Goal: Information Seeking & Learning: Learn about a topic

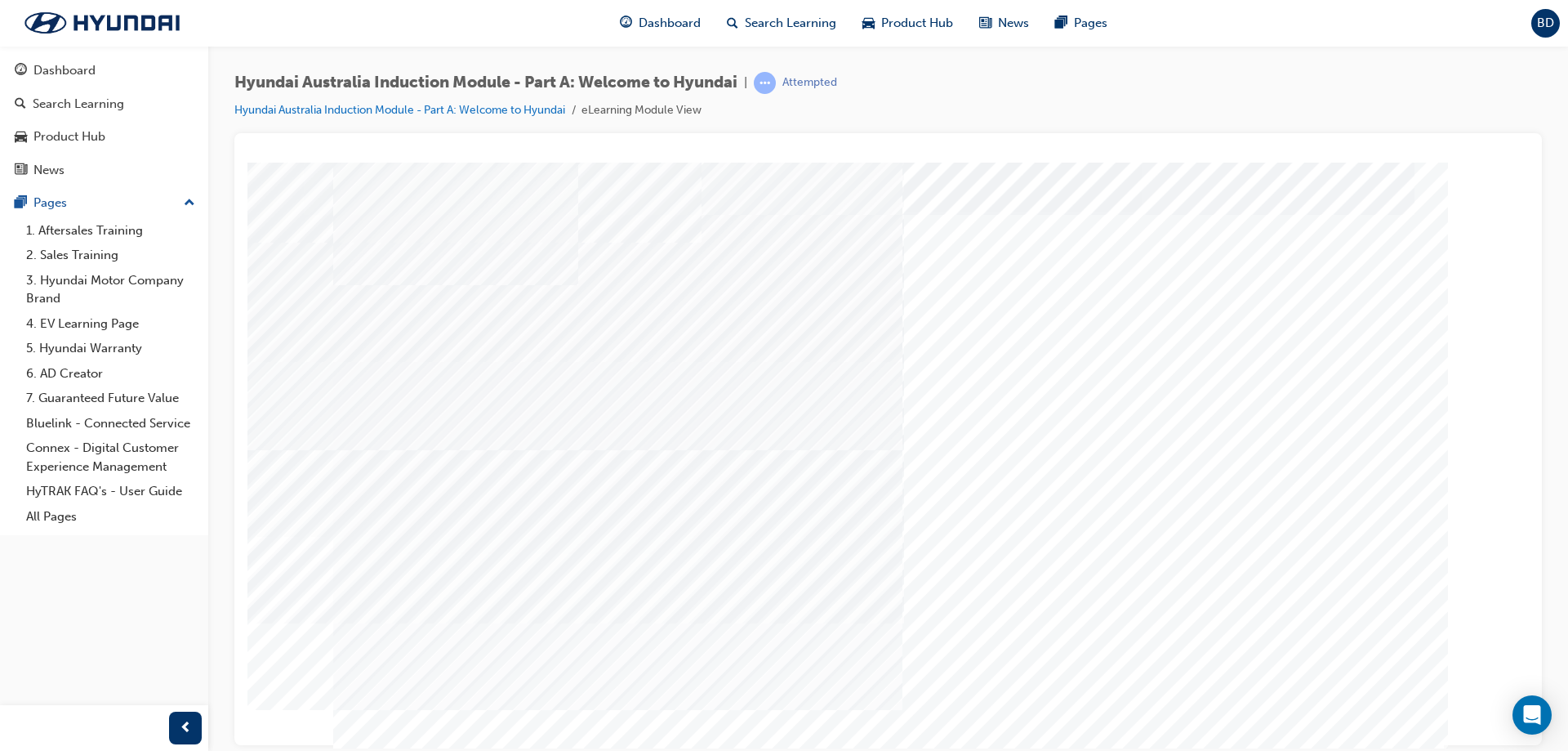
click at [1454, 168] on div "Quiz_Q_2" at bounding box center [889, 168] width 1269 height 0
click at [1492, 168] on div "Quiz_Q_2" at bounding box center [889, 168] width 1269 height 0
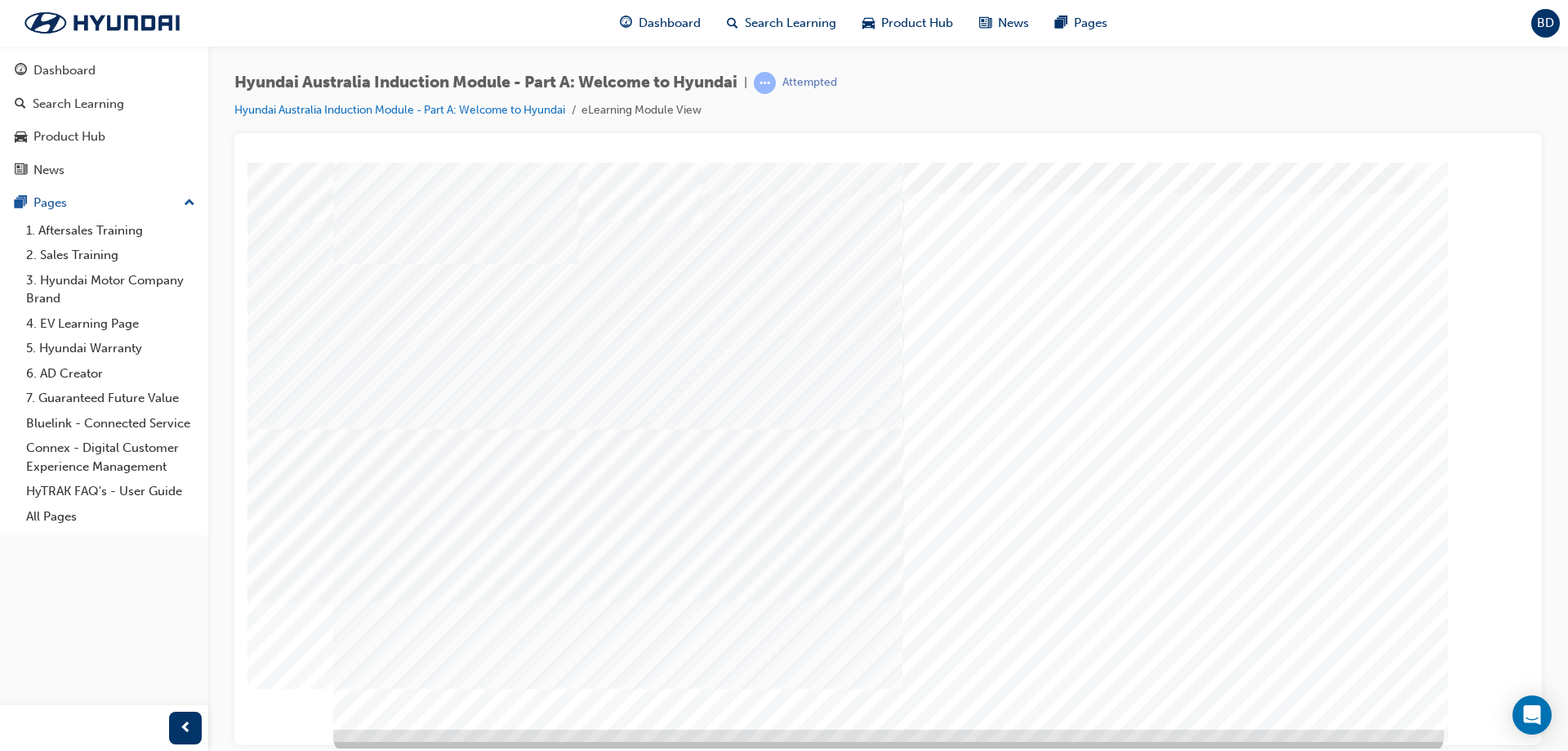
scroll to position [27, 0]
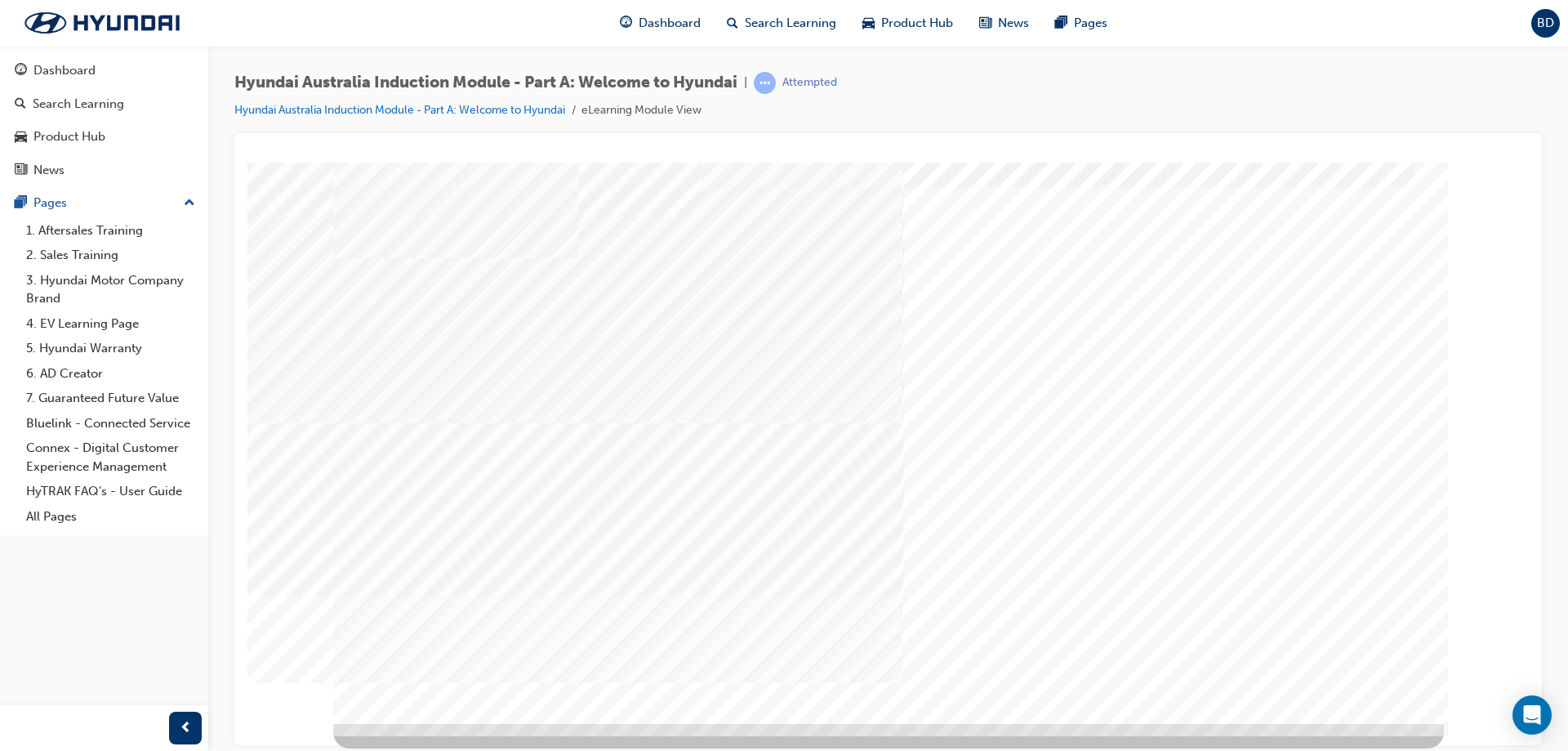
click at [1489, 142] on div "Quiz_Q_2" at bounding box center [889, 142] width 1269 height 0
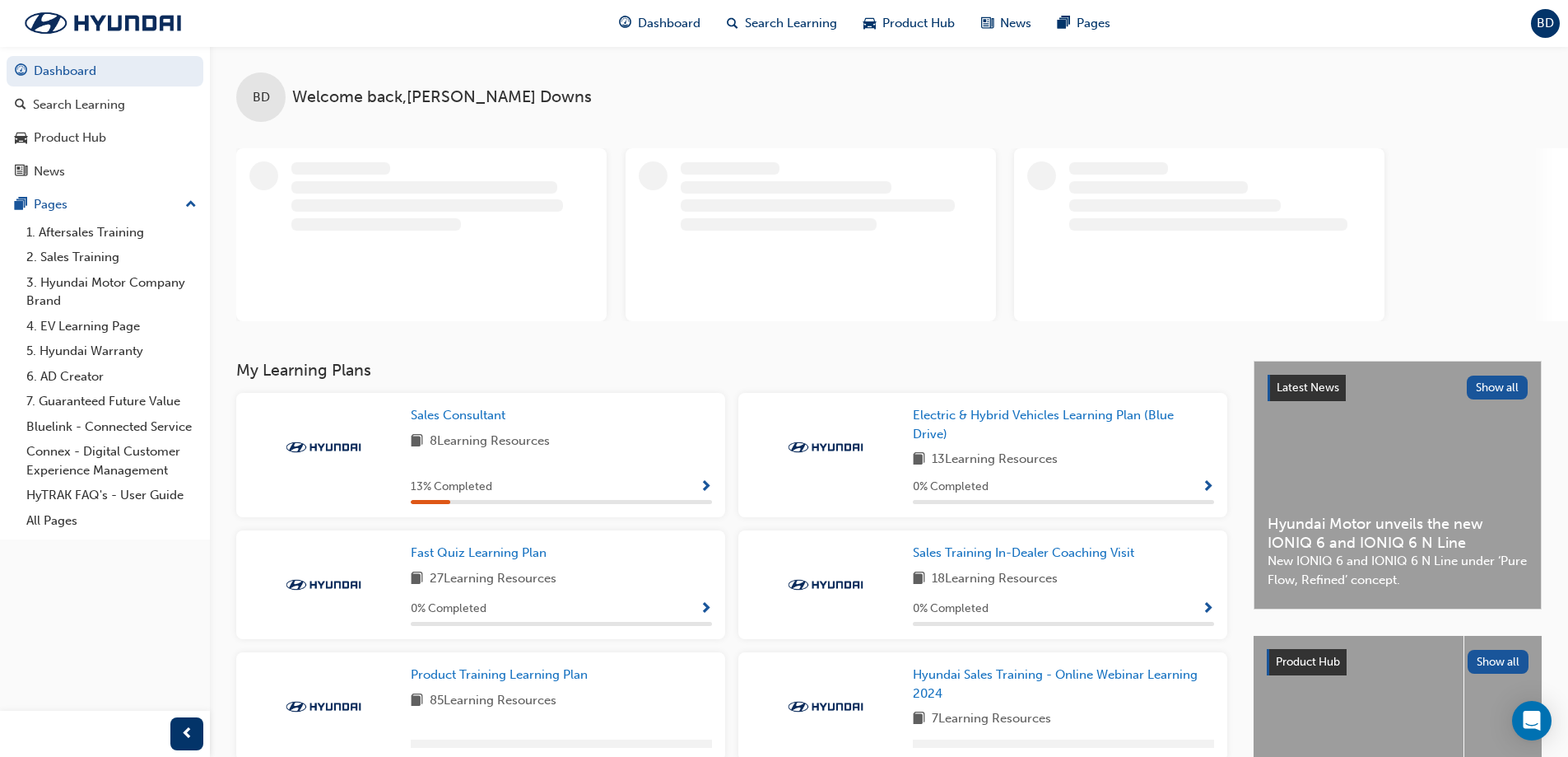
click at [705, 490] on span "Show Progress" at bounding box center [706, 487] width 12 height 15
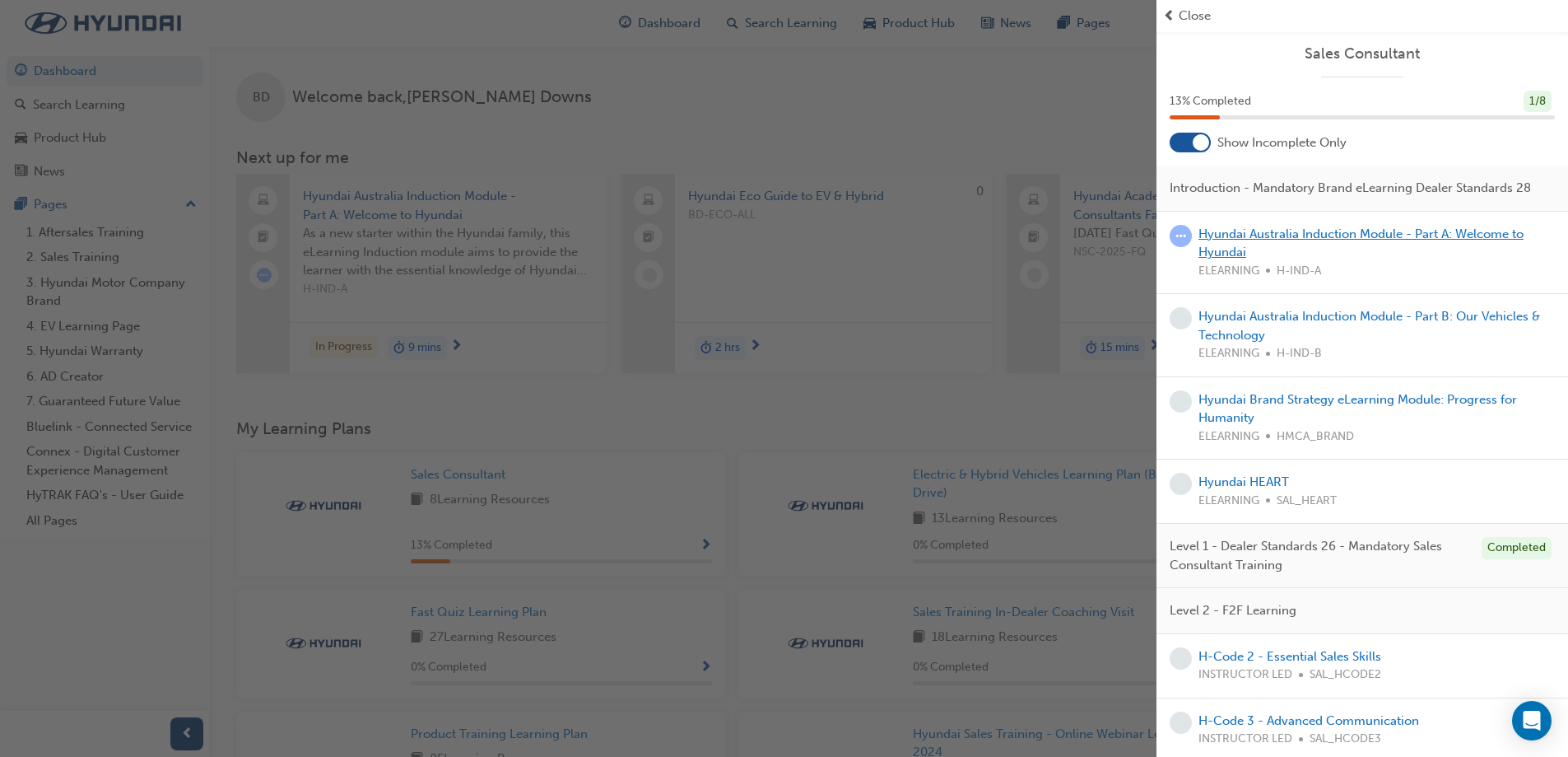
click at [1259, 253] on link "Hyundai Australia Induction Module - Part A: Welcome to Hyundai" at bounding box center [1361, 243] width 325 height 34
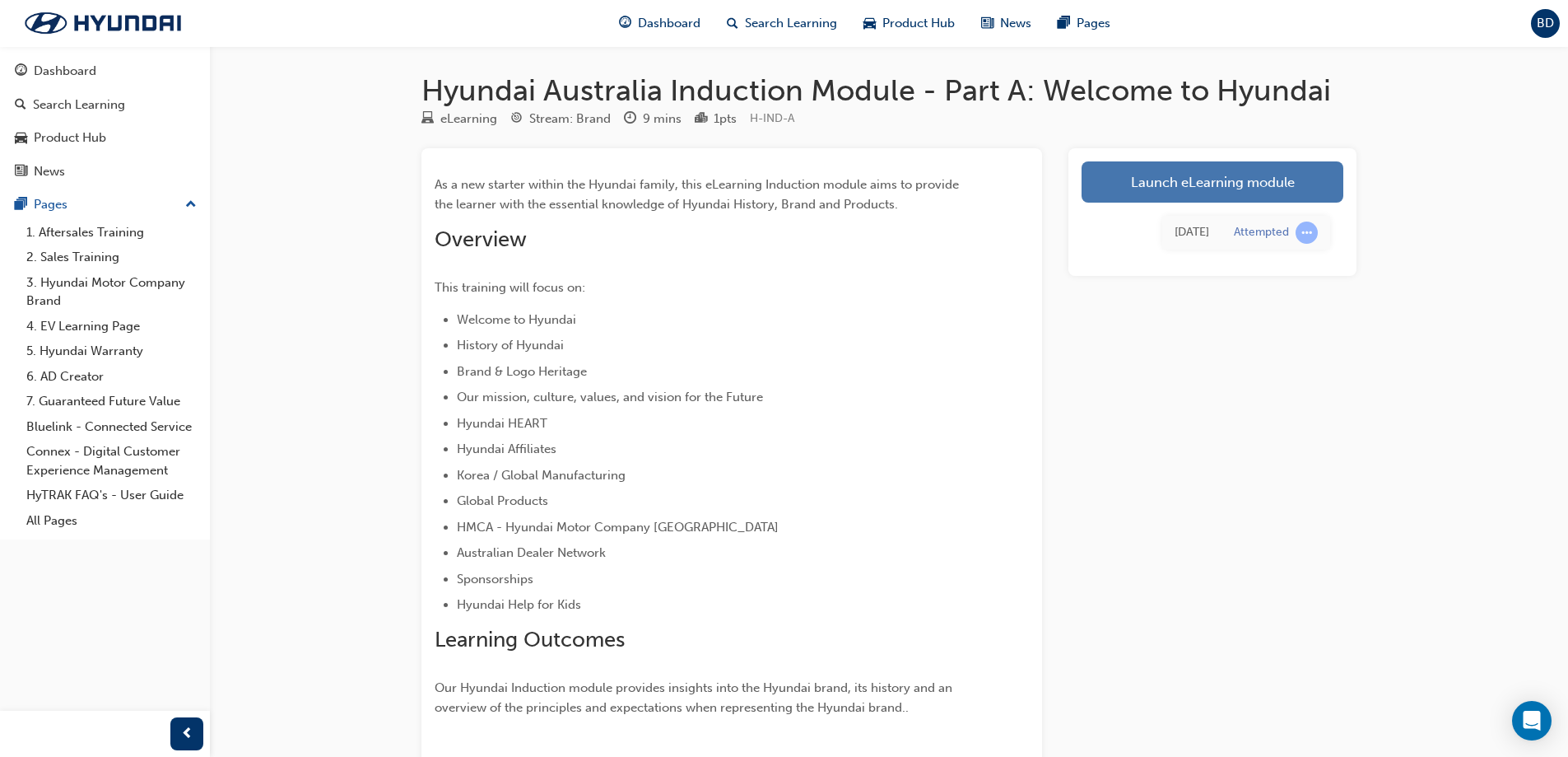
click at [1165, 185] on link "Launch eLearning module" at bounding box center [1212, 182] width 262 height 41
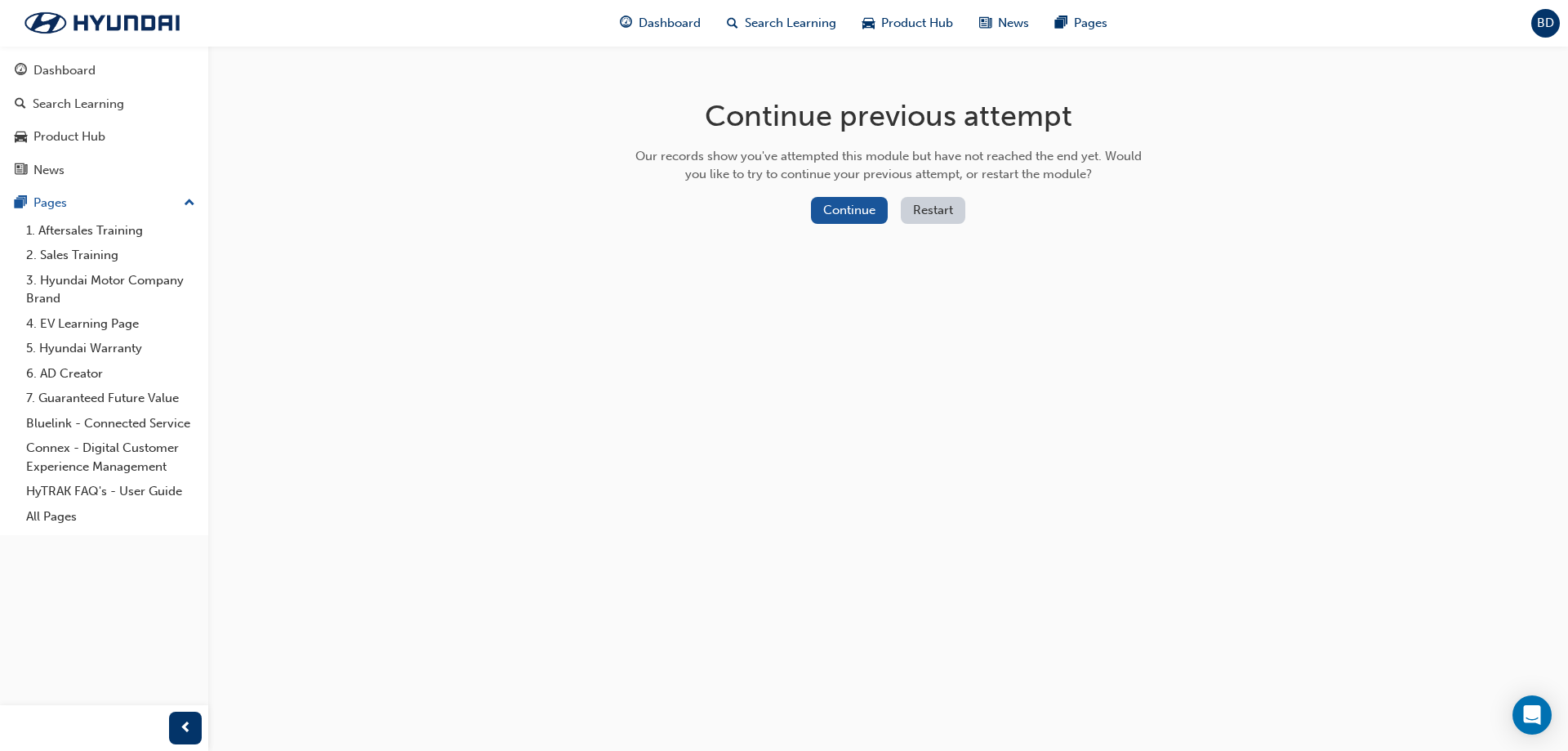
click at [818, 195] on div "Continue previous attempt Our records show you've attempted this module but hav…" at bounding box center [888, 164] width 531 height 237
click at [826, 207] on button "Continue" at bounding box center [849, 210] width 77 height 27
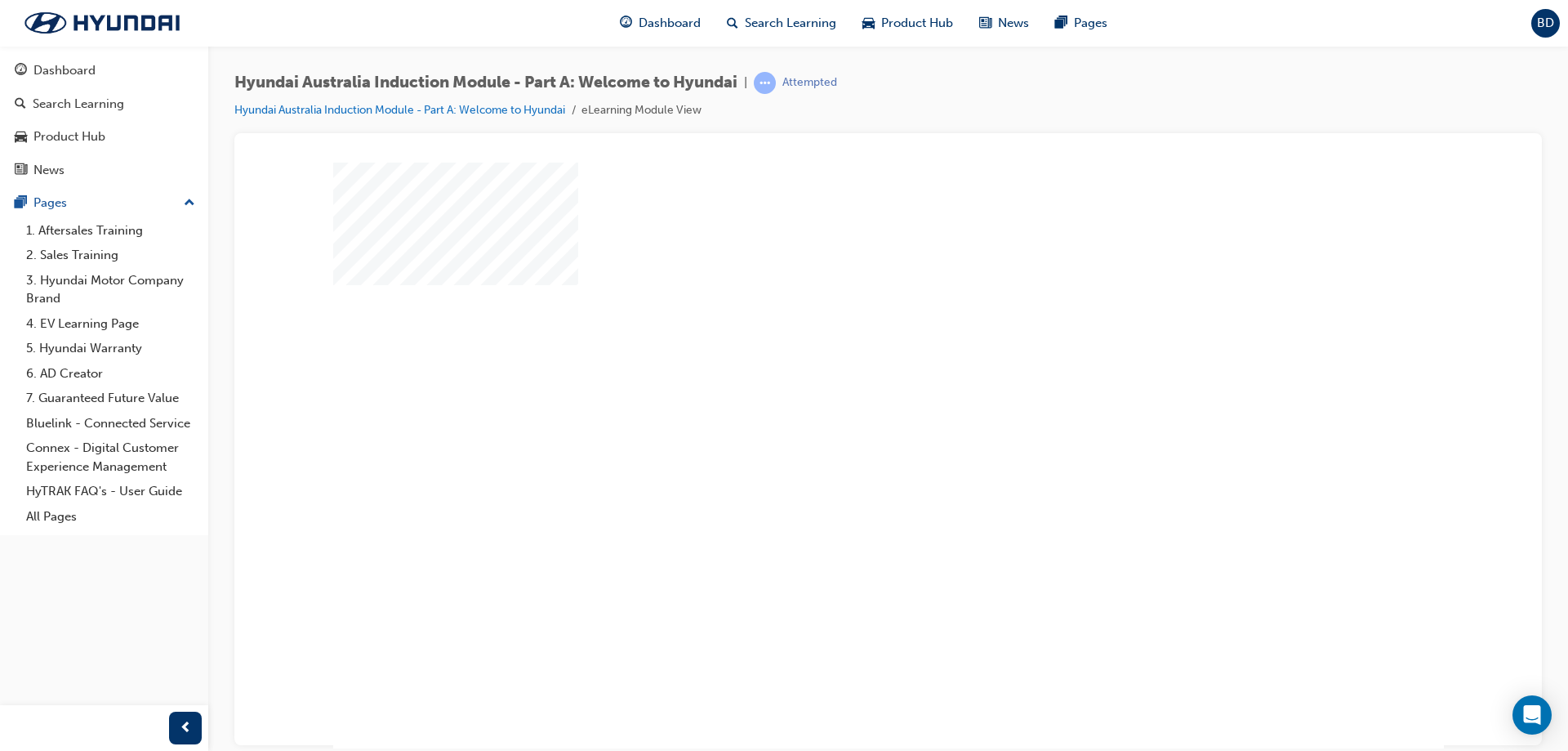
click at [841, 408] on div "play" at bounding box center [841, 408] width 0 height 0
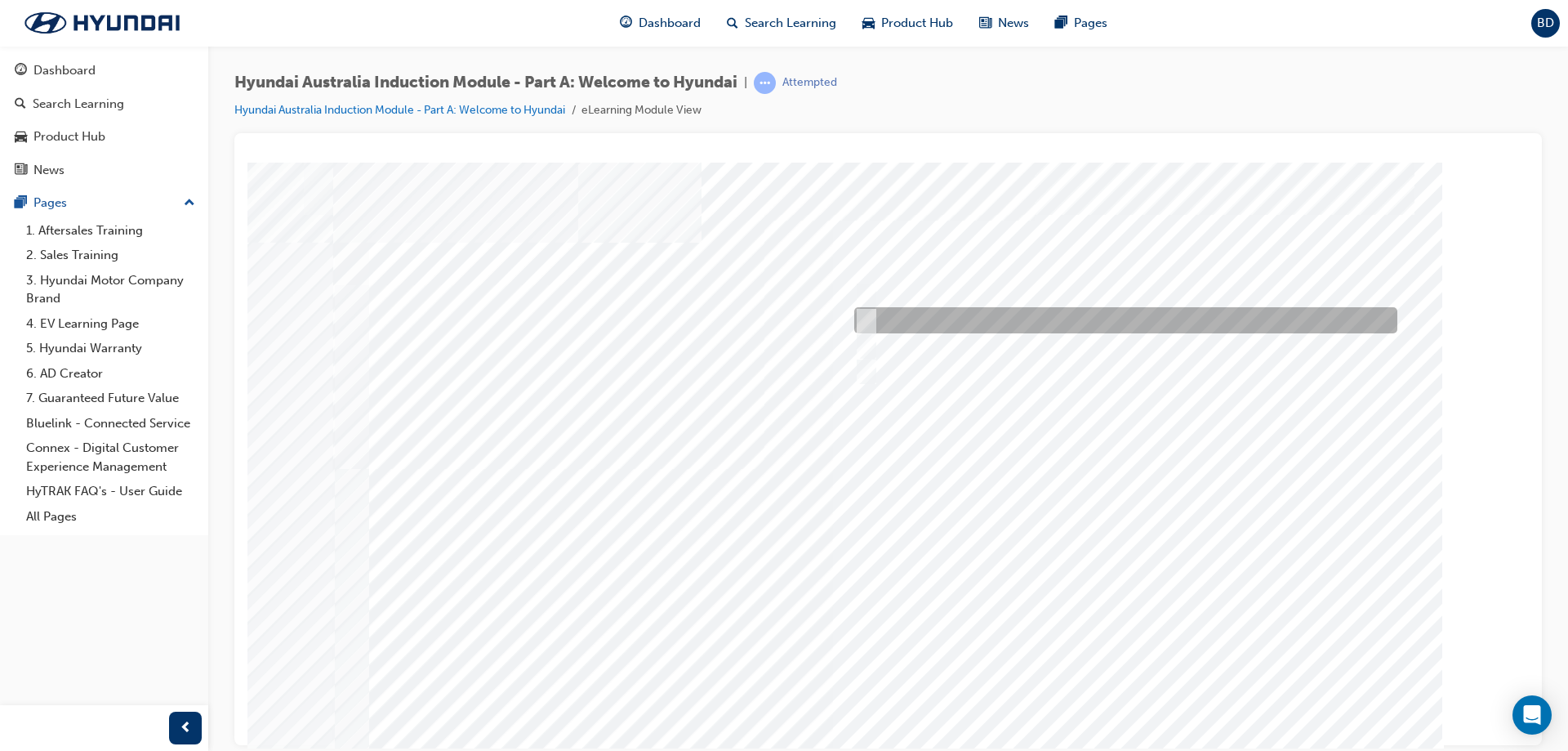
drag, startPoint x: 1045, startPoint y: 375, endPoint x: 932, endPoint y: 322, distance: 124.8
click at [932, 322] on div "Quiz_Q_3" at bounding box center [889, 456] width 1110 height 588
click at [897, 331] on div at bounding box center [1121, 320] width 543 height 26
radio input "true"
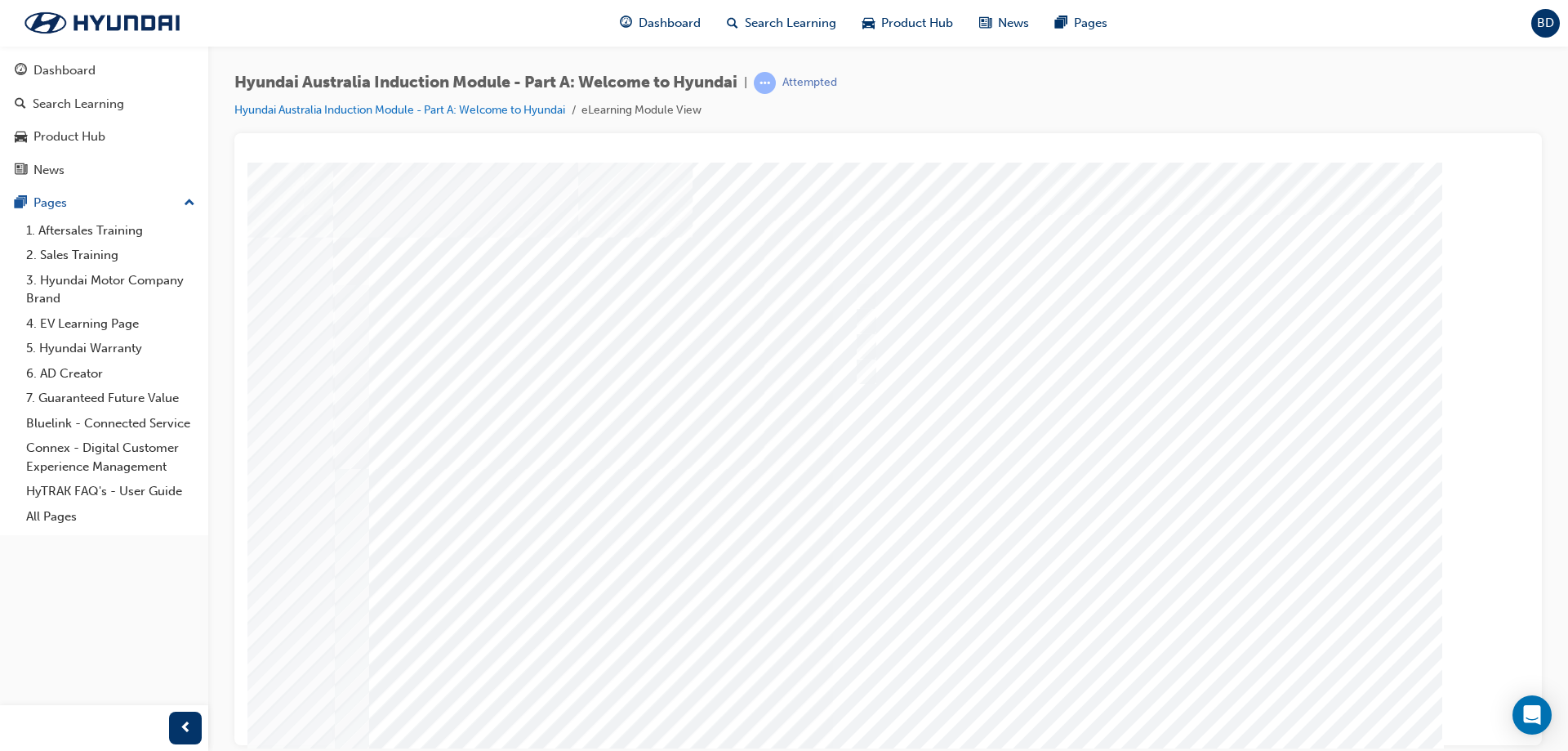
click at [1121, 696] on div at bounding box center [889, 456] width 1110 height 588
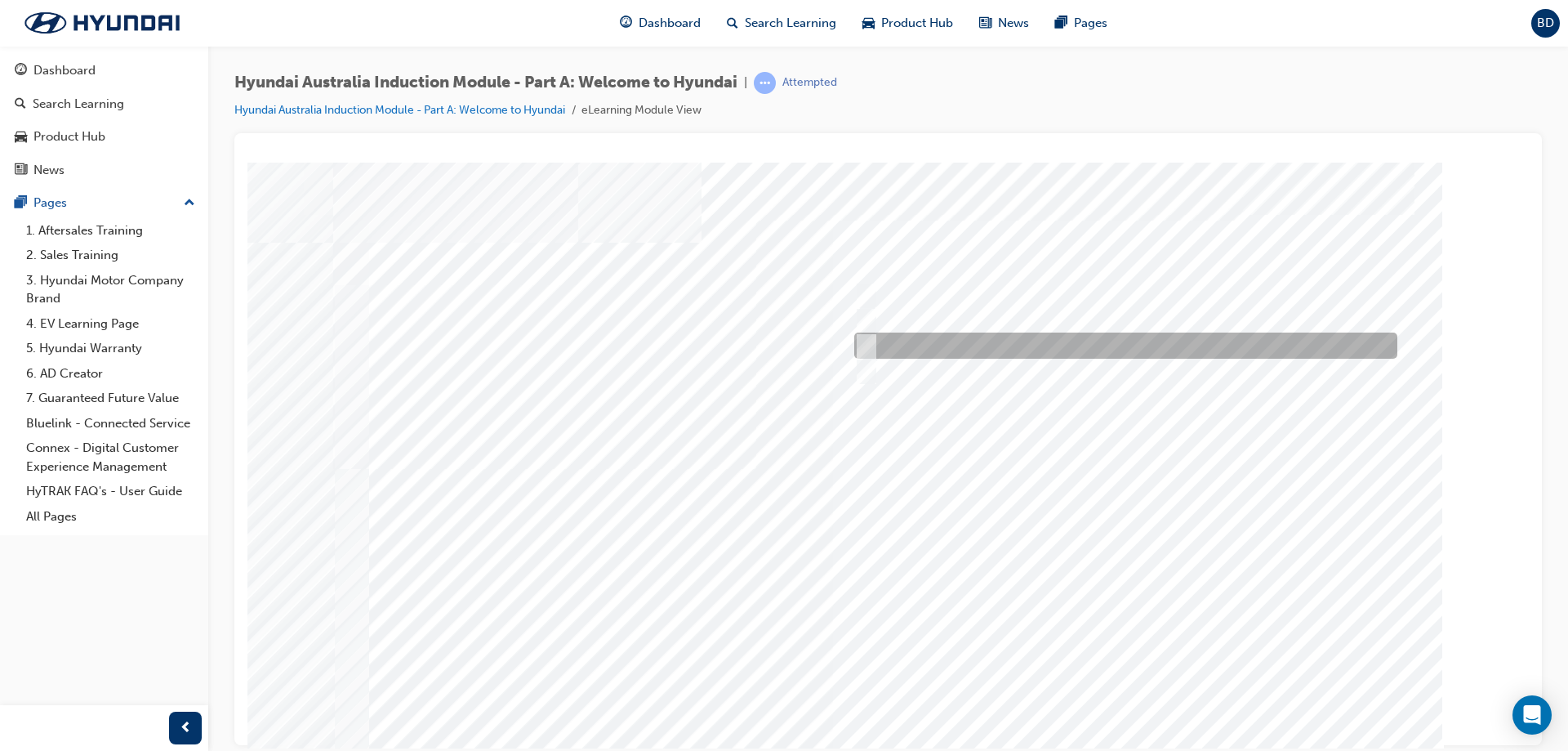
click at [868, 342] on input "Learning from past challenges" at bounding box center [862, 345] width 18 height 18
checkbox input "true"
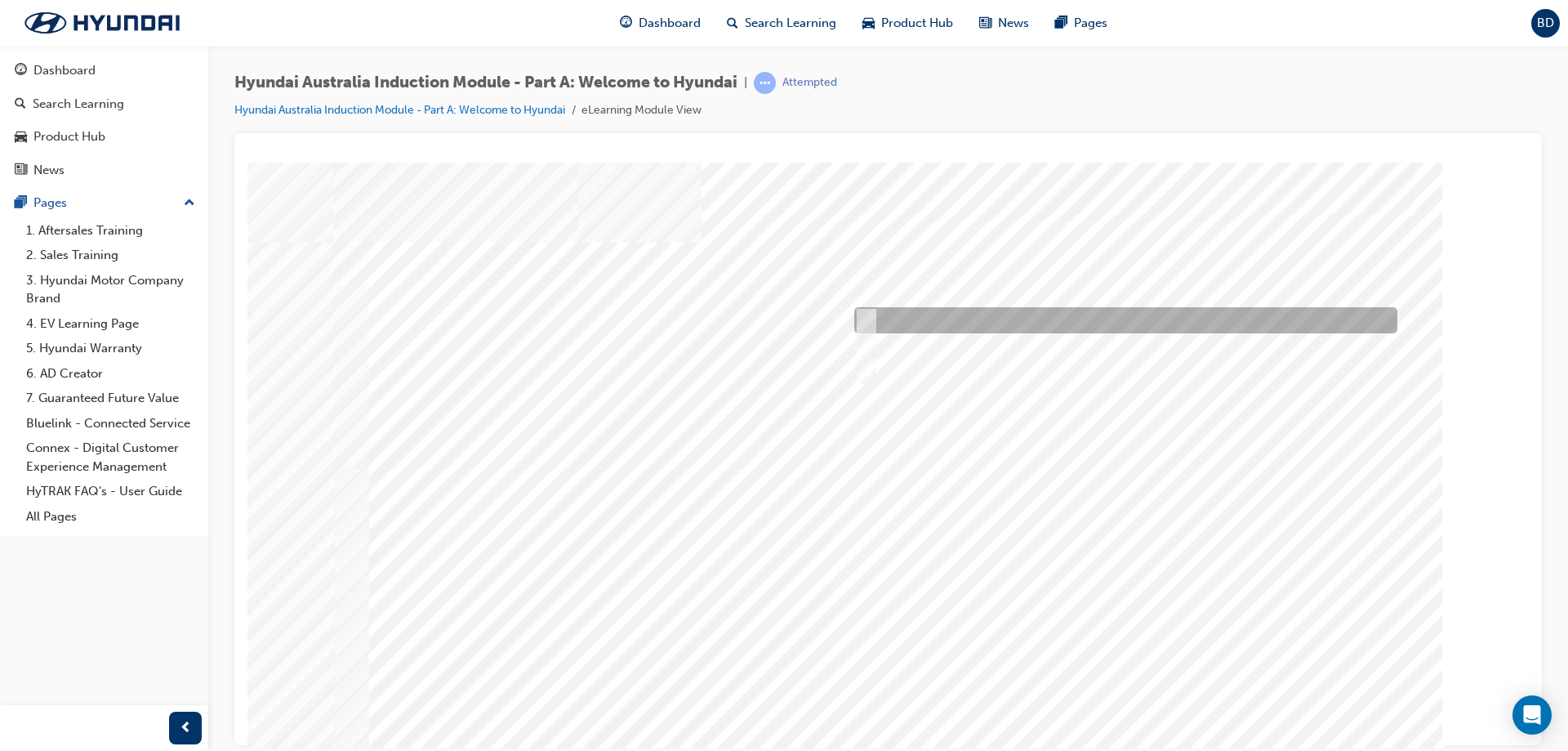
click at [868, 322] on input "A satisfied customer" at bounding box center [862, 320] width 18 height 18
checkbox input "true"
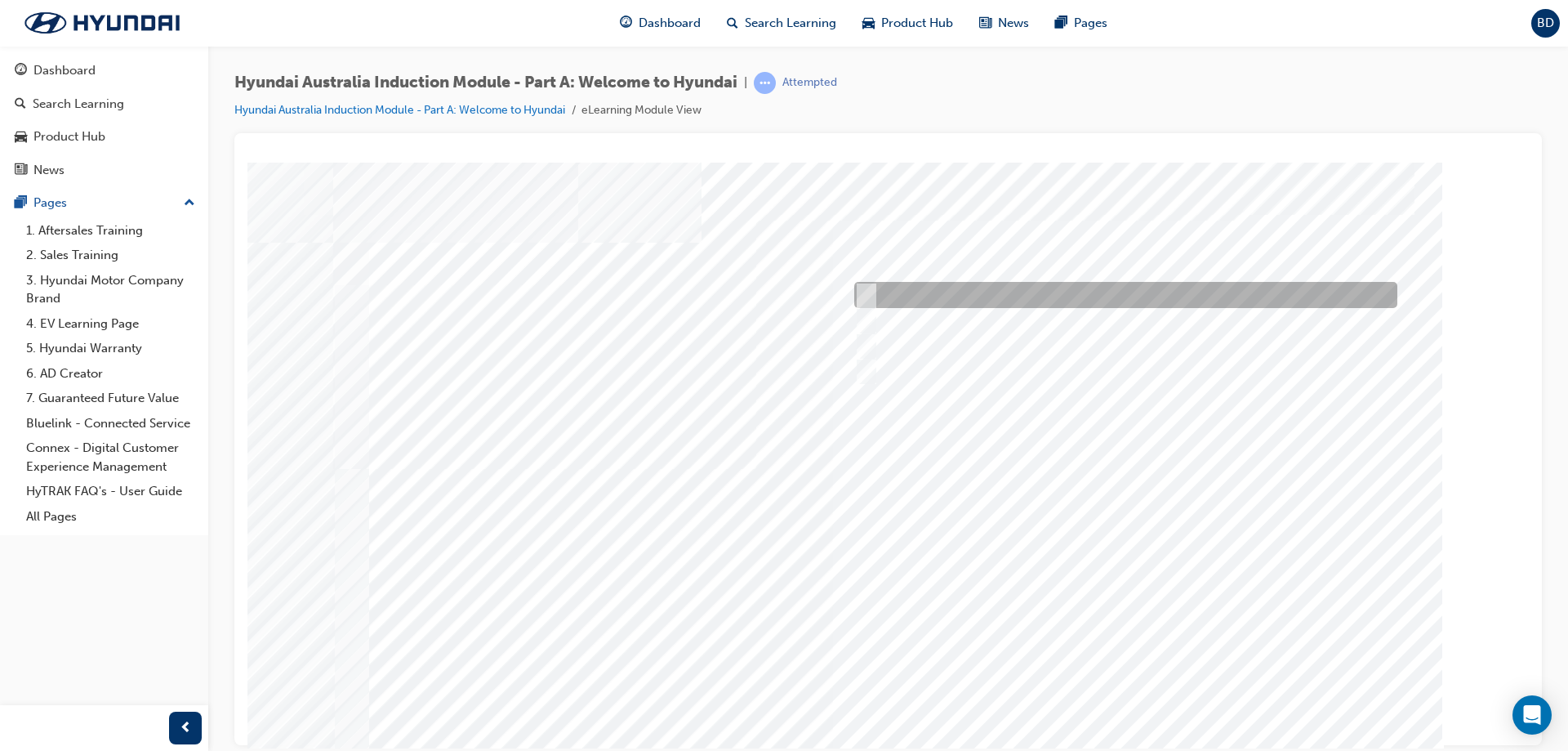
click at [868, 291] on input "A company representative" at bounding box center [862, 295] width 18 height 18
checkbox input "true"
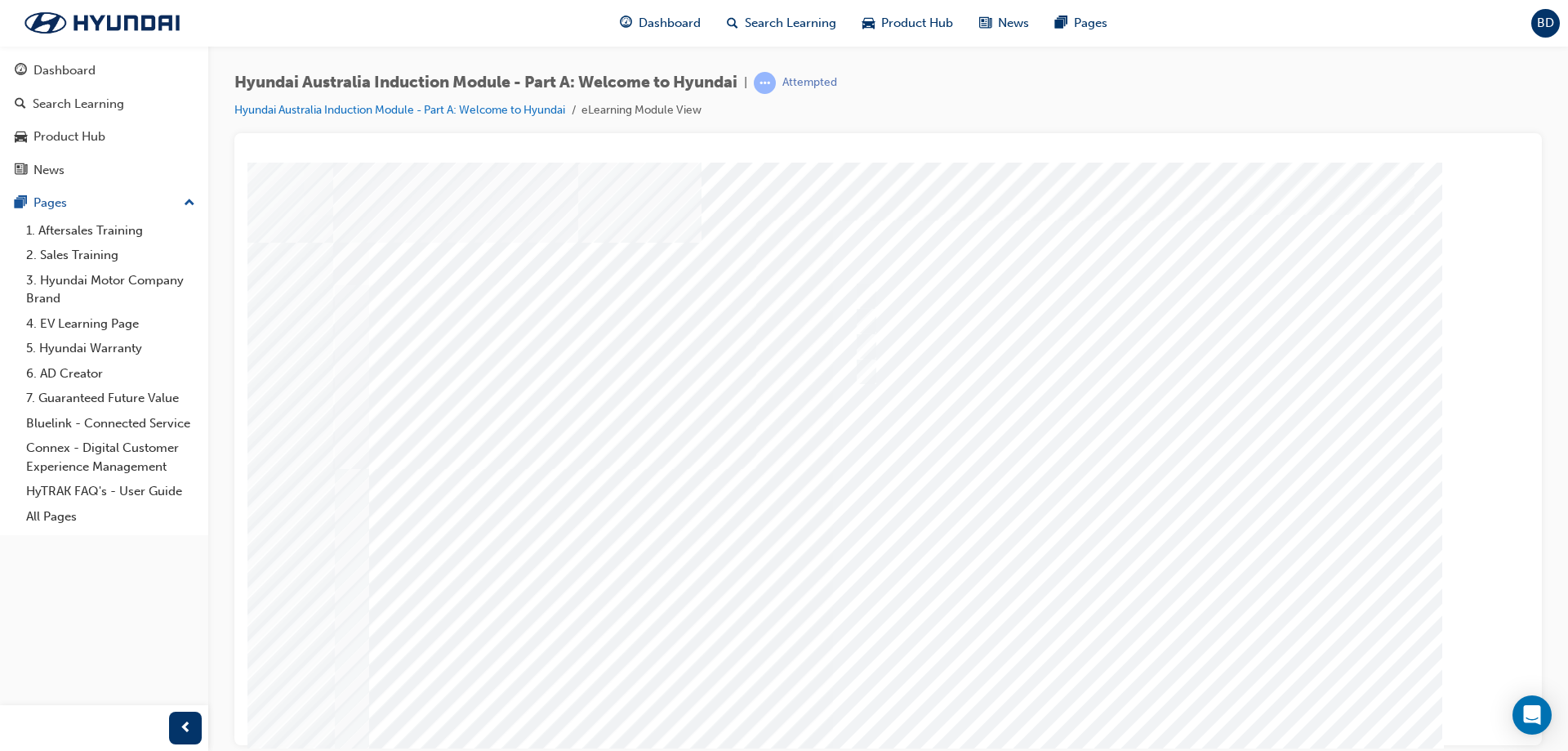
click at [870, 365] on div at bounding box center [889, 456] width 1110 height 588
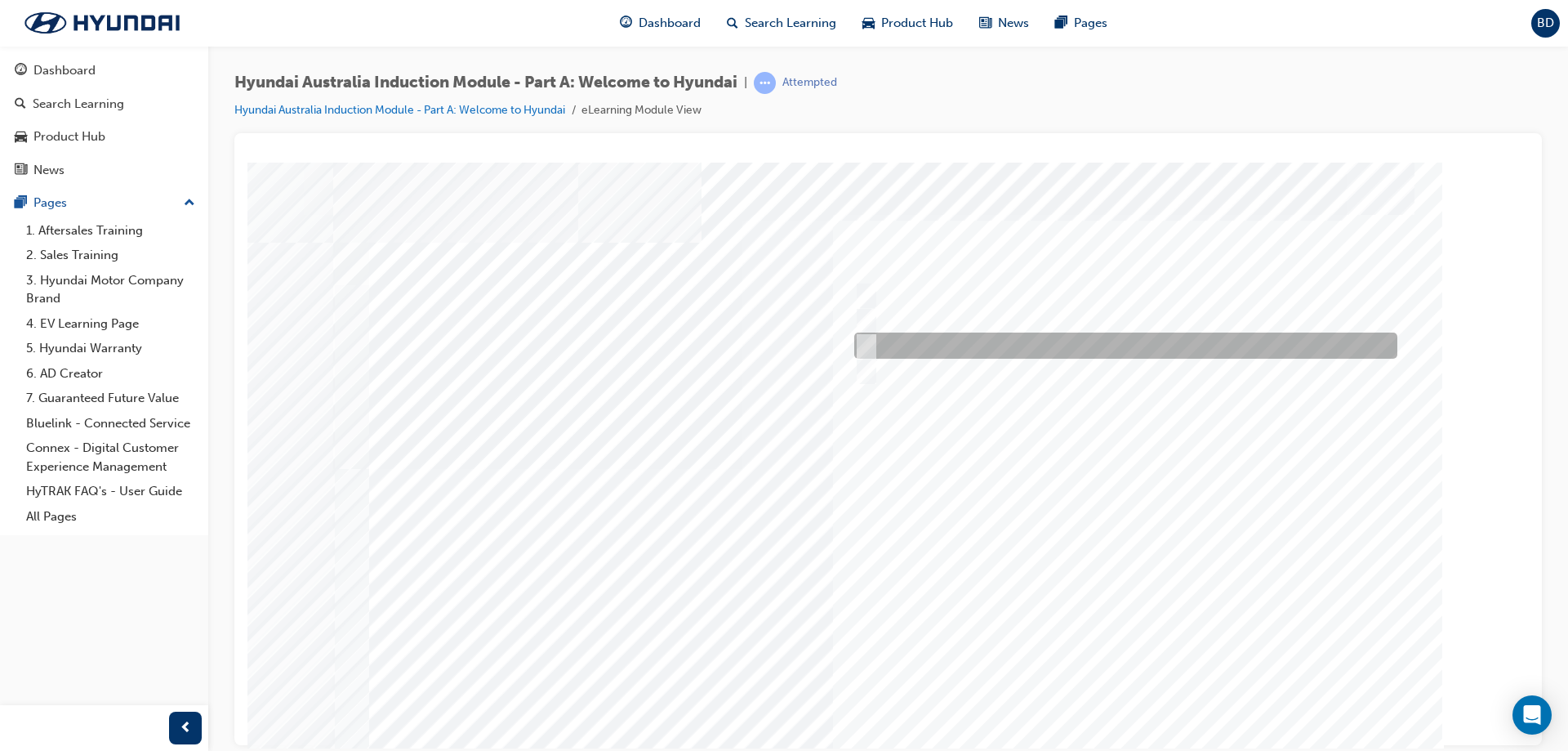
click at [870, 344] on input "Carlton Football Club" at bounding box center [862, 345] width 18 height 18
checkbox input "true"
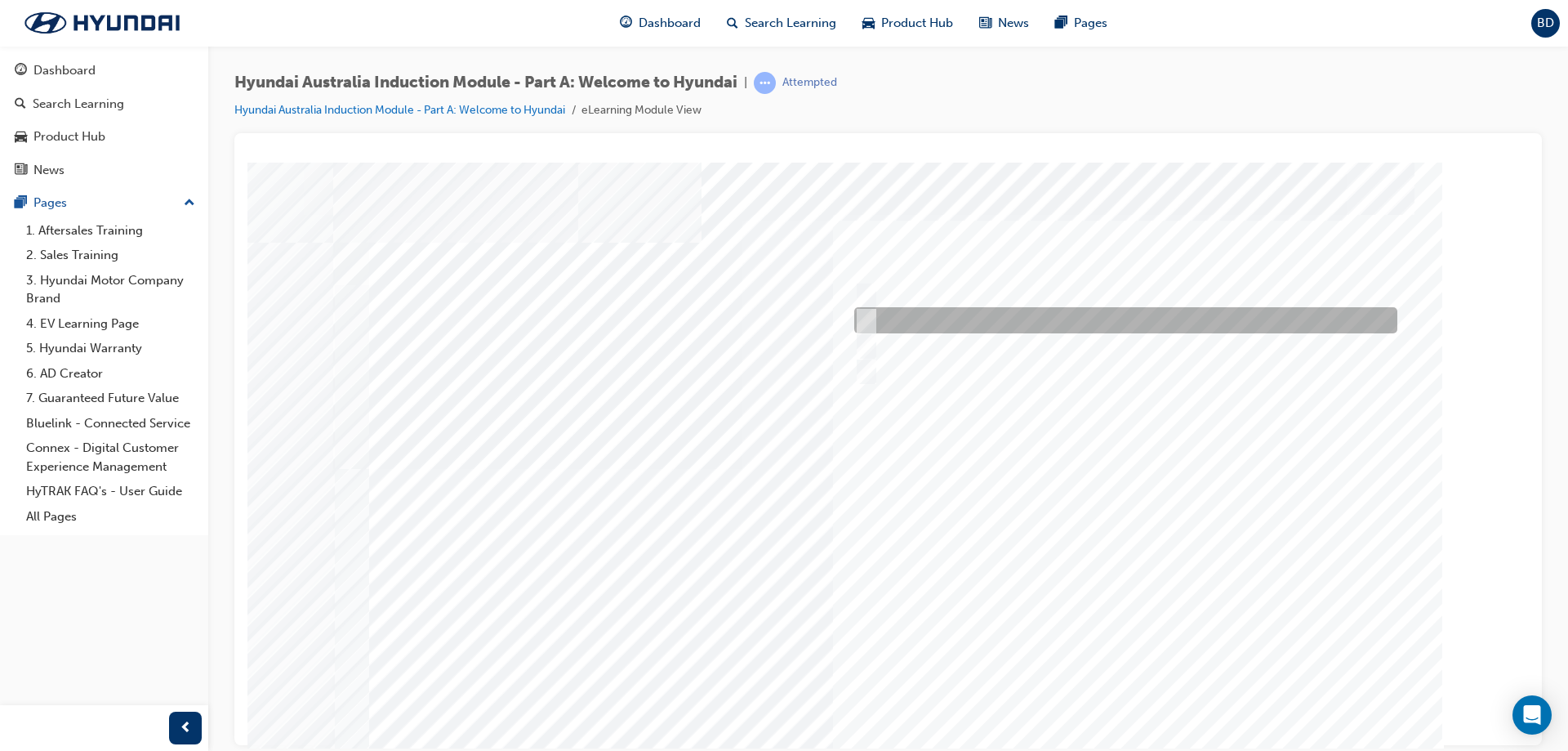
click at [870, 287] on input "Brisbane Lions Football Club" at bounding box center [862, 295] width 18 height 18
checkbox input "true"
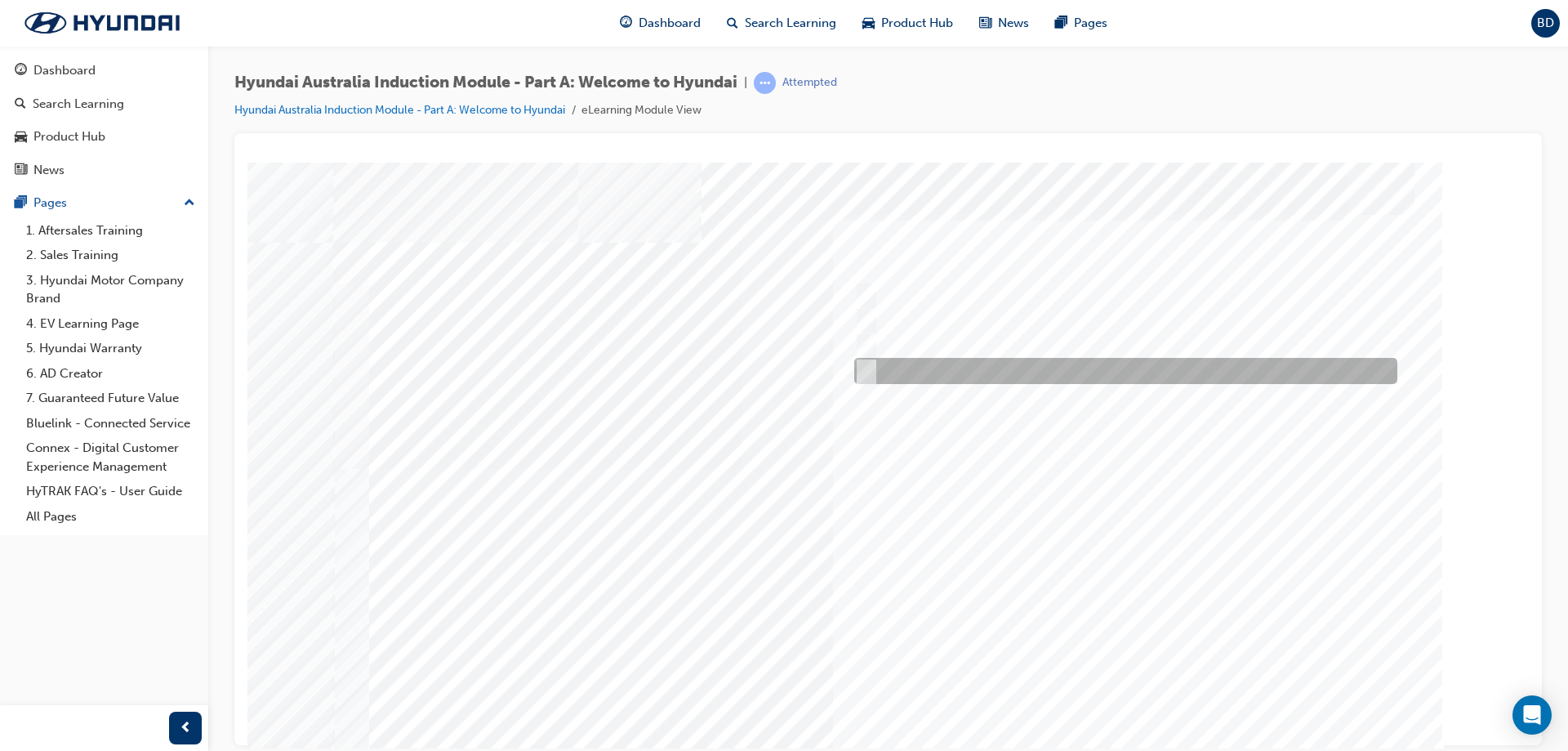
click at [862, 366] on input "Surfing Australia" at bounding box center [862, 371] width 18 height 18
checkbox input "false"
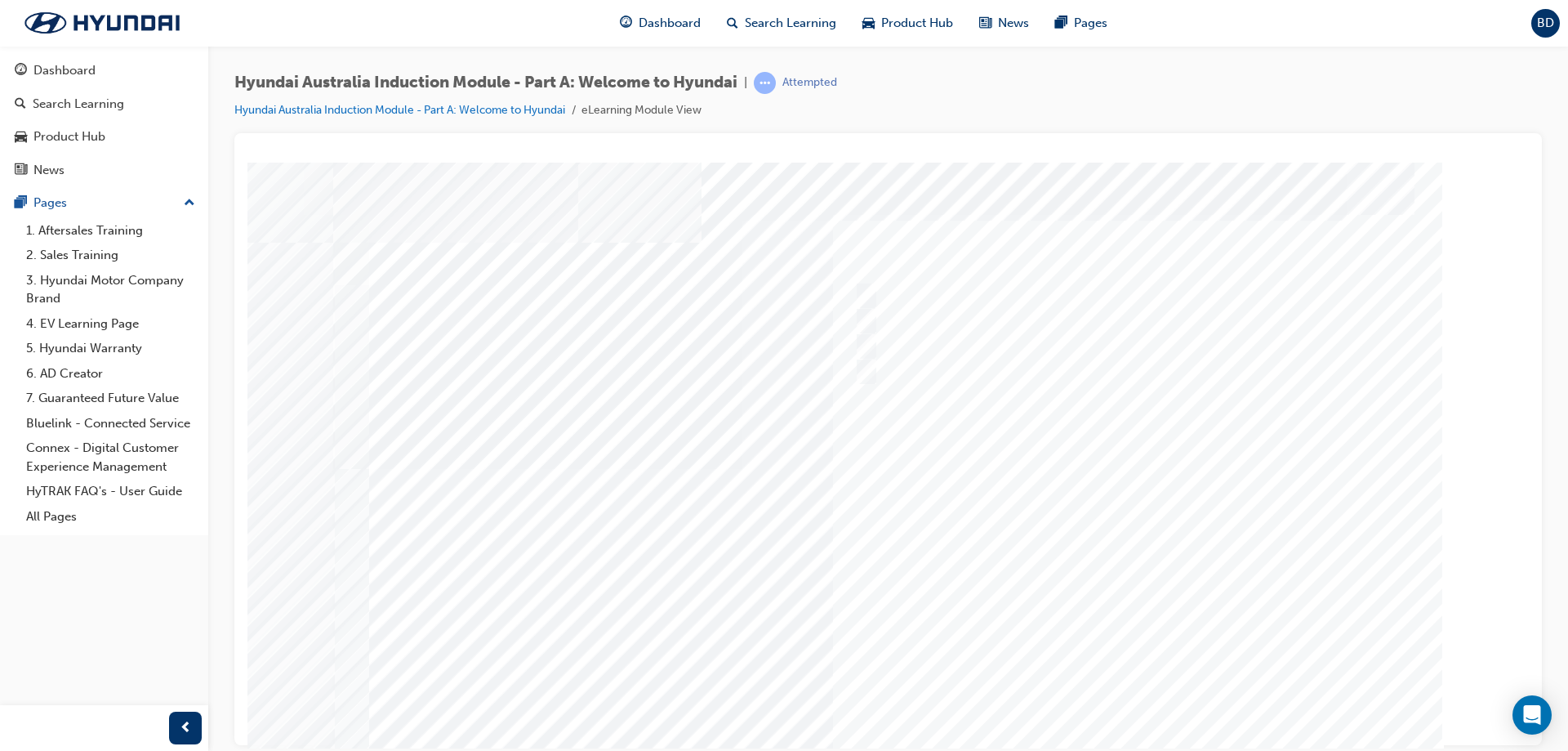
click at [1088, 697] on div at bounding box center [889, 456] width 1110 height 588
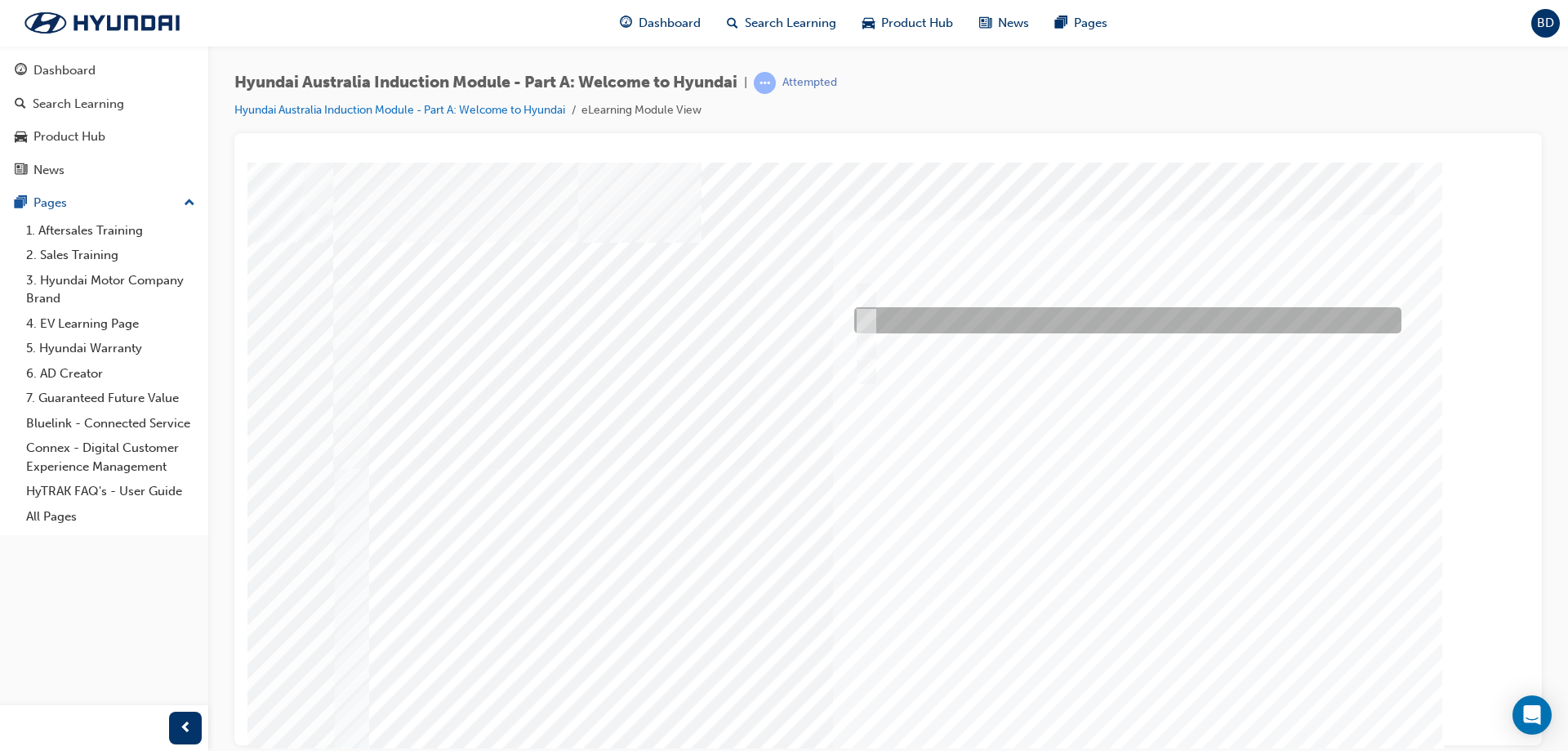
click at [899, 327] on div at bounding box center [1124, 320] width 547 height 26
radio input "true"
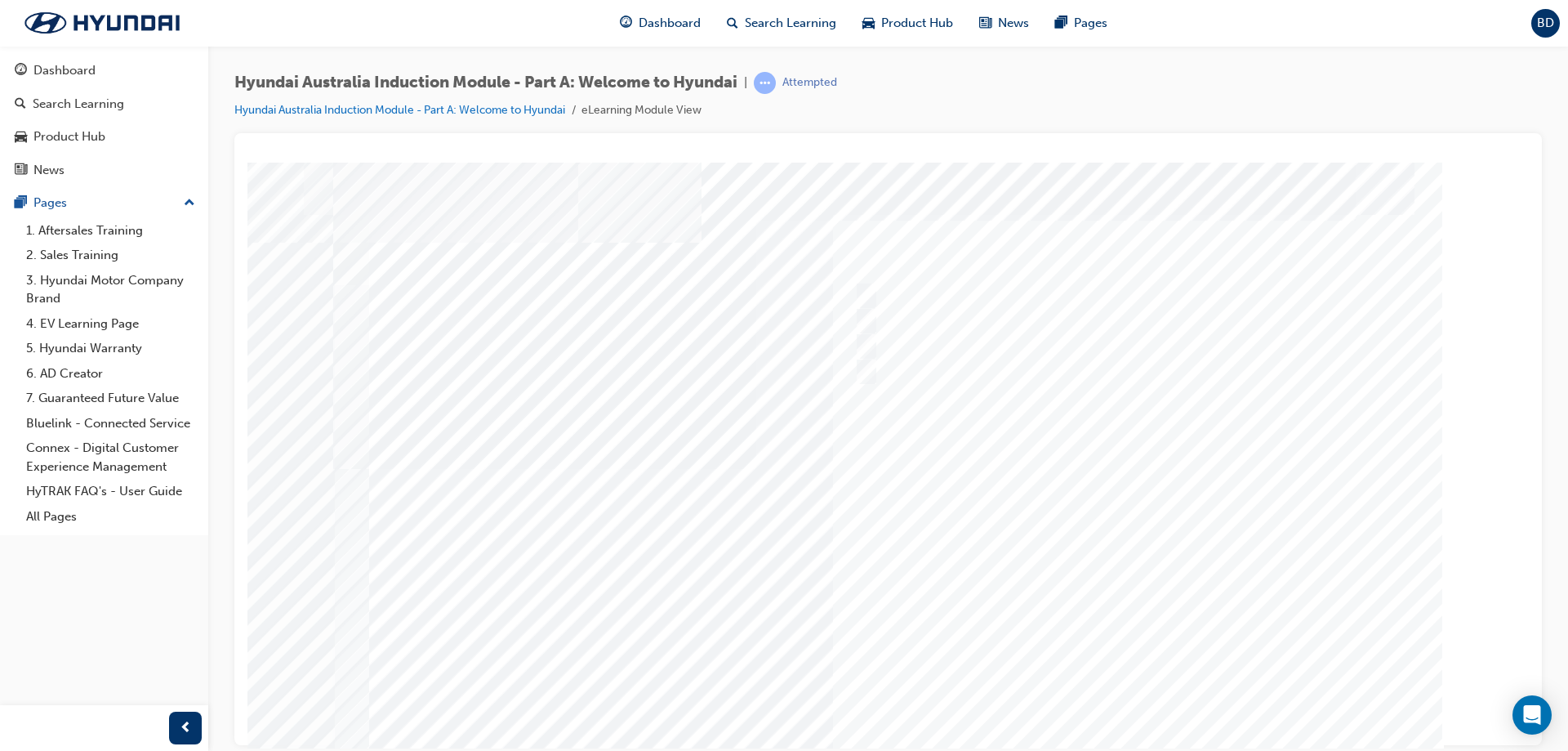
drag, startPoint x: 385, startPoint y: 267, endPoint x: 661, endPoint y: 313, distance: 279.8
click at [868, 335] on div at bounding box center [889, 456] width 1110 height 588
click at [873, 341] on div at bounding box center [1124, 346] width 547 height 26
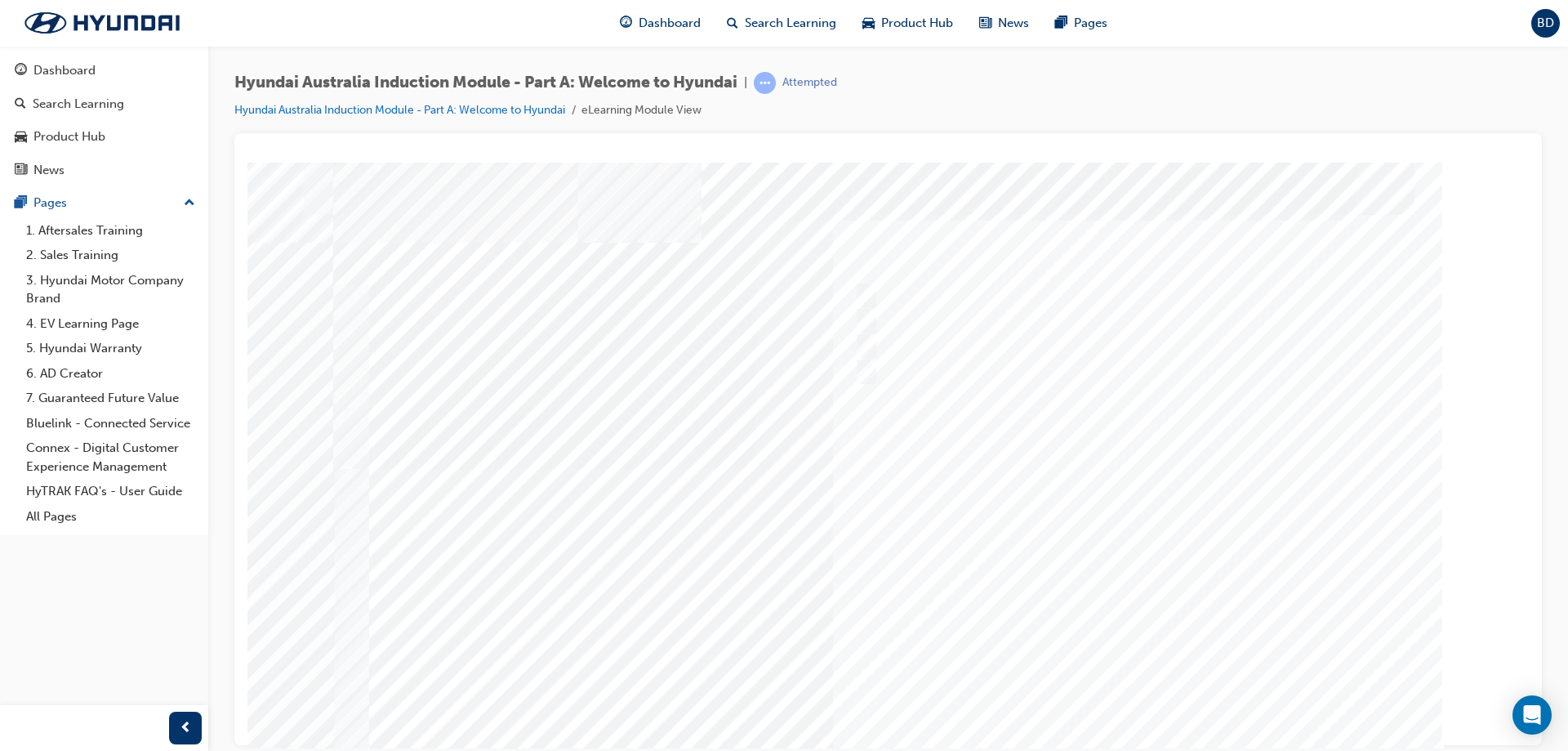
click at [873, 342] on div at bounding box center [1124, 346] width 547 height 26
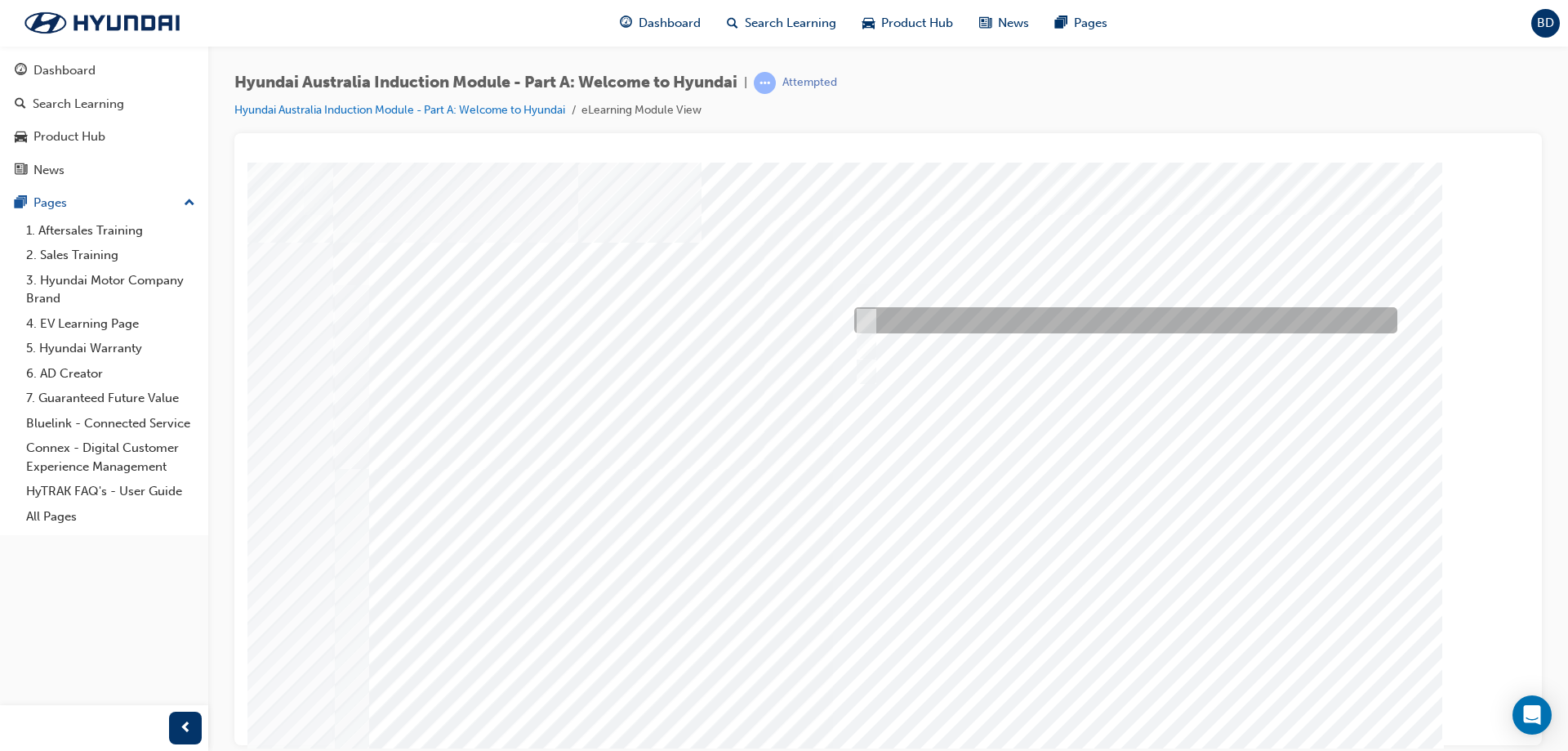
click at [865, 313] on input "Ulsan Plant, South Korea" at bounding box center [863, 320] width 18 height 18
radio input "true"
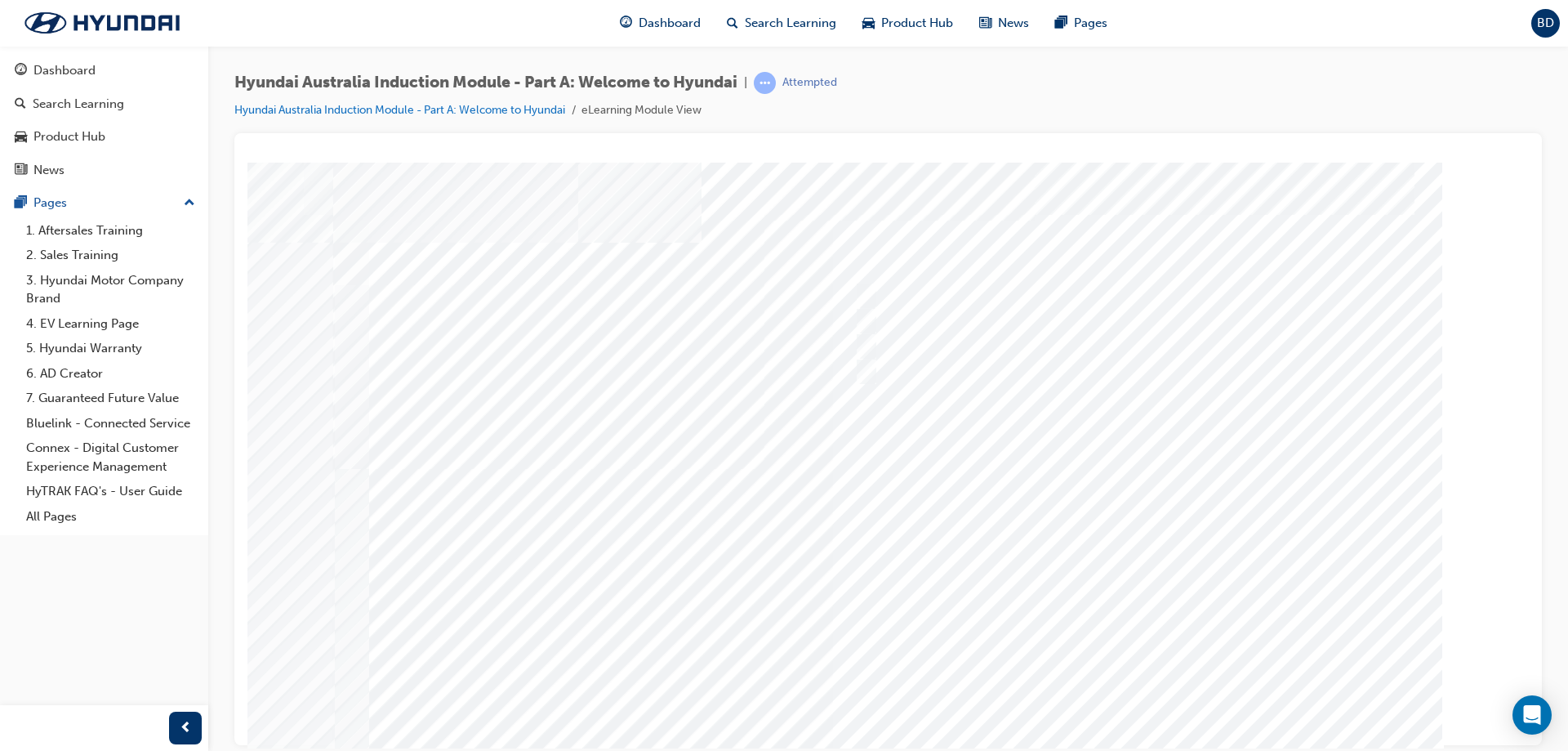
click at [1130, 705] on div at bounding box center [882, 475] width 1110 height 588
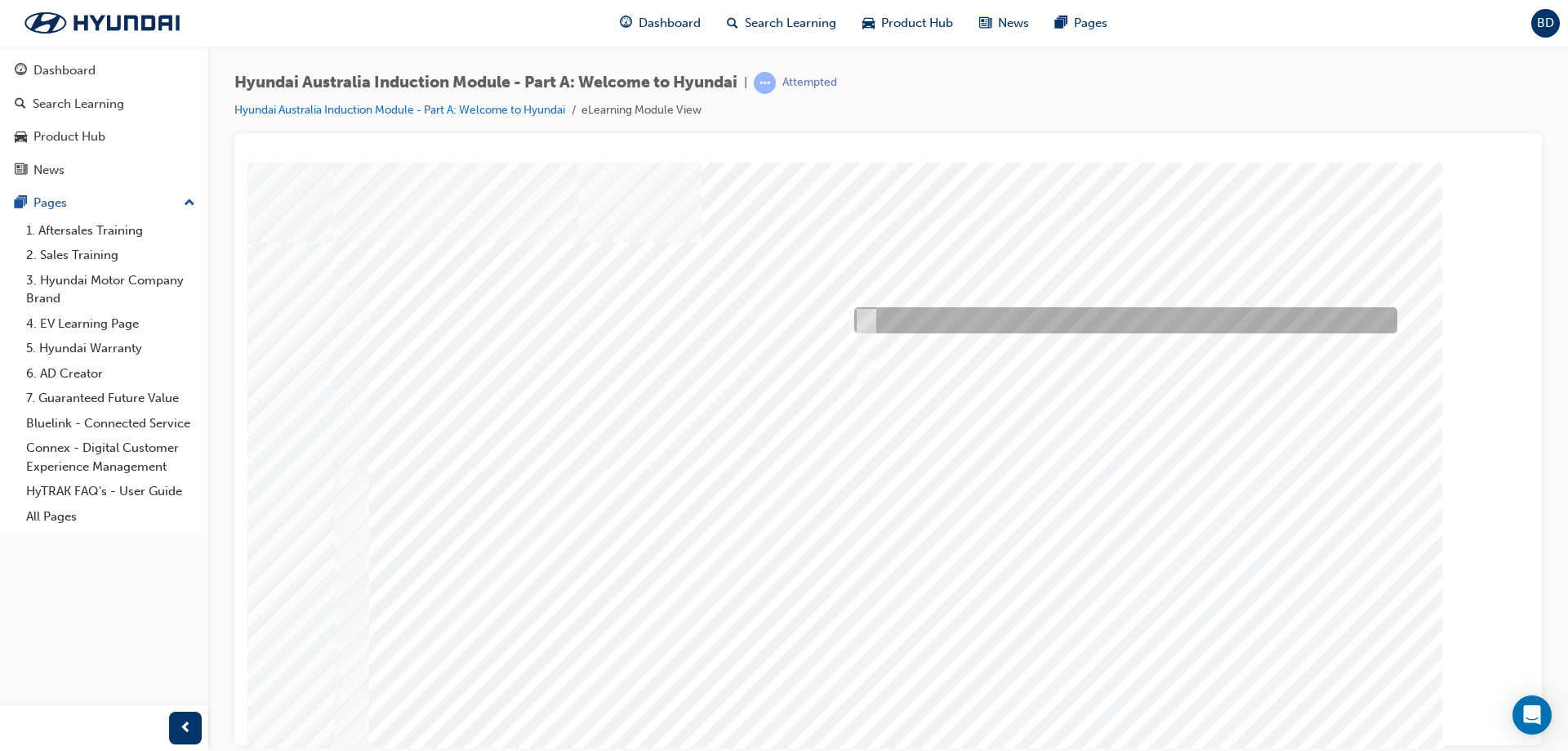
click at [887, 311] on div at bounding box center [1121, 320] width 543 height 26
checkbox input "true"
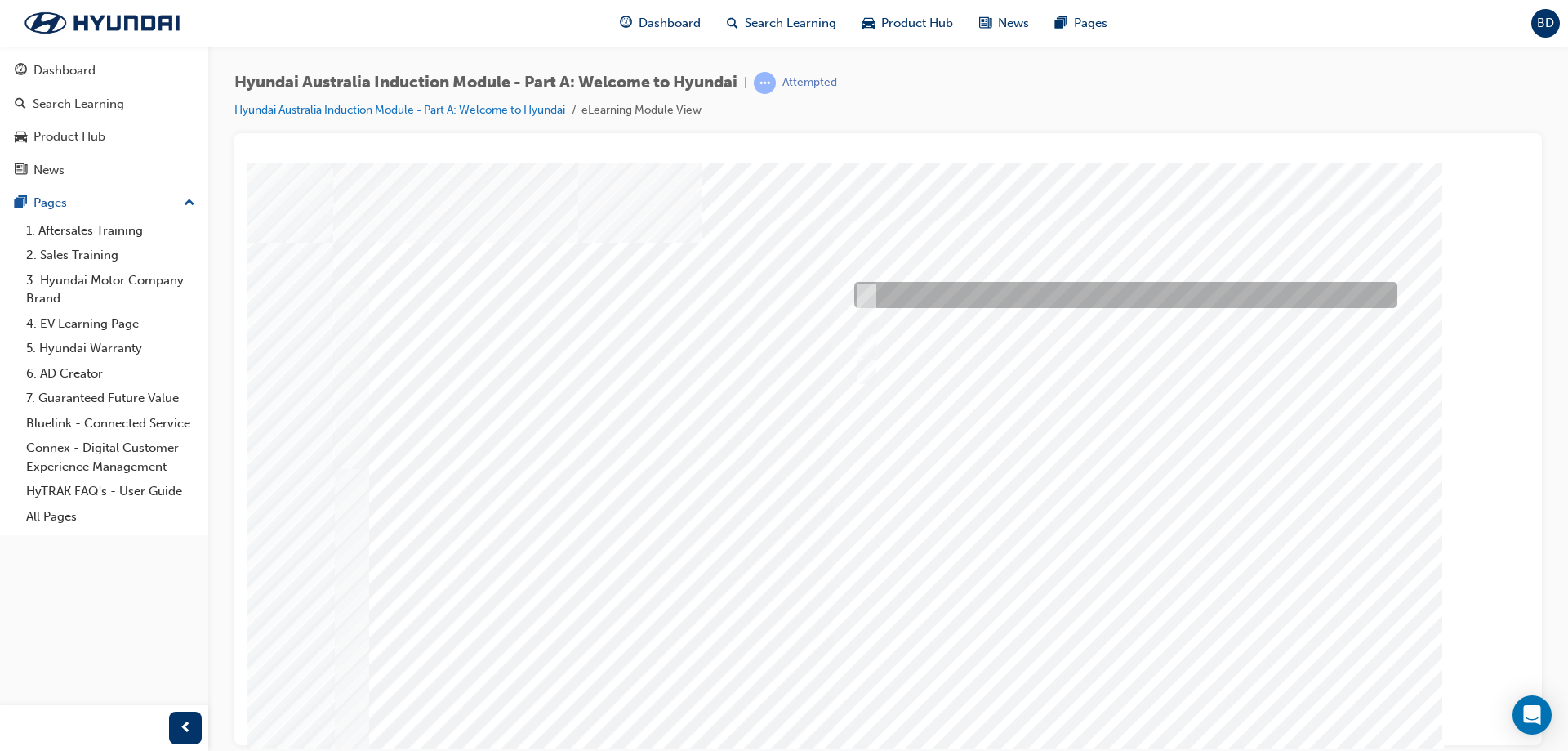
click at [883, 292] on div at bounding box center [1121, 295] width 543 height 26
checkbox input "true"
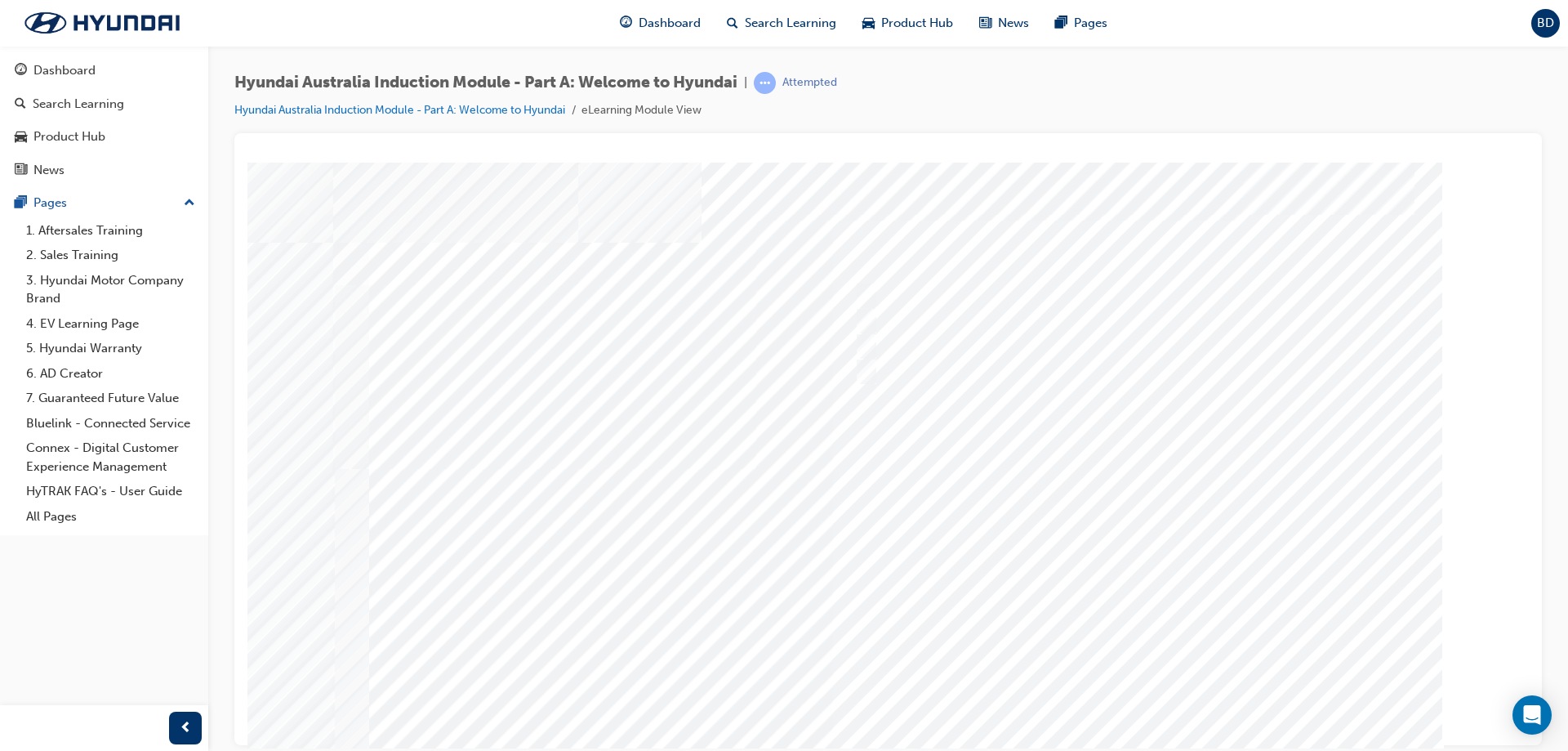
click at [1123, 678] on div at bounding box center [889, 456] width 1110 height 588
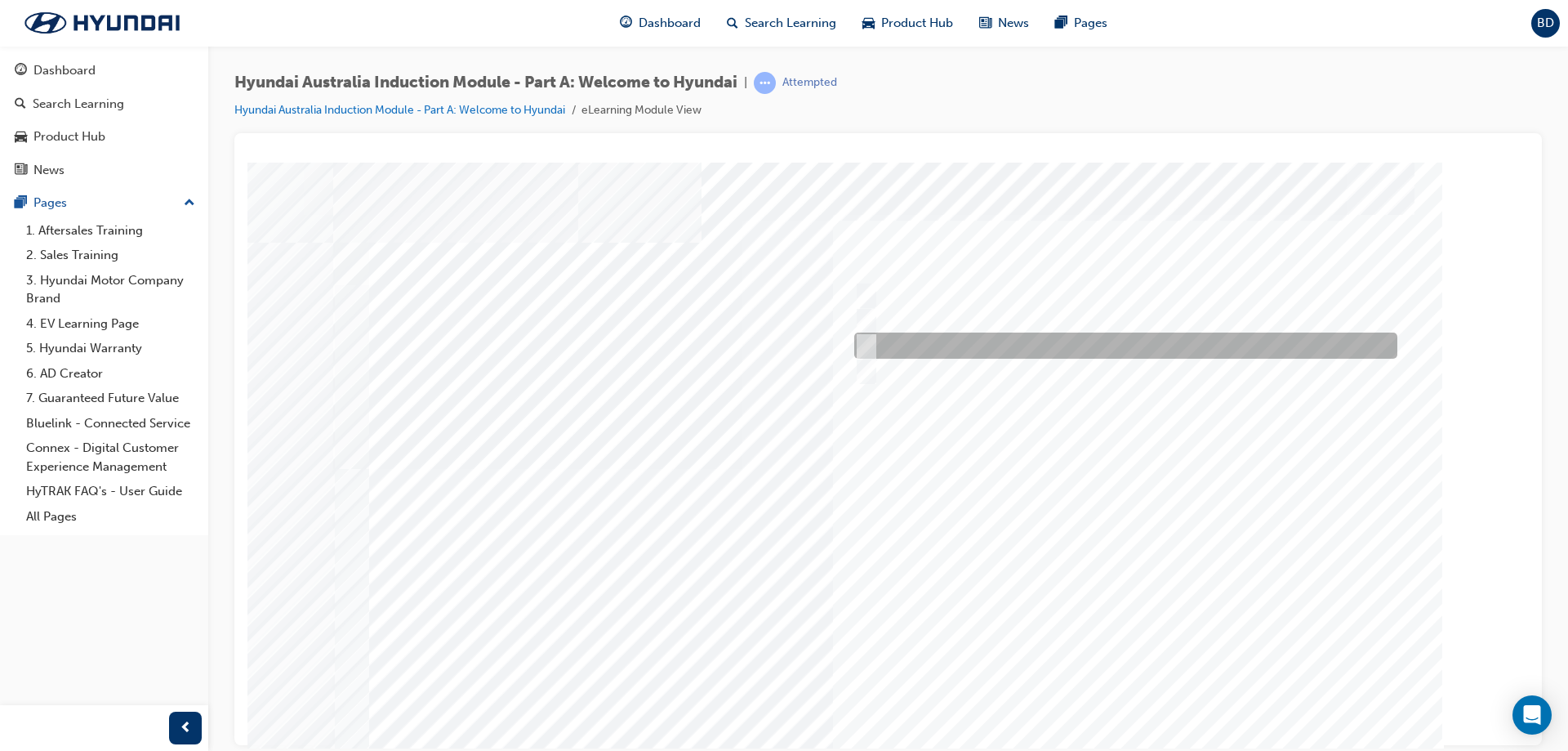
drag, startPoint x: 890, startPoint y: 341, endPoint x: 892, endPoint y: 311, distance: 30.1
click at [890, 341] on div at bounding box center [1121, 346] width 543 height 26
checkbox input "true"
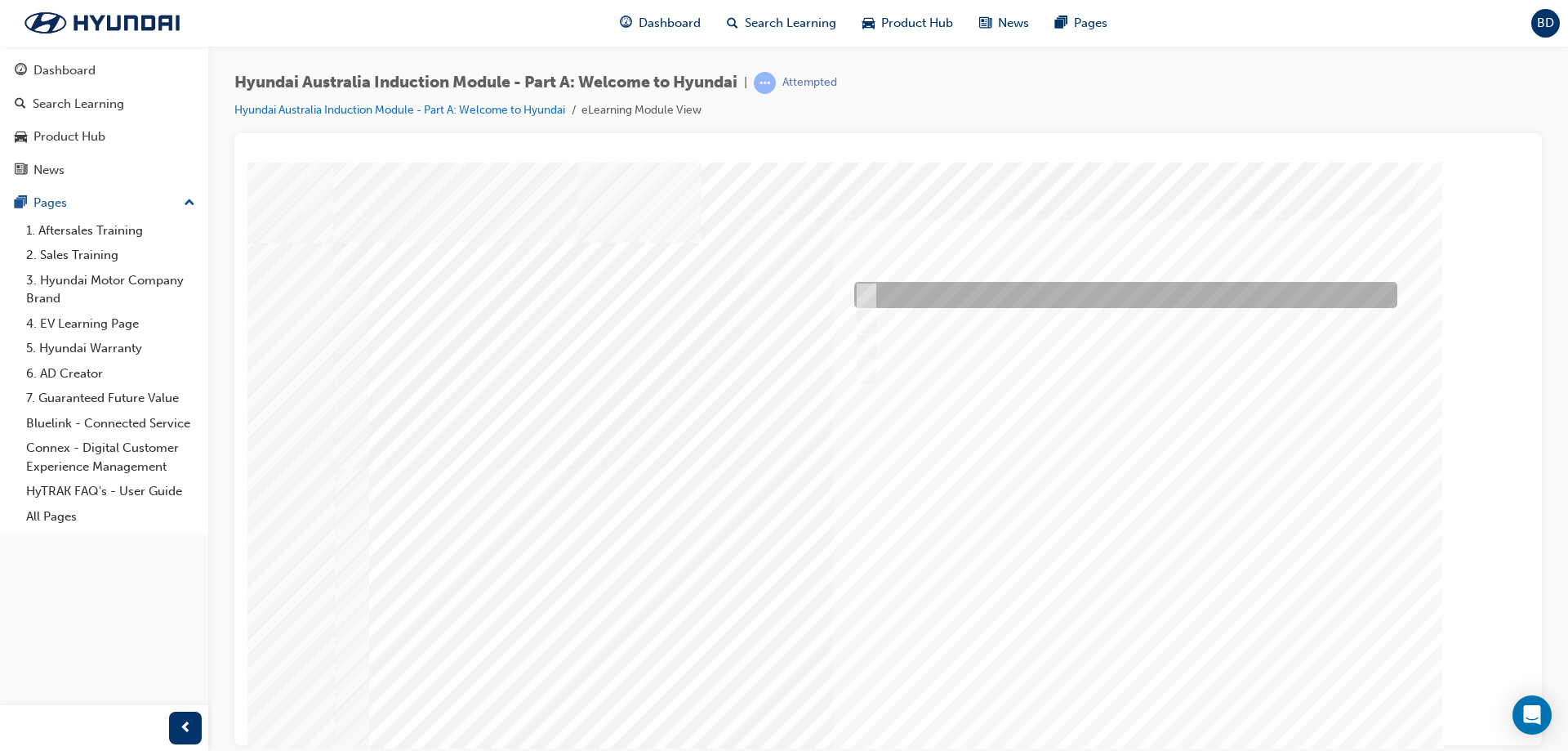
click at [893, 294] on div at bounding box center [1121, 295] width 543 height 26
checkbox input "true"
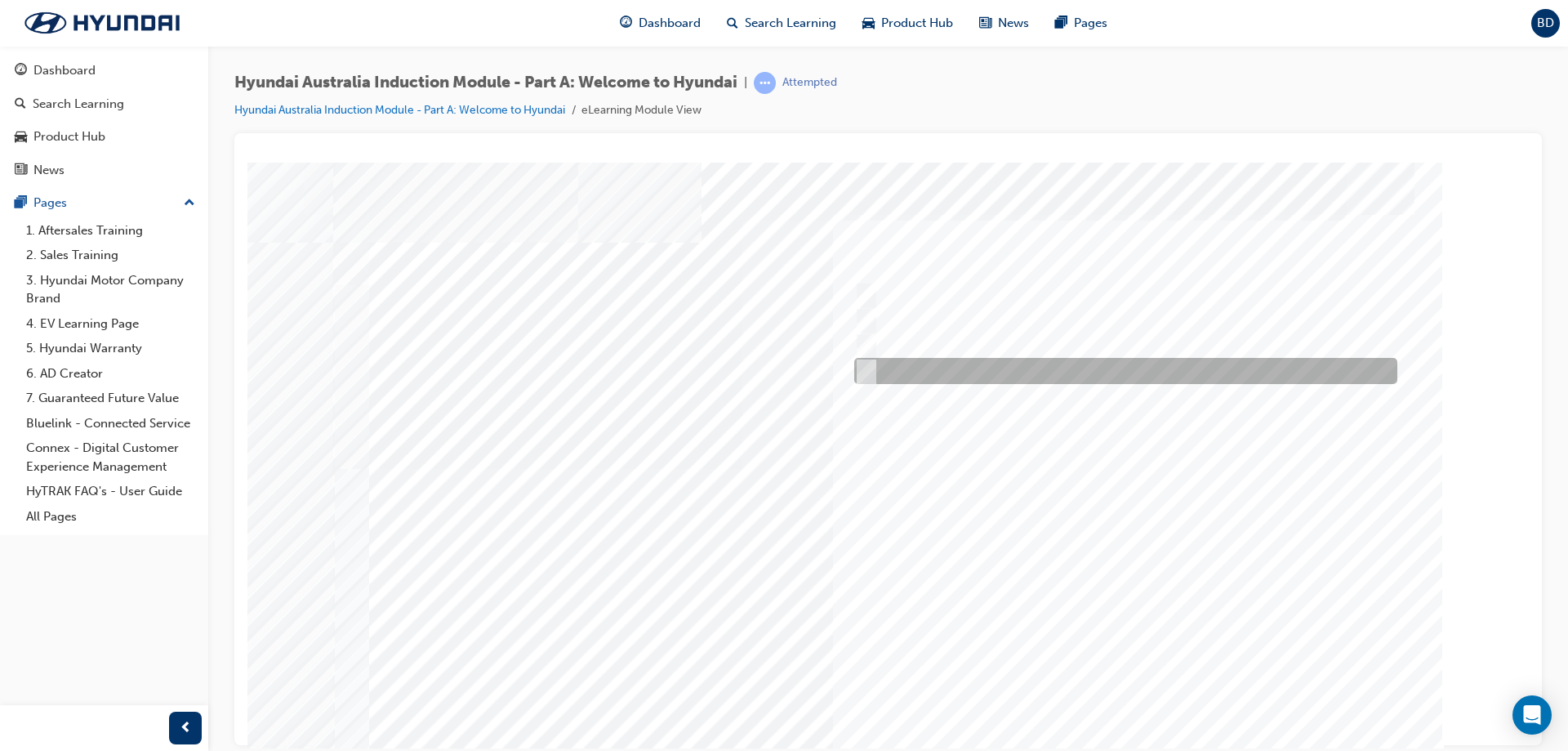
click at [907, 369] on div at bounding box center [1121, 372] width 543 height 26
checkbox input "true"
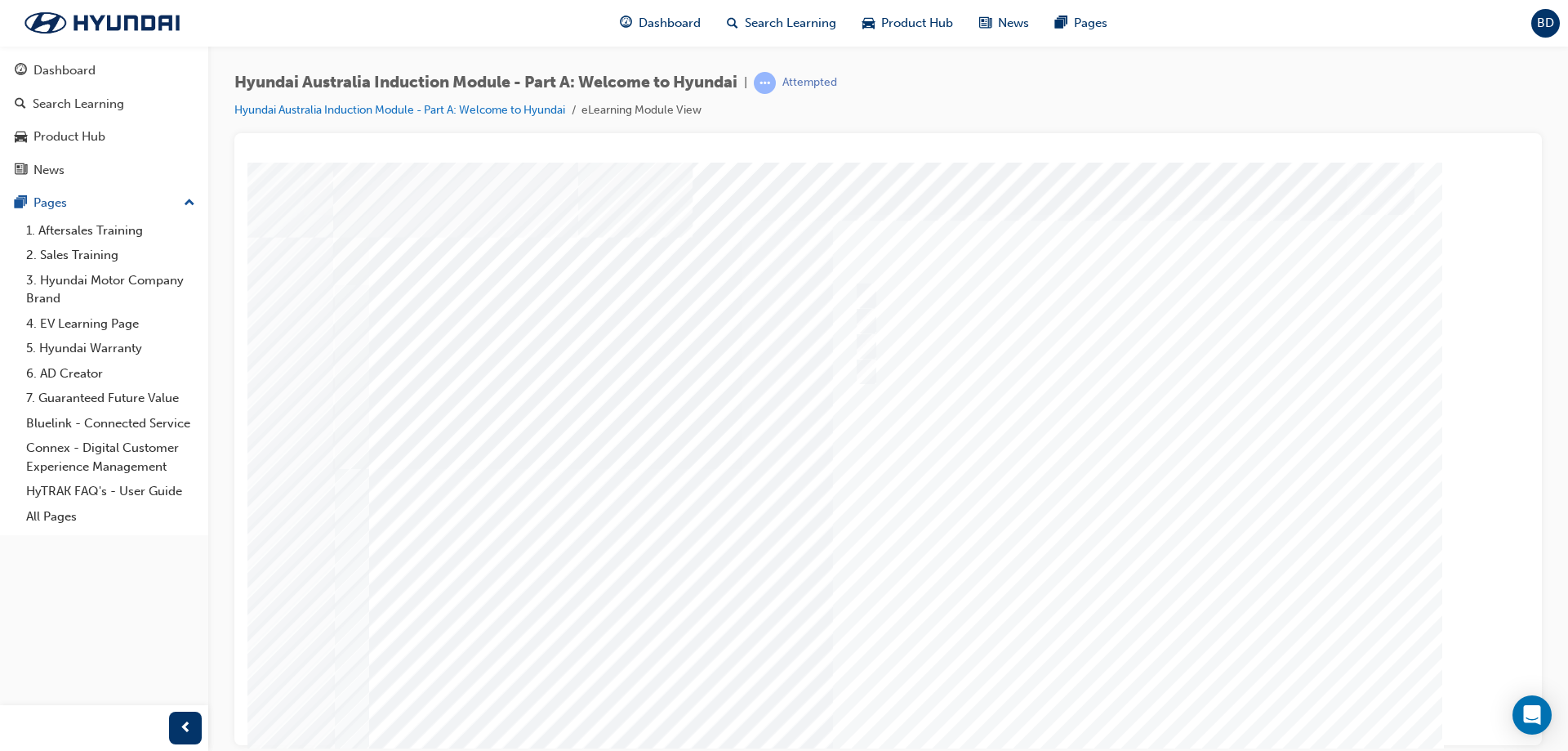
click at [1150, 683] on div at bounding box center [889, 456] width 1110 height 588
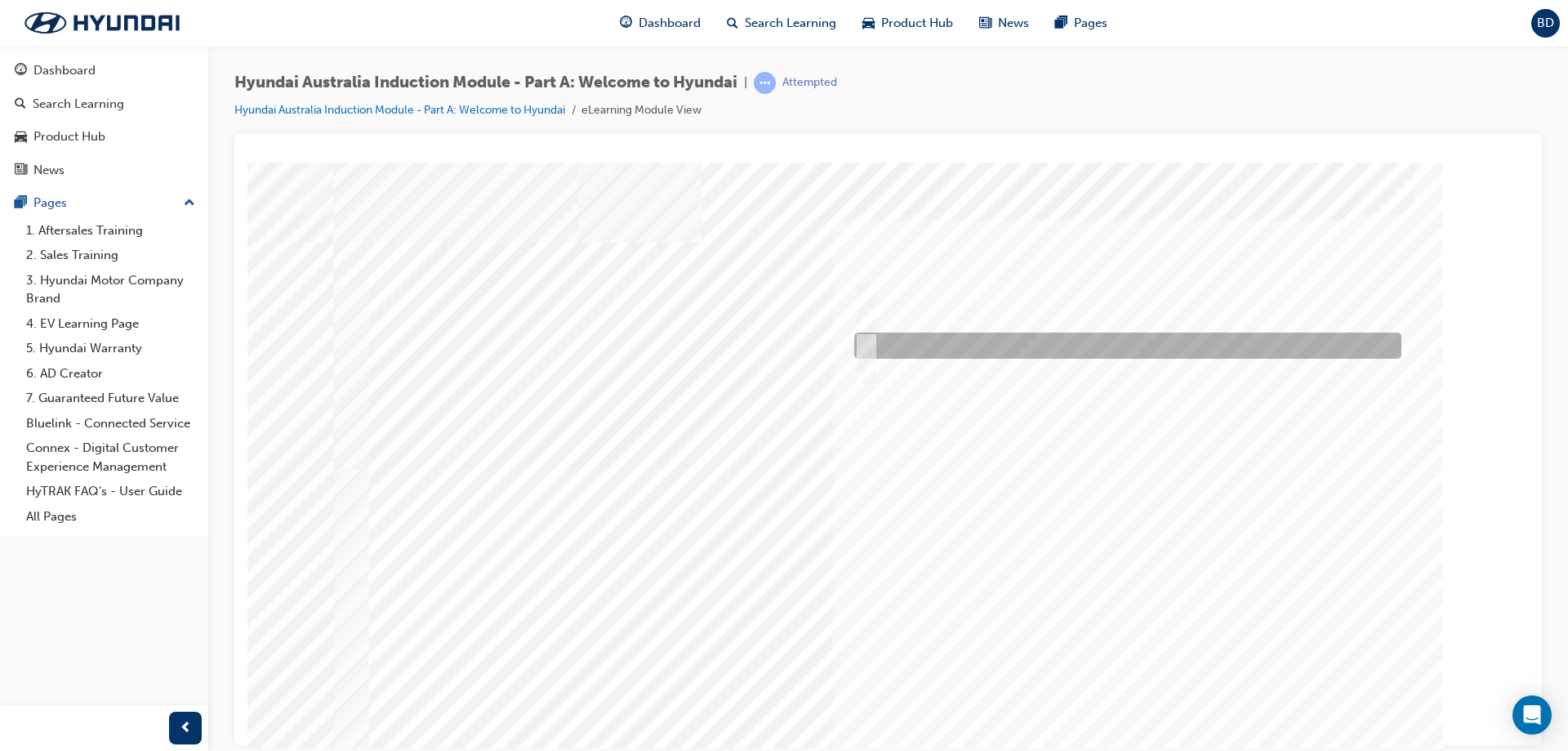
click at [909, 343] on div at bounding box center [1124, 346] width 547 height 26
radio input "true"
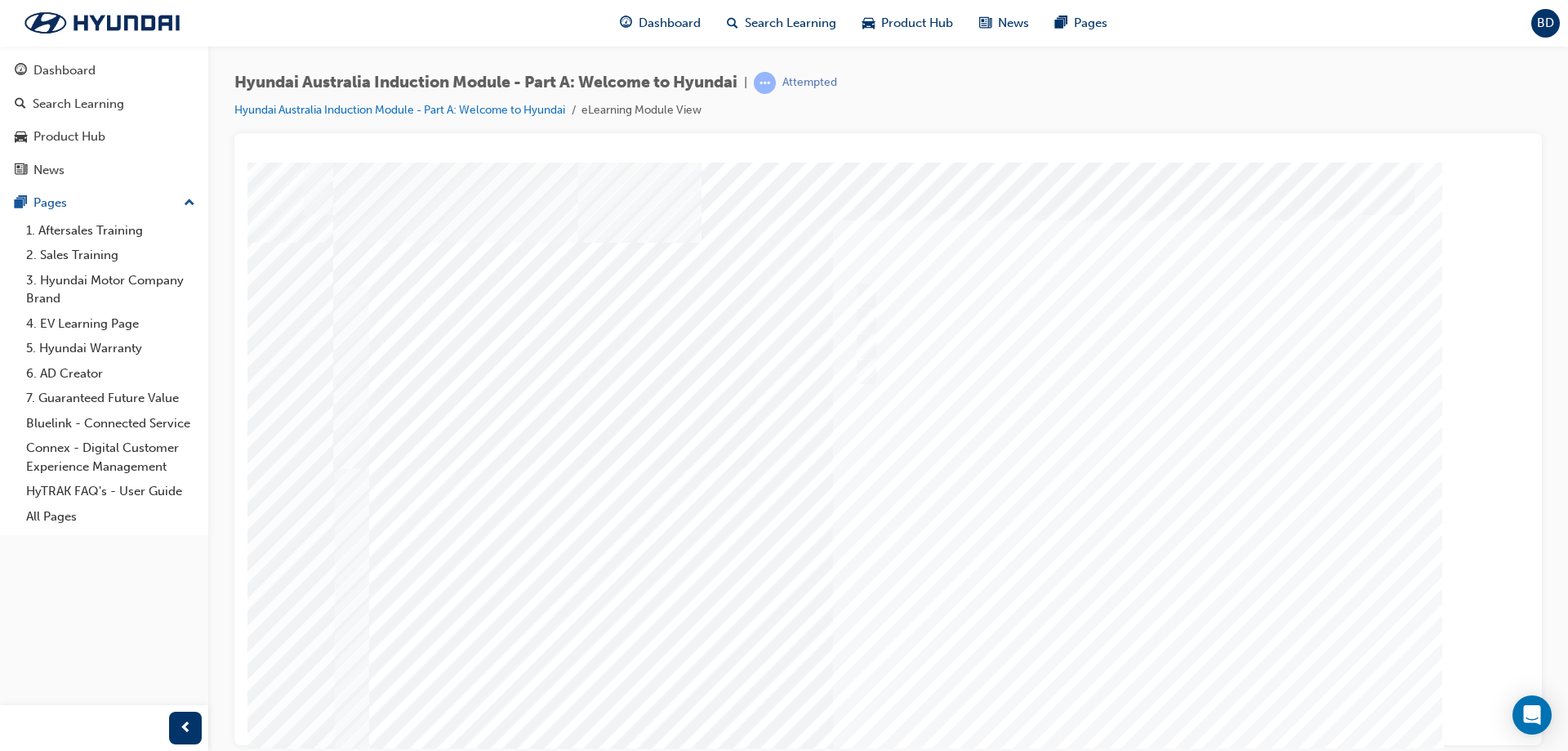
click at [1127, 685] on div at bounding box center [889, 456] width 1110 height 588
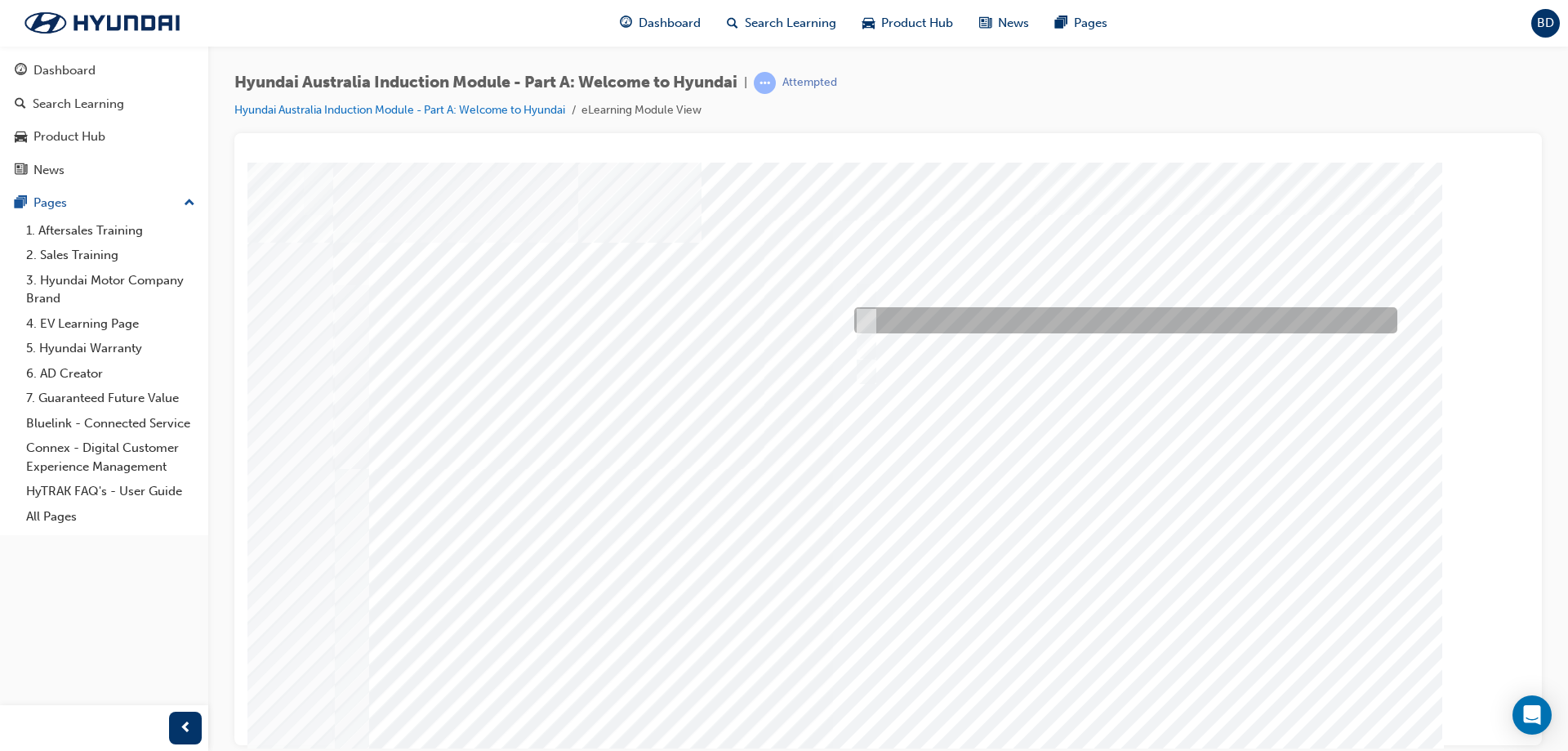
click at [926, 312] on div at bounding box center [1121, 320] width 543 height 26
radio input "true"
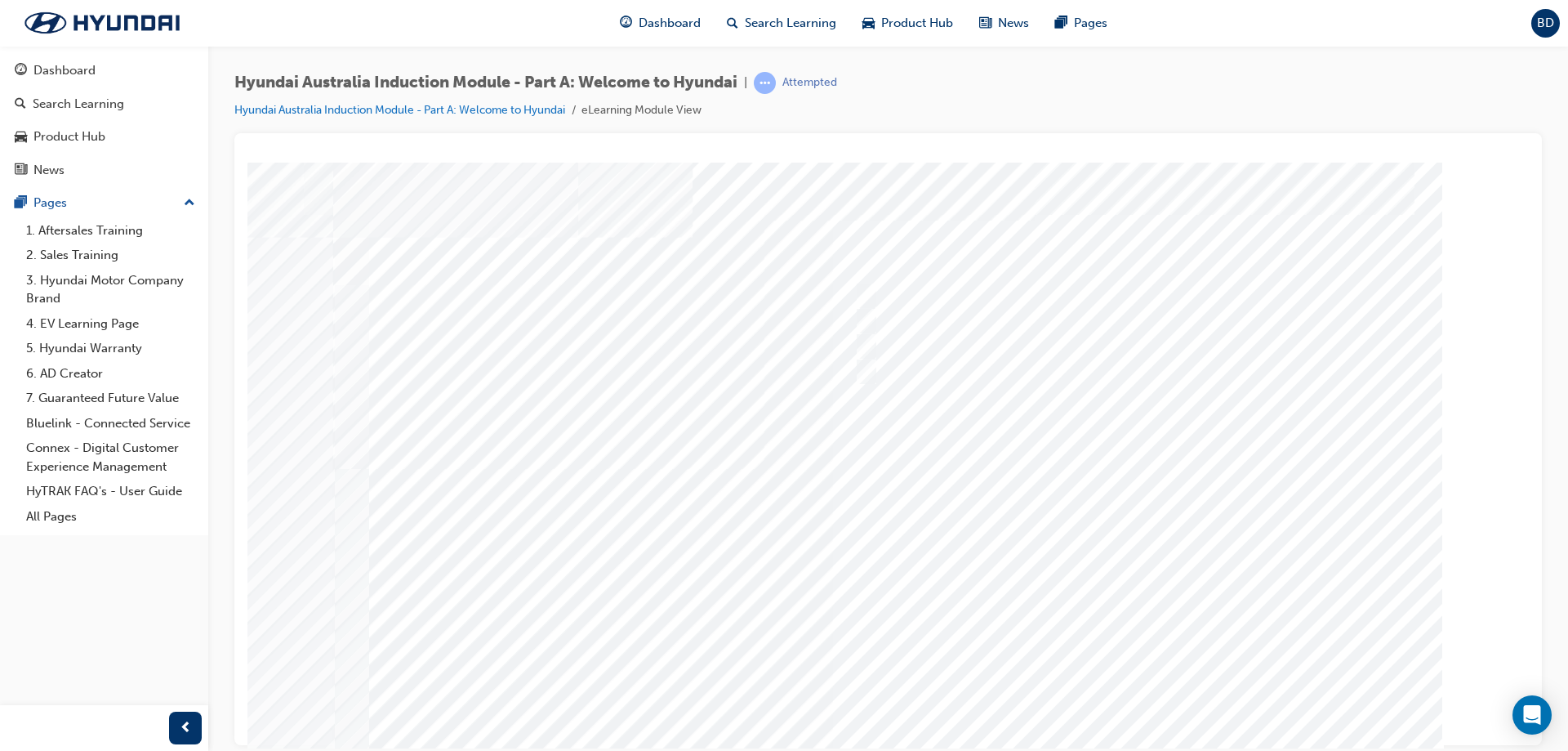
click at [1136, 698] on div at bounding box center [889, 456] width 1110 height 588
drag, startPoint x: 393, startPoint y: 261, endPoint x: 763, endPoint y: 322, distance: 375.0
drag, startPoint x: 711, startPoint y: 357, endPoint x: 355, endPoint y: 268, distance: 367.0
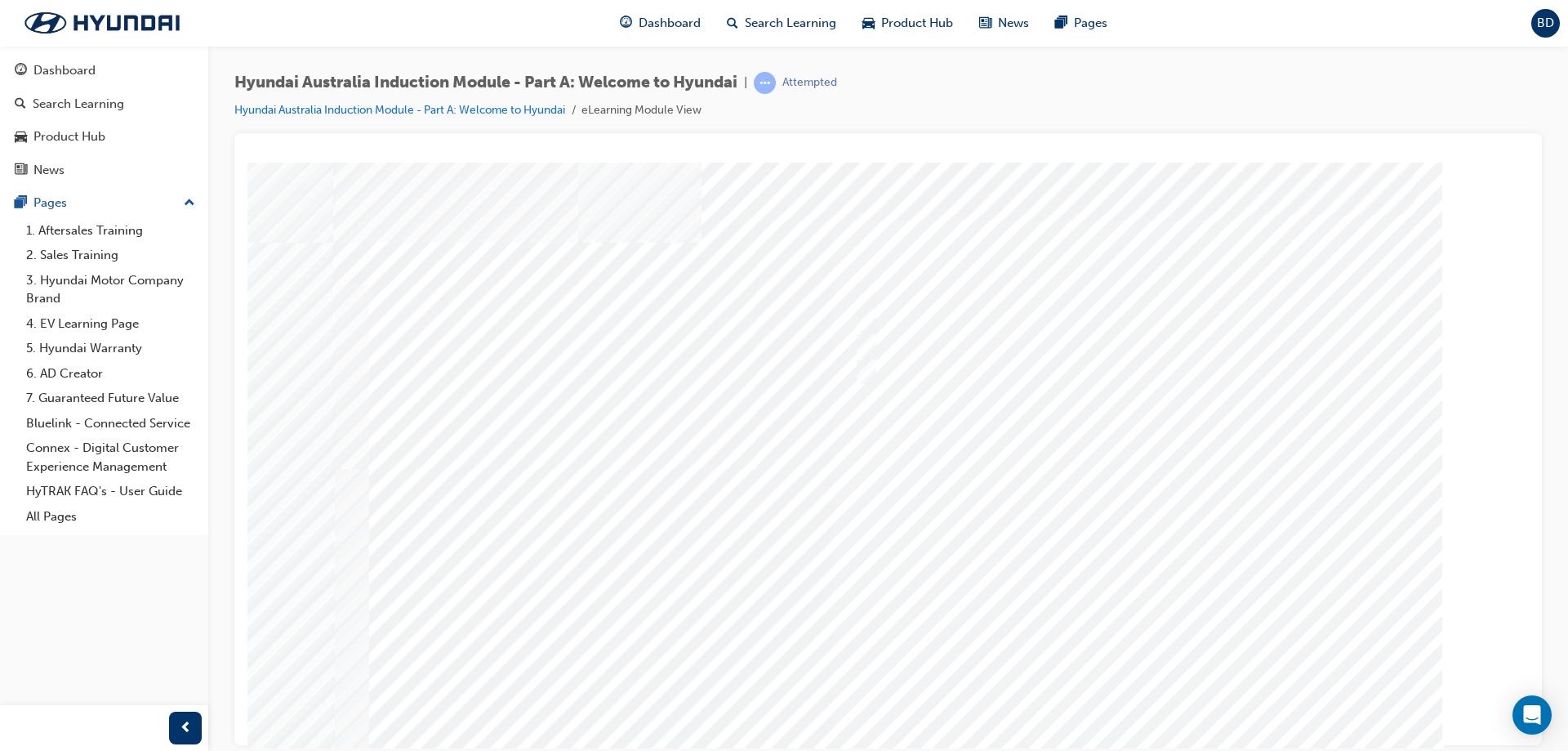
click at [355, 268] on div "Quiz_Q_4" at bounding box center [889, 456] width 1110 height 588
drag, startPoint x: 349, startPoint y: 269, endPoint x: 715, endPoint y: 362, distance: 377.6
click at [715, 362] on div "Quiz_Q_4" at bounding box center [889, 456] width 1110 height 588
drag, startPoint x: 727, startPoint y: 362, endPoint x: 458, endPoint y: 262, distance: 287.0
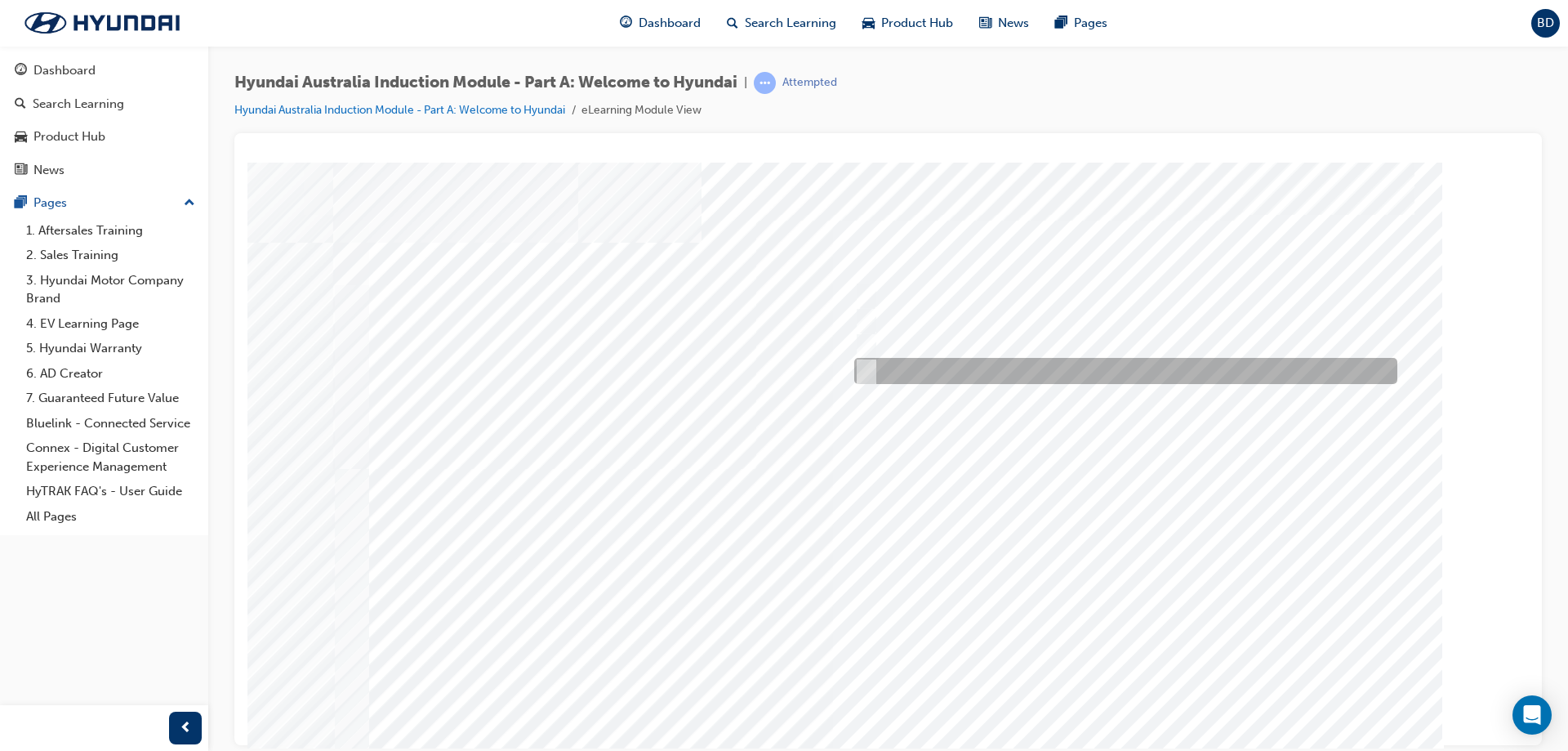
click at [868, 371] on input "Global expansion" at bounding box center [862, 371] width 18 height 18
checkbox input "true"
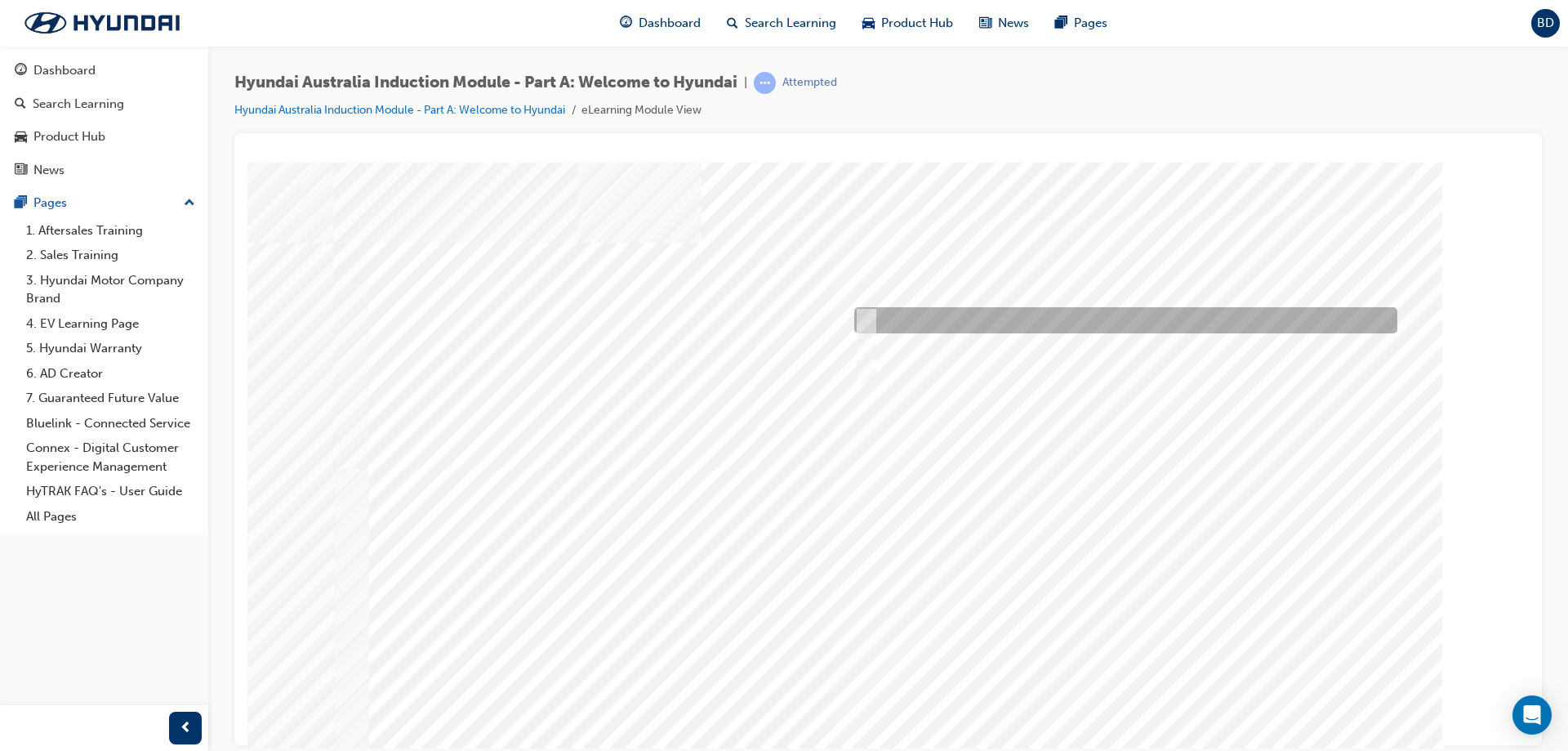
click at [868, 325] on input "A satisfied customer" at bounding box center [862, 320] width 18 height 18
checkbox input "true"
click at [865, 283] on div at bounding box center [1121, 295] width 543 height 26
checkbox input "true"
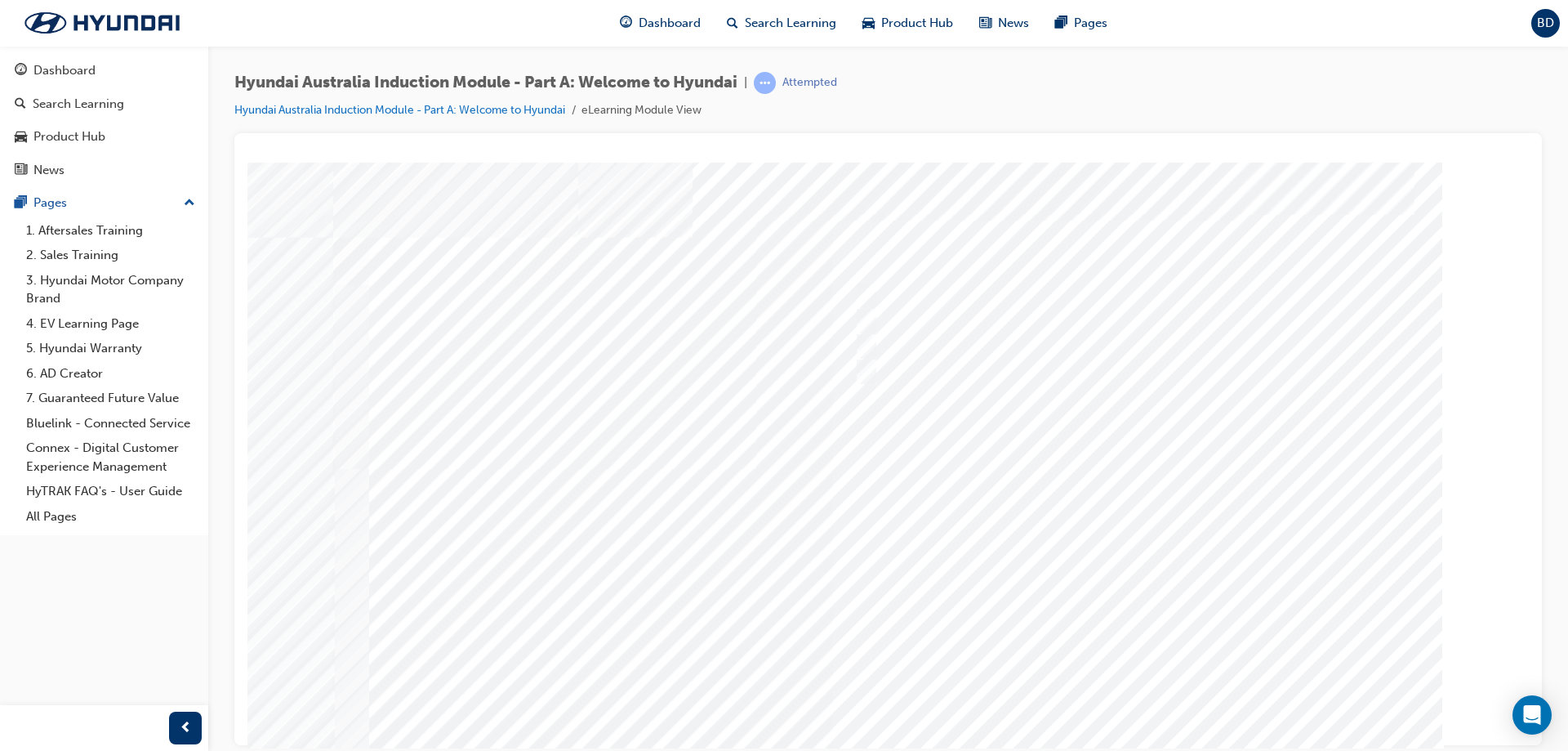
click at [1119, 684] on div at bounding box center [889, 456] width 1110 height 588
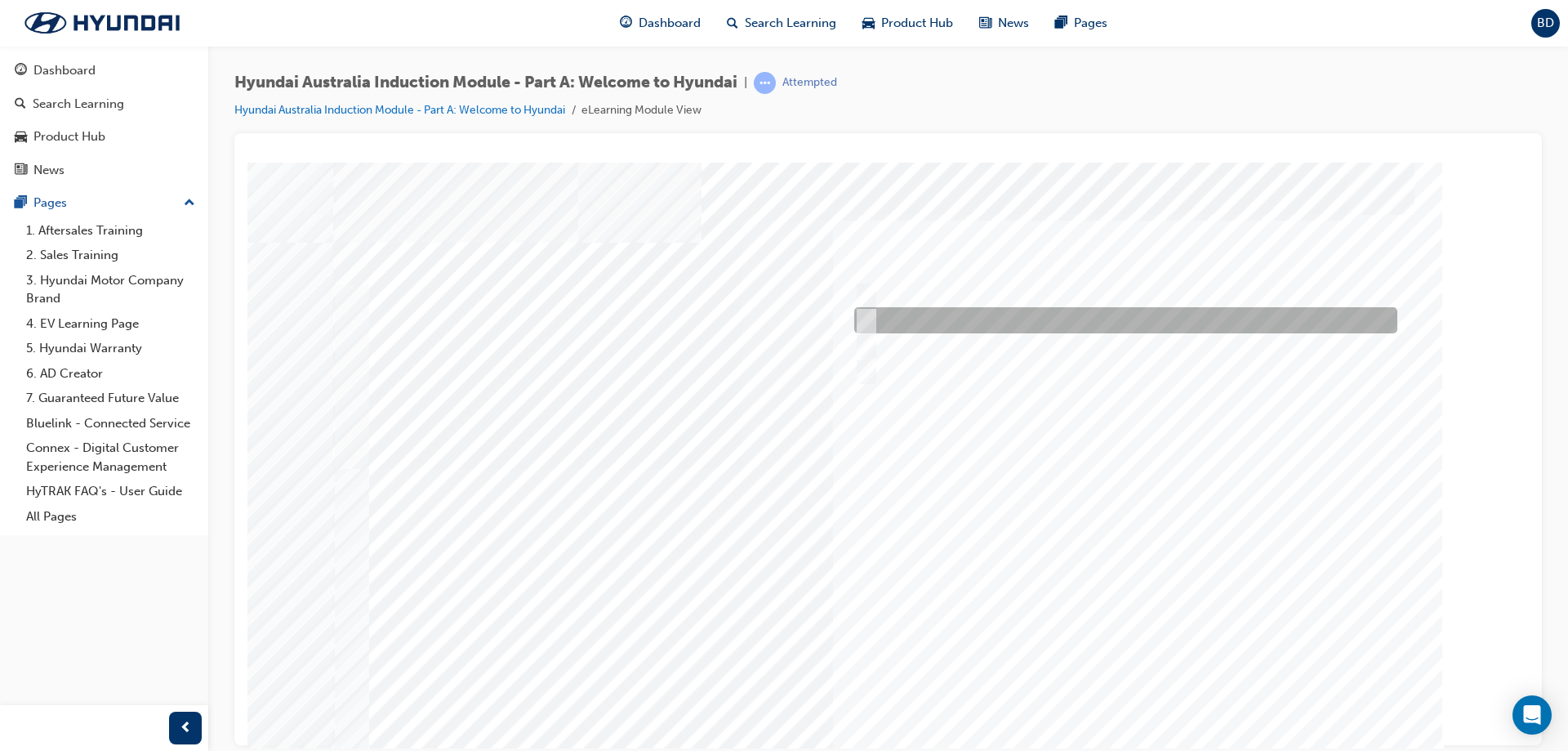
click at [949, 336] on div at bounding box center [1121, 346] width 543 height 26
checkbox input "true"
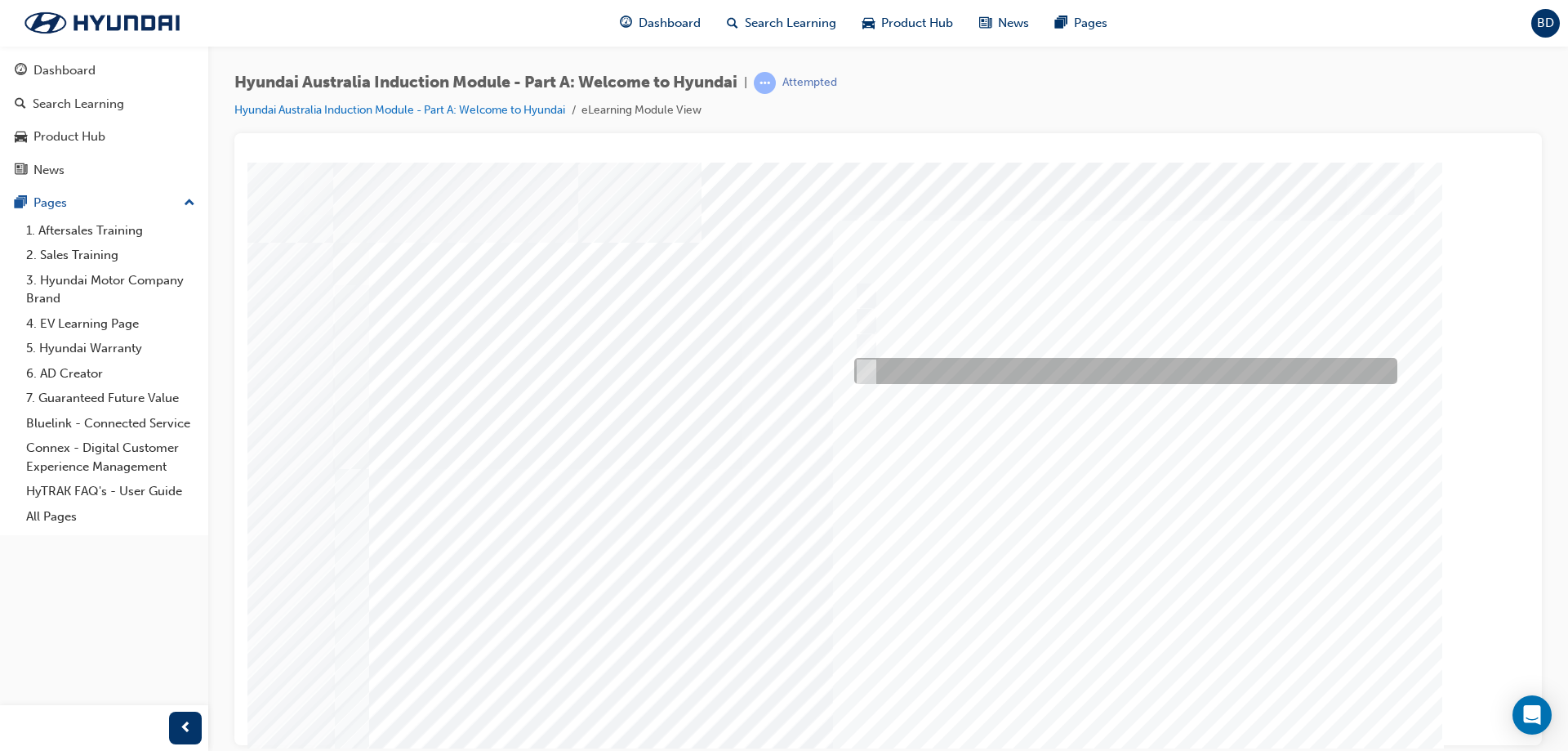
drag, startPoint x: 950, startPoint y: 364, endPoint x: 951, endPoint y: 315, distance: 49.0
click at [950, 362] on div at bounding box center [1121, 372] width 543 height 26
checkbox input "true"
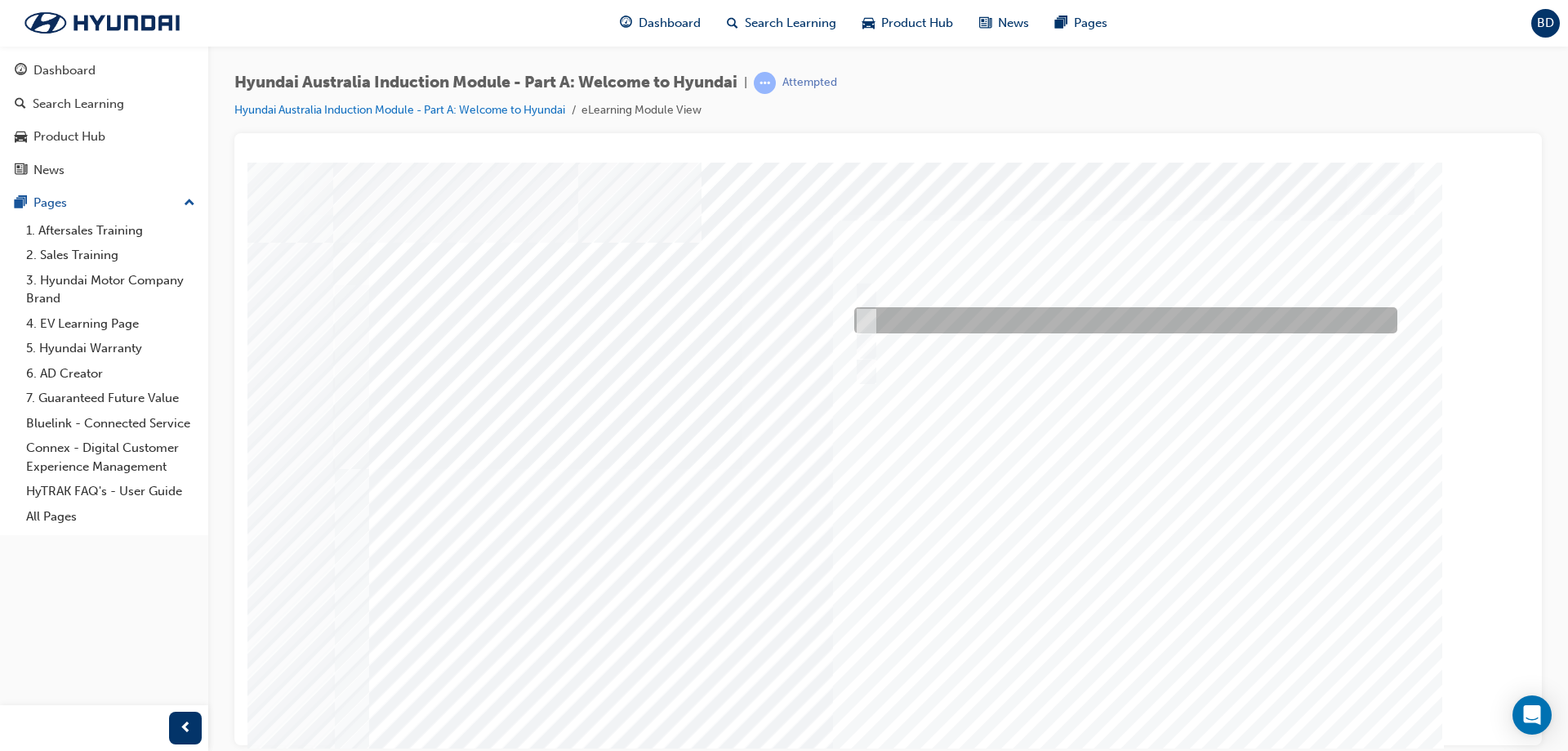
click at [988, 289] on div at bounding box center [1121, 295] width 543 height 26
checkbox input "true"
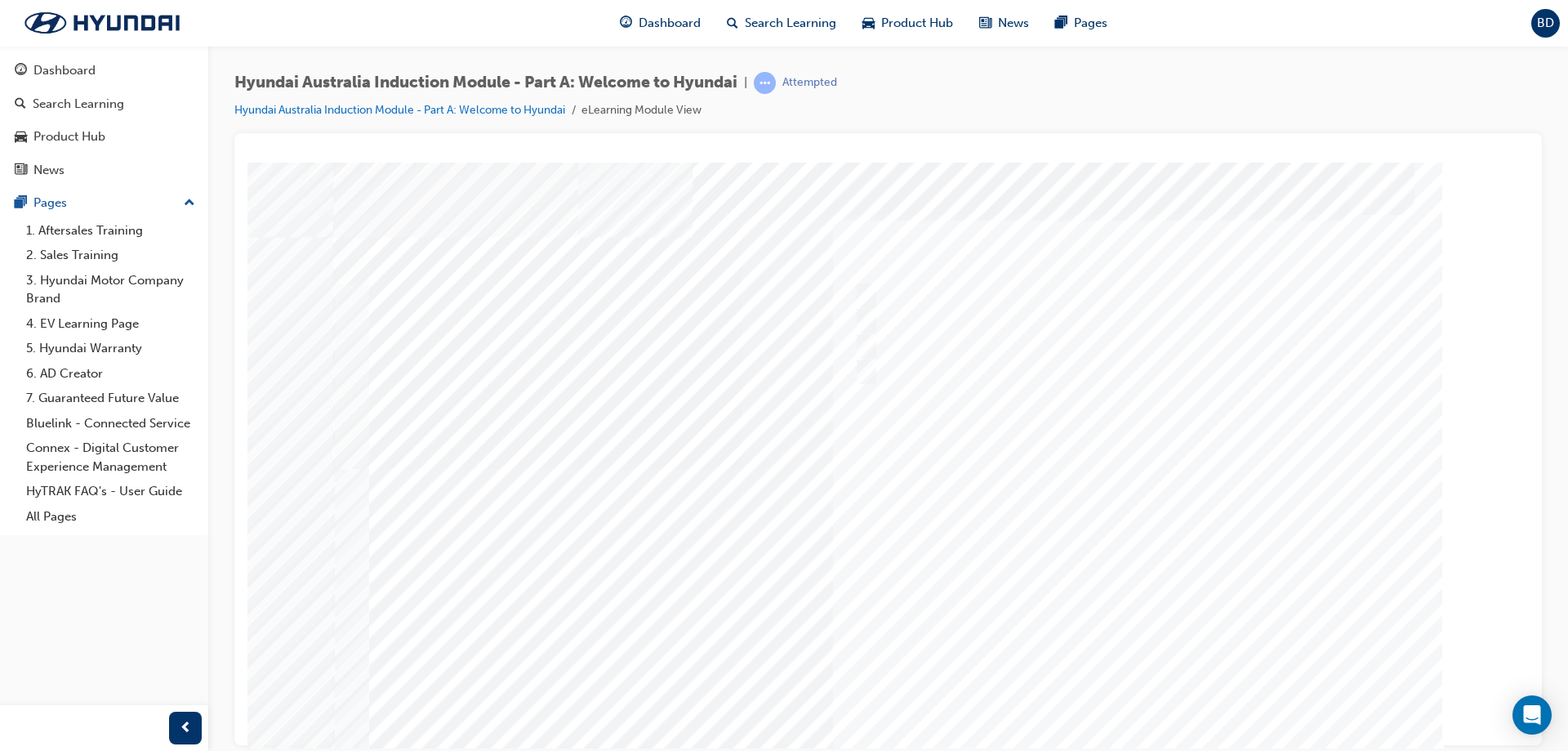
click at [1155, 681] on div at bounding box center [889, 456] width 1110 height 588
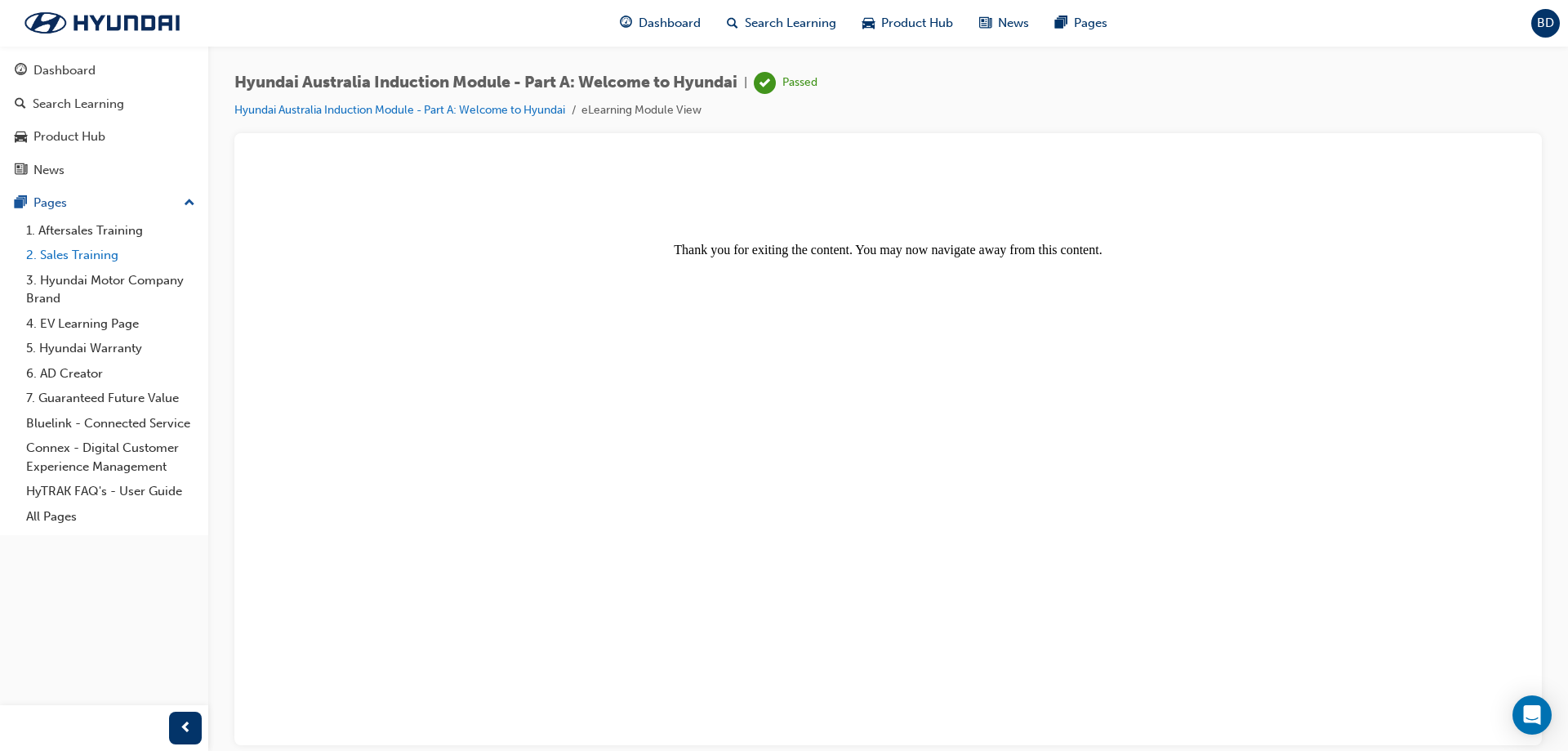
click at [97, 256] on link "2. Sales Training" at bounding box center [110, 255] width 182 height 26
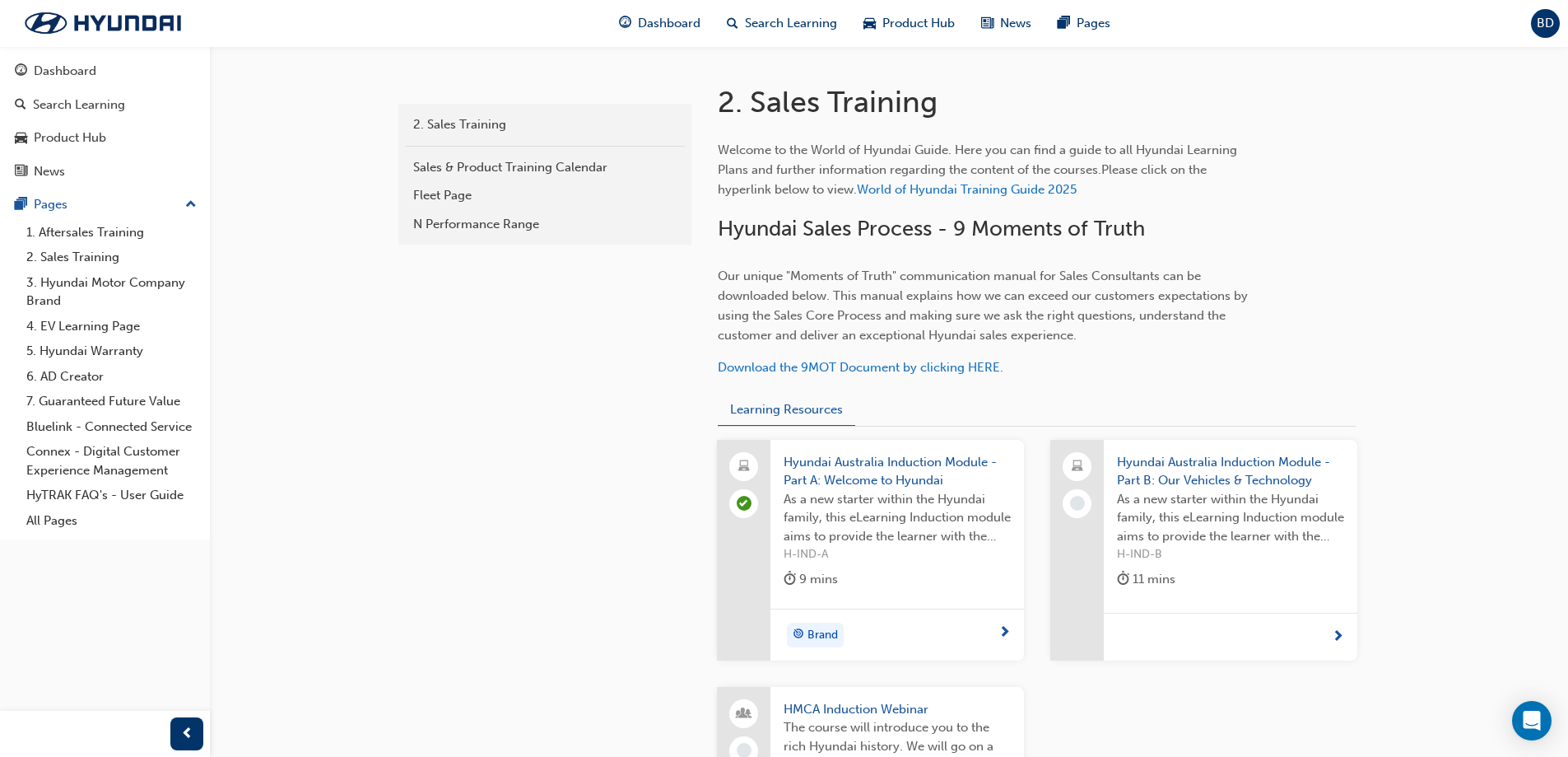
scroll to position [329, 0]
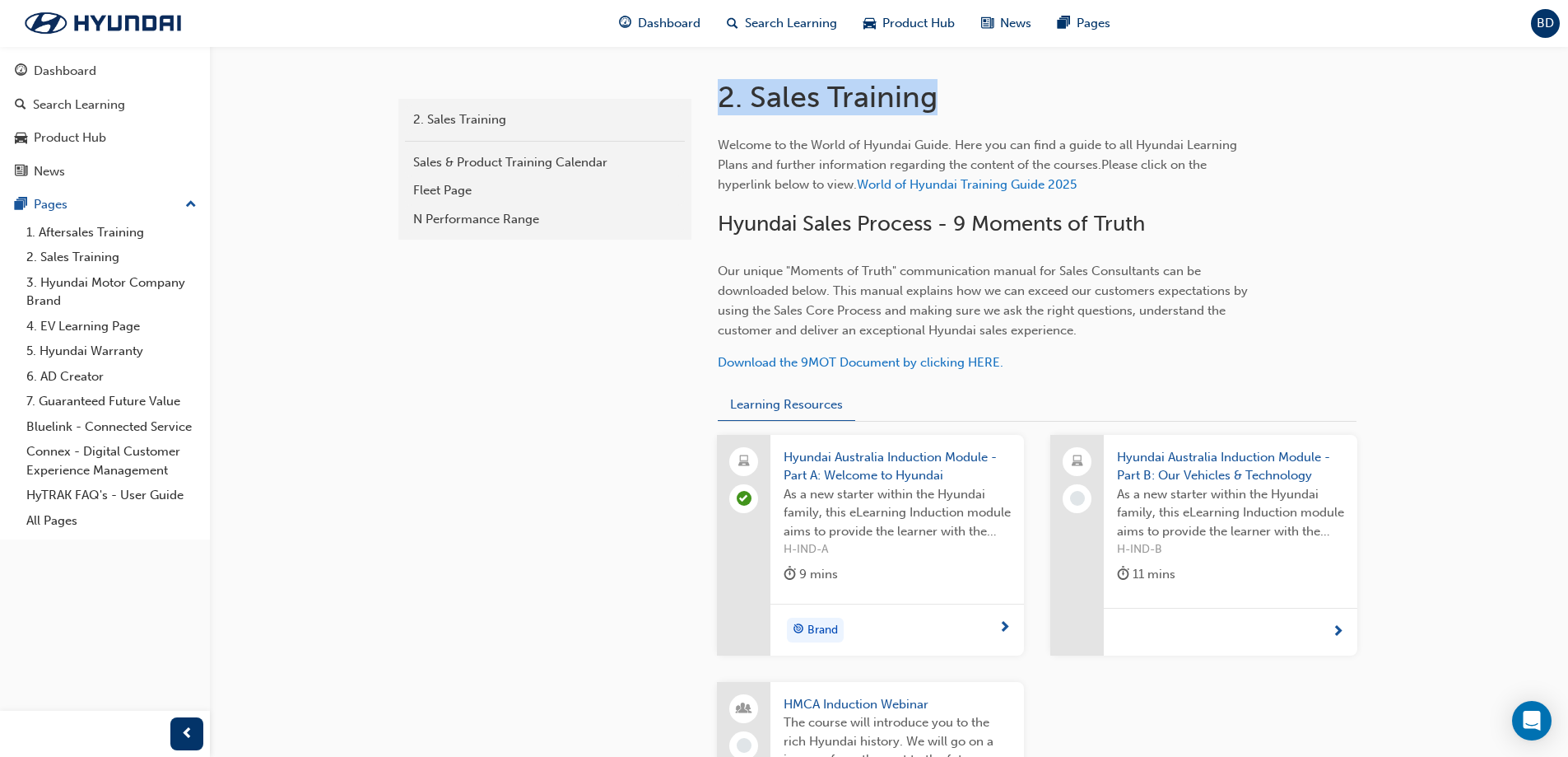
drag, startPoint x: 717, startPoint y: 98, endPoint x: 1007, endPoint y: 84, distance: 290.3
click at [1007, 84] on div "2. Sales Training Welcome to the World of Hyundai Guide. Here you can find a gu…" at bounding box center [1038, 479] width 692 height 866
click at [1074, 233] on span "Hyundai Sales Process - 9 Moments of Truth" at bounding box center [931, 224] width 427 height 26
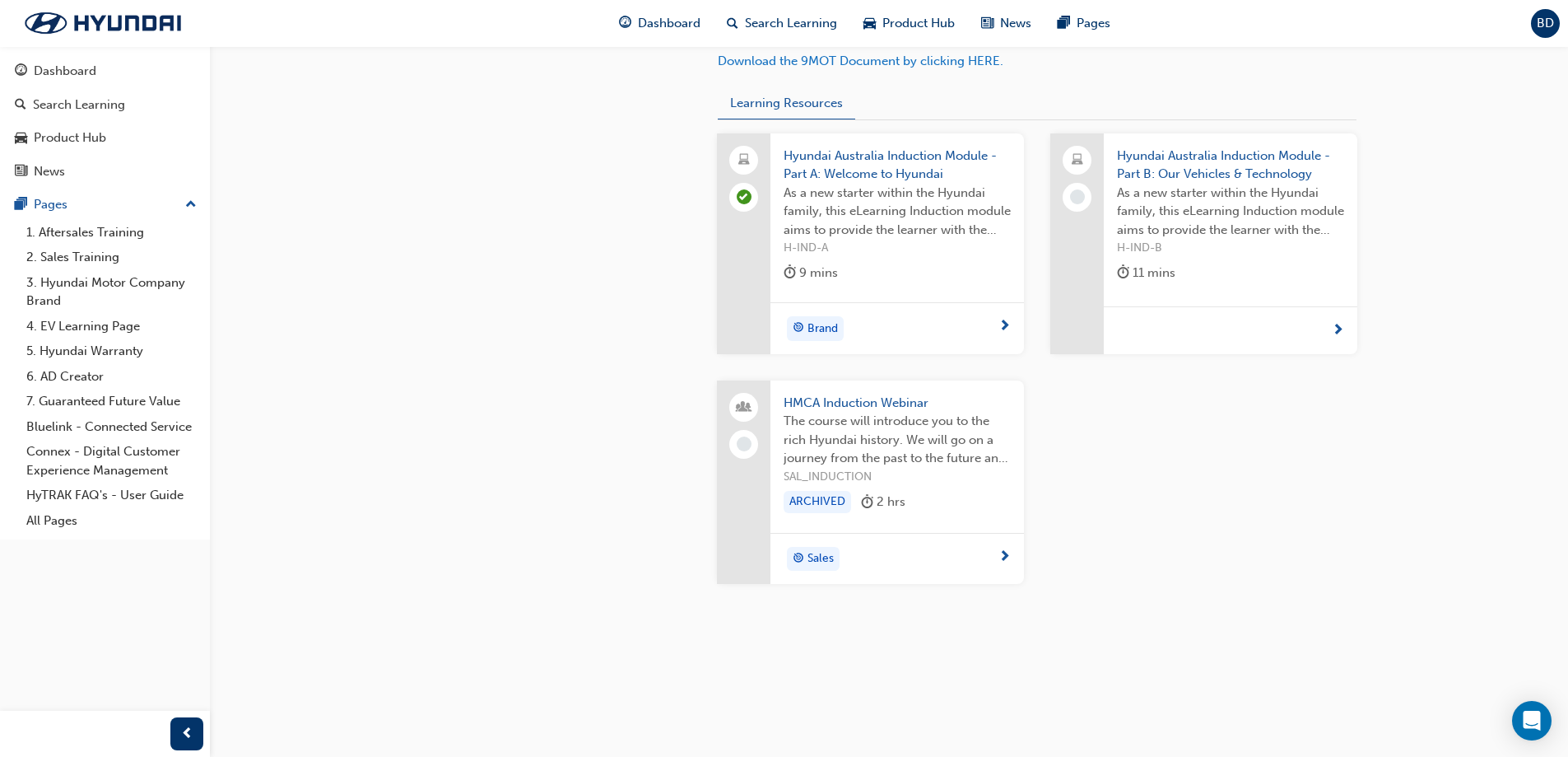
click at [1199, 239] on span "As a new starter within the Hyundai family, this eLearning Induction module aim…" at bounding box center [1231, 211] width 227 height 56
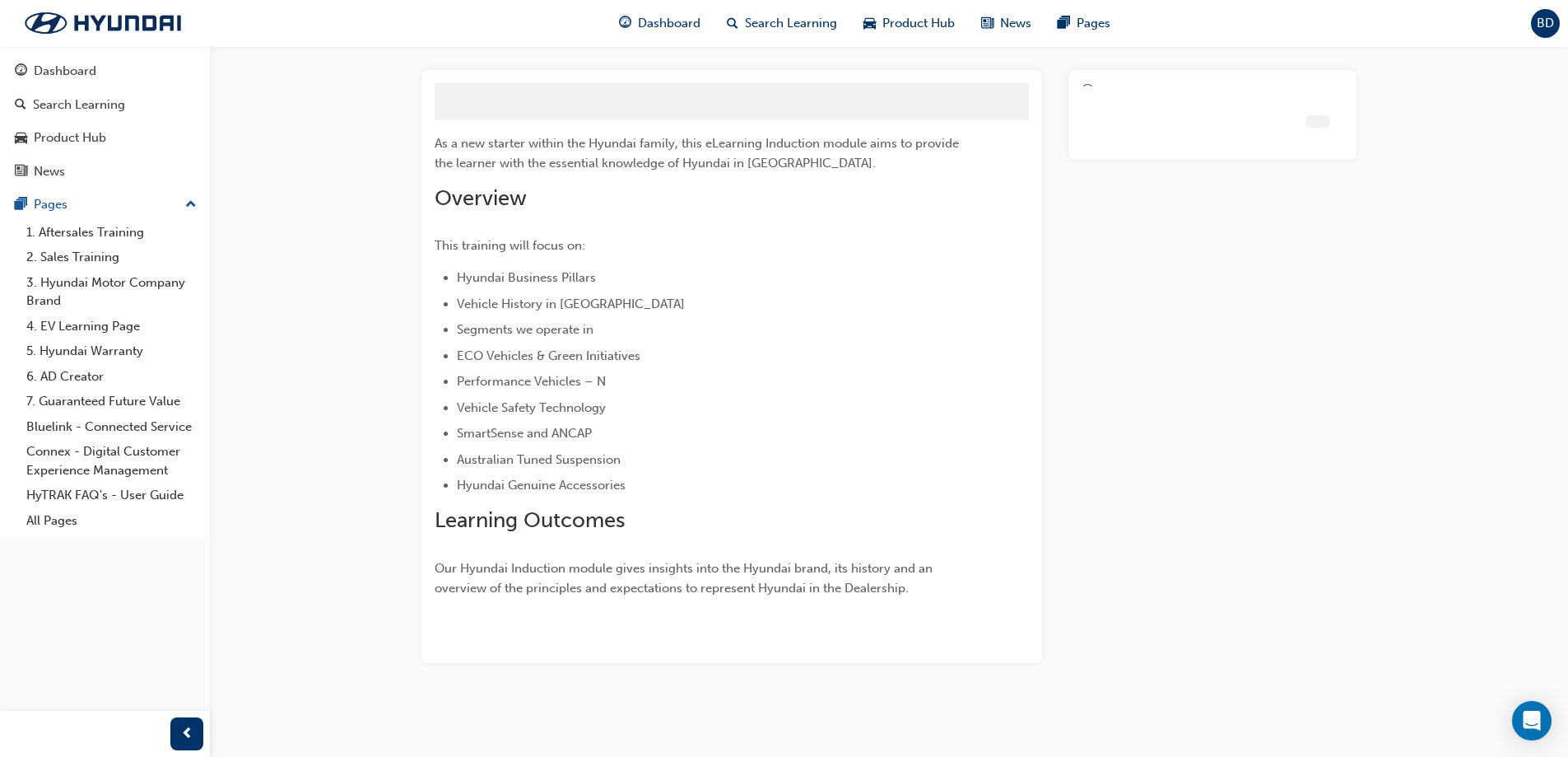
scroll to position [77, 0]
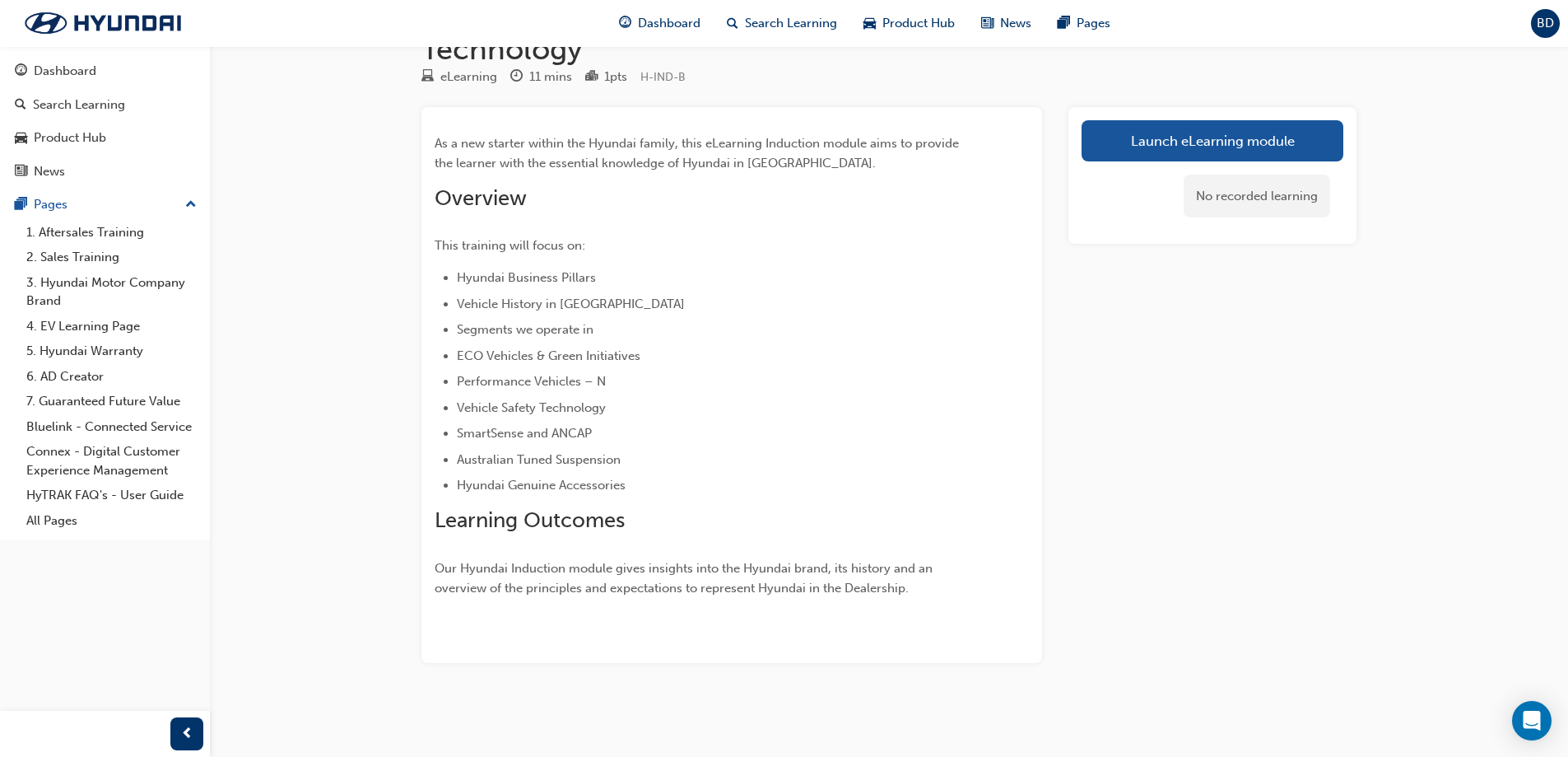
scroll to position [631, 0]
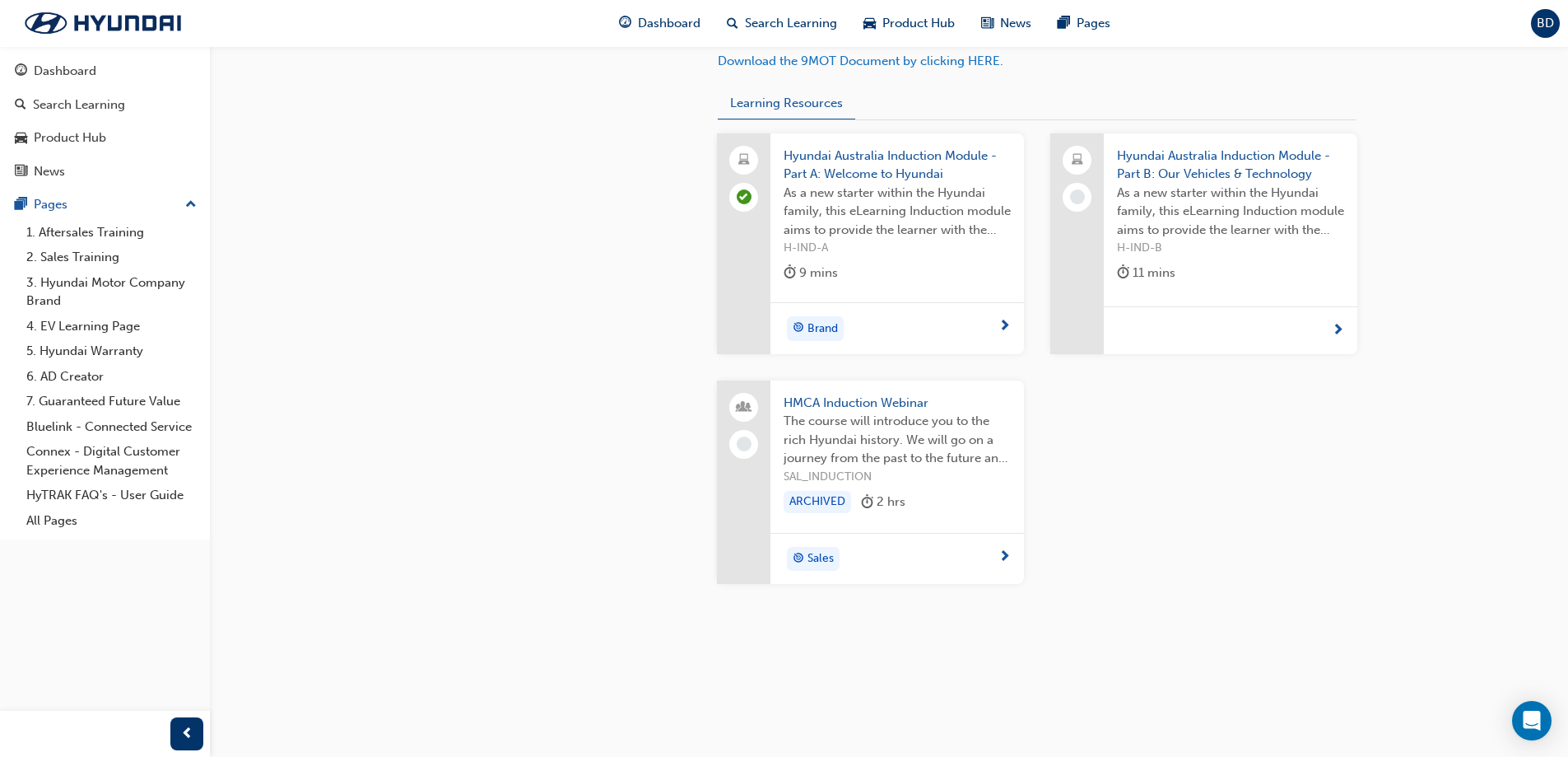
click at [1313, 327] on div at bounding box center [1231, 330] width 254 height 48
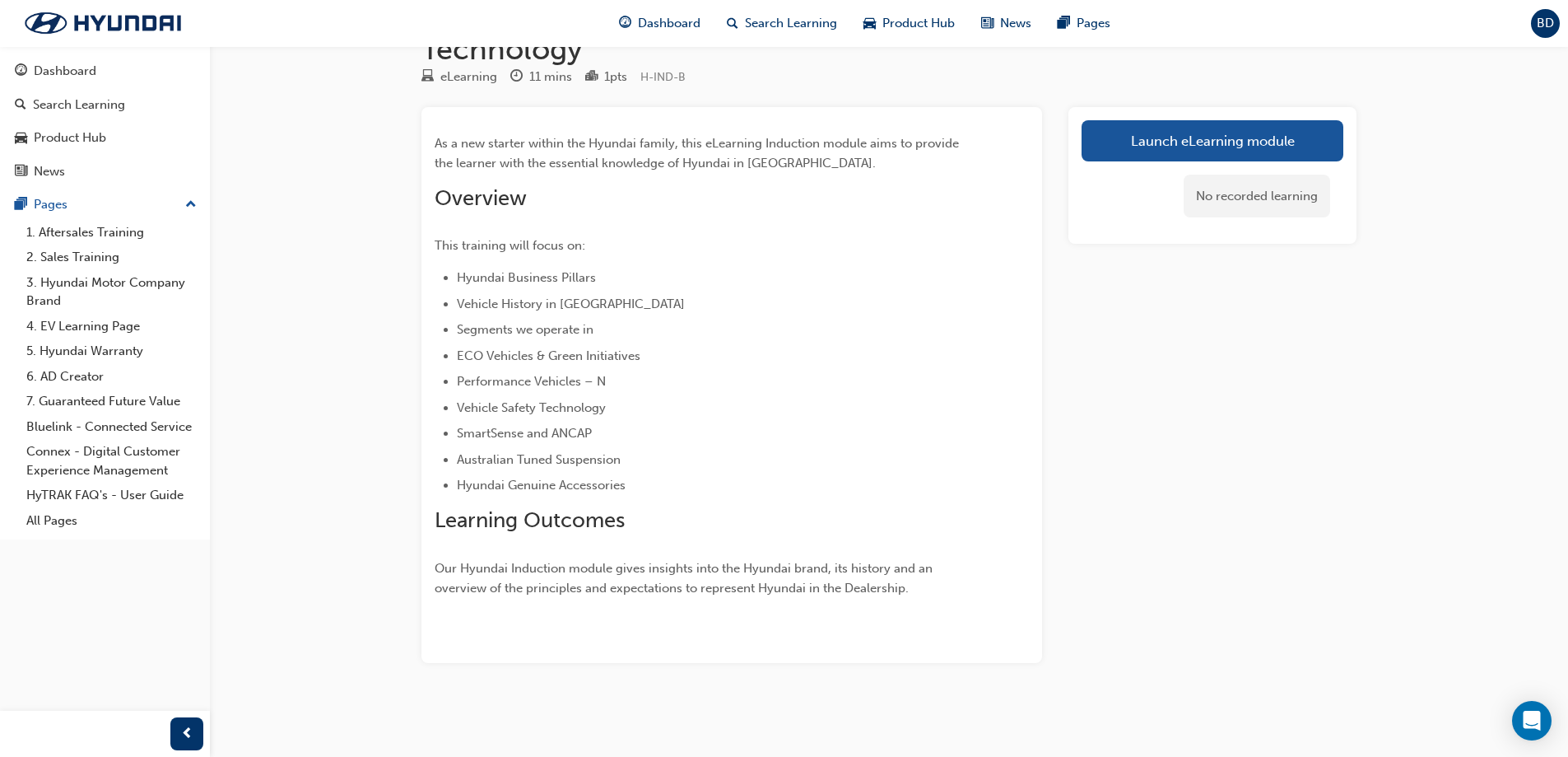
click at [1173, 150] on link "Launch eLearning module" at bounding box center [1212, 141] width 262 height 41
click at [1173, 149] on div "Hyundai Australia Induction Module - Part B: Our Vehicles & Technology eLearnin…" at bounding box center [784, 340] width 1568 height 834
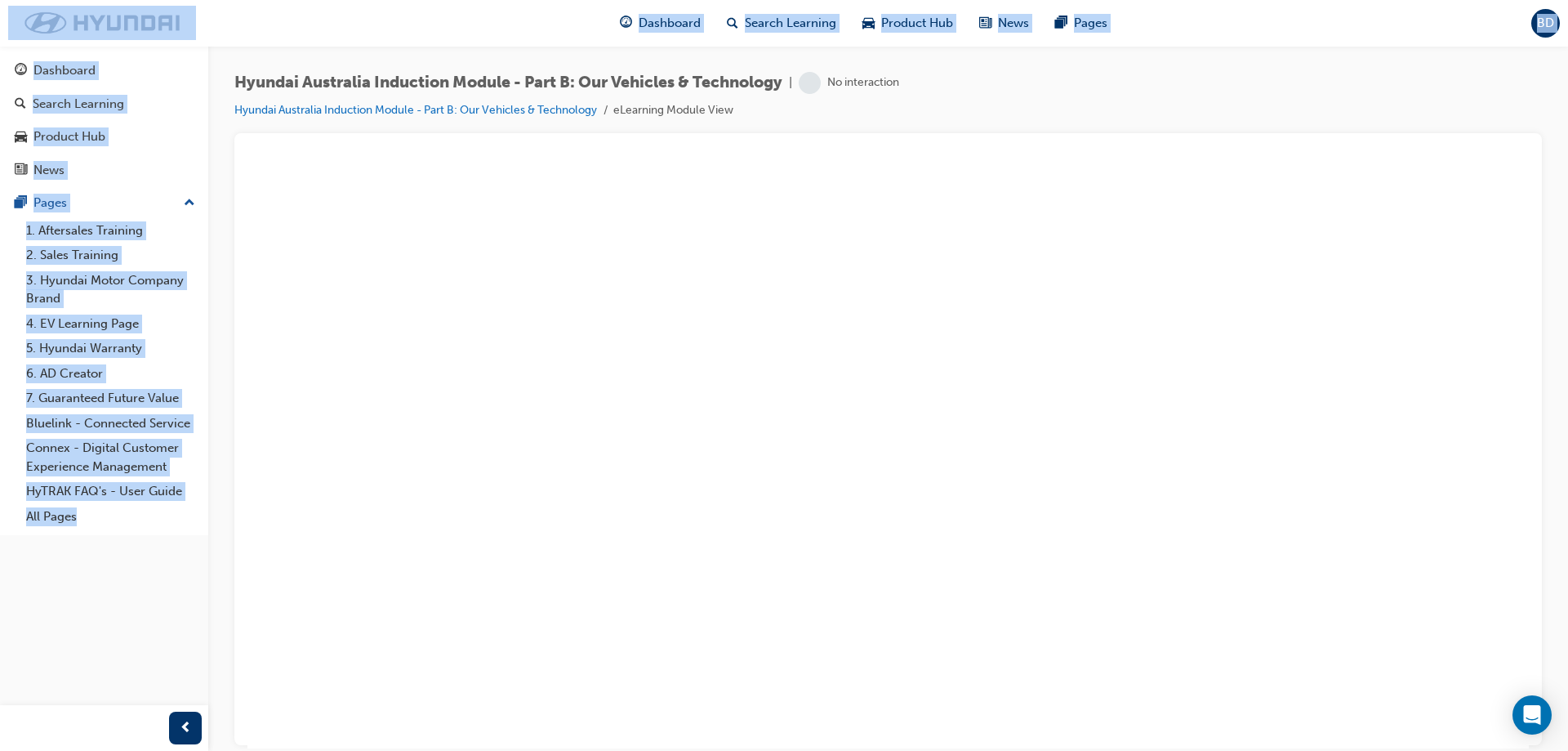
click at [1003, 125] on div "Hyundai Australia Induction Module - Part B: Our Vehicles & Technology | No int…" at bounding box center [888, 103] width 1308 height 62
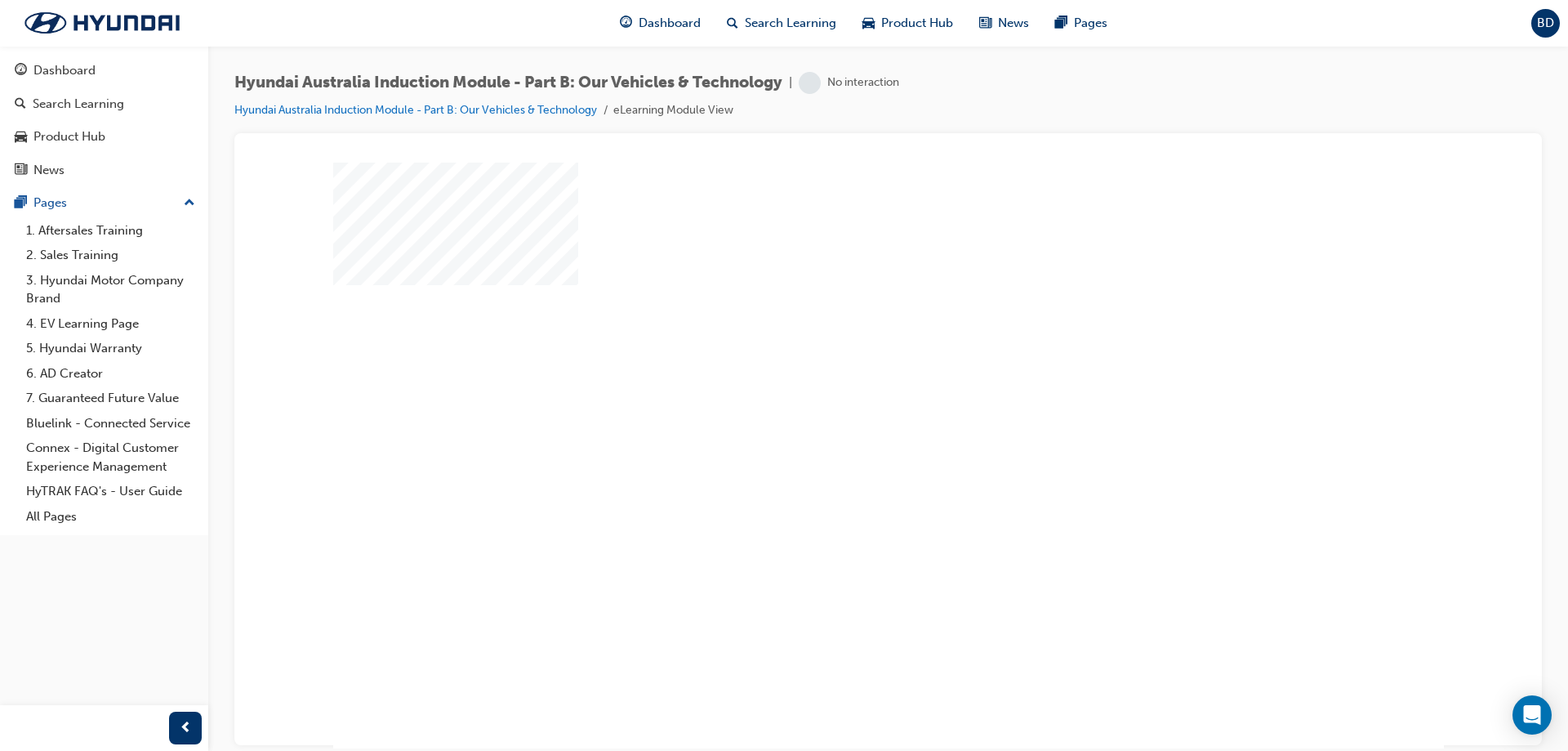
click at [841, 408] on div "play" at bounding box center [841, 408] width 0 height 0
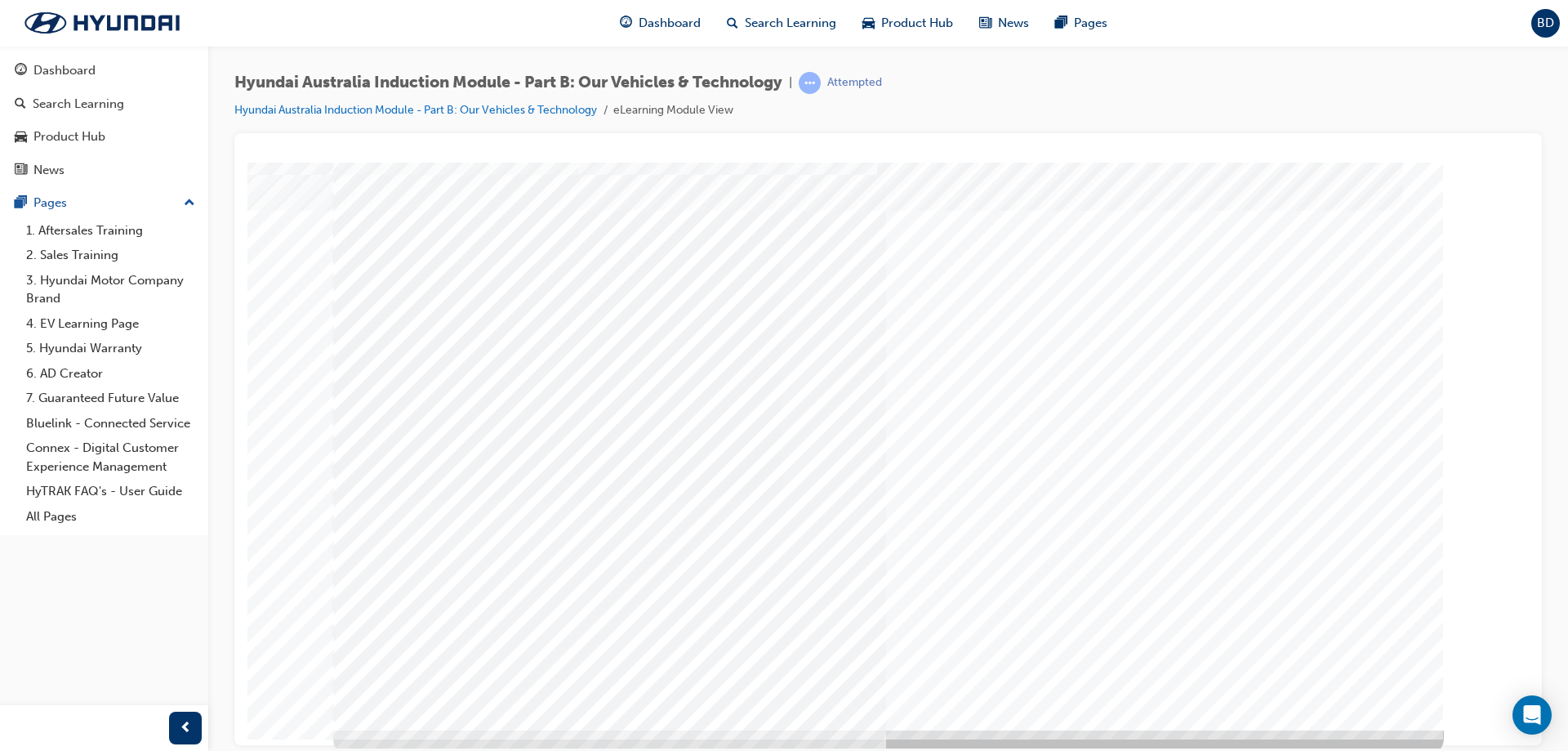
scroll to position [27, 0]
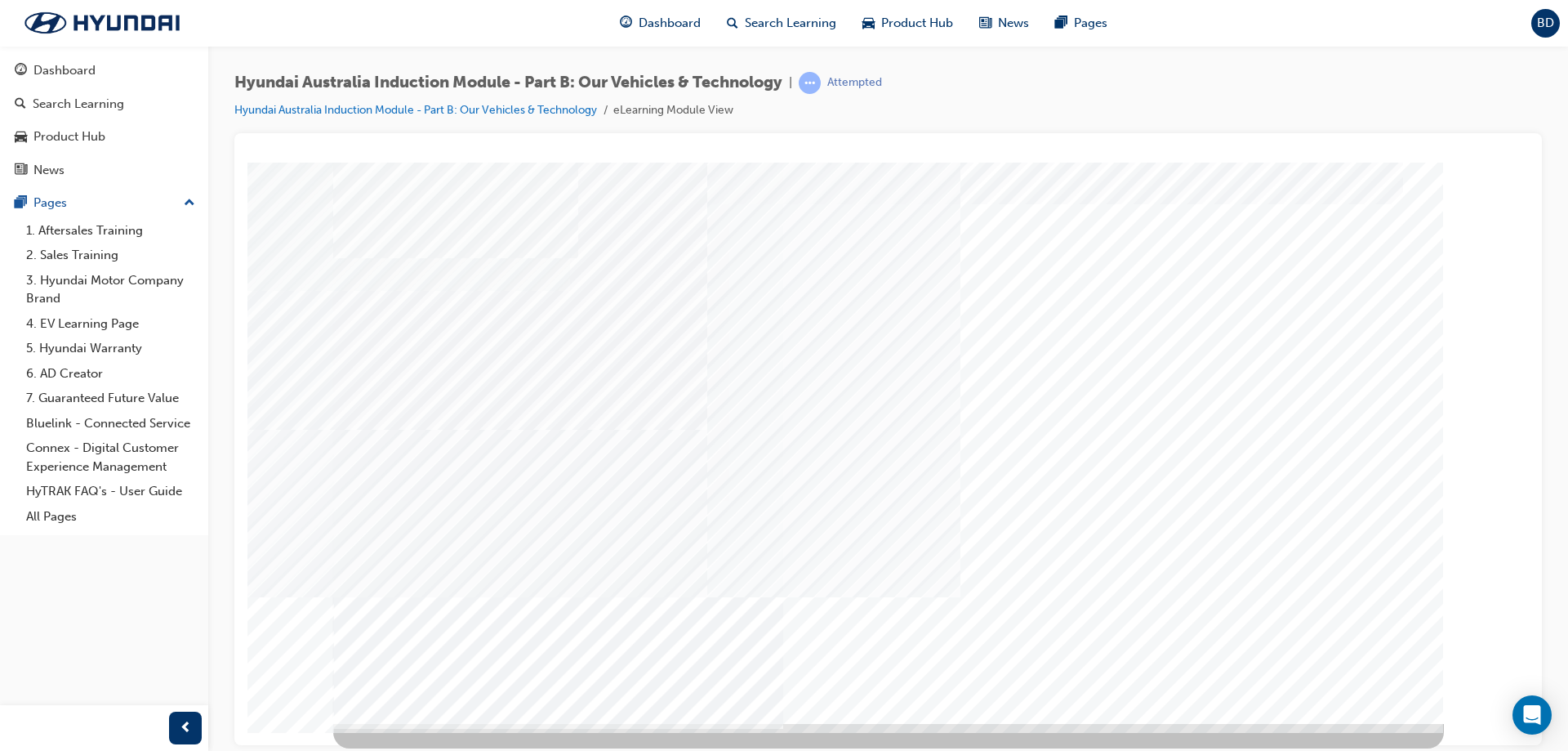
scroll to position [0, 0]
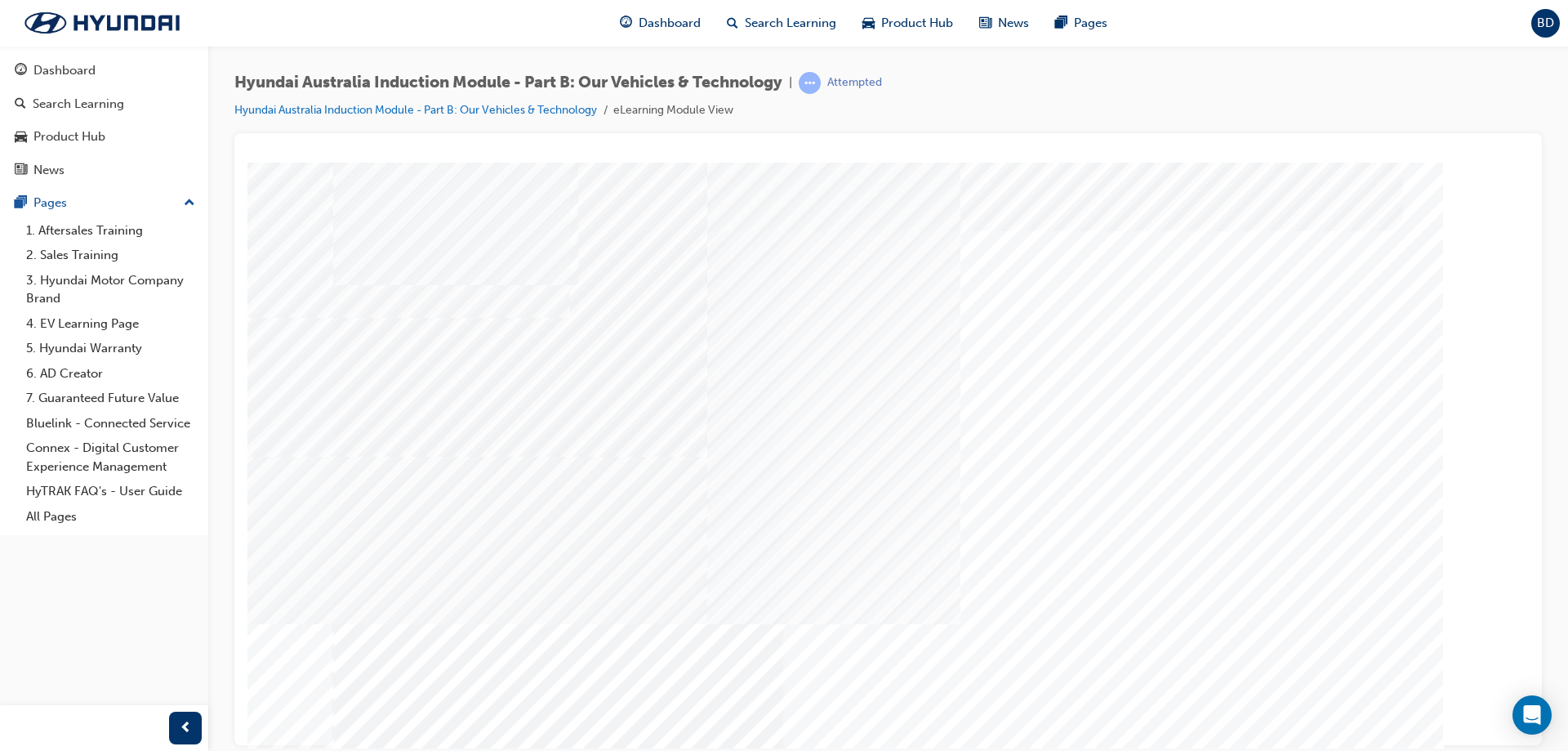
drag, startPoint x: 832, startPoint y: 392, endPoint x: 1174, endPoint y: 392, distance: 342.0
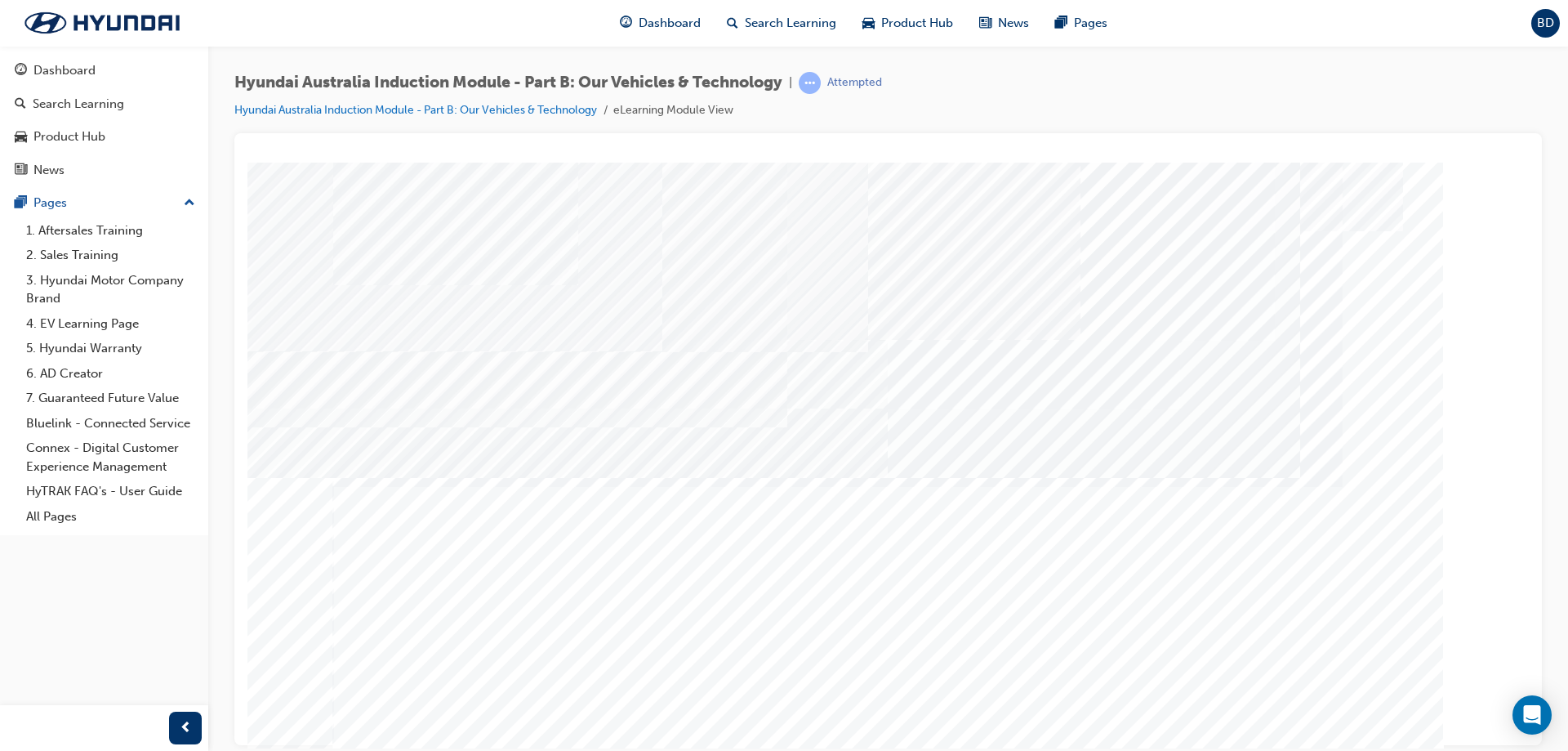
scroll to position [27, 0]
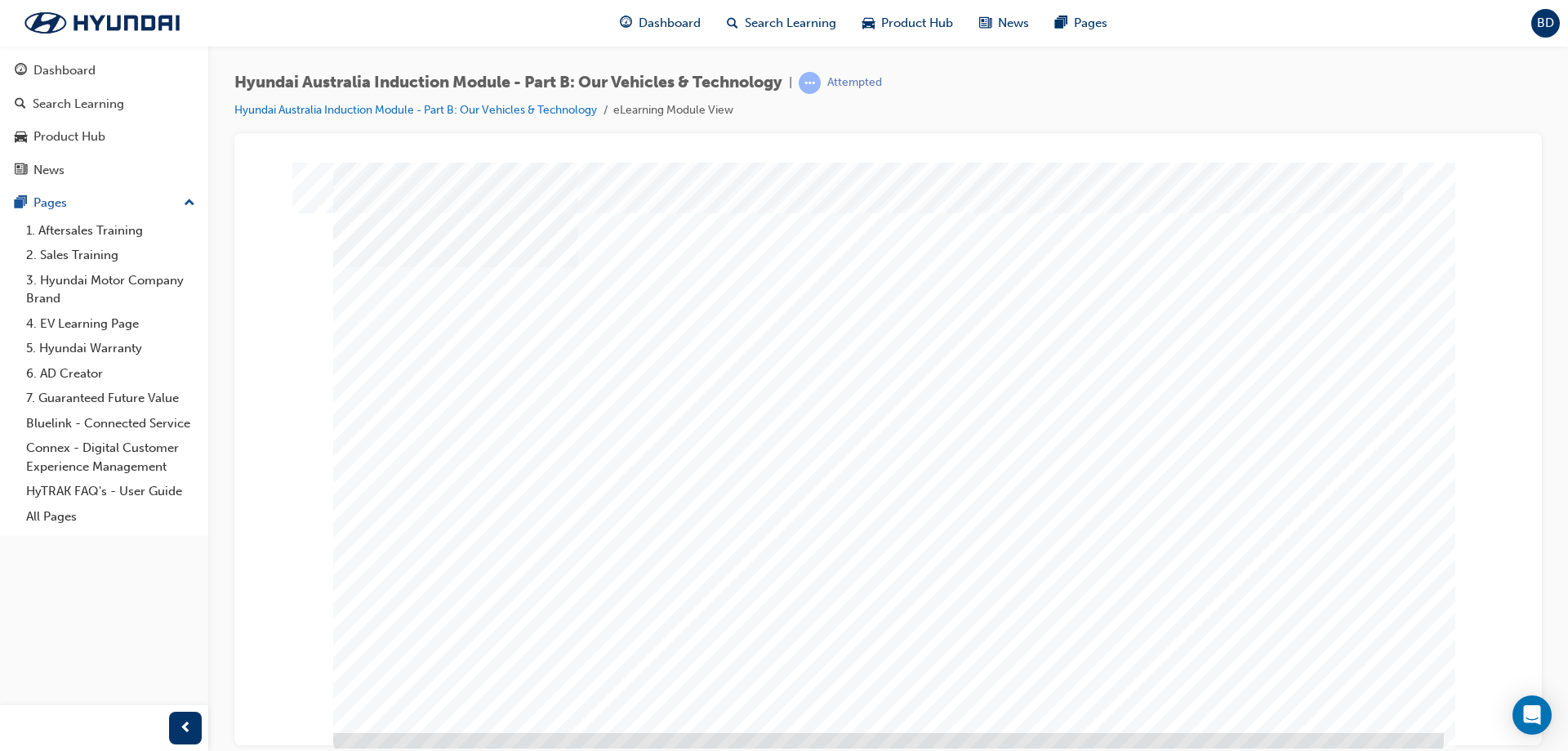
scroll to position [27, 0]
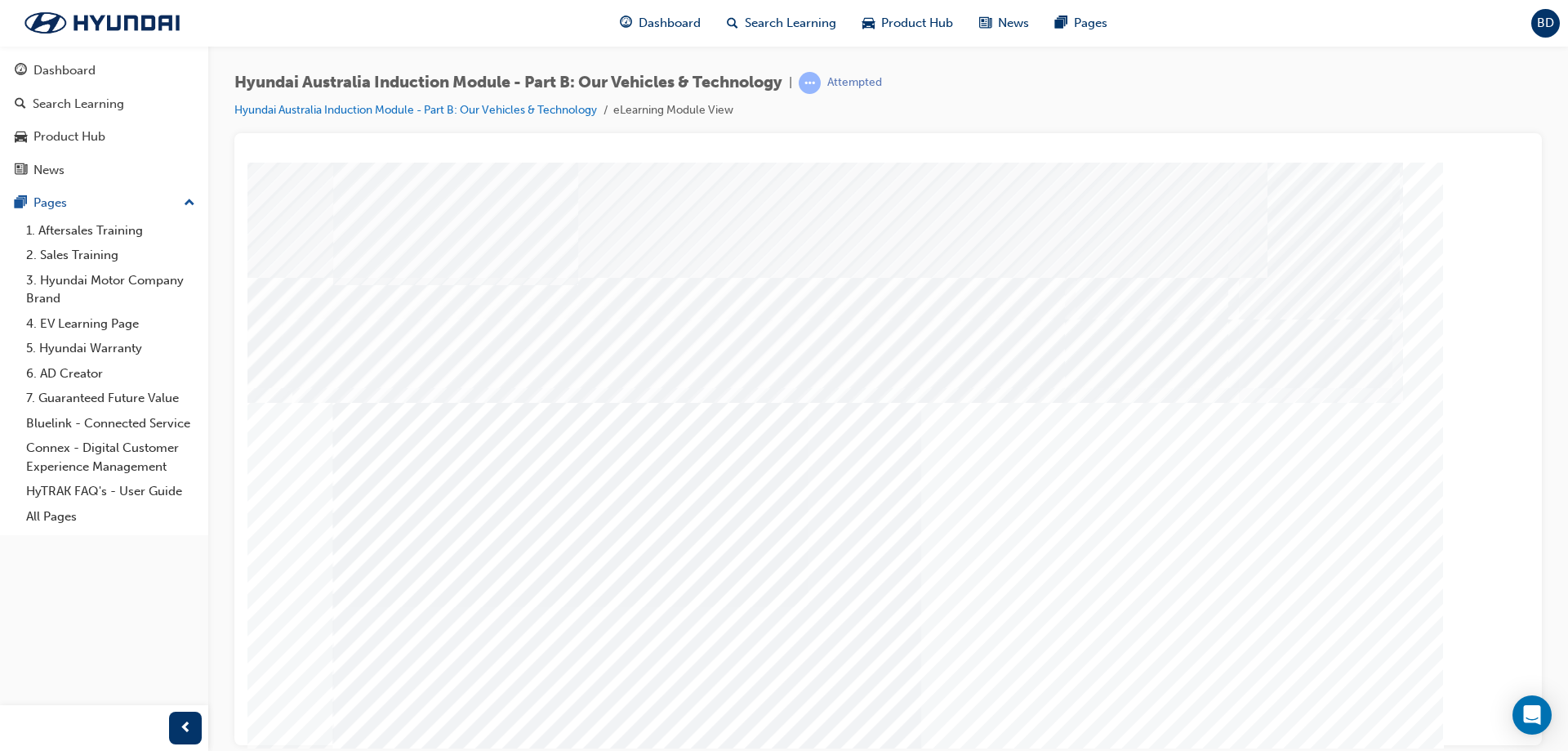
drag, startPoint x: 635, startPoint y: 571, endPoint x: 779, endPoint y: 554, distance: 145.0
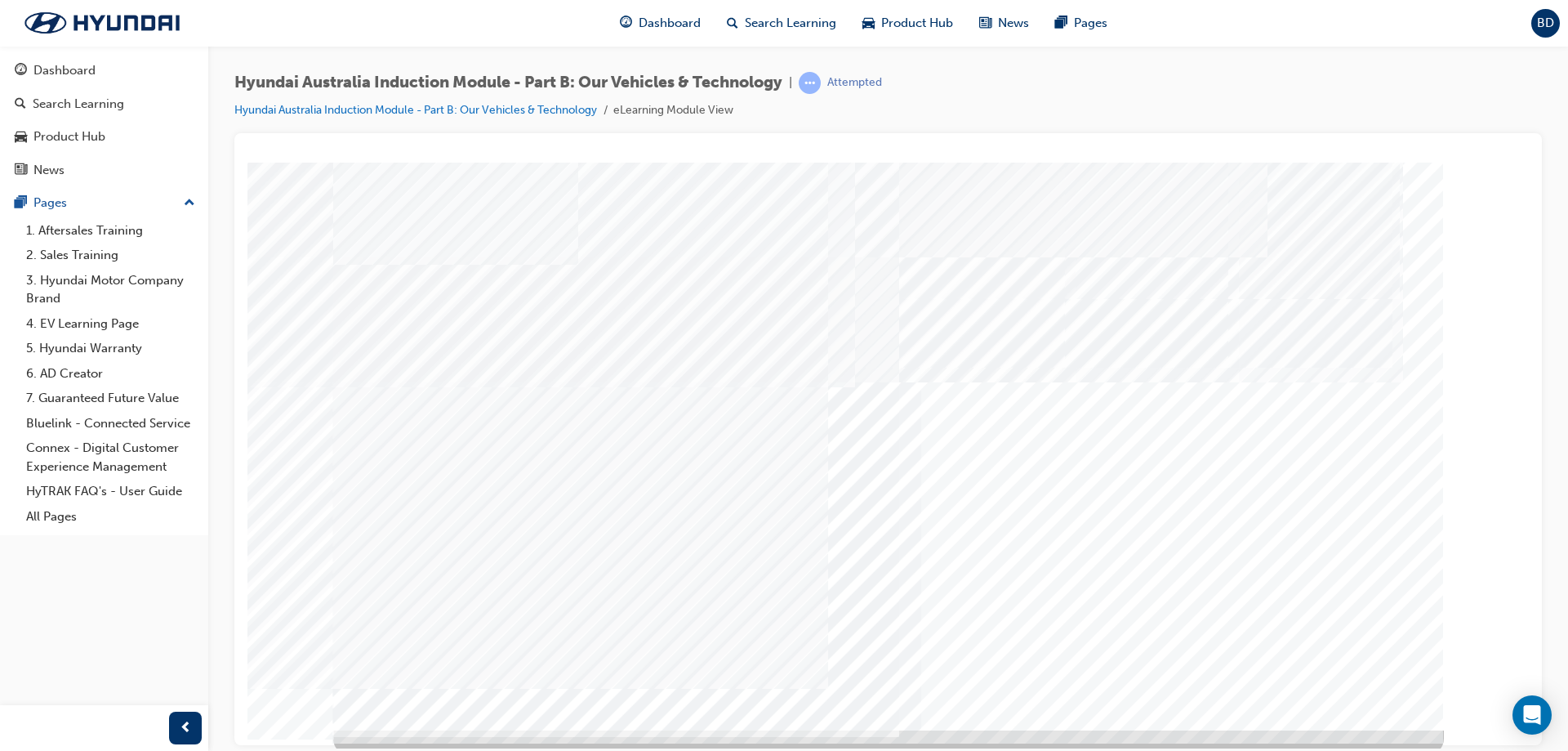
scroll to position [27, 0]
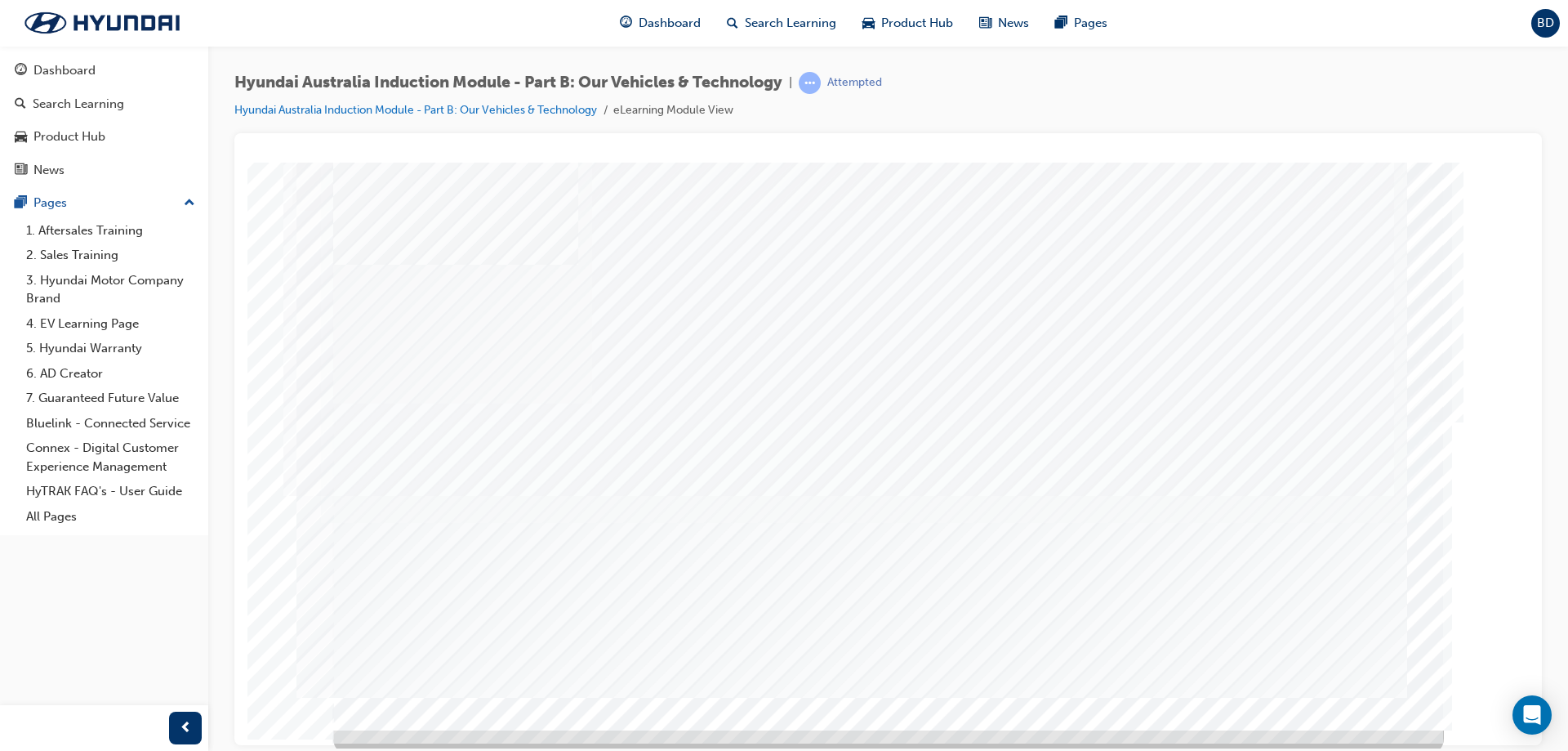
scroll to position [27, 0]
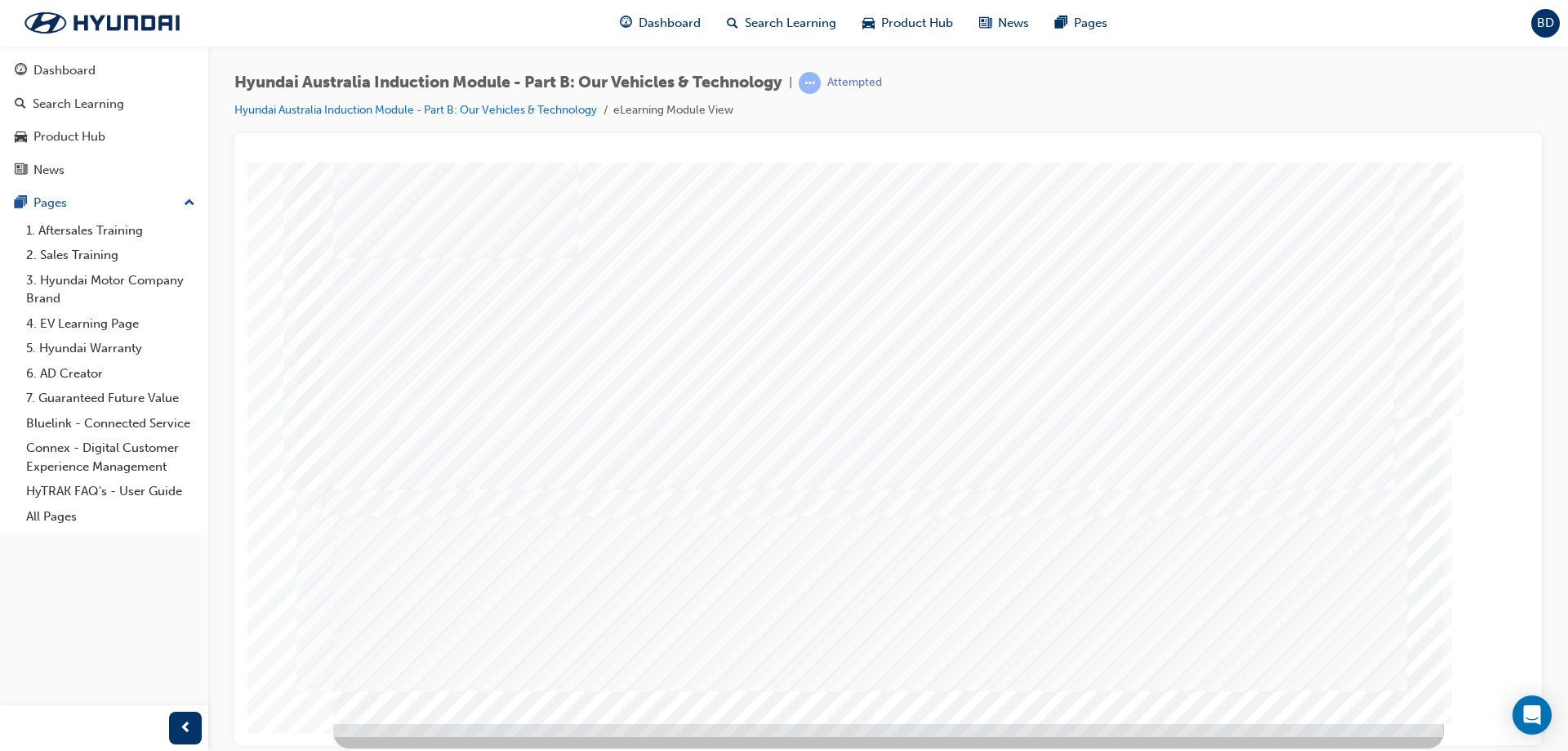
drag, startPoint x: 846, startPoint y: 480, endPoint x: 1059, endPoint y: 419, distance: 221.6
click at [1286, 415] on div "Eco Vehicles" at bounding box center [889, 429] width 1110 height 588
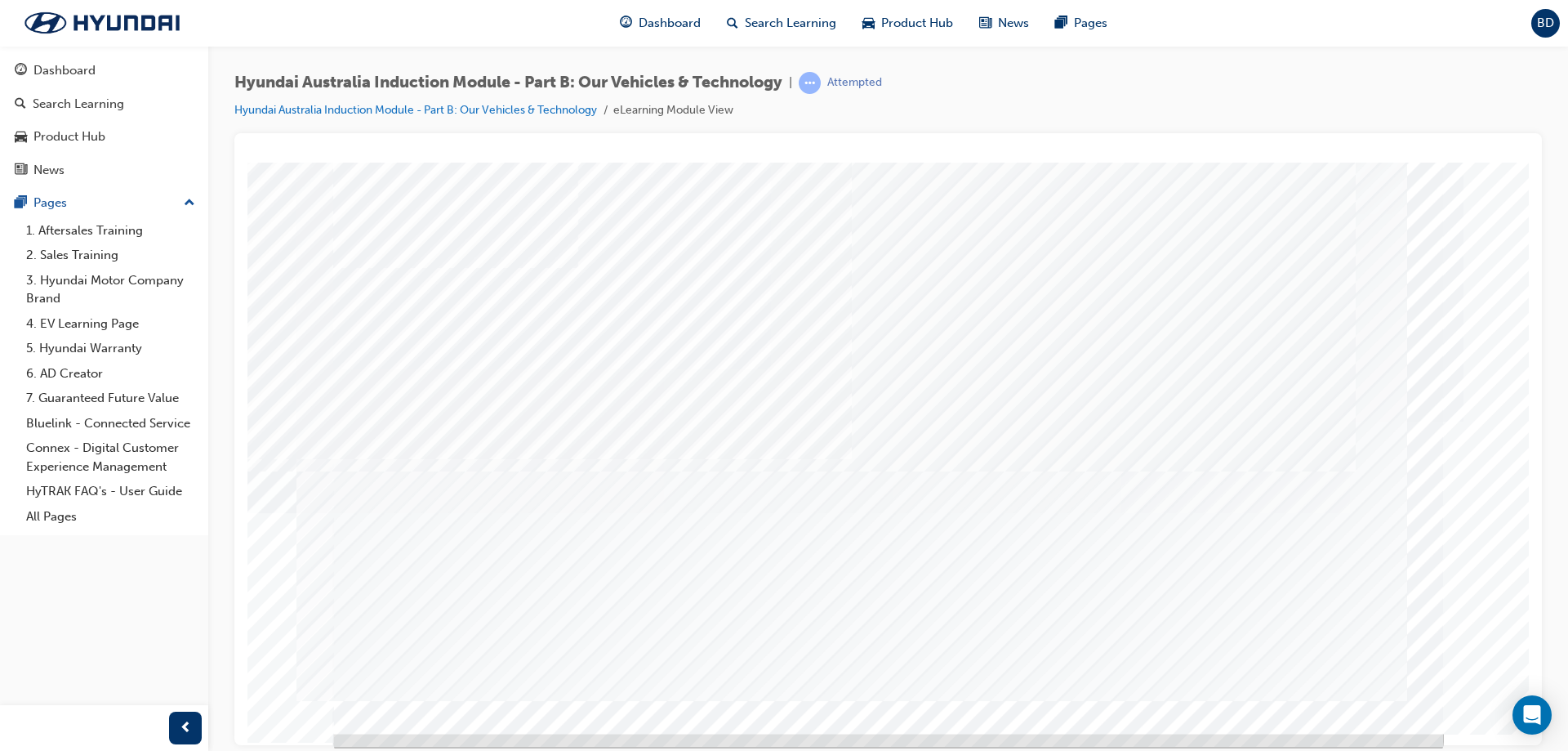
scroll to position [27, 0]
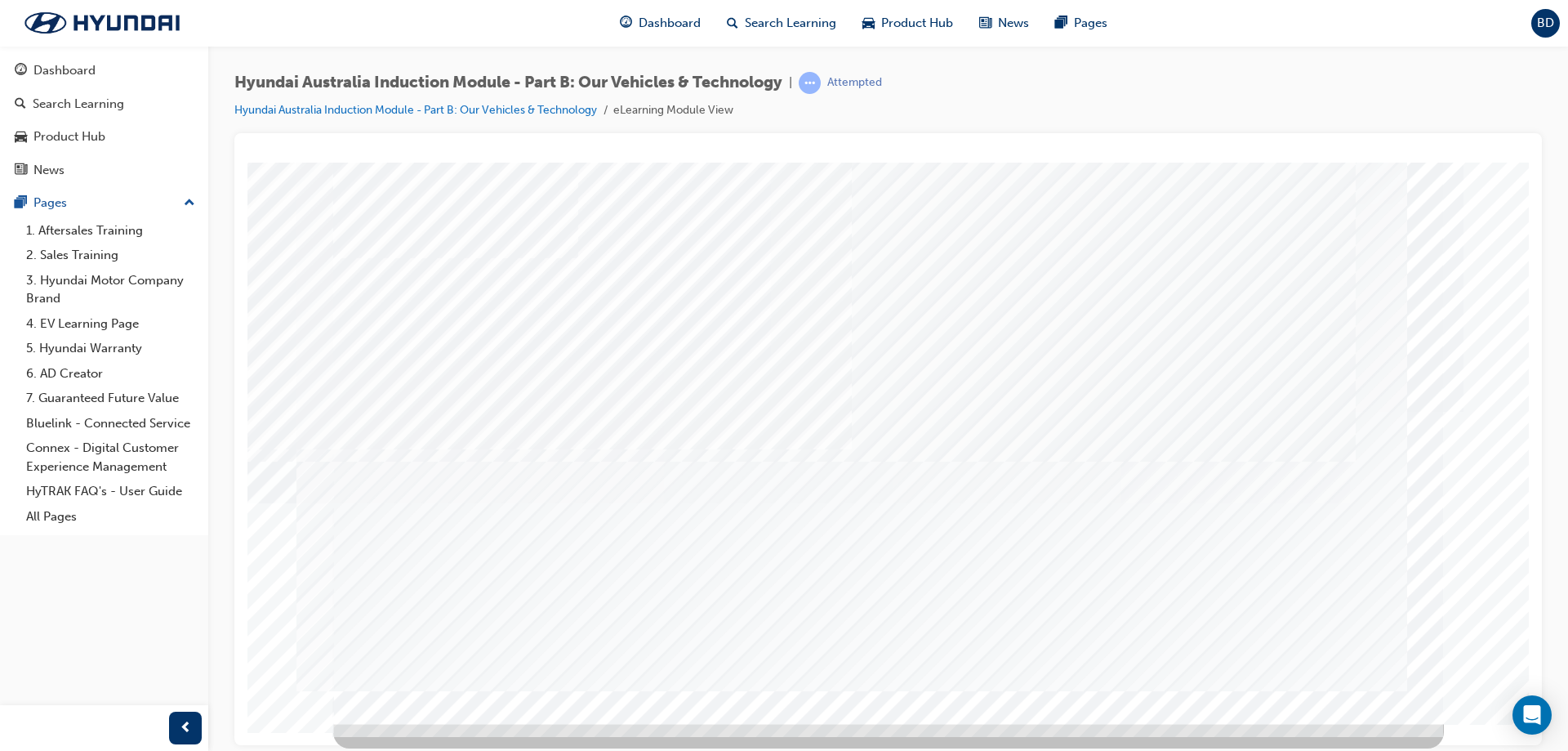
click at [1377, 690] on div "Green Initiatives" at bounding box center [889, 429] width 1110 height 588
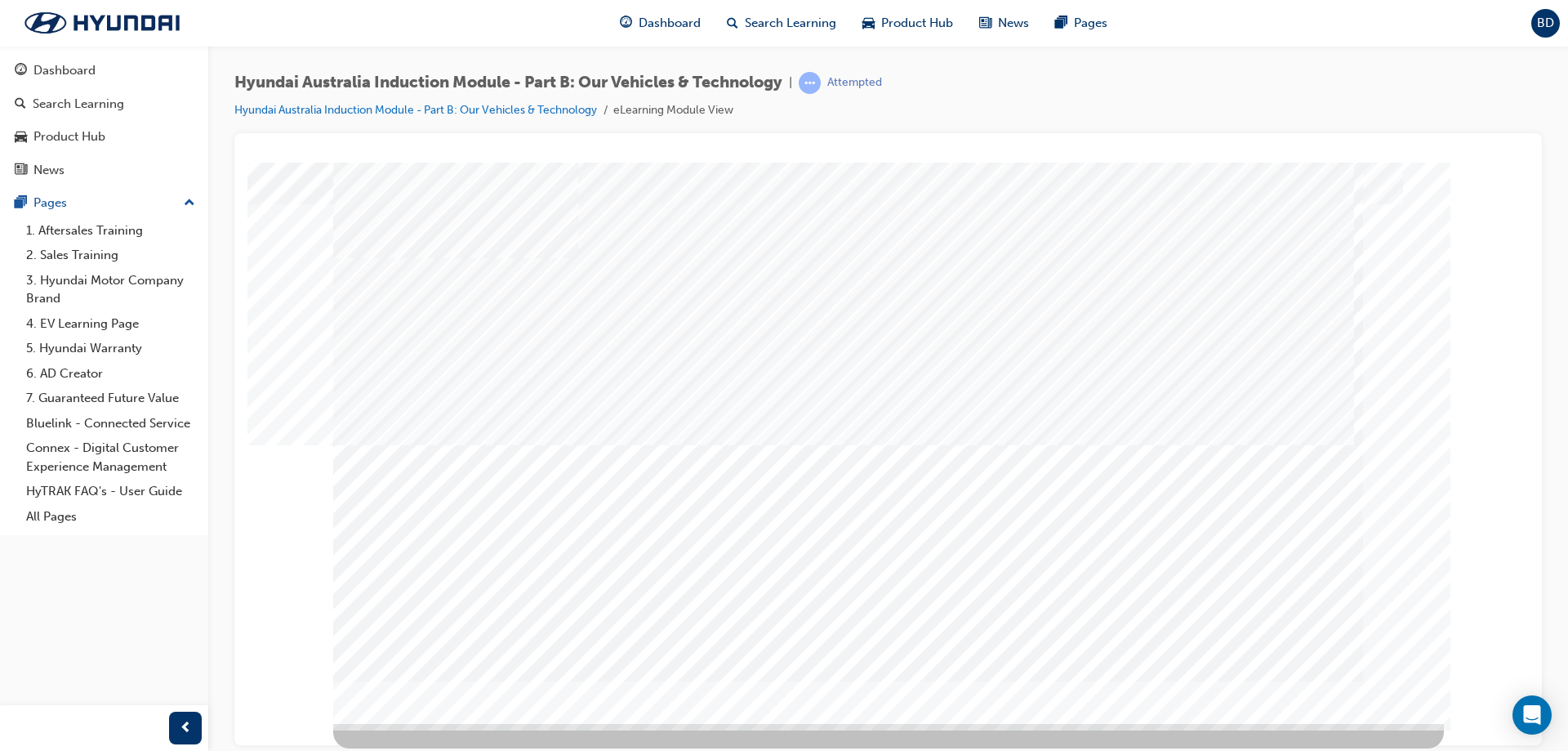
scroll to position [0, 0]
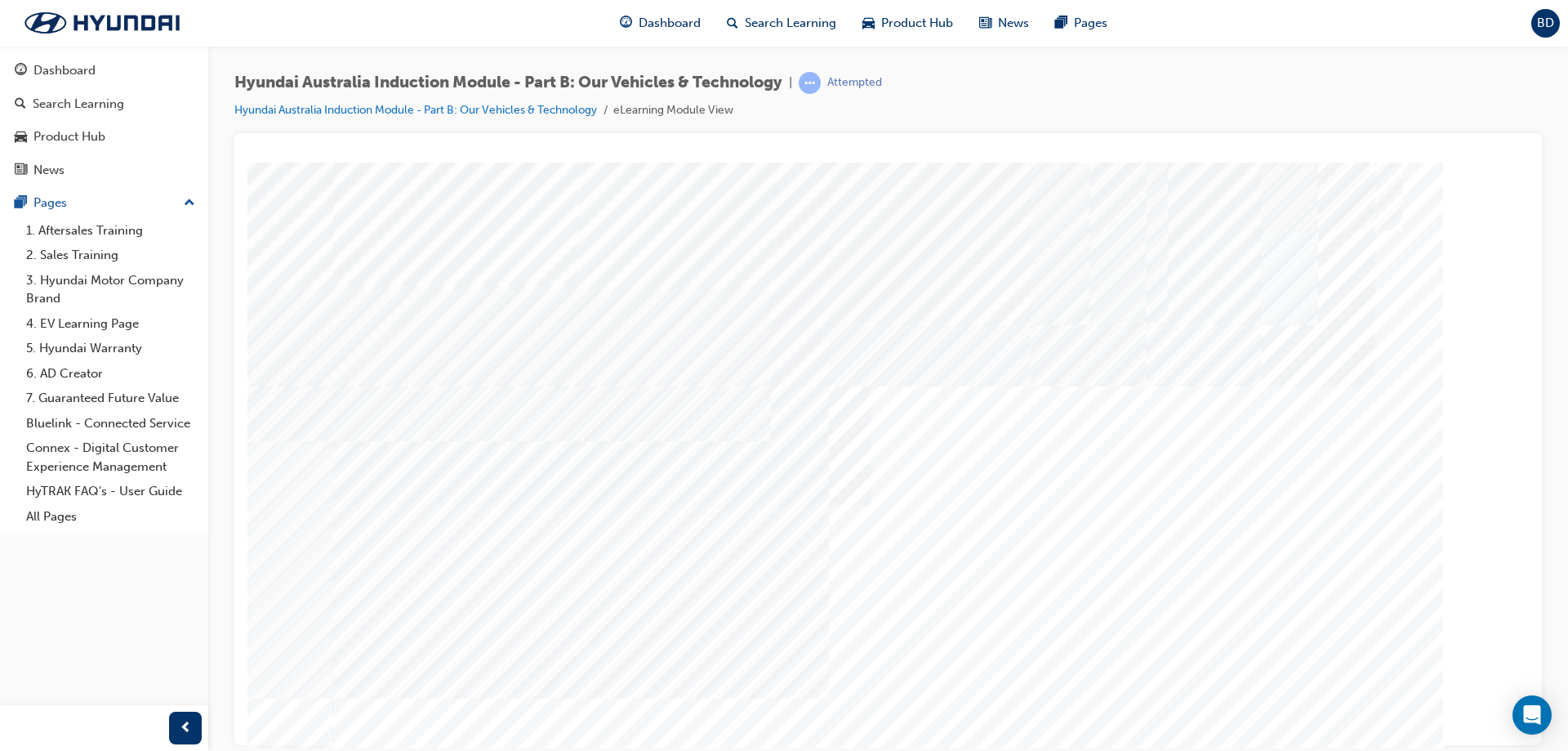
drag, startPoint x: 744, startPoint y: 617, endPoint x: 764, endPoint y: 595, distance: 29.7
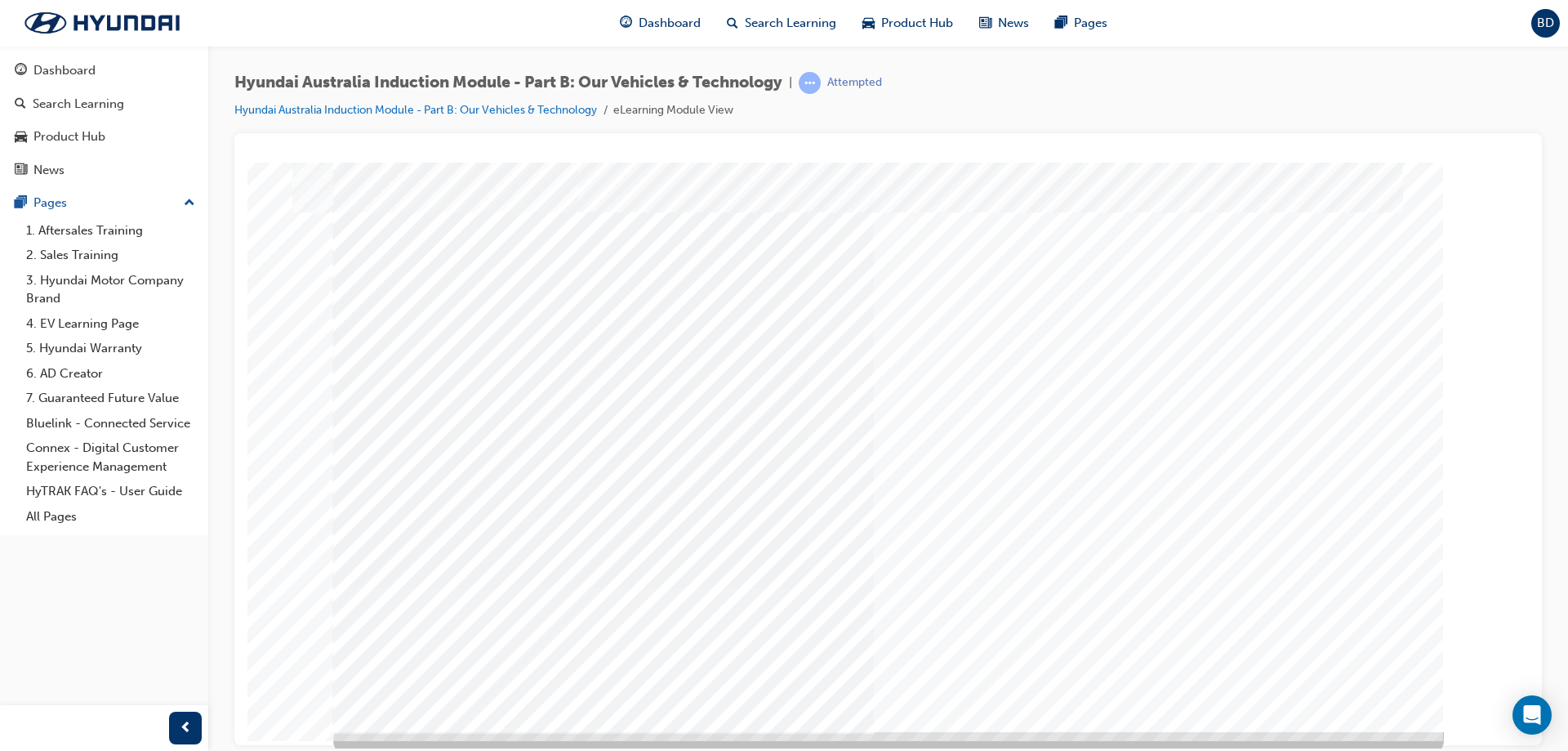
scroll to position [27, 0]
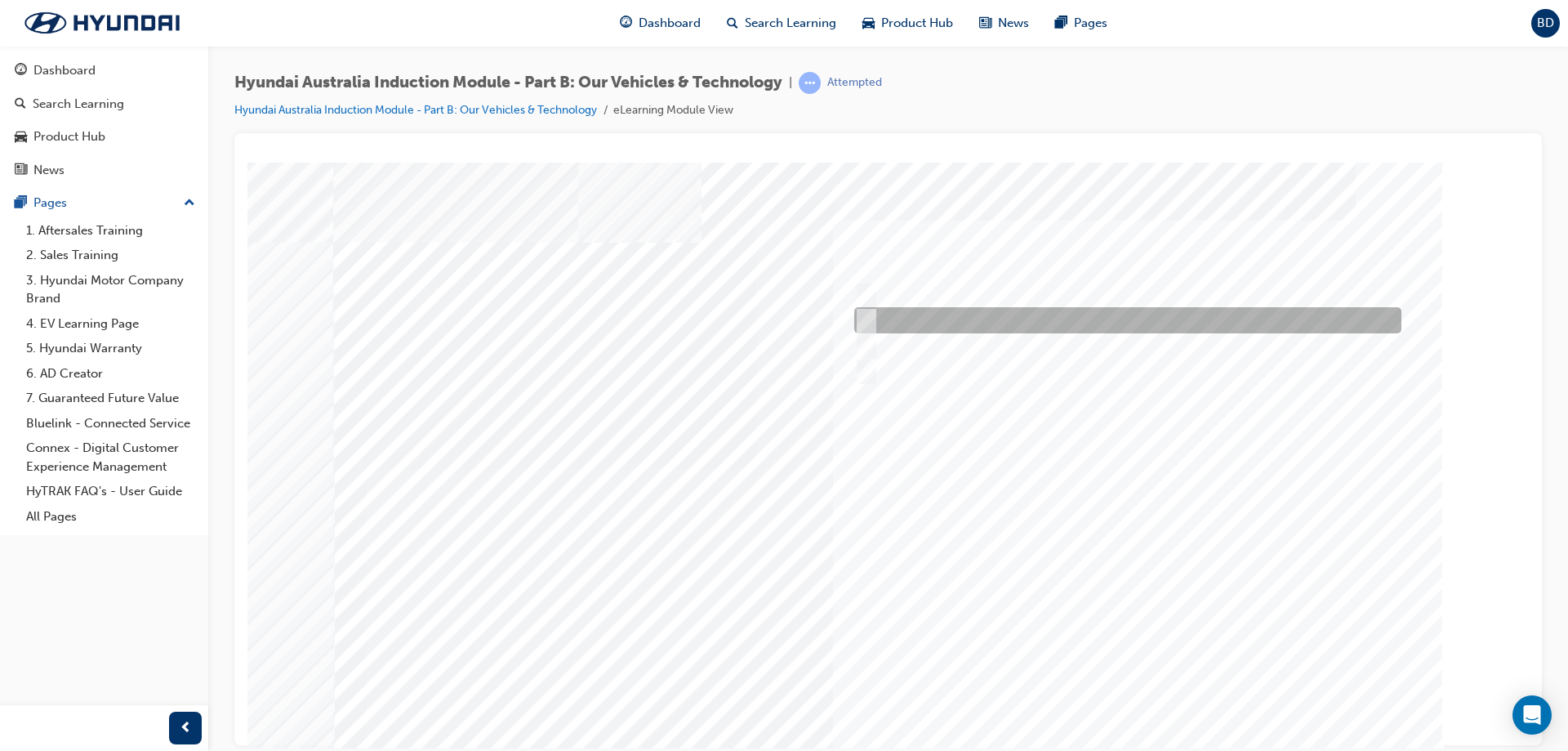
click at [868, 314] on input "Electrification" at bounding box center [862, 320] width 18 height 18
click at [871, 318] on div at bounding box center [1124, 320] width 547 height 26
checkbox input "false"
click at [872, 338] on div at bounding box center [1124, 346] width 547 height 26
checkbox input "true"
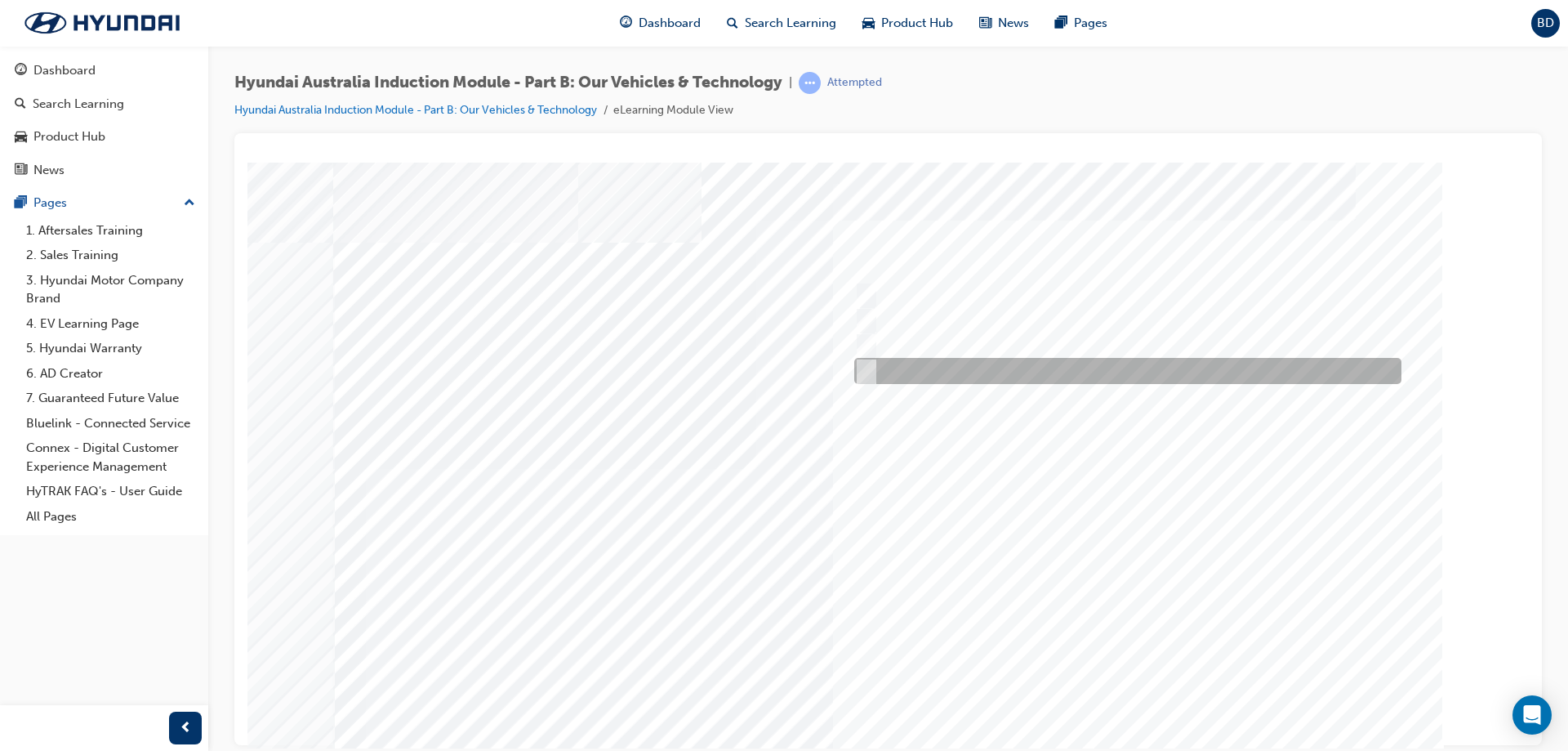
click at [869, 368] on input "Technology" at bounding box center [862, 371] width 18 height 18
checkbox input "true"
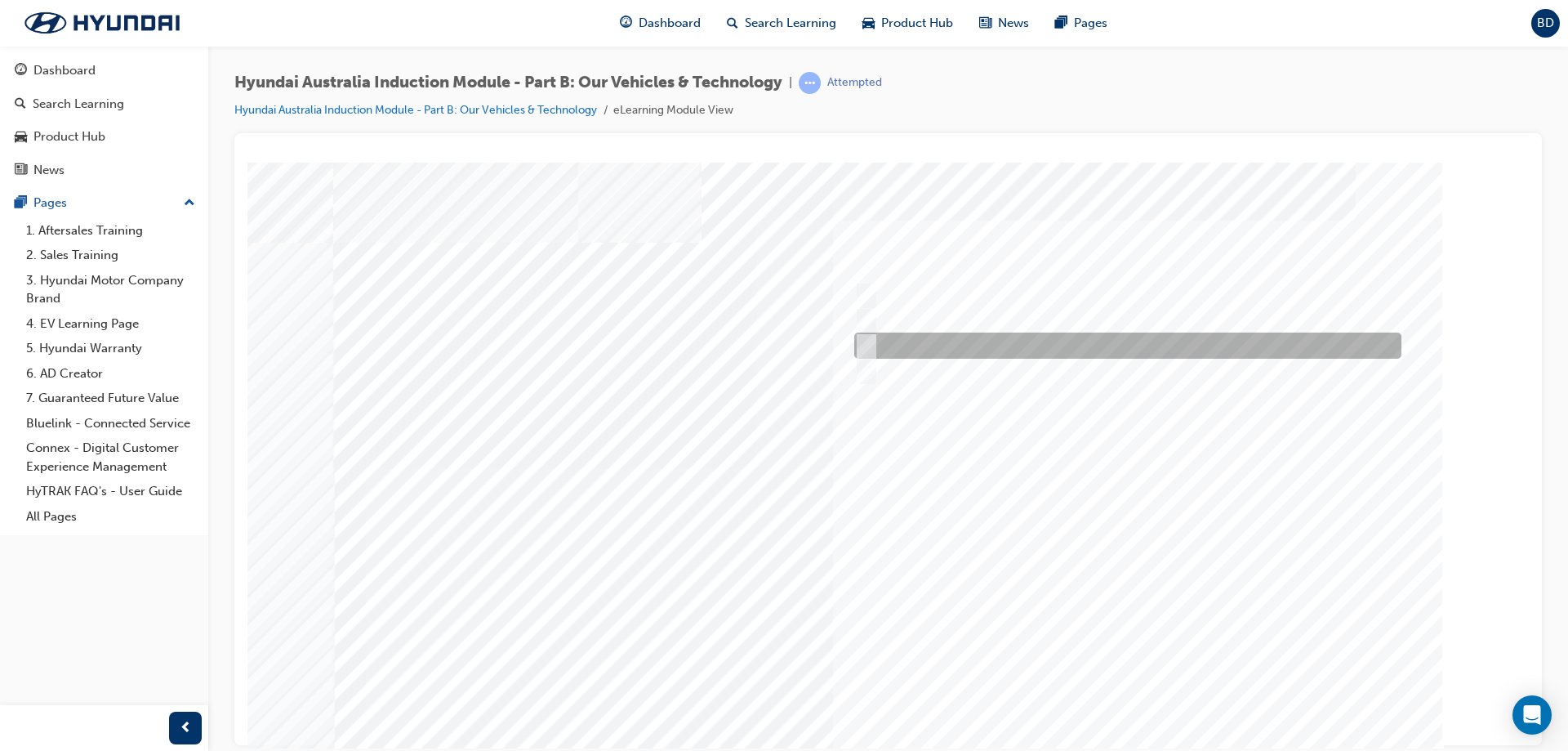
click at [865, 342] on input "Ecology" at bounding box center [862, 345] width 18 height 18
checkbox input "false"
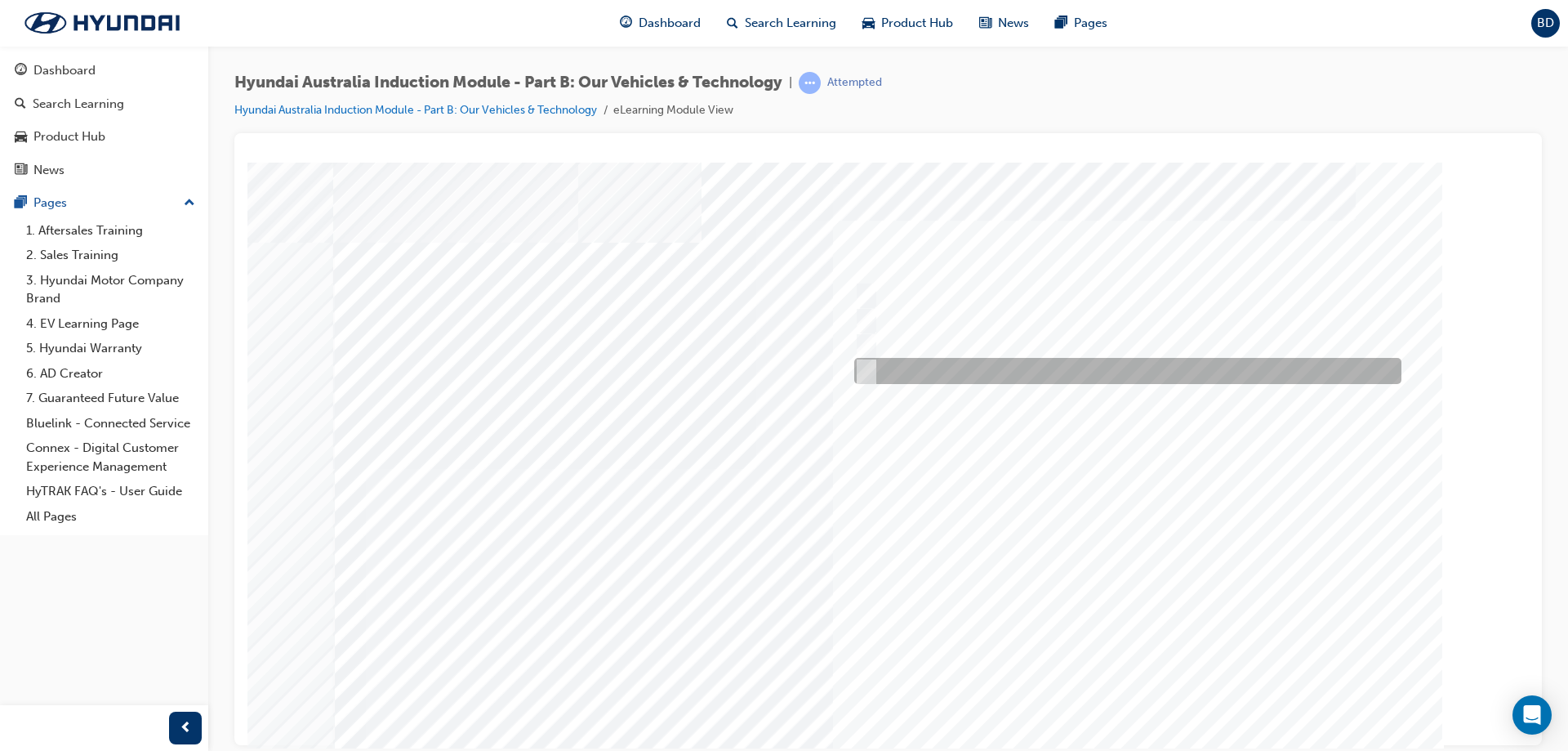
click at [870, 367] on input "Technology" at bounding box center [862, 371] width 18 height 18
checkbox input "false"
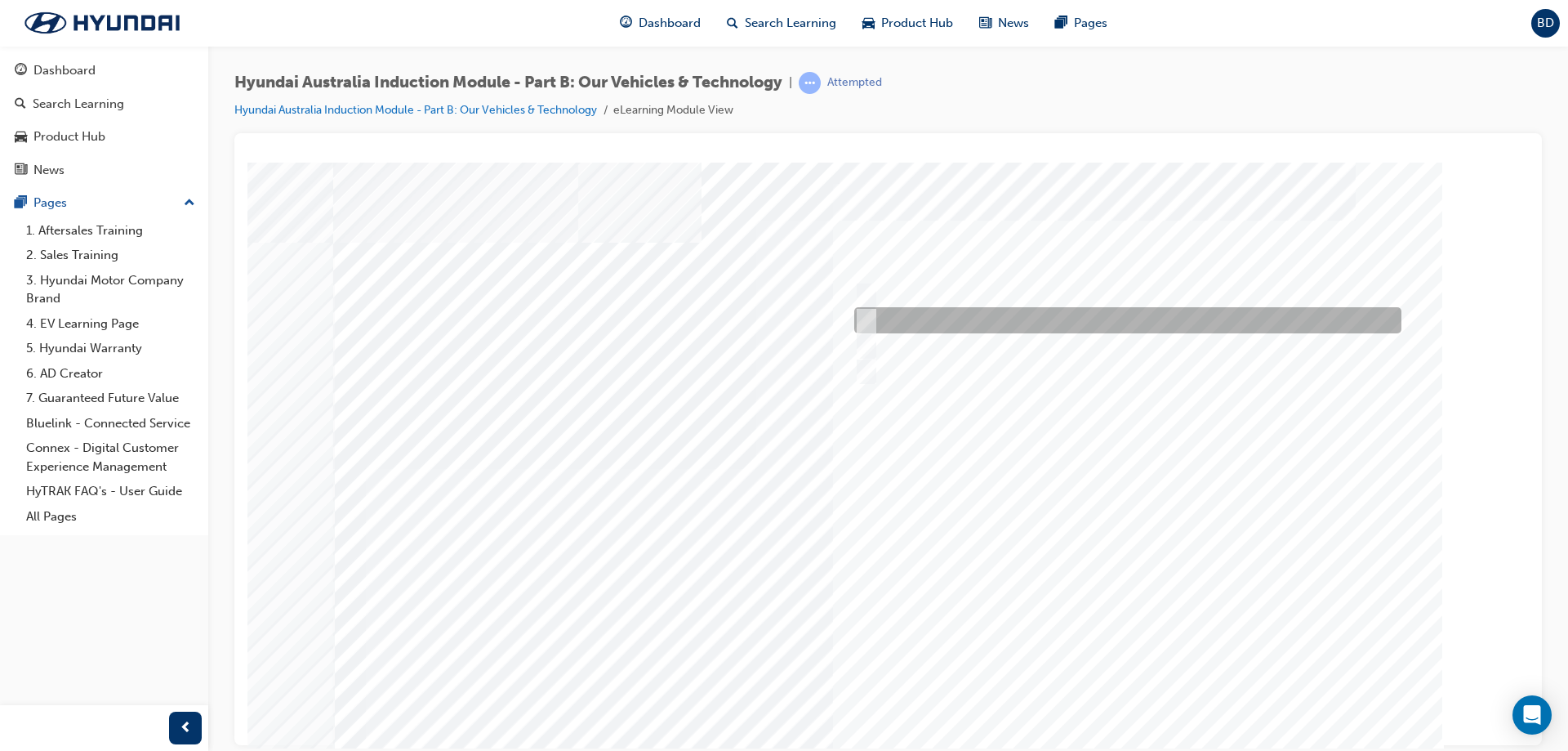
click at [866, 325] on input "Electrification" at bounding box center [862, 320] width 18 height 18
click at [868, 313] on input "Electrification" at bounding box center [862, 320] width 18 height 18
checkbox input "false"
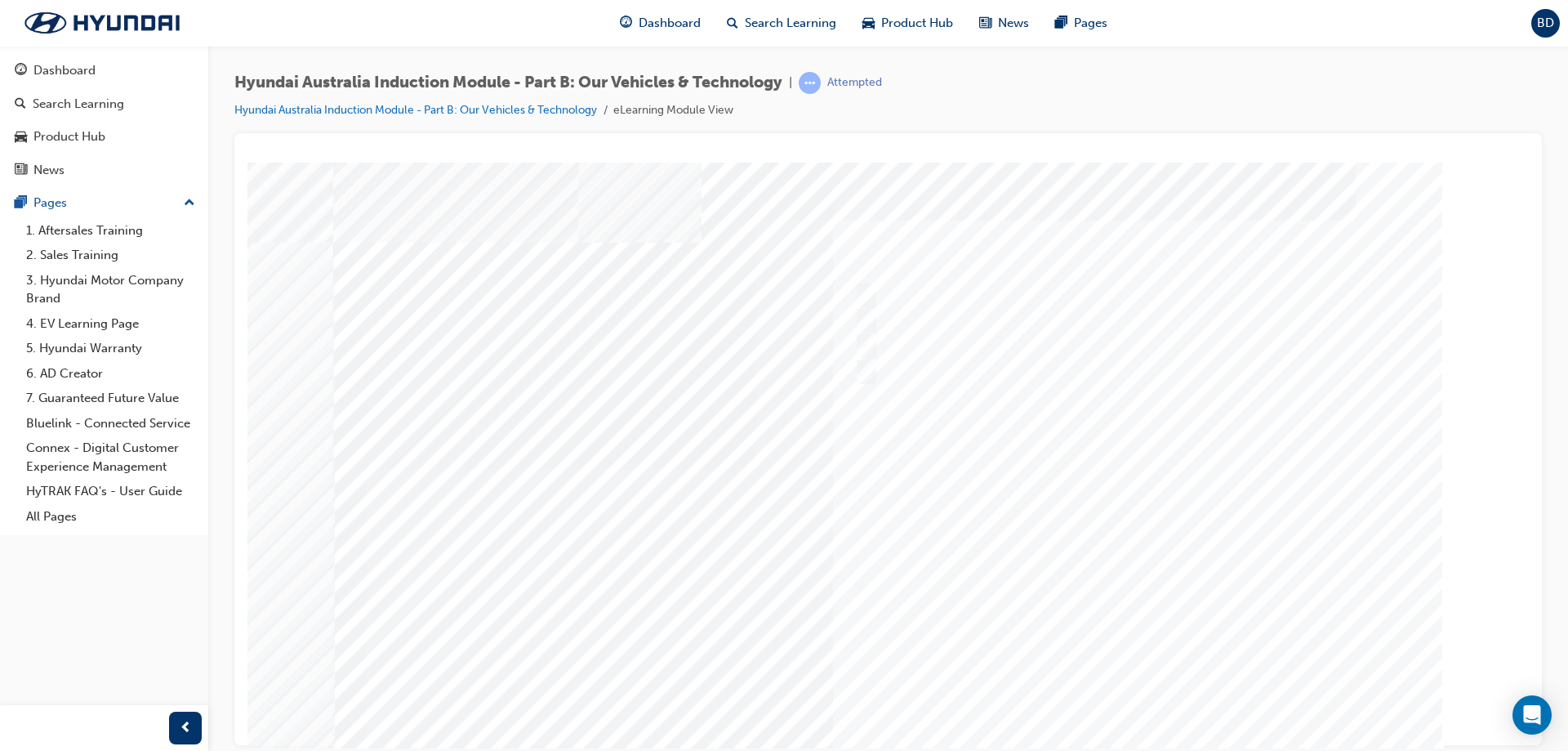
drag, startPoint x: 597, startPoint y: 326, endPoint x: 376, endPoint y: 259, distance: 230.9
click at [384, 255] on div "Quiz_Q_1" at bounding box center [889, 456] width 1110 height 588
drag, startPoint x: 372, startPoint y: 265, endPoint x: 690, endPoint y: 370, distance: 334.9
click at [671, 373] on div "Quiz_Q_1" at bounding box center [889, 456] width 1110 height 588
drag, startPoint x: 736, startPoint y: 365, endPoint x: 361, endPoint y: 261, distance: 389.2
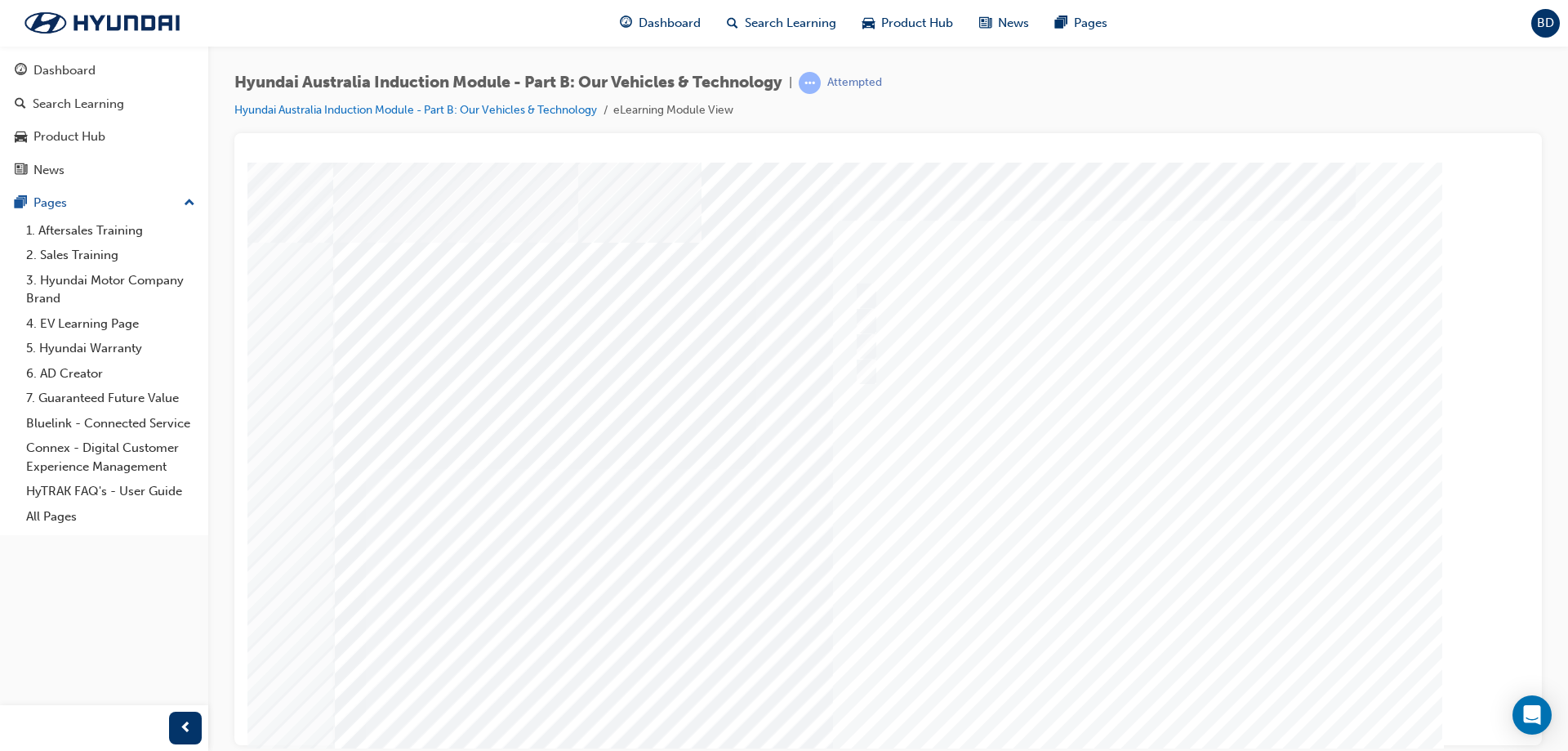
click at [363, 261] on div "Quiz_Q_1" at bounding box center [889, 456] width 1110 height 588
drag, startPoint x: 356, startPoint y: 261, endPoint x: 744, endPoint y: 368, distance: 402.5
click at [744, 368] on div "Quiz_Q_1" at bounding box center [889, 456] width 1110 height 588
drag, startPoint x: 744, startPoint y: 368, endPoint x: 363, endPoint y: 256, distance: 397.1
click at [363, 256] on div "Quiz_Q_1" at bounding box center [889, 456] width 1110 height 588
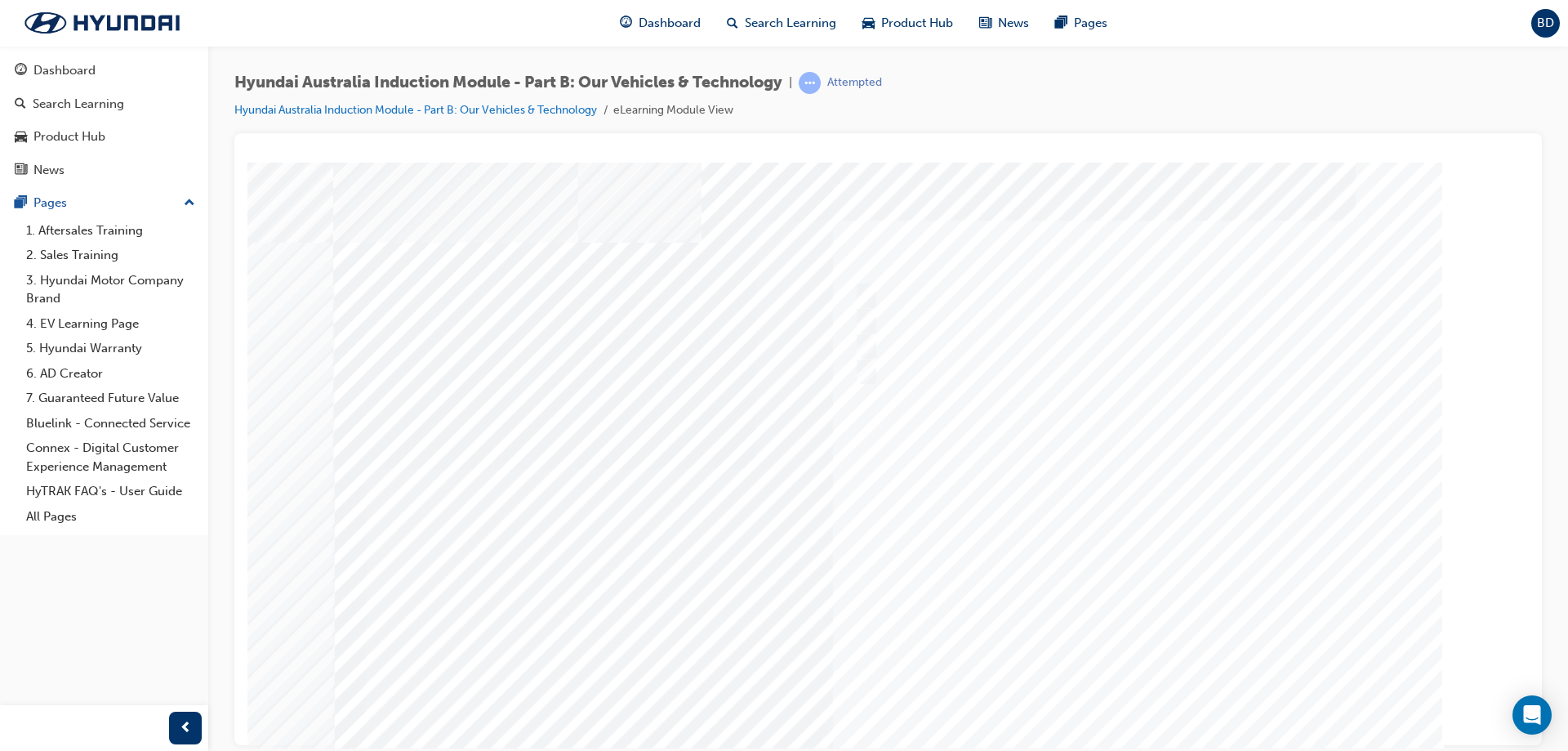
drag, startPoint x: 360, startPoint y: 255, endPoint x: 748, endPoint y: 372, distance: 405.3
click at [748, 372] on div "Quiz_Q_1" at bounding box center [889, 456] width 1110 height 588
drag, startPoint x: 748, startPoint y: 372, endPoint x: 372, endPoint y: 250, distance: 395.3
click at [372, 250] on div "Quiz_Q_1" at bounding box center [889, 456] width 1110 height 588
drag, startPoint x: 368, startPoint y: 255, endPoint x: 604, endPoint y: 329, distance: 247.3
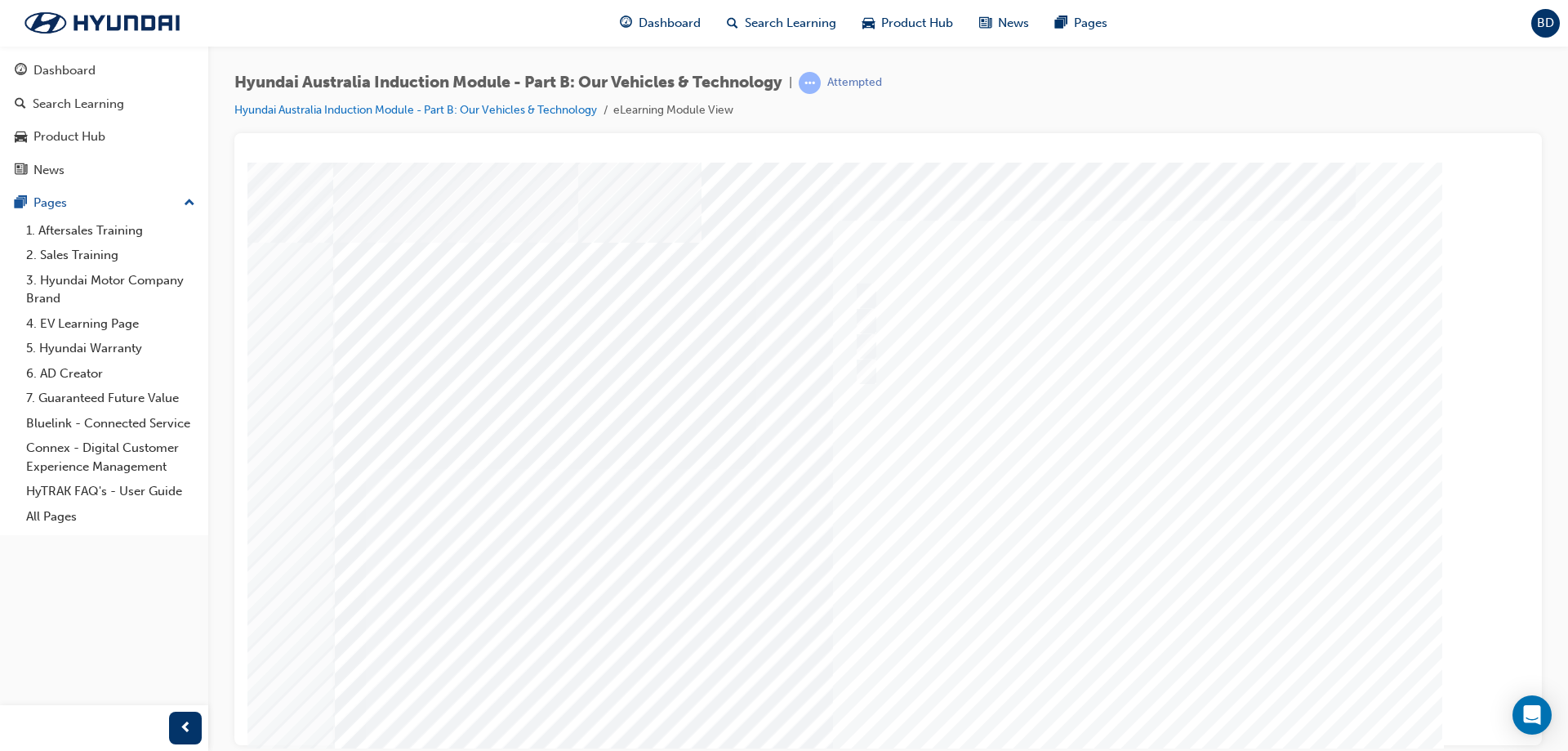
click at [592, 332] on div "Quiz_Q_1" at bounding box center [889, 456] width 1110 height 588
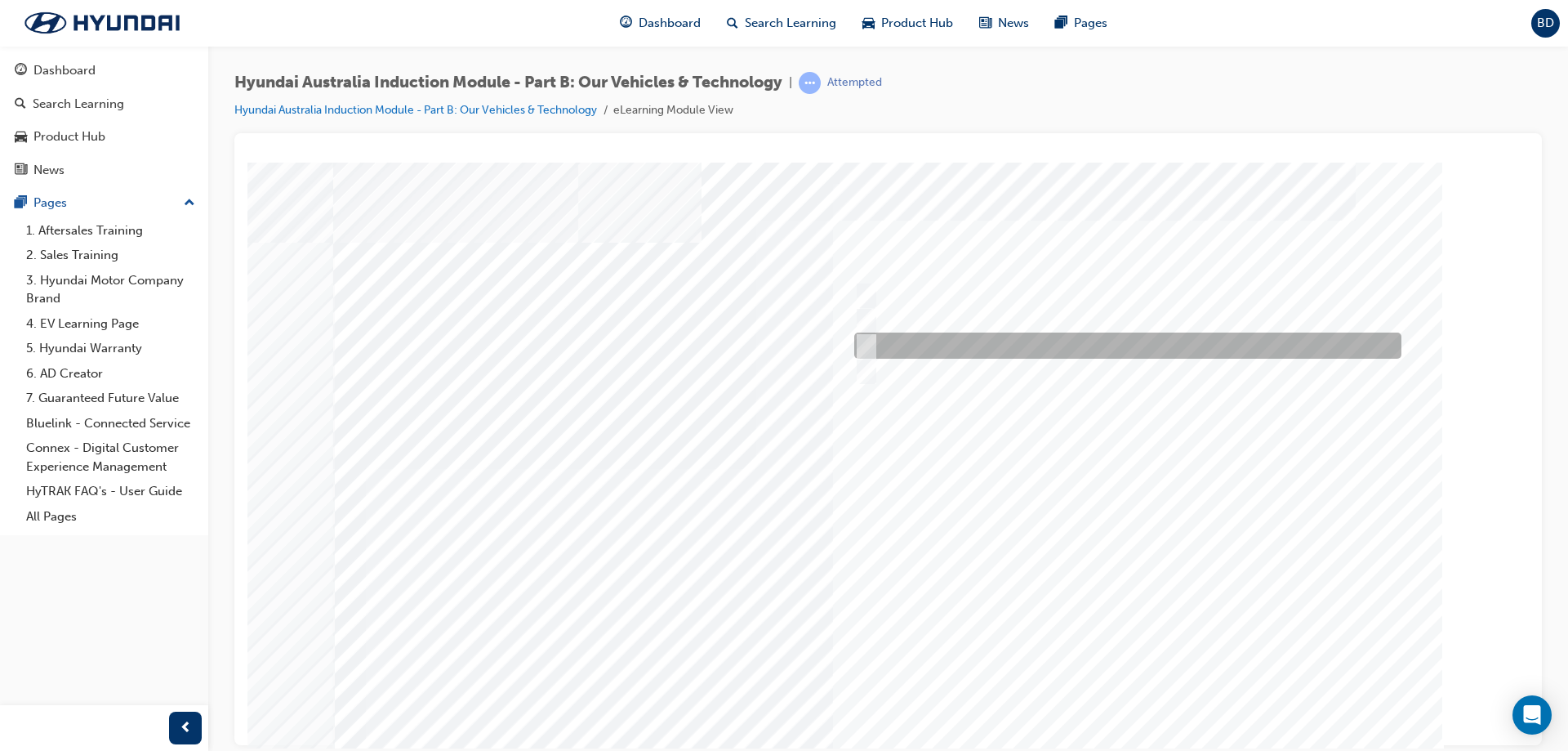
click at [871, 345] on div at bounding box center [1124, 346] width 547 height 26
checkbox input "true"
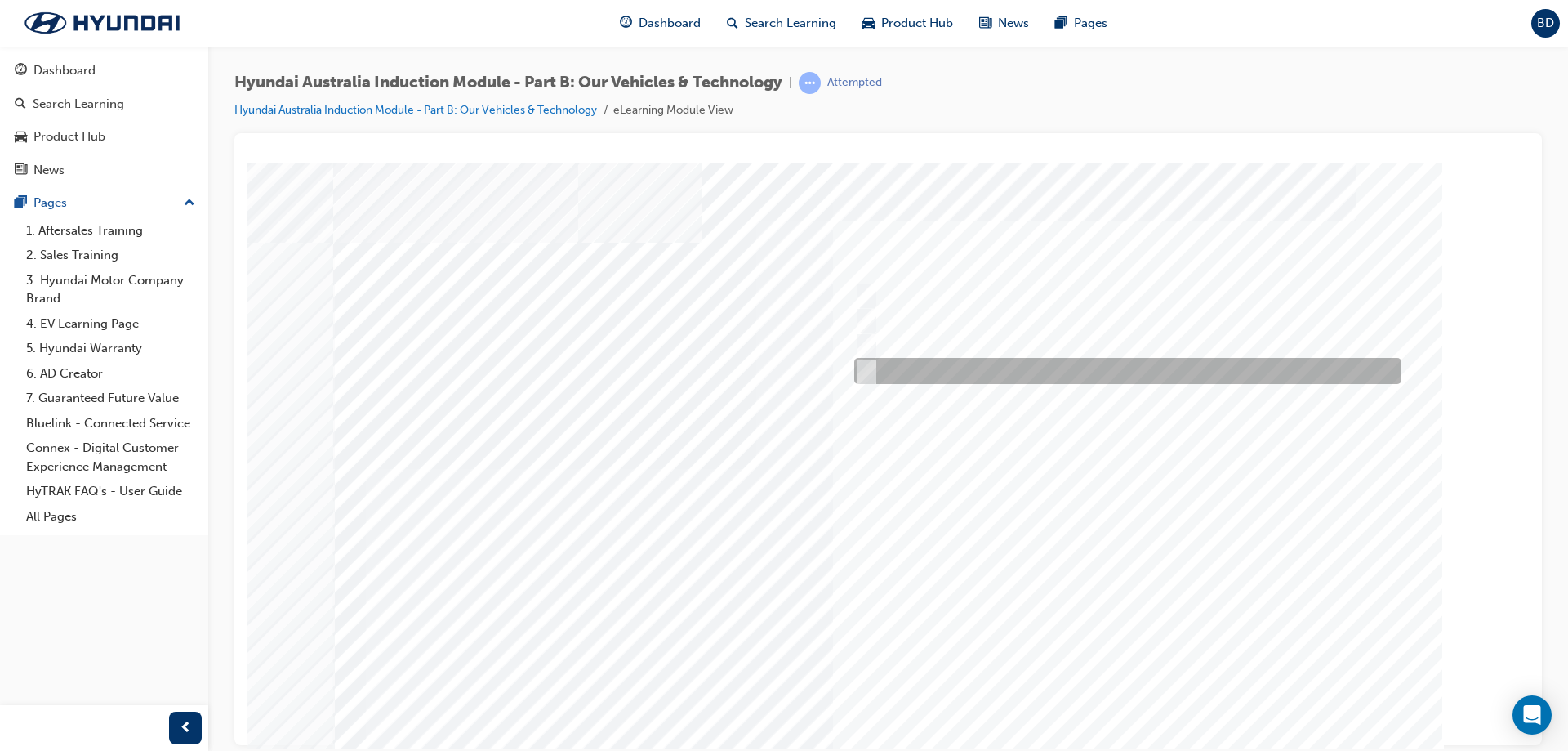
click at [876, 364] on div at bounding box center [1124, 372] width 547 height 26
checkbox input "true"
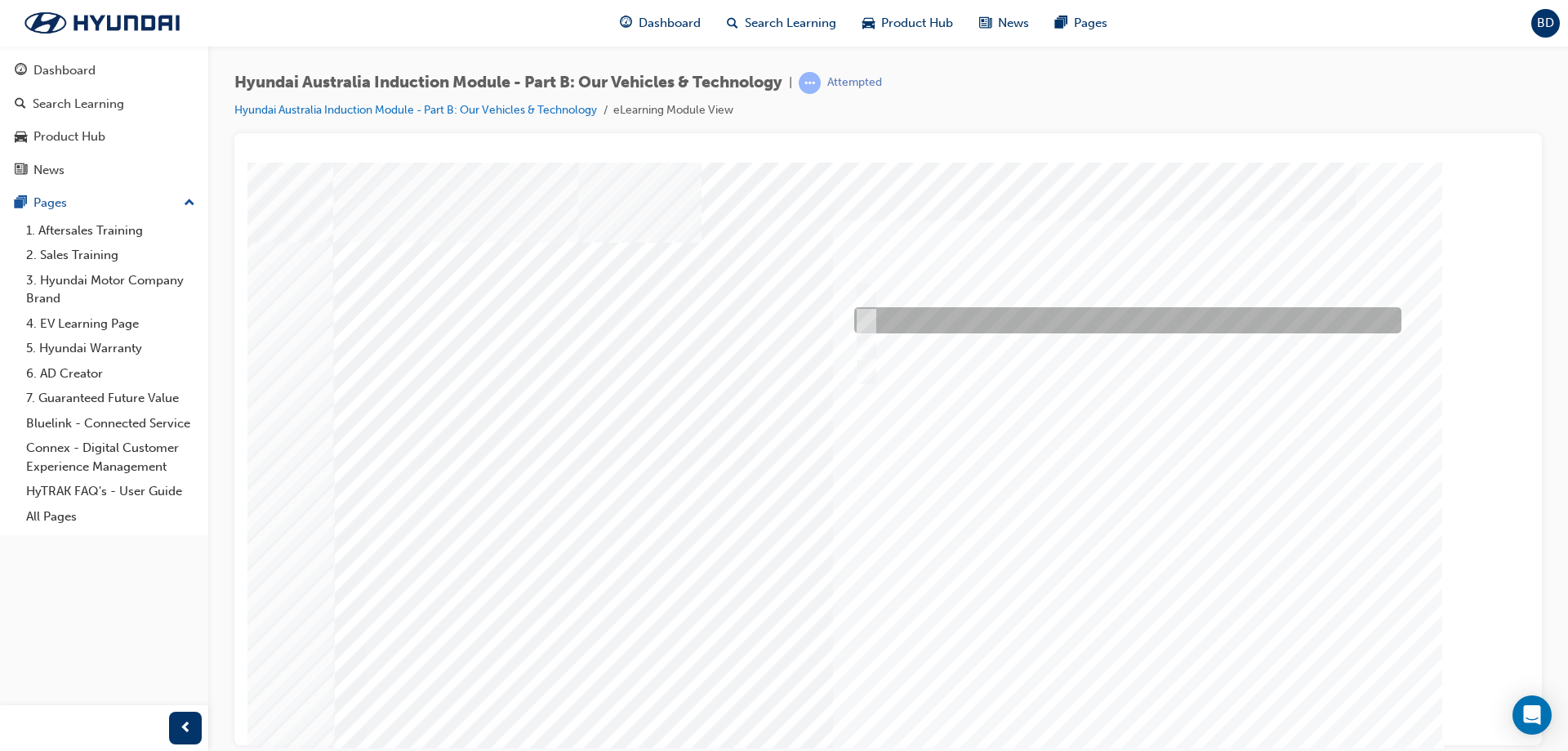
click at [868, 307] on div at bounding box center [1124, 320] width 547 height 26
checkbox input "true"
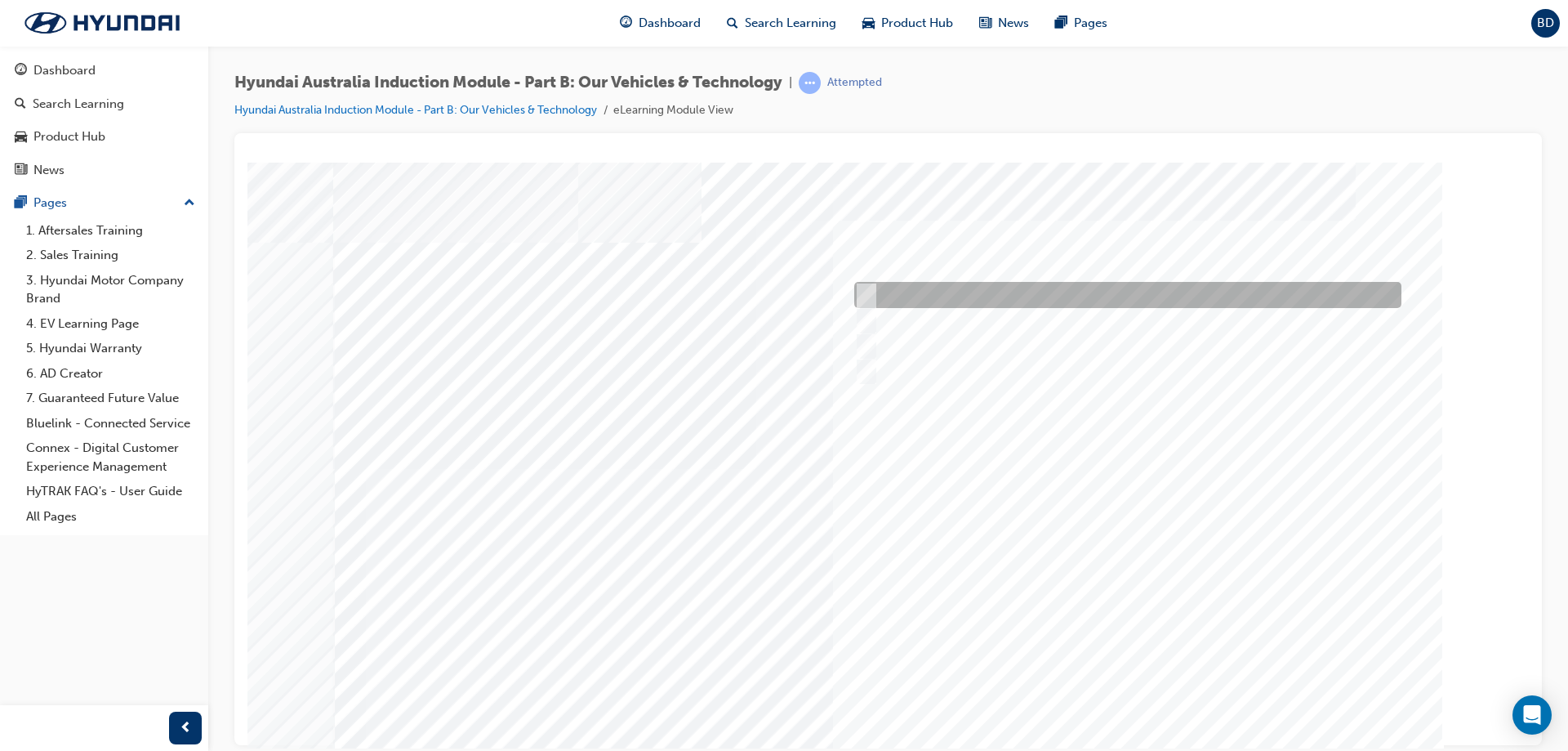
click at [868, 293] on input "Performance" at bounding box center [862, 295] width 18 height 18
checkbox input "true"
click at [868, 320] on input "Electrification" at bounding box center [862, 320] width 18 height 18
checkbox input "false"
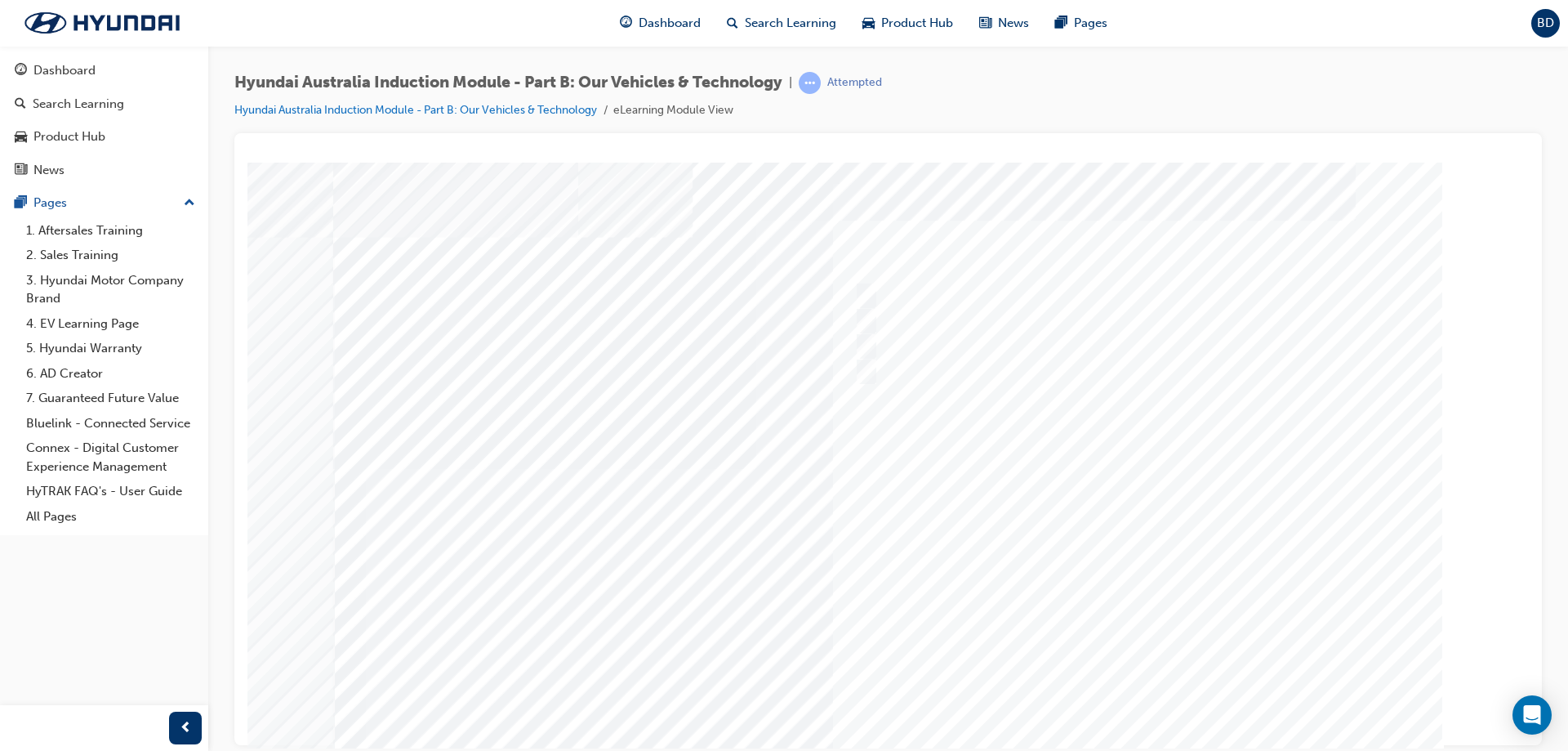
click at [1126, 671] on div at bounding box center [889, 456] width 1110 height 588
drag, startPoint x: 1126, startPoint y: 653, endPoint x: 1125, endPoint y: 671, distance: 18.0
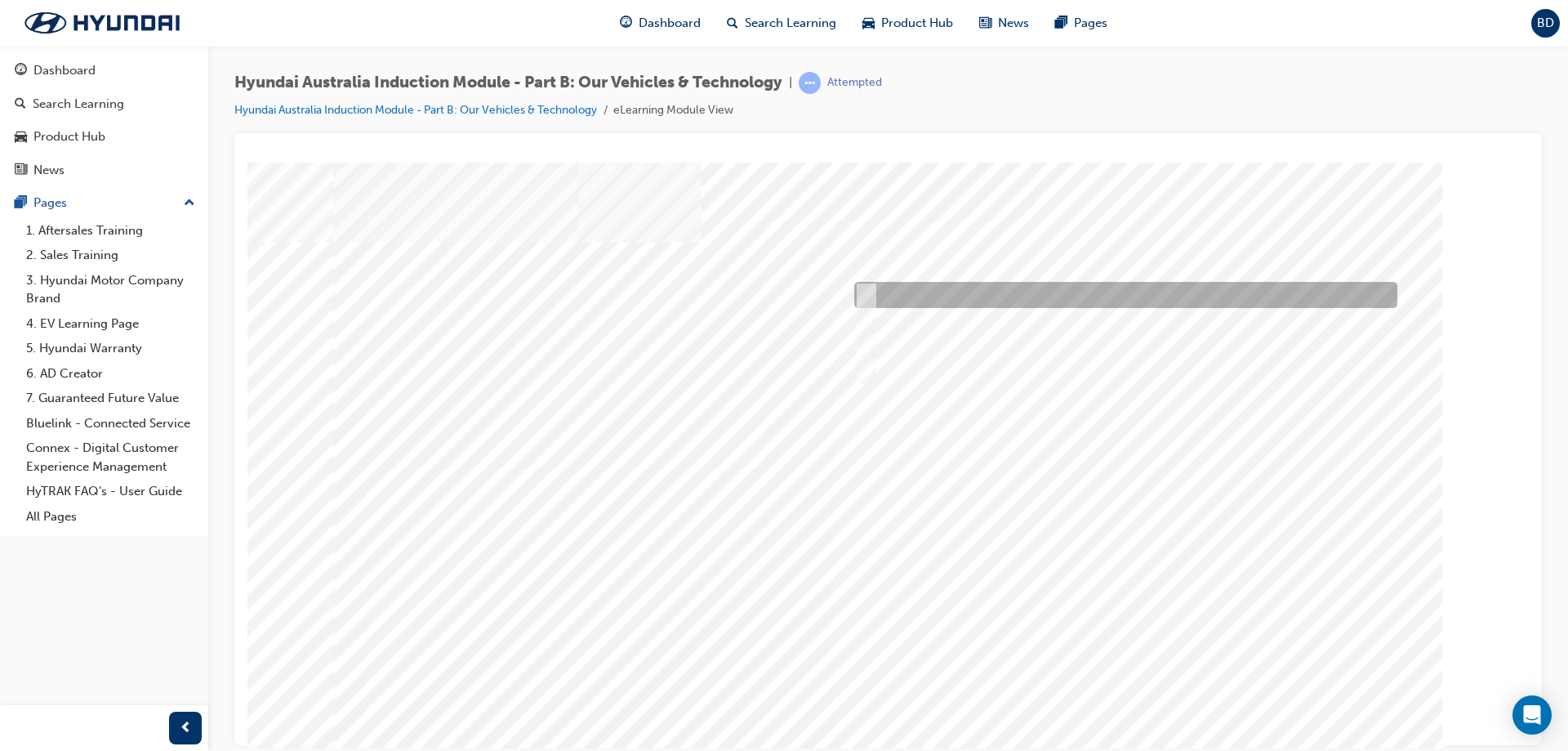
click at [880, 291] on div at bounding box center [1121, 295] width 543 height 26
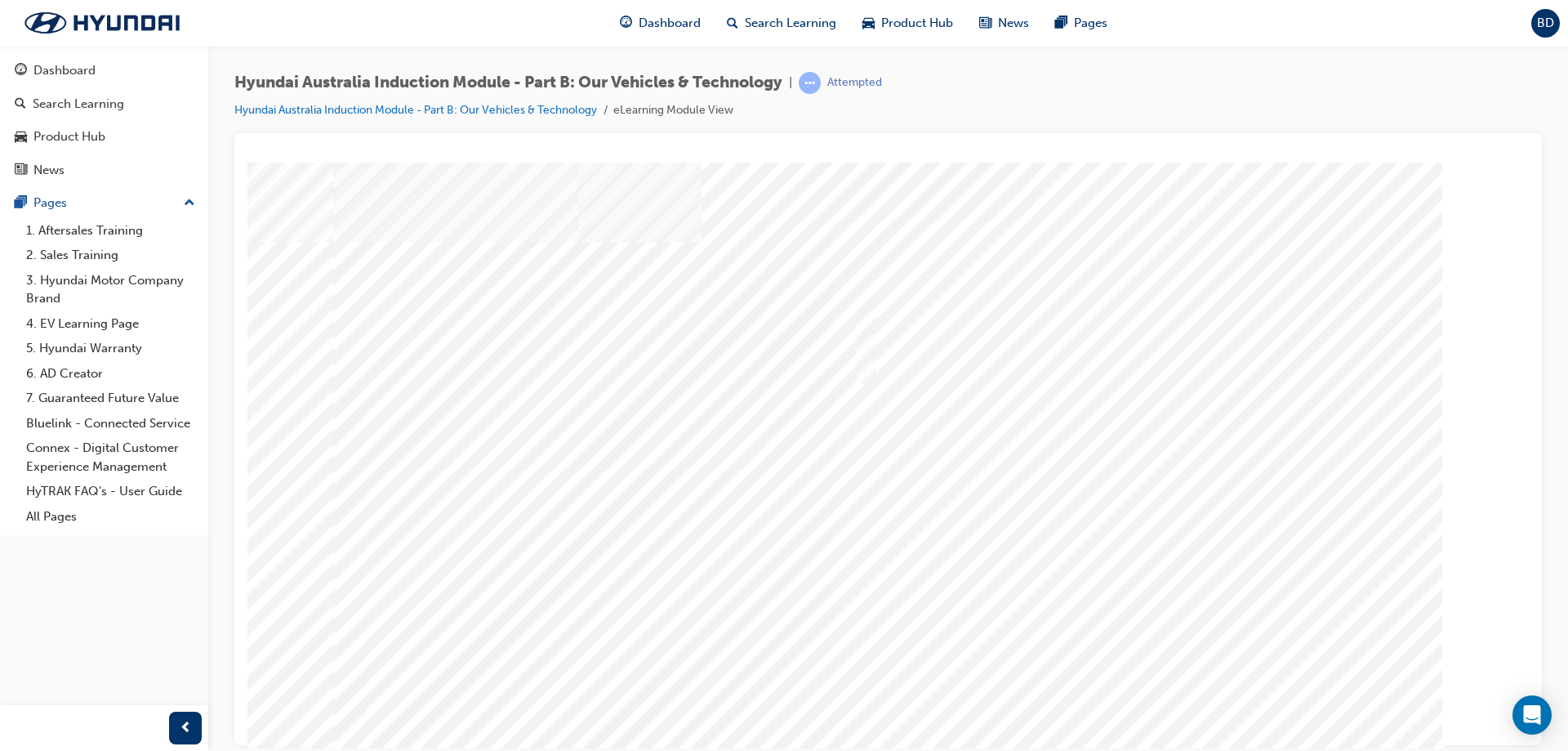
click at [885, 382] on div at bounding box center [1121, 372] width 543 height 26
radio input "false"
radio input "true"
drag, startPoint x: 1137, startPoint y: 690, endPoint x: 1133, endPoint y: 681, distance: 9.8
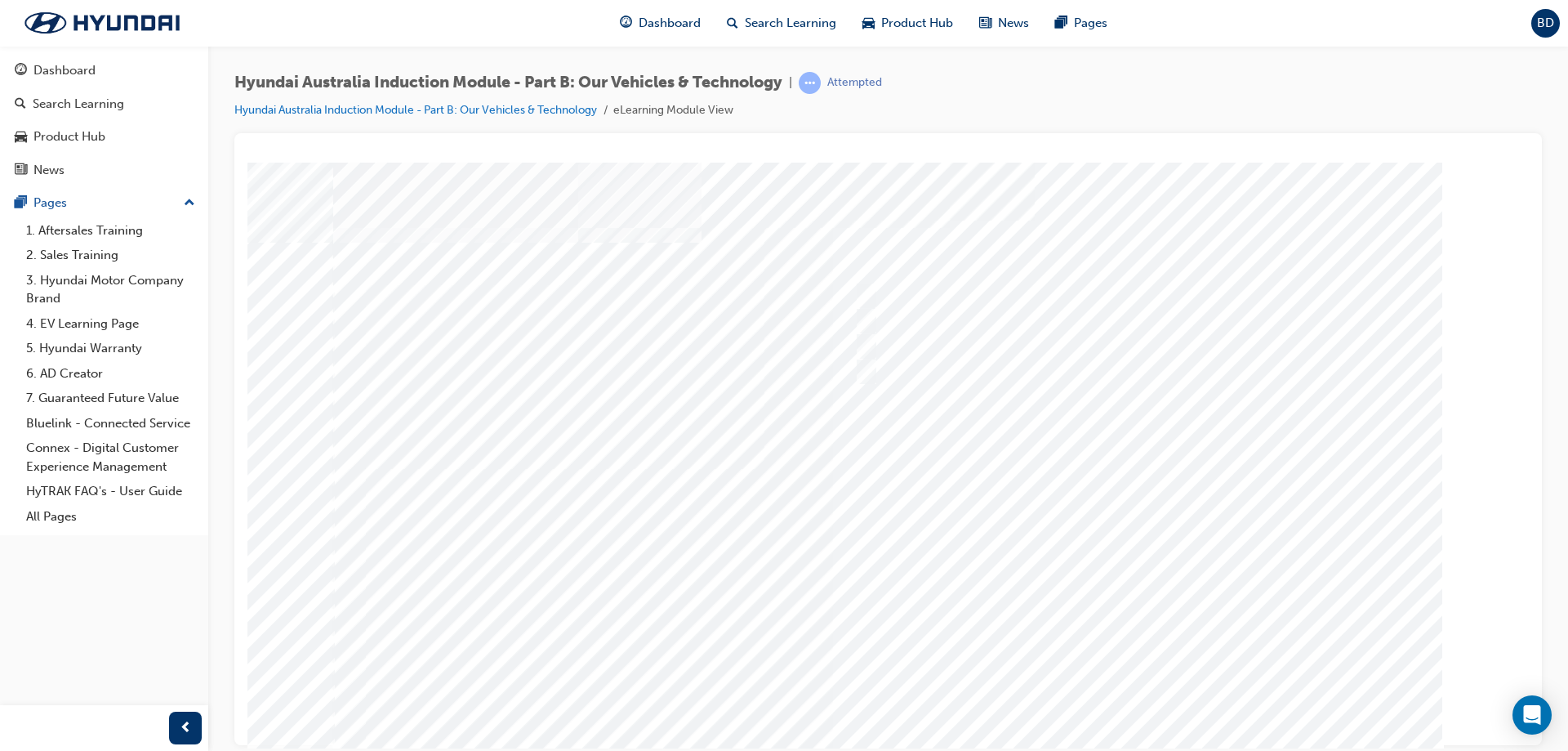
click at [1136, 690] on div at bounding box center [889, 456] width 1110 height 588
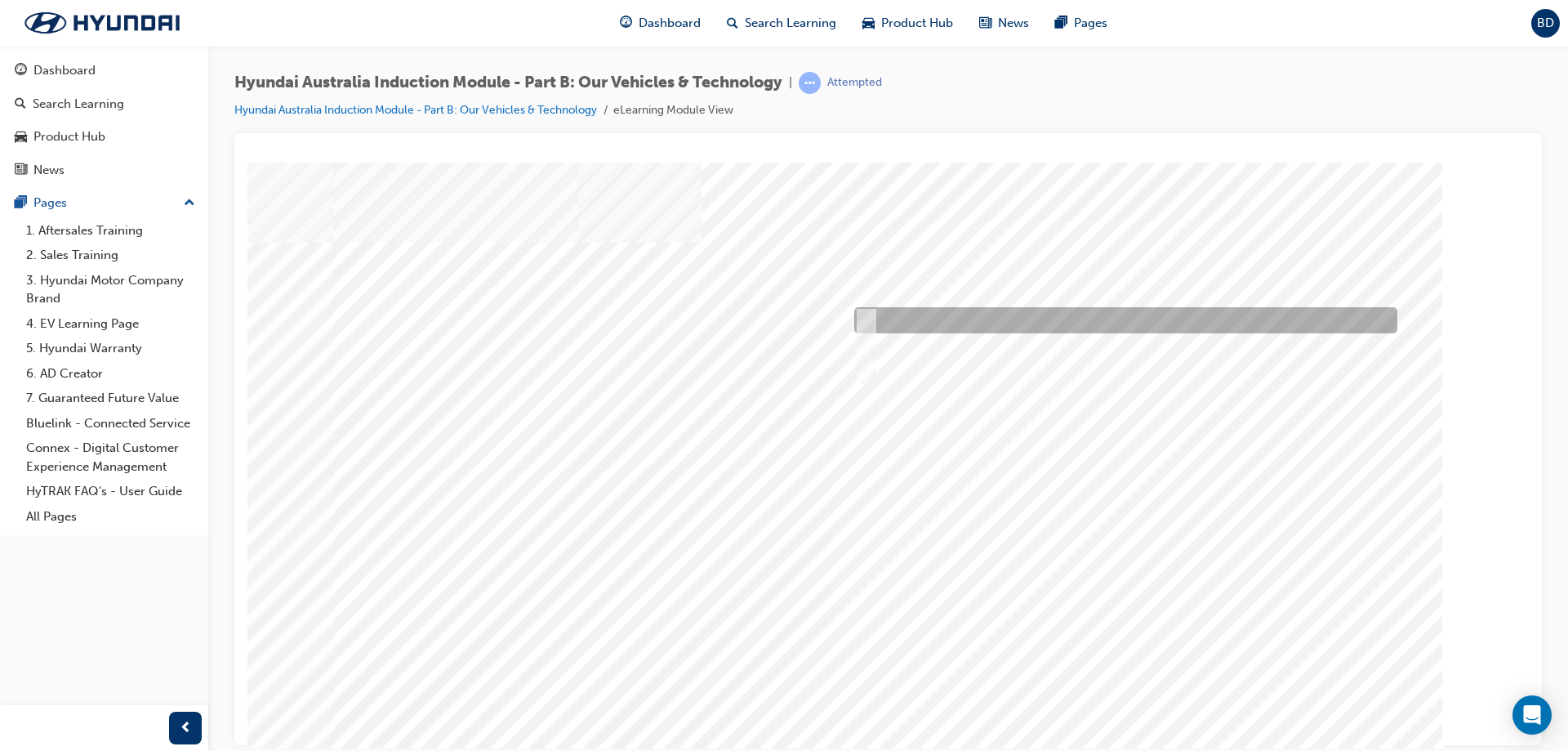
click at [886, 313] on div at bounding box center [1121, 320] width 543 height 26
checkbox input "true"
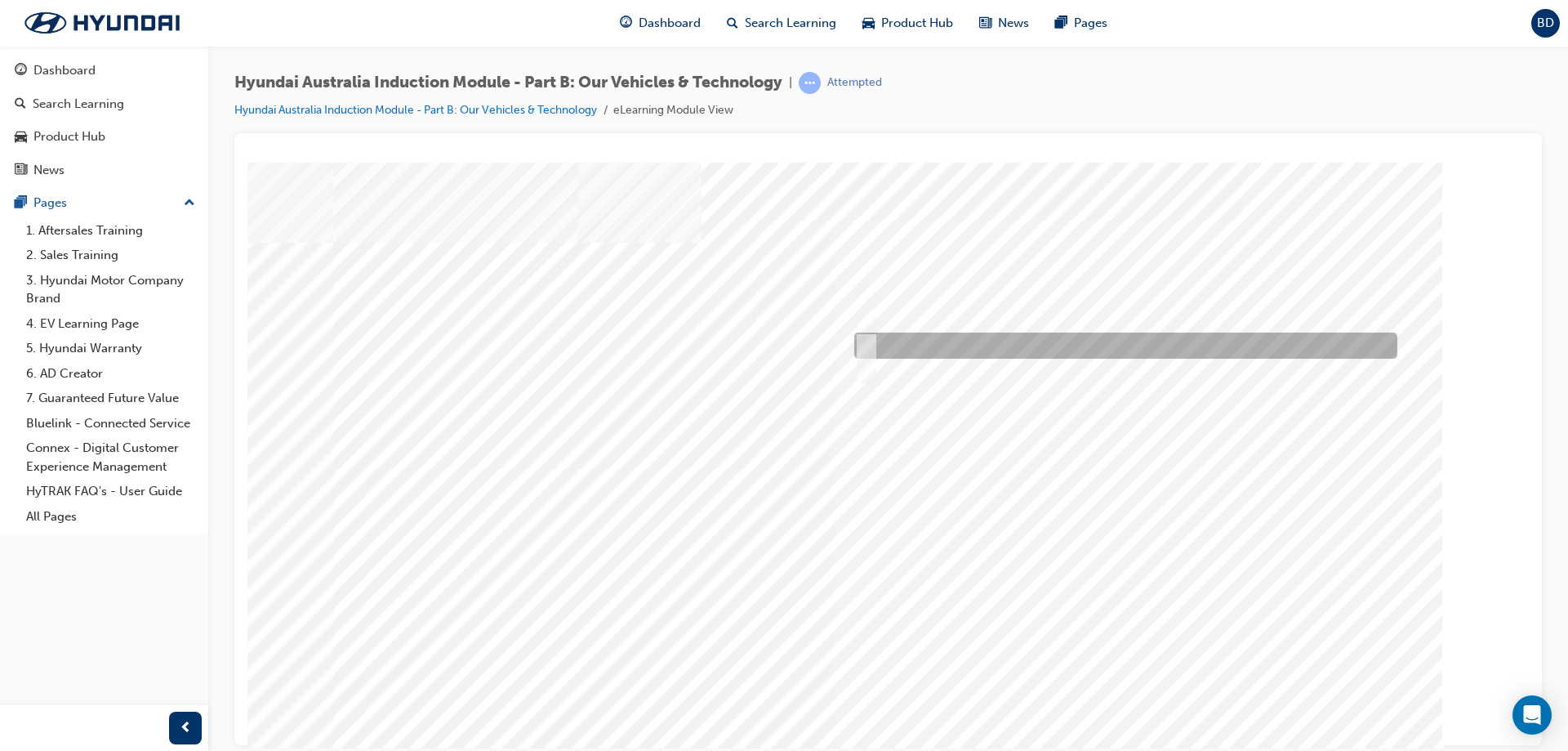
click at [905, 340] on div at bounding box center [1121, 346] width 543 height 26
click at [963, 340] on div at bounding box center [1121, 346] width 543 height 26
checkbox input "false"
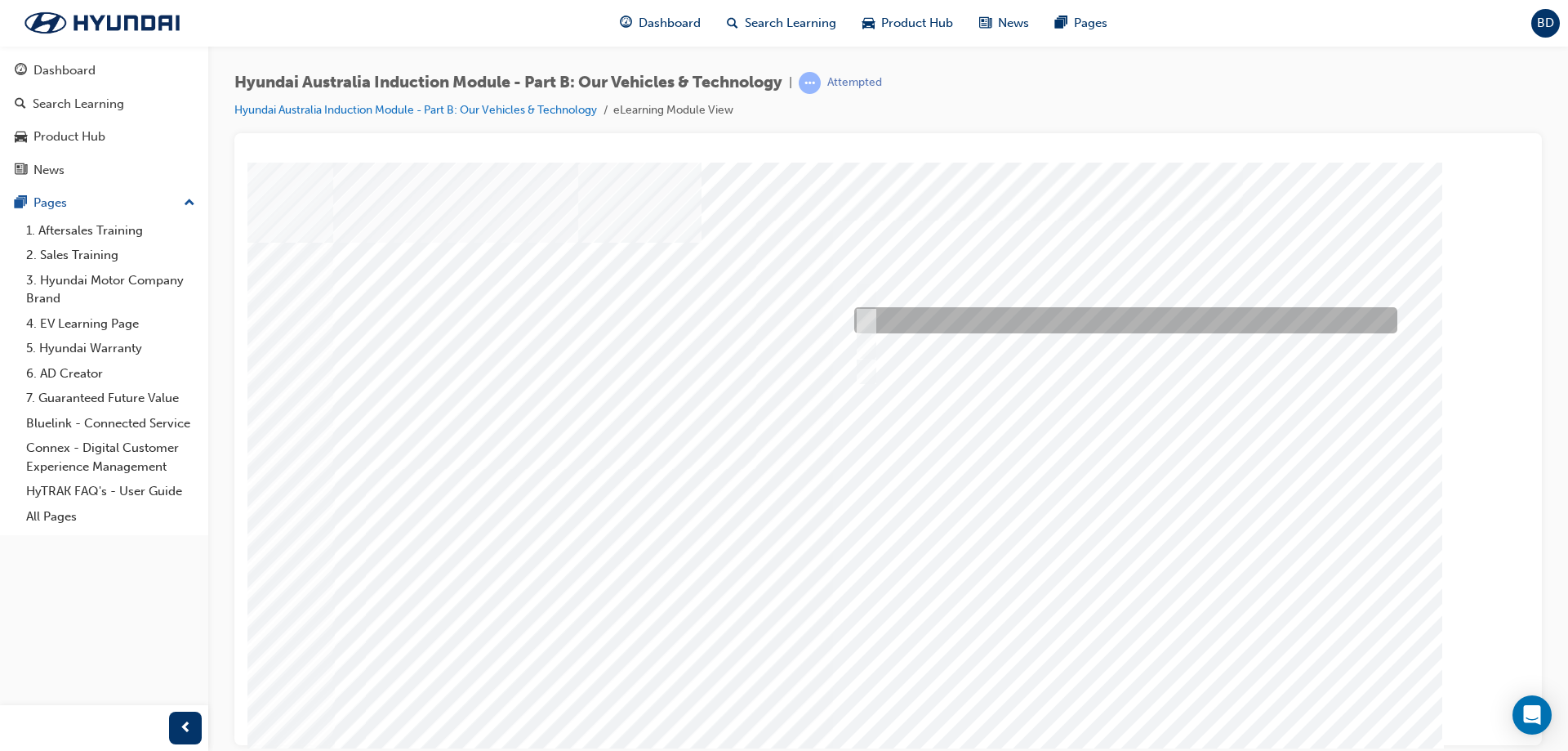
click at [1008, 313] on div at bounding box center [1121, 320] width 543 height 26
checkbox input "false"
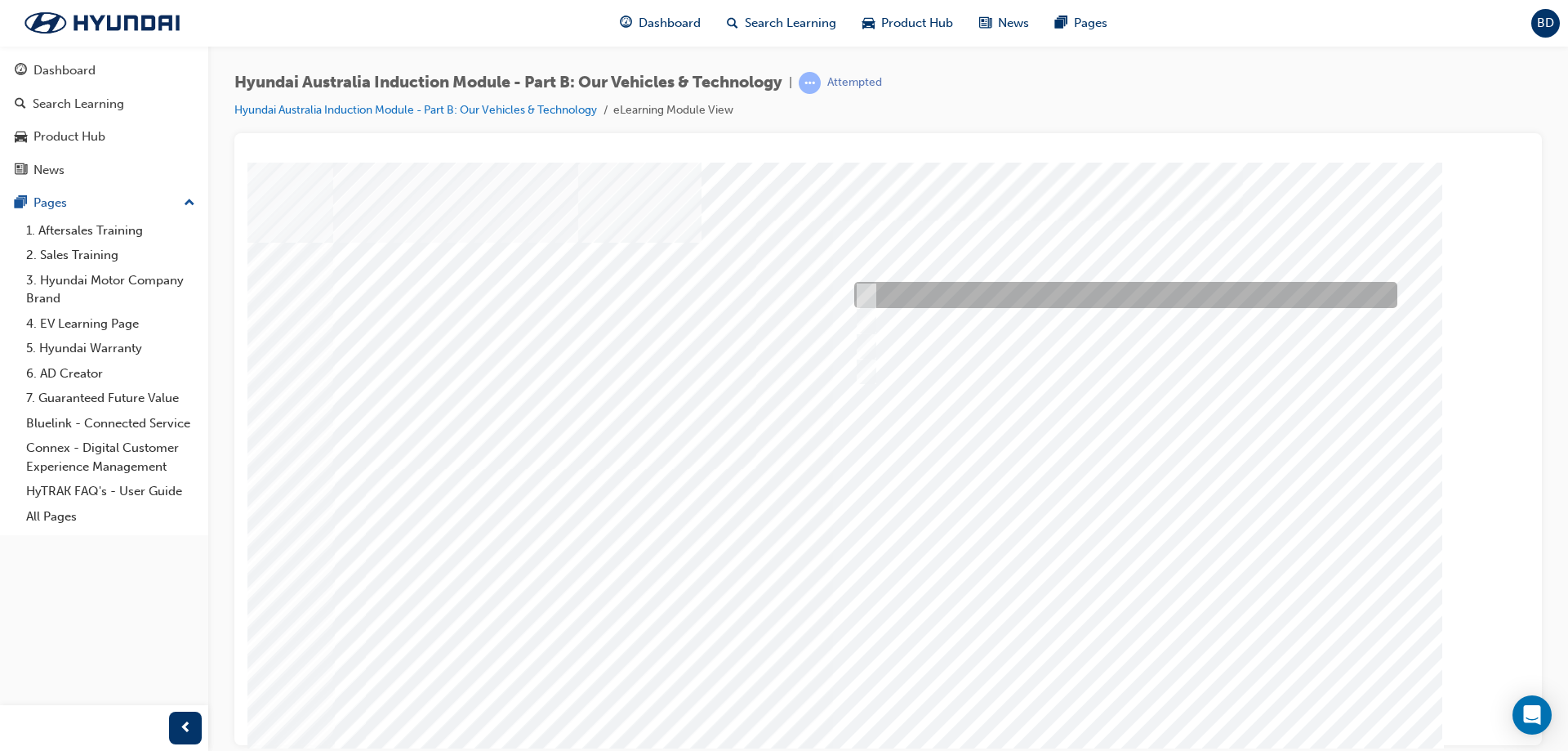
click at [948, 283] on div at bounding box center [1121, 295] width 543 height 26
checkbox input "true"
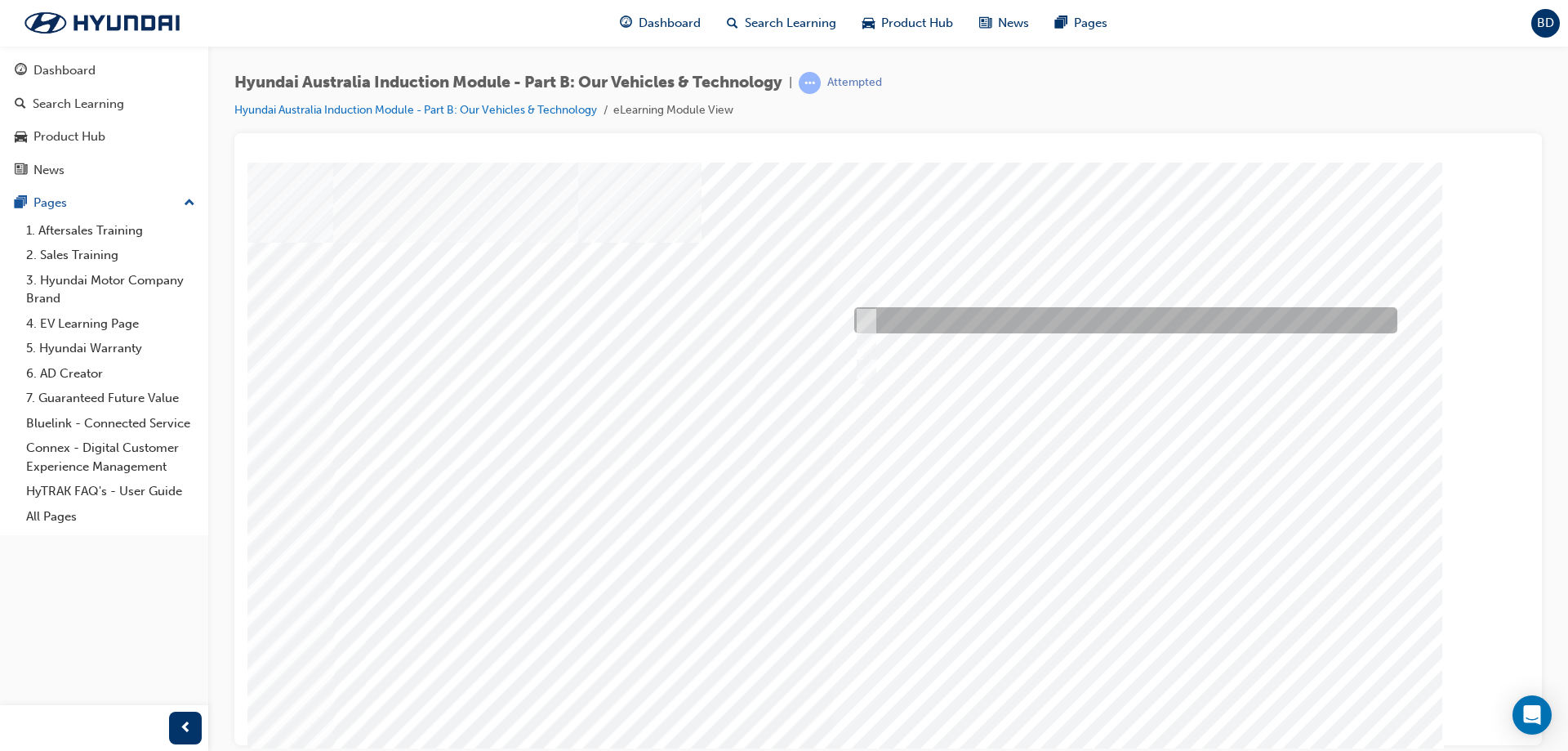
click at [950, 325] on div at bounding box center [1121, 320] width 543 height 26
checkbox input "true"
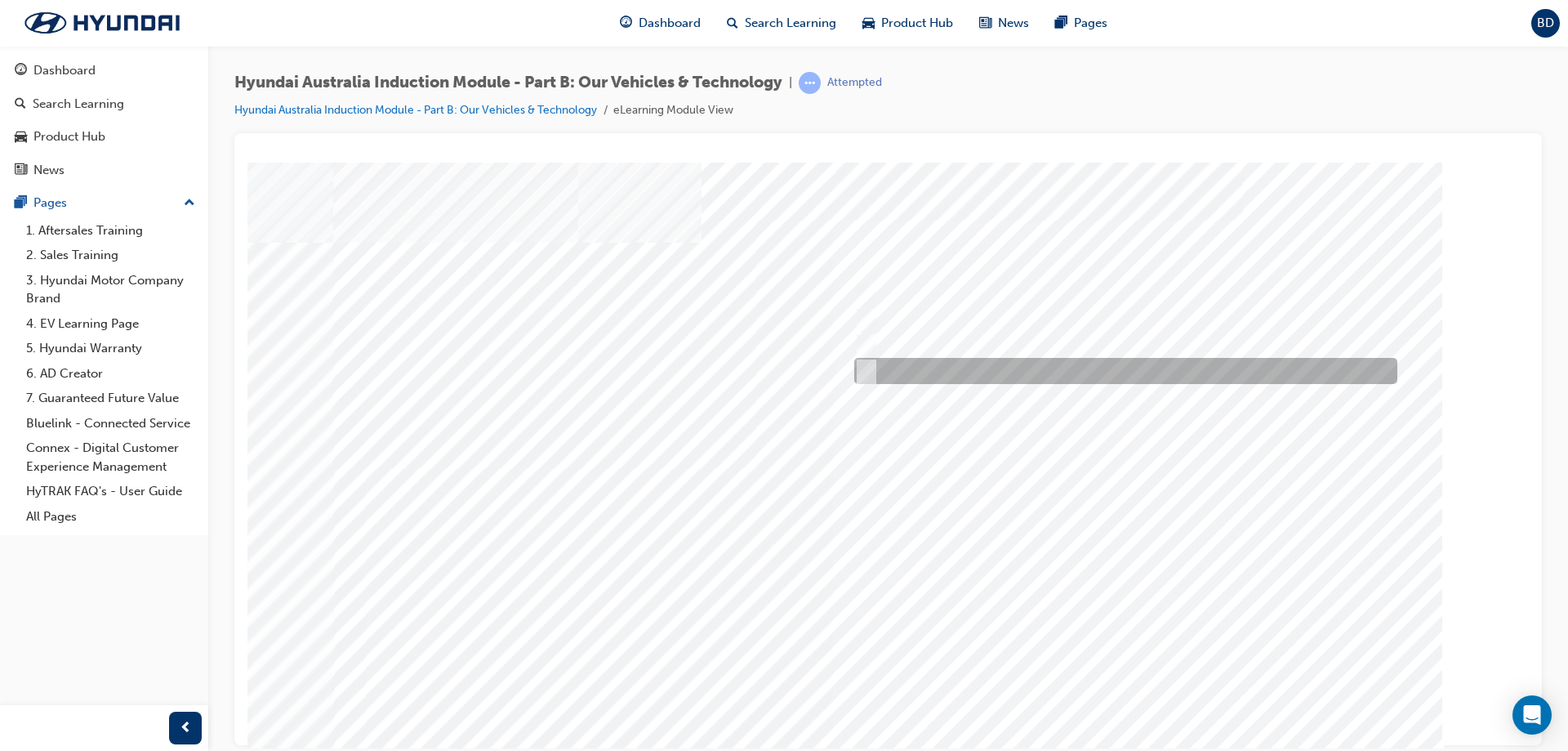
click at [1046, 379] on div at bounding box center [1121, 372] width 543 height 26
checkbox input "true"
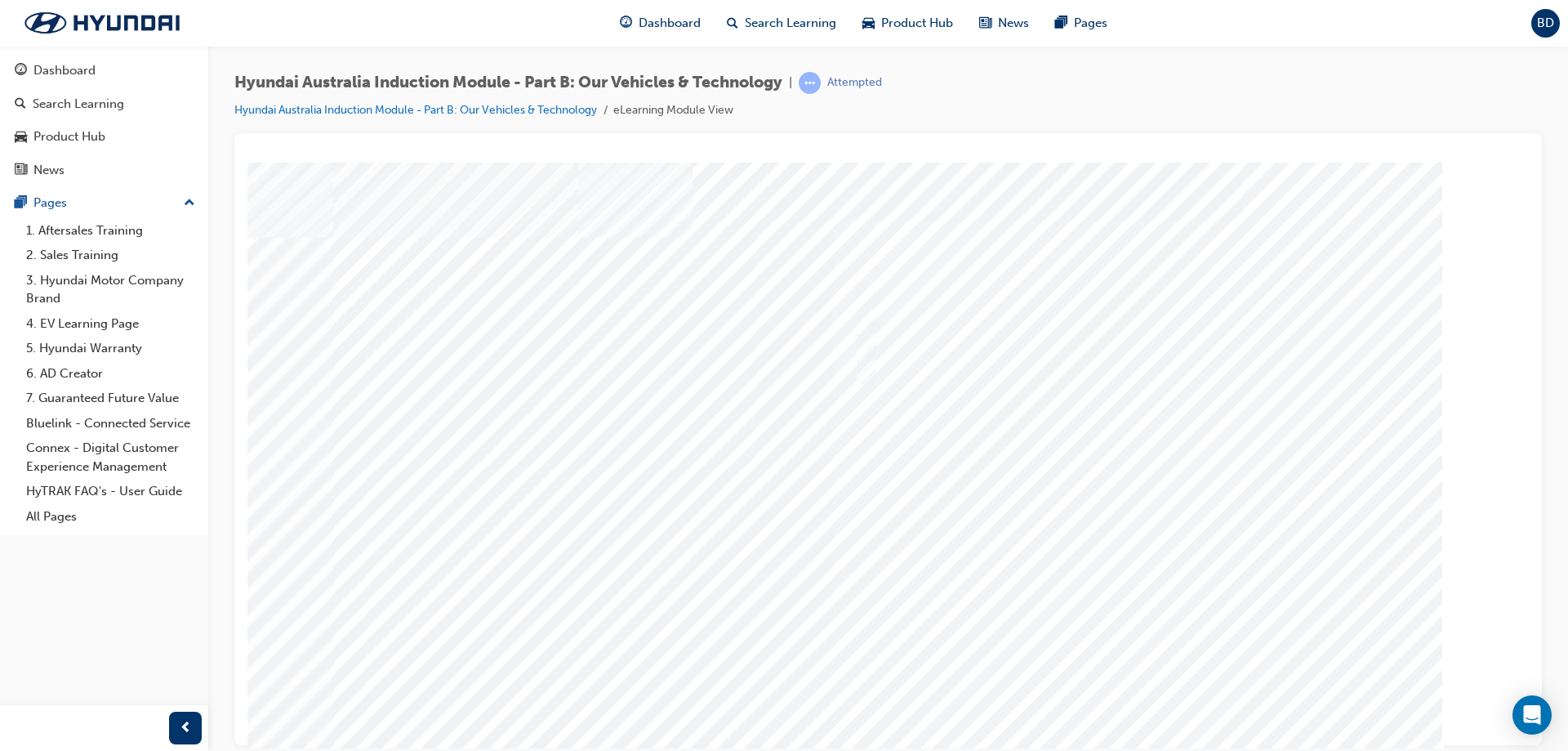
click at [1128, 703] on div at bounding box center [889, 456] width 1110 height 588
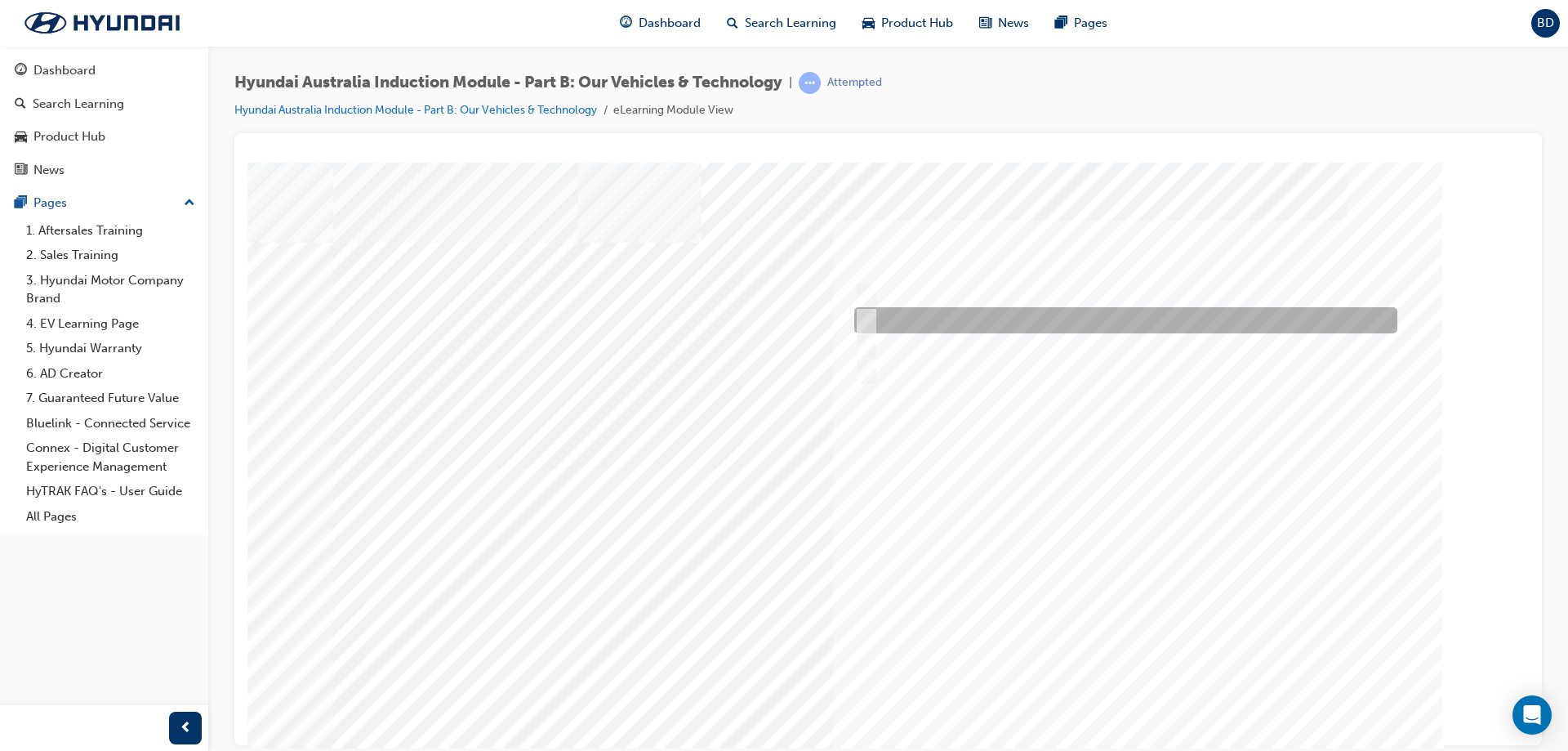
click at [864, 315] on input "Hybrid" at bounding box center [862, 320] width 18 height 18
checkbox input "true"
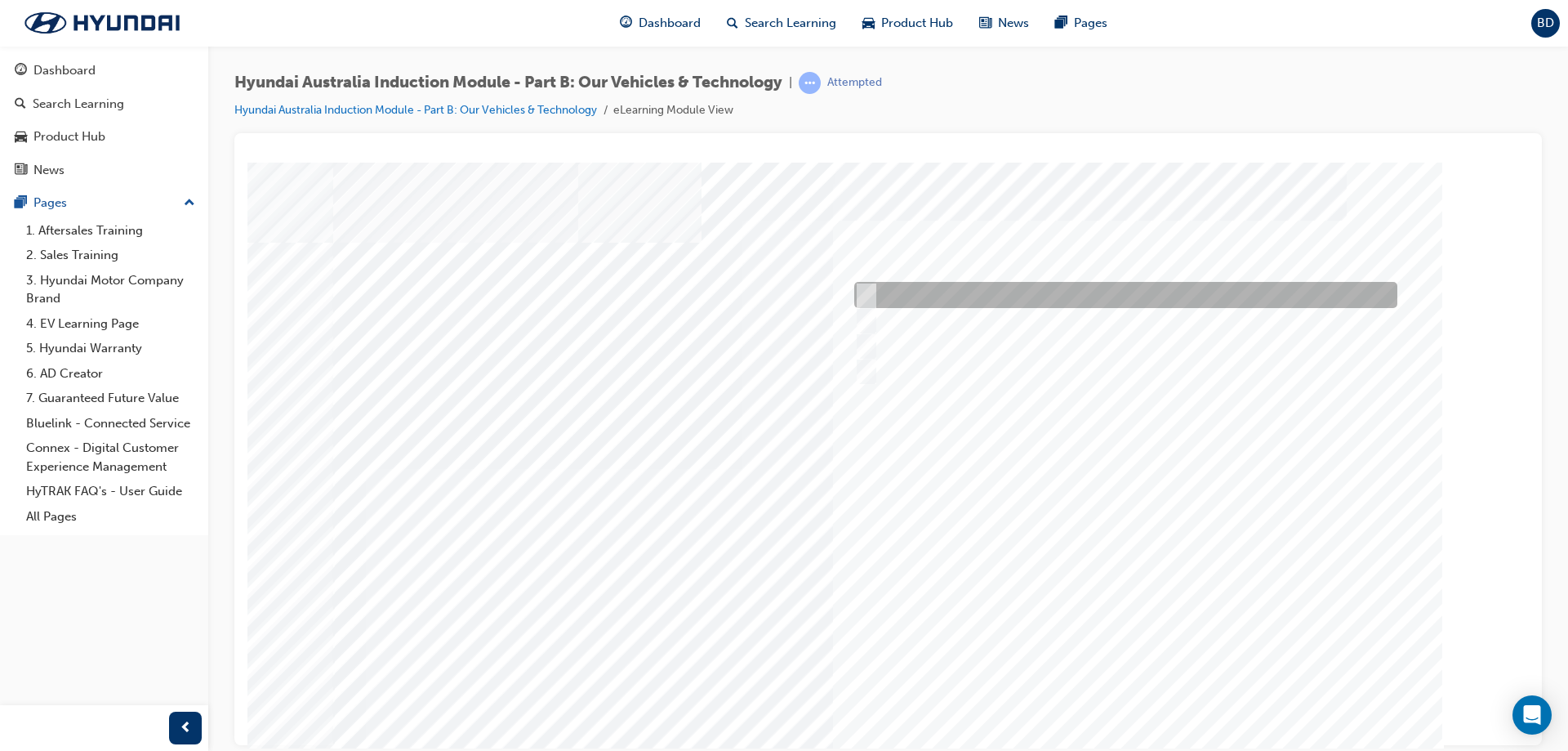
click at [868, 295] on input "Electric" at bounding box center [862, 295] width 18 height 18
checkbox input "true"
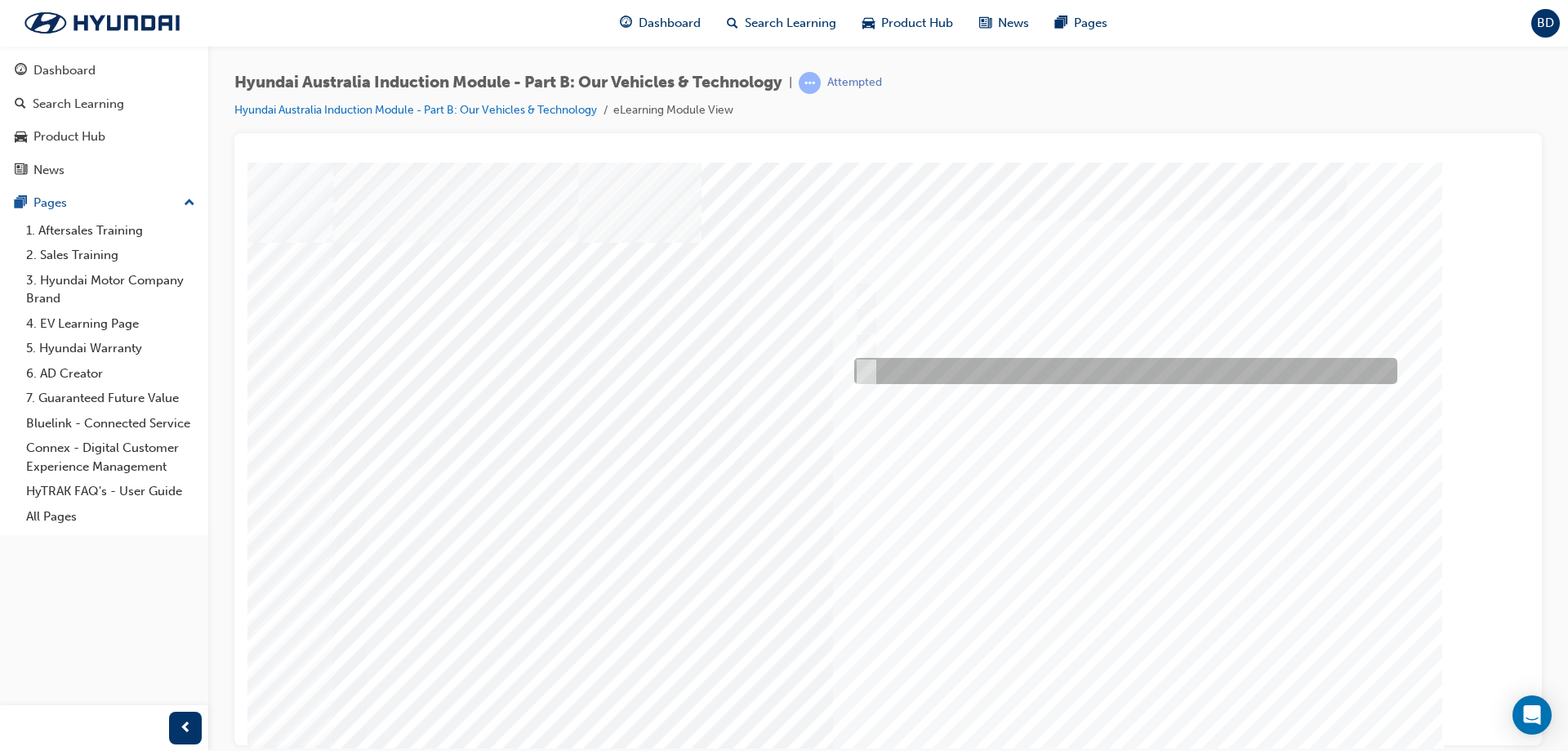
click at [855, 364] on input "Hydrogen Fuel Cell" at bounding box center [862, 371] width 18 height 18
checkbox input "true"
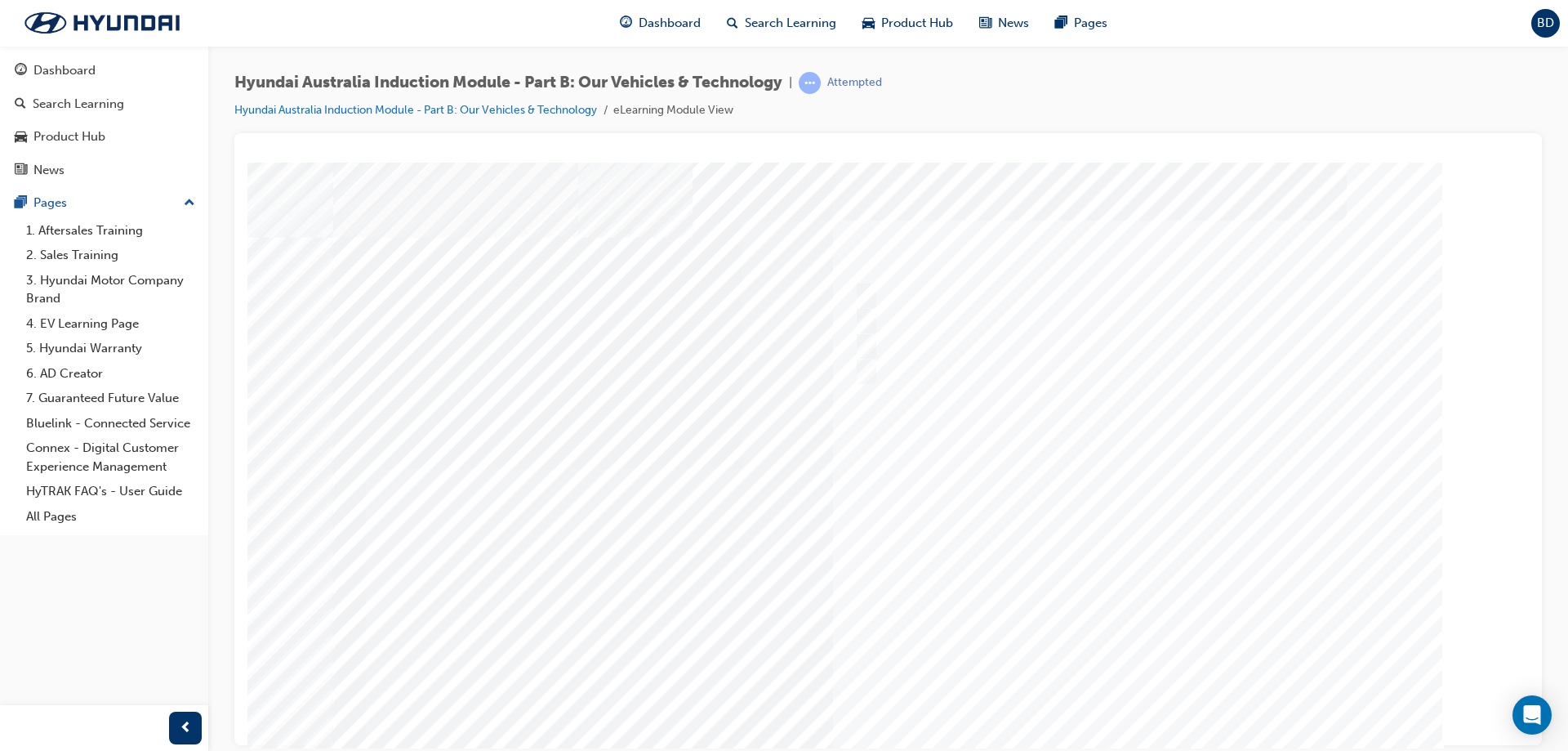
click at [1139, 689] on div at bounding box center [889, 456] width 1110 height 588
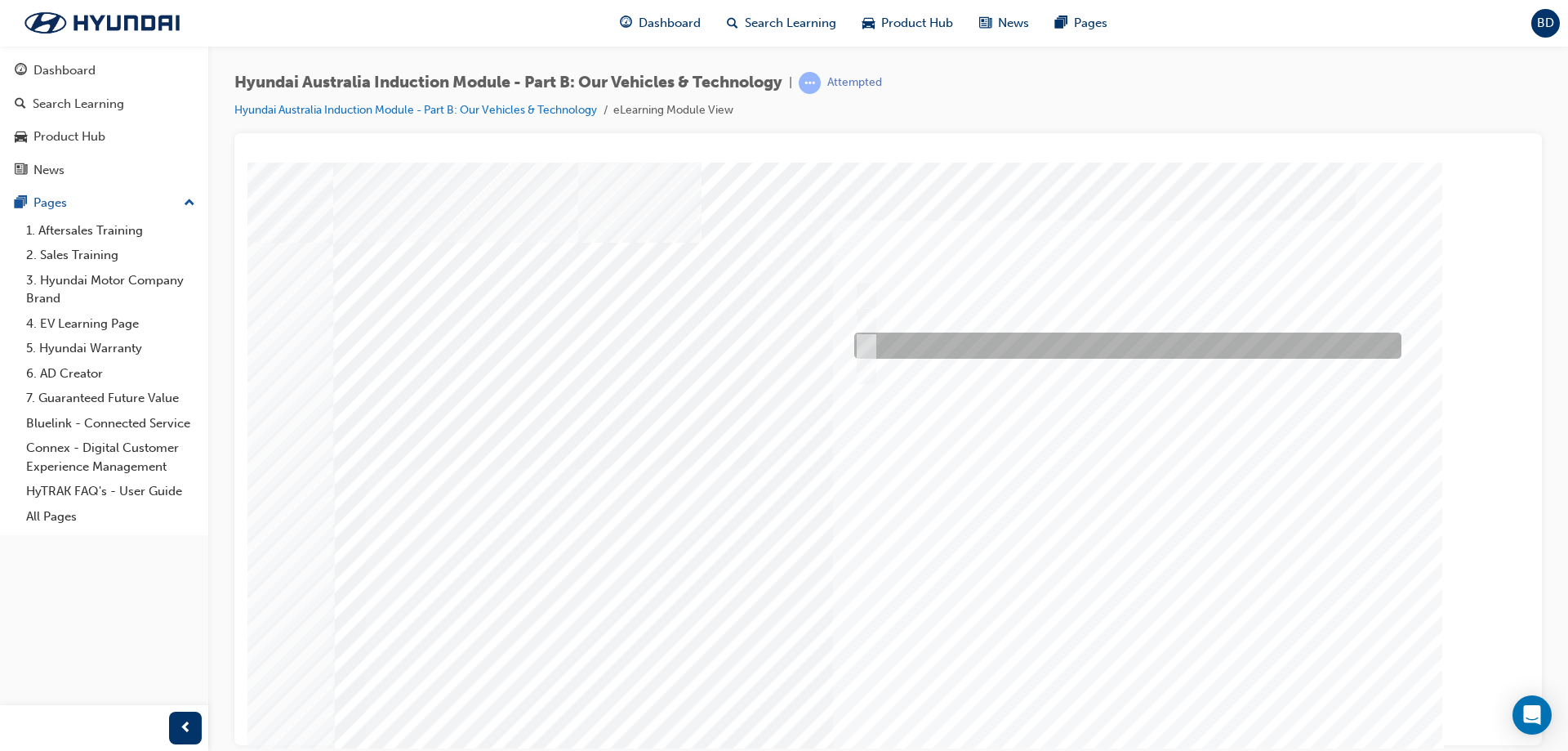
click at [890, 347] on div at bounding box center [1124, 346] width 547 height 26
checkbox input "true"
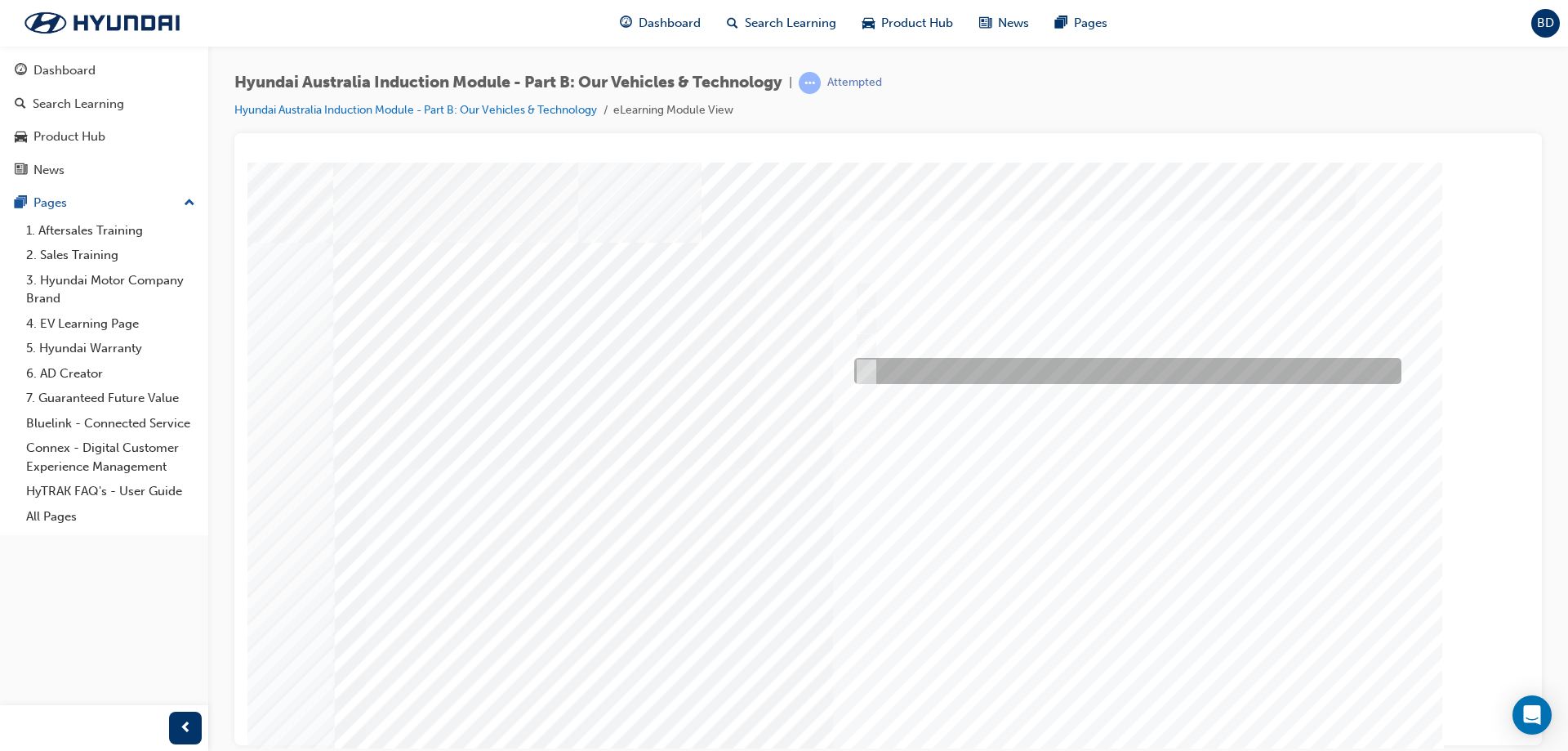
click at [898, 366] on div at bounding box center [1124, 372] width 547 height 26
checkbox input "true"
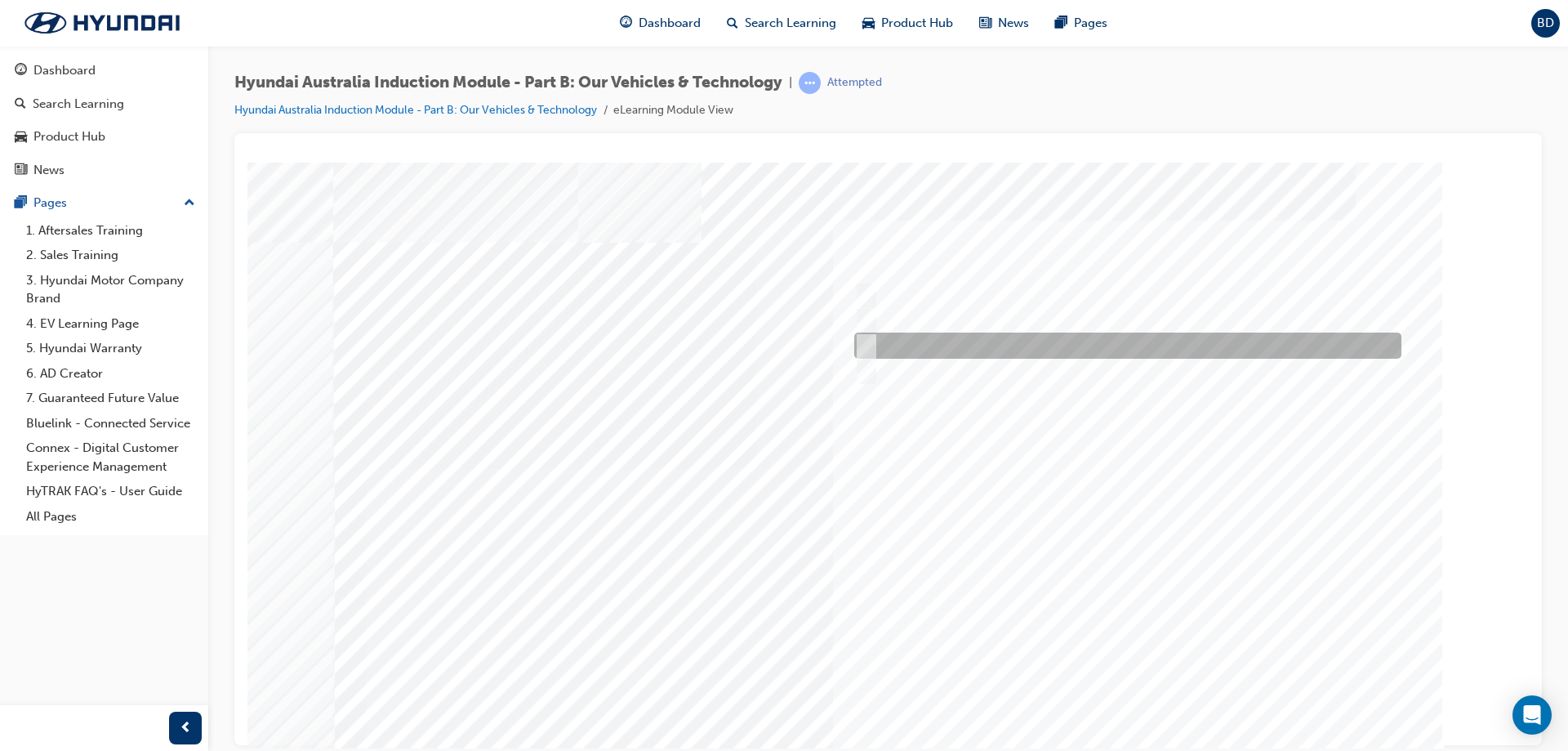
click at [900, 300] on div at bounding box center [1124, 295] width 547 height 26
checkbox input "true"
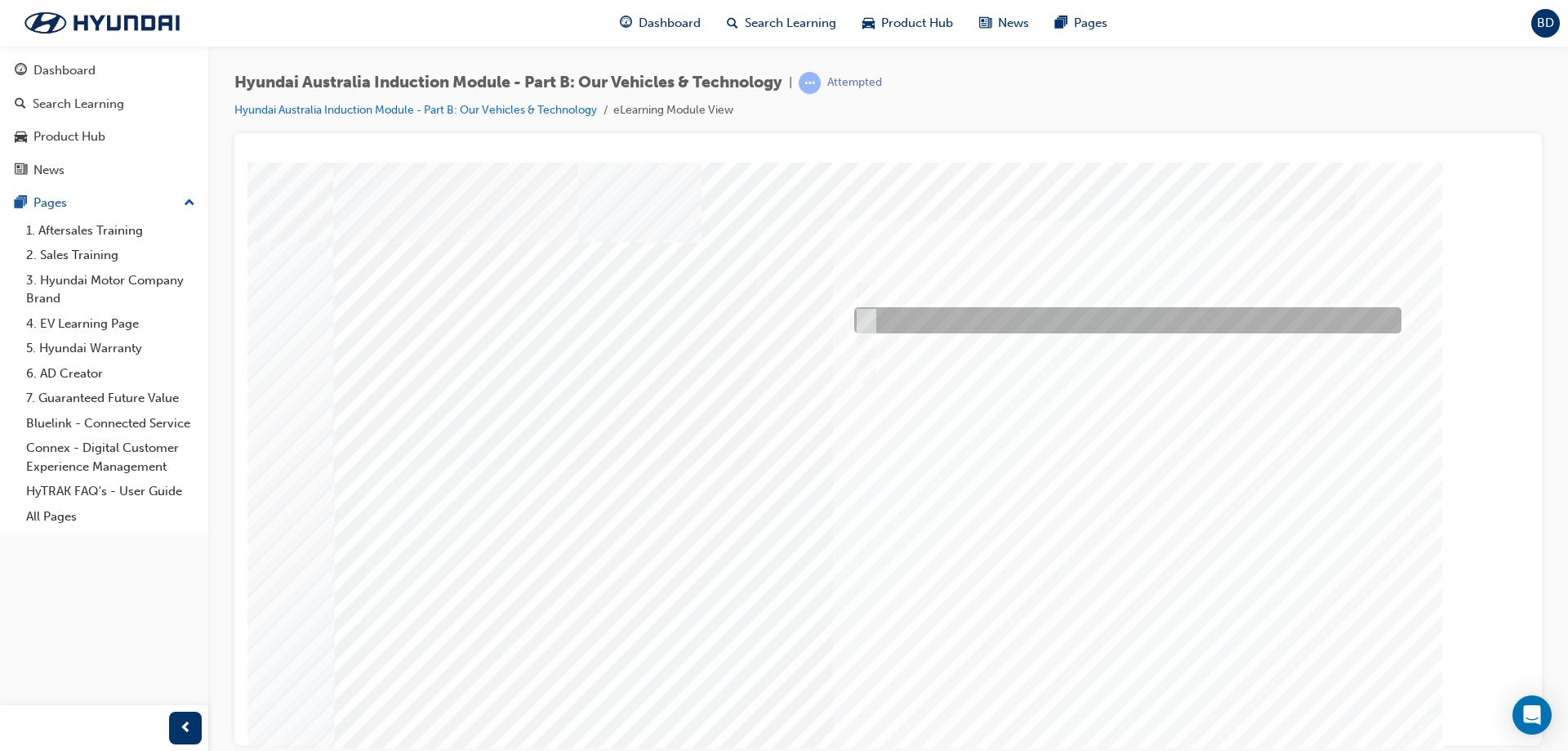
click at [927, 325] on div at bounding box center [1124, 320] width 547 height 26
checkbox input "true"
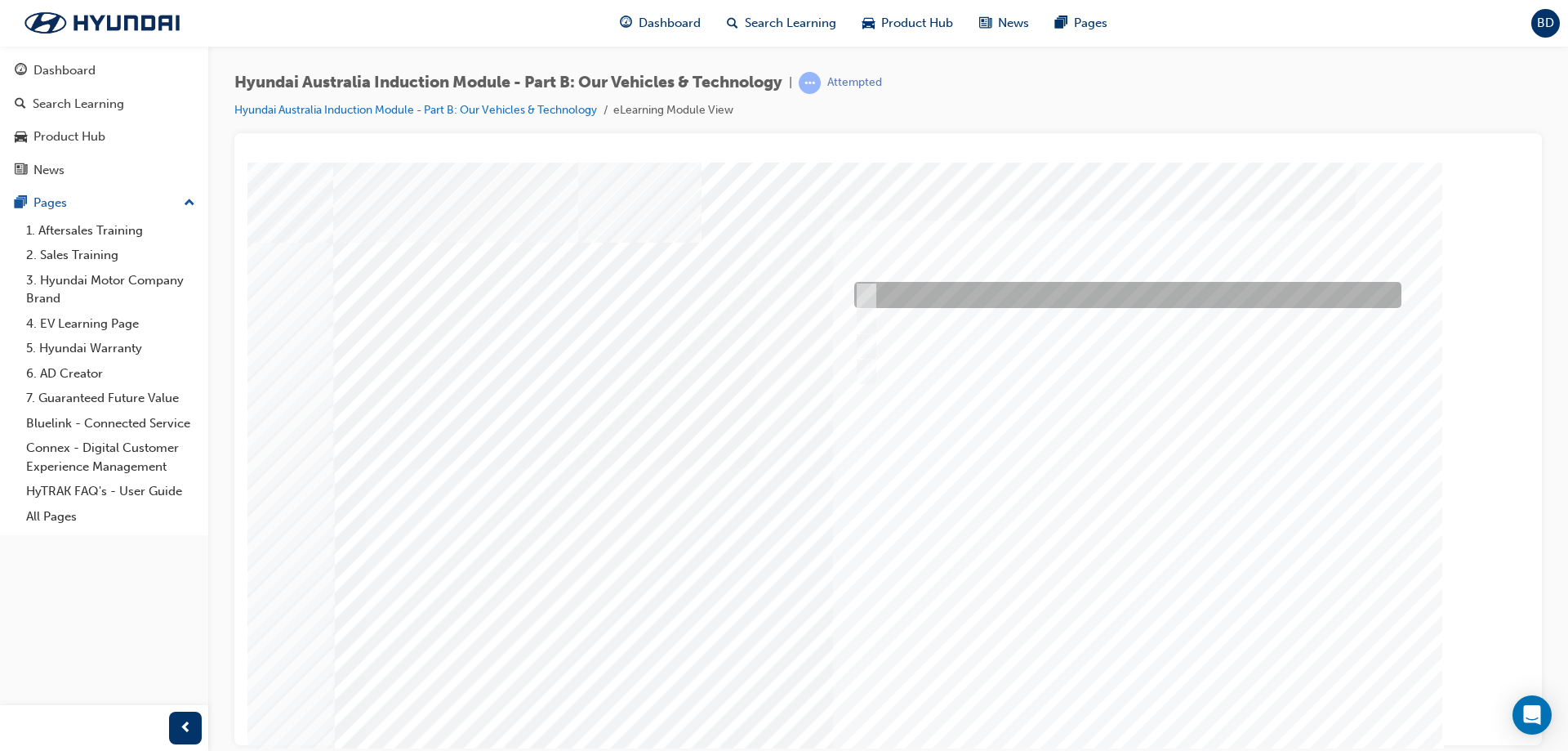
click at [917, 293] on div at bounding box center [1124, 295] width 547 height 26
click at [920, 305] on div at bounding box center [1124, 295] width 547 height 26
checkbox input "true"
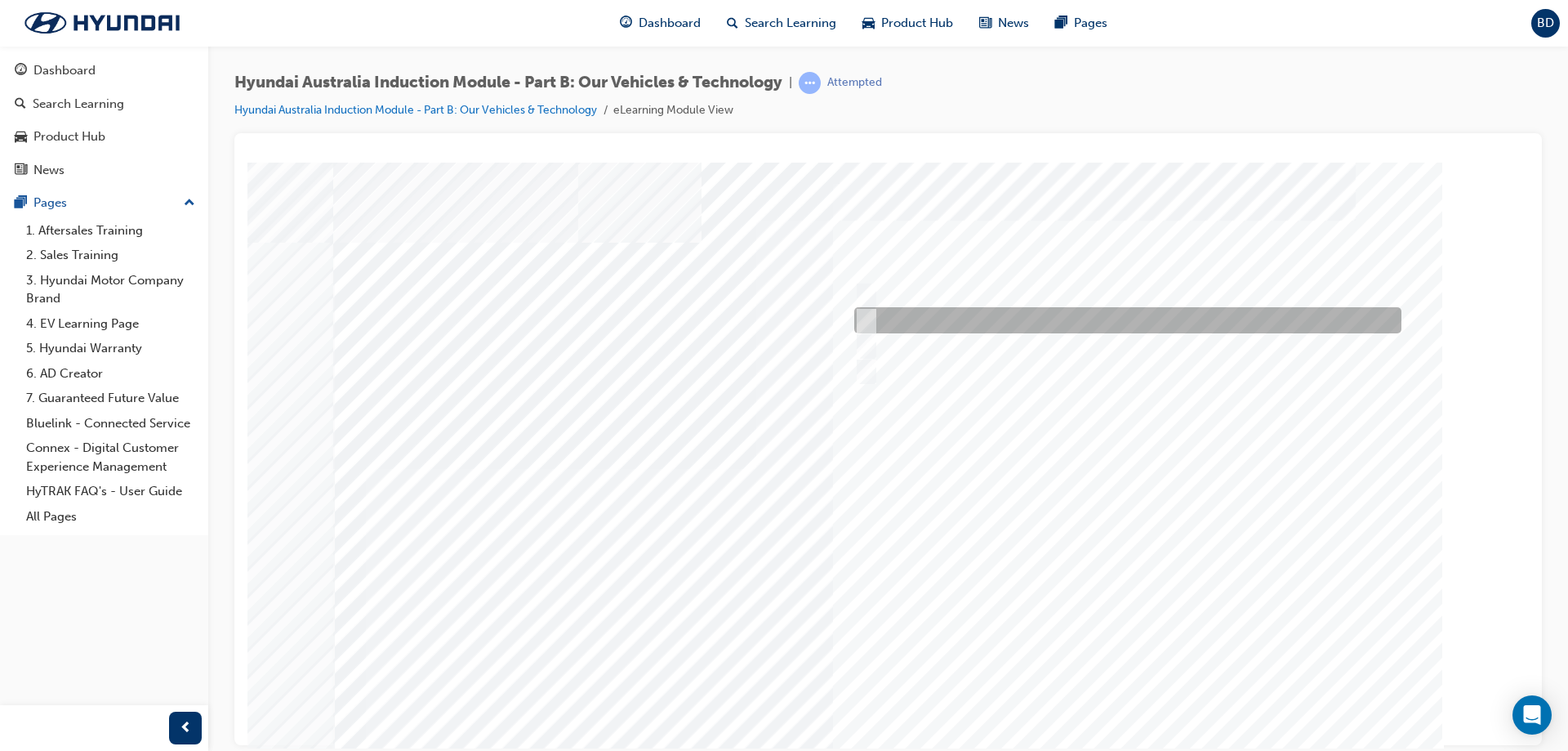
click at [920, 326] on div at bounding box center [1124, 320] width 547 height 26
checkbox input "false"
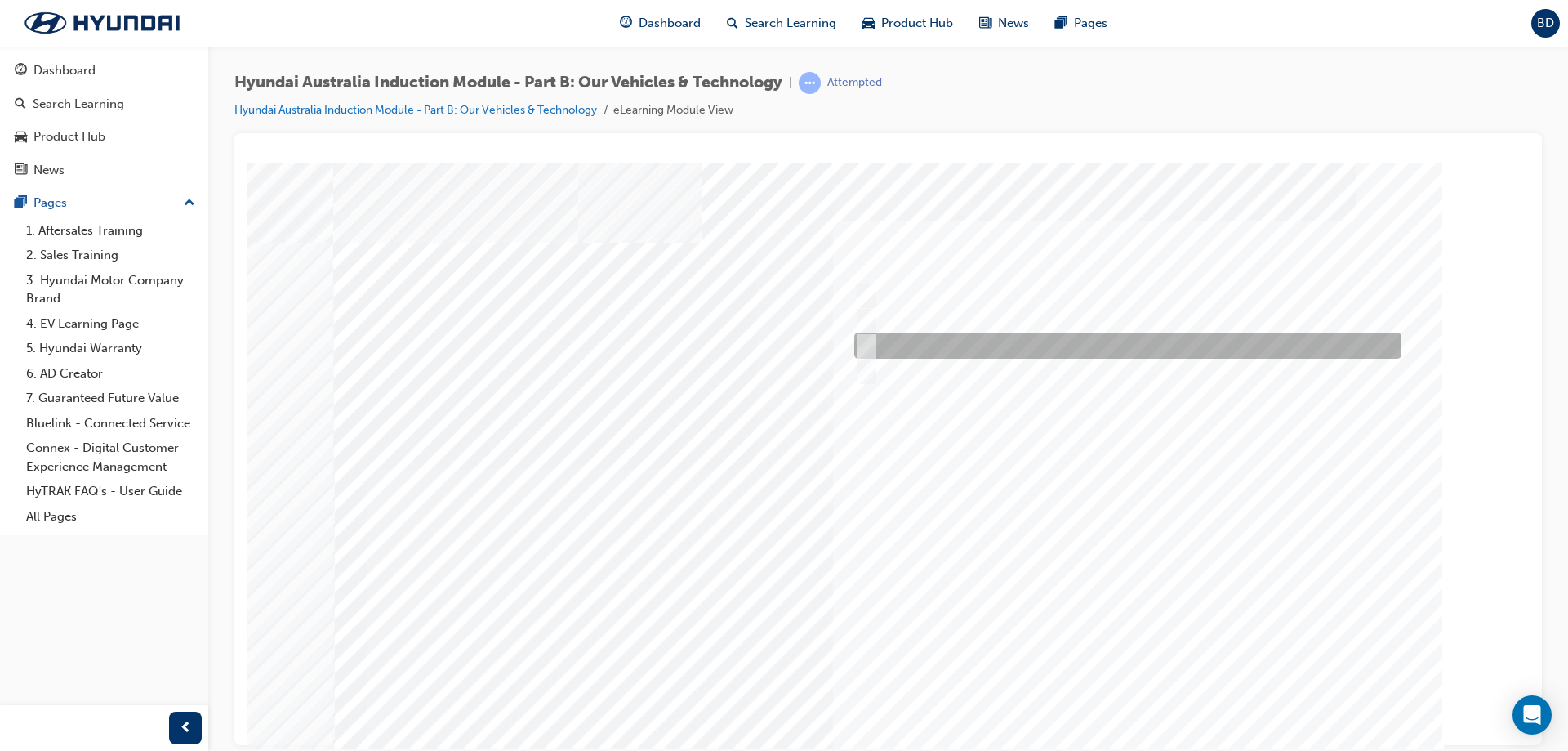
click at [915, 354] on div at bounding box center [1124, 346] width 547 height 26
checkbox input "false"
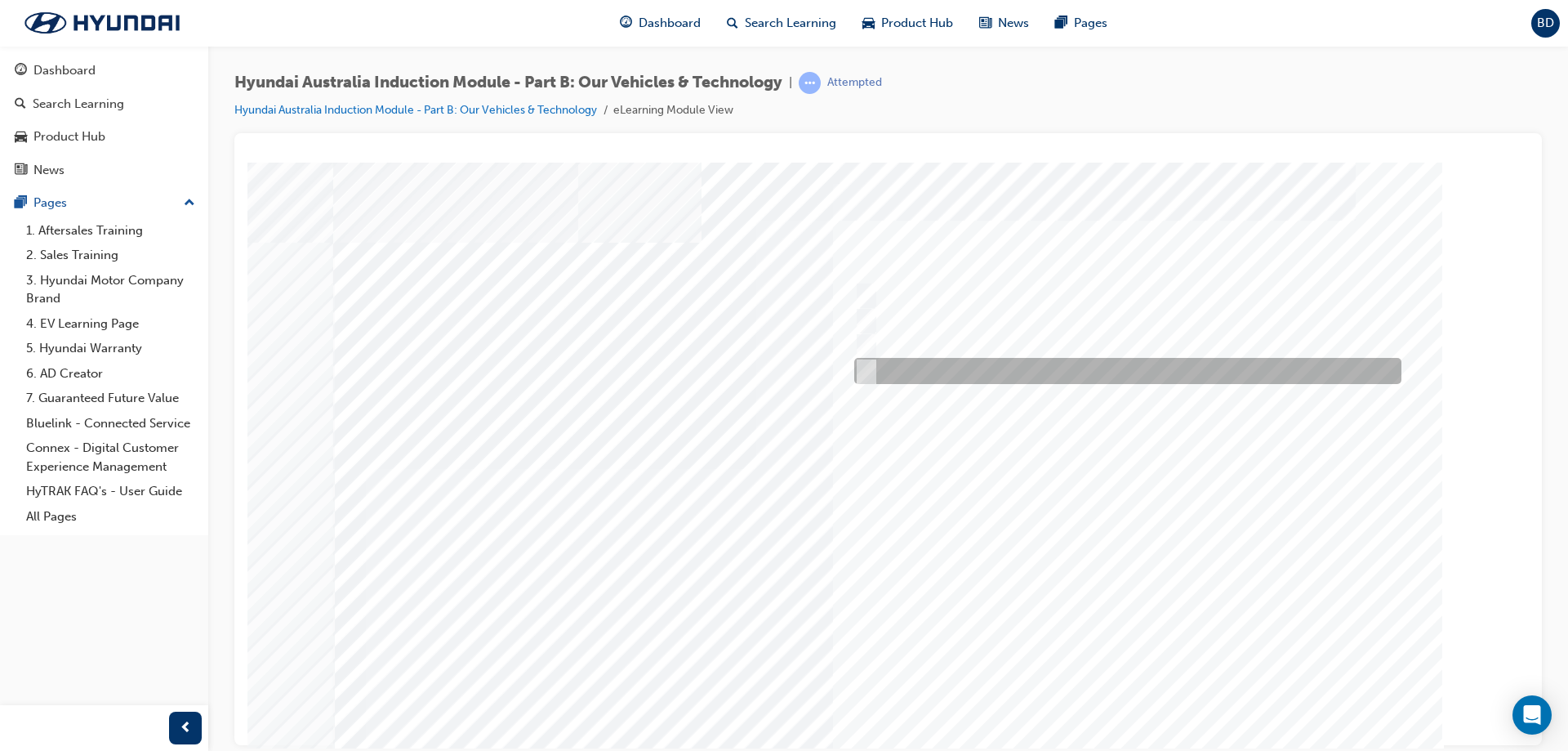
click at [917, 367] on div at bounding box center [1124, 372] width 547 height 26
checkbox input "false"
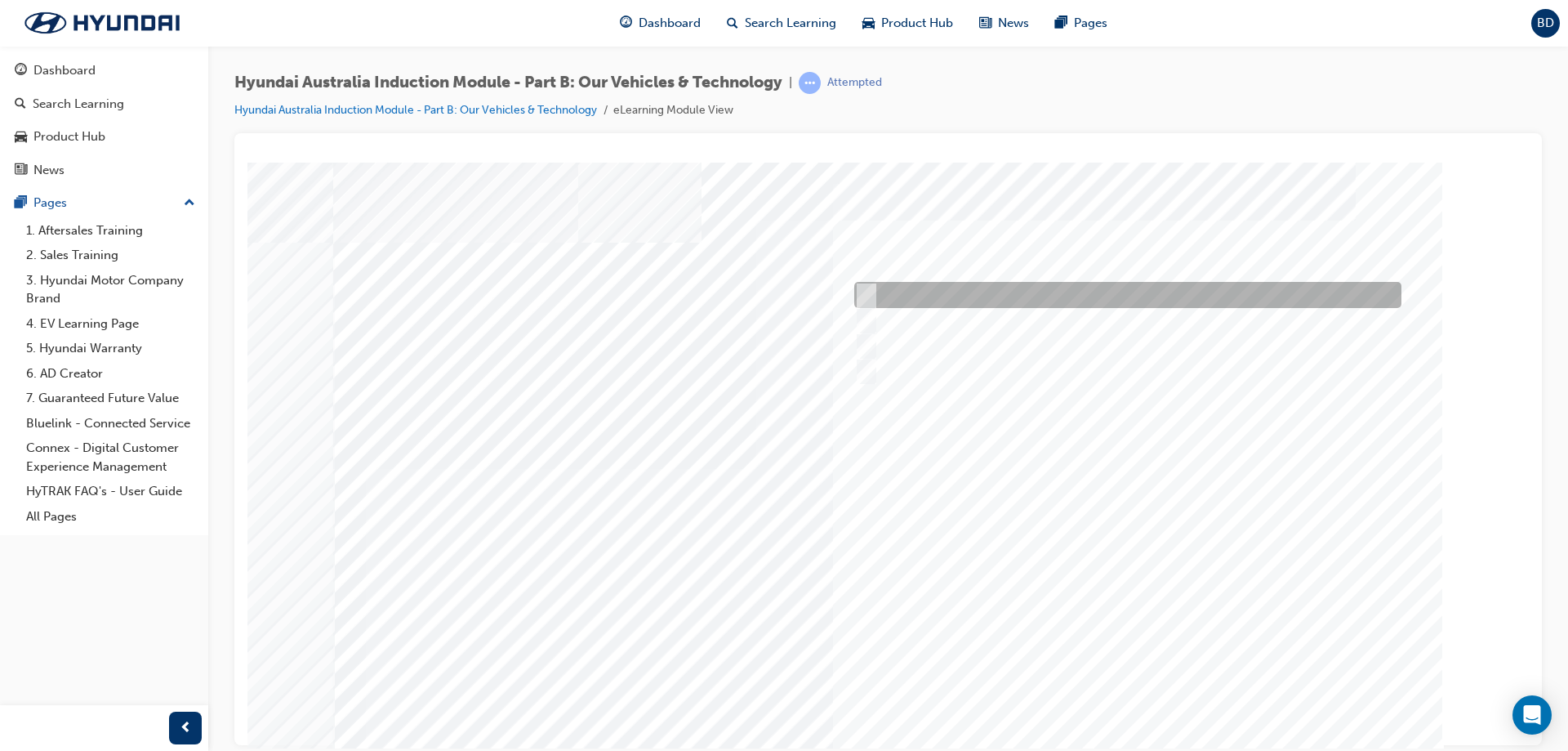
click at [919, 292] on div at bounding box center [1124, 295] width 547 height 26
checkbox input "false"
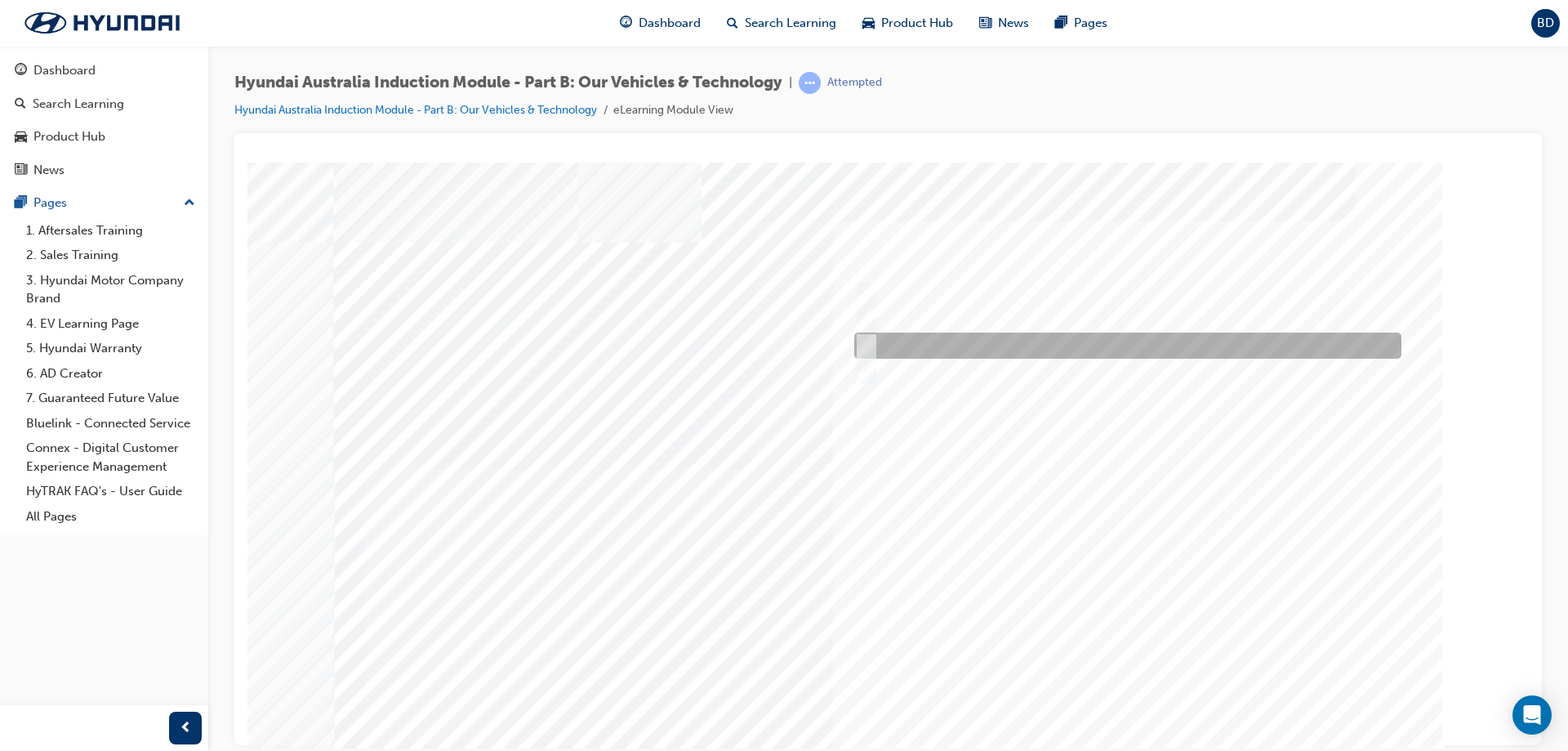
click at [905, 333] on div at bounding box center [1124, 346] width 547 height 26
checkbox input "true"
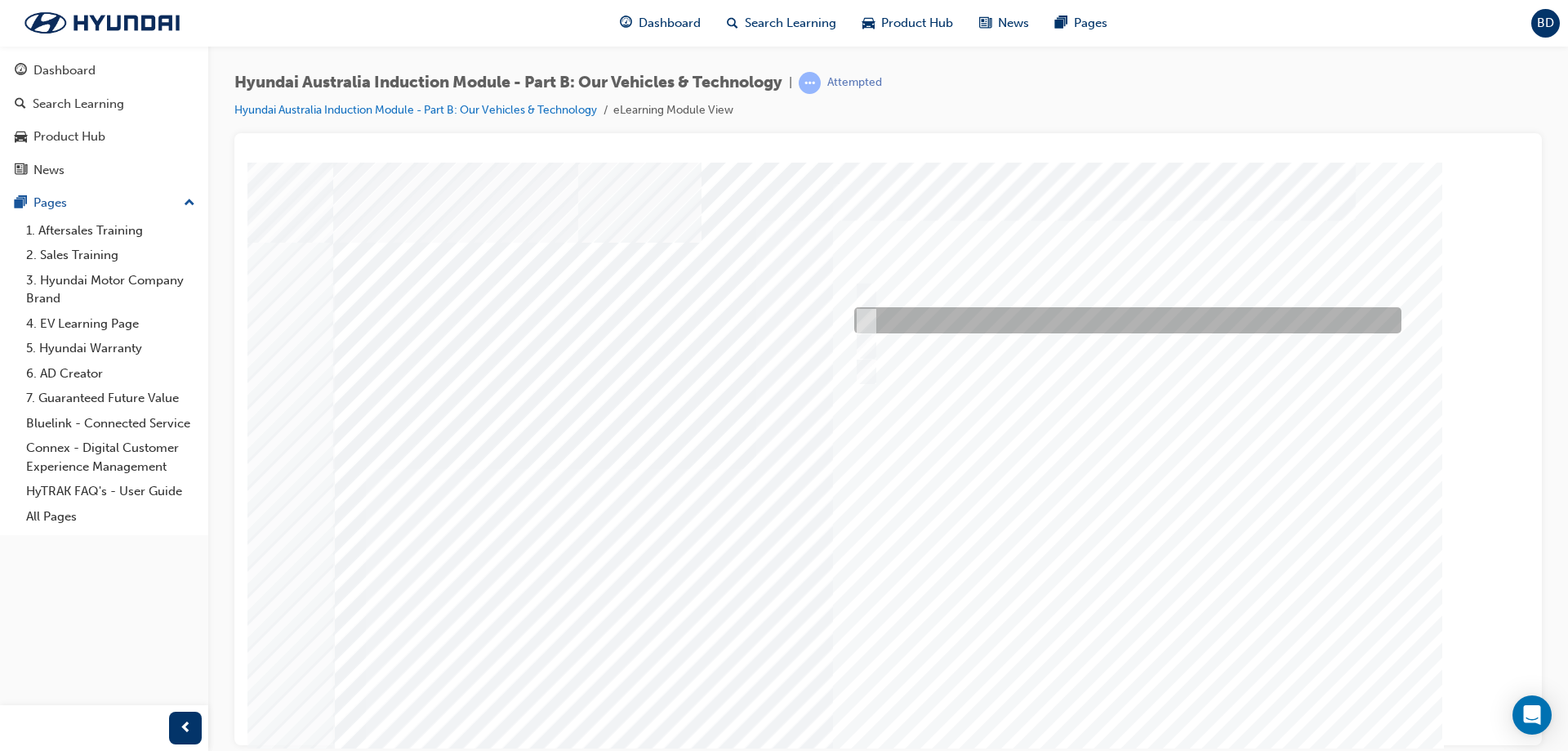
click at [905, 313] on div at bounding box center [1124, 320] width 547 height 26
checkbox input "true"
click at [912, 301] on div at bounding box center [1124, 295] width 547 height 26
checkbox input "true"
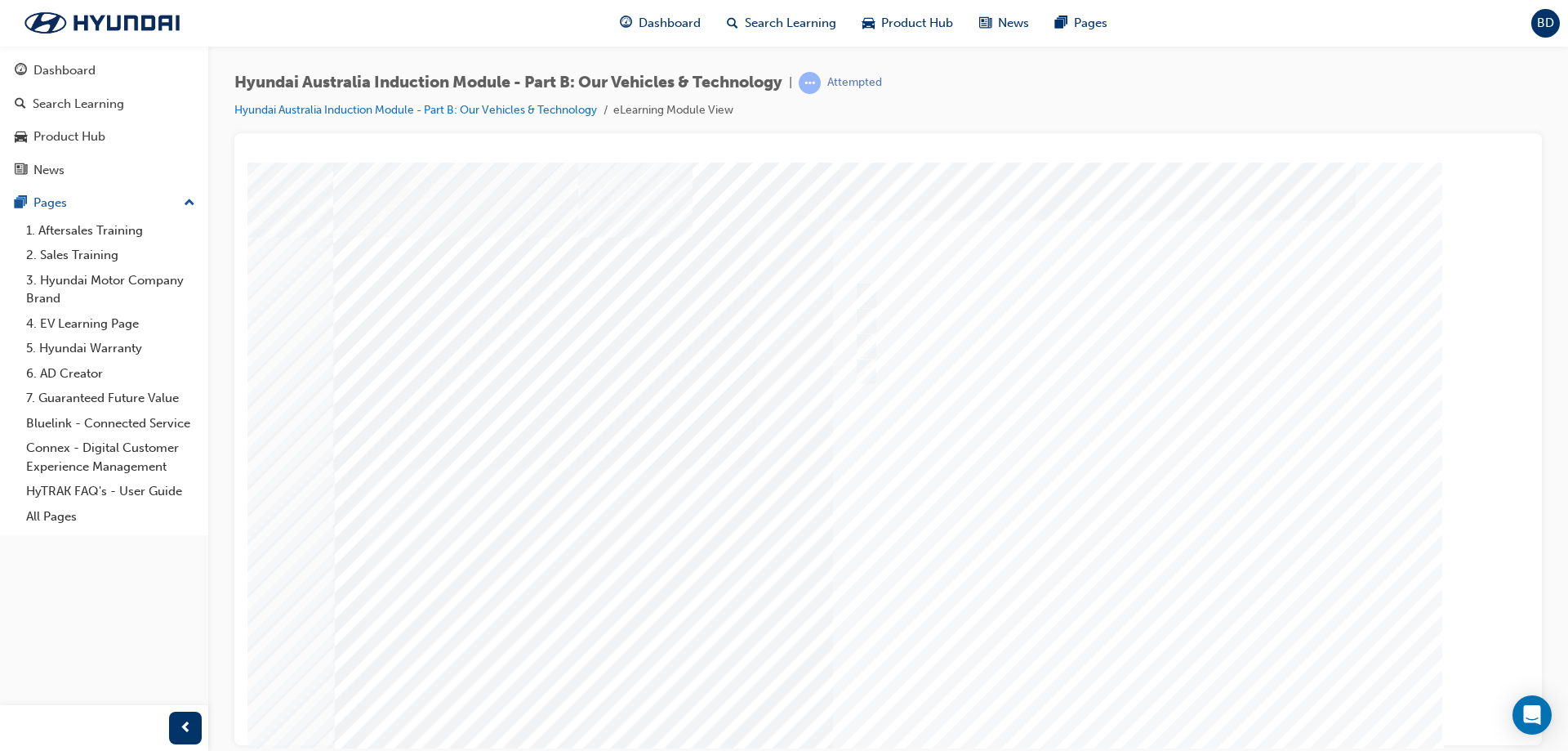
click at [1132, 678] on div at bounding box center [889, 456] width 1110 height 588
click at [941, 375] on div at bounding box center [1121, 372] width 543 height 26
radio input "true"
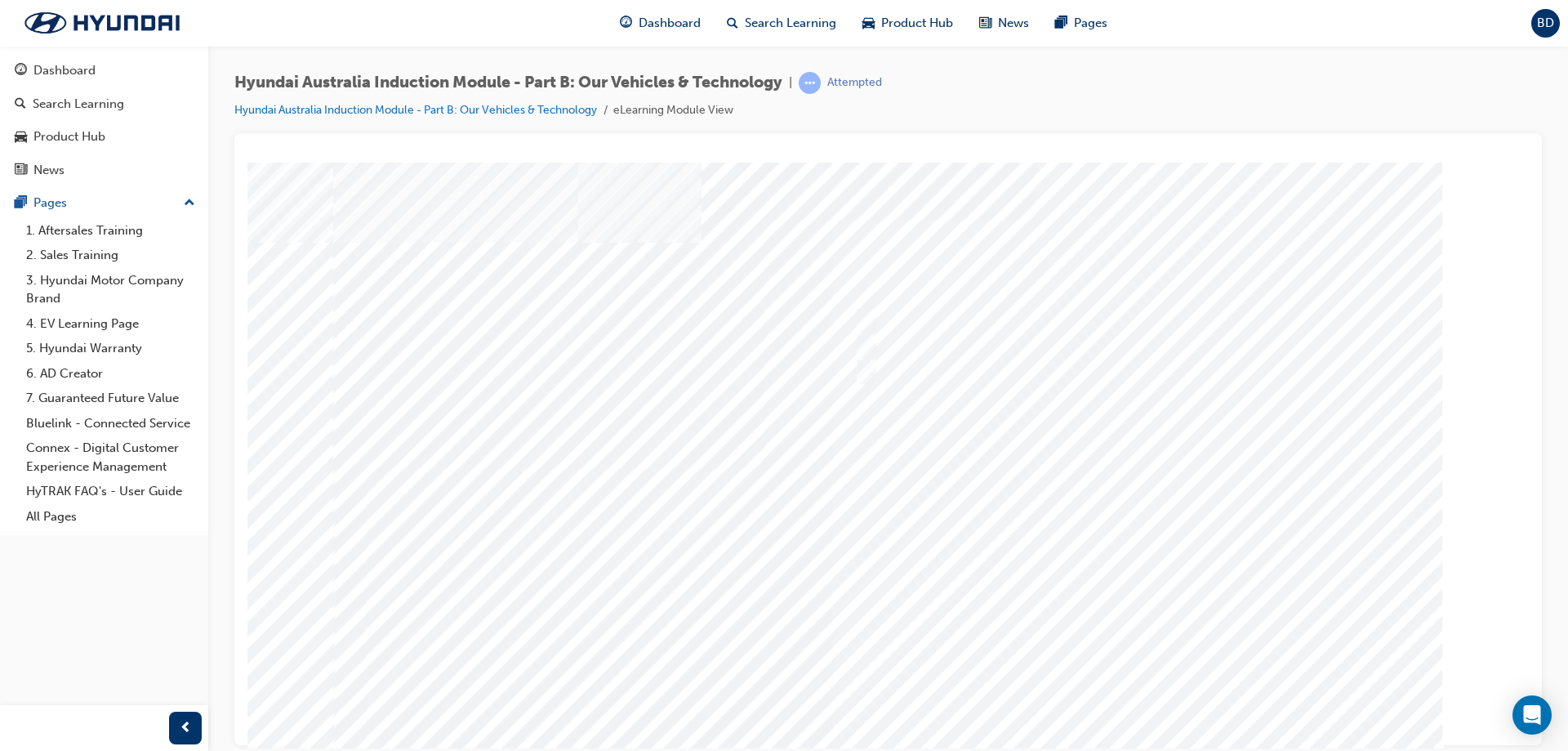
click at [1119, 679] on div at bounding box center [889, 456] width 1110 height 588
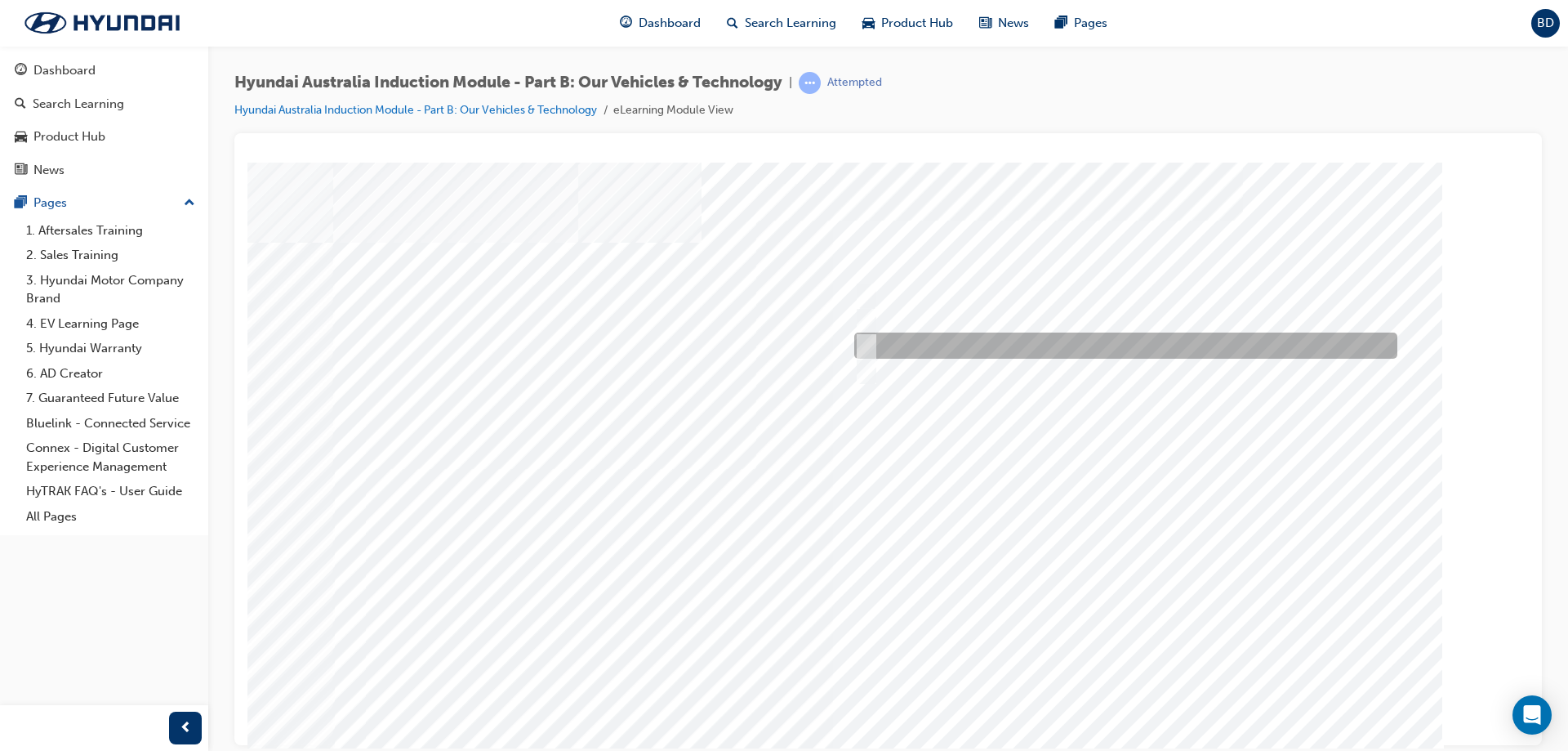
click at [941, 350] on div at bounding box center [1121, 346] width 543 height 26
checkbox input "true"
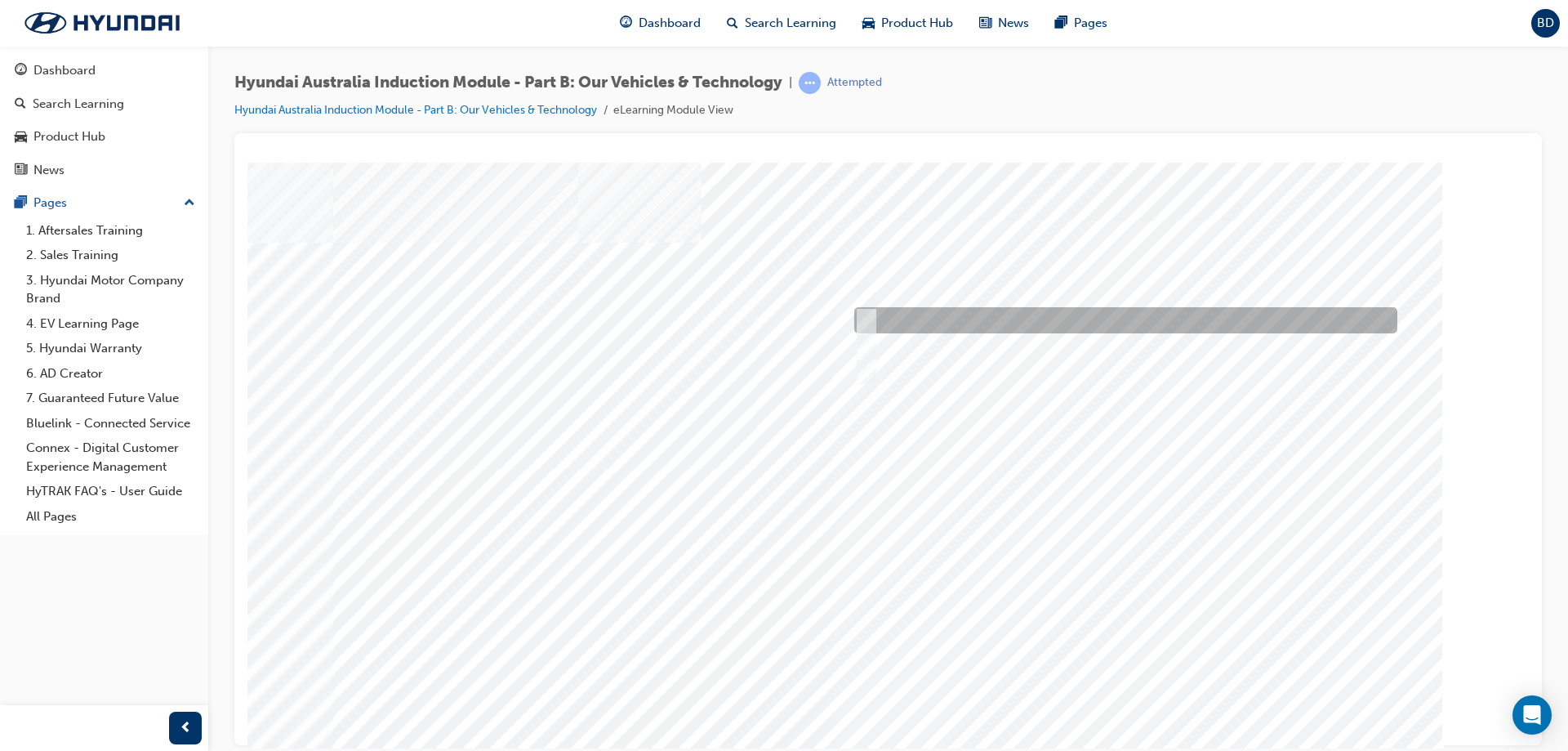
click at [940, 314] on div at bounding box center [1121, 320] width 543 height 26
checkbox input "true"
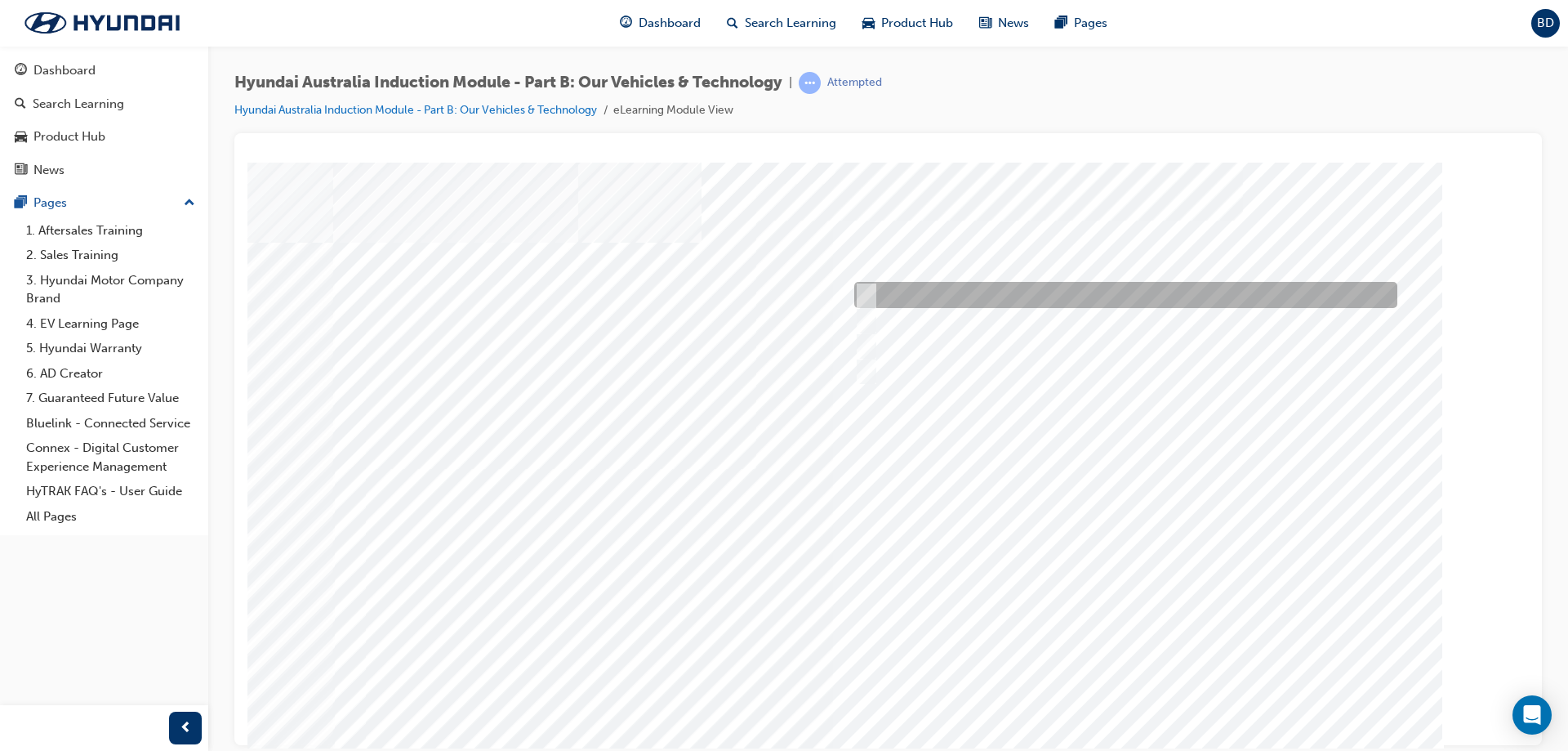
click at [943, 295] on div at bounding box center [1121, 295] width 543 height 26
checkbox input "true"
click at [947, 321] on div at bounding box center [1121, 320] width 543 height 26
checkbox input "false"
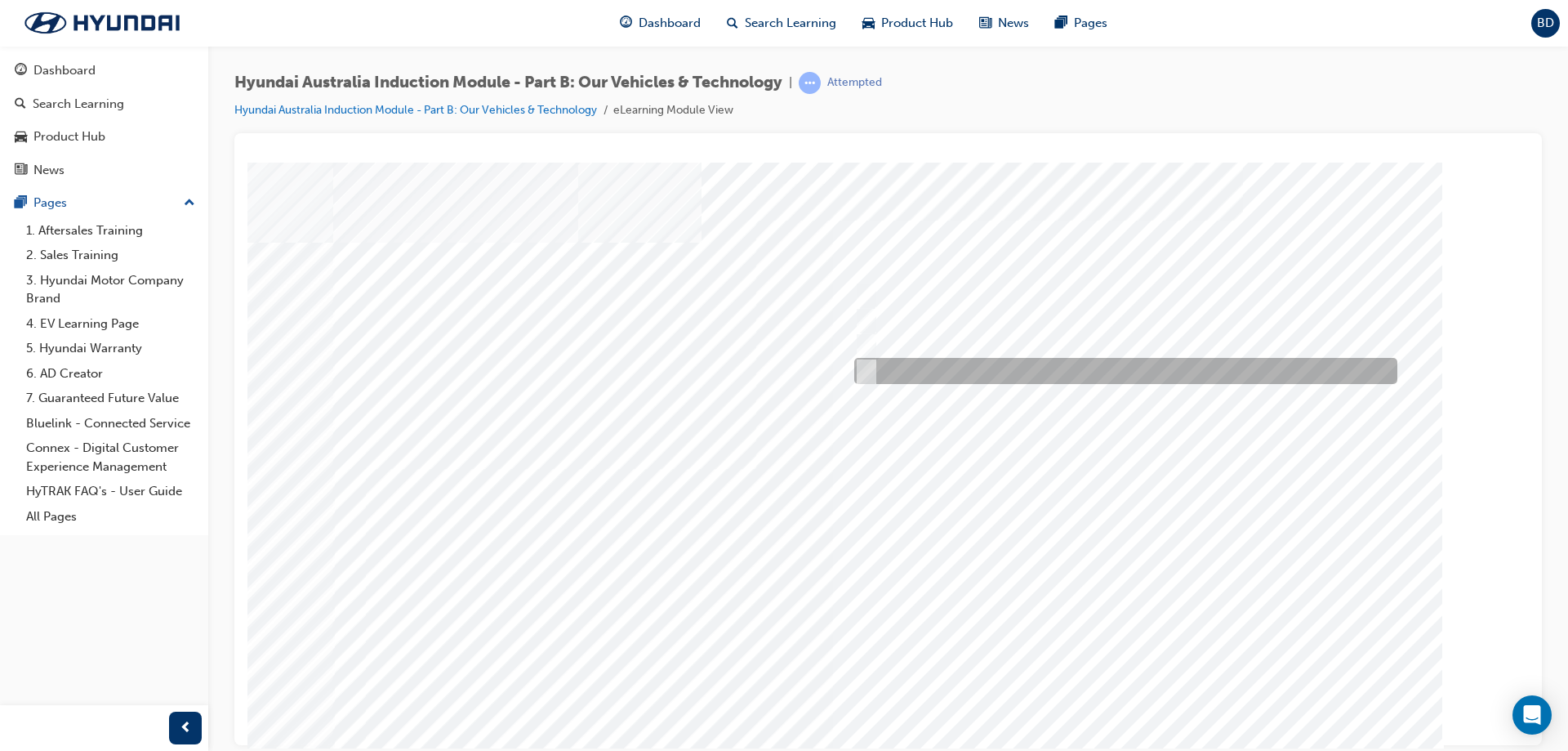
click at [953, 370] on div at bounding box center [1121, 372] width 543 height 26
checkbox input "true"
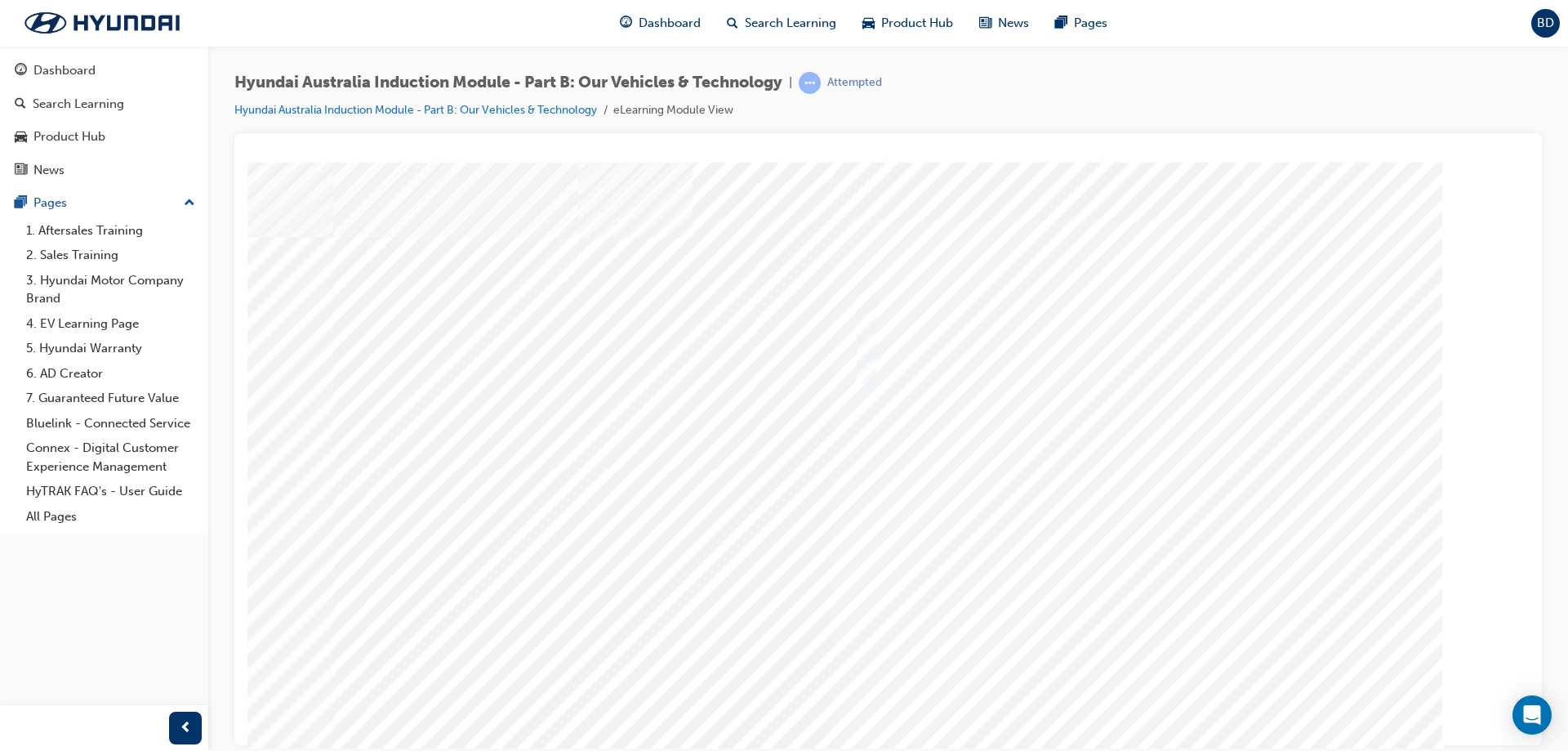
click at [1140, 694] on div at bounding box center [889, 456] width 1110 height 588
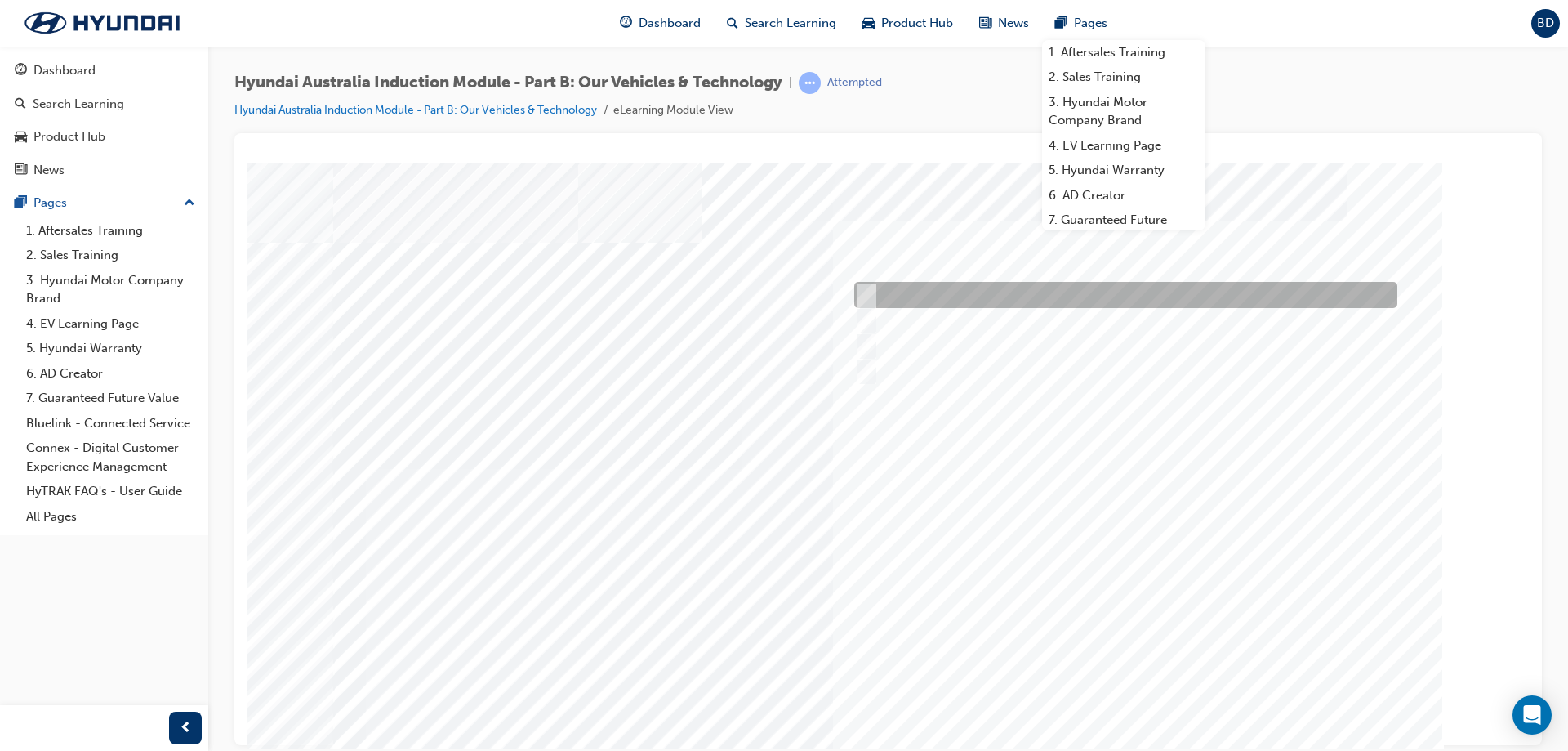
click at [871, 292] on div at bounding box center [1121, 295] width 543 height 26
checkbox input "true"
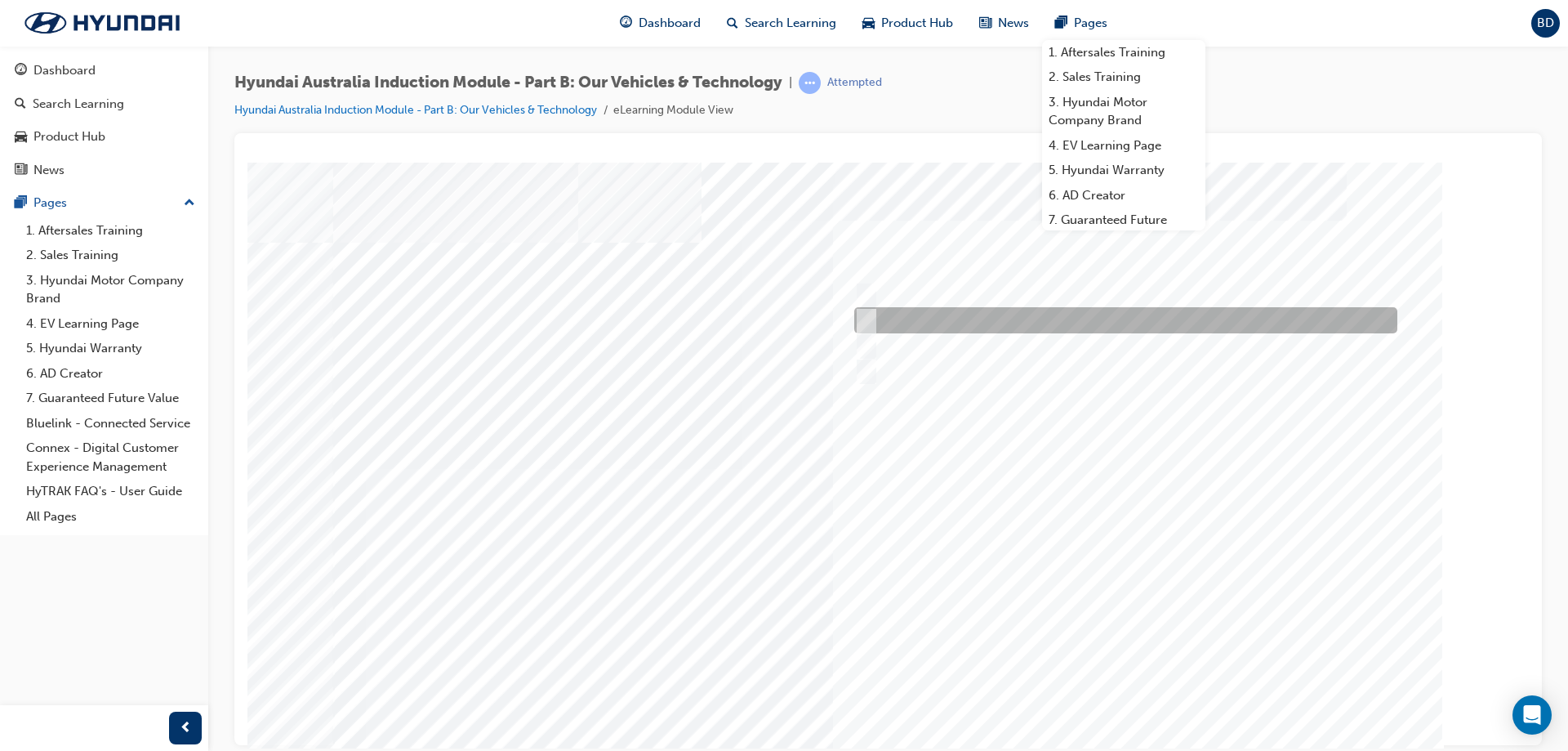
click at [874, 320] on div at bounding box center [1121, 320] width 543 height 26
checkbox input "true"
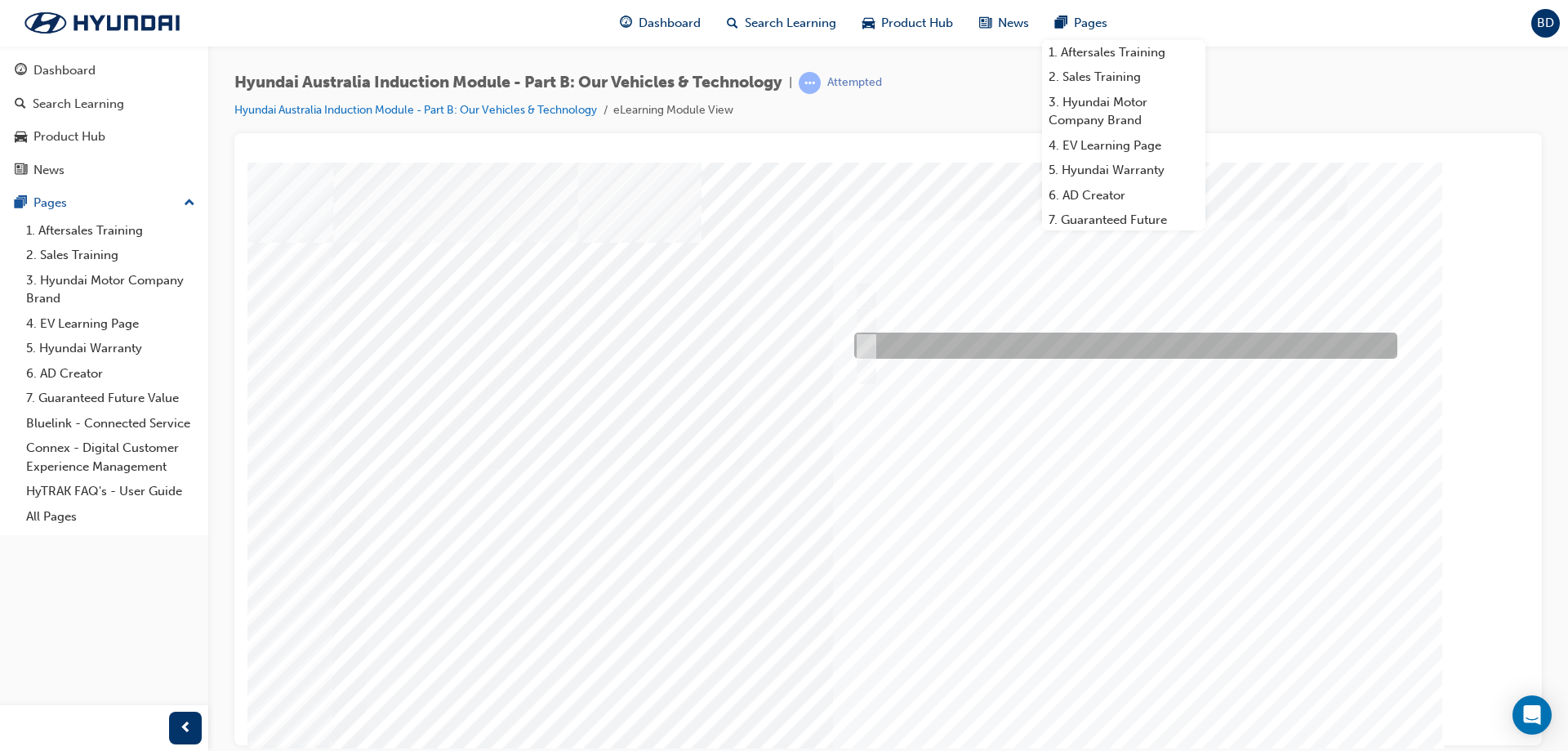
drag, startPoint x: 880, startPoint y: 341, endPoint x: 889, endPoint y: 366, distance: 26.6
click at [880, 342] on div at bounding box center [1121, 346] width 543 height 26
checkbox input "true"
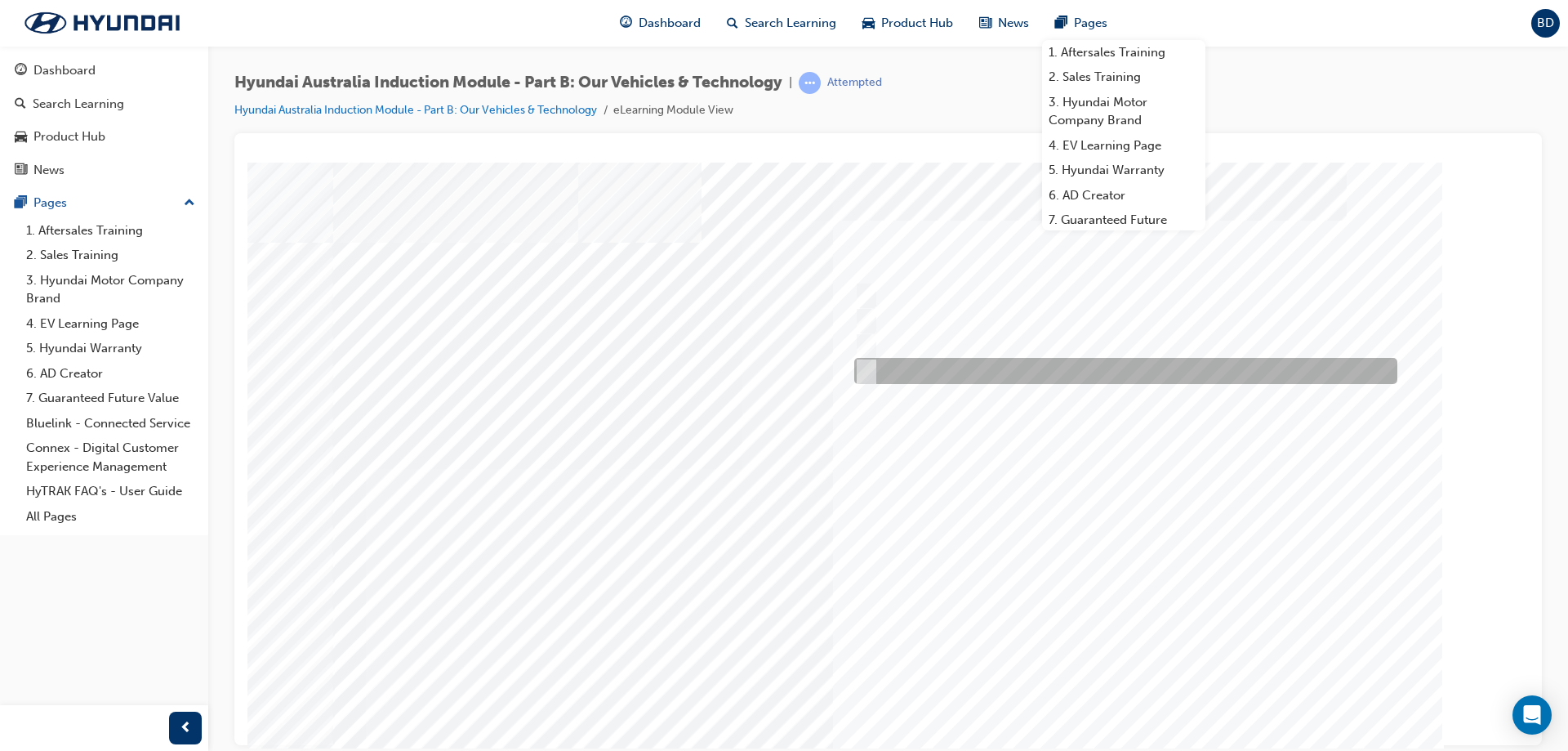
click at [902, 375] on div at bounding box center [1121, 372] width 543 height 26
checkbox input "true"
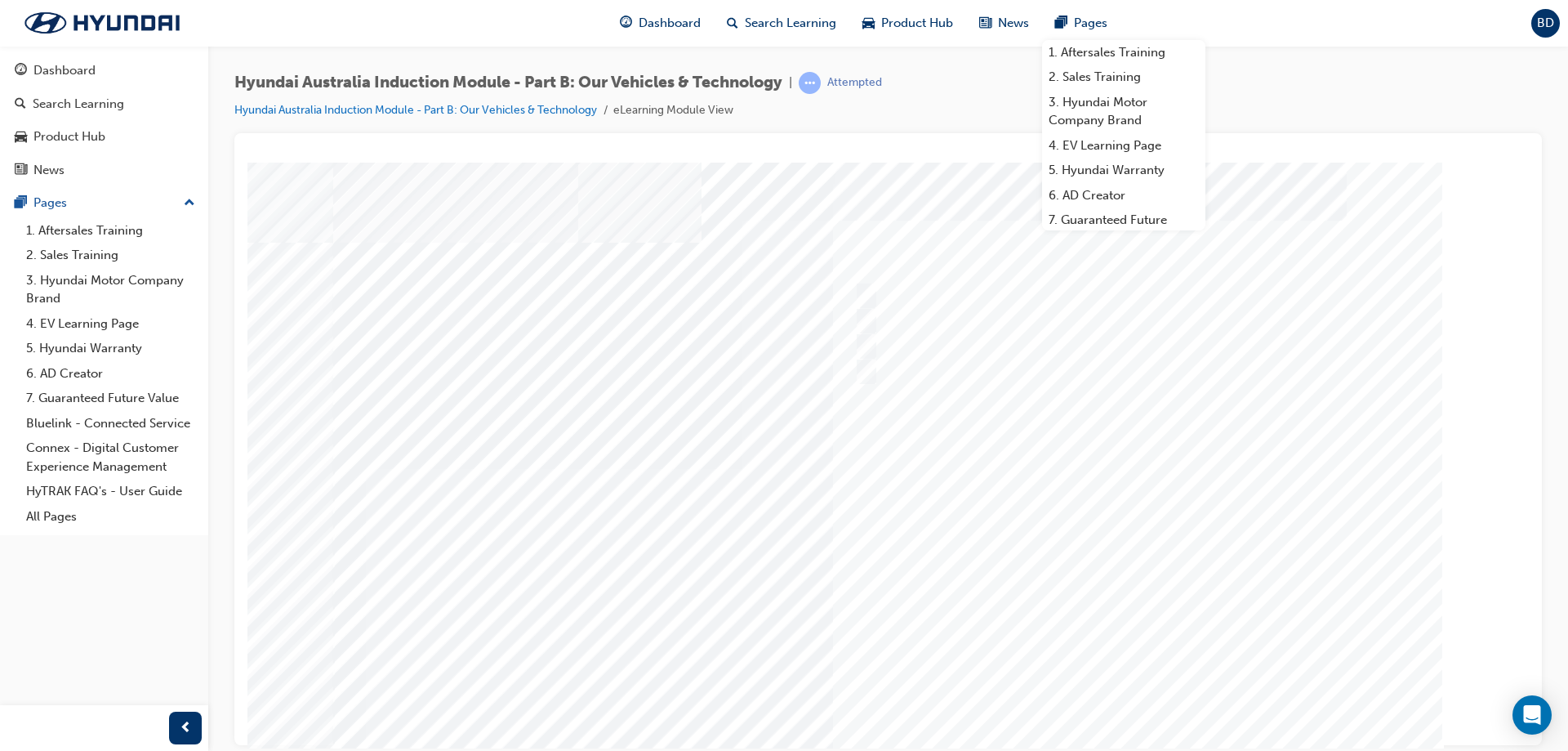
click at [1047, 526] on div at bounding box center [889, 456] width 1110 height 588
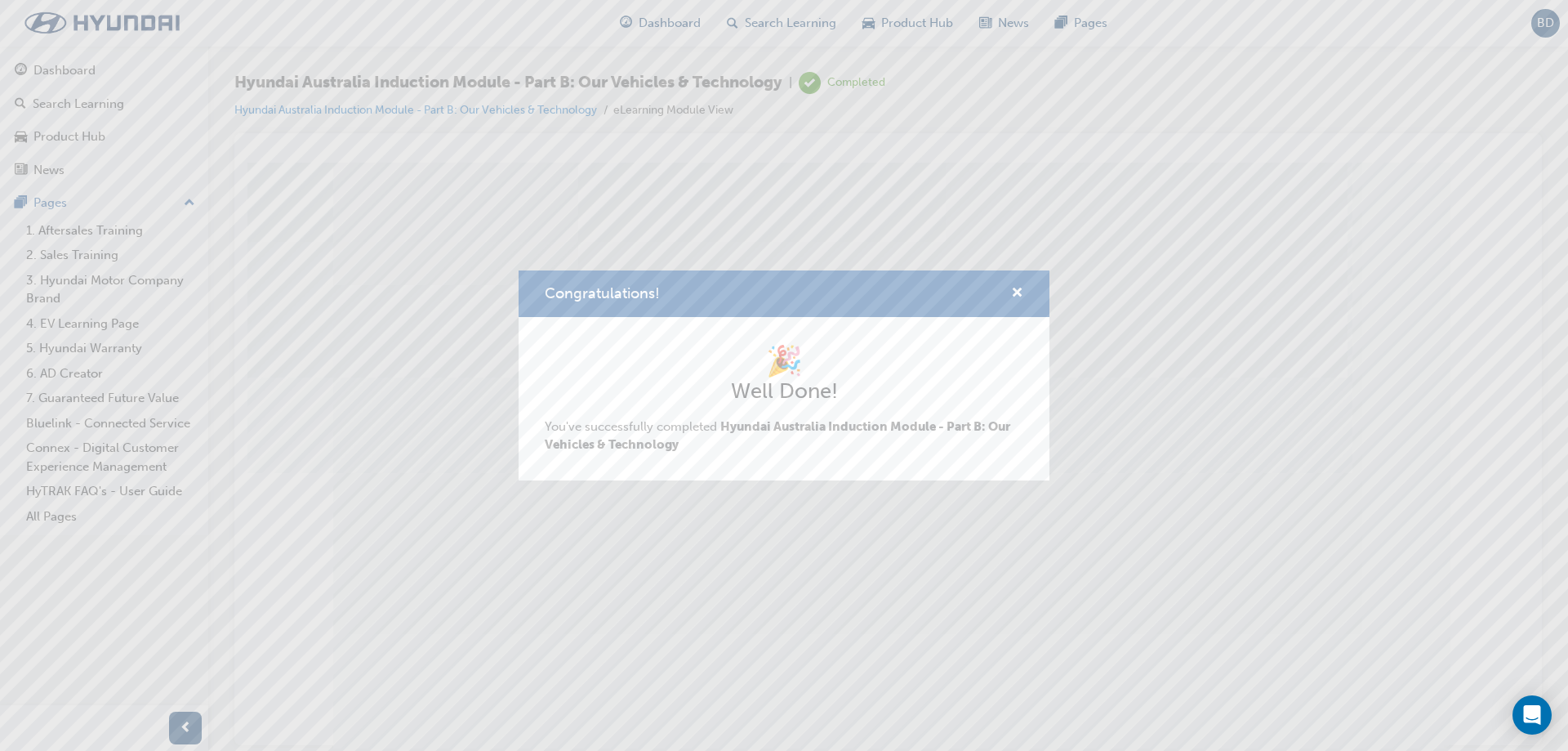
click at [1025, 288] on div "Congratulations!" at bounding box center [783, 293] width 531 height 47
click at [1018, 291] on span "cross-icon" at bounding box center [1017, 294] width 12 height 15
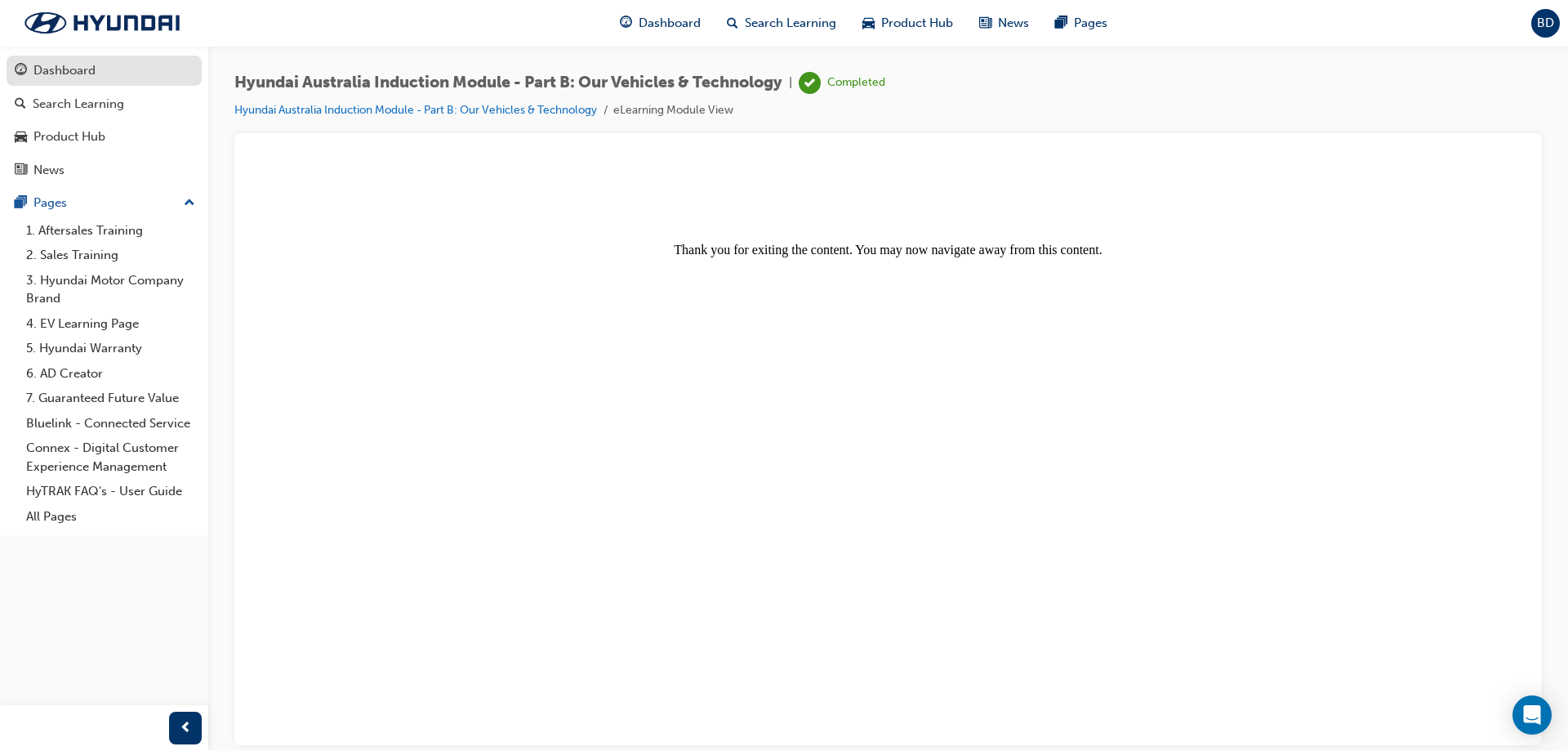
click at [95, 85] on link "Dashboard" at bounding box center [104, 70] width 195 height 30
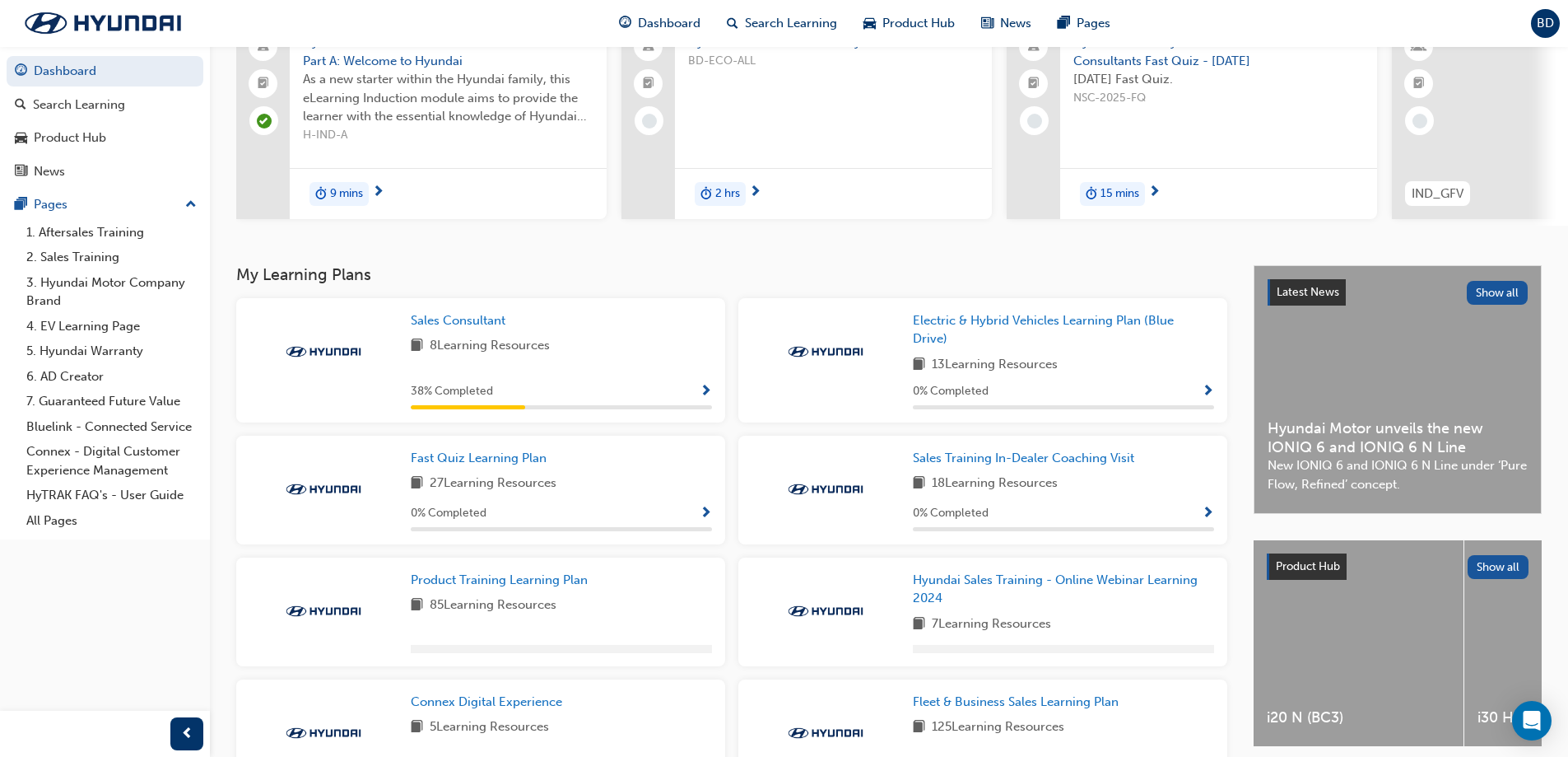
scroll to position [165, 0]
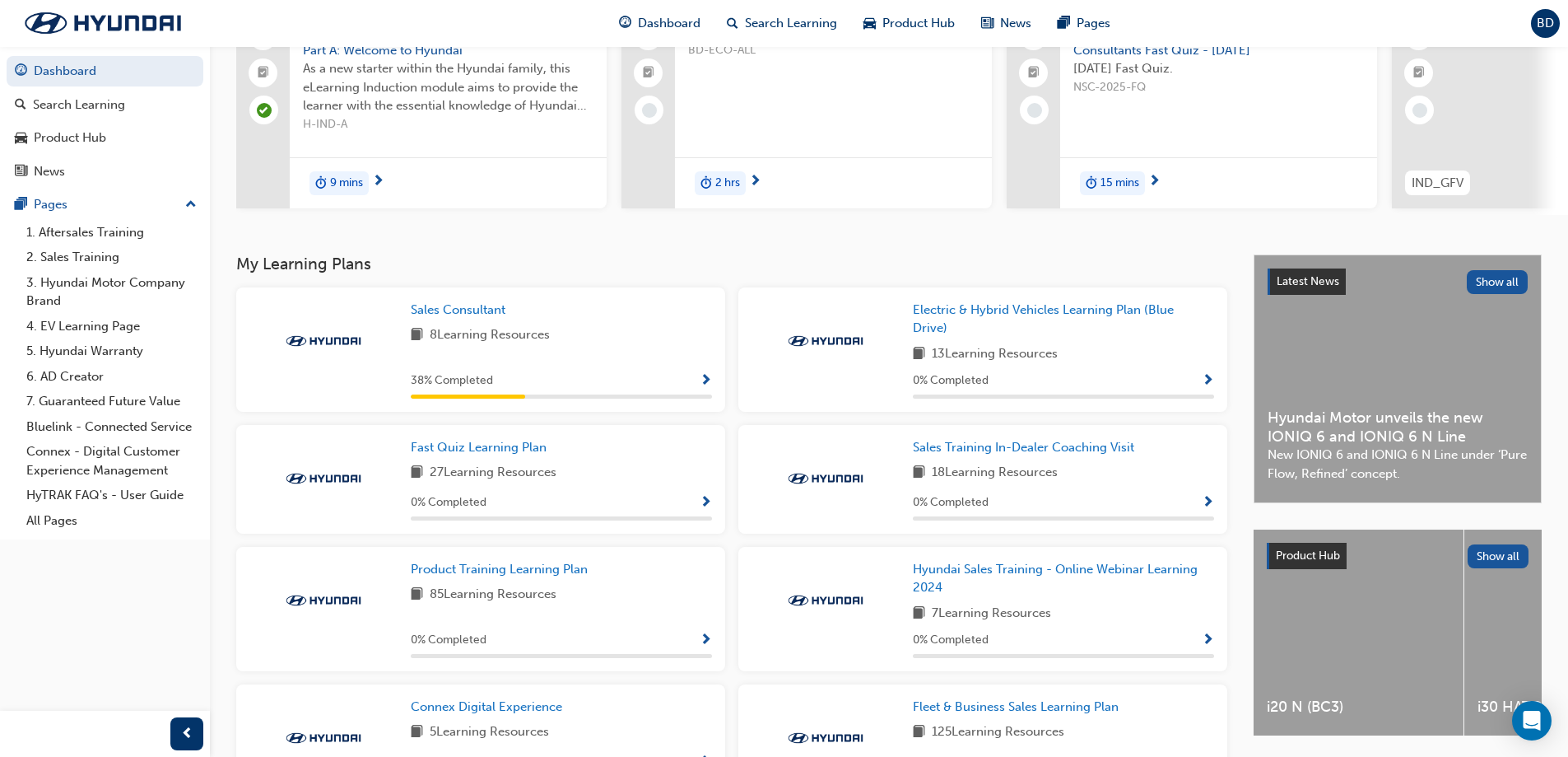
click at [703, 385] on span "Show Progress" at bounding box center [706, 381] width 12 height 15
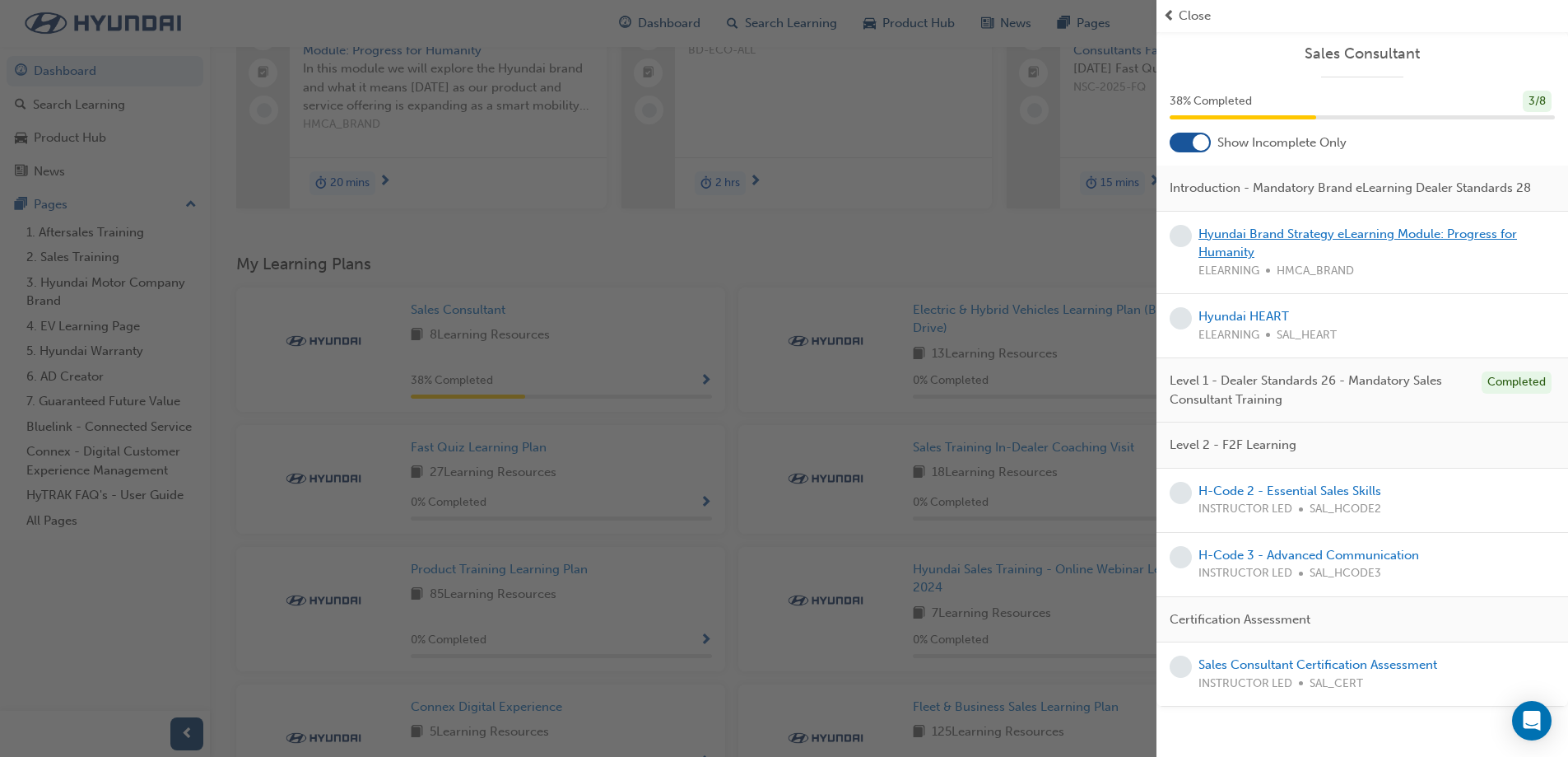
click at [1371, 233] on link "Hyundai Brand Strategy eLearning Module: Progress for Humanity" at bounding box center [1358, 243] width 318 height 34
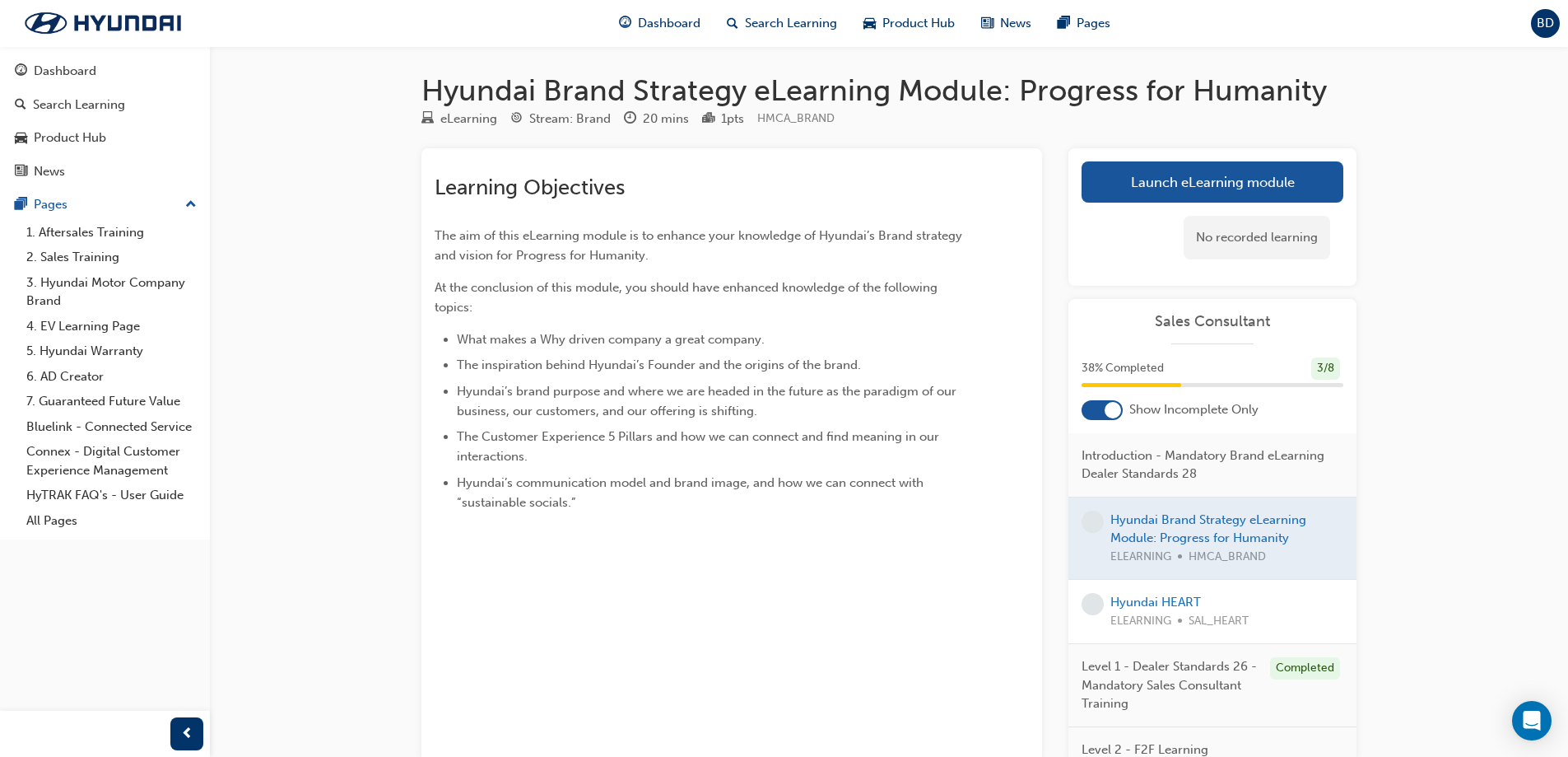
click at [1234, 191] on link "Launch eLearning module" at bounding box center [1212, 182] width 262 height 41
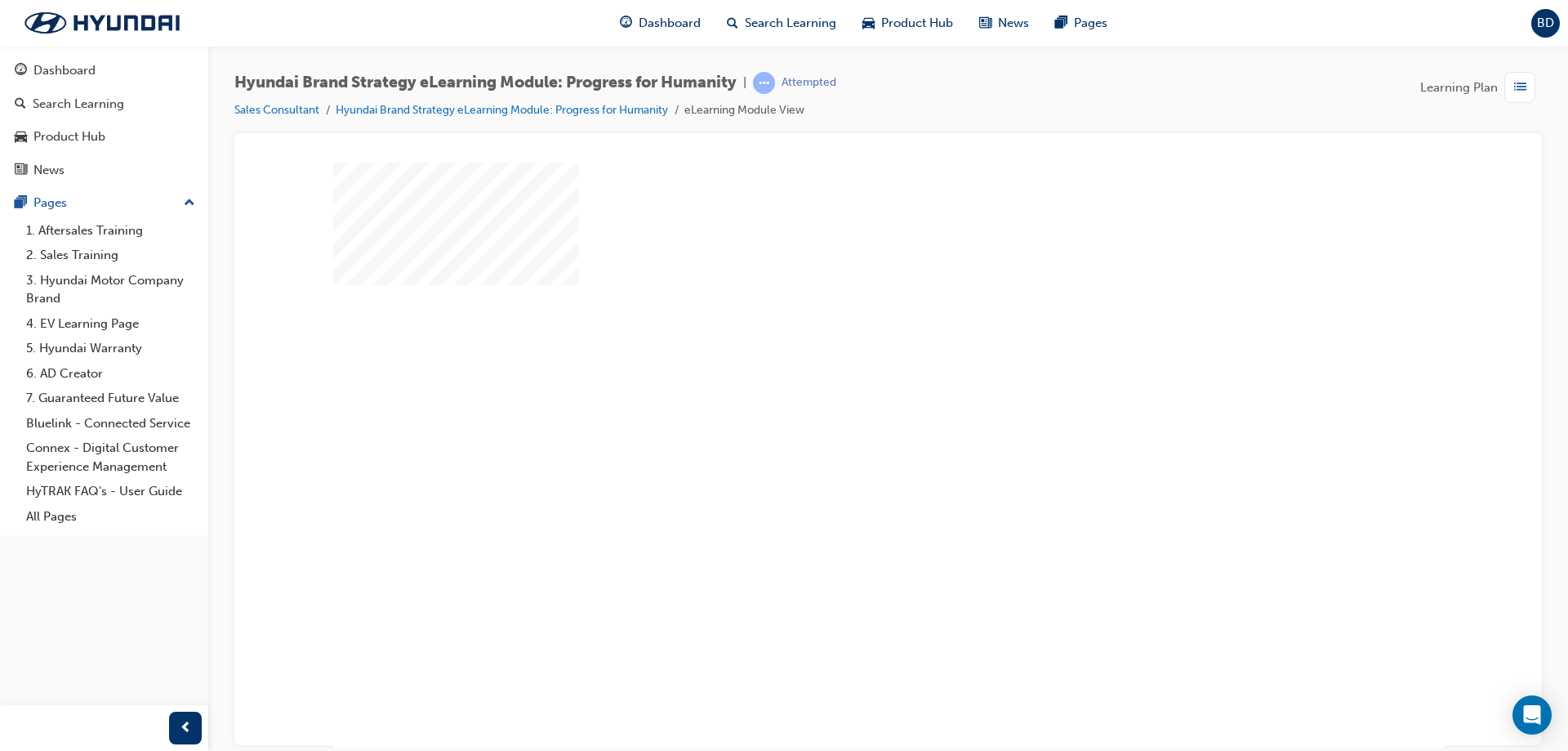
click at [841, 408] on div "play" at bounding box center [841, 408] width 0 height 0
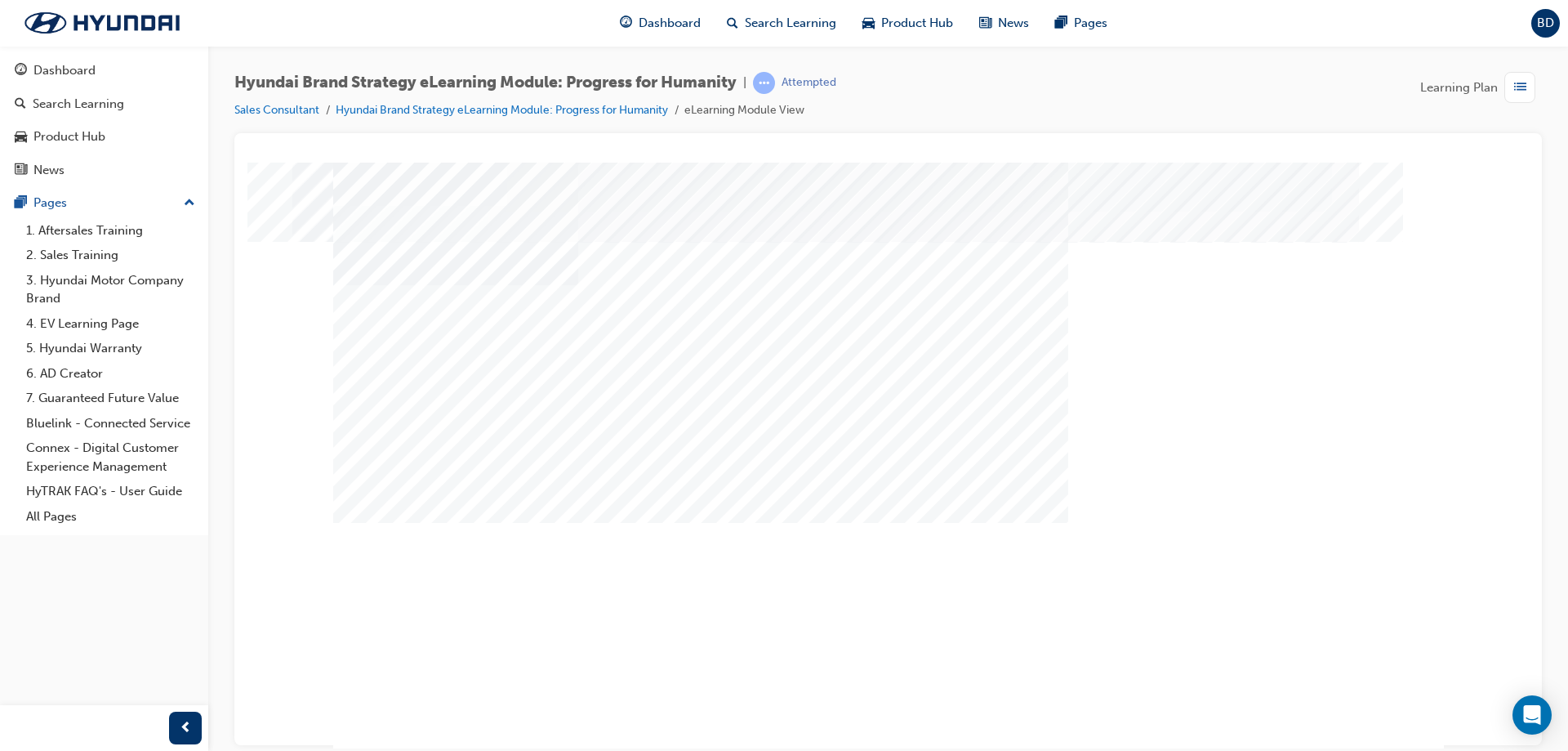
drag, startPoint x: 731, startPoint y: 445, endPoint x: 731, endPoint y: 468, distance: 23.0
drag, startPoint x: 1110, startPoint y: 517, endPoint x: 1063, endPoint y: 479, distance: 60.4
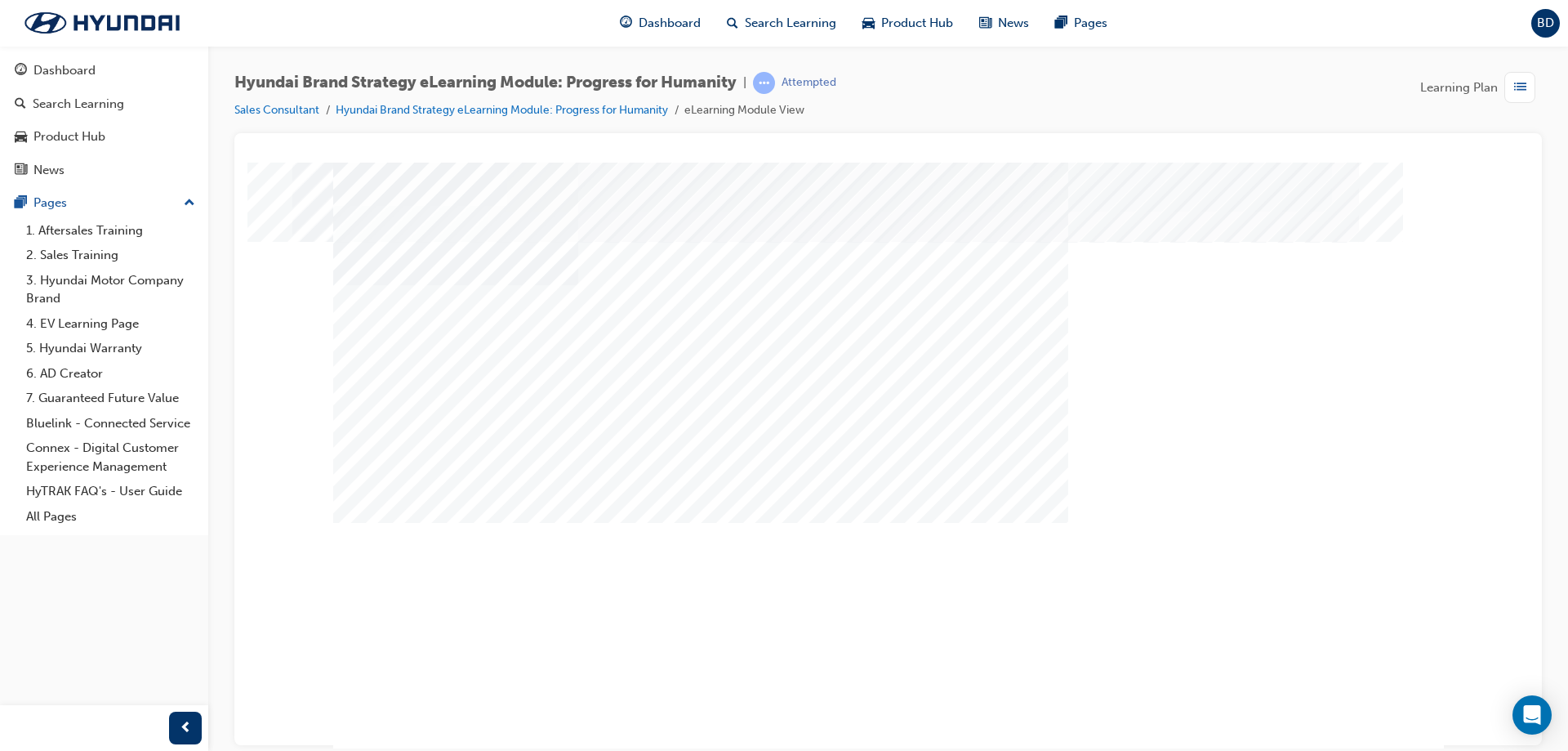
drag, startPoint x: 859, startPoint y: 500, endPoint x: 1090, endPoint y: 504, distance: 231.0
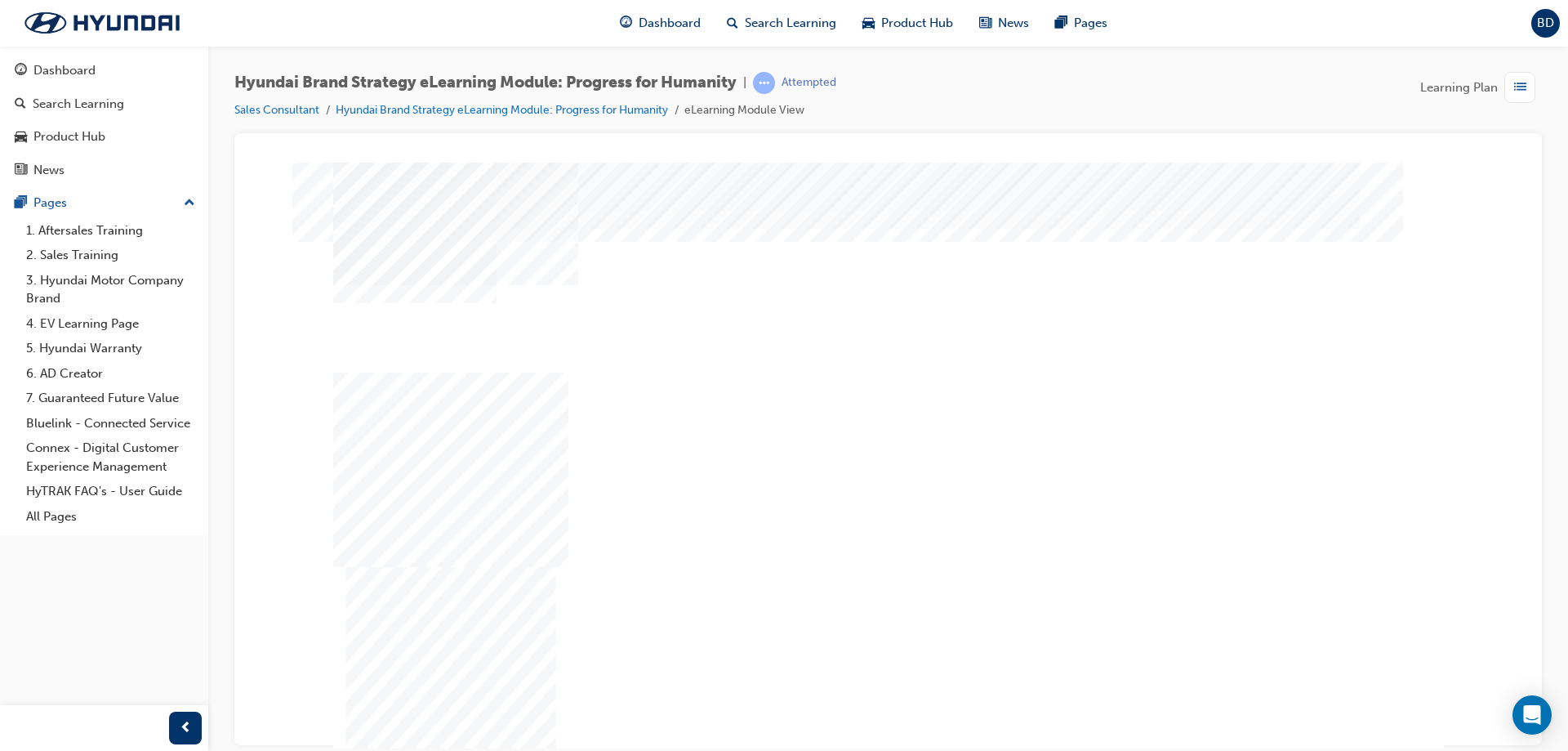
drag, startPoint x: 1306, startPoint y: 683, endPoint x: 1284, endPoint y: 662, distance: 30.4
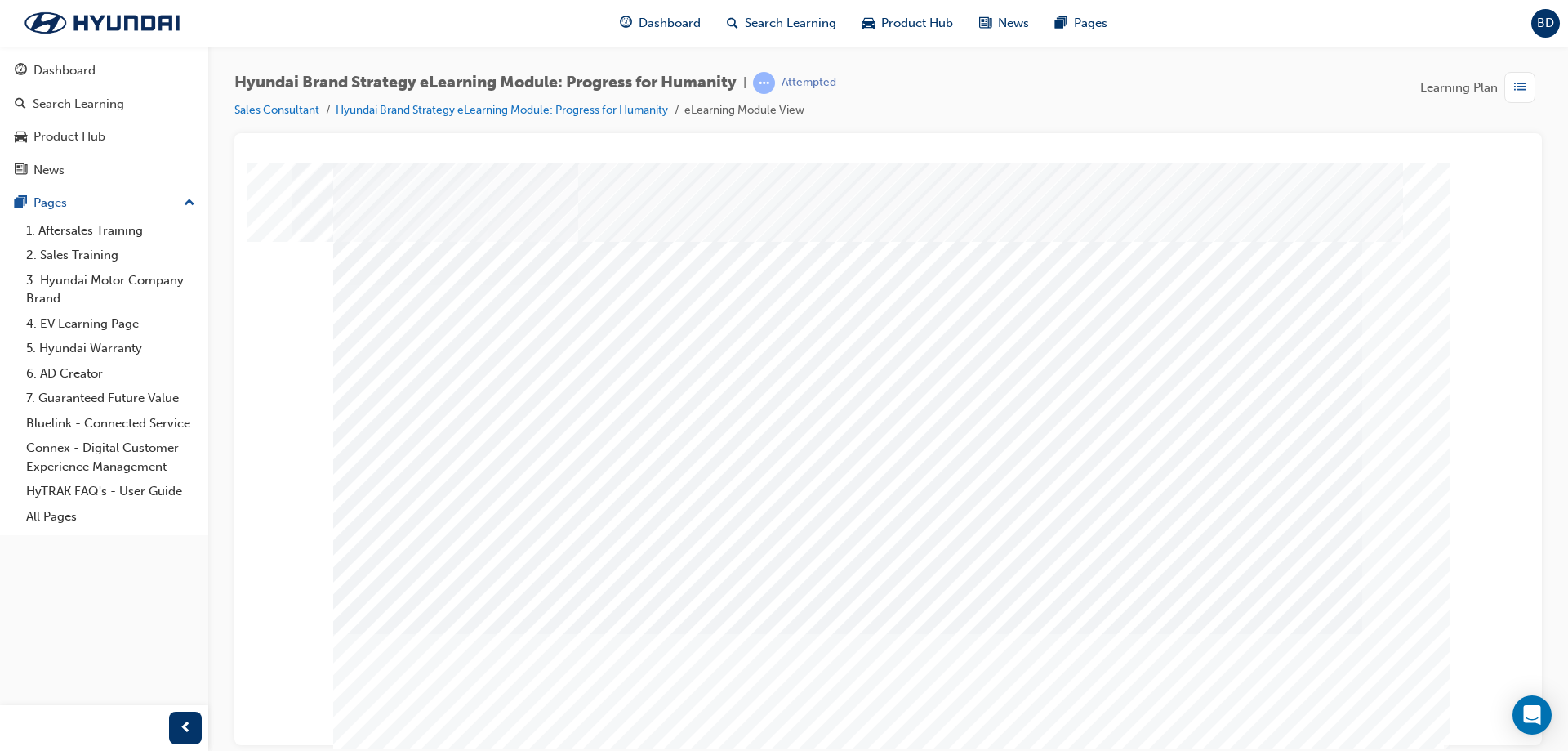
drag, startPoint x: 454, startPoint y: 601, endPoint x: 646, endPoint y: 605, distance: 192.0
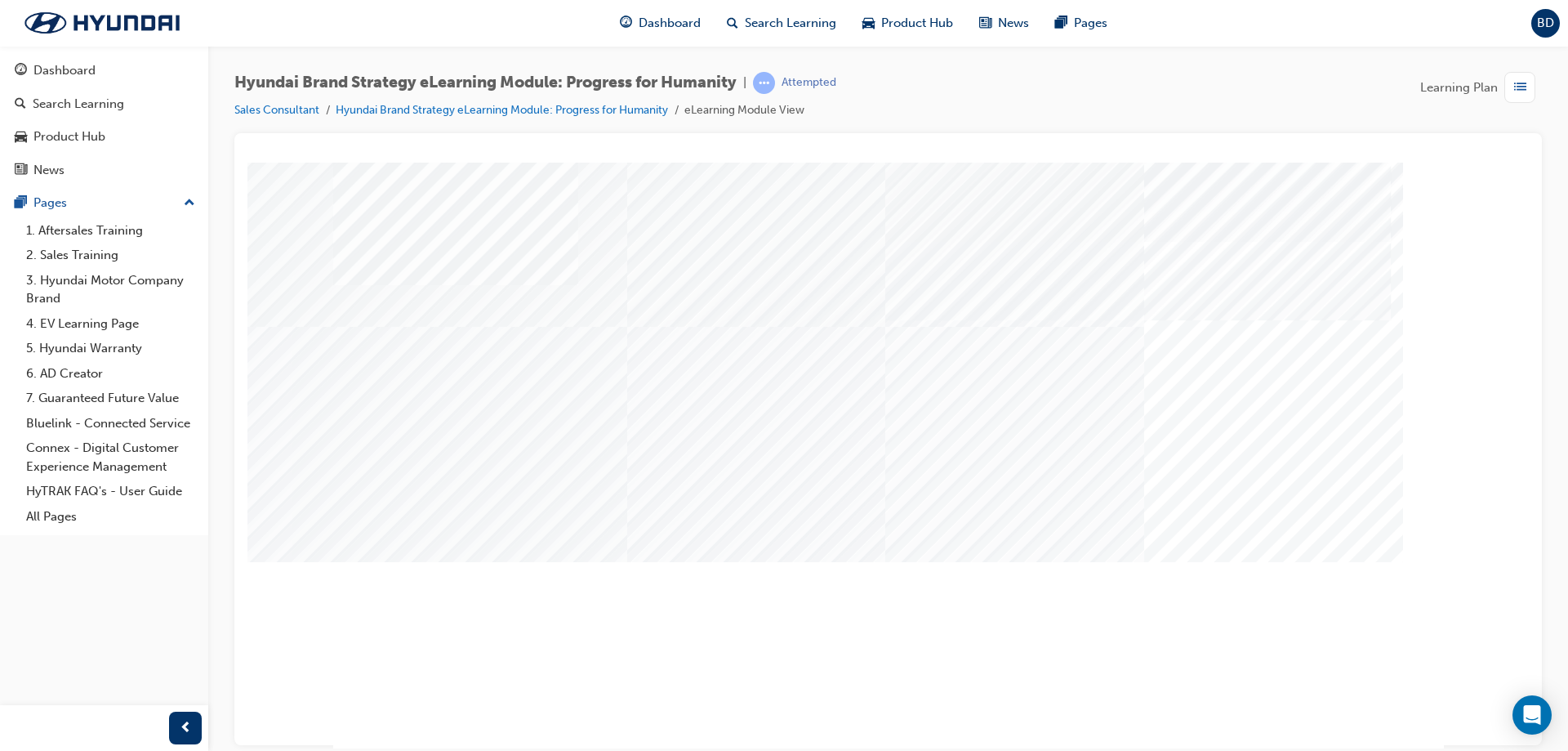
drag, startPoint x: 746, startPoint y: 610, endPoint x: 761, endPoint y: 606, distance: 15.5
drag, startPoint x: 934, startPoint y: 603, endPoint x: 1160, endPoint y: 599, distance: 226.0
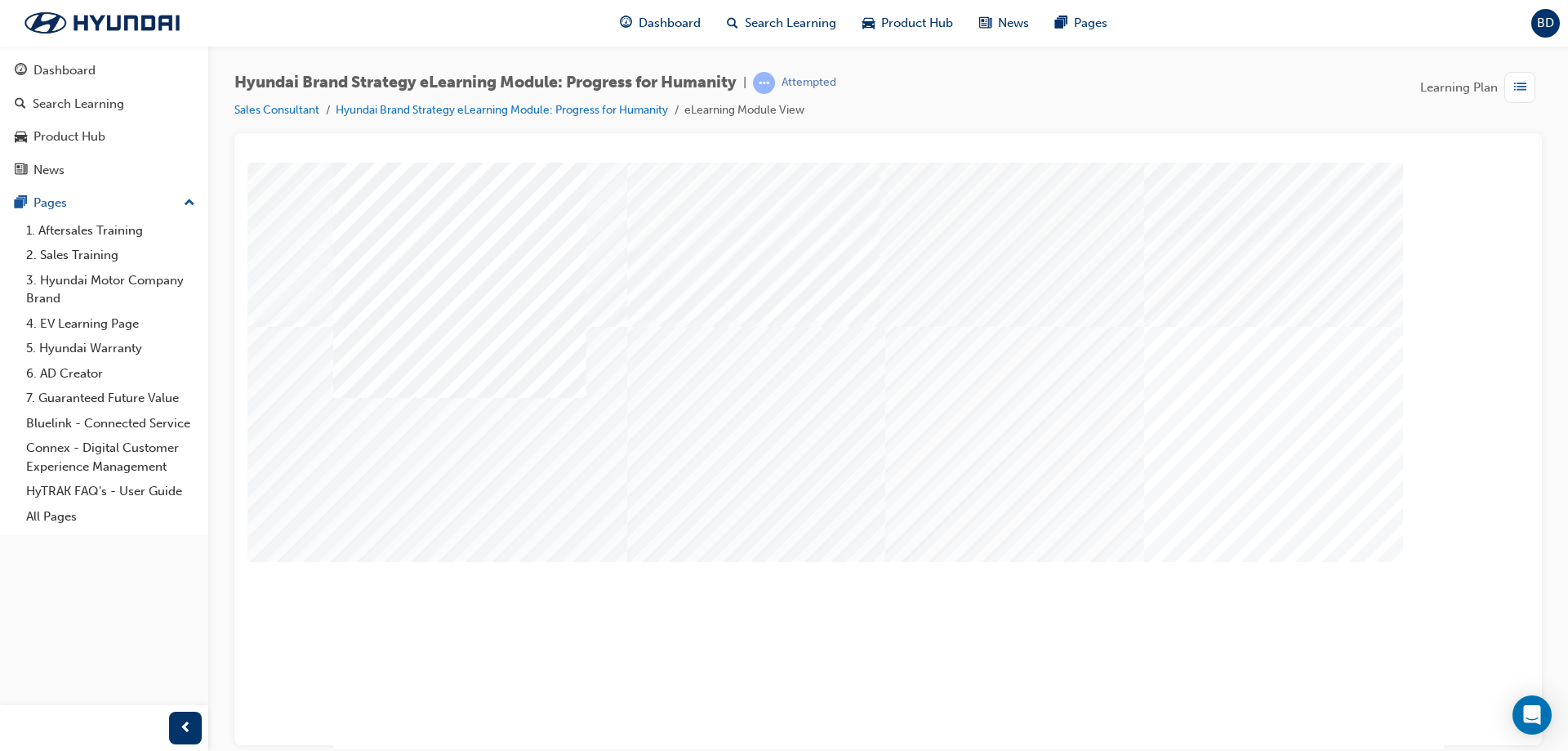
drag, startPoint x: 1315, startPoint y: 691, endPoint x: 1307, endPoint y: 689, distance: 8.2
drag, startPoint x: 911, startPoint y: 674, endPoint x: 922, endPoint y: 671, distance: 11.4
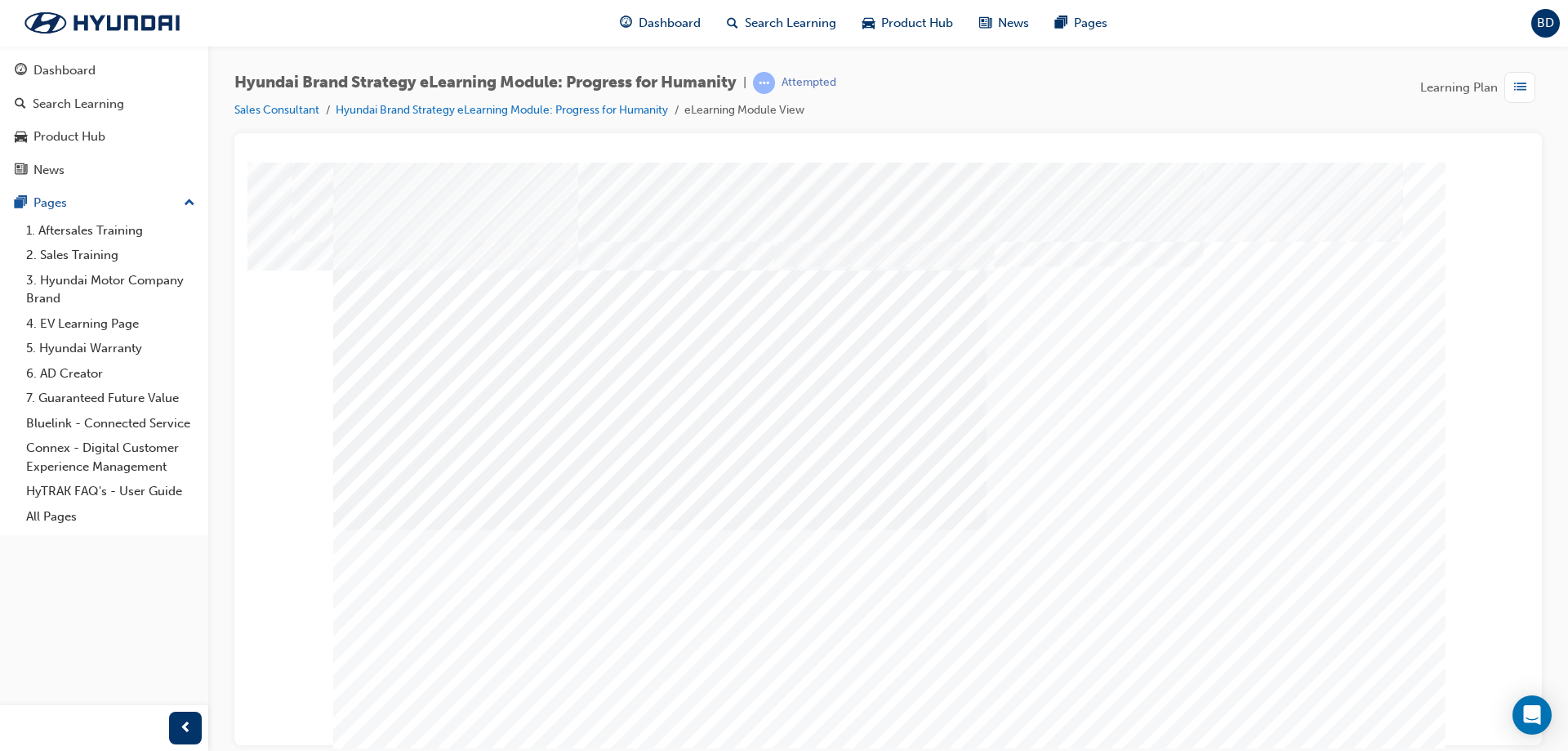
drag, startPoint x: 1098, startPoint y: 666, endPoint x: 1106, endPoint y: 677, distance: 13.6
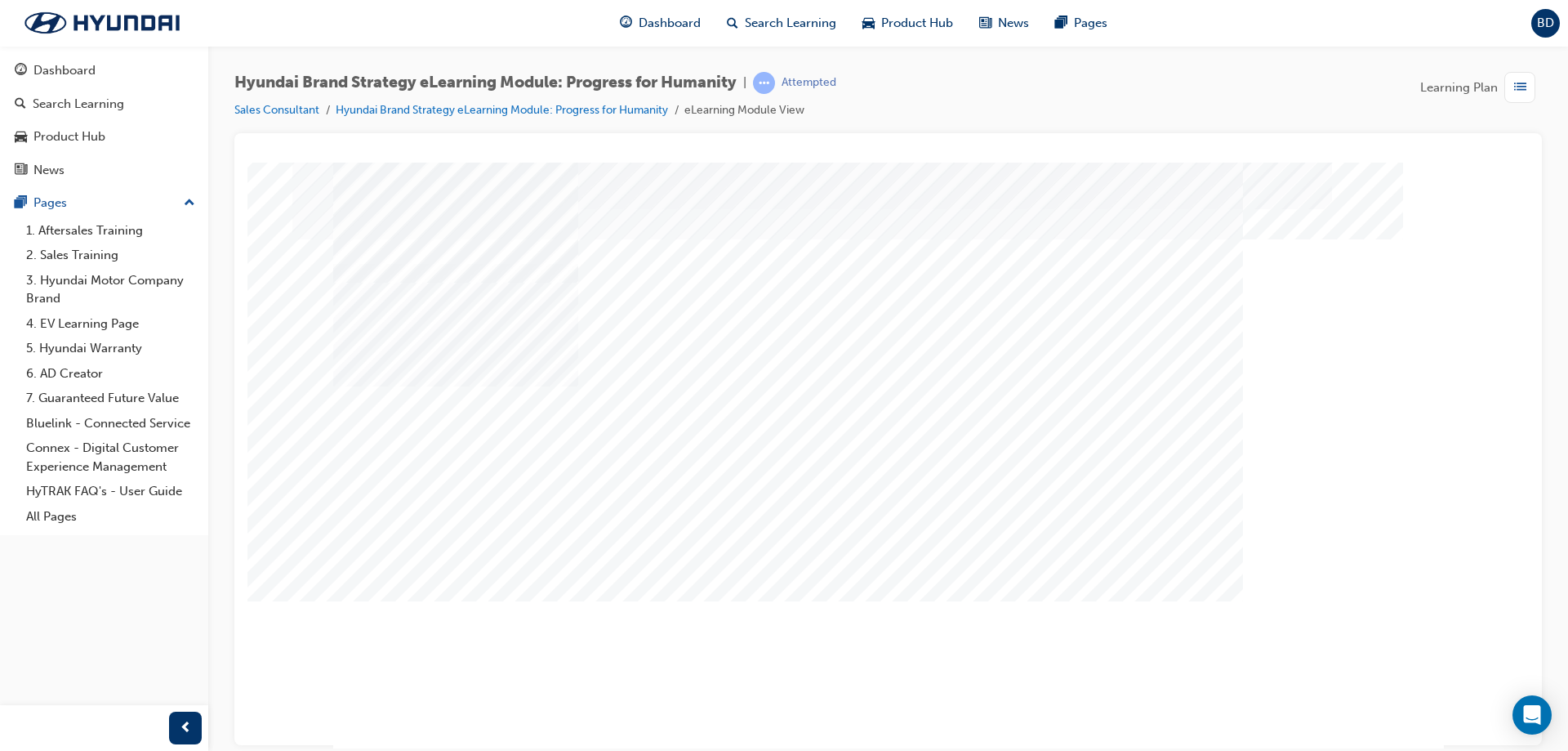
click at [678, 272] on div "Content Image Right" at bounding box center [889, 453] width 1110 height 588
drag, startPoint x: 729, startPoint y: 469, endPoint x: 806, endPoint y: 466, distance: 77.1
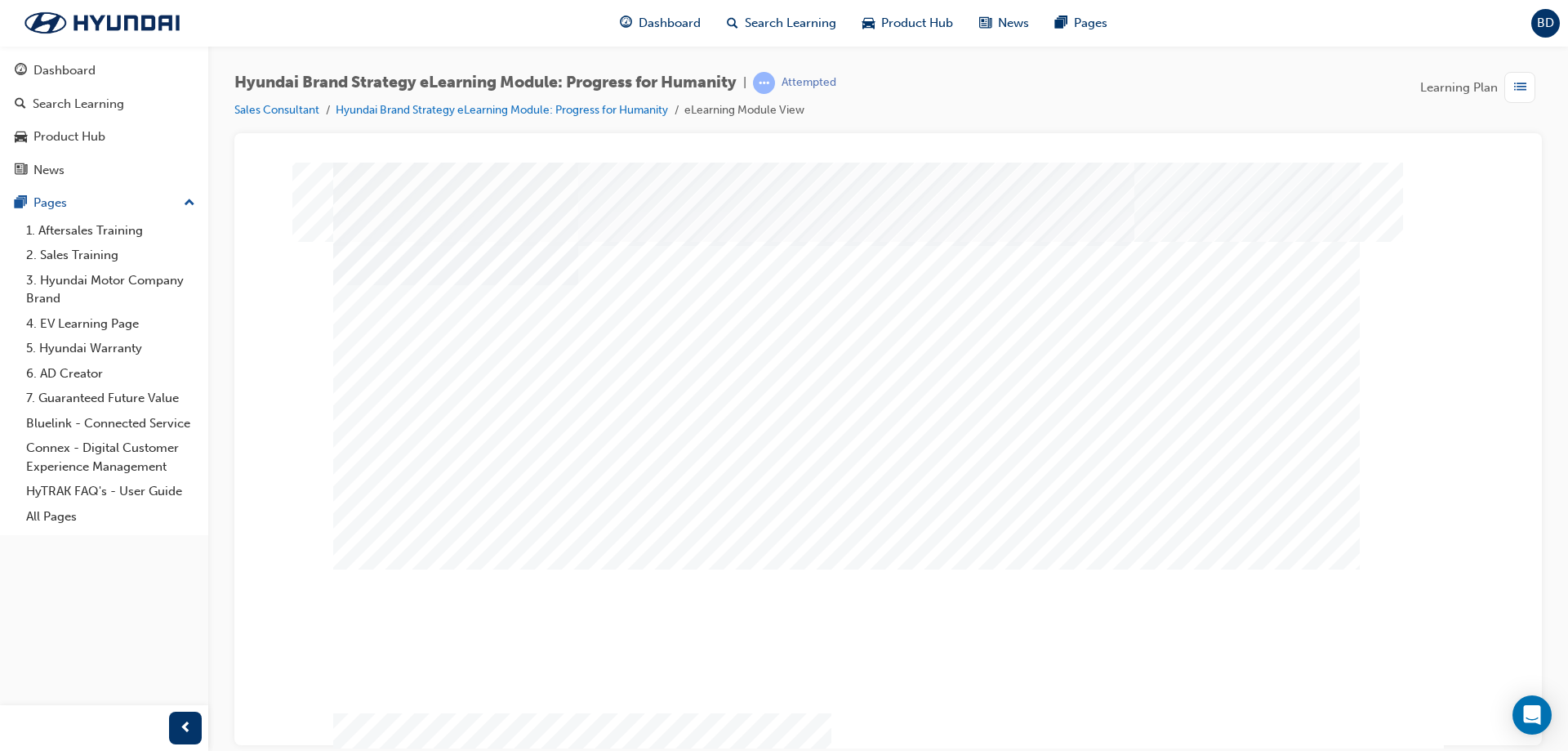
drag, startPoint x: 1027, startPoint y: 598, endPoint x: 831, endPoint y: 579, distance: 196.9
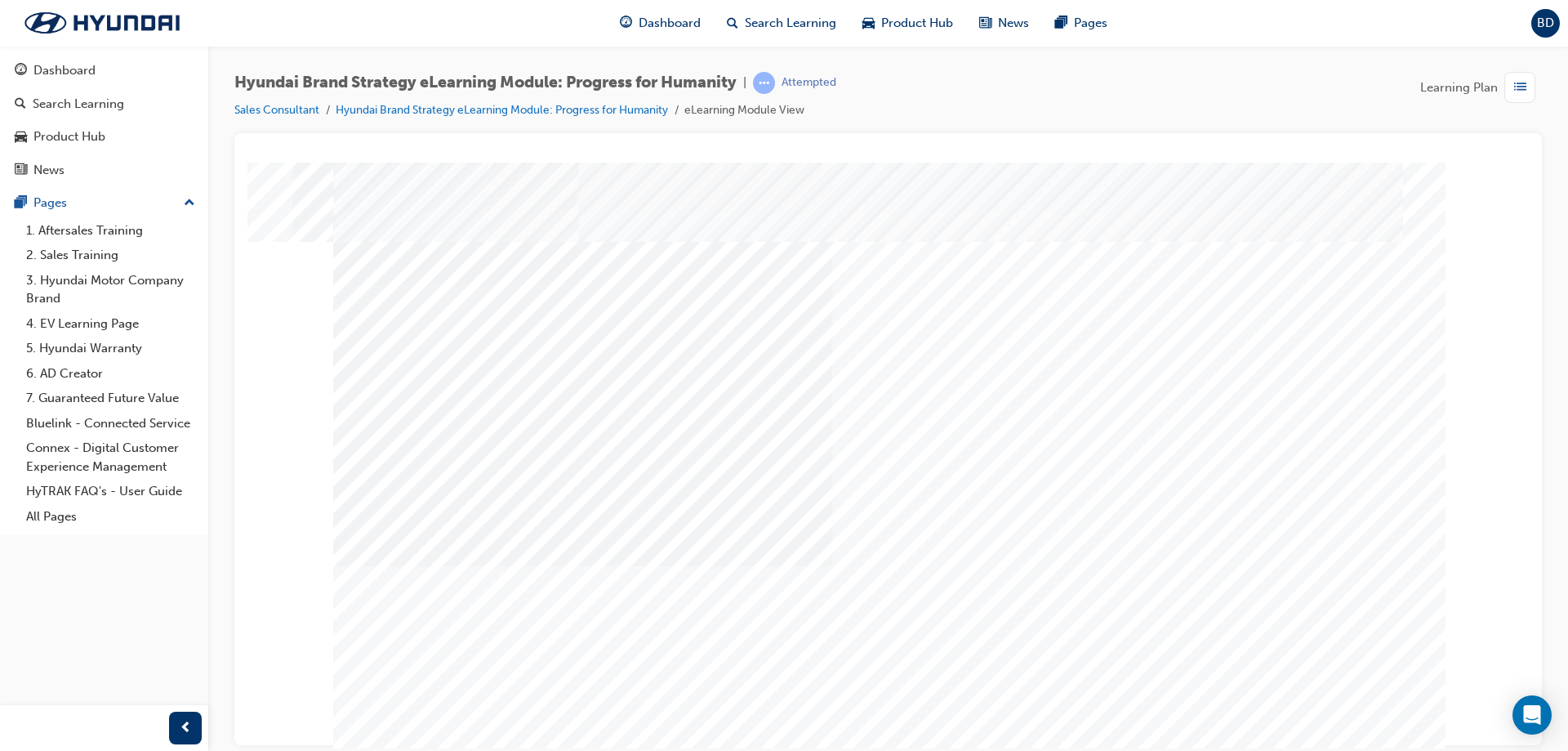
drag, startPoint x: 1162, startPoint y: 705, endPoint x: 1143, endPoint y: 705, distance: 19.0
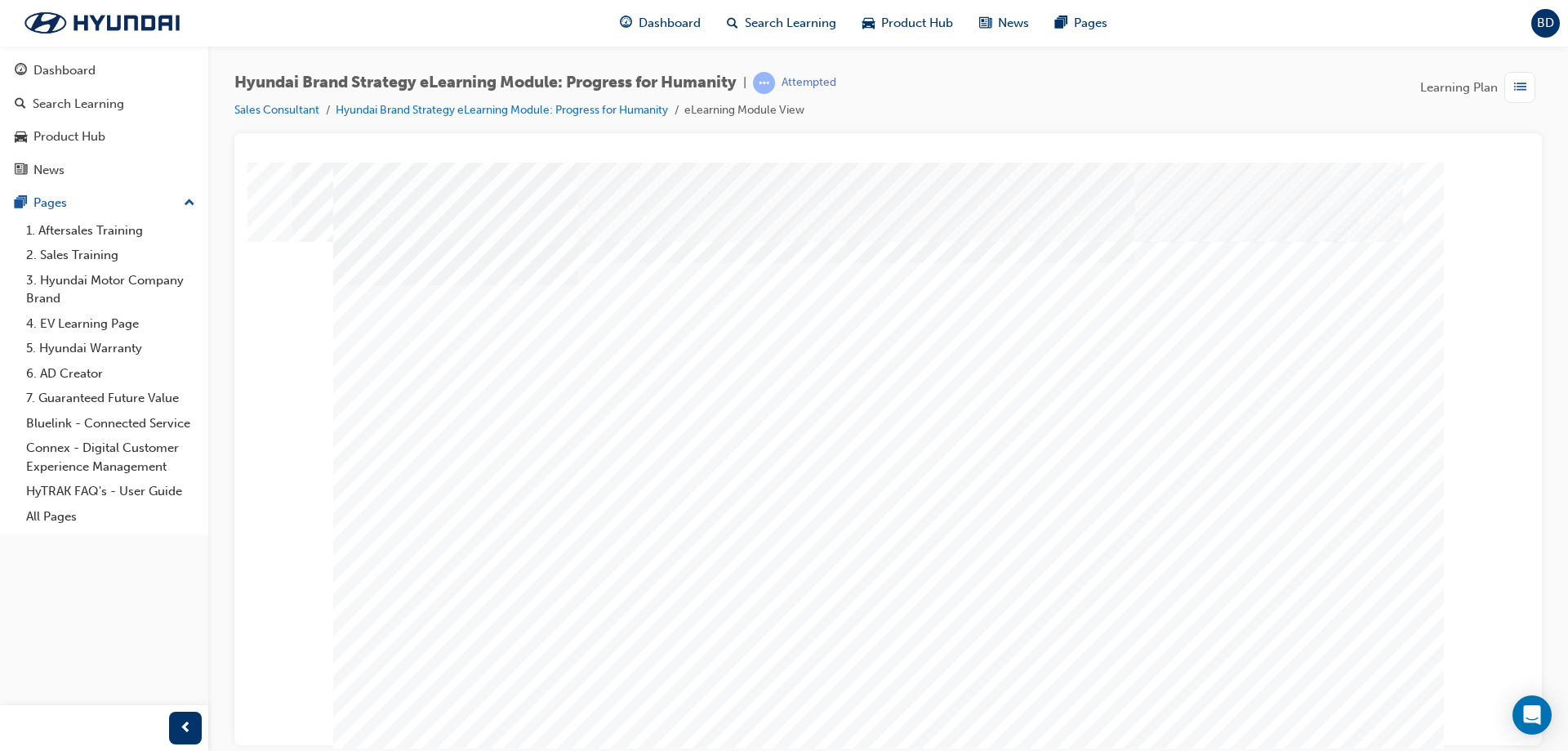
click at [1326, 670] on div "Content Image Right" at bounding box center [889, 456] width 1110 height 588
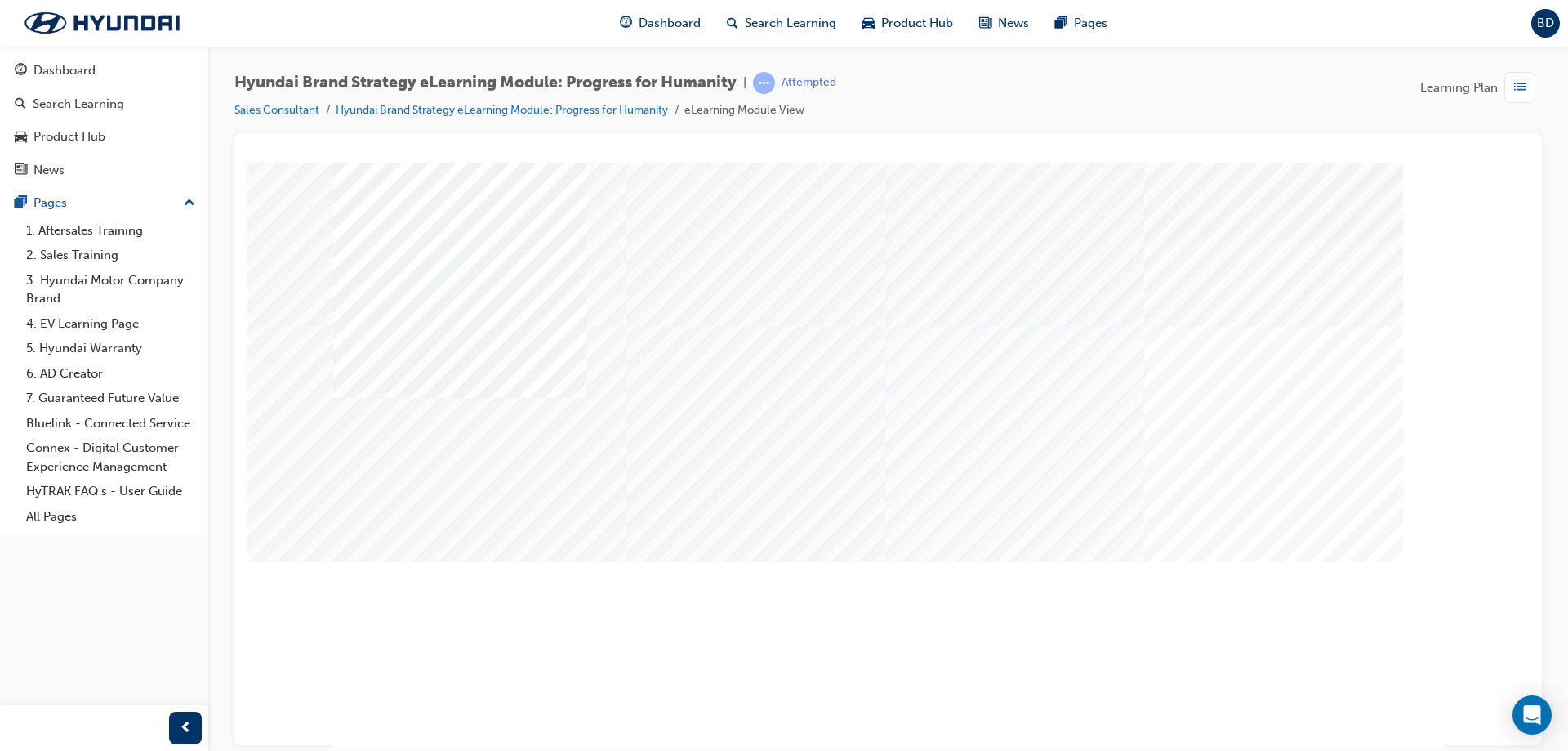
drag, startPoint x: 581, startPoint y: 565, endPoint x: 568, endPoint y: 583, distance: 22.2
drag, startPoint x: 568, startPoint y: 583, endPoint x: 636, endPoint y: 604, distance: 71.2
click at [573, 586] on div "multistate" at bounding box center [889, 456] width 1110 height 588
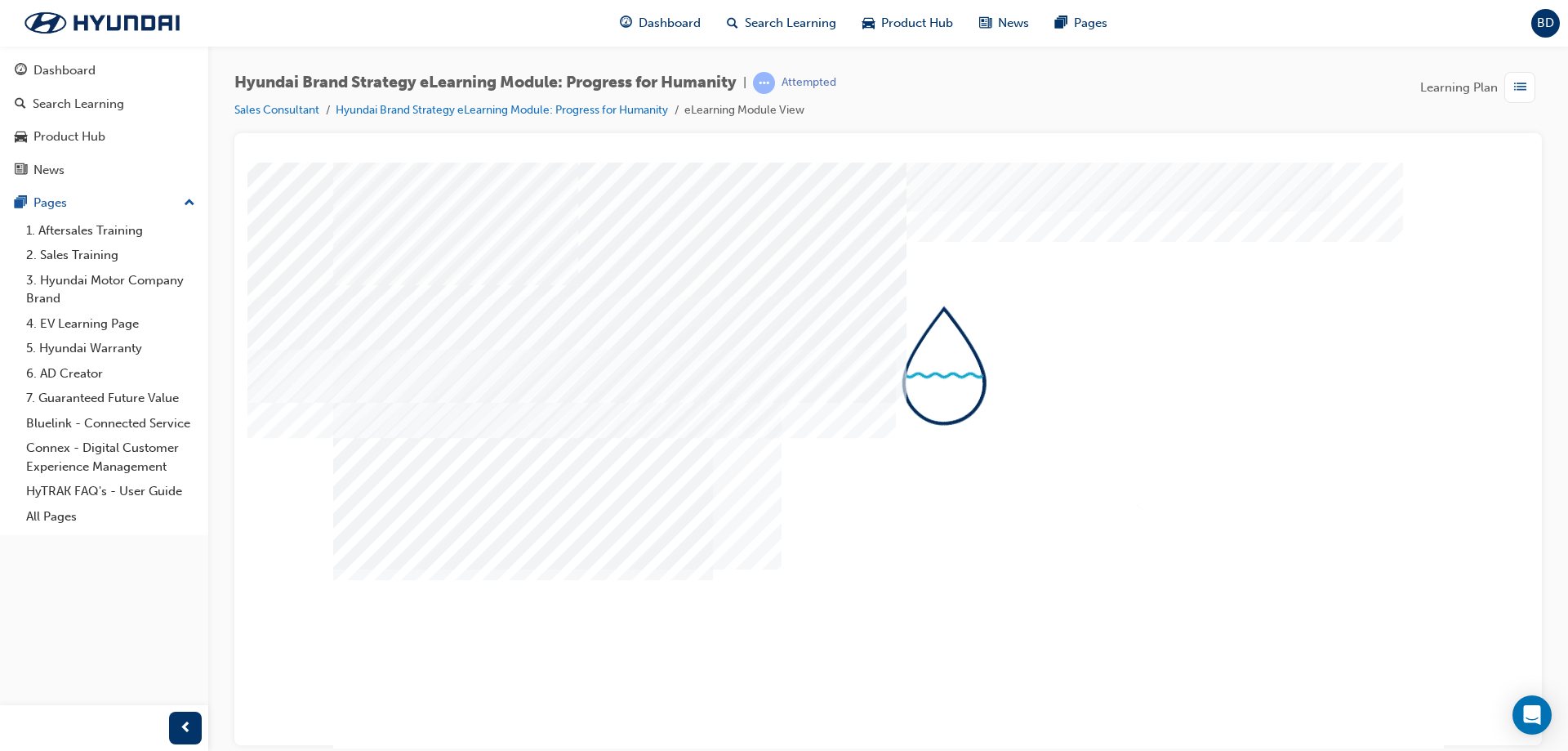
drag, startPoint x: 915, startPoint y: 490, endPoint x: 927, endPoint y: 516, distance: 28.6
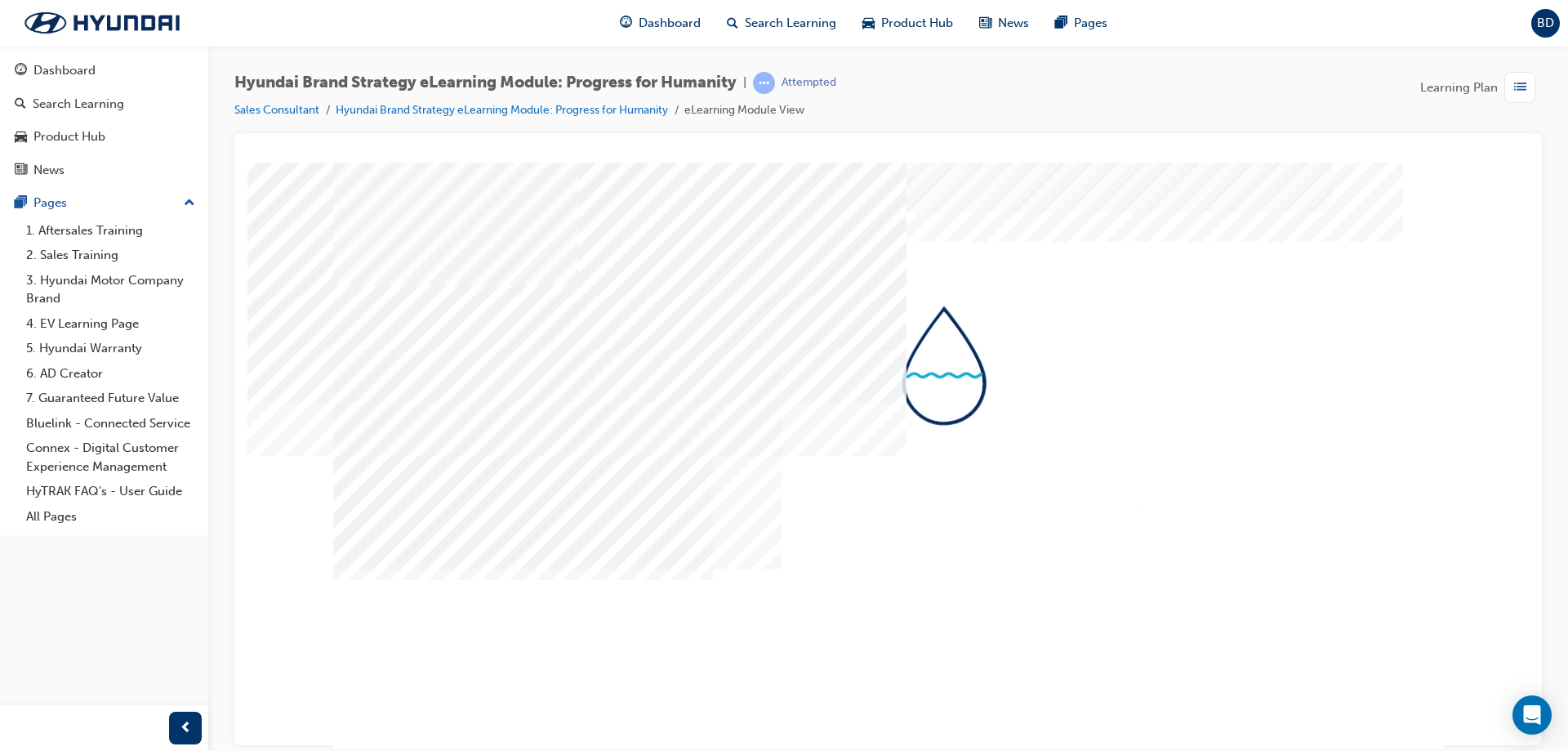
drag, startPoint x: 1132, startPoint y: 446, endPoint x: 1143, endPoint y: 488, distance: 43.4
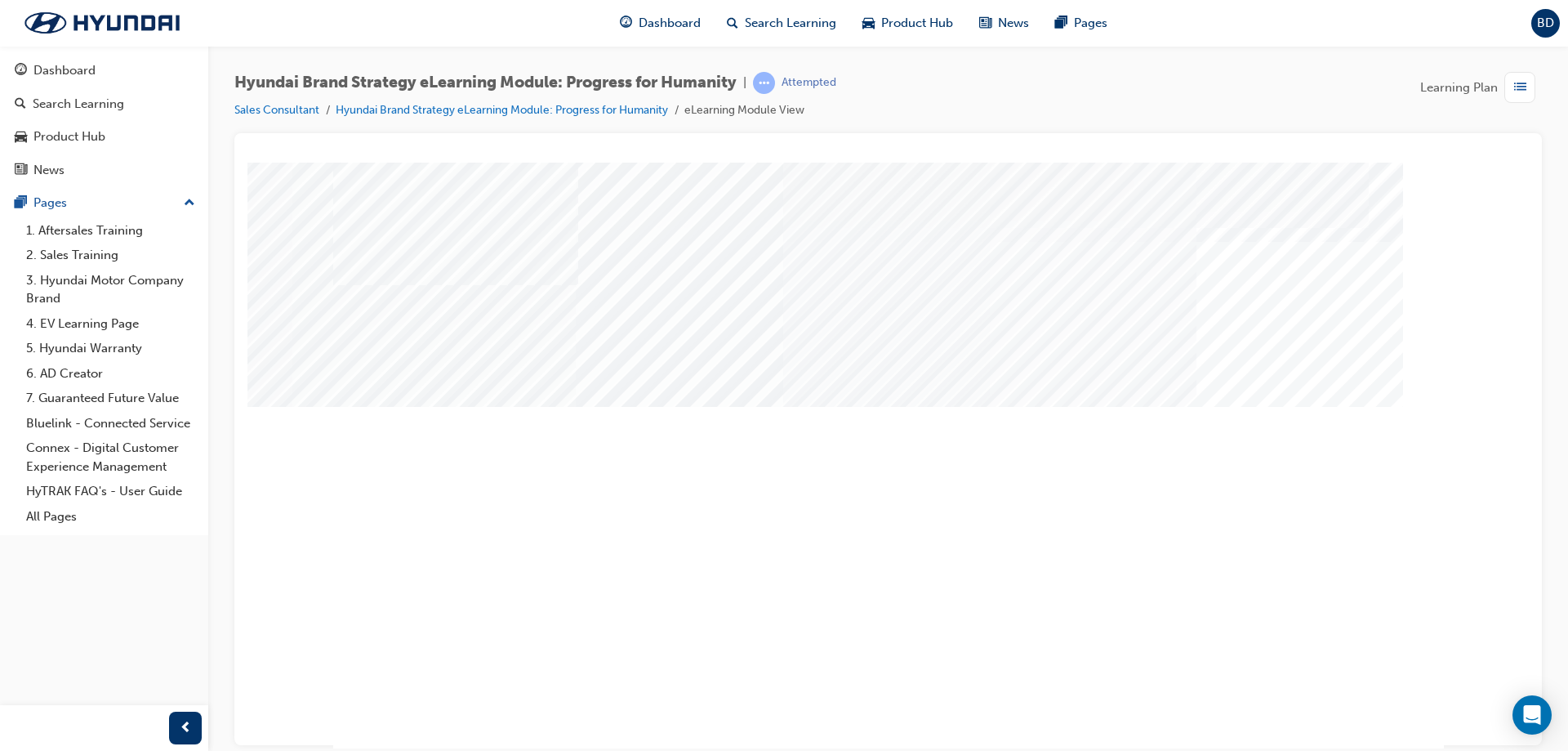
drag, startPoint x: 678, startPoint y: 555, endPoint x: 867, endPoint y: 535, distance: 190.1
drag, startPoint x: 882, startPoint y: 535, endPoint x: 963, endPoint y: 525, distance: 81.6
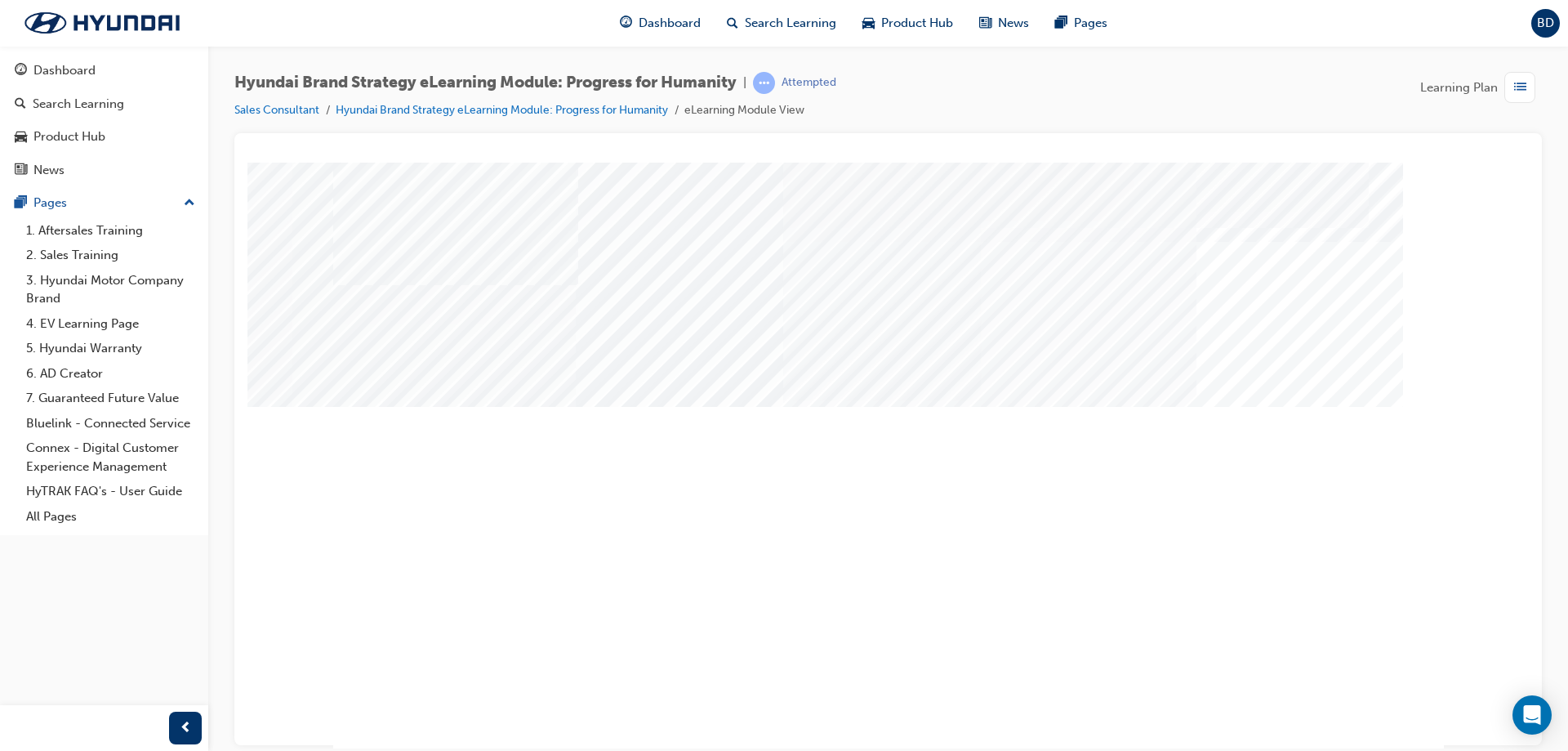
drag, startPoint x: 963, startPoint y: 525, endPoint x: 1115, endPoint y: 519, distance: 152.1
drag, startPoint x: 1115, startPoint y: 519, endPoint x: 1132, endPoint y: 516, distance: 17.3
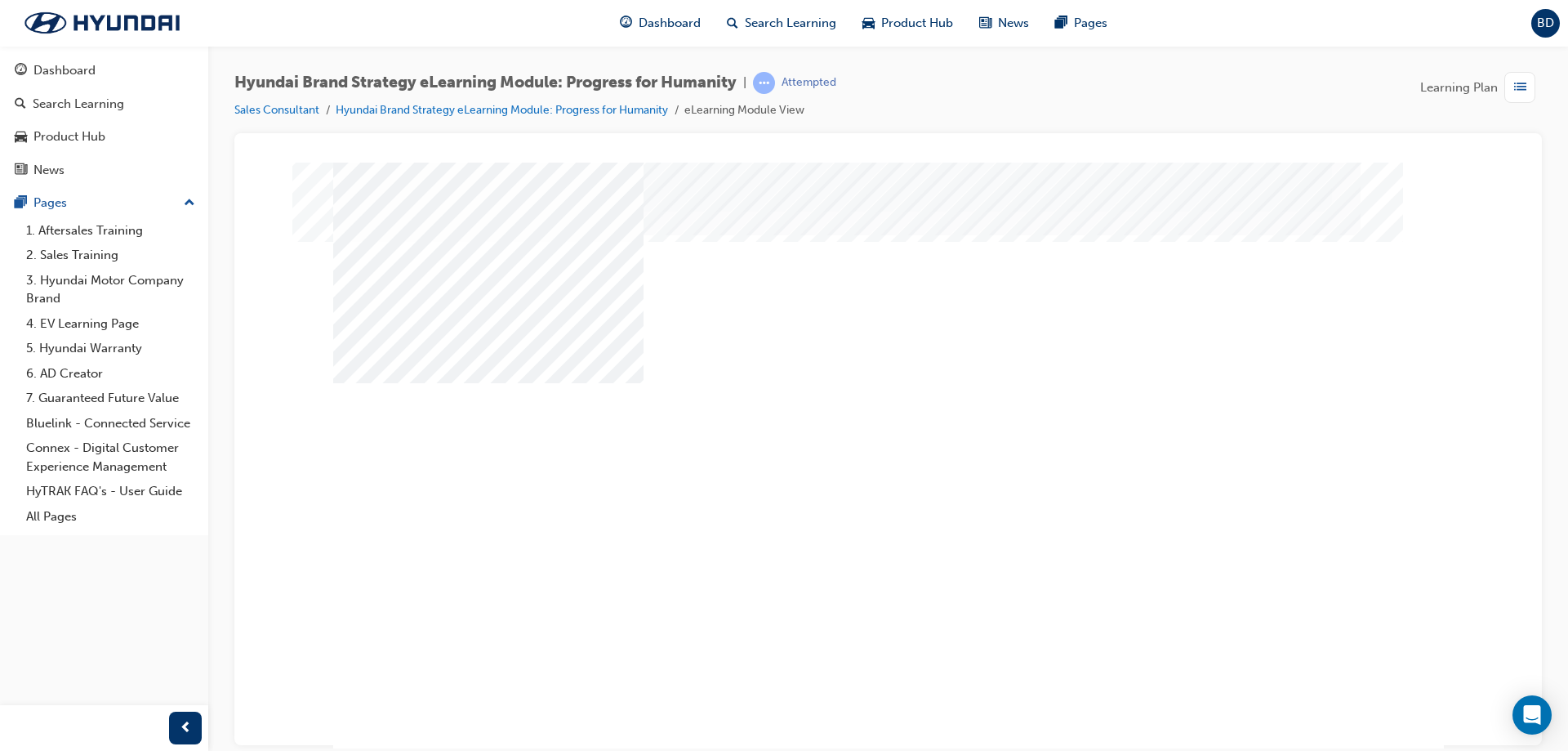
drag, startPoint x: 748, startPoint y: 492, endPoint x: 1123, endPoint y: 453, distance: 377.0
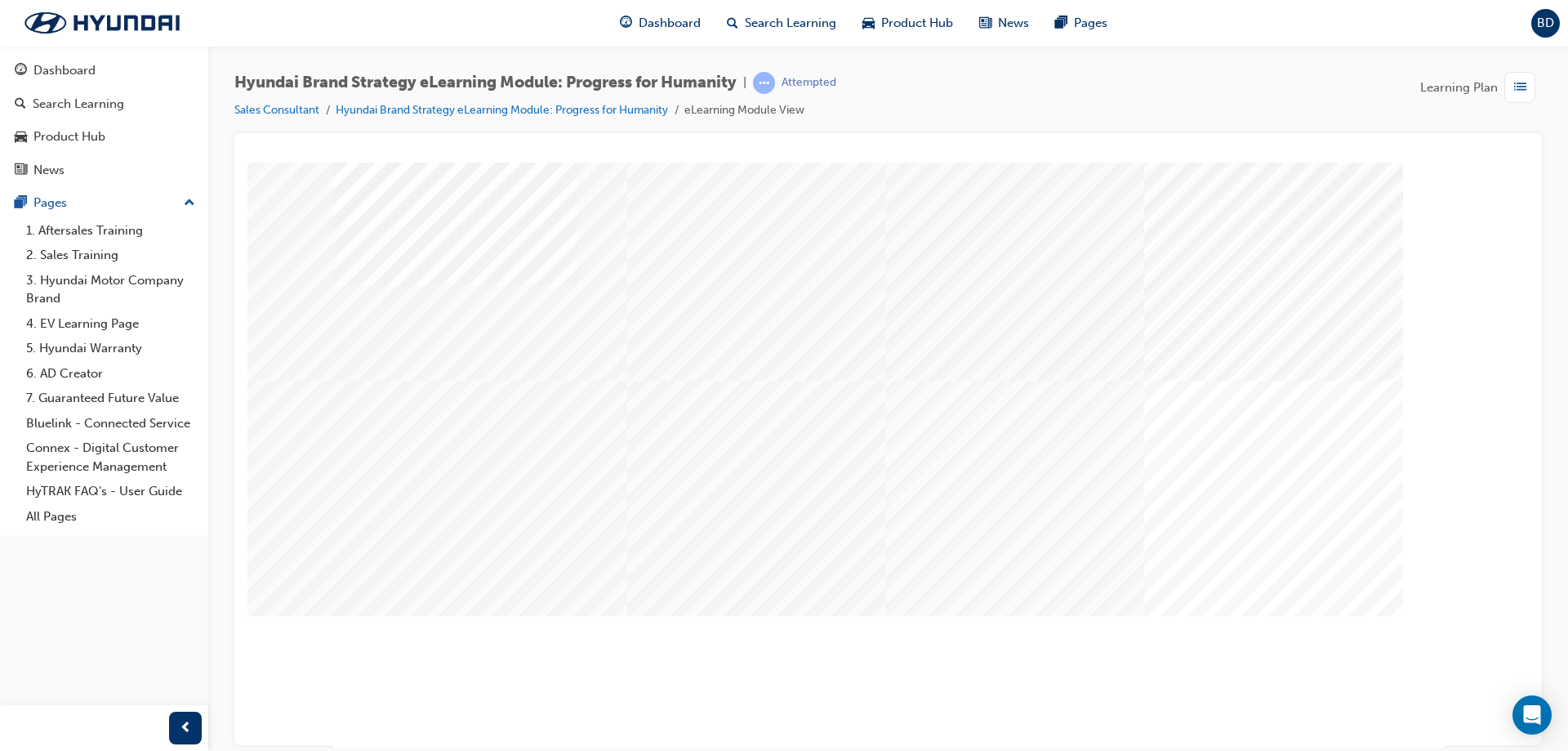
drag, startPoint x: 738, startPoint y: 505, endPoint x: 684, endPoint y: 493, distance: 55.3
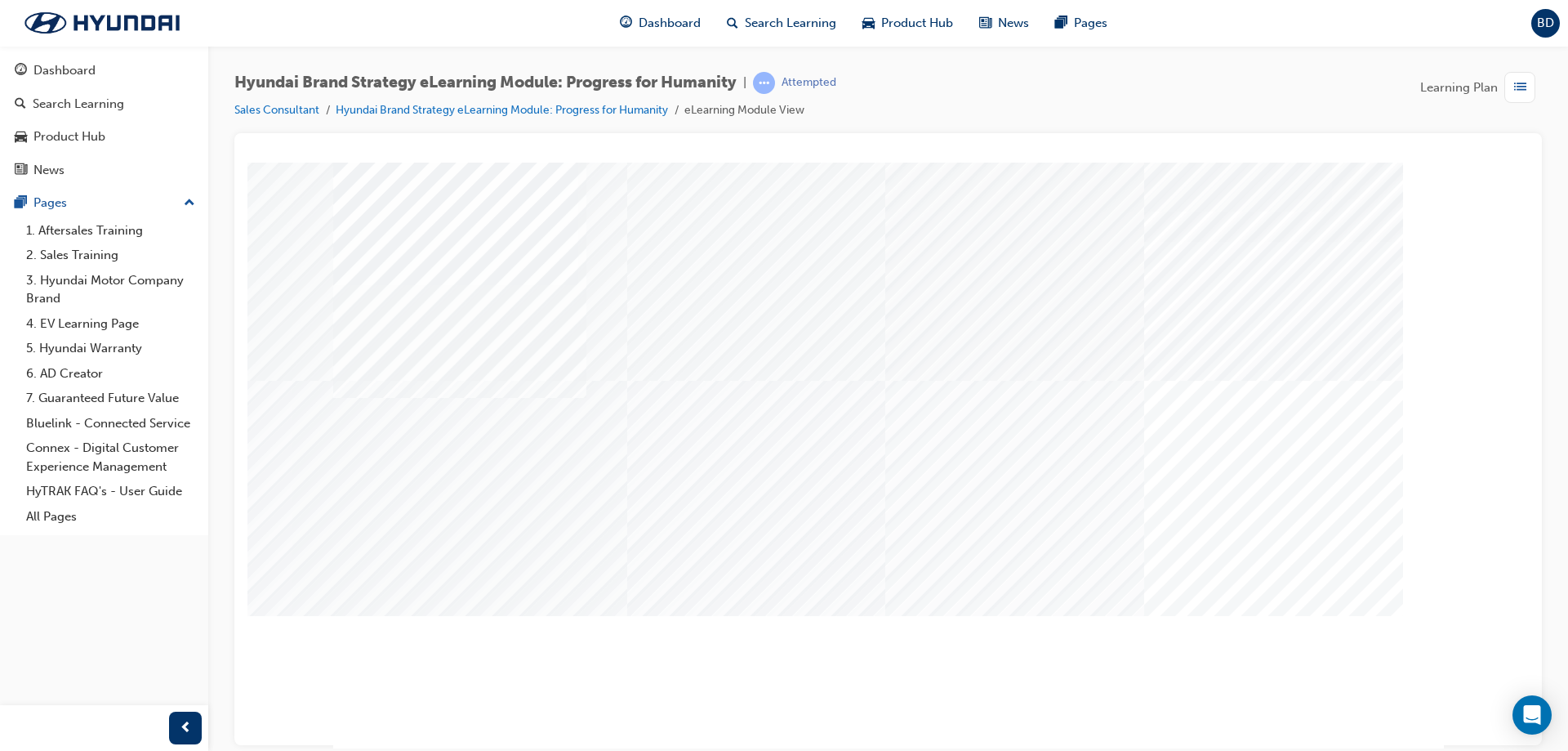
drag, startPoint x: 539, startPoint y: 515, endPoint x: 710, endPoint y: 538, distance: 172.5
drag, startPoint x: 496, startPoint y: 579, endPoint x: 527, endPoint y: 560, distance: 36.4
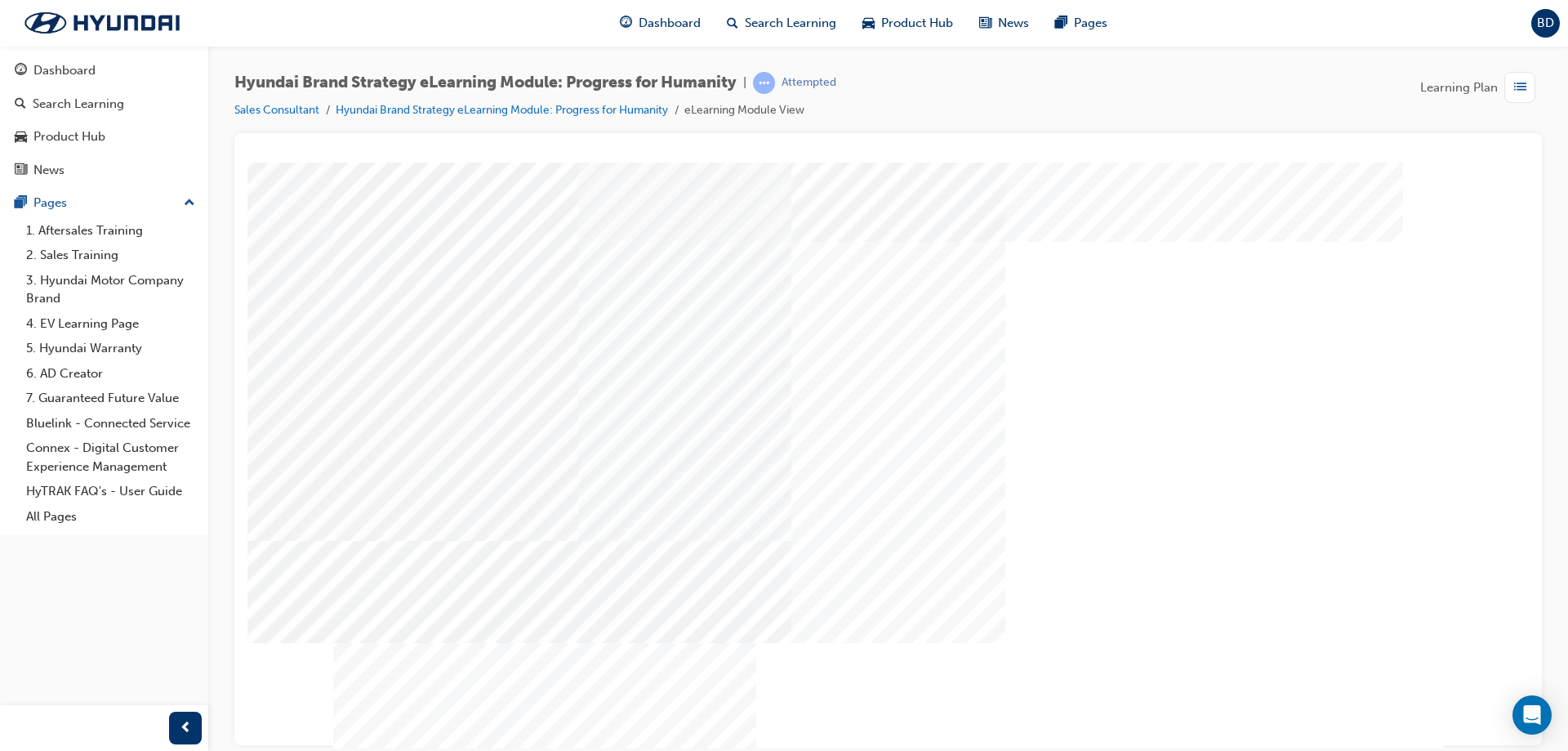
drag, startPoint x: 870, startPoint y: 441, endPoint x: 891, endPoint y: 520, distance: 81.7
drag, startPoint x: 868, startPoint y: 617, endPoint x: 1026, endPoint y: 598, distance: 159.1
drag, startPoint x: 858, startPoint y: 627, endPoint x: 869, endPoint y: 604, distance: 25.5
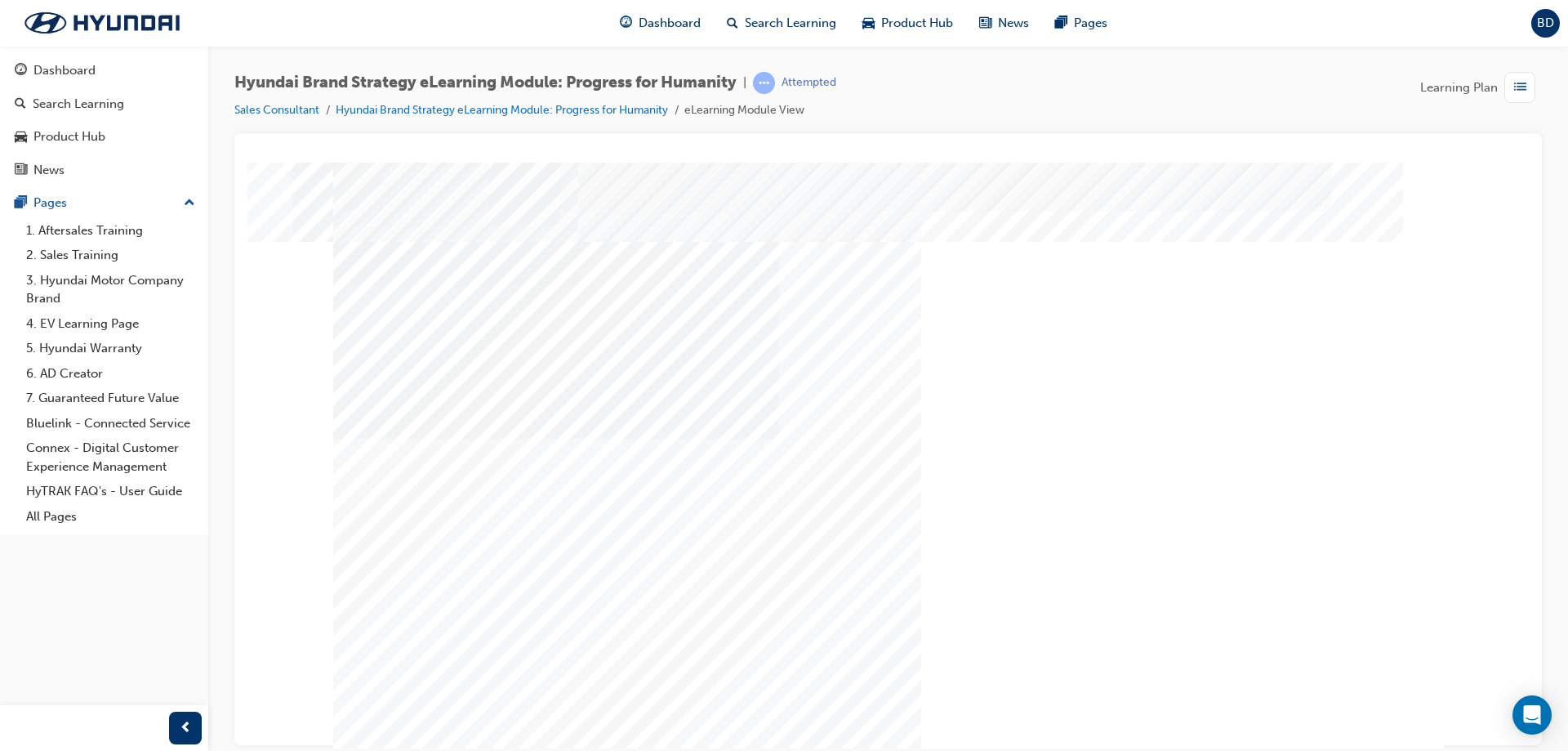
drag, startPoint x: 1150, startPoint y: 430, endPoint x: 1195, endPoint y: 461, distance: 54.6
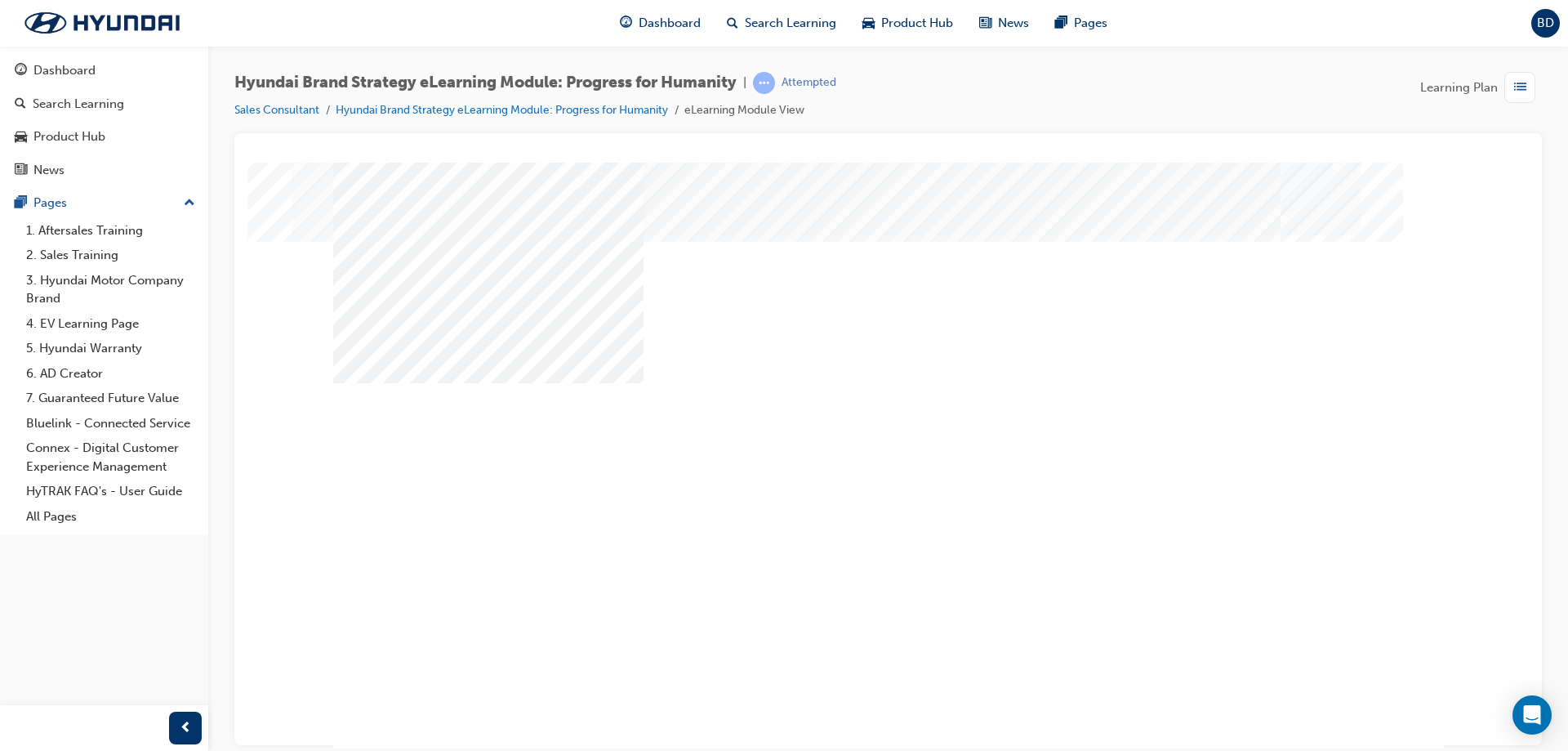
drag, startPoint x: 774, startPoint y: 411, endPoint x: 1013, endPoint y: 416, distance: 239.1
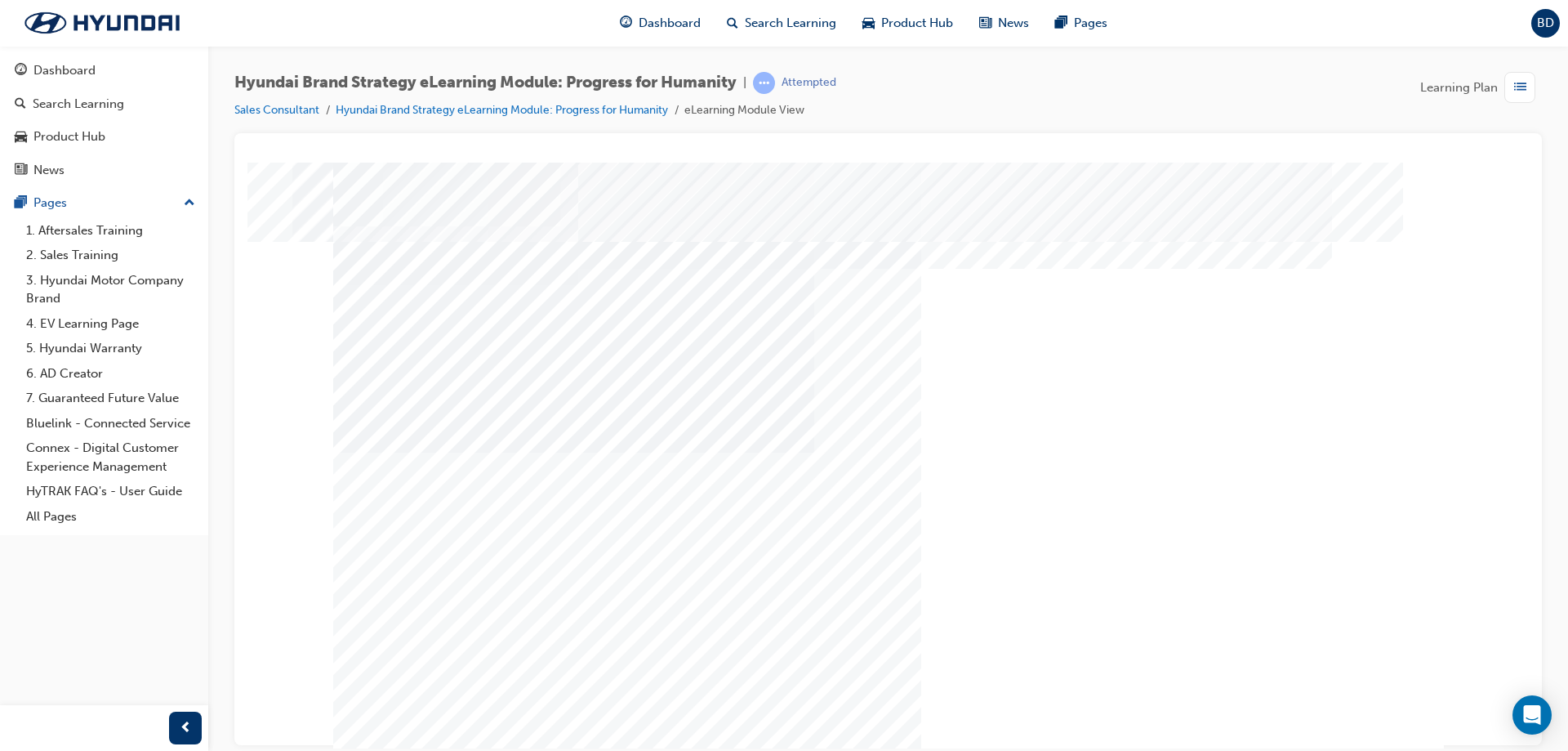
drag, startPoint x: 826, startPoint y: 452, endPoint x: 958, endPoint y: 442, distance: 132.4
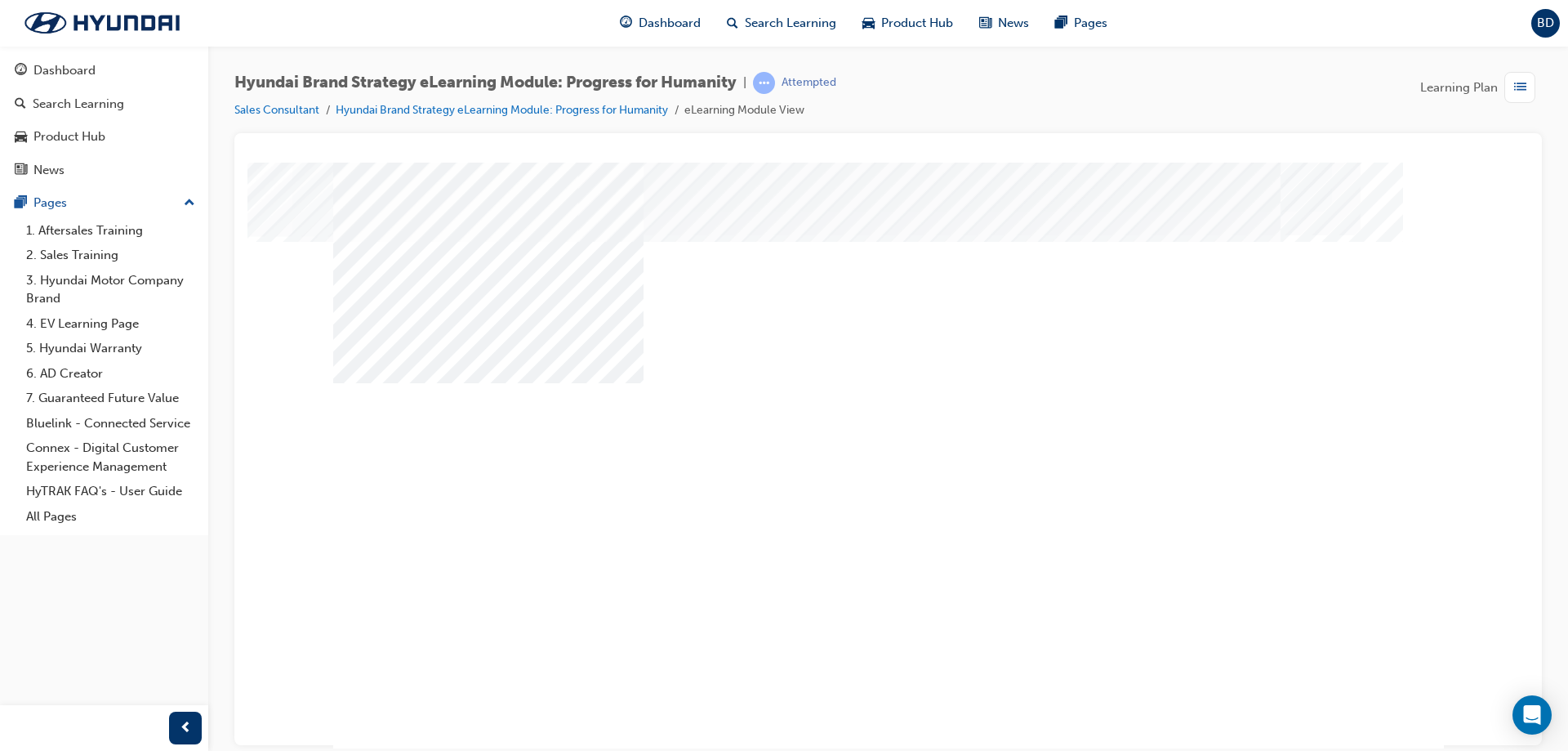
drag, startPoint x: 1311, startPoint y: 698, endPoint x: 1311, endPoint y: 689, distance: 9.0
drag, startPoint x: 713, startPoint y: 584, endPoint x: 628, endPoint y: 612, distance: 89.5
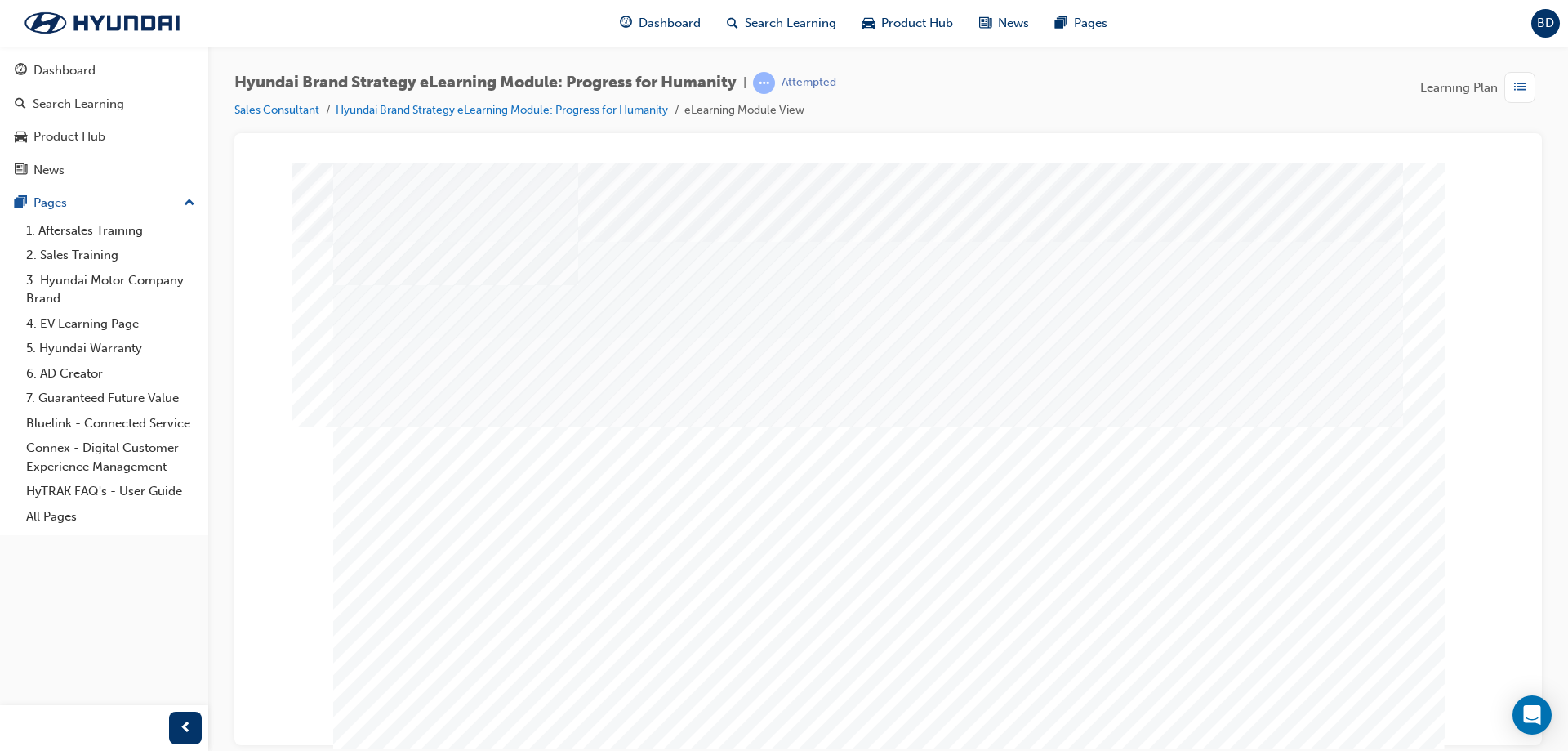
drag, startPoint x: 1028, startPoint y: 567, endPoint x: 1151, endPoint y: 582, distance: 123.9
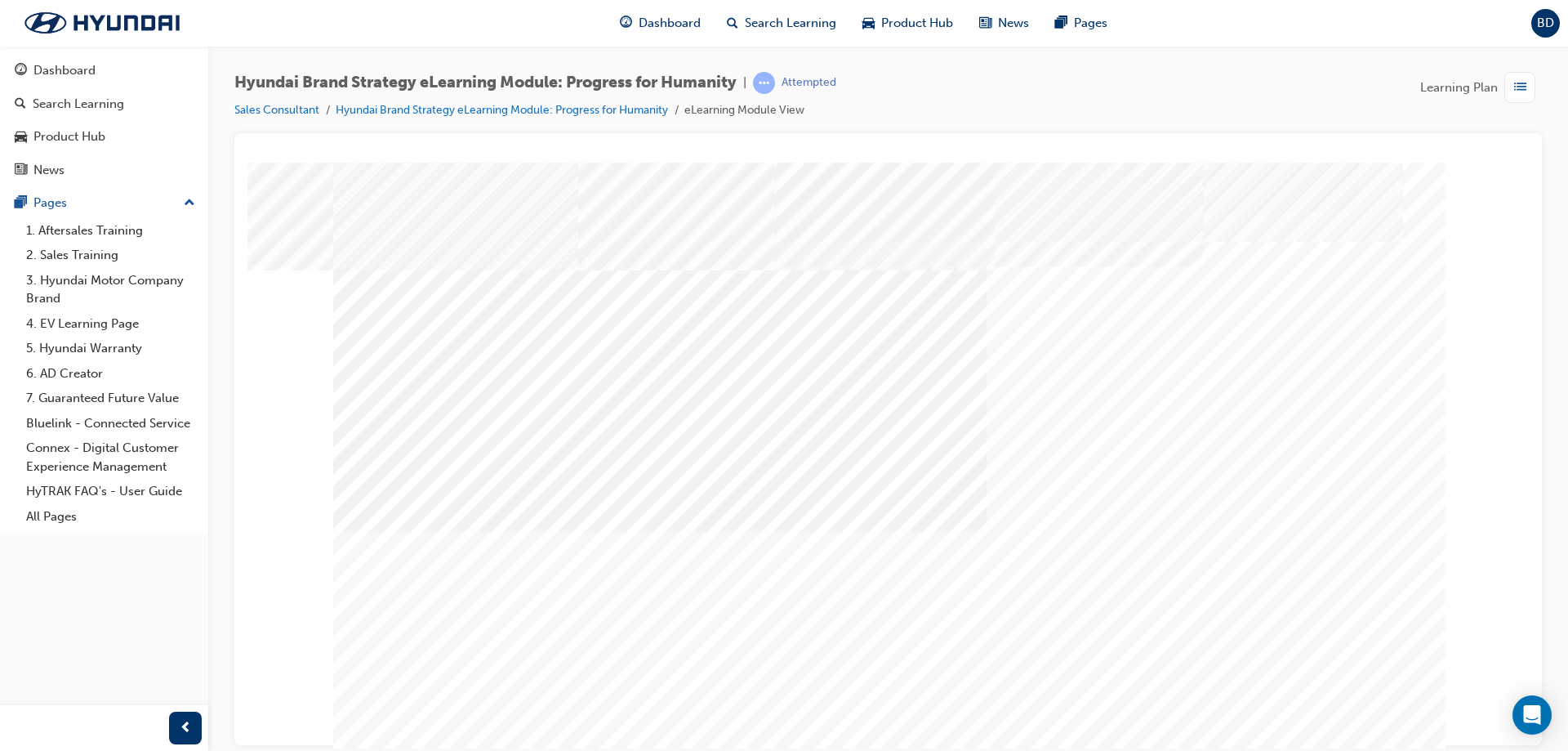
drag, startPoint x: 888, startPoint y: 677, endPoint x: 916, endPoint y: 677, distance: 28.0
drag, startPoint x: 1111, startPoint y: 665, endPoint x: 1176, endPoint y: 670, distance: 65.2
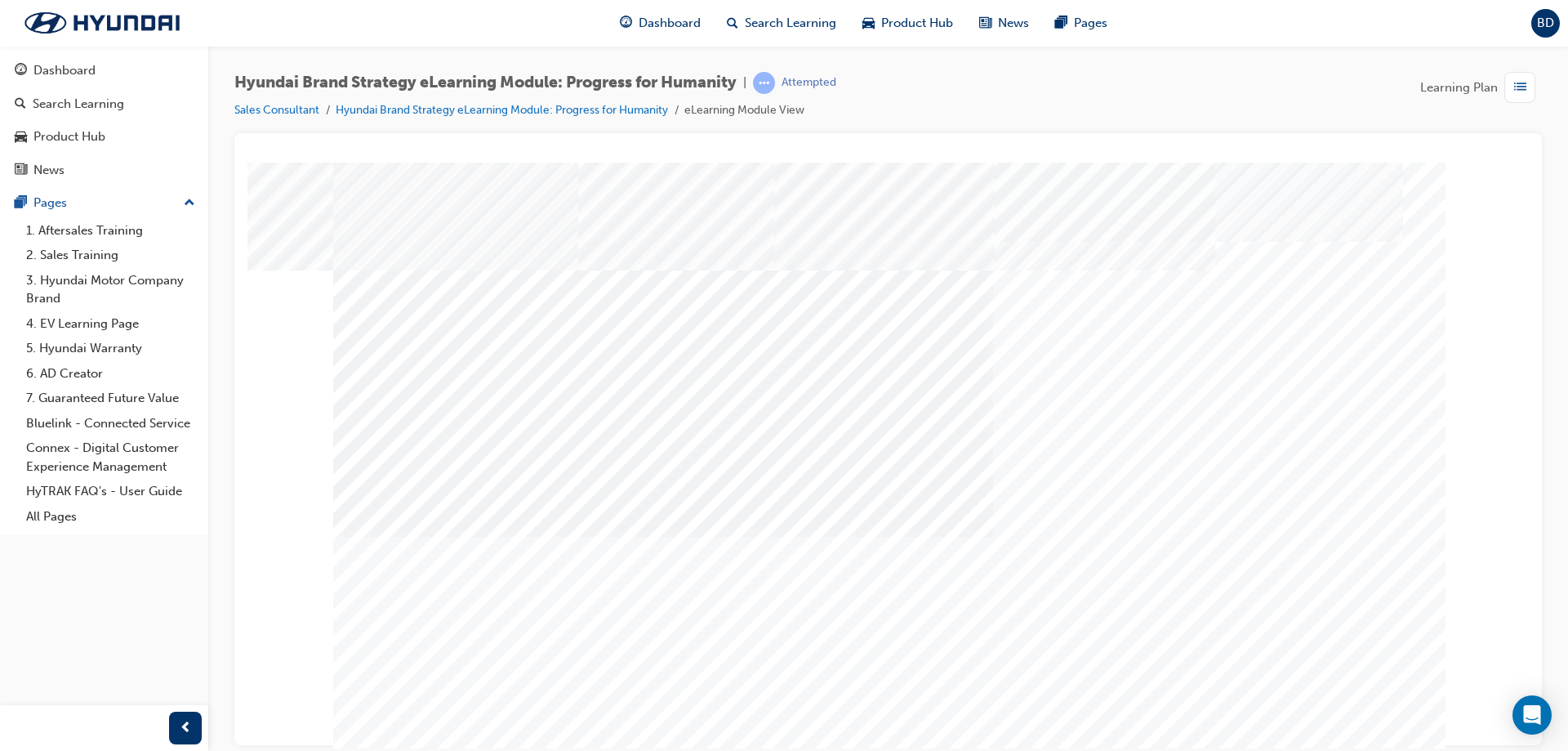
drag, startPoint x: 1316, startPoint y: 697, endPoint x: 1308, endPoint y: 689, distance: 11.3
drag, startPoint x: 600, startPoint y: 583, endPoint x: 663, endPoint y: 583, distance: 63.0
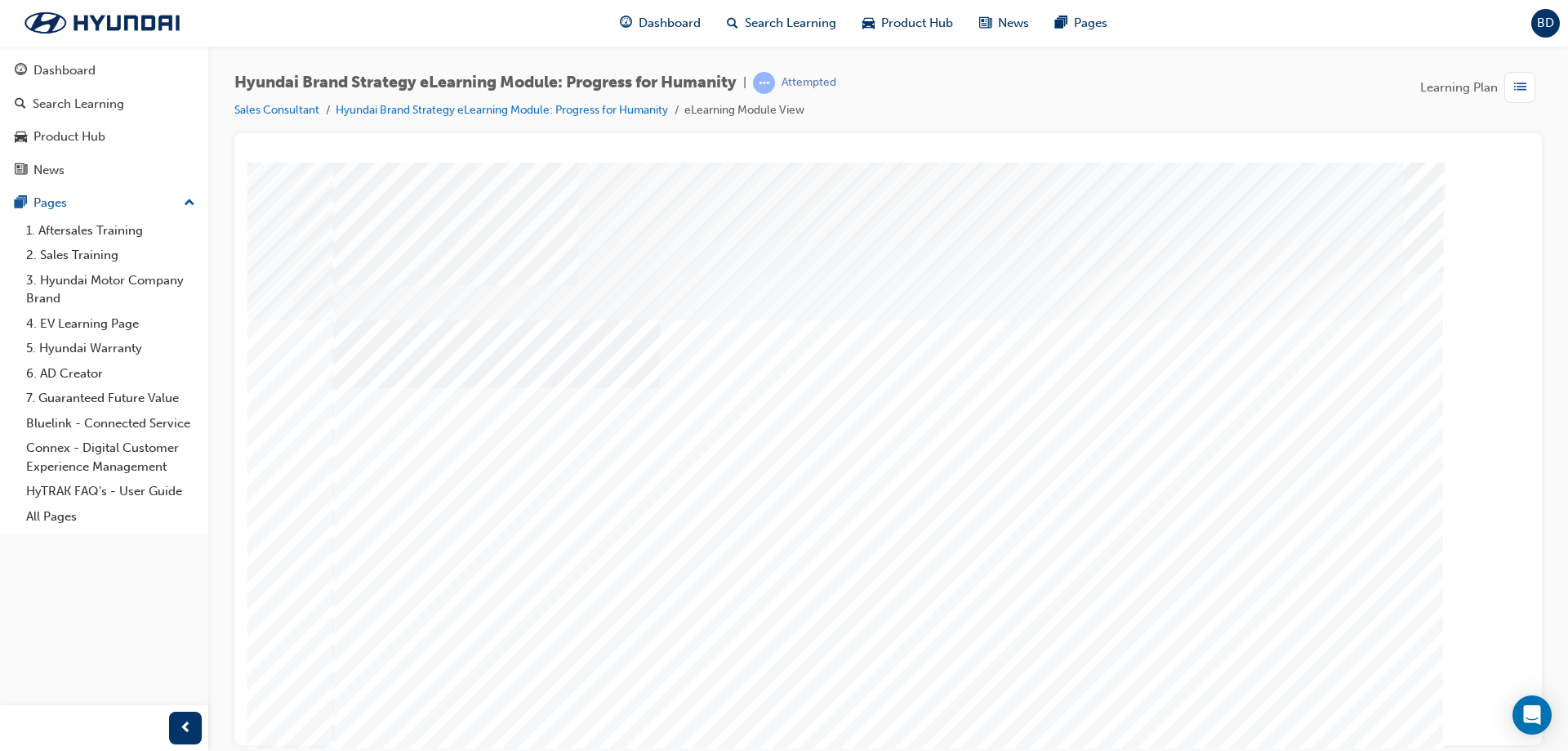
drag, startPoint x: 942, startPoint y: 593, endPoint x: 1044, endPoint y: 590, distance: 102.0
drag, startPoint x: 1178, startPoint y: 600, endPoint x: 820, endPoint y: 619, distance: 358.5
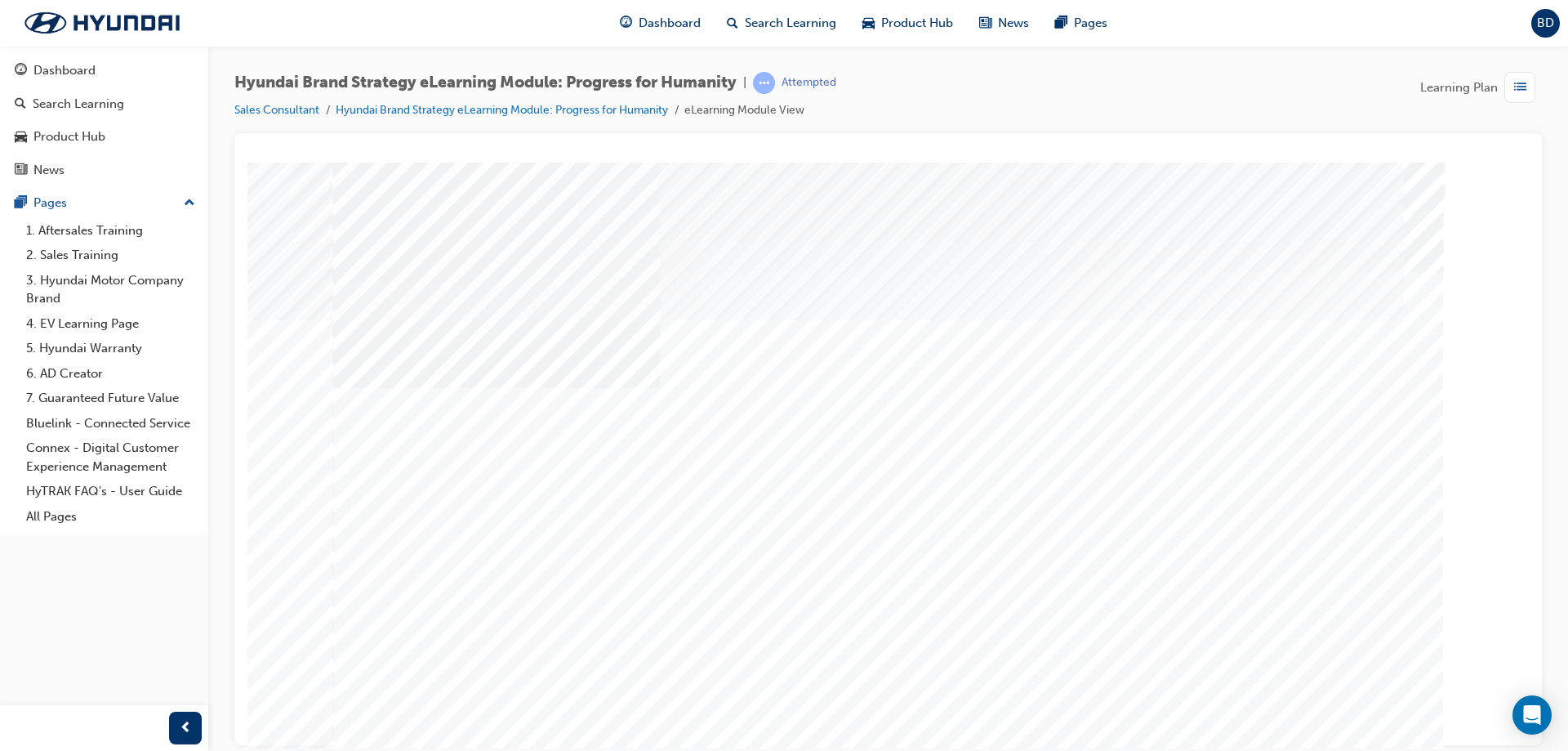
drag, startPoint x: 1308, startPoint y: 678, endPoint x: 1324, endPoint y: 687, distance: 18.4
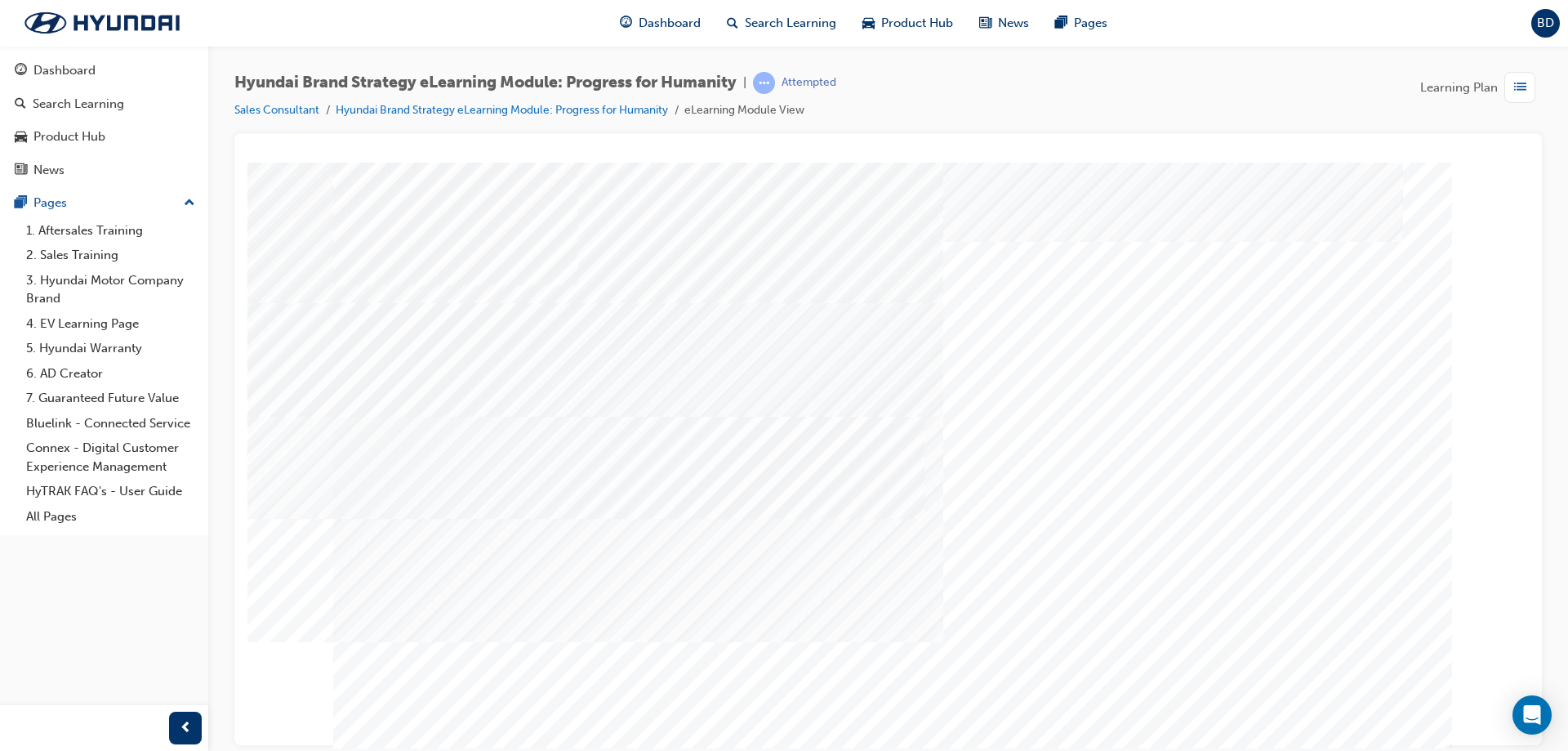
drag, startPoint x: 908, startPoint y: 511, endPoint x: 919, endPoint y: 558, distance: 48.3
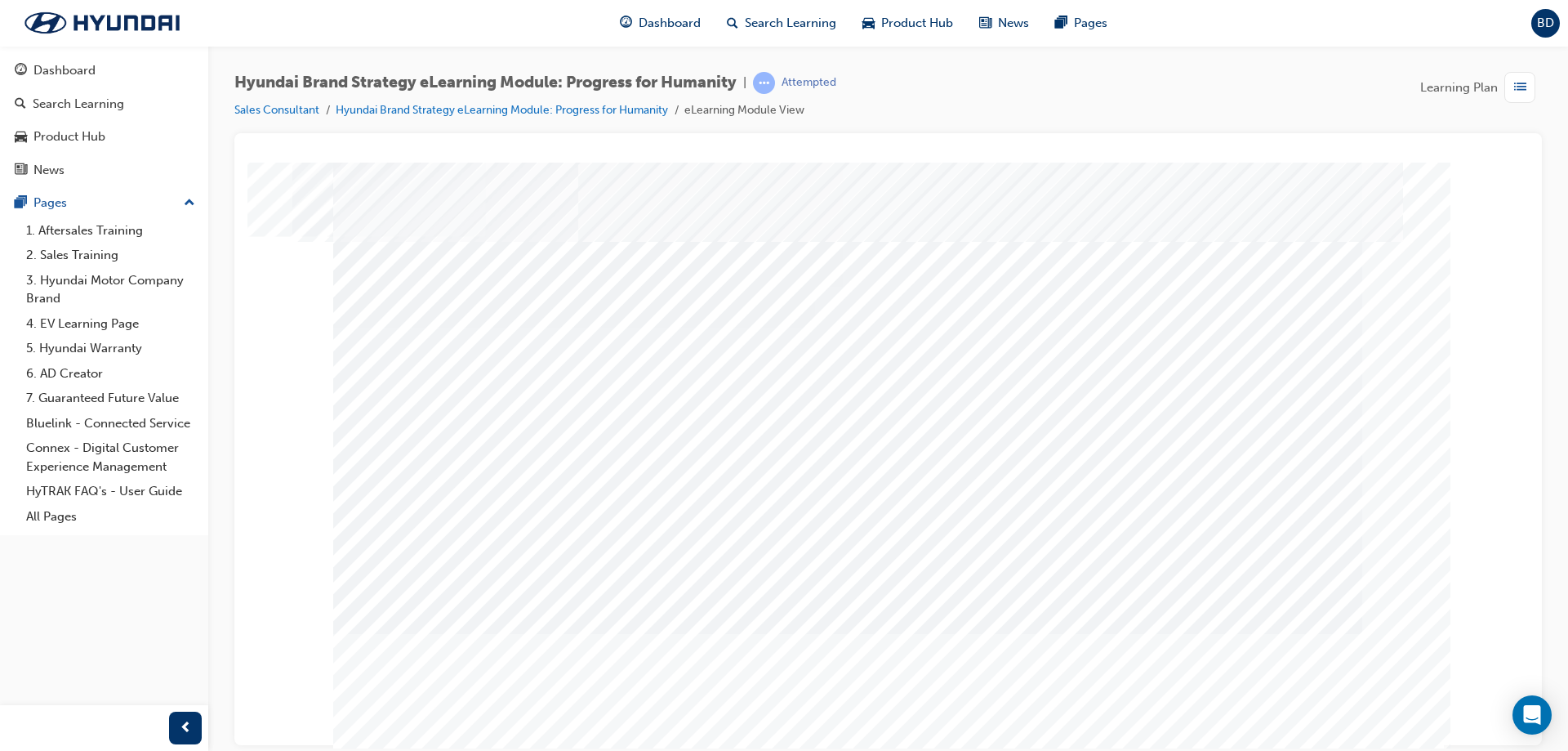
drag, startPoint x: 367, startPoint y: 260, endPoint x: 673, endPoint y: 281, distance: 306.7
click at [673, 281] on div "Question 1 of 7" at bounding box center [889, 456] width 1110 height 588
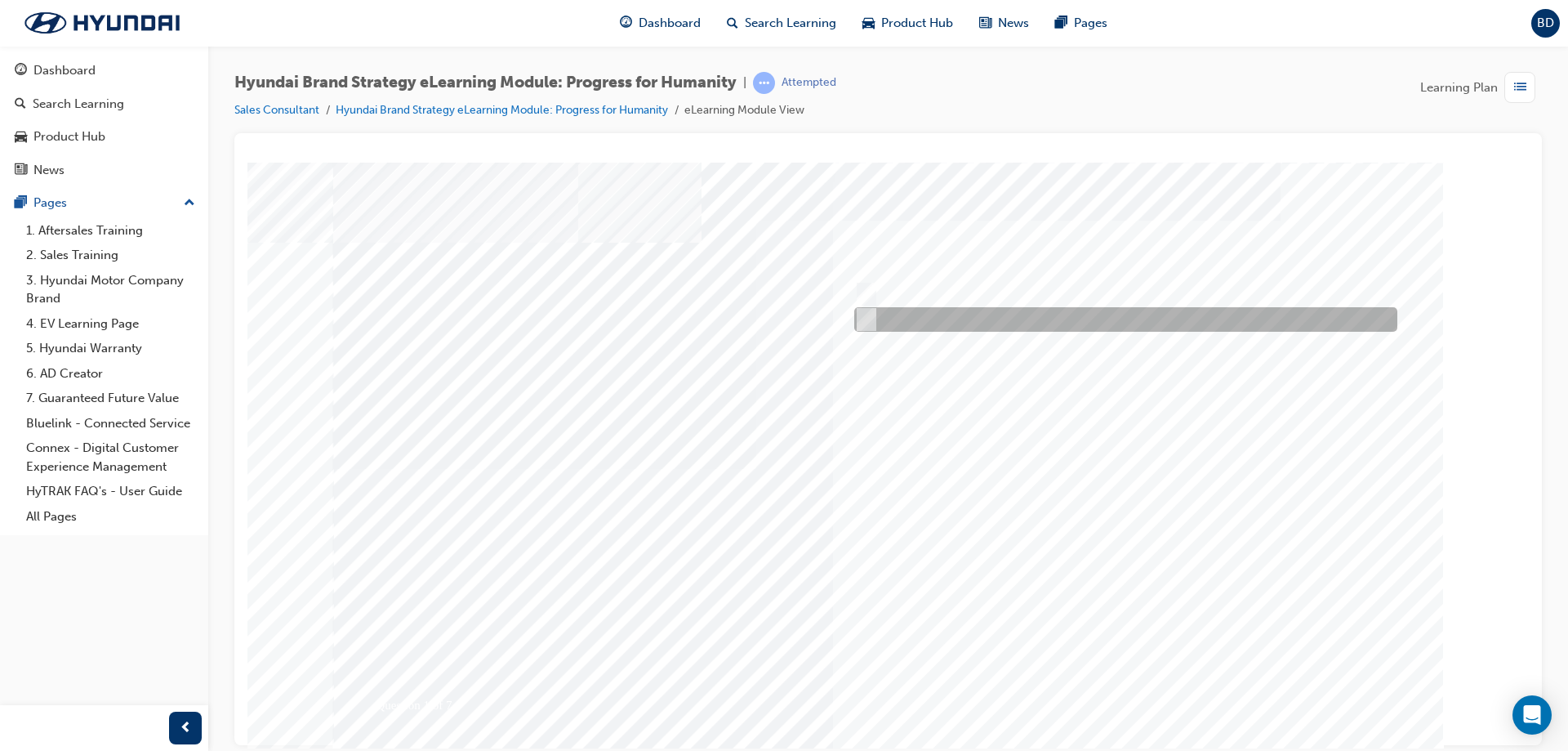
click at [903, 292] on div at bounding box center [1121, 294] width 543 height 25
radio input "true"
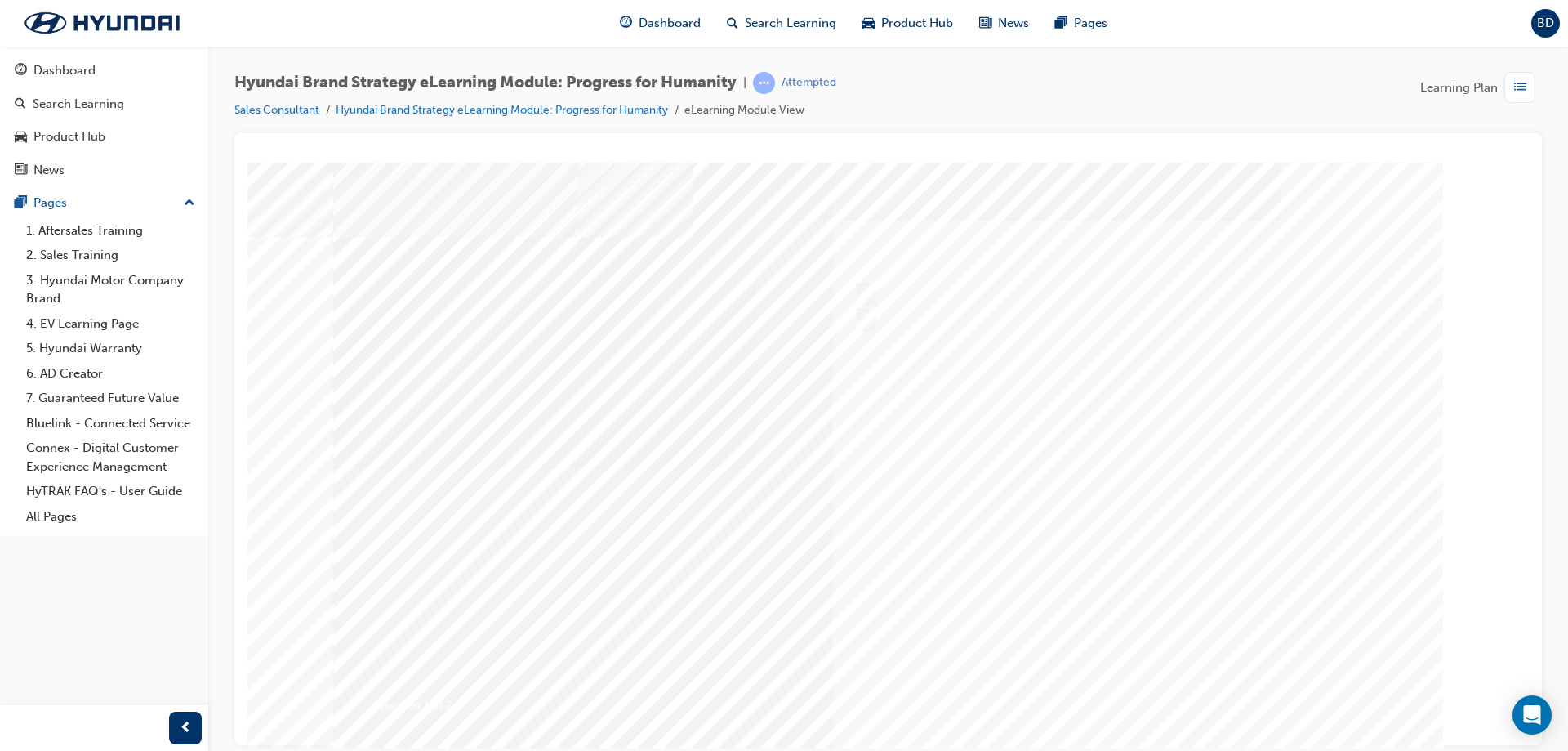
click at [1129, 681] on div at bounding box center [889, 456] width 1110 height 588
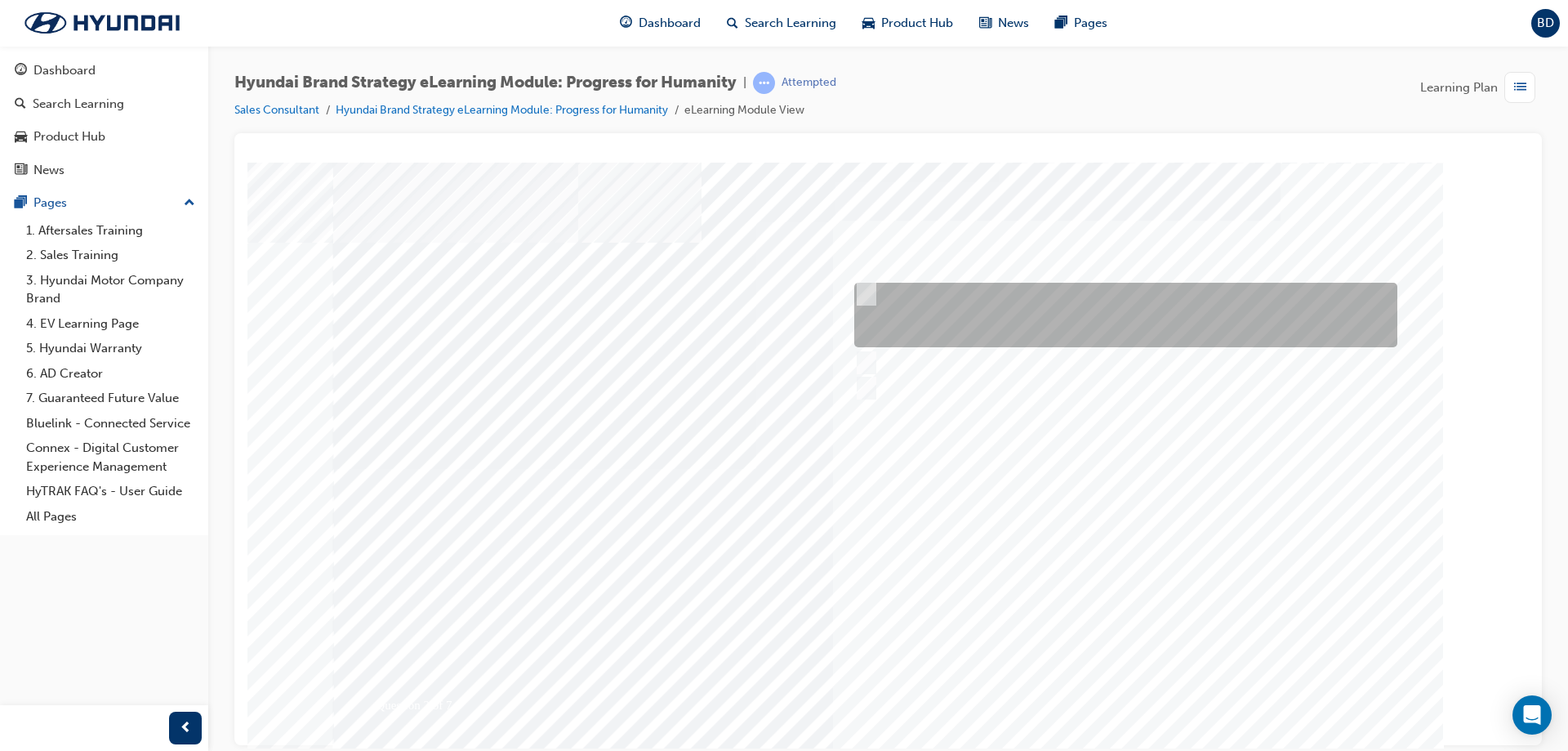
click at [950, 331] on div at bounding box center [1121, 314] width 543 height 64
radio input "true"
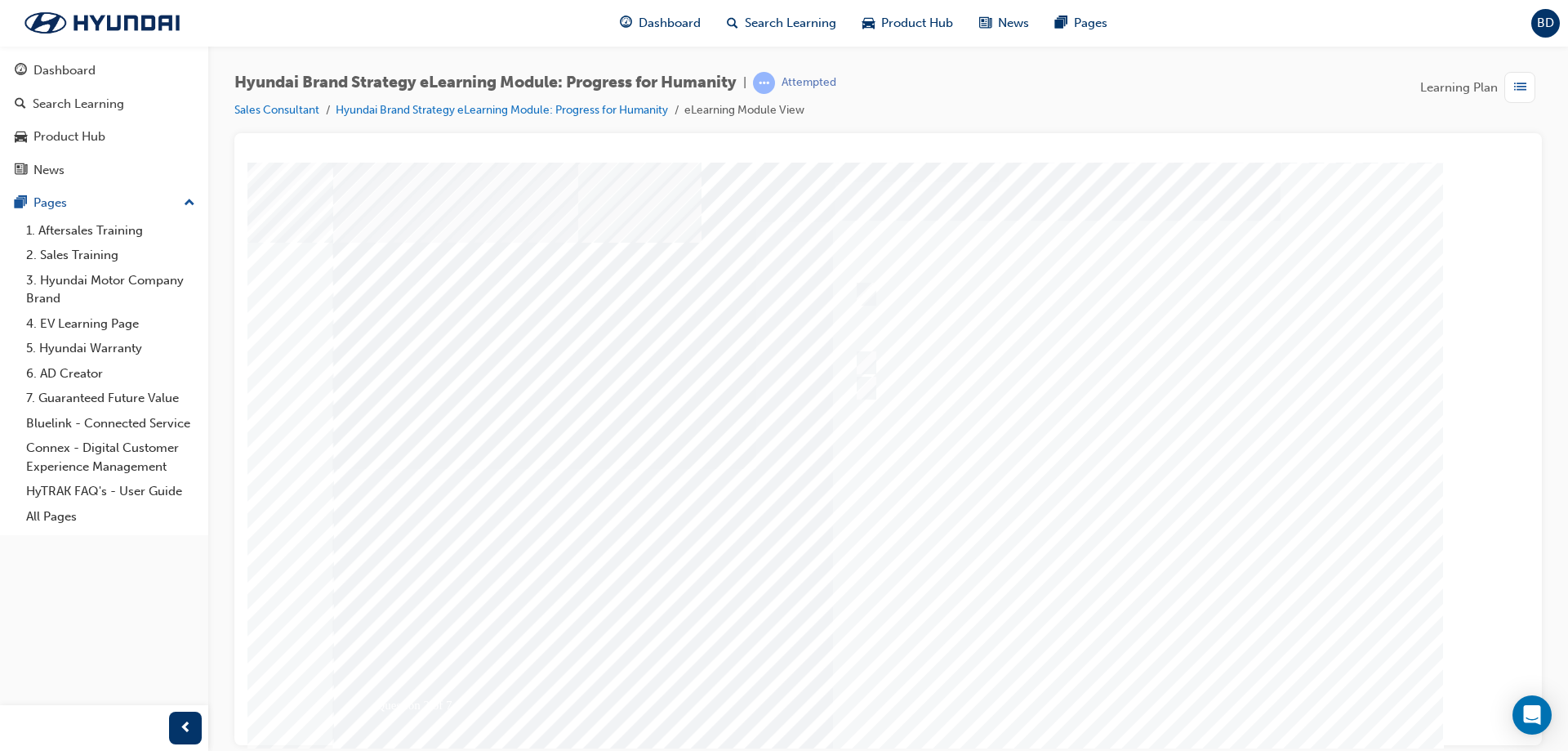
click at [1145, 679] on div at bounding box center [889, 456] width 1110 height 588
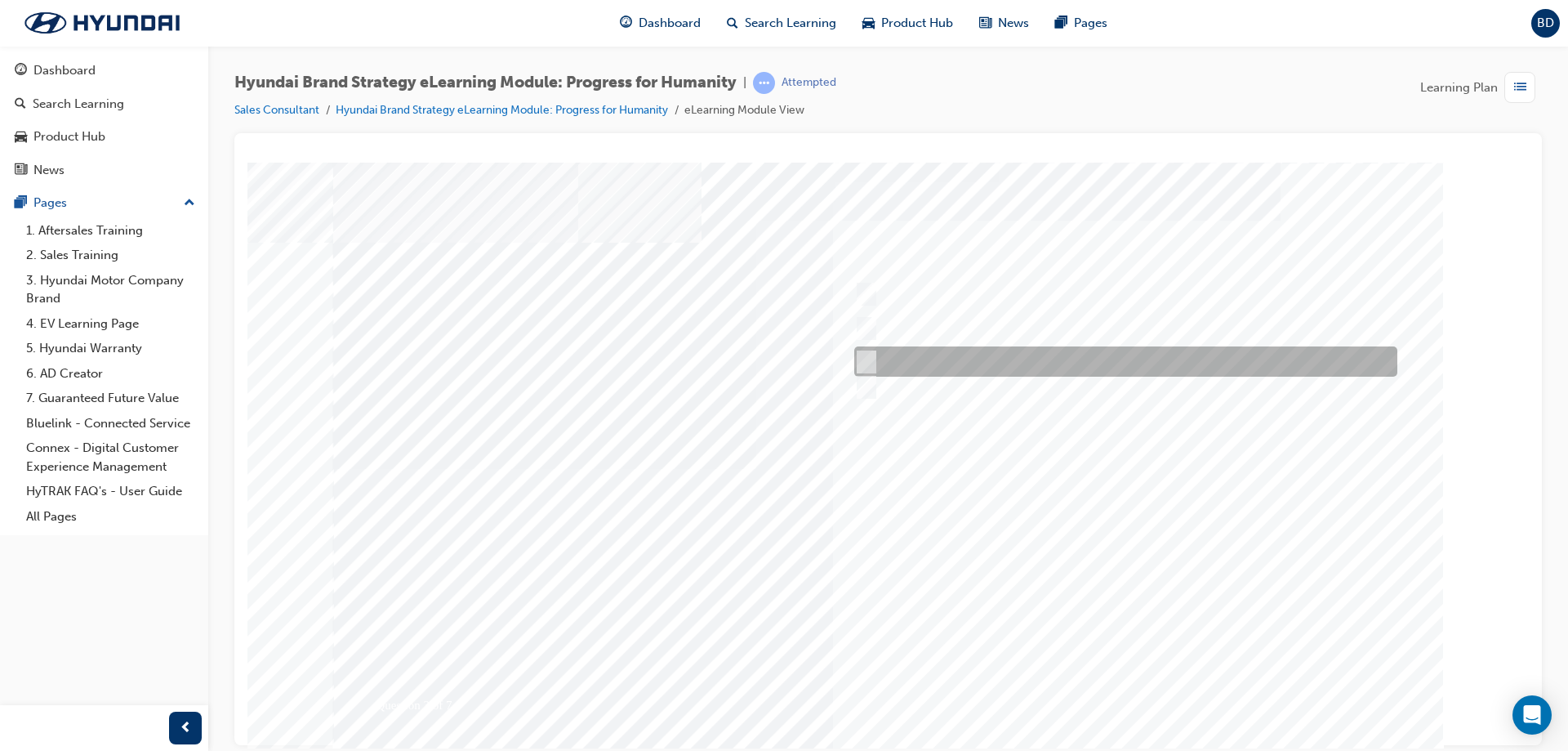
click at [906, 357] on div at bounding box center [1121, 362] width 543 height 30
click at [905, 393] on div at bounding box center [1203, 387] width 707 height 25
radio input "false"
radio input "true"
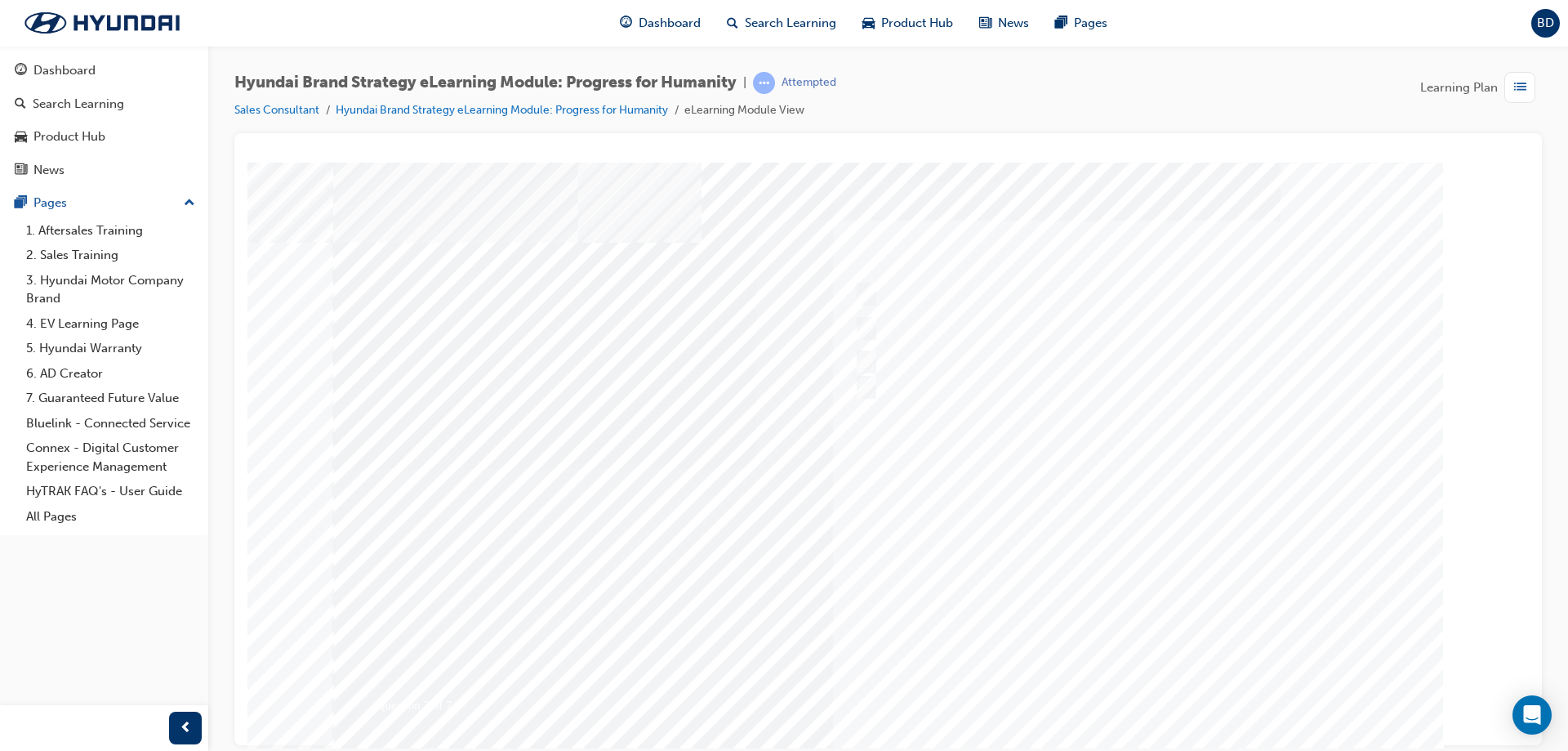
click at [1133, 676] on div at bounding box center [889, 456] width 1110 height 588
drag, startPoint x: 624, startPoint y: 379, endPoint x: 231, endPoint y: 327, distance: 396.4
click at [247, 168] on html "Question 4 of 7 Loading..." at bounding box center [888, 165] width 1281 height 6
drag, startPoint x: 340, startPoint y: 332, endPoint x: 641, endPoint y: 387, distance: 306.0
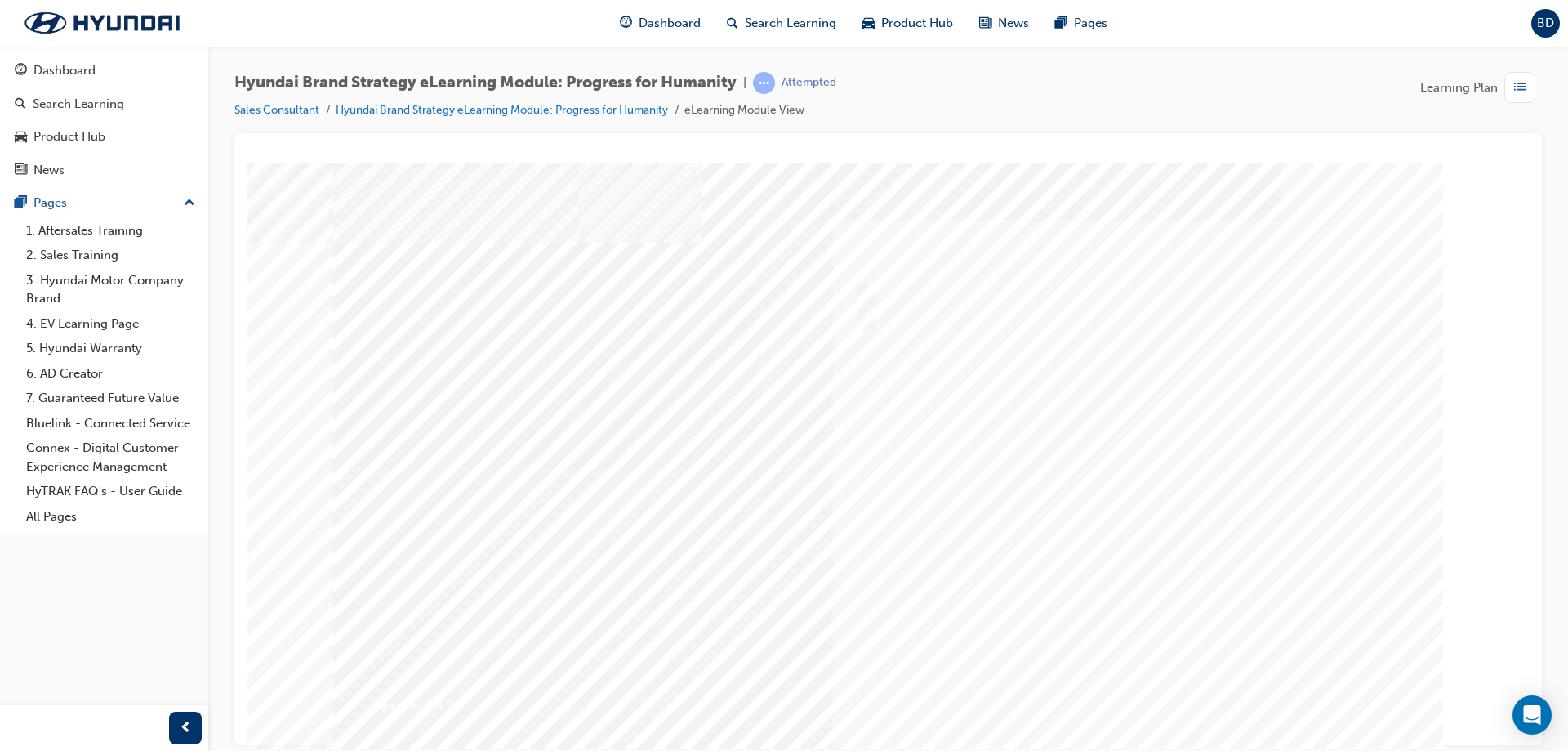
click at [641, 387] on div "Question 4 of 7" at bounding box center [889, 456] width 1110 height 588
drag, startPoint x: 628, startPoint y: 376, endPoint x: 276, endPoint y: 307, distance: 358.7
click at [277, 168] on div "Question 4 of 7" at bounding box center [889, 168] width 1269 height 0
drag, startPoint x: 443, startPoint y: 325, endPoint x: 618, endPoint y: 357, distance: 177.9
click at [617, 168] on div "Question 4 of 7" at bounding box center [889, 168] width 1269 height 0
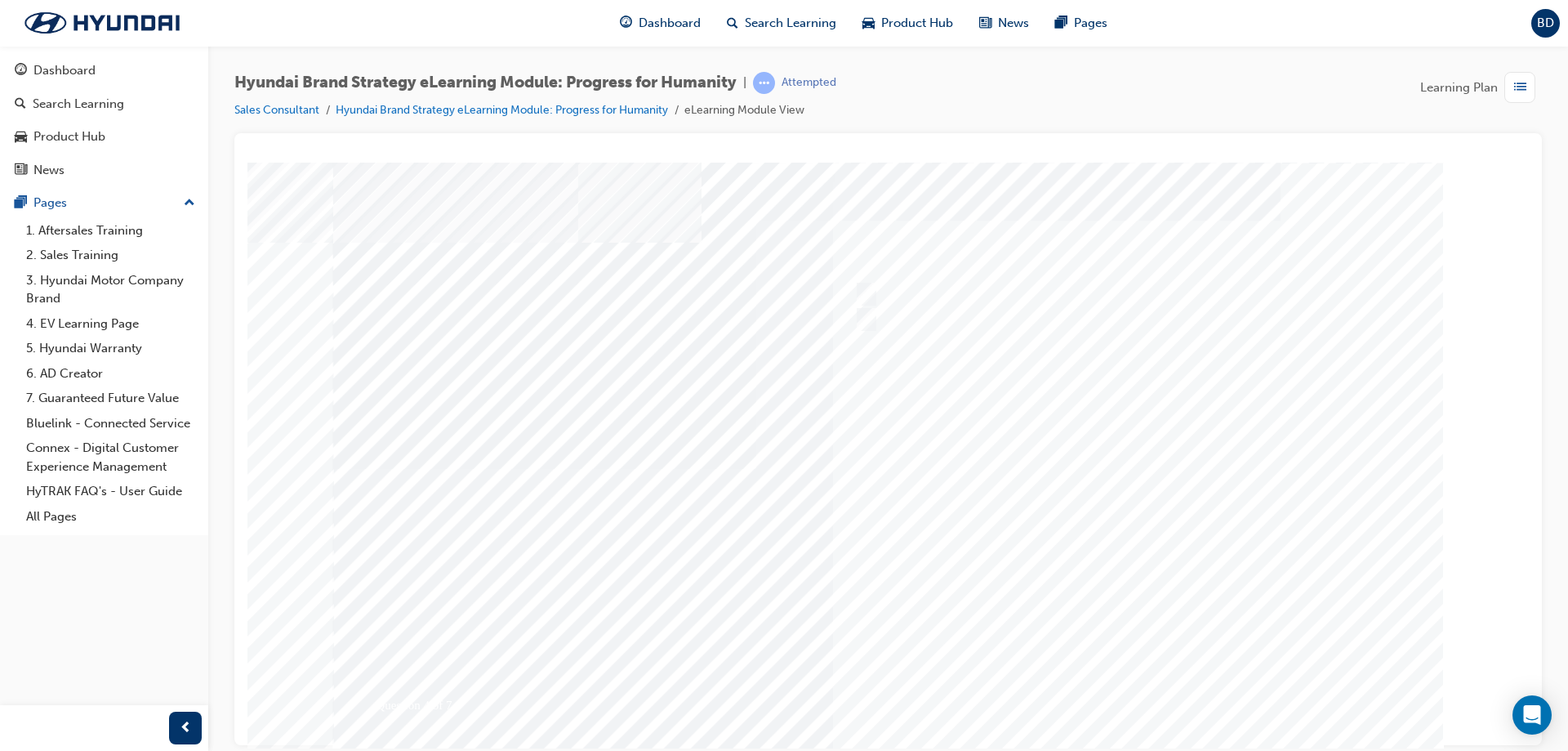
drag, startPoint x: 609, startPoint y: 364, endPoint x: 321, endPoint y: 302, distance: 294.6
click at [329, 168] on div "Question 4 of 7" at bounding box center [889, 168] width 1269 height 0
drag, startPoint x: 318, startPoint y: 302, endPoint x: 683, endPoint y: 381, distance: 373.5
click at [685, 168] on div "Question 4 of 7" at bounding box center [889, 168] width 1269 height 0
drag, startPoint x: 604, startPoint y: 371, endPoint x: 311, endPoint y: 317, distance: 297.9
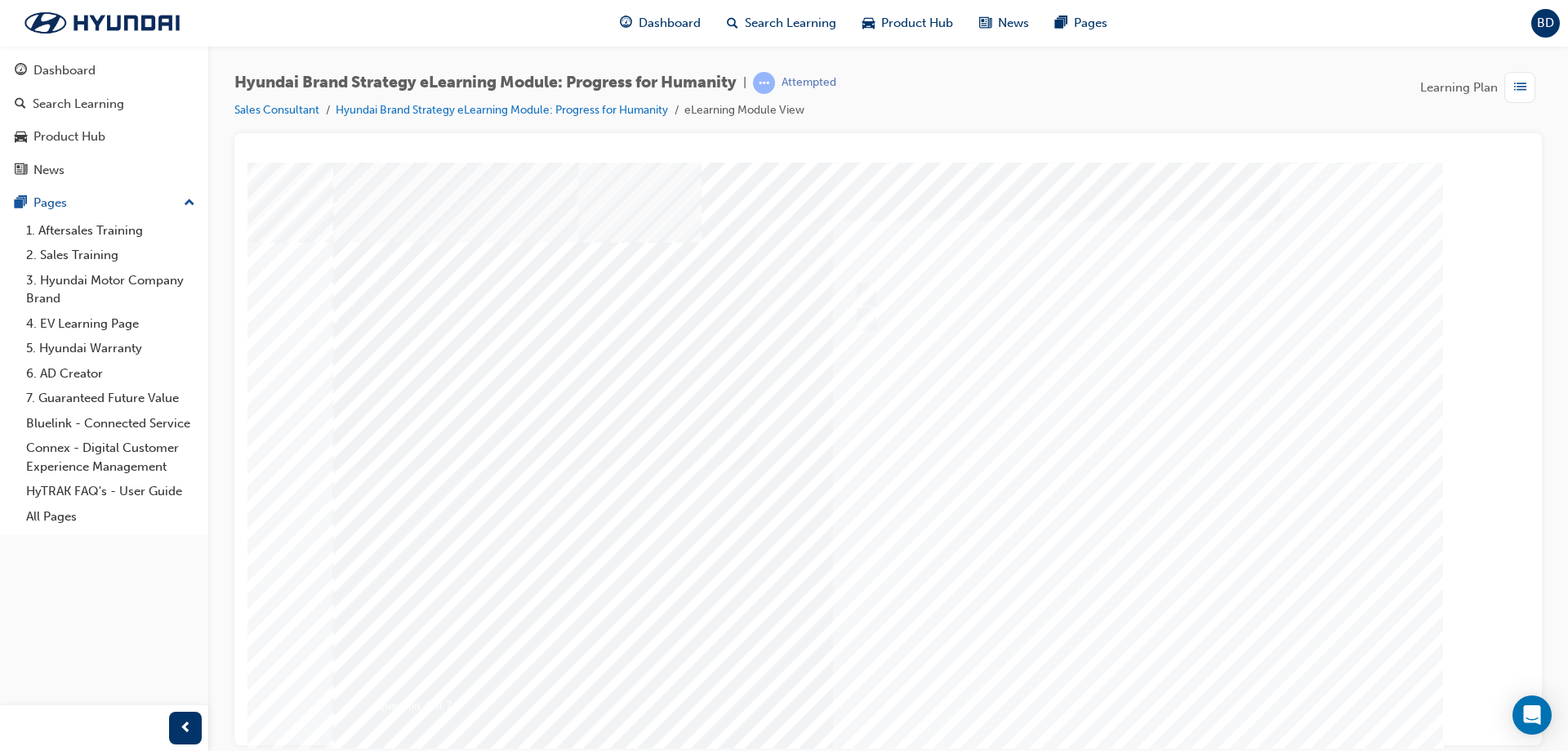
click at [313, 168] on div "Question 4 of 7" at bounding box center [889, 168] width 1269 height 0
drag, startPoint x: 311, startPoint y: 317, endPoint x: 634, endPoint y: 348, distance: 324.5
click at [500, 168] on div "Question 4 of 7" at bounding box center [889, 168] width 1269 height 0
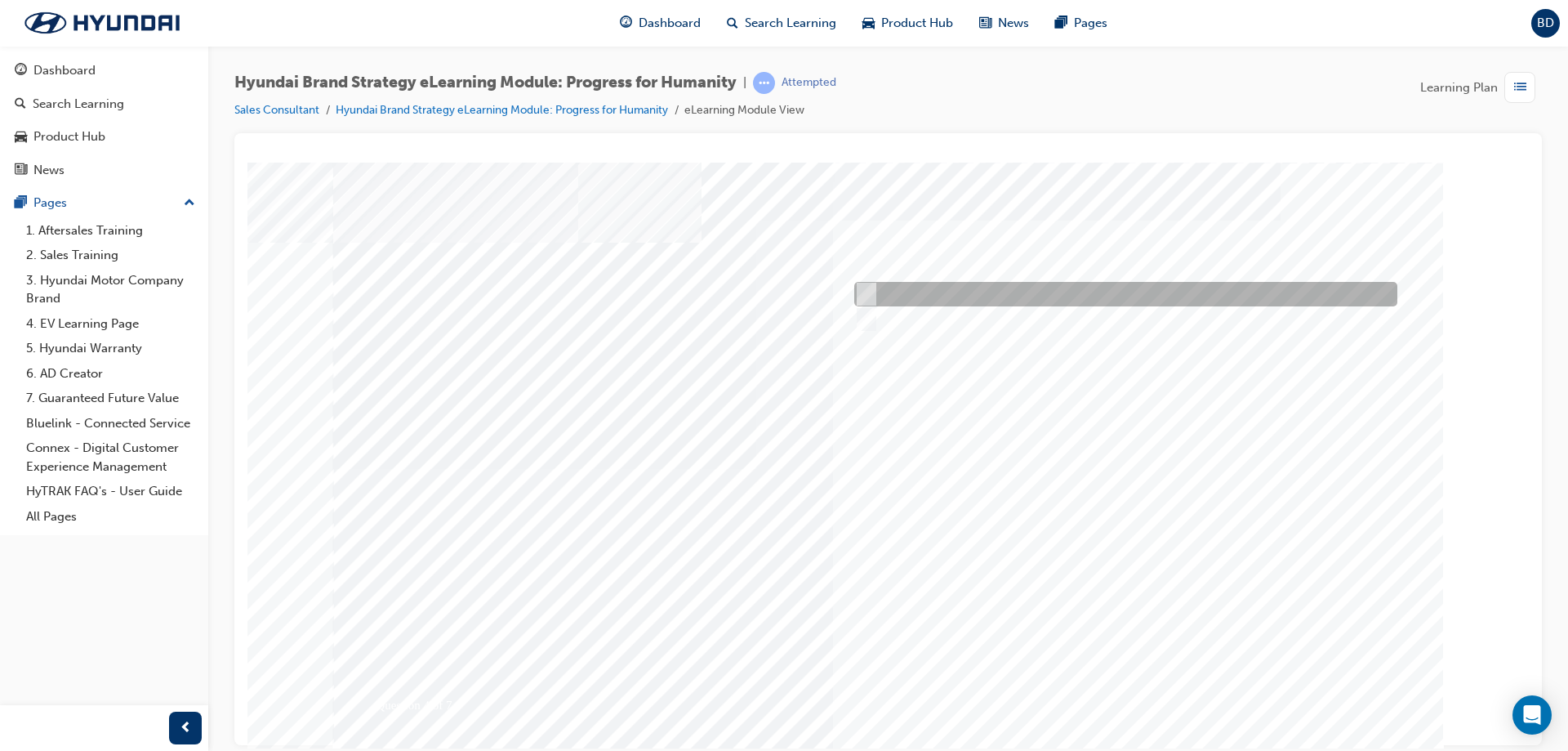
click at [876, 298] on div at bounding box center [1121, 294] width 543 height 25
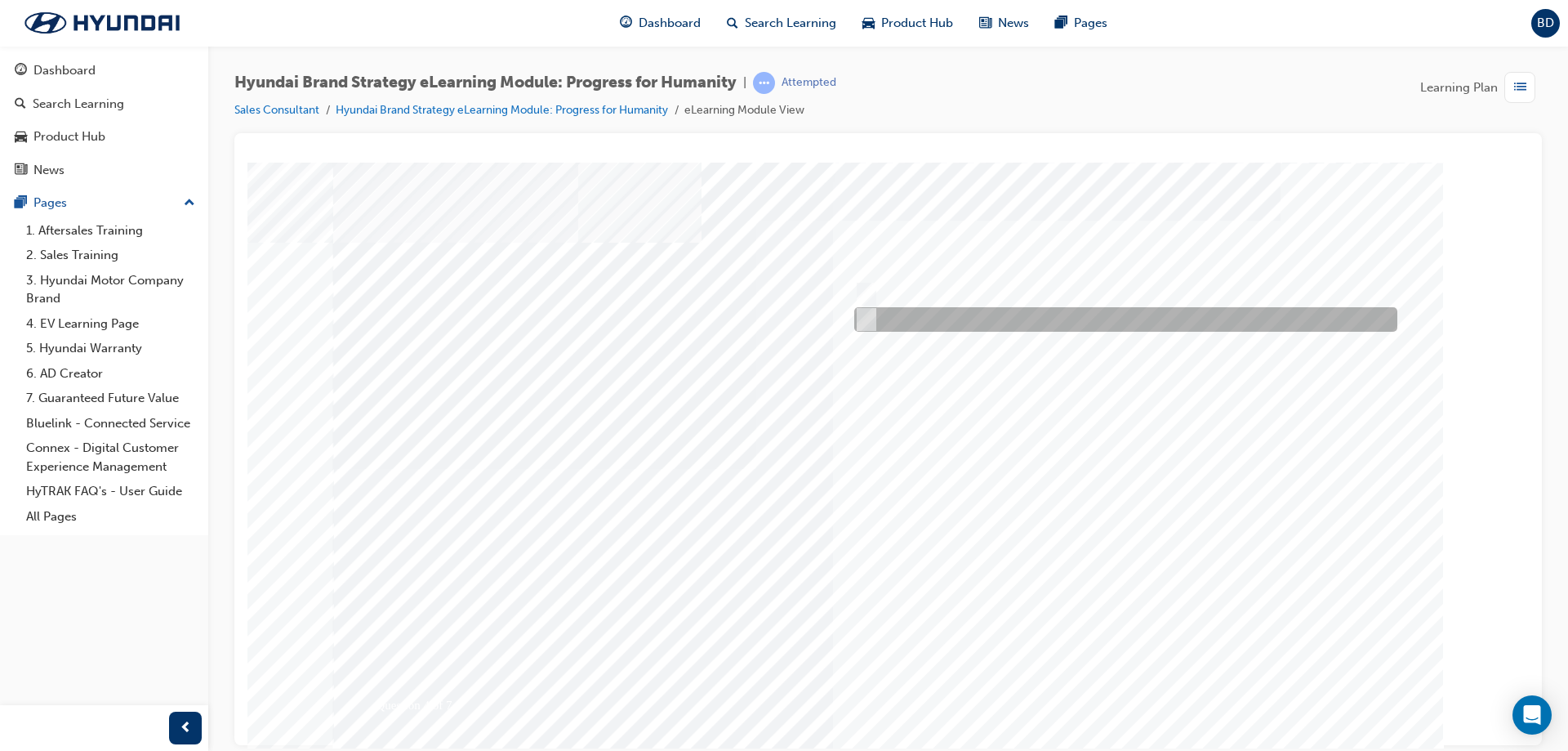
click at [922, 319] on div at bounding box center [1121, 320] width 543 height 25
radio input "false"
radio input "true"
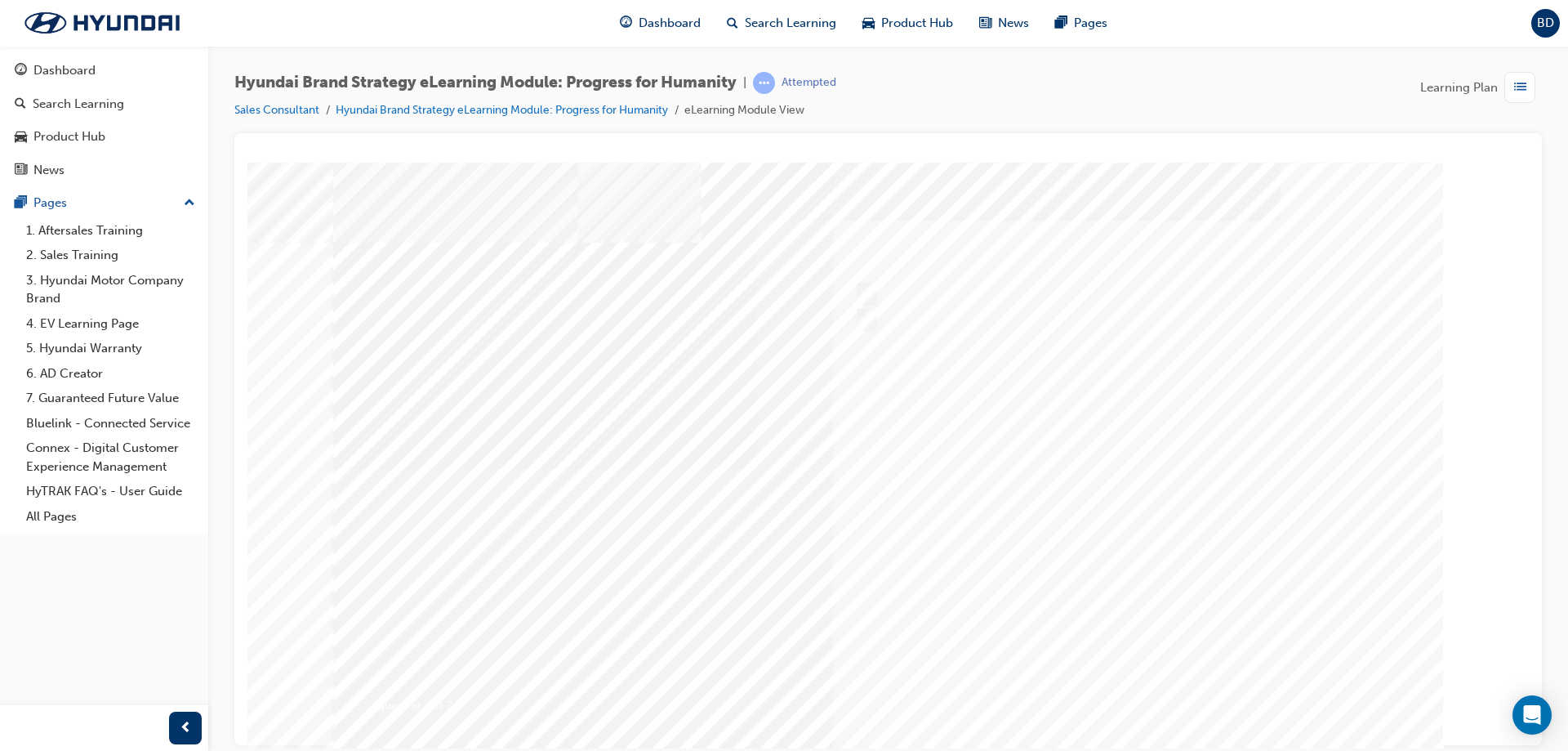
click at [1144, 700] on div at bounding box center [889, 456] width 1110 height 588
drag, startPoint x: 368, startPoint y: 256, endPoint x: 722, endPoint y: 315, distance: 358.9
click at [722, 315] on div "Question 5 of 7" at bounding box center [889, 456] width 1110 height 588
drag, startPoint x: 666, startPoint y: 330, endPoint x: 393, endPoint y: 284, distance: 276.8
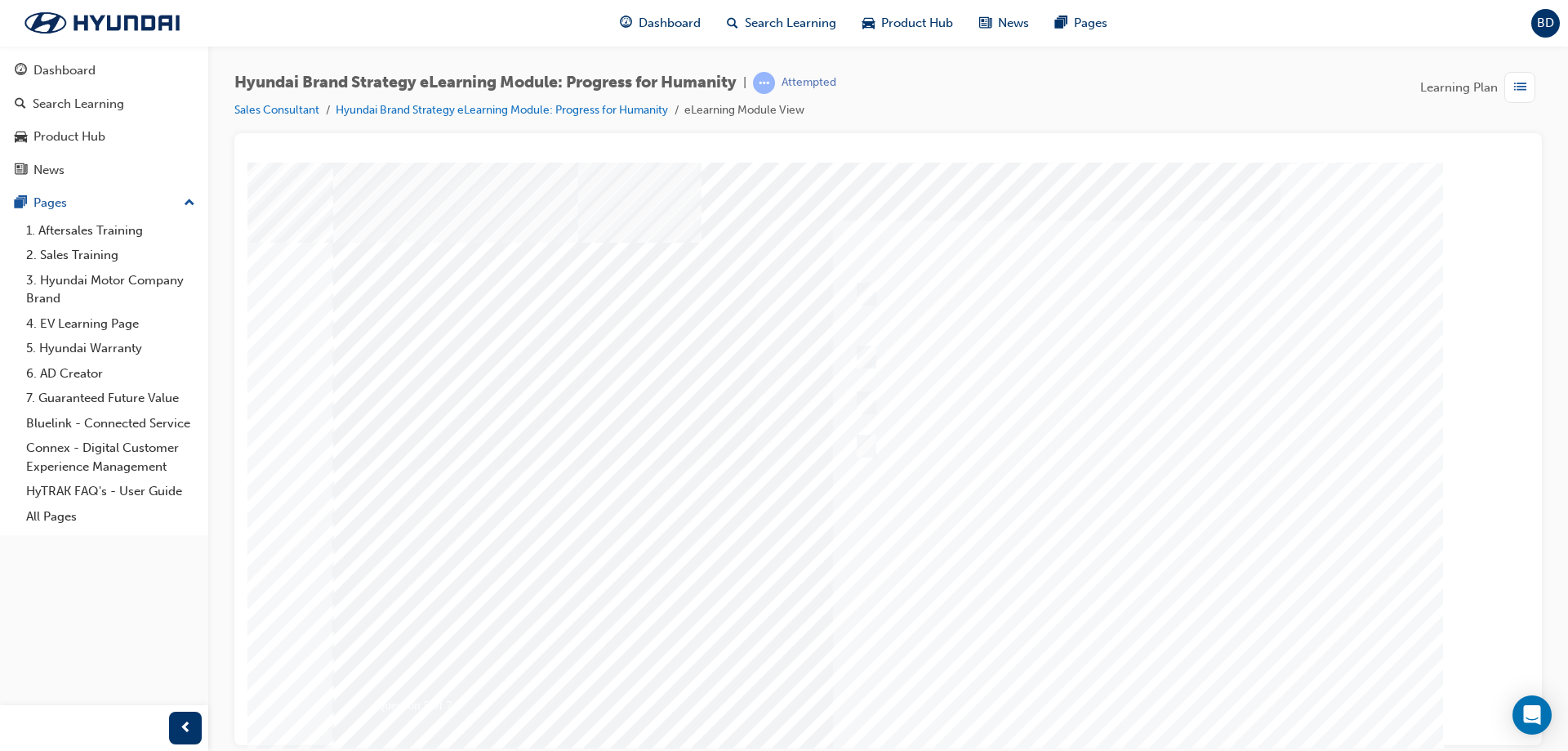
drag, startPoint x: 398, startPoint y: 272, endPoint x: 659, endPoint y: 330, distance: 267.4
click at [659, 330] on div "Question 5 of 7" at bounding box center [889, 456] width 1110 height 588
drag, startPoint x: 656, startPoint y: 332, endPoint x: 334, endPoint y: 264, distance: 329.1
click at [334, 264] on div "Question 5 of 7" at bounding box center [889, 456] width 1110 height 588
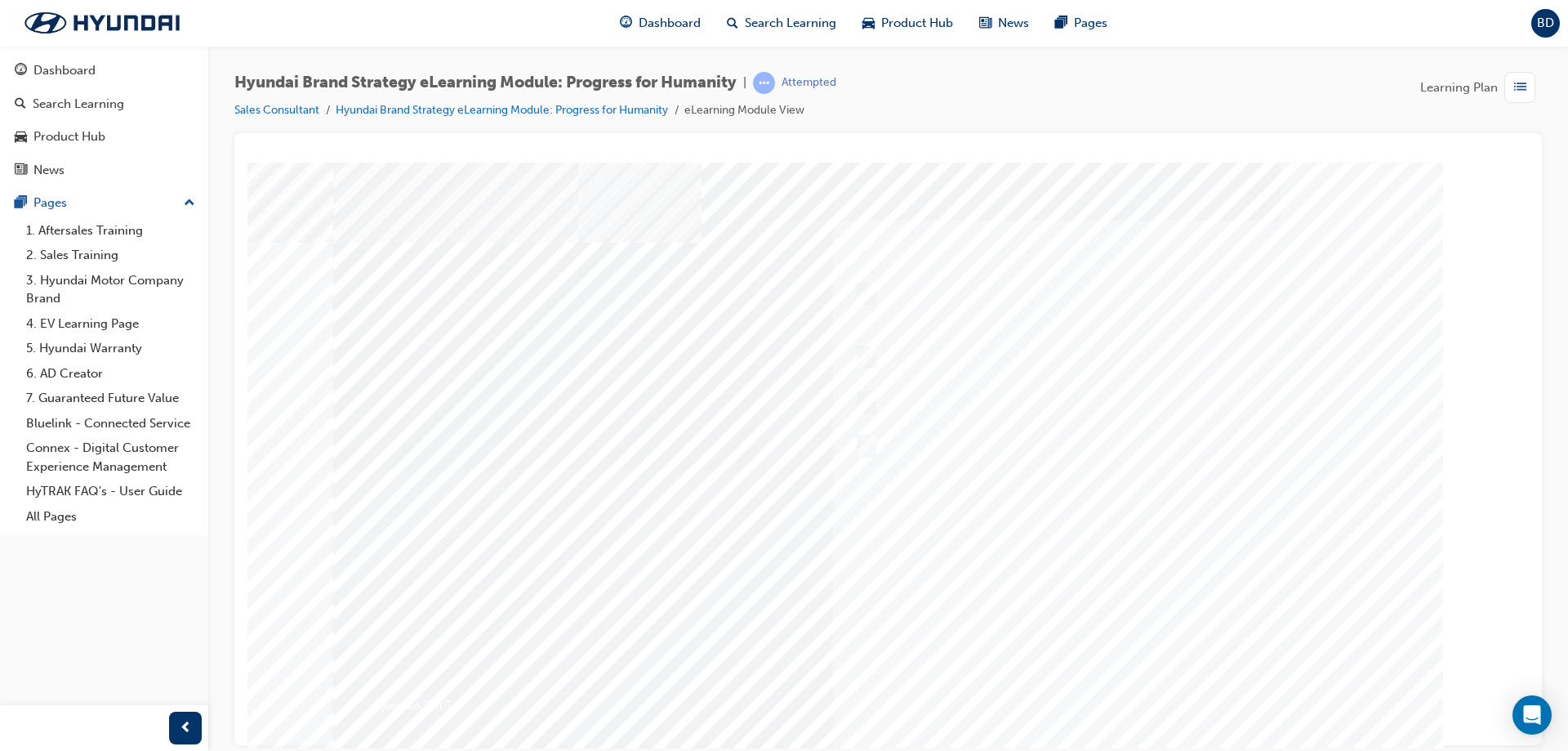
drag, startPoint x: 334, startPoint y: 264, endPoint x: 722, endPoint y: 328, distance: 393.2
click at [722, 328] on div "Question 5 of 7" at bounding box center [889, 456] width 1110 height 588
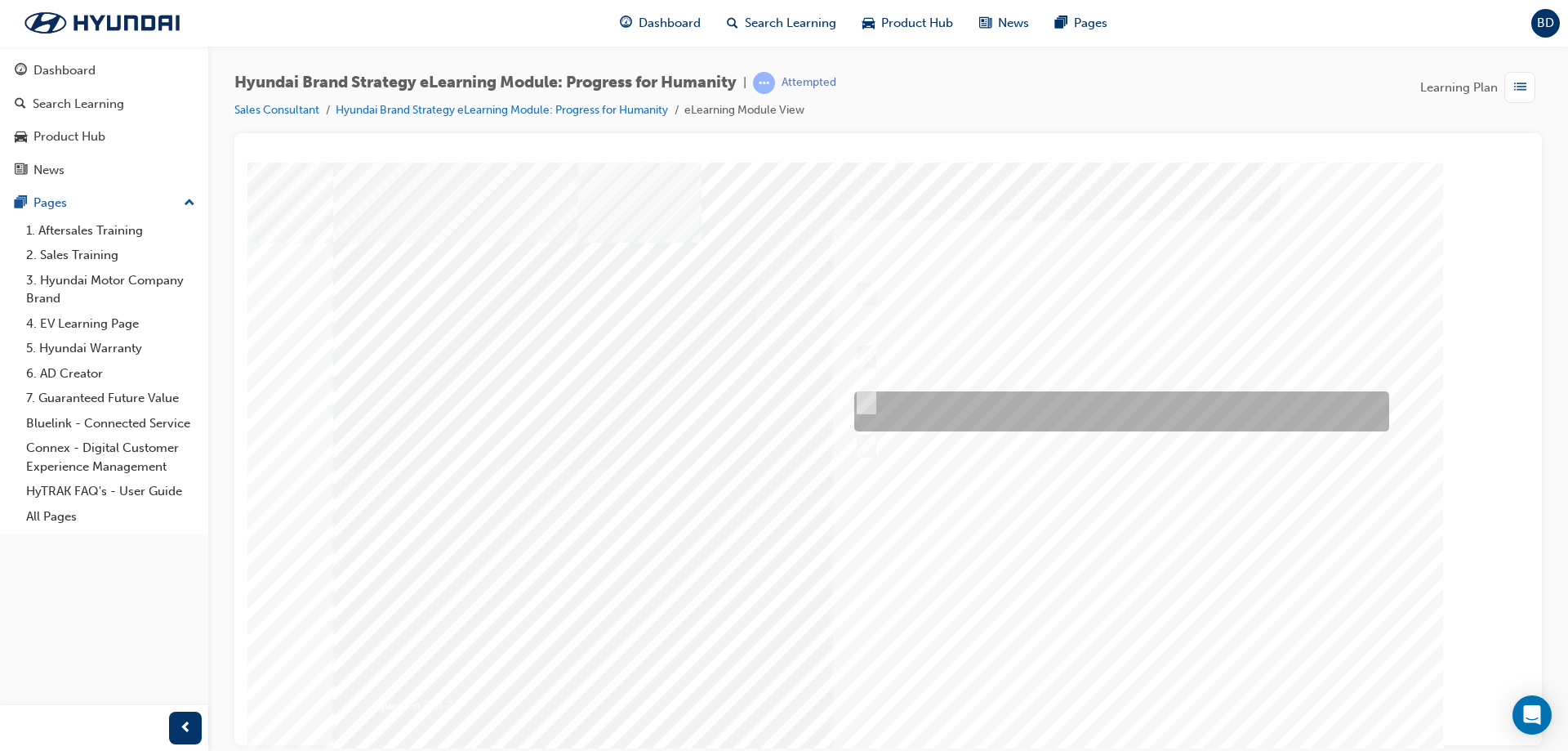
click at [980, 411] on div at bounding box center [1117, 411] width 535 height 40
radio input "true"
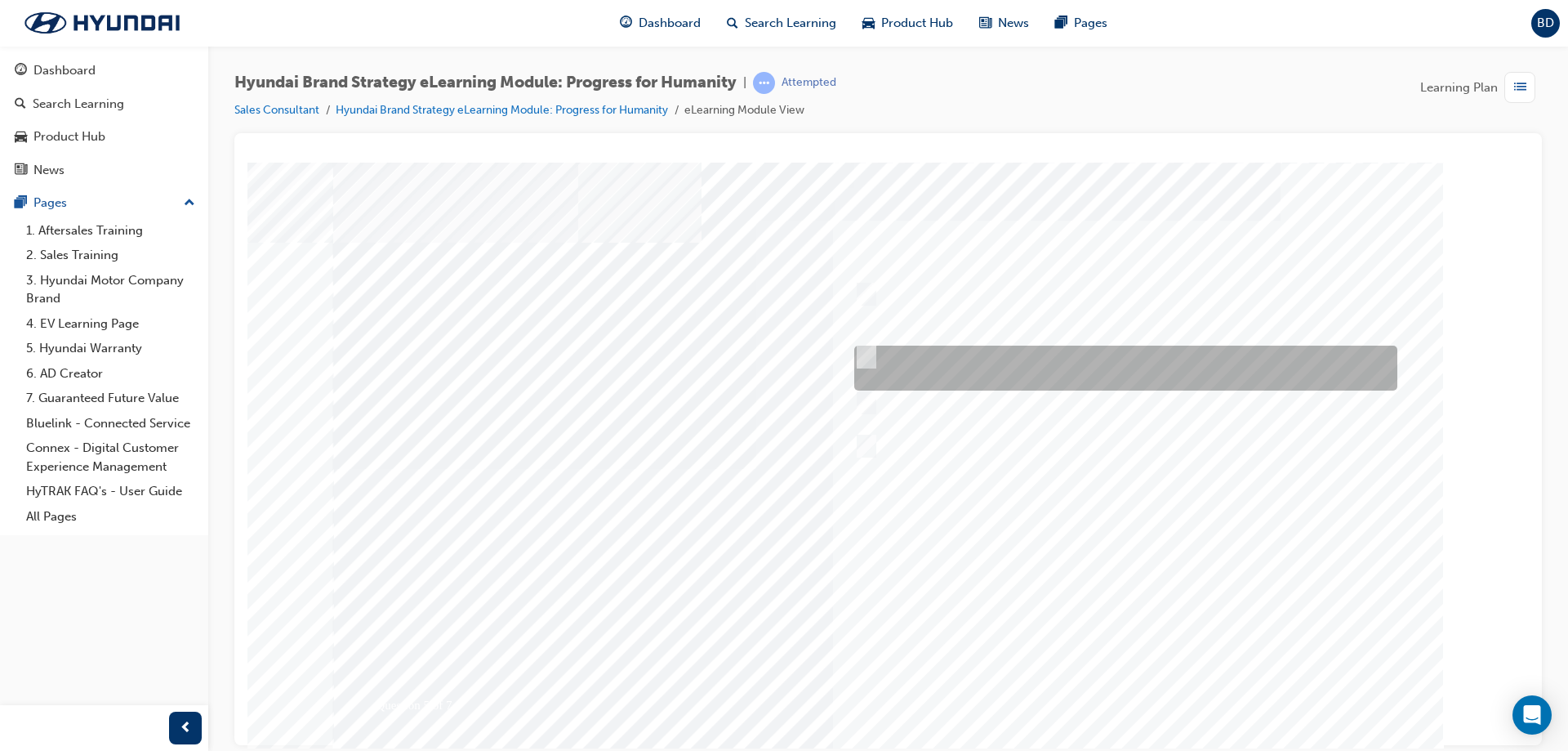
click at [994, 374] on div at bounding box center [1121, 368] width 543 height 45
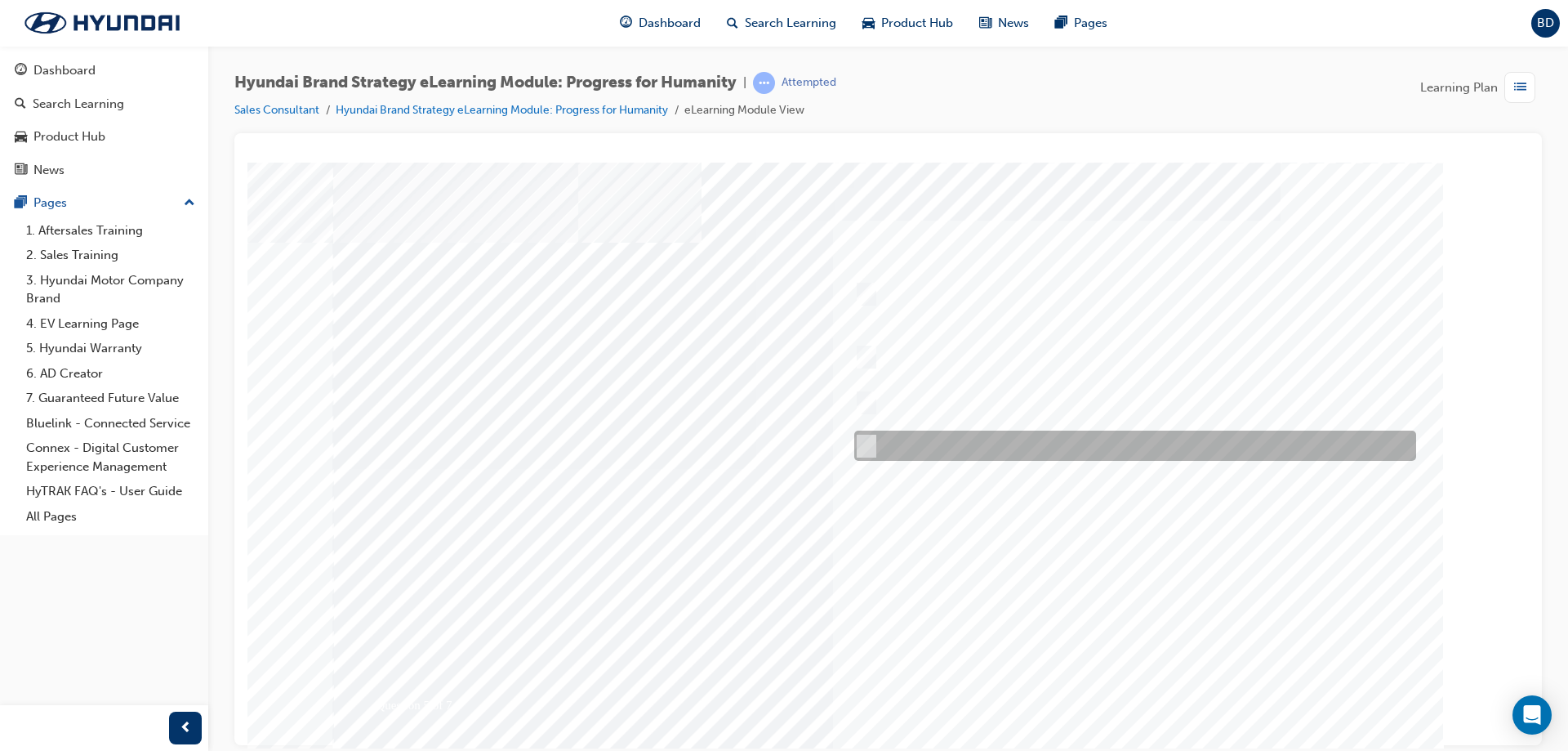
click at [1001, 442] on div at bounding box center [1131, 445] width 562 height 30
radio input "false"
radio input "true"
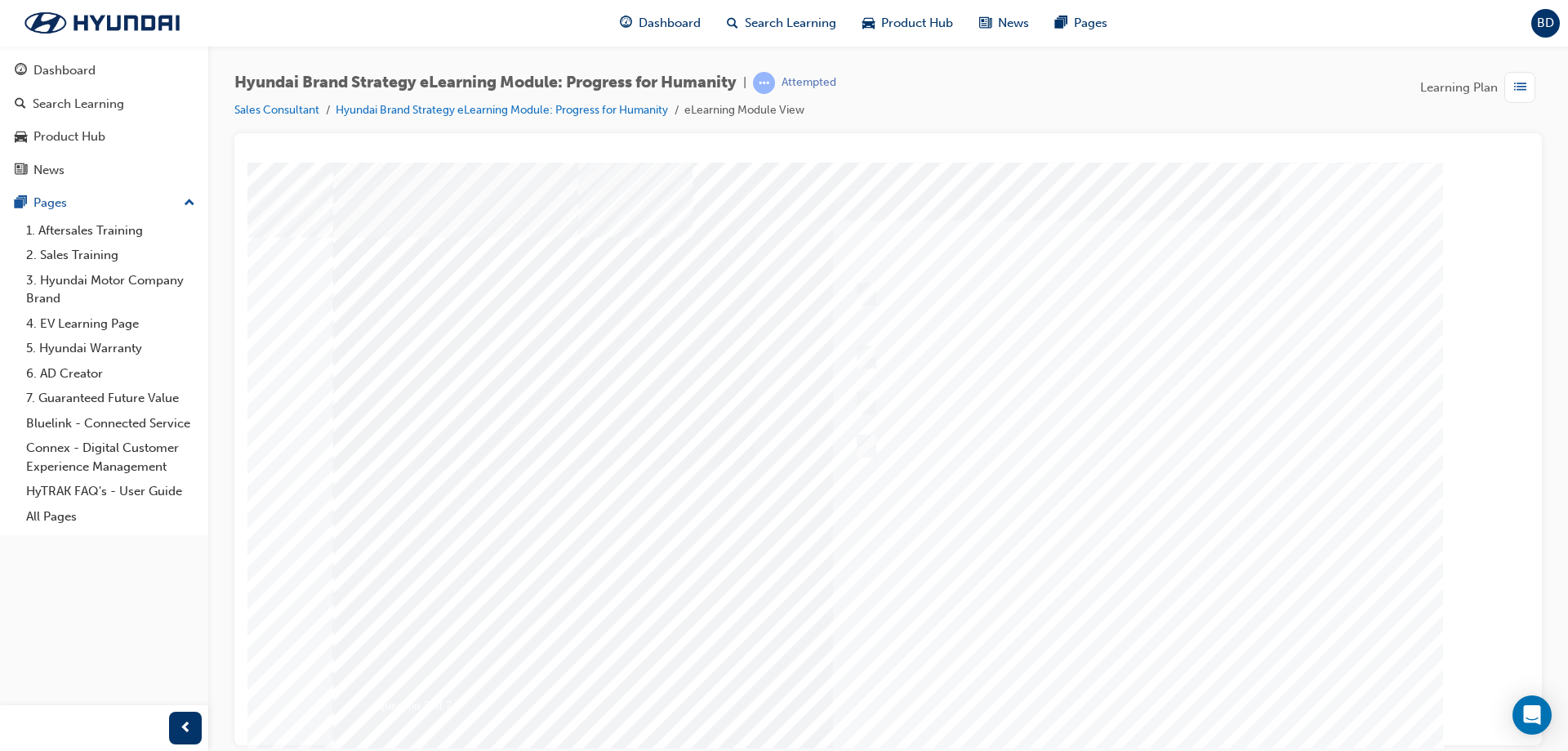
click at [1133, 711] on div at bounding box center [882, 475] width 1110 height 588
drag, startPoint x: 407, startPoint y: 261, endPoint x: 695, endPoint y: 297, distance: 290.2
click at [694, 297] on div "Question 6 of 7" at bounding box center [889, 456] width 1110 height 588
drag, startPoint x: 694, startPoint y: 298, endPoint x: 391, endPoint y: 266, distance: 304.7
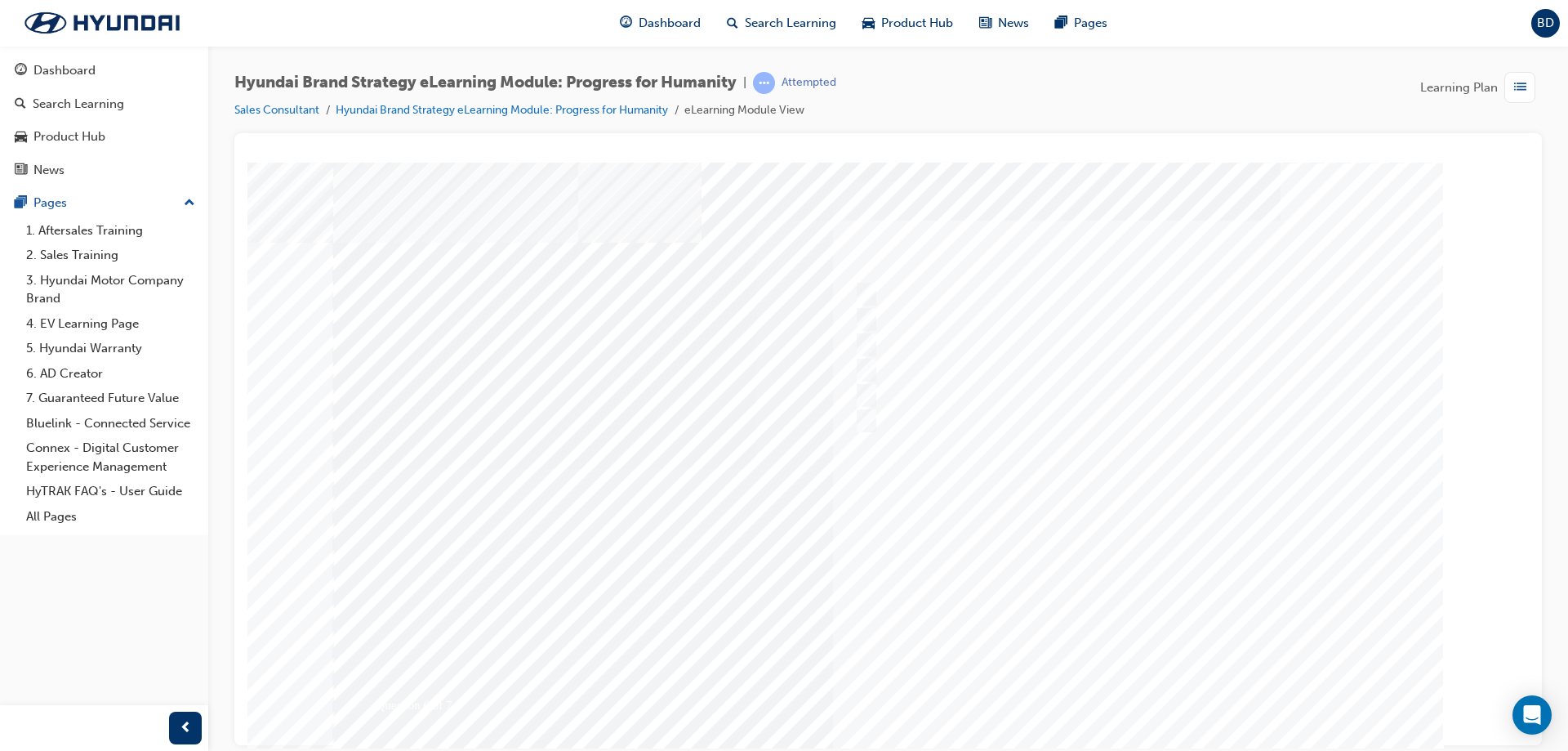
drag, startPoint x: 365, startPoint y: 264, endPoint x: 696, endPoint y: 318, distance: 335.4
click at [696, 318] on div "Question 6 of 7" at bounding box center [889, 456] width 1110 height 588
drag, startPoint x: 696, startPoint y: 318, endPoint x: 306, endPoint y: 281, distance: 391.8
click at [306, 168] on div "Question 6 of 7" at bounding box center [889, 168] width 1269 height 0
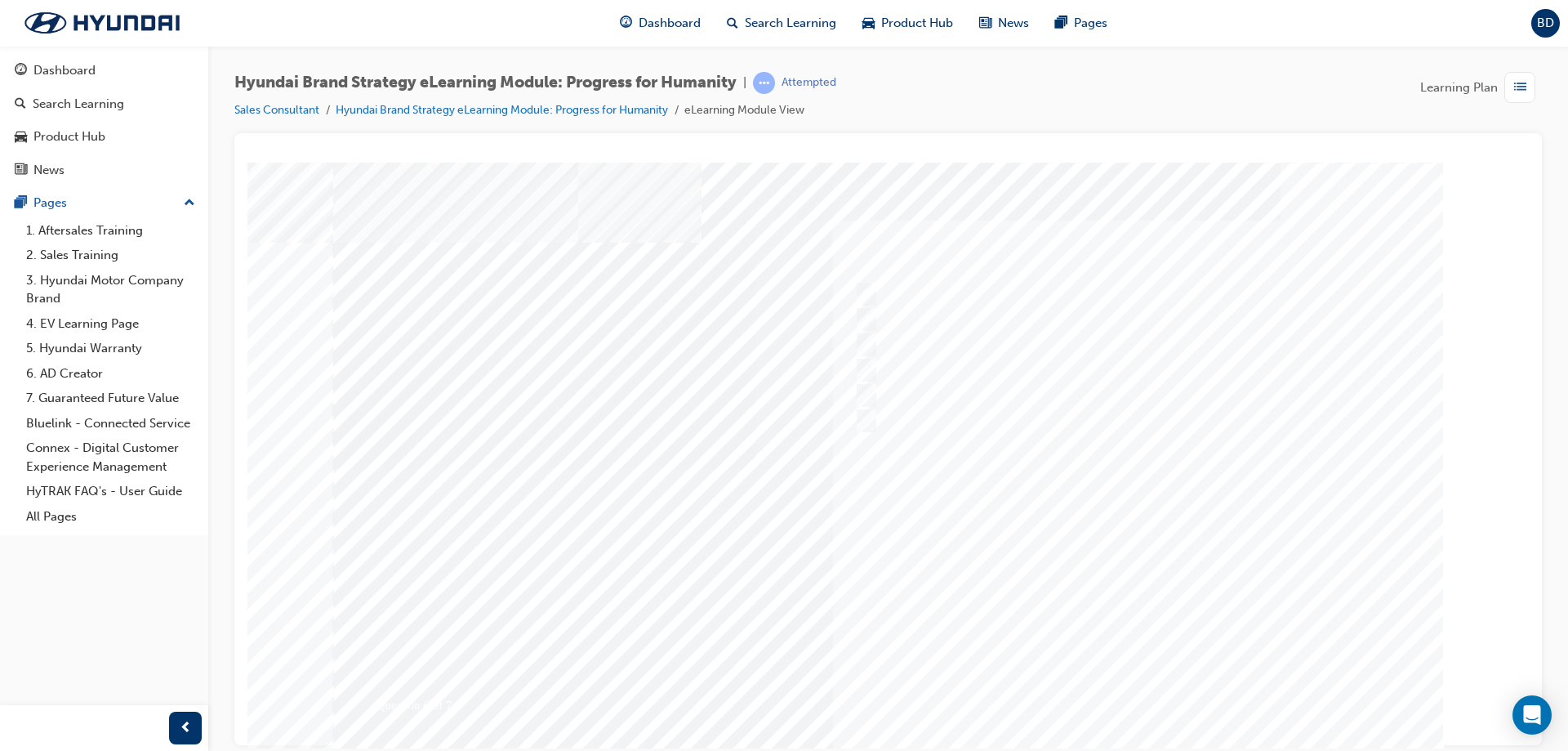
drag, startPoint x: 386, startPoint y: 272, endPoint x: 660, endPoint y: 302, distance: 275.6
click at [659, 168] on div "Question 6 of 7" at bounding box center [889, 168] width 1269 height 0
drag, startPoint x: 660, startPoint y: 302, endPoint x: 356, endPoint y: 269, distance: 305.8
click at [357, 269] on div "Question 6 of 7" at bounding box center [889, 456] width 1110 height 588
drag, startPoint x: 355, startPoint y: 268, endPoint x: 620, endPoint y: 283, distance: 265.4
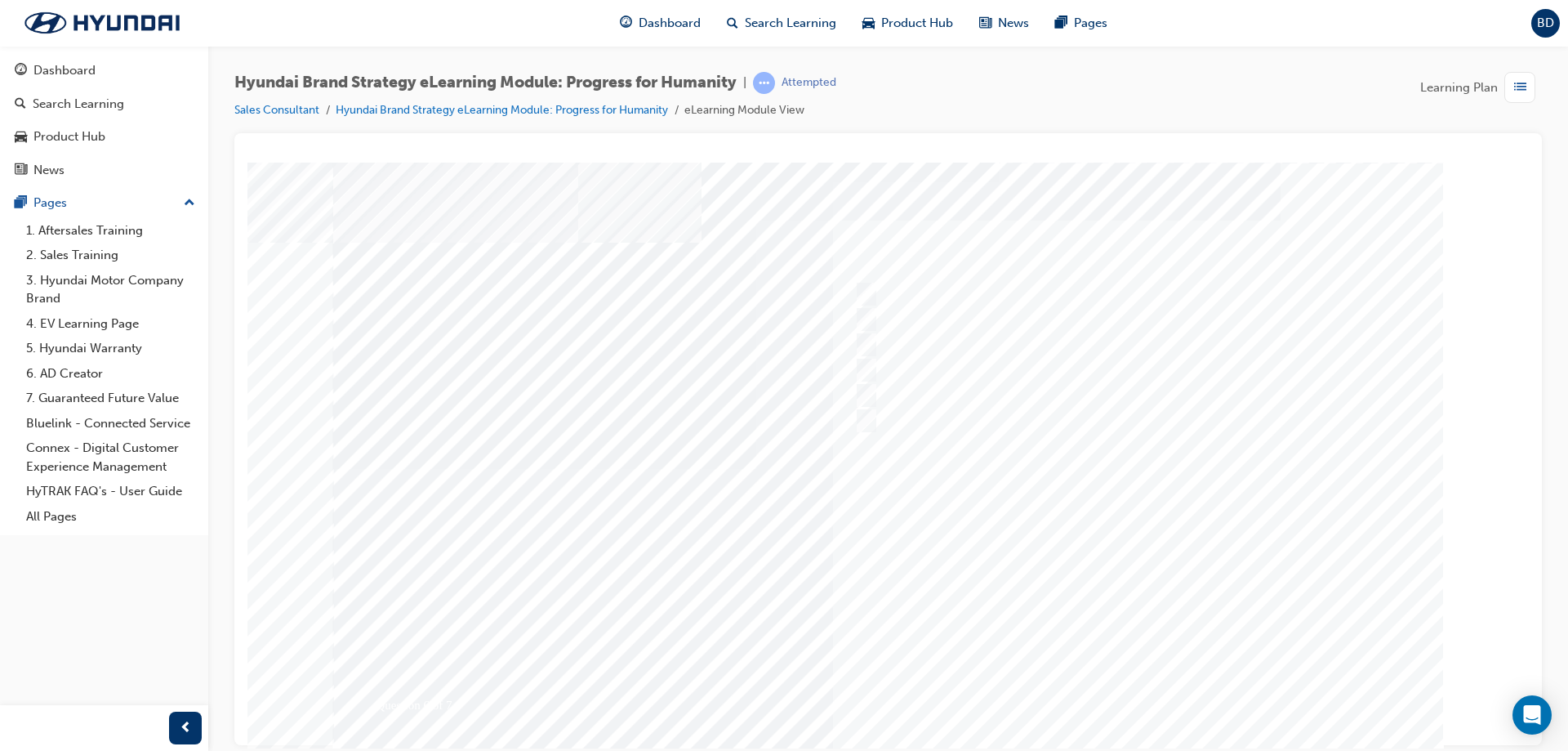
click at [620, 283] on div "Question 6 of 7" at bounding box center [889, 456] width 1110 height 588
drag, startPoint x: 626, startPoint y: 290, endPoint x: 338, endPoint y: 249, distance: 290.9
click at [338, 249] on div "Question 6 of 7" at bounding box center [889, 456] width 1110 height 588
drag, startPoint x: 338, startPoint y: 249, endPoint x: 602, endPoint y: 284, distance: 266.3
click at [575, 277] on div "Question 6 of 7" at bounding box center [889, 456] width 1110 height 588
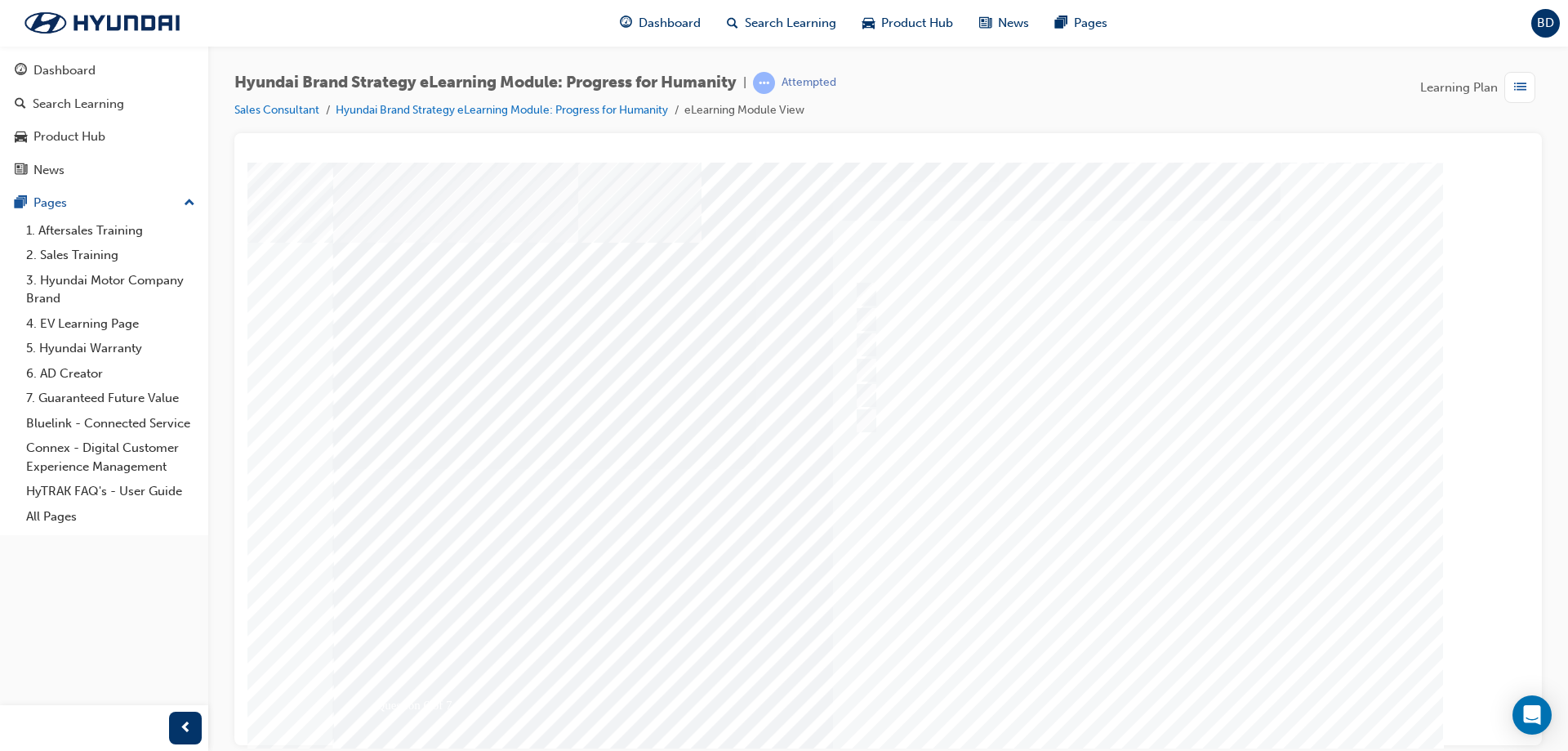
drag, startPoint x: 598, startPoint y: 296, endPoint x: 378, endPoint y: 253, distance: 224.2
click at [376, 254] on div "Question 6 of 7" at bounding box center [889, 456] width 1110 height 588
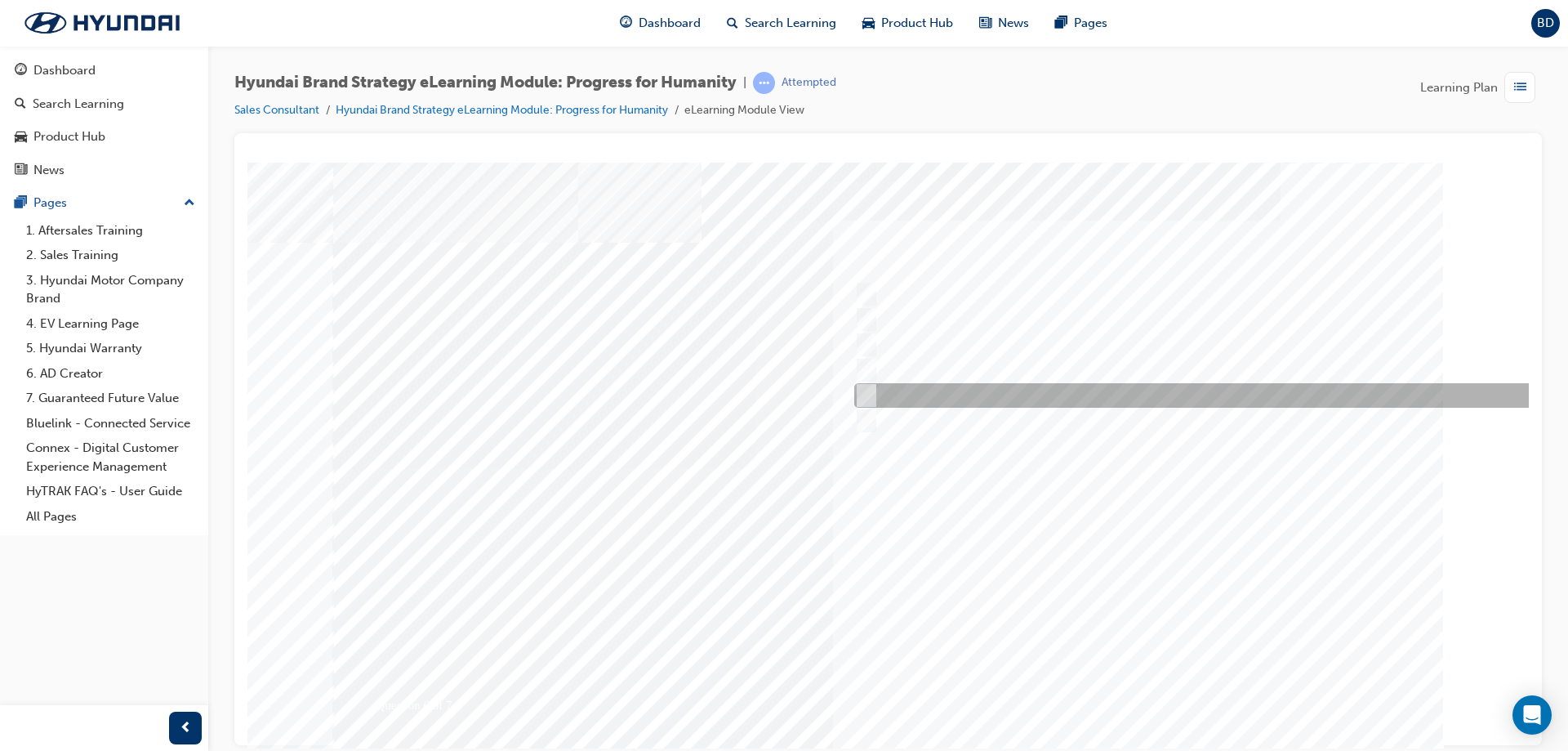
click at [960, 400] on div at bounding box center [1203, 395] width 707 height 25
radio input "true"
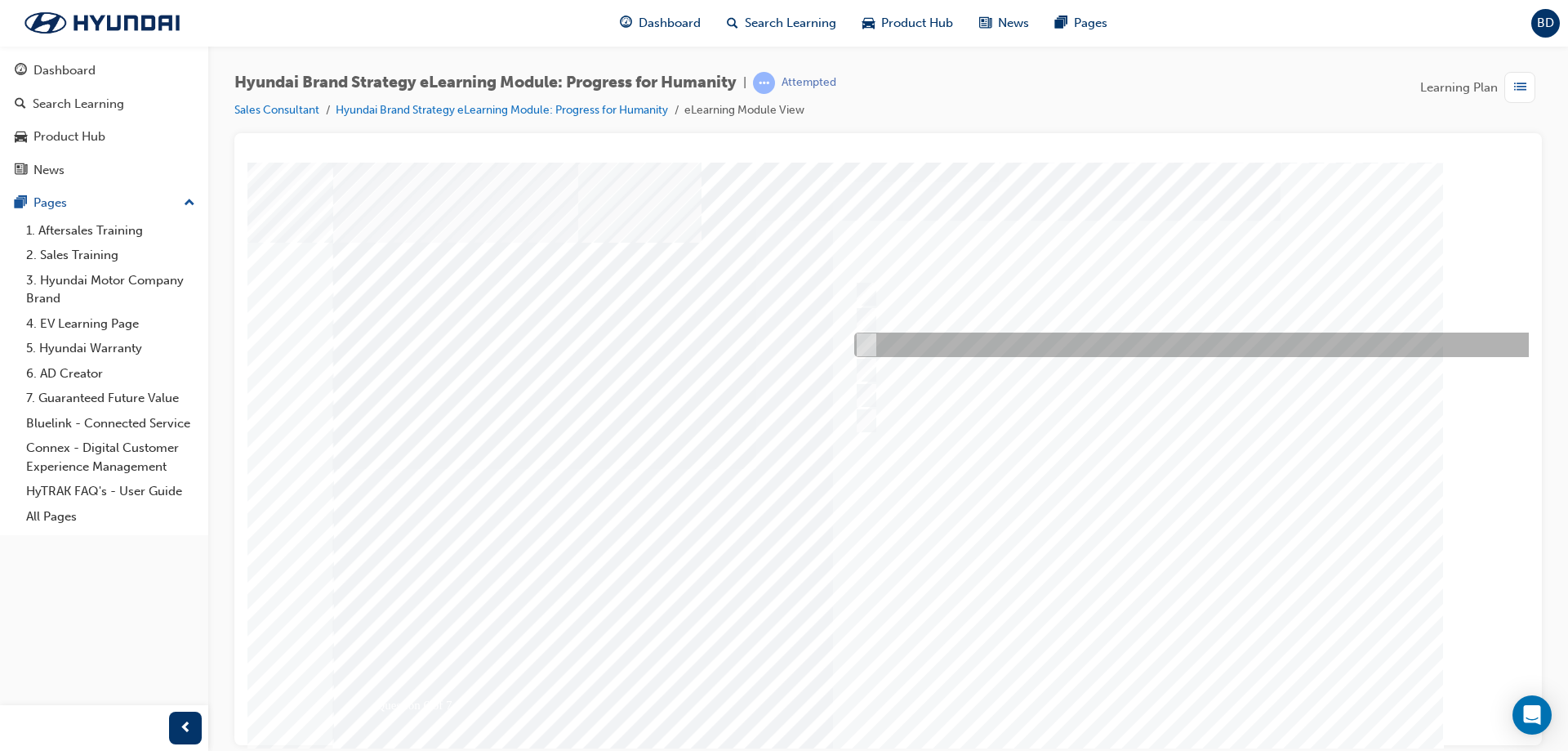
click at [947, 347] on div at bounding box center [1203, 345] width 707 height 25
radio input "true"
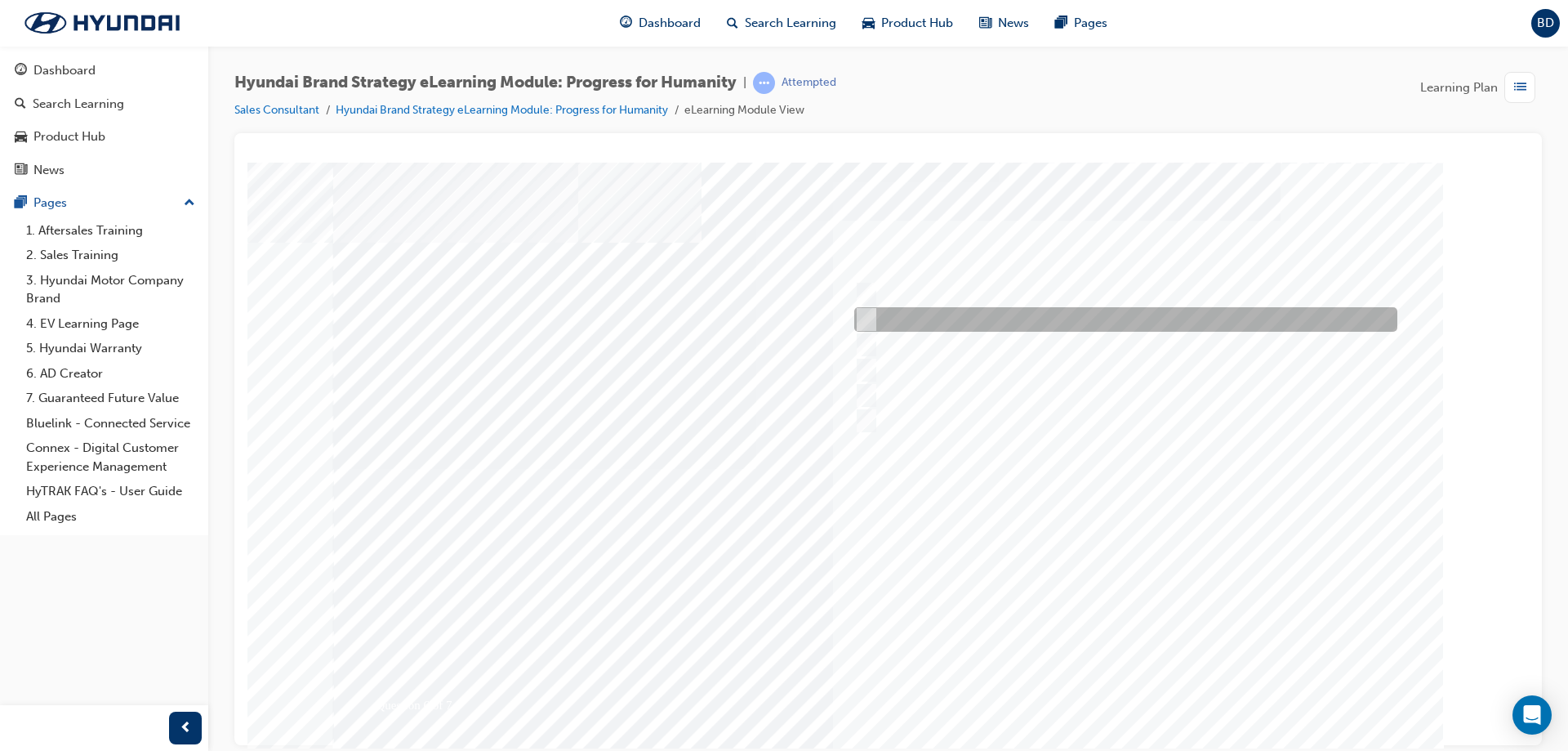
click at [947, 320] on div at bounding box center [1121, 320] width 543 height 25
radio input "true"
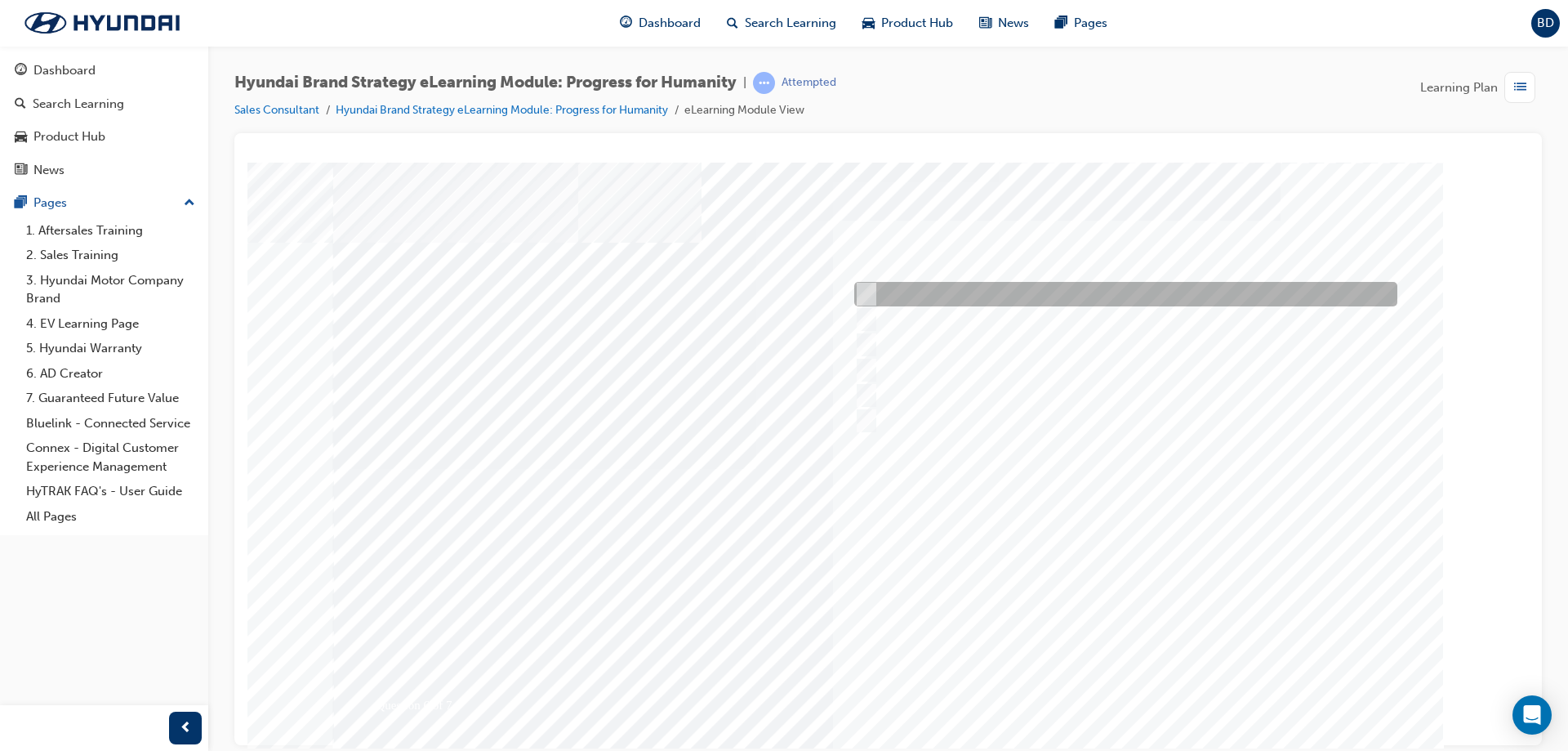
click at [956, 294] on div at bounding box center [1121, 294] width 543 height 25
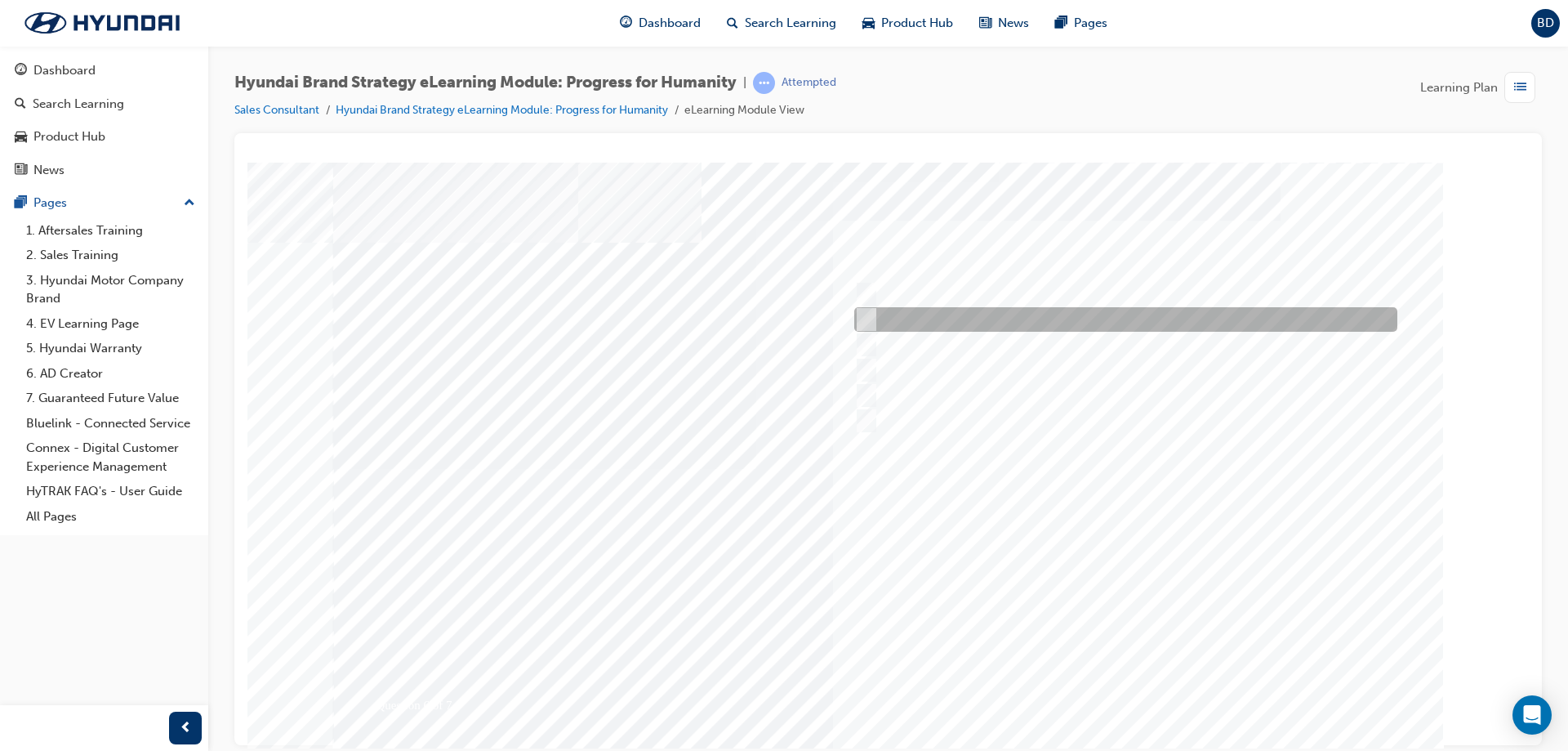
click at [959, 311] on div at bounding box center [1121, 320] width 543 height 25
radio input "false"
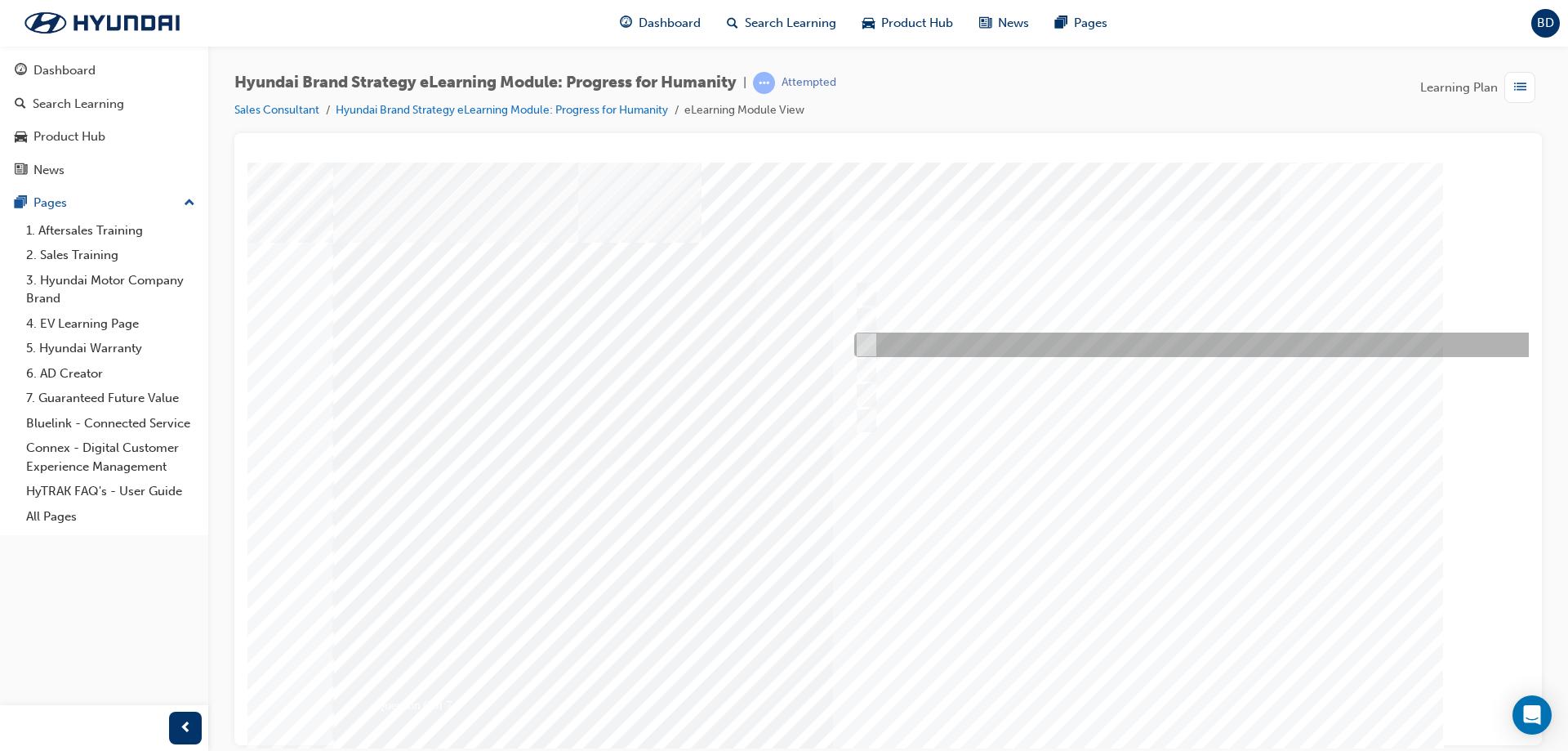
click at [959, 335] on div at bounding box center [1203, 345] width 707 height 25
radio input "false"
click at [959, 359] on div at bounding box center [1203, 371] width 707 height 25
radio input "false"
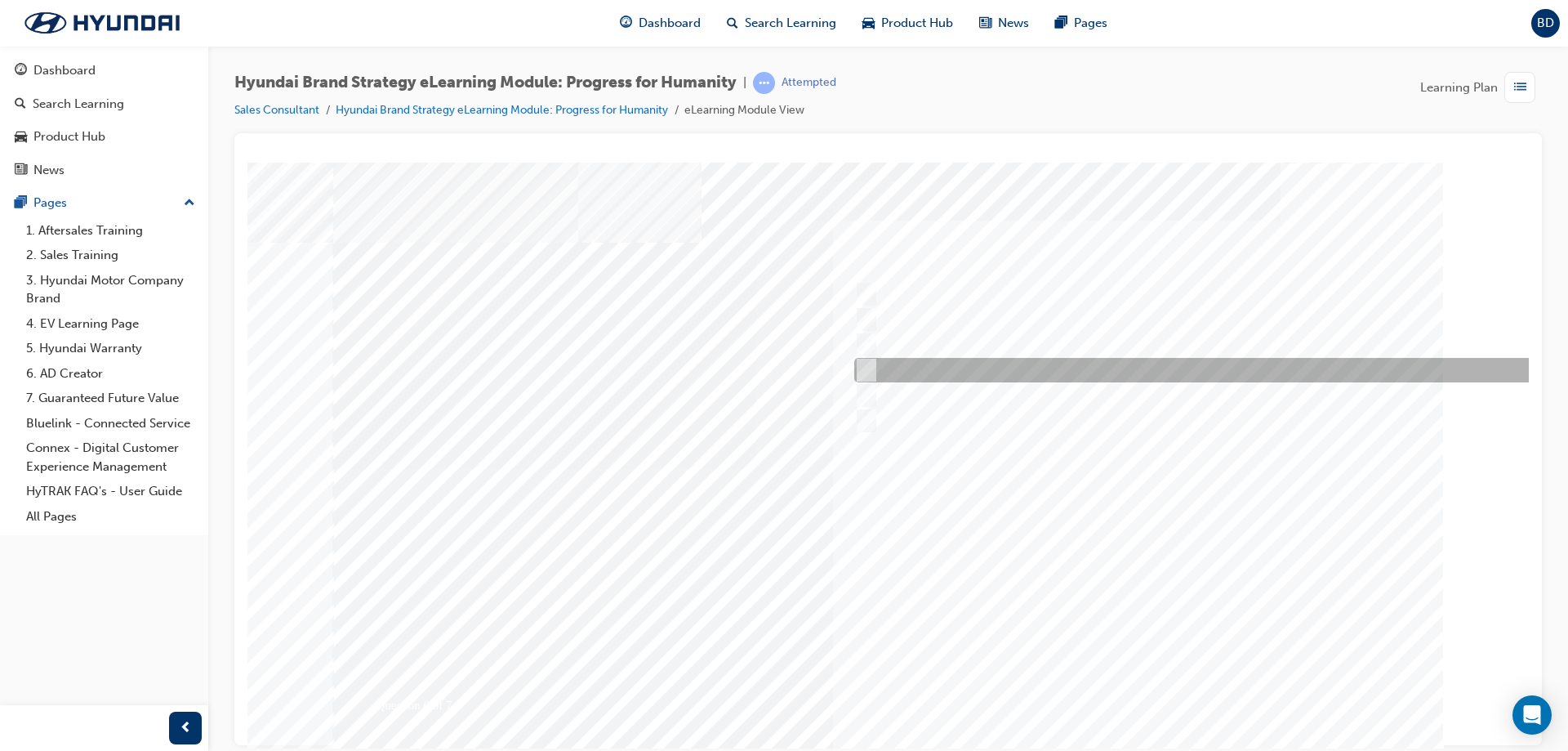
click at [953, 379] on div at bounding box center [1203, 371] width 707 height 25
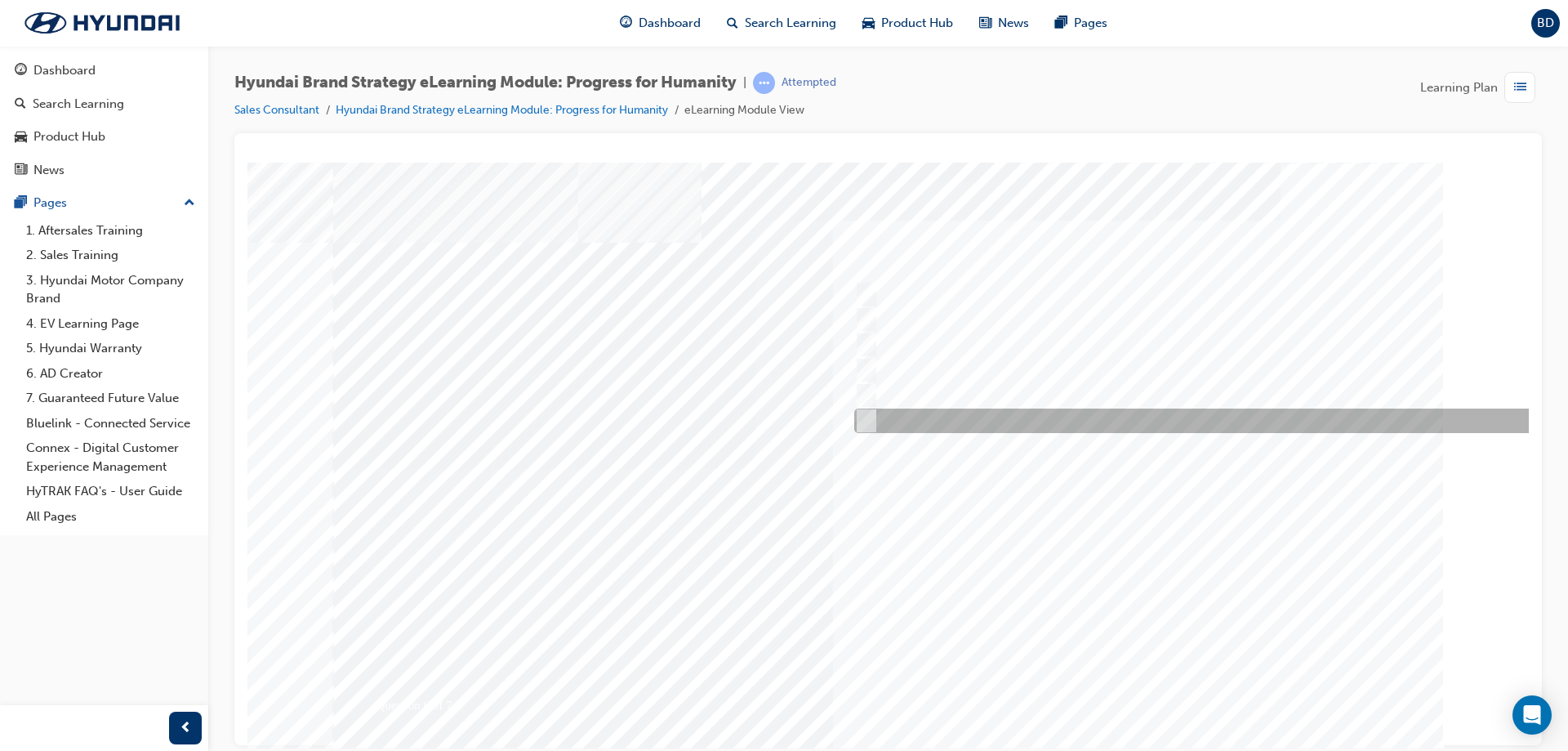
click at [952, 409] on div at bounding box center [1203, 421] width 707 height 25
radio input "false"
radio input "true"
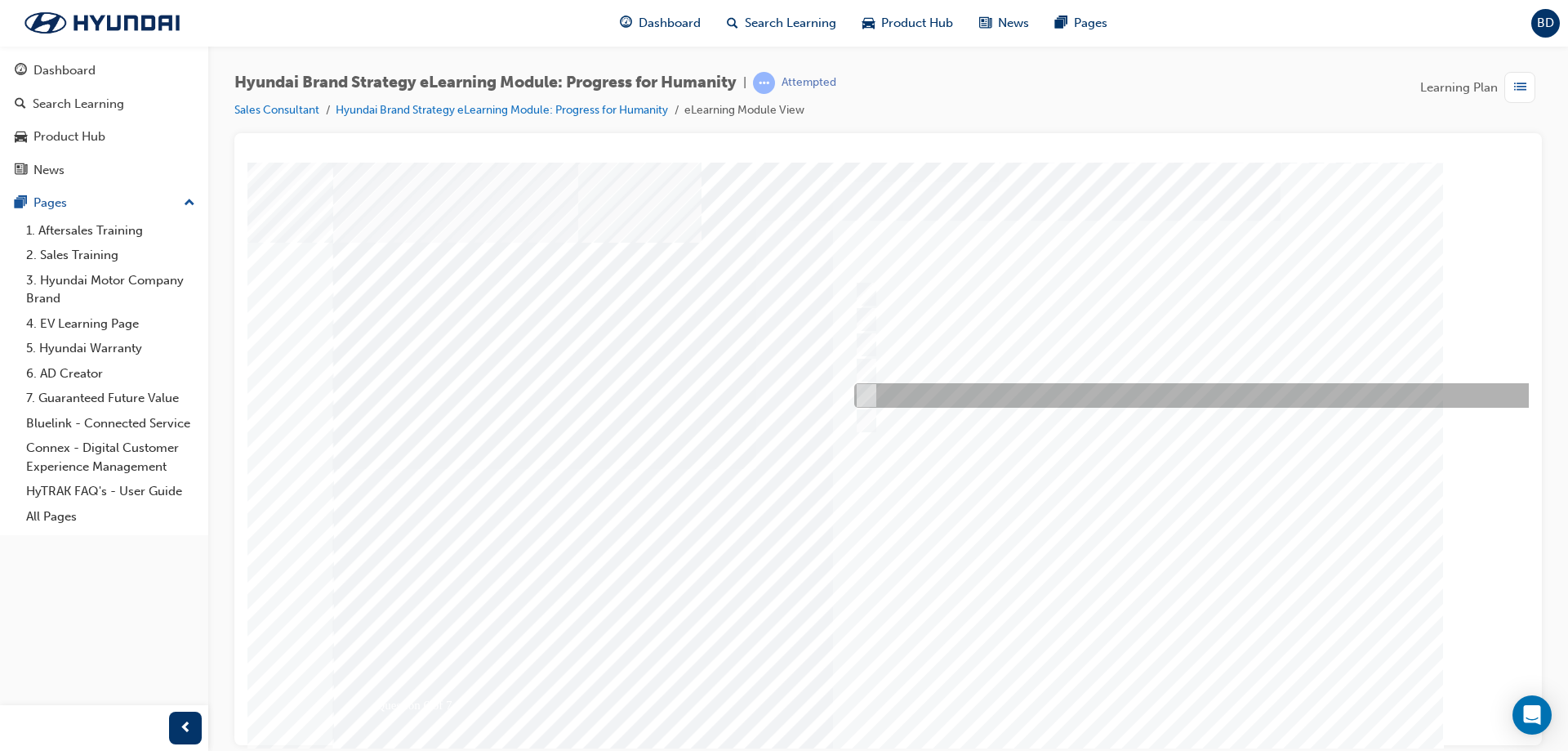
click at [957, 393] on div at bounding box center [1203, 395] width 707 height 25
radio input "true"
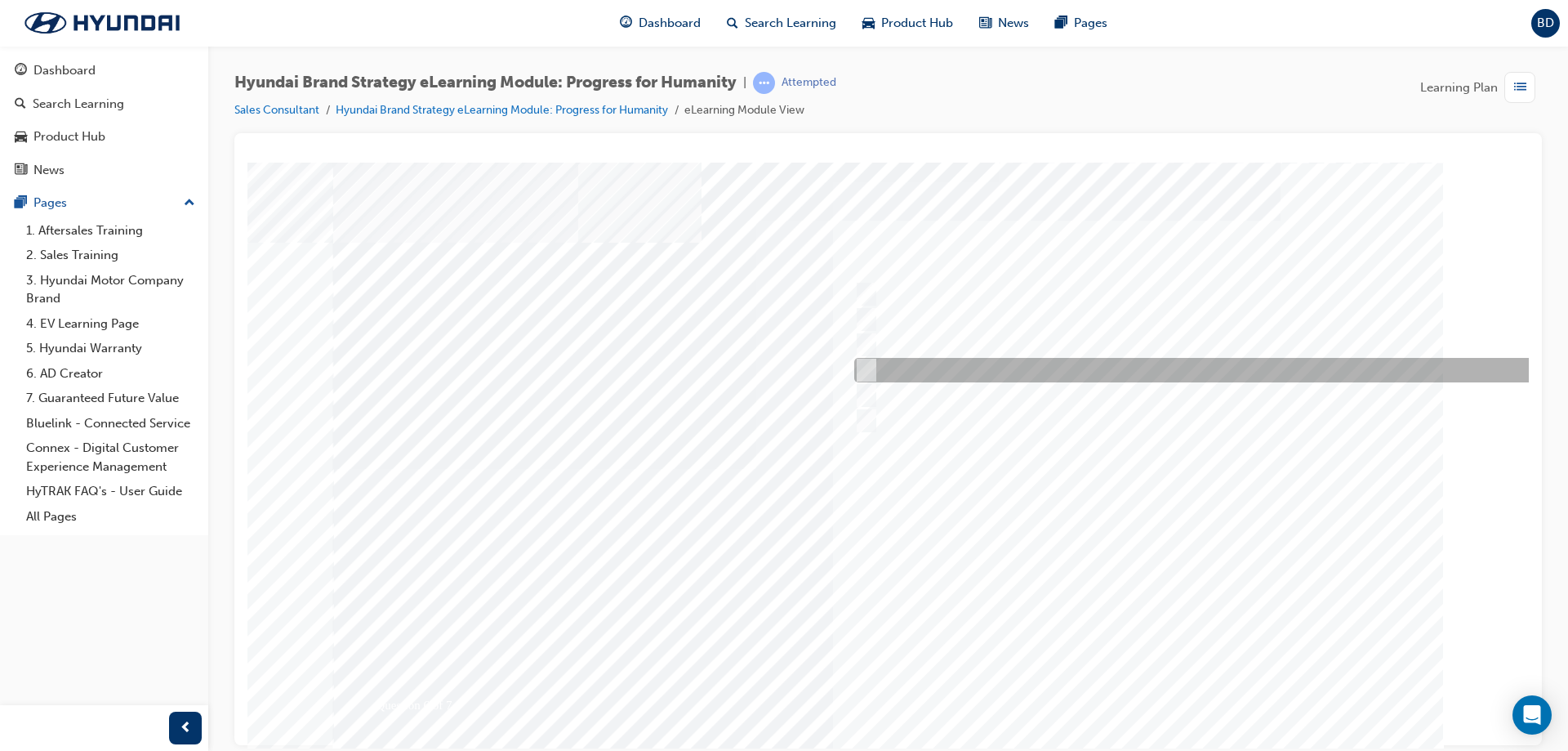
click at [958, 370] on div at bounding box center [1203, 371] width 707 height 25
radio input "true"
click at [958, 342] on div at bounding box center [1203, 345] width 707 height 25
radio input "true"
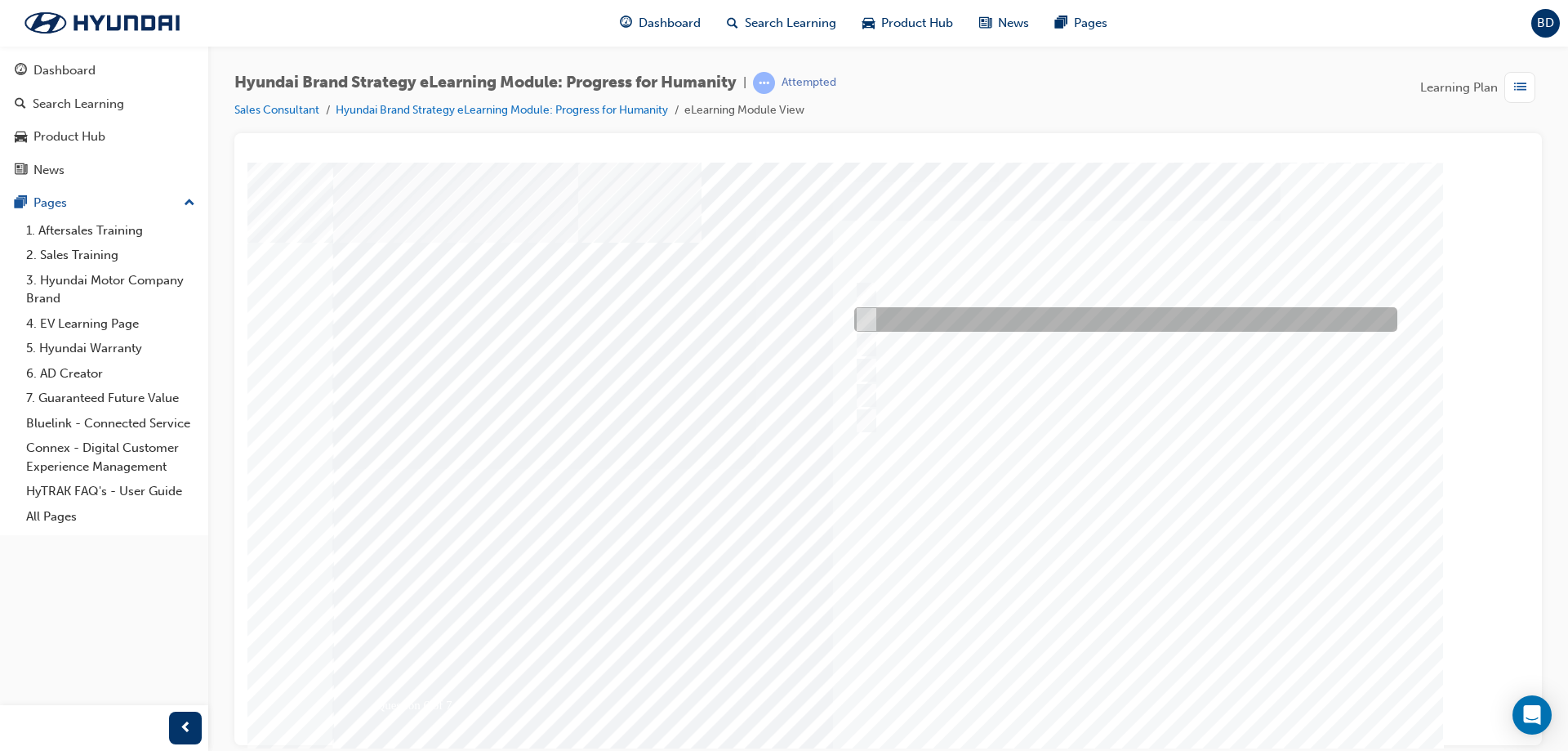
click at [959, 313] on div at bounding box center [1121, 320] width 543 height 25
radio input "true"
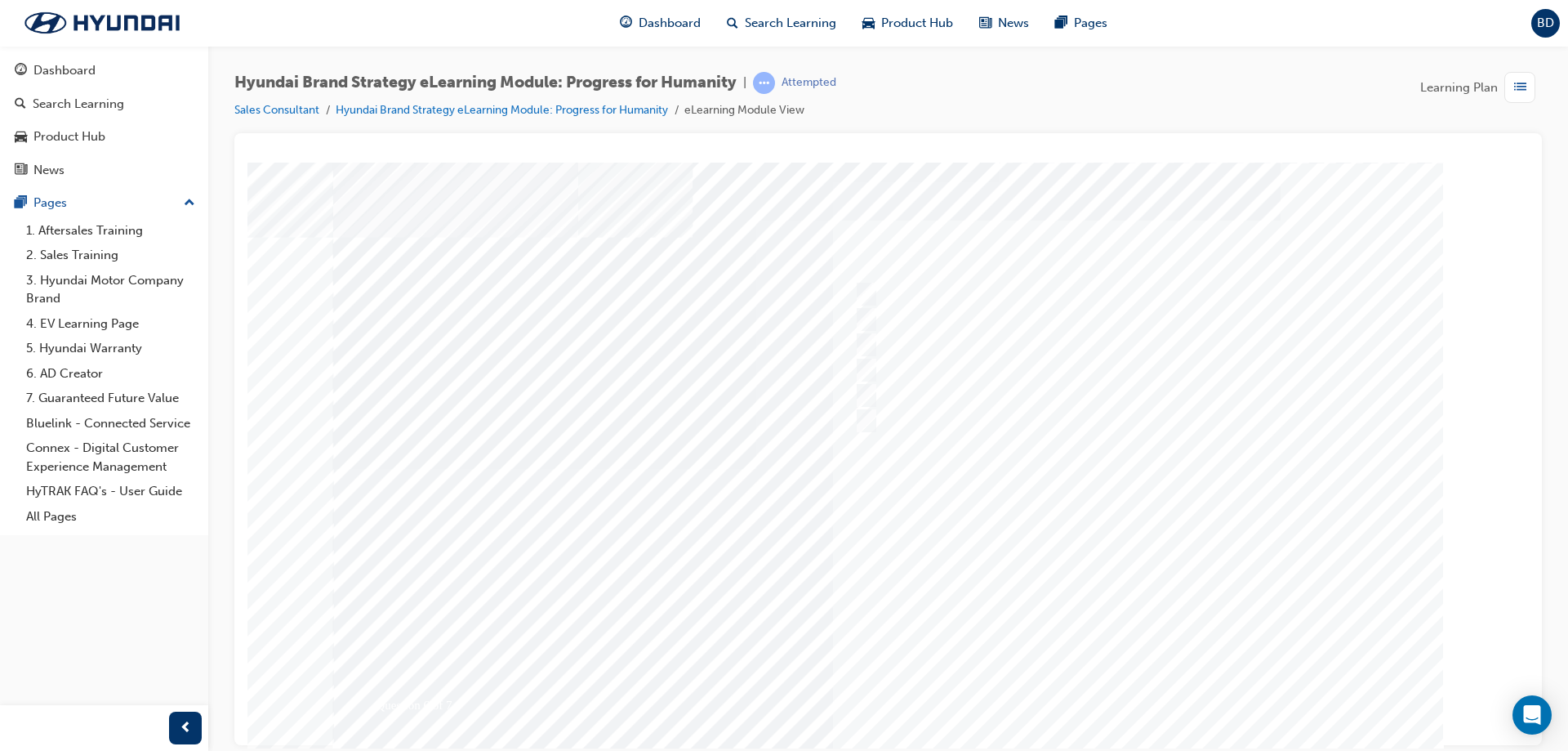
click at [1148, 702] on div at bounding box center [889, 456] width 1110 height 588
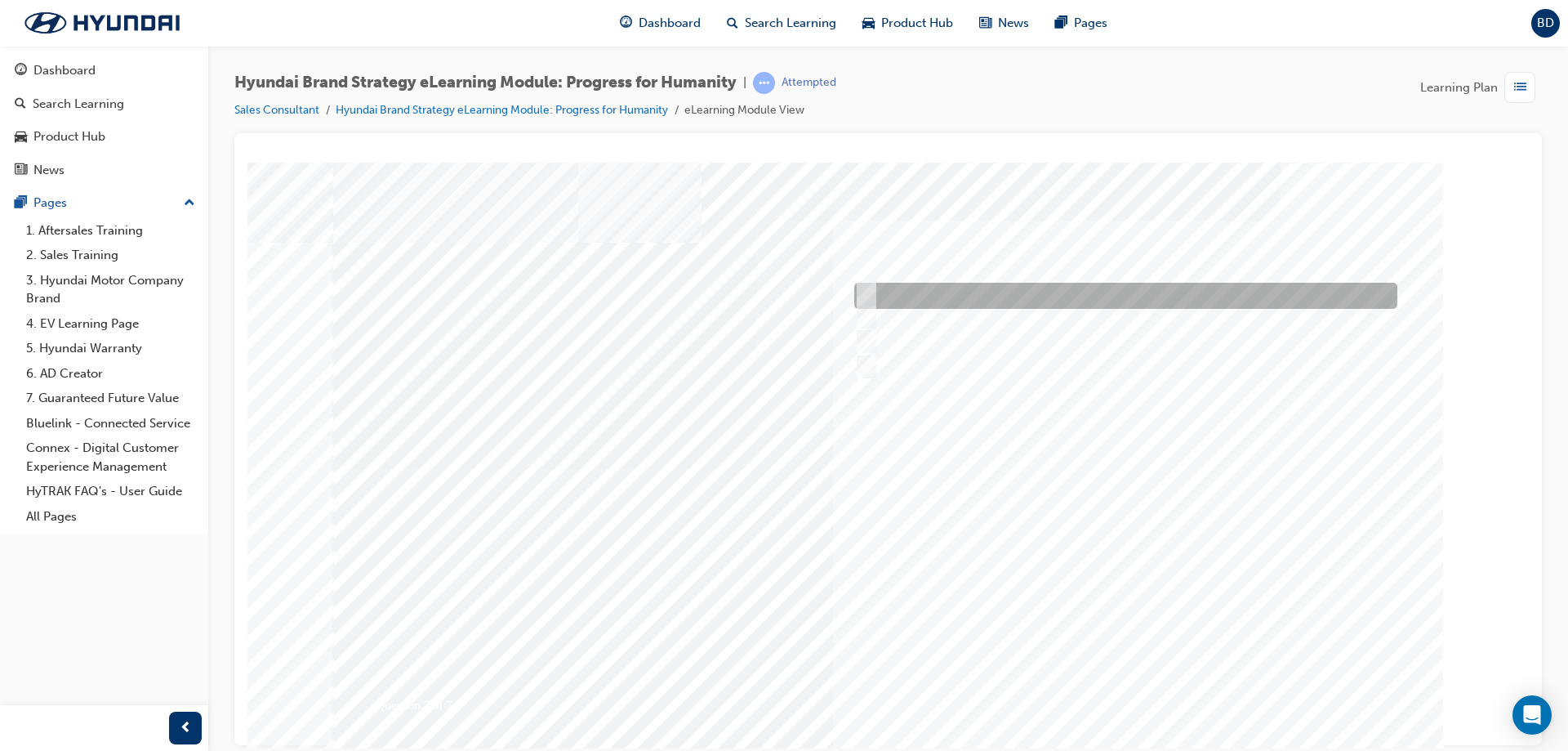
click at [1007, 292] on div at bounding box center [1121, 296] width 543 height 26
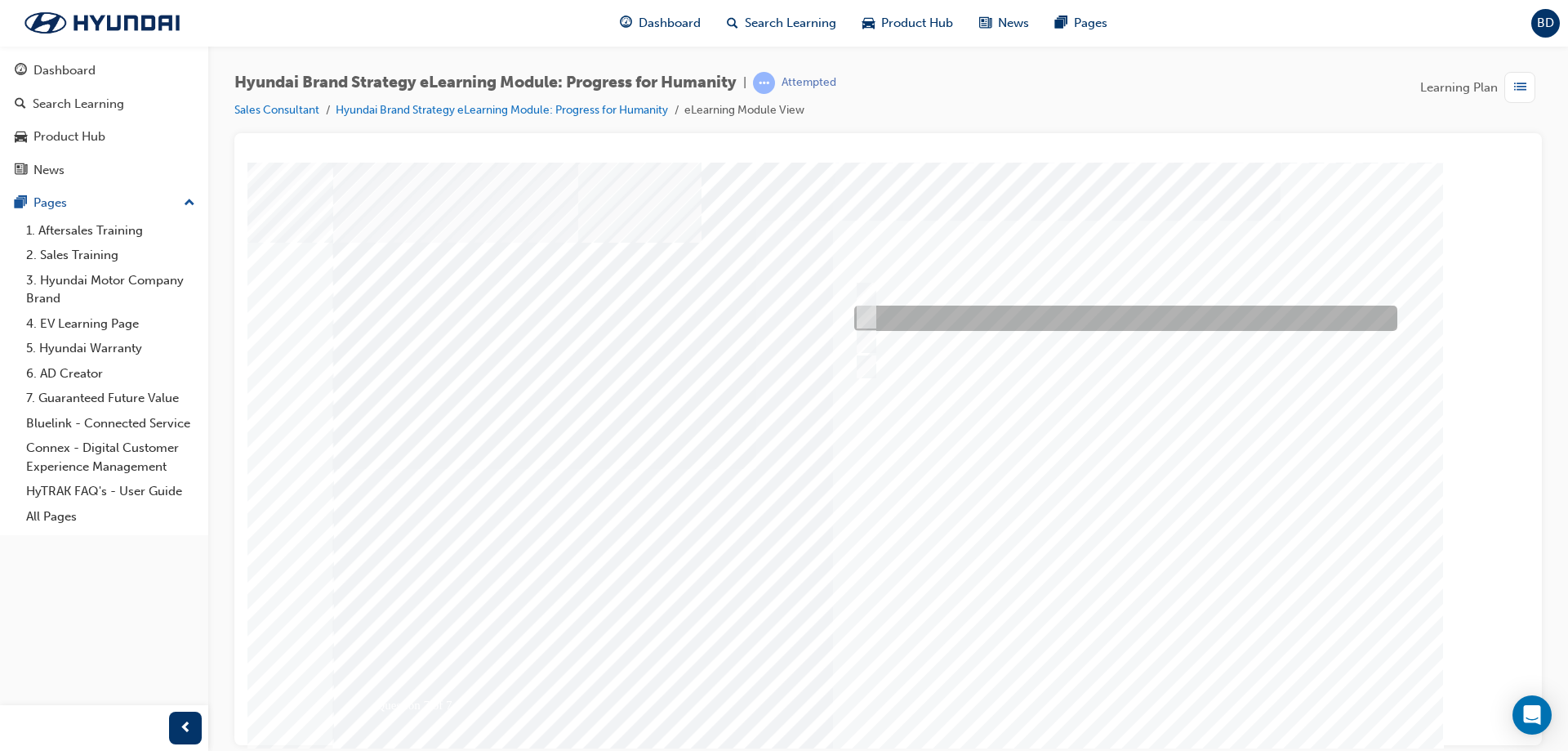
click at [962, 318] on div at bounding box center [1121, 318] width 543 height 26
radio input "false"
radio input "true"
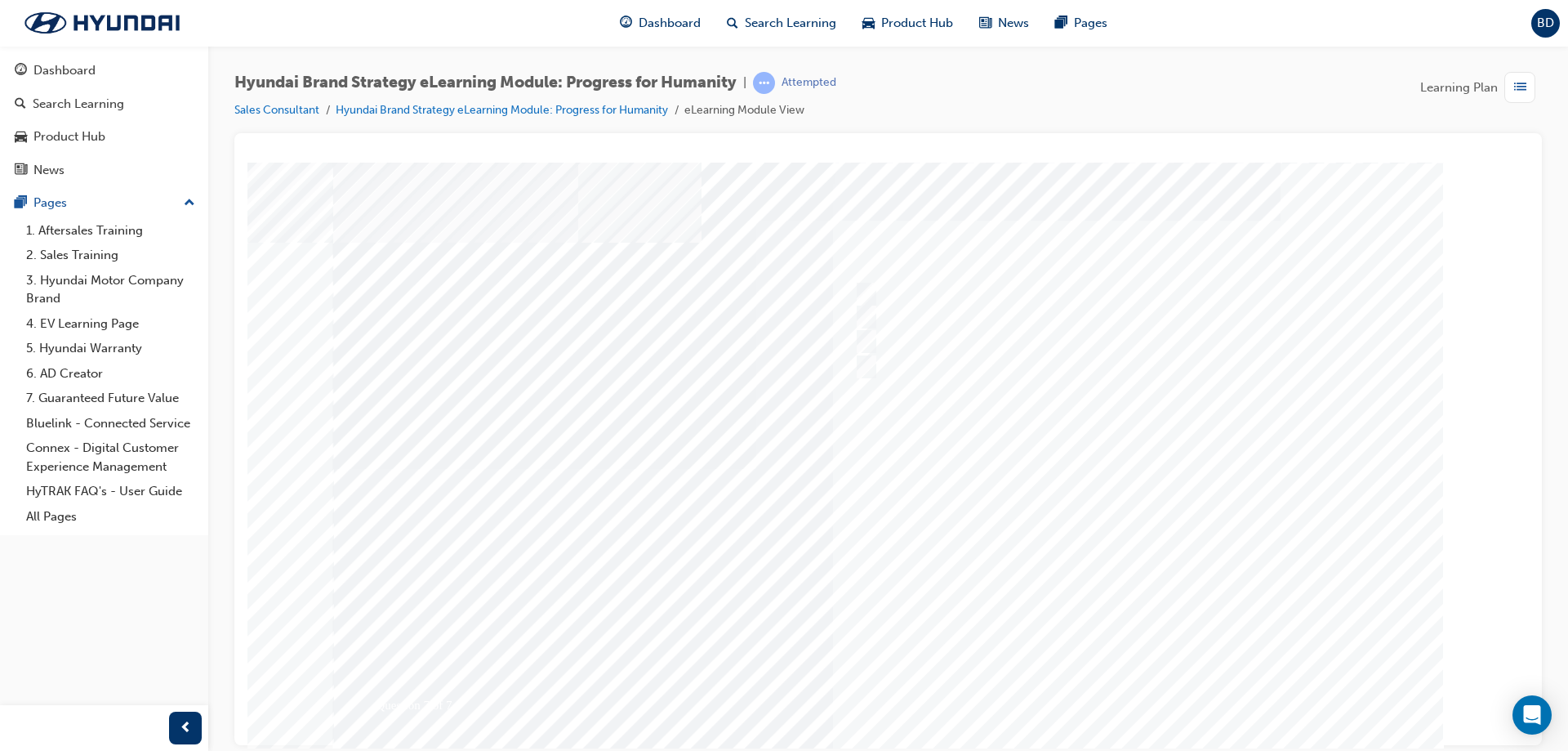
click at [1144, 678] on div at bounding box center [889, 456] width 1110 height 588
click at [907, 320] on div at bounding box center [1121, 320] width 543 height 25
radio input "true"
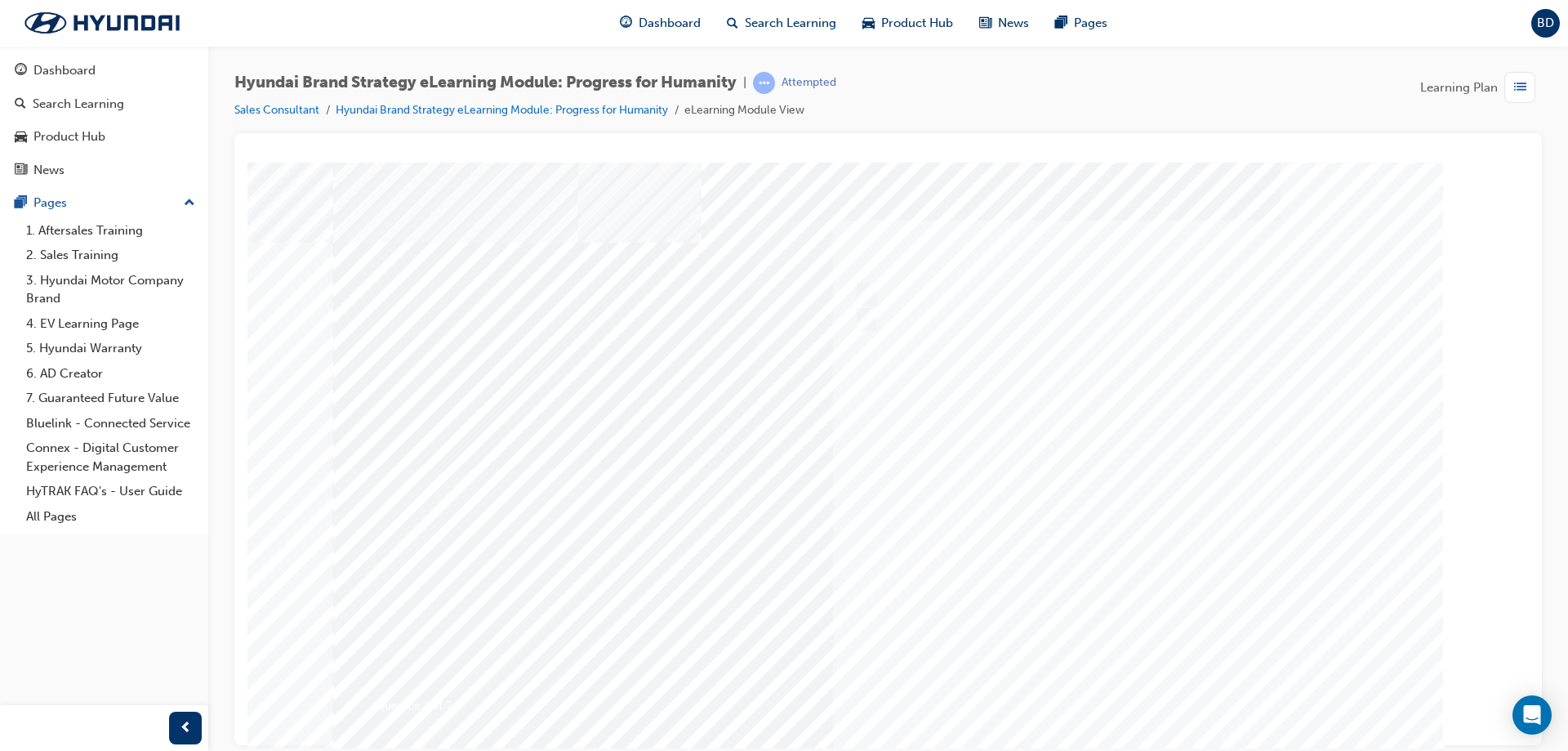
click at [1172, 665] on div at bounding box center [893, 455] width 1110 height 588
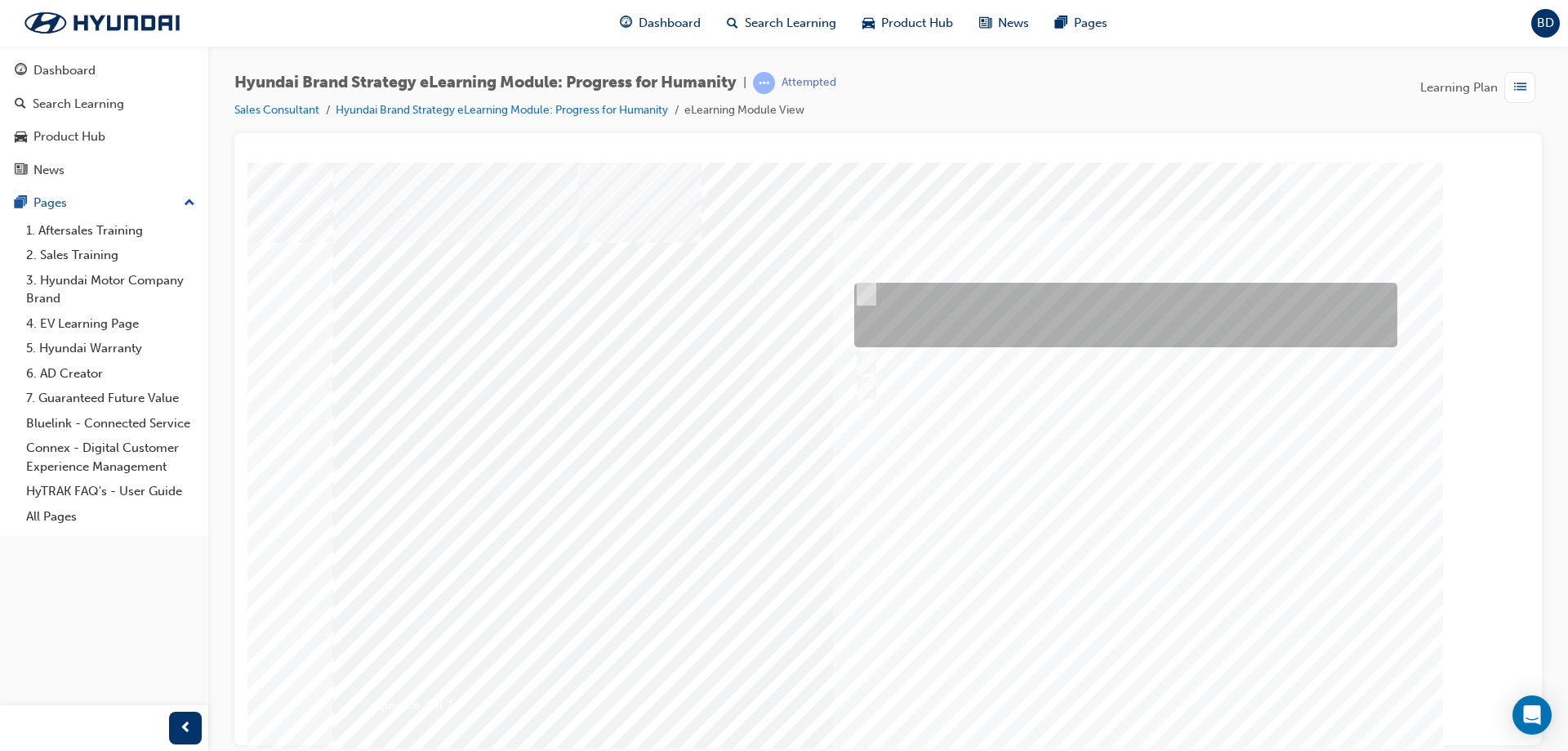
click at [933, 310] on div at bounding box center [1121, 314] width 543 height 64
radio input "true"
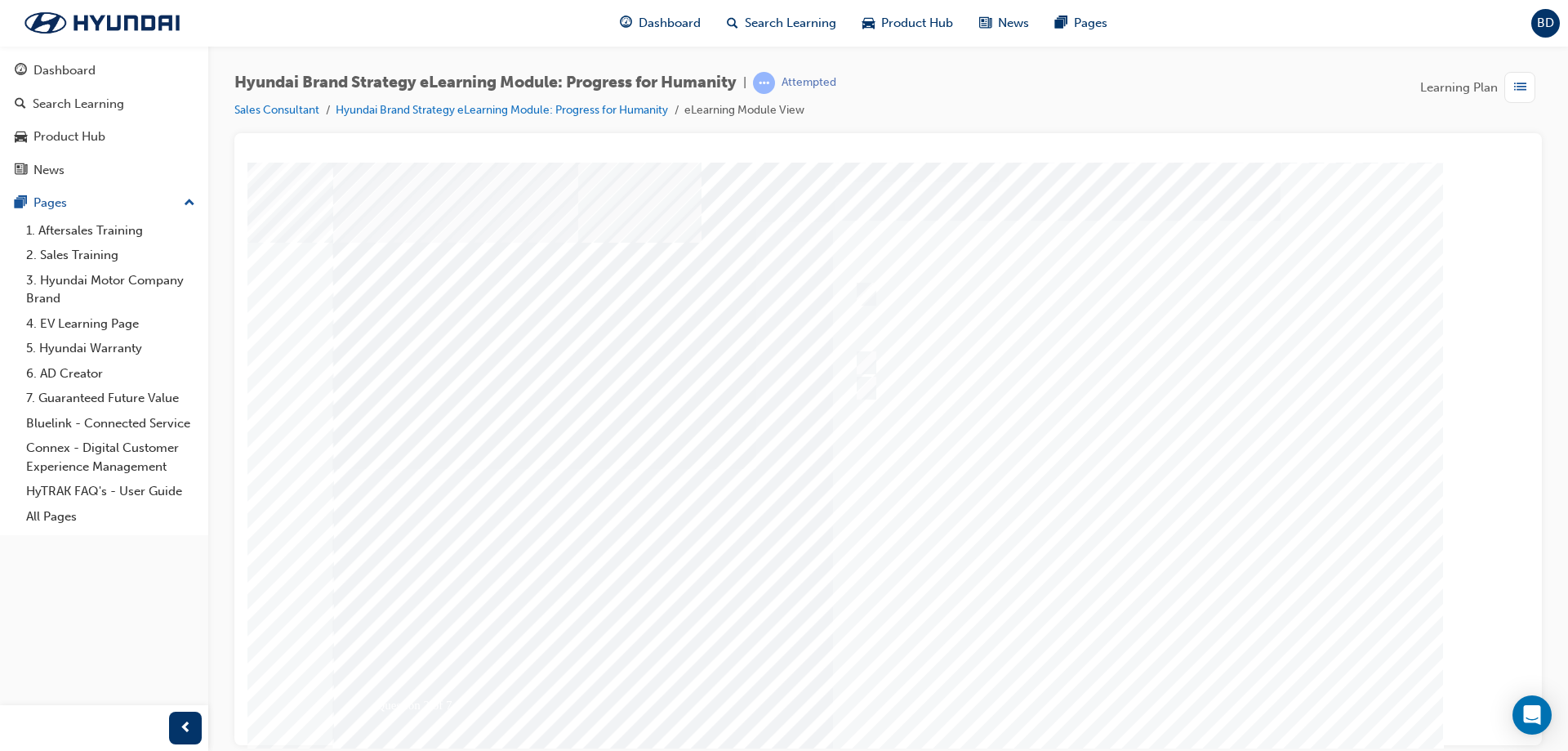
click at [1121, 689] on div at bounding box center [889, 456] width 1110 height 588
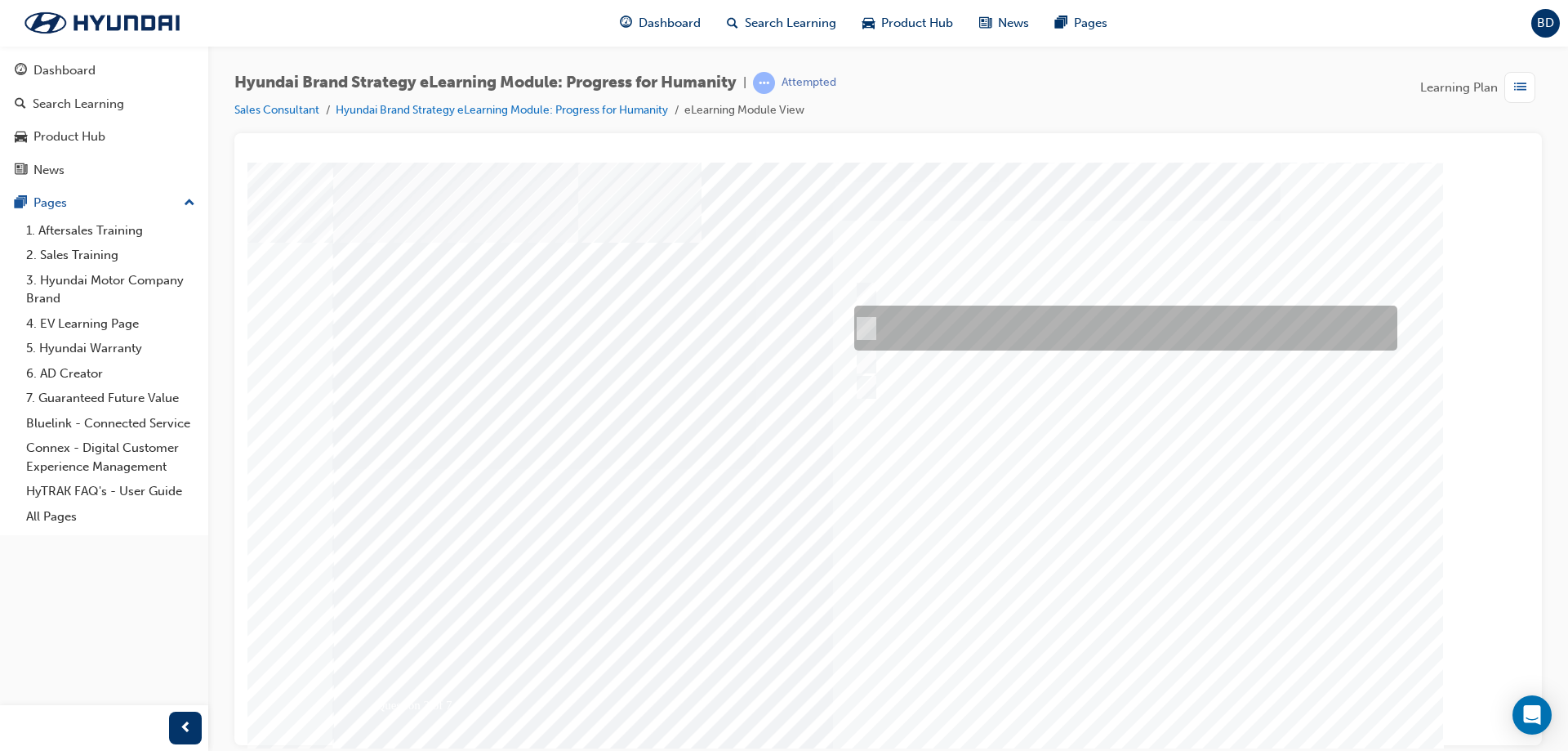
click at [956, 328] on div at bounding box center [1121, 328] width 543 height 45
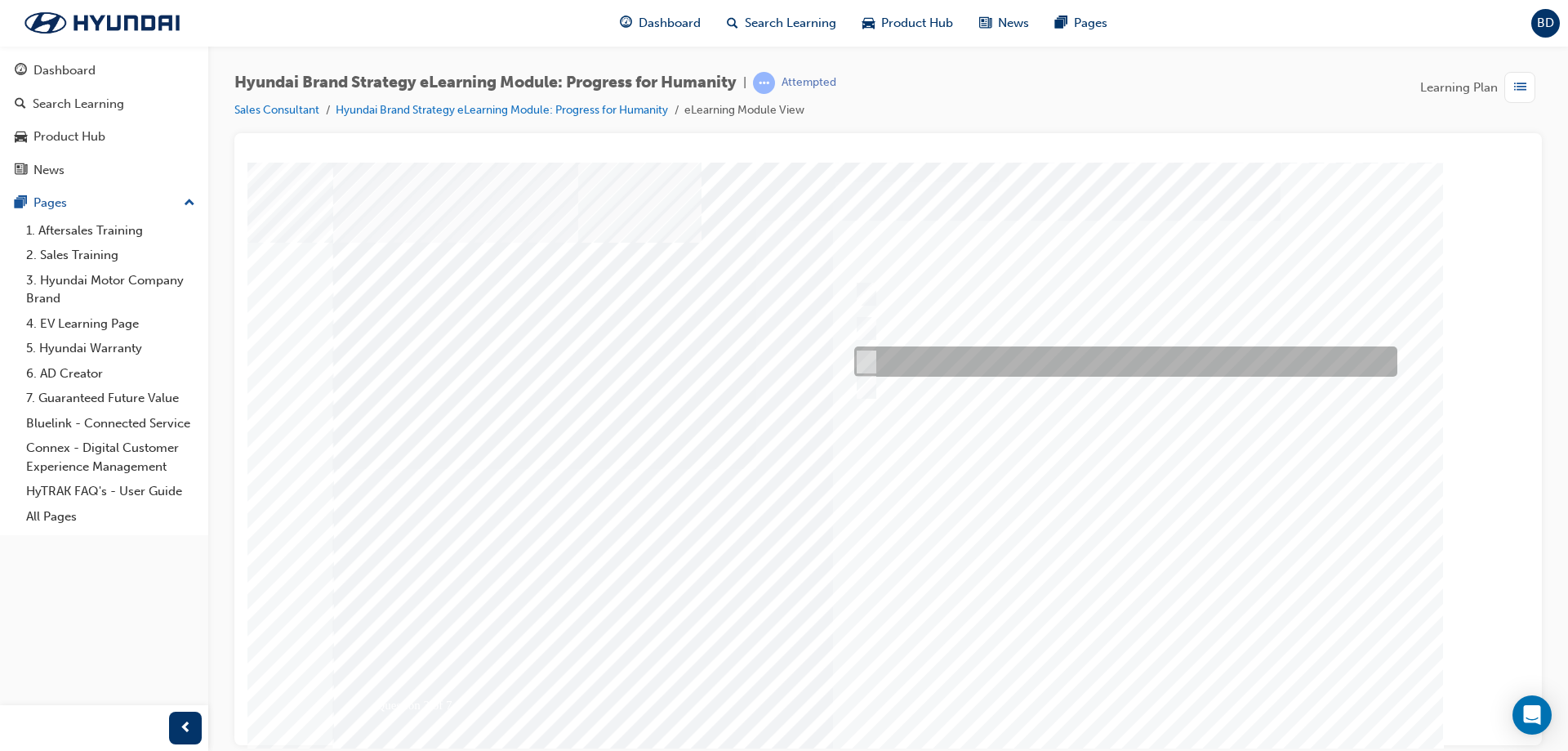
click at [971, 381] on div at bounding box center [1203, 387] width 707 height 25
radio input "false"
radio input "true"
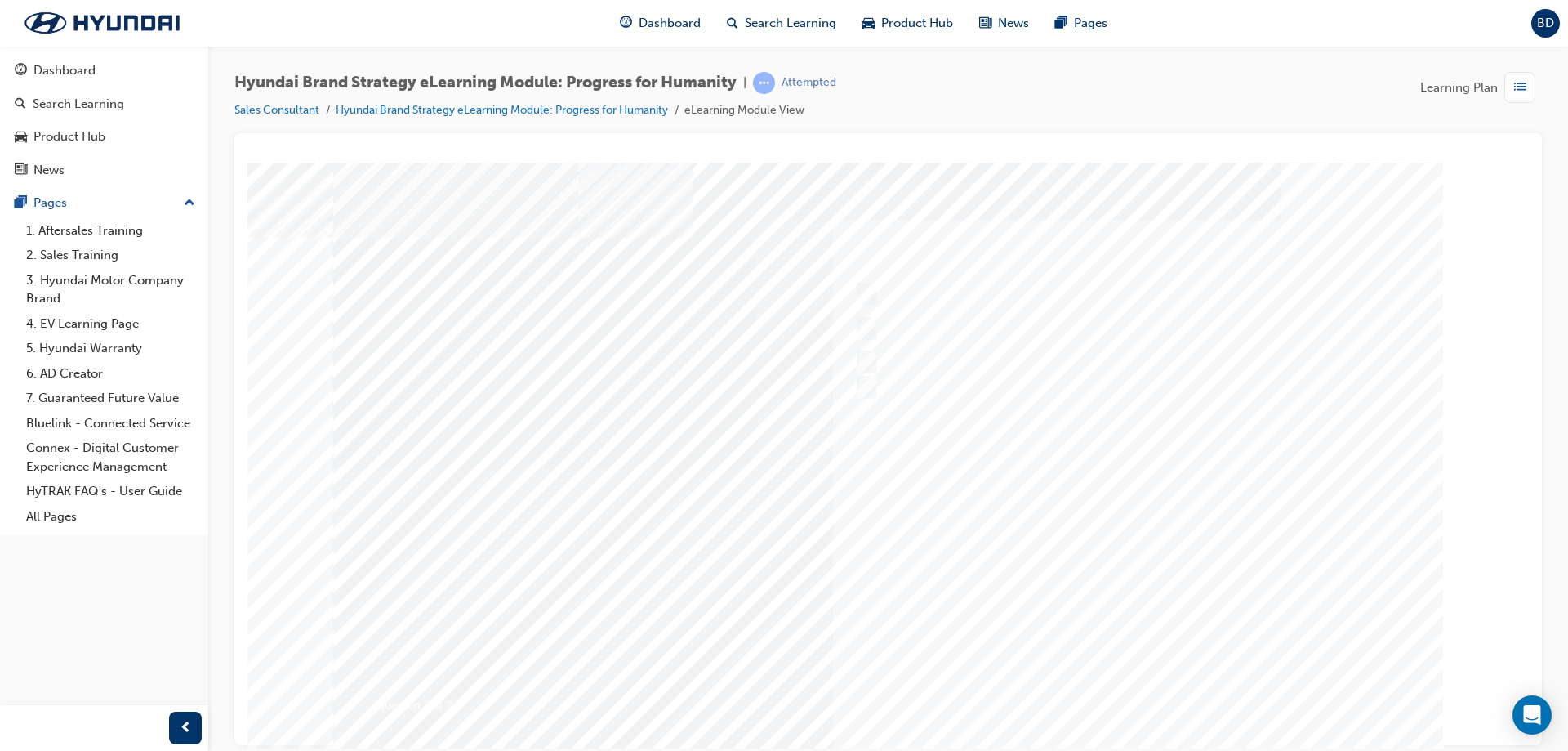
click at [1153, 688] on div at bounding box center [889, 456] width 1110 height 588
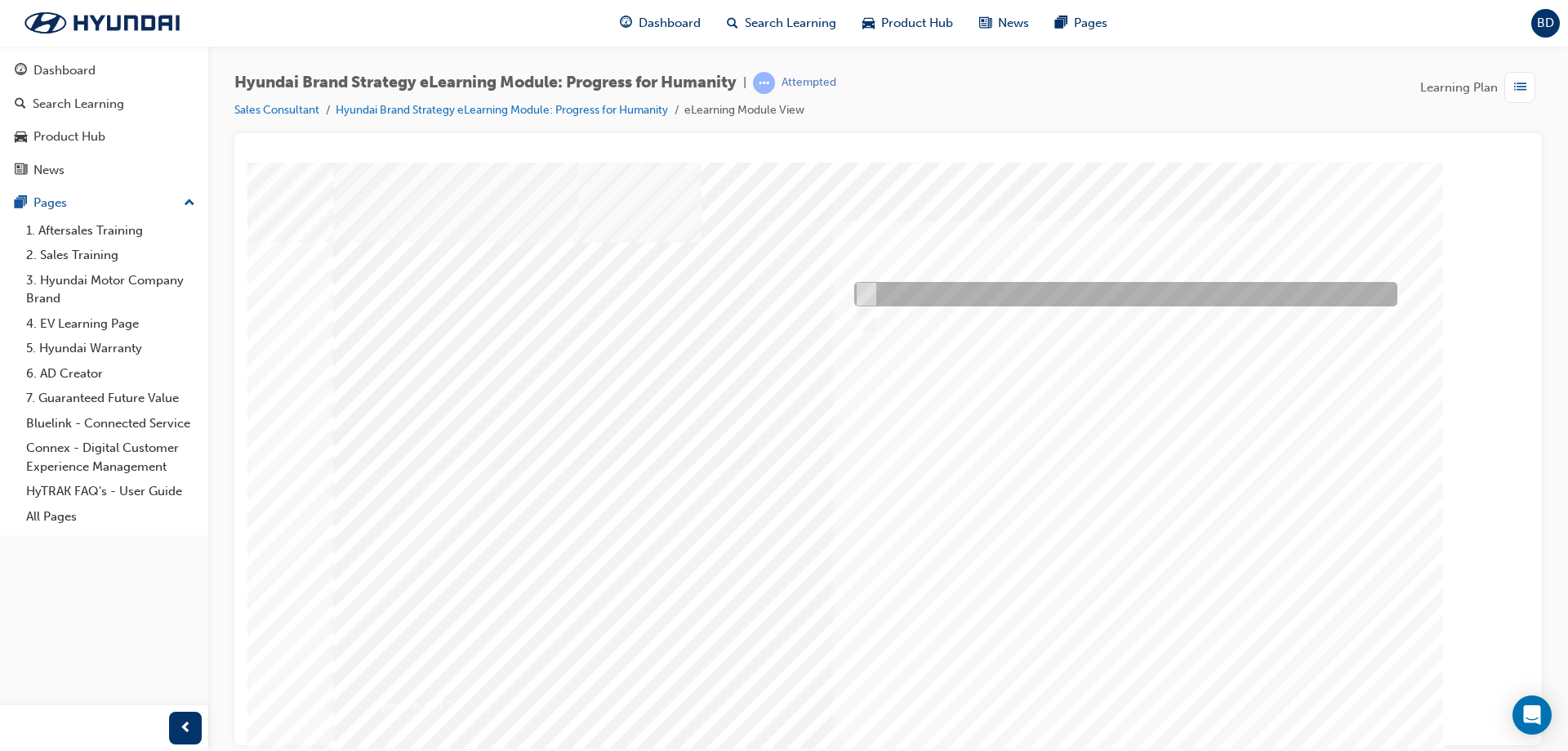
click at [917, 299] on div at bounding box center [1121, 294] width 543 height 25
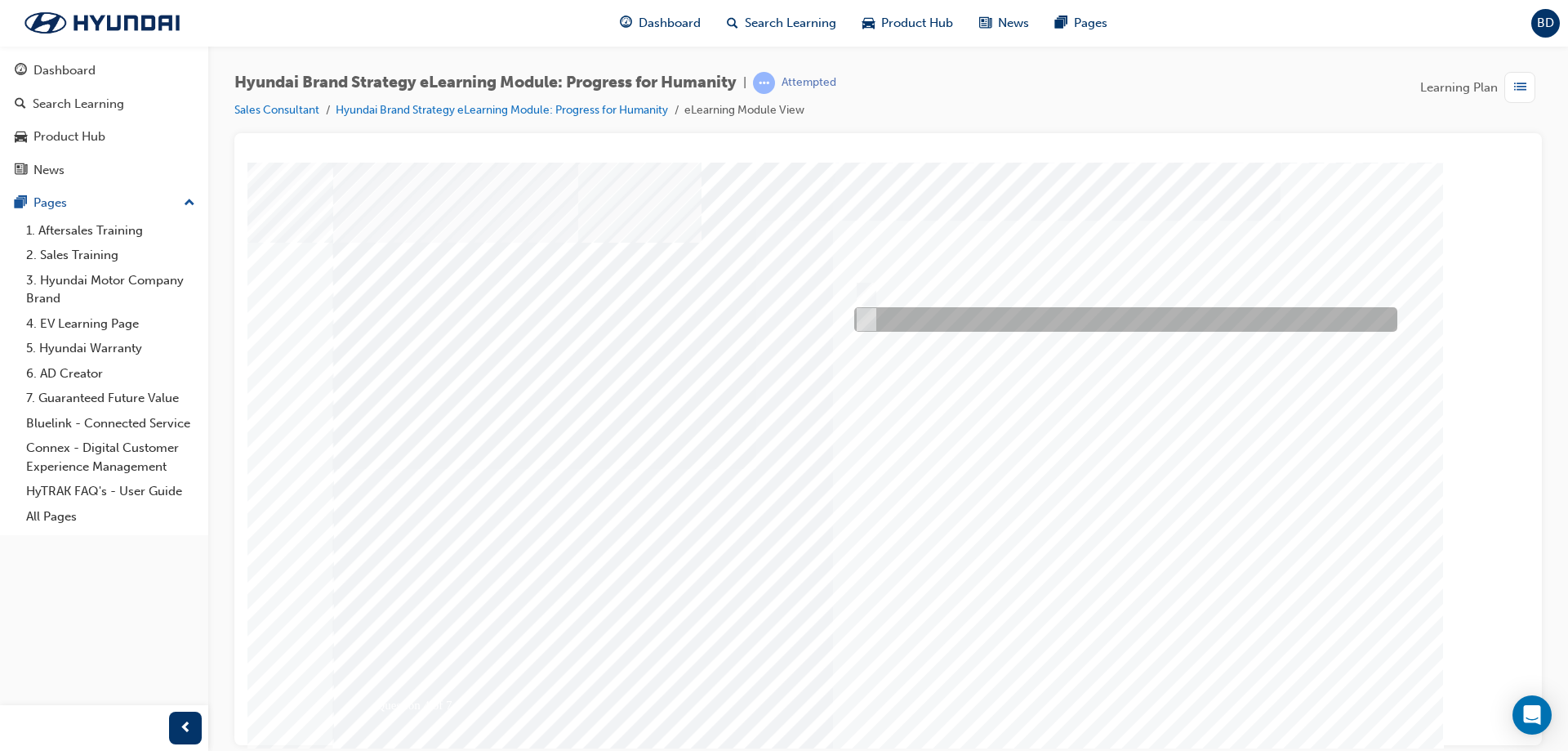
click at [930, 317] on div at bounding box center [1121, 320] width 543 height 25
radio input "false"
radio input "true"
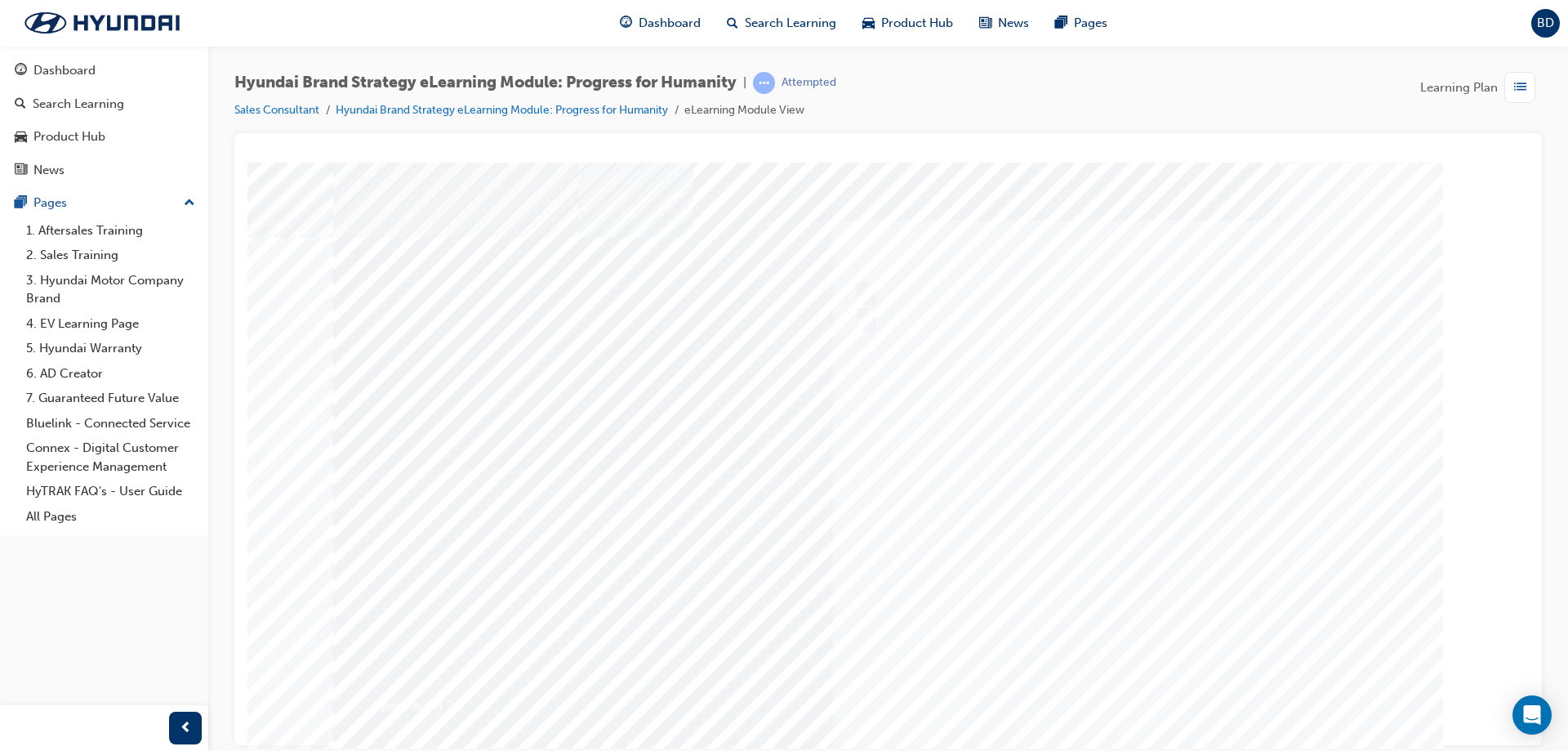
click at [1133, 679] on div at bounding box center [889, 456] width 1110 height 588
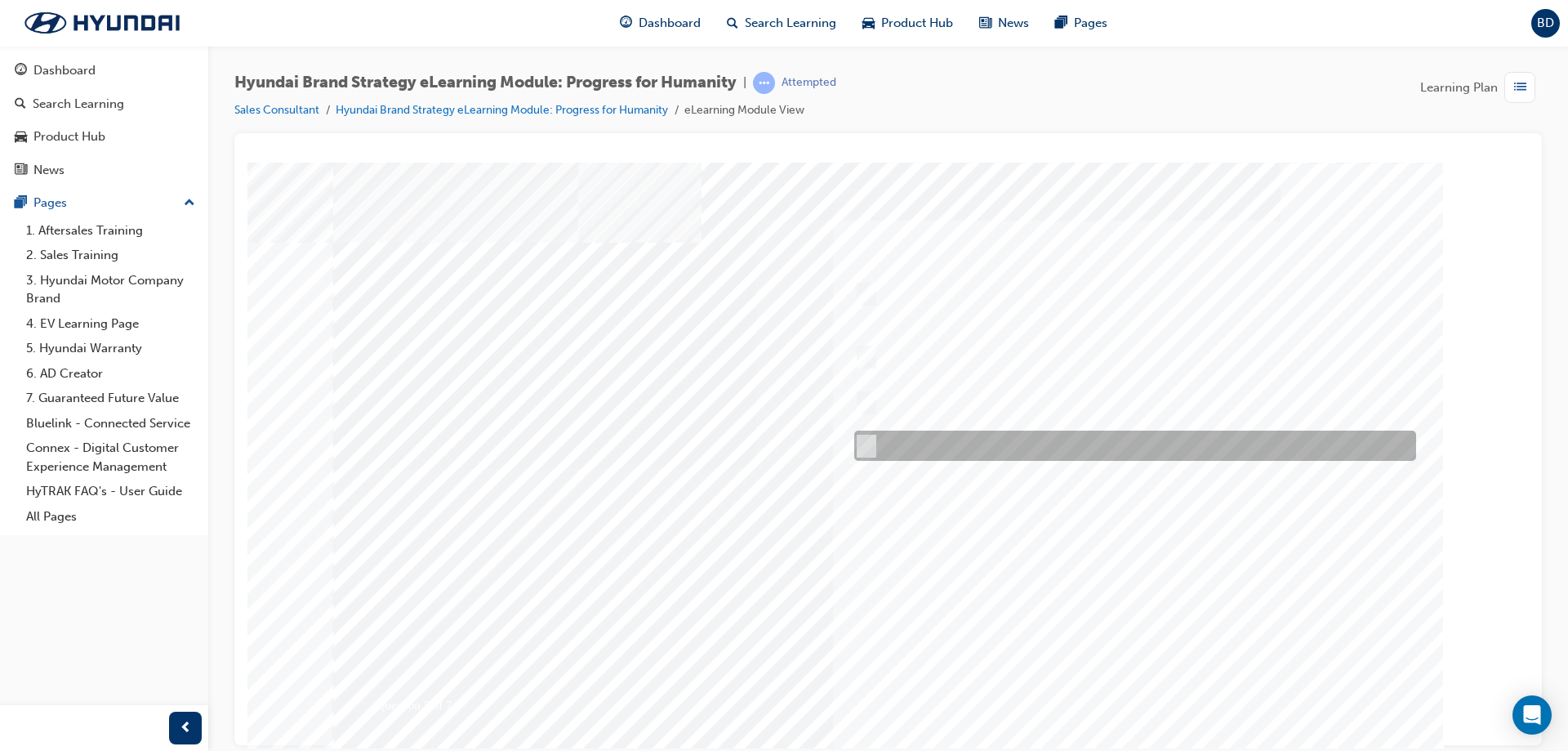
click at [973, 454] on div at bounding box center [1131, 445] width 562 height 30
radio input "true"
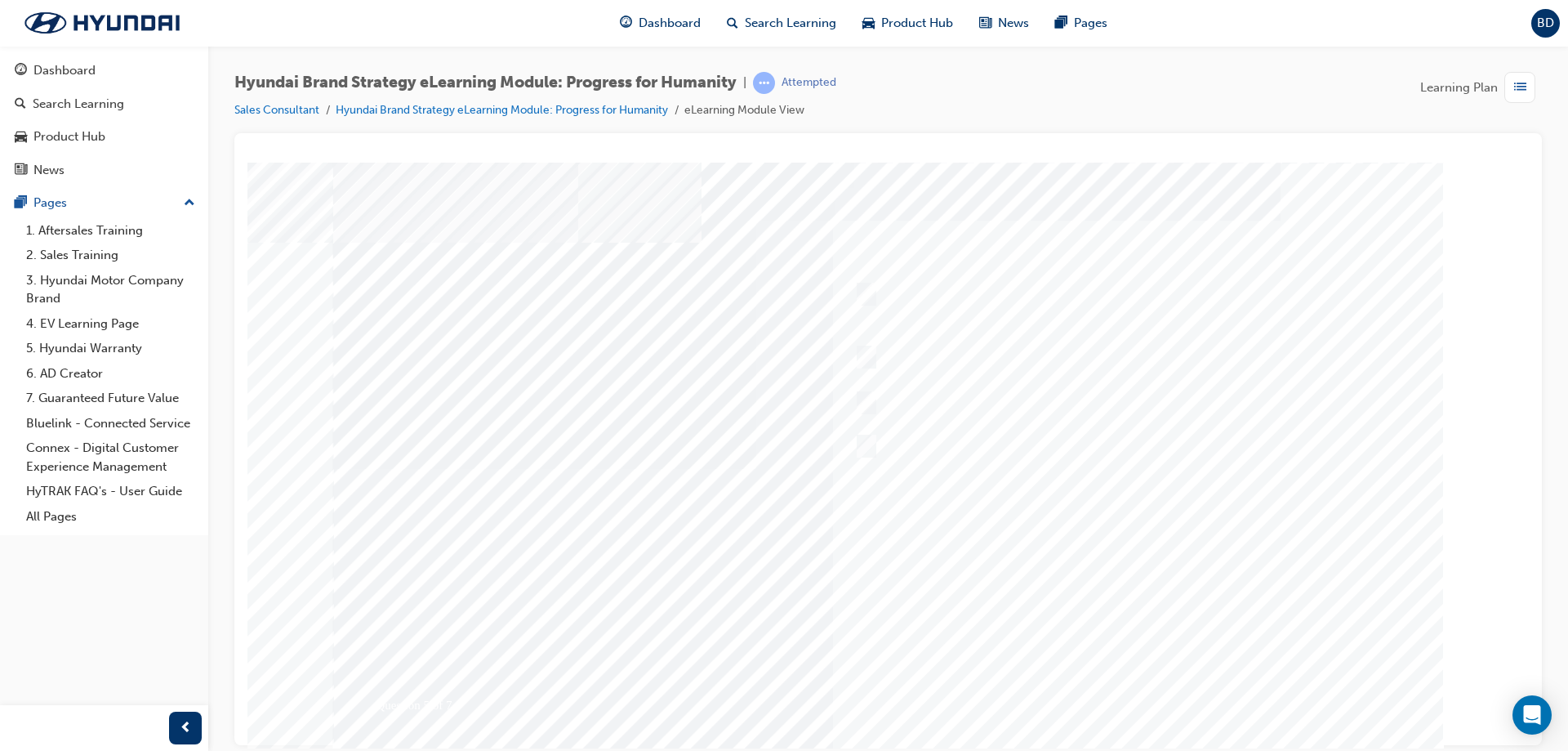
click at [1137, 666] on div "Question 5 of 7" at bounding box center [887, 456] width 1110 height 588
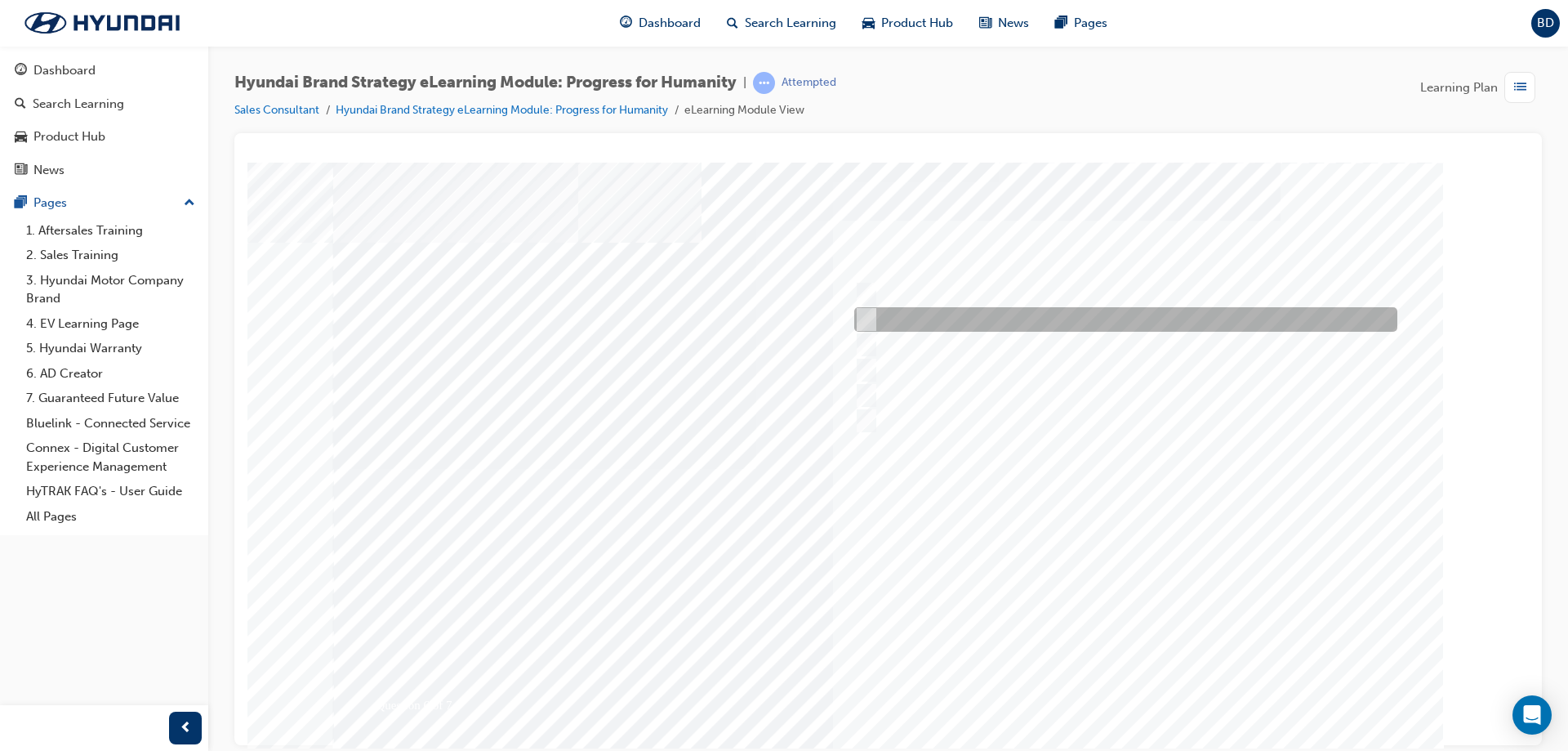
click at [989, 324] on div at bounding box center [1121, 320] width 543 height 25
radio input "true"
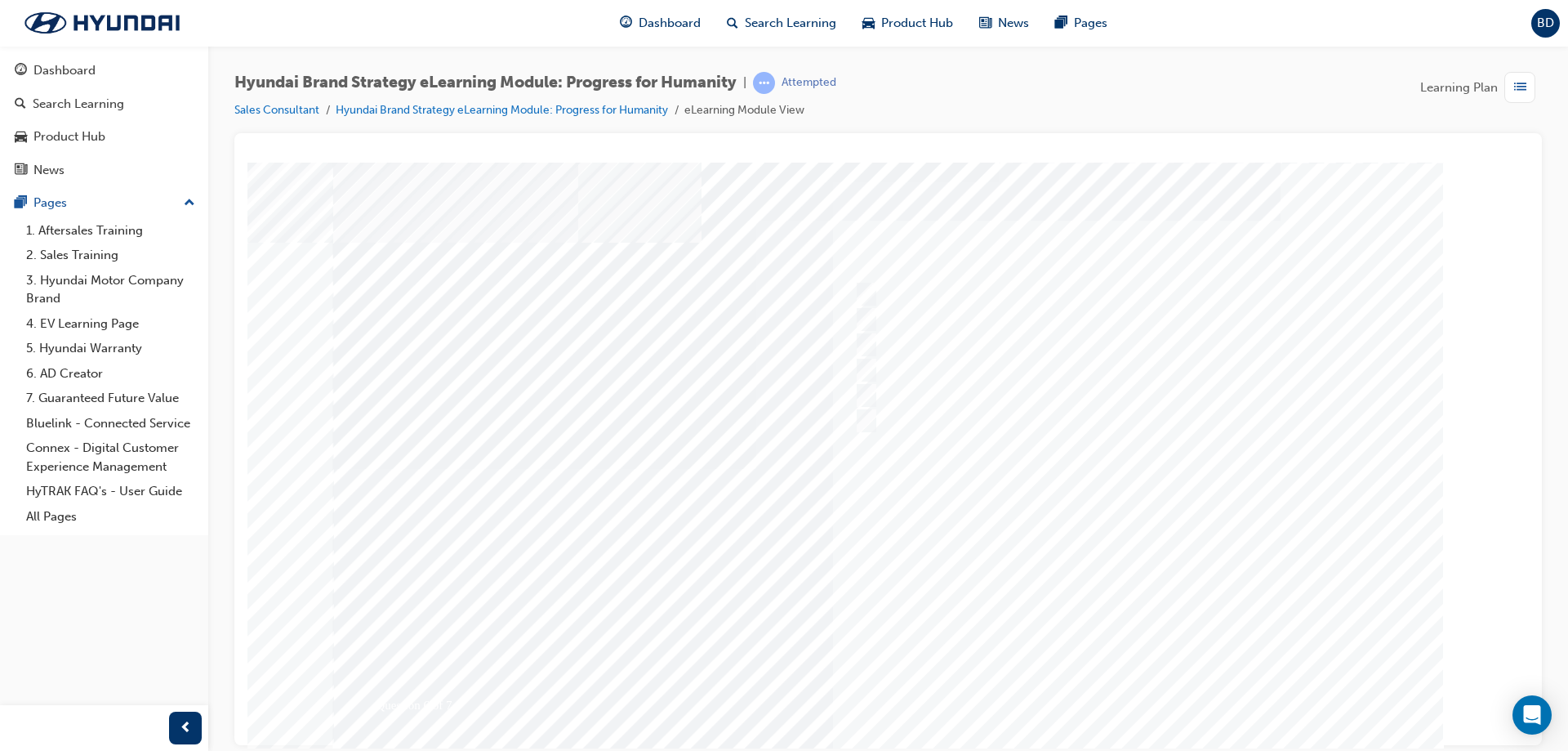
click at [1151, 704] on div at bounding box center [889, 456] width 1110 height 588
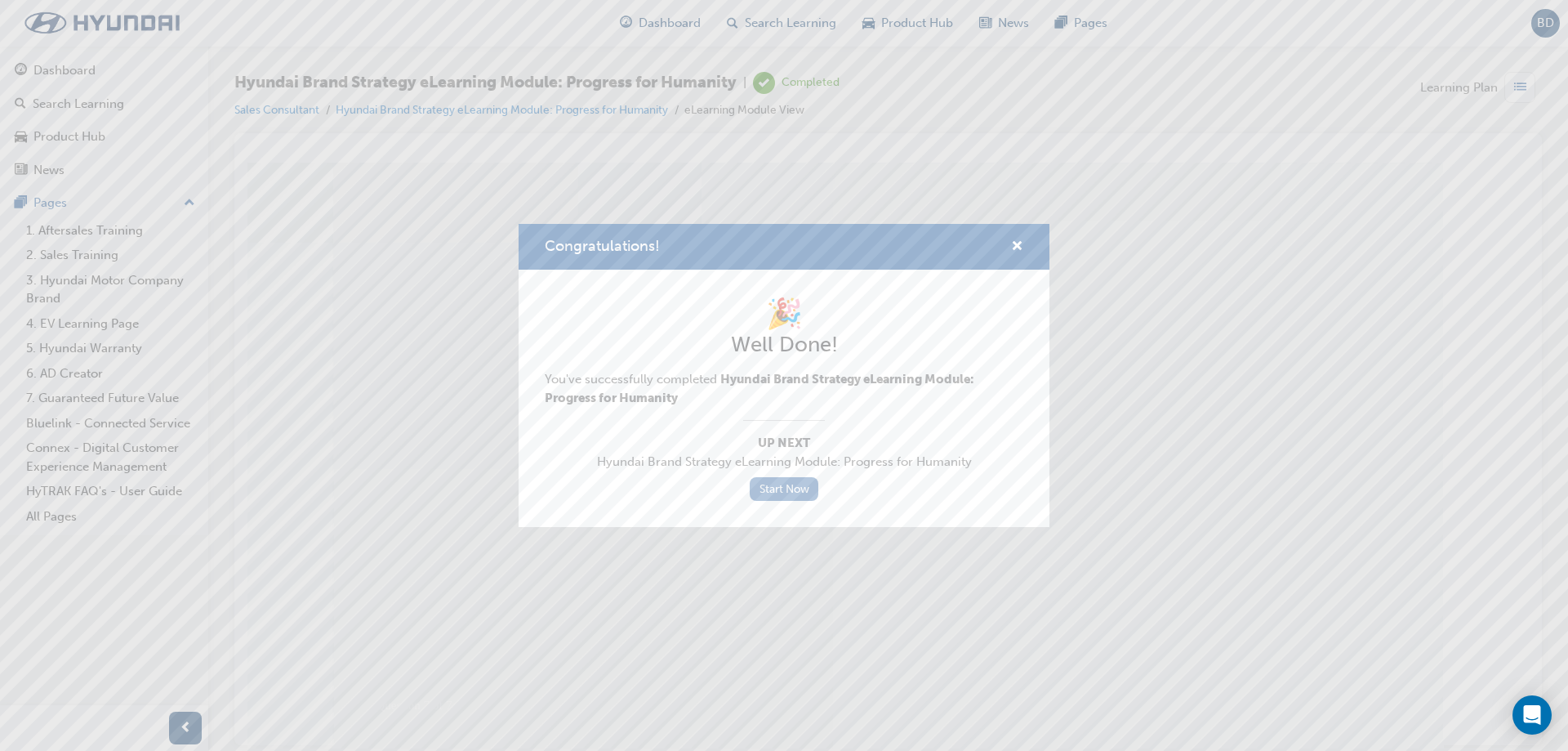
click at [795, 488] on link "Start Now" at bounding box center [784, 489] width 69 height 24
click at [787, 496] on link "Start Now" at bounding box center [784, 489] width 69 height 24
click at [812, 494] on link "Start Now" at bounding box center [784, 489] width 69 height 24
click at [802, 485] on link "Start Now" at bounding box center [784, 489] width 69 height 24
click at [806, 479] on link "Start Now" at bounding box center [784, 489] width 69 height 24
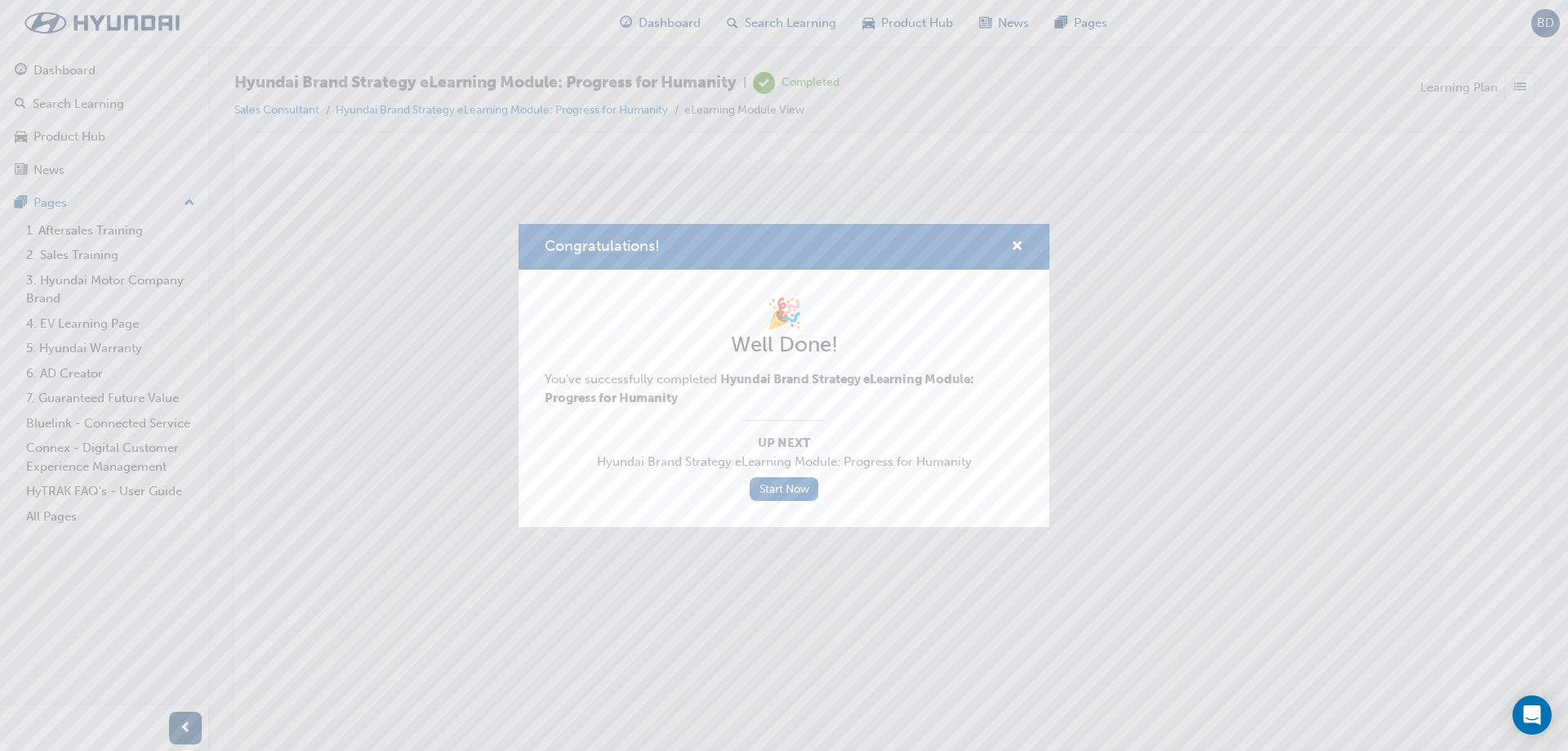
click at [1007, 240] on div "Congratulations!" at bounding box center [1010, 247] width 26 height 20
click at [1009, 244] on div "Congratulations!" at bounding box center [1010, 247] width 26 height 20
click at [1015, 244] on span "cross-icon" at bounding box center [1017, 247] width 12 height 15
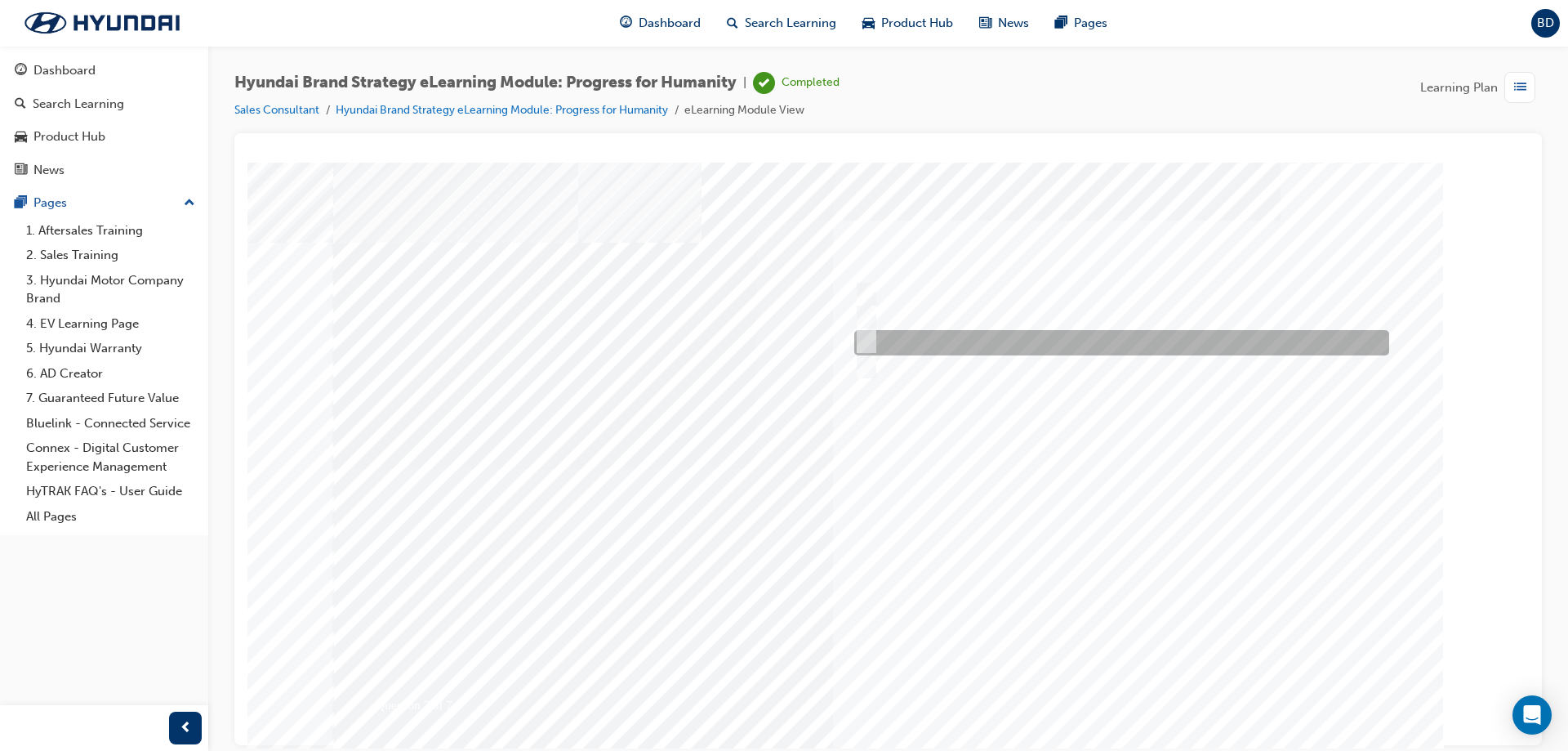
click at [931, 322] on div at bounding box center [1121, 318] width 543 height 26
click at [940, 333] on div at bounding box center [1117, 342] width 535 height 26
radio input "false"
radio input "true"
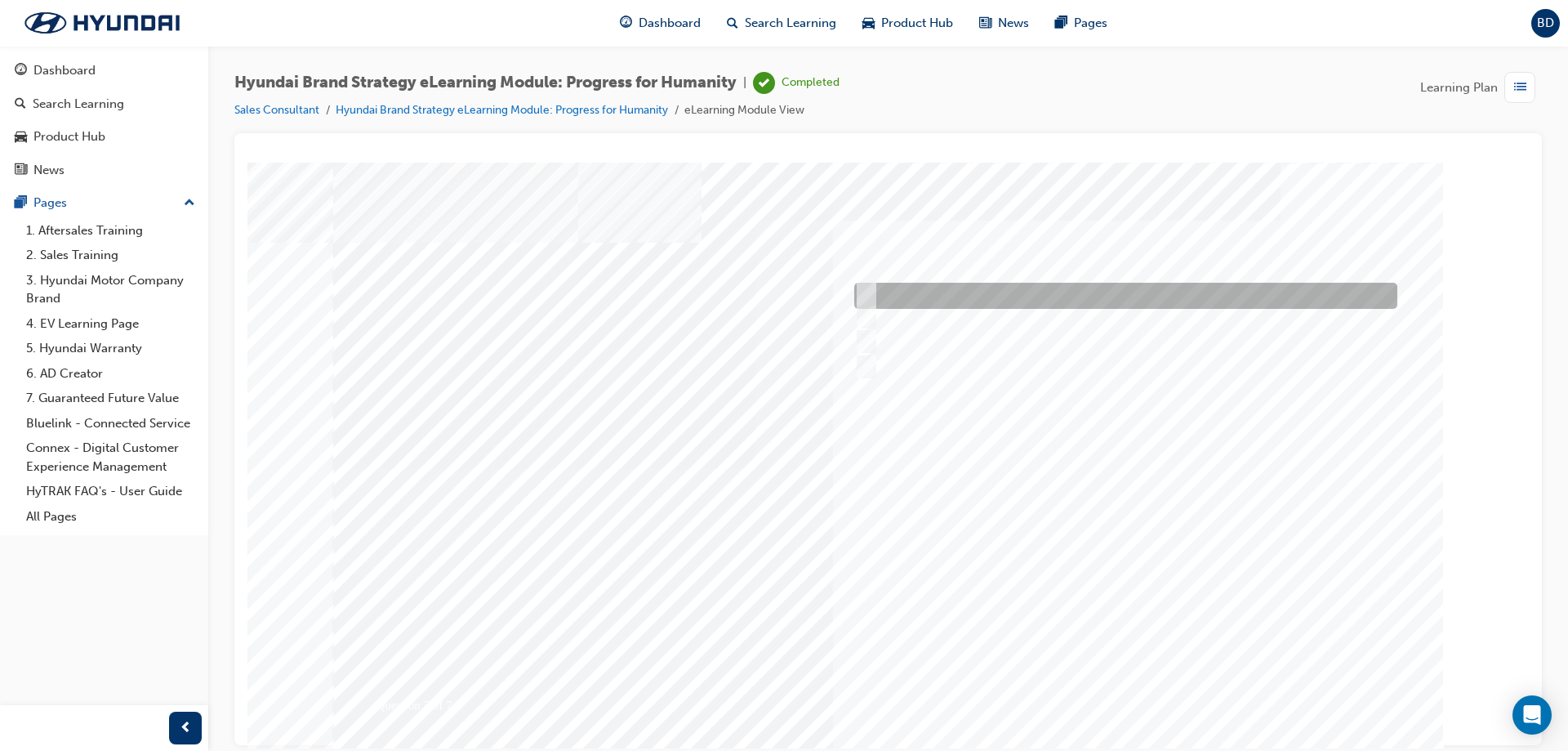
click at [953, 297] on div at bounding box center [1121, 296] width 543 height 26
radio input "true"
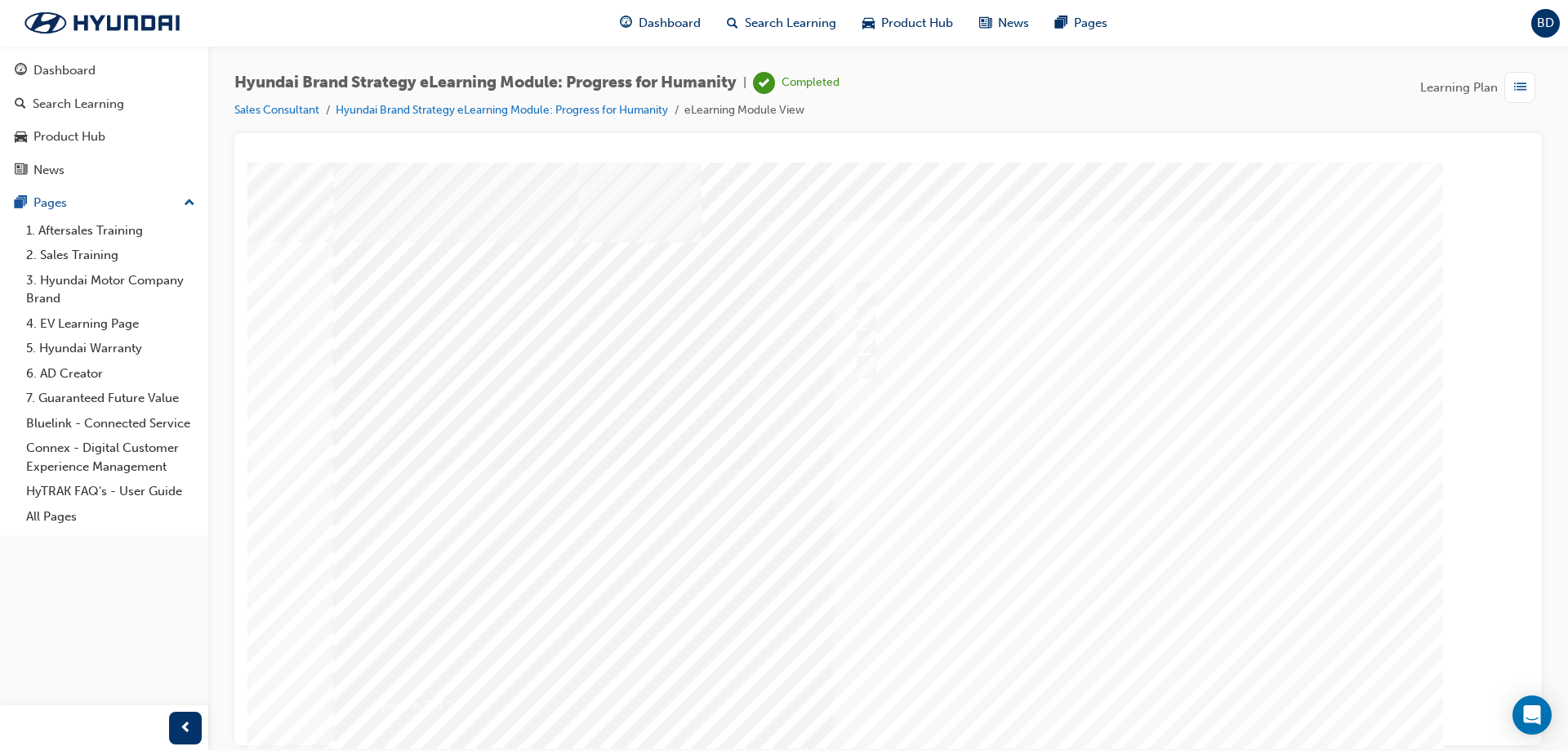
click at [1114, 687] on div at bounding box center [889, 456] width 1110 height 588
drag, startPoint x: 670, startPoint y: 554, endPoint x: 727, endPoint y: 578, distance: 61.8
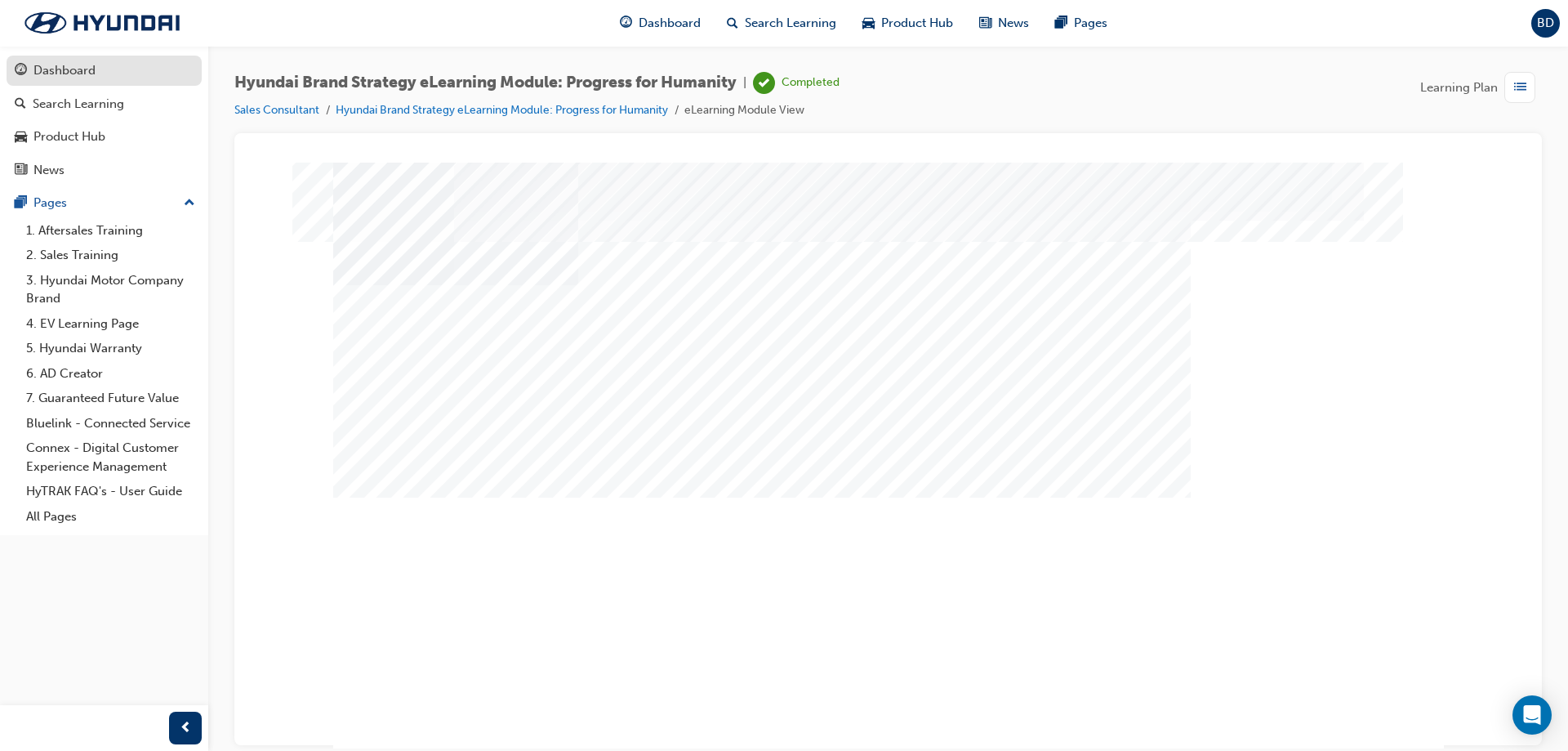
click at [111, 66] on div "Dashboard" at bounding box center [104, 70] width 179 height 20
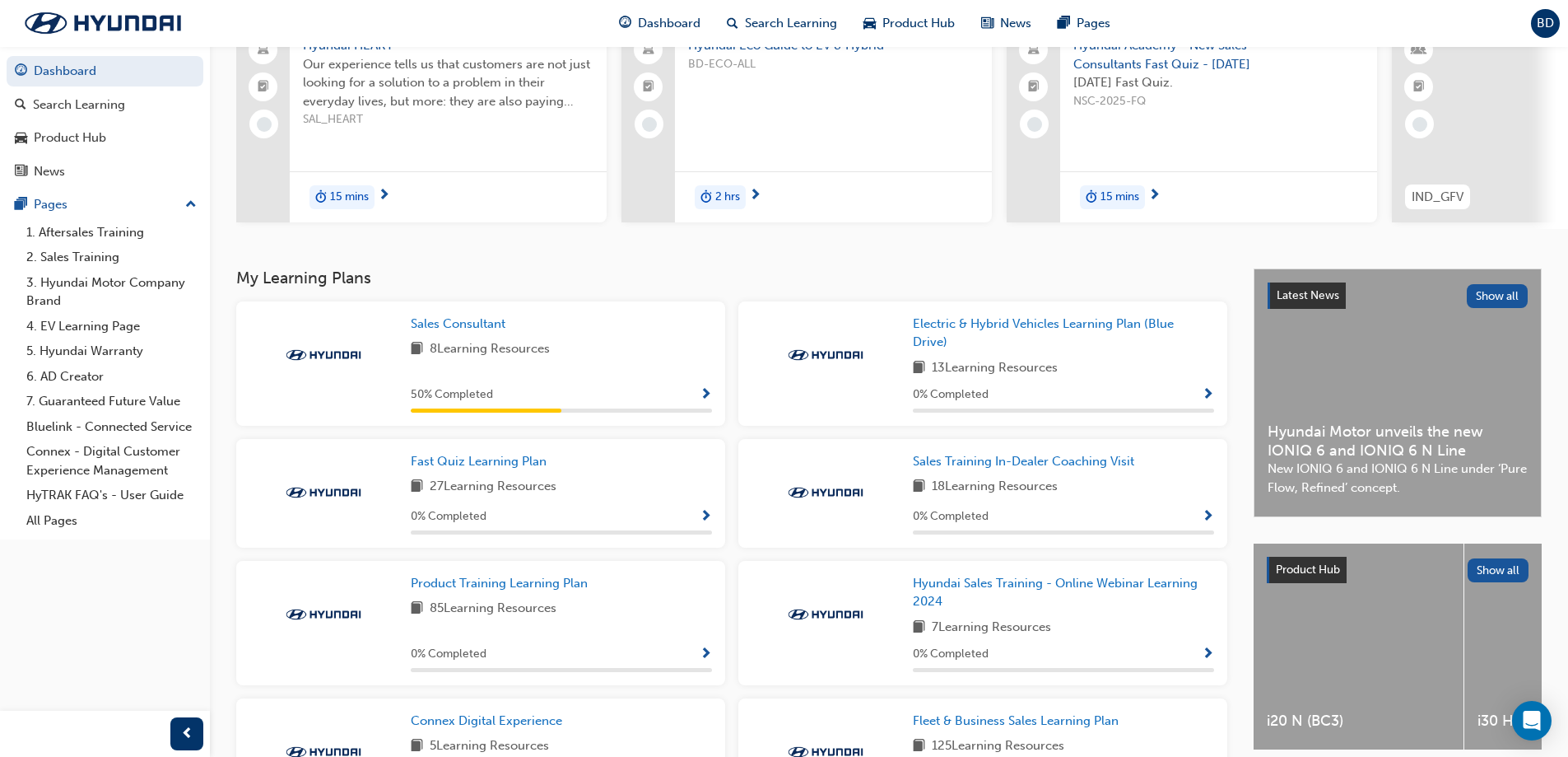
scroll to position [81, 0]
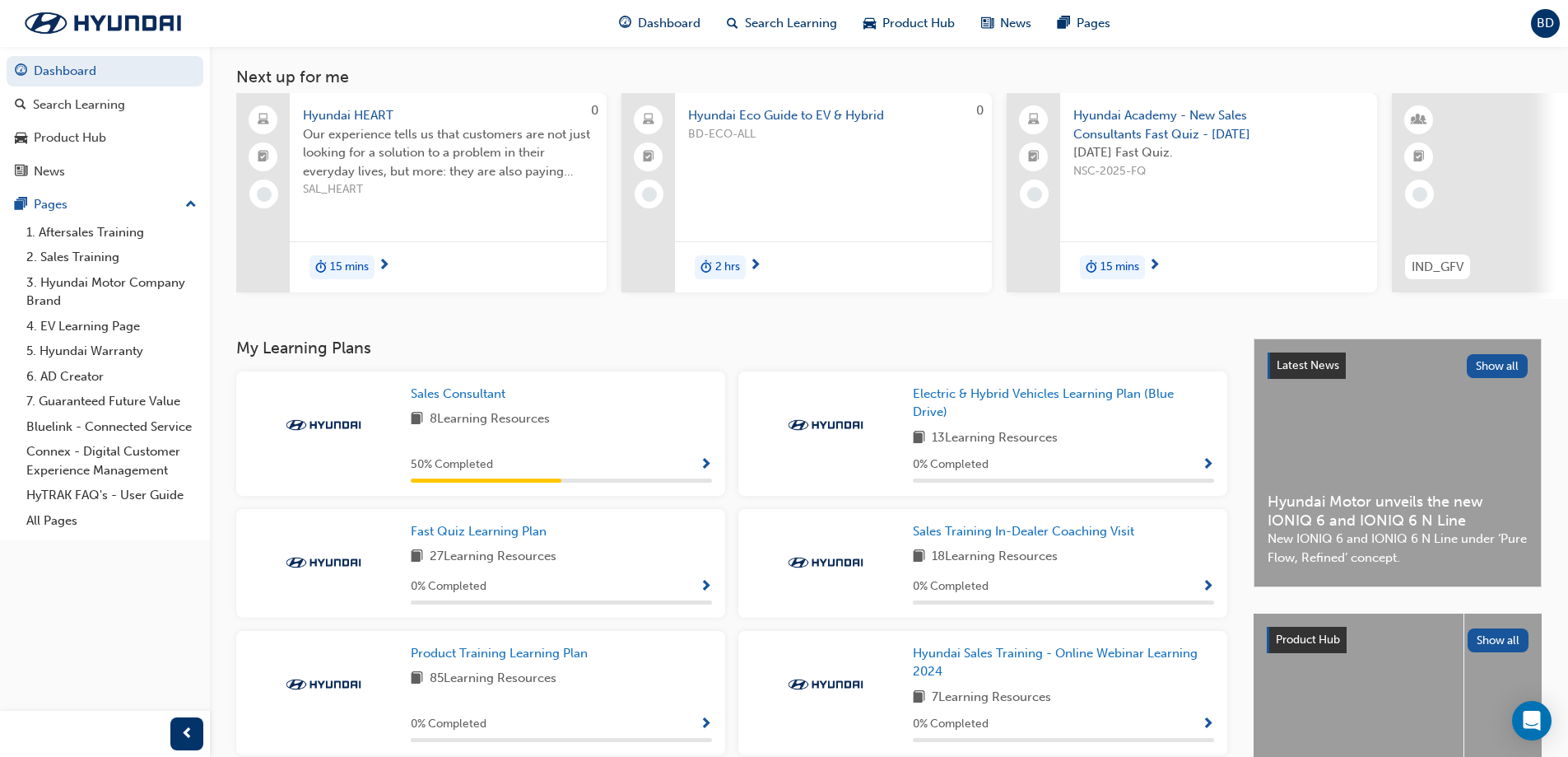
click at [705, 469] on span "Show Progress" at bounding box center [706, 465] width 12 height 15
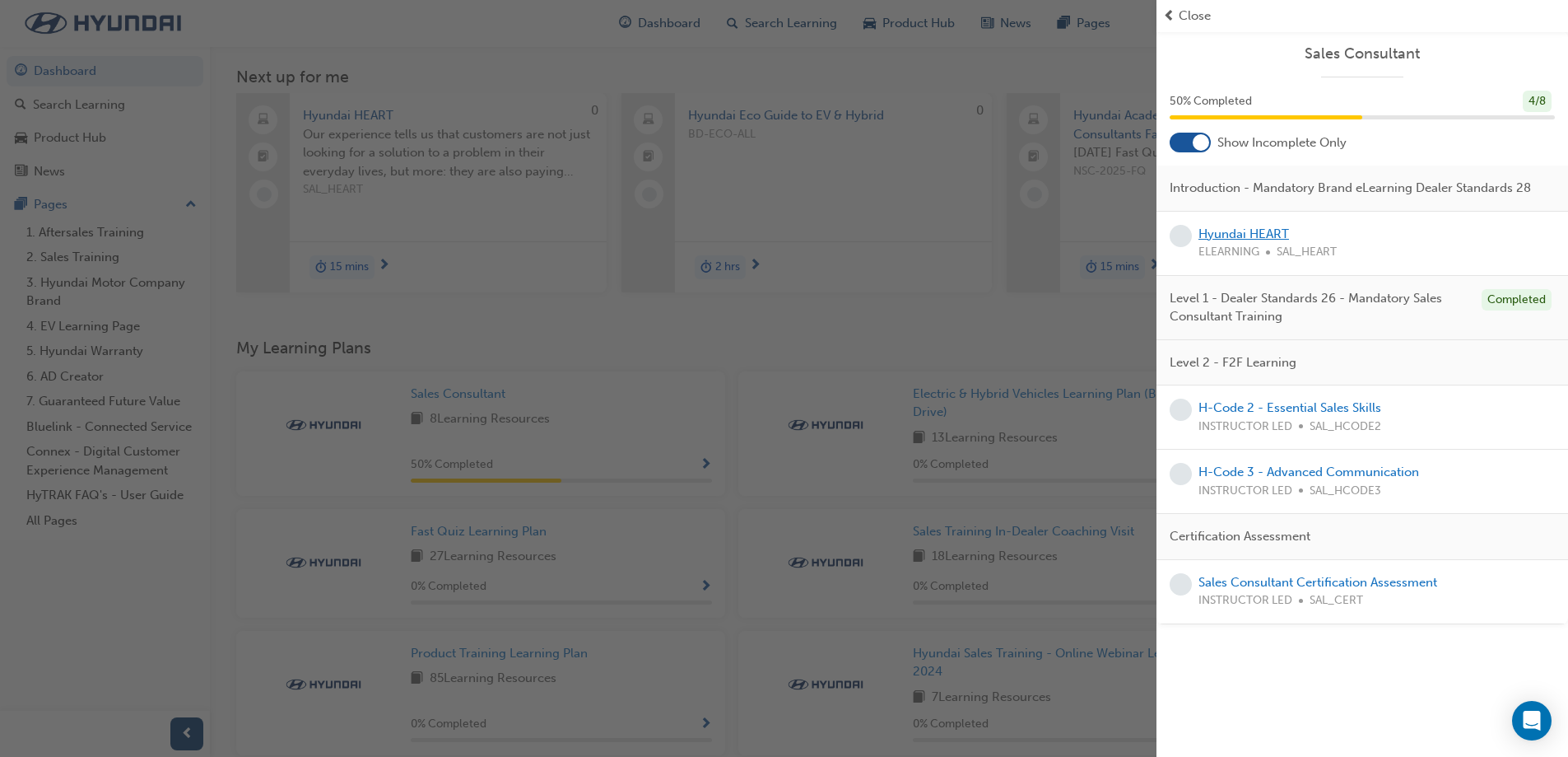
click at [1248, 233] on link "Hyundai HEART" at bounding box center [1244, 233] width 90 height 15
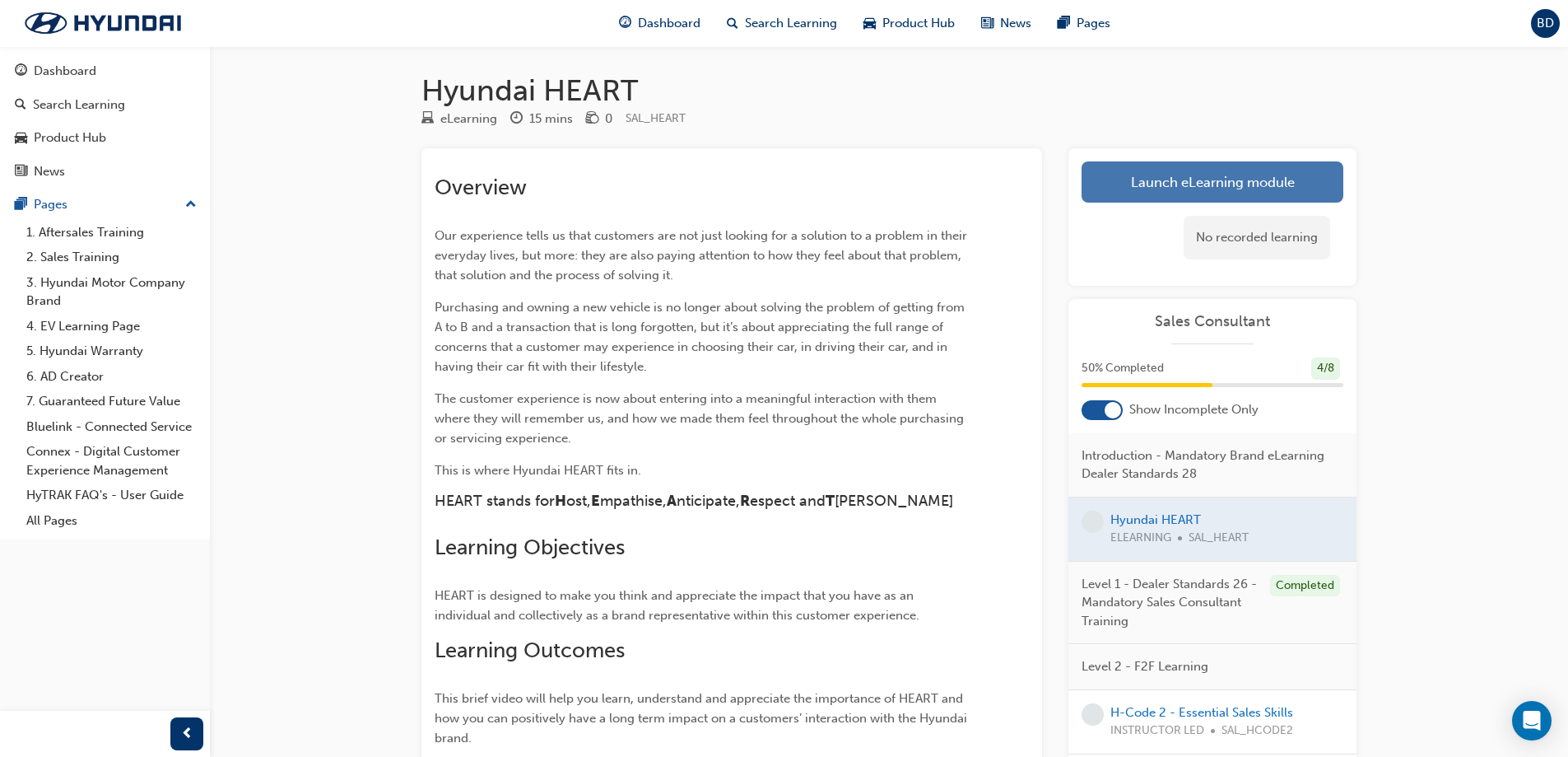
click at [1176, 184] on link "Launch eLearning module" at bounding box center [1212, 182] width 262 height 41
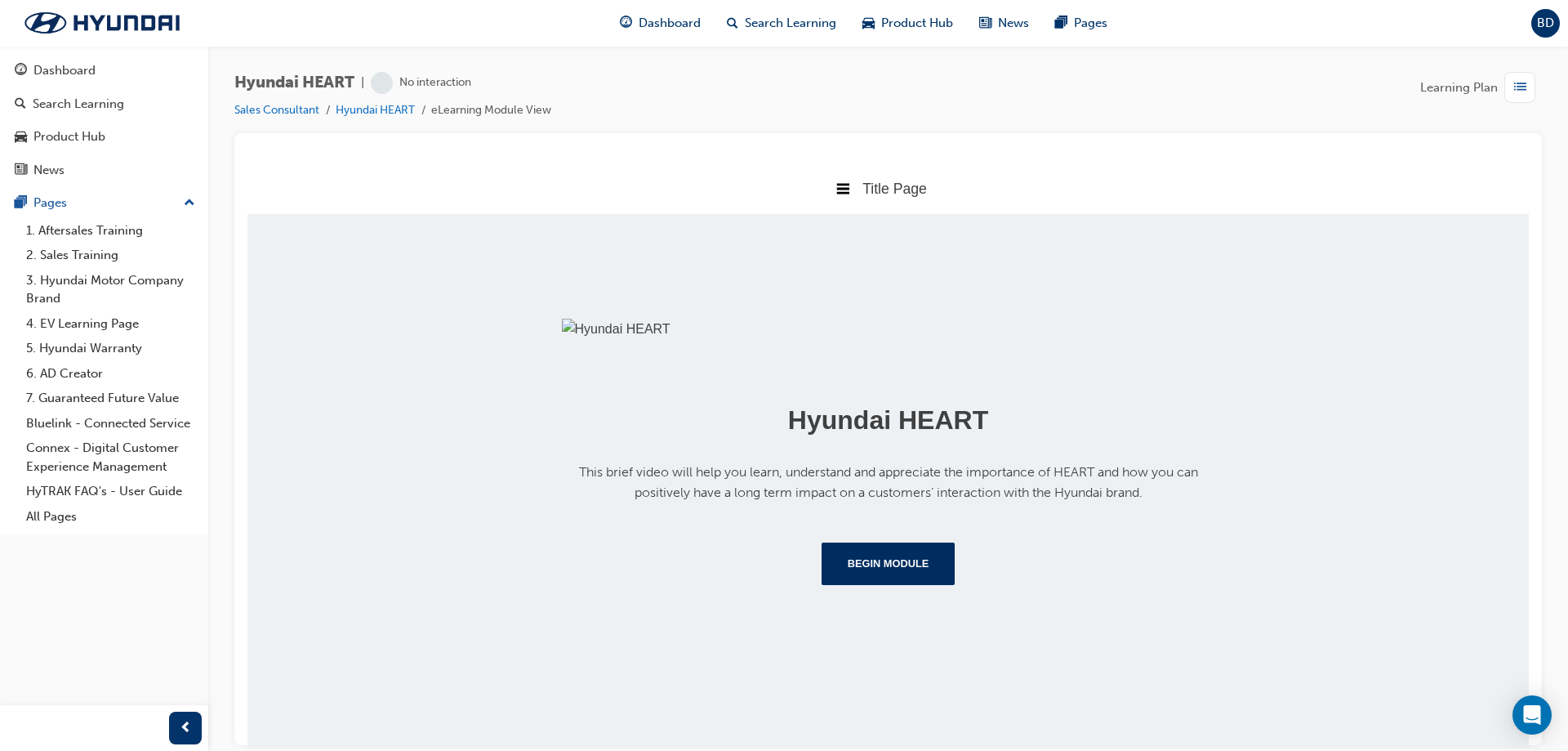
scroll to position [182, 0]
click at [846, 585] on button "Begin Module" at bounding box center [889, 563] width 134 height 42
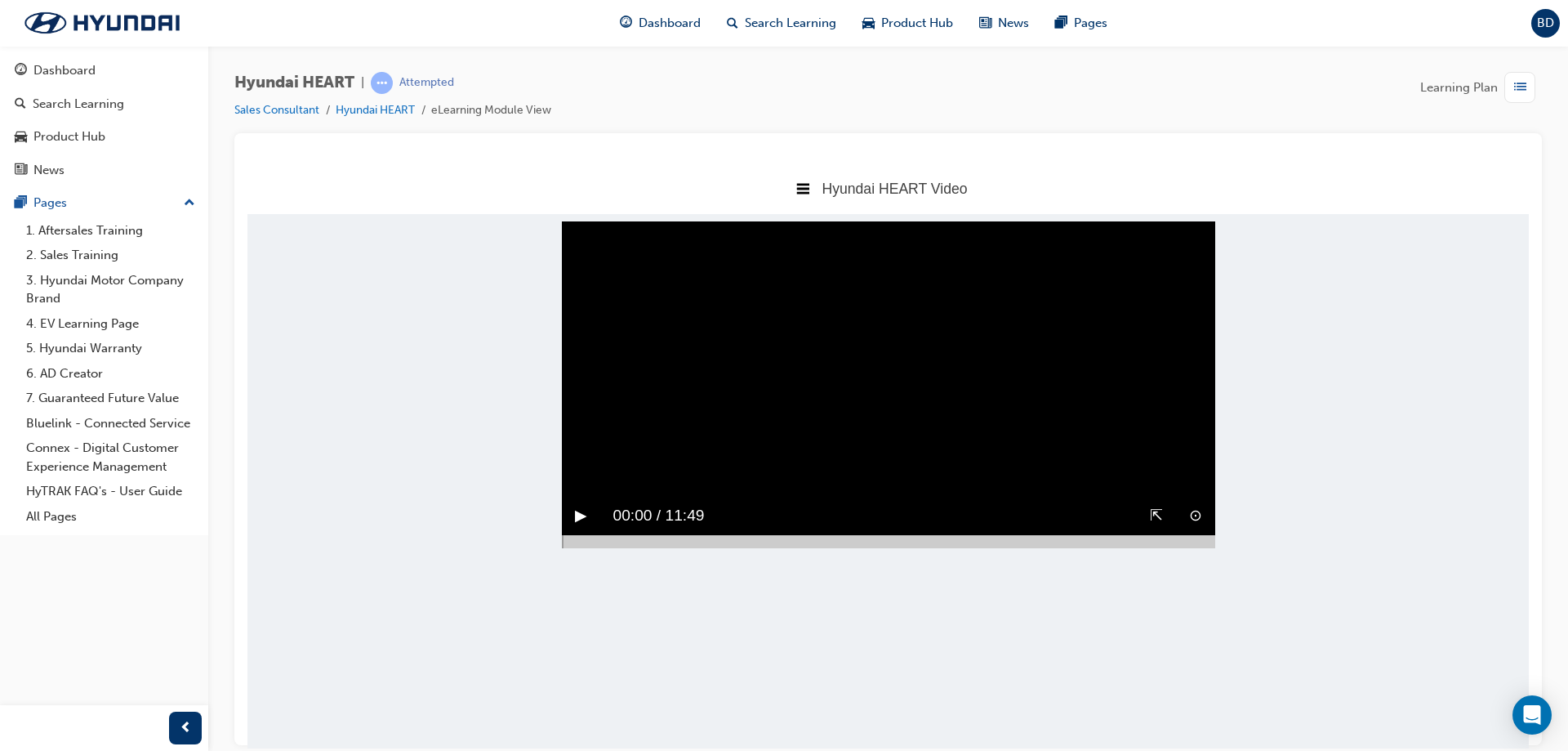
click at [583, 528] on button "▶︎" at bounding box center [581, 515] width 12 height 26
click at [1122, 548] on div "⊙ ⇱ ‖ 00:00 / 11:49" at bounding box center [889, 521] width 654 height 51
click at [1122, 540] on div "⊙ ⇱ ▶︎ 00:00 / 11:49" at bounding box center [889, 521] width 654 height 51
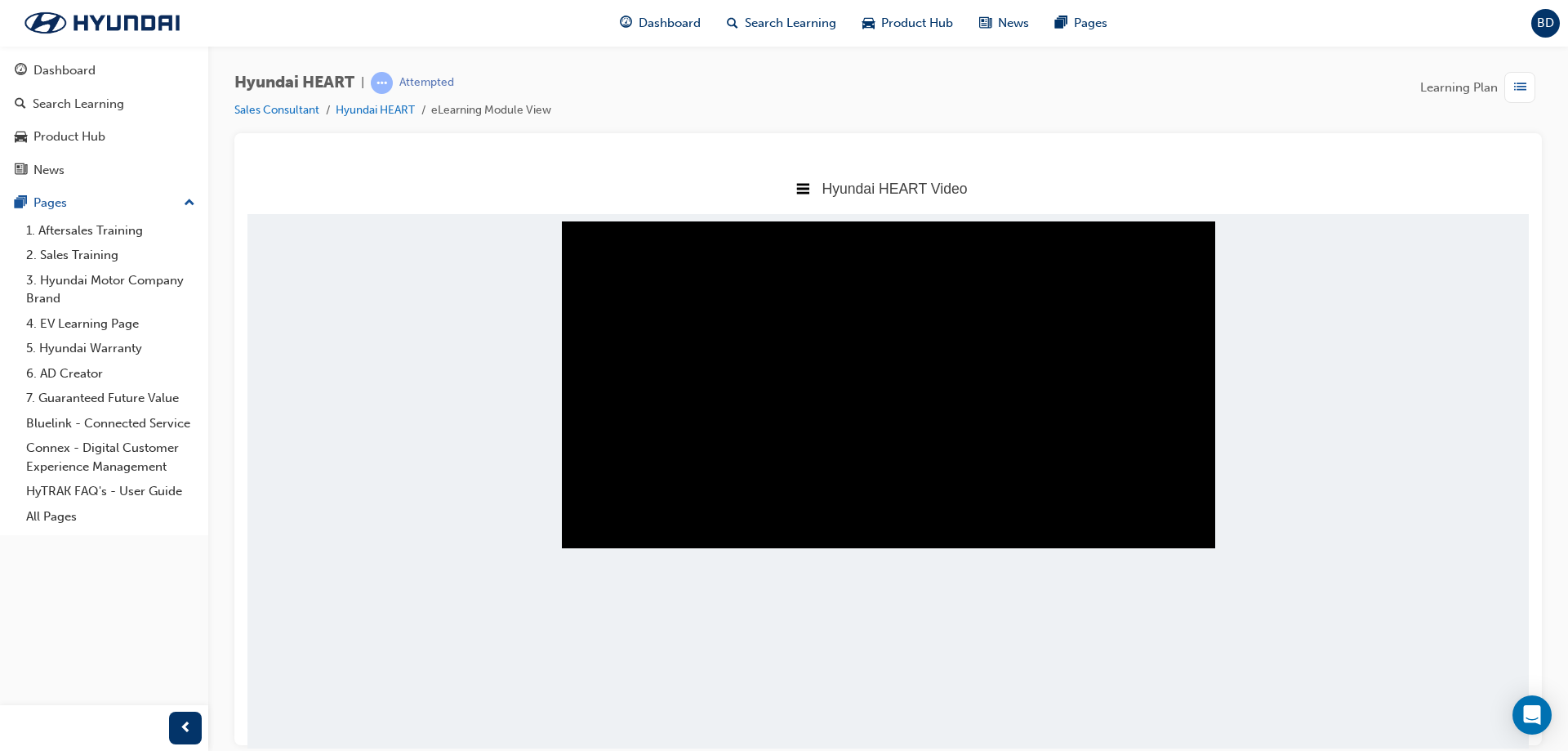
drag, startPoint x: 568, startPoint y: 579, endPoint x: 1263, endPoint y: 578, distance: 695.0
click at [1264, 578] on body "Hyundai HEART Video Title Page Hyundai HEART Video Hyundai Key Behaviour Manual…" at bounding box center [888, 455] width 1281 height 586
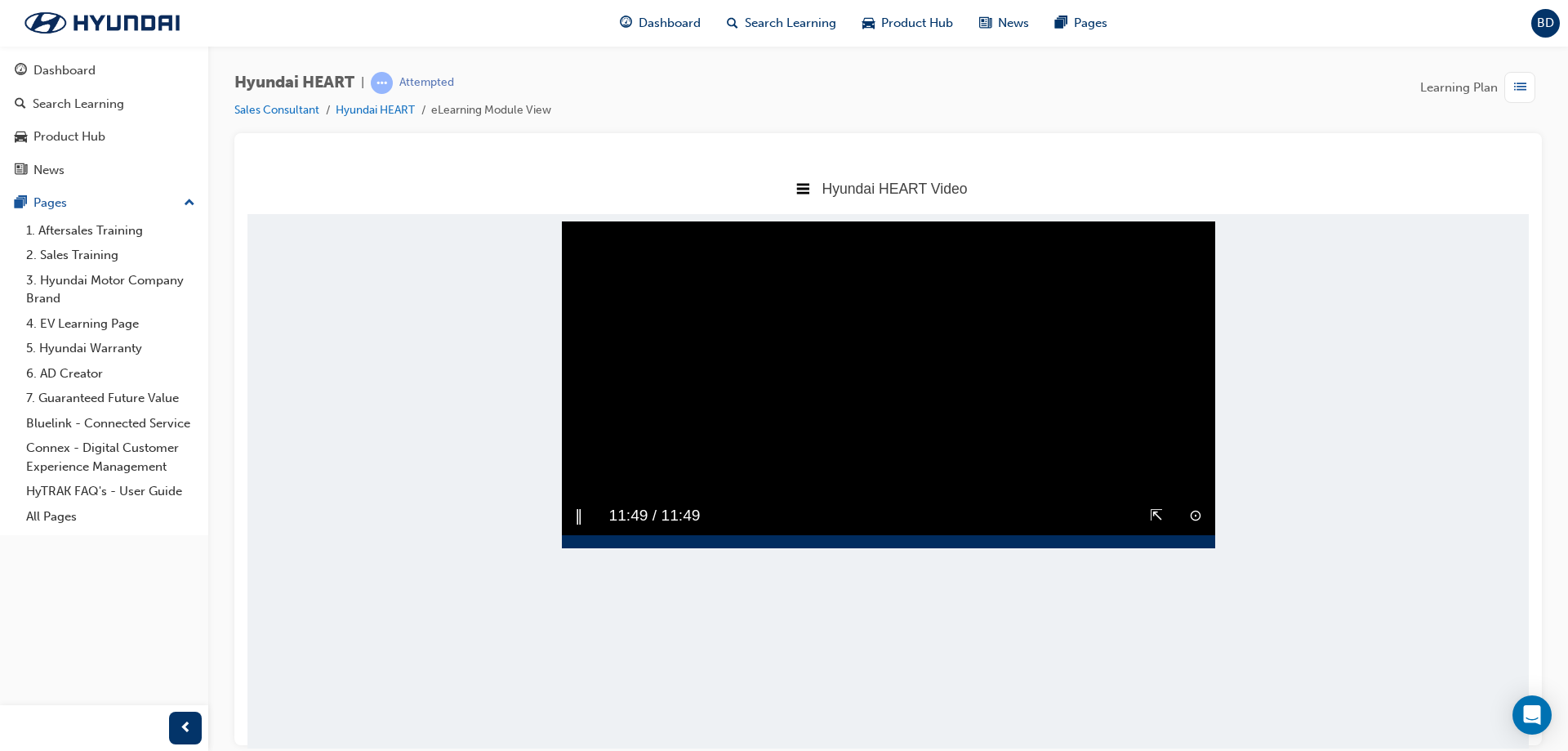
click at [1180, 548] on div at bounding box center [889, 541] width 654 height 13
click at [1196, 548] on div at bounding box center [889, 541] width 654 height 13
click at [579, 528] on button "▶︎" at bounding box center [581, 515] width 12 height 26
click at [1075, 412] on video "Sorry, your browser does not support embedded videos. Download Instead" at bounding box center [889, 384] width 654 height 327
click at [975, 419] on video "Sorry, your browser does not support embedded videos. Download Instead" at bounding box center [889, 384] width 654 height 327
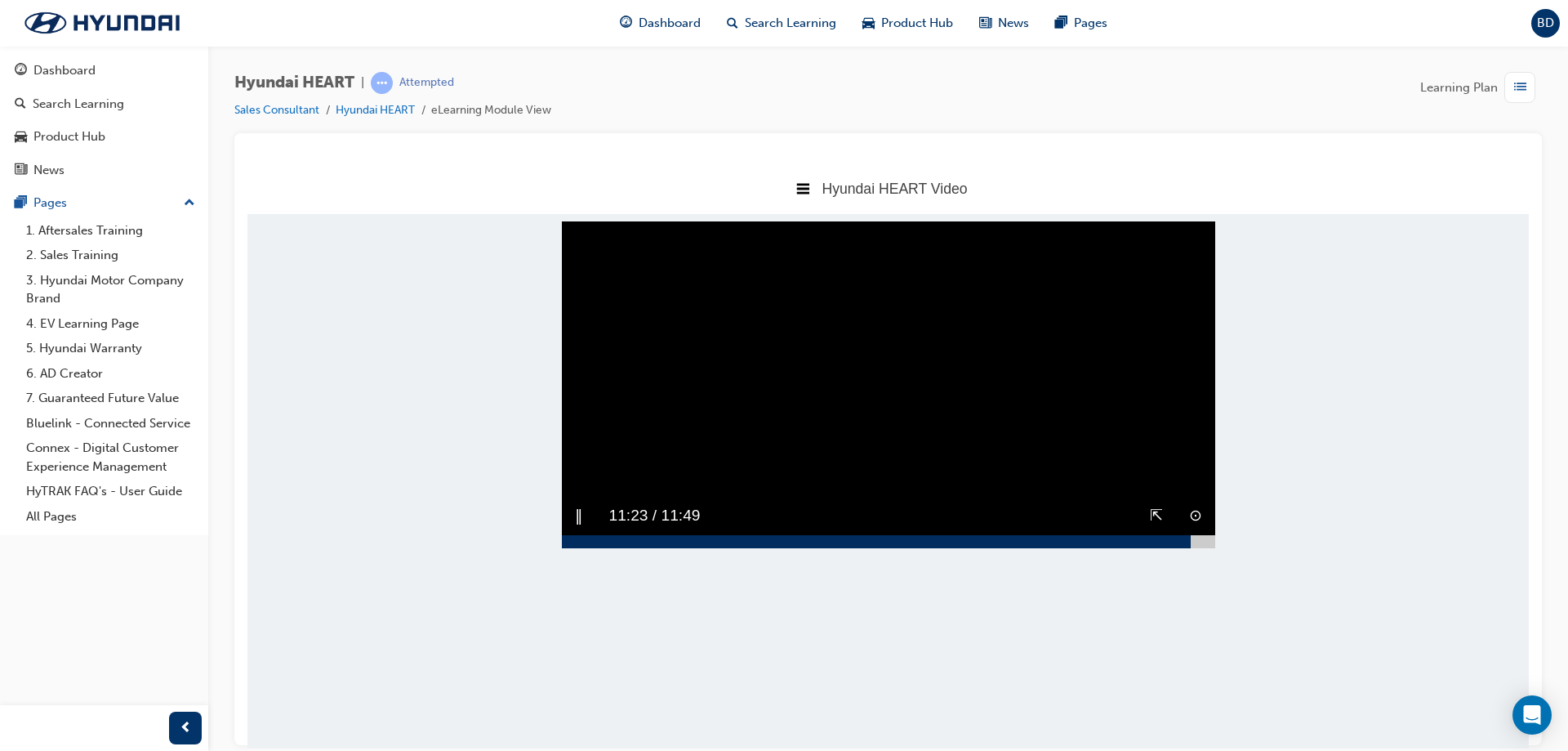
click at [1191, 548] on div at bounding box center [877, 541] width 630 height 13
click at [1191, 548] on div at bounding box center [889, 541] width 654 height 13
click at [1192, 548] on div at bounding box center [889, 541] width 654 height 13
click at [1148, 461] on video "Sorry, your browser does not support embedded videos. Download Instead" at bounding box center [889, 384] width 654 height 327
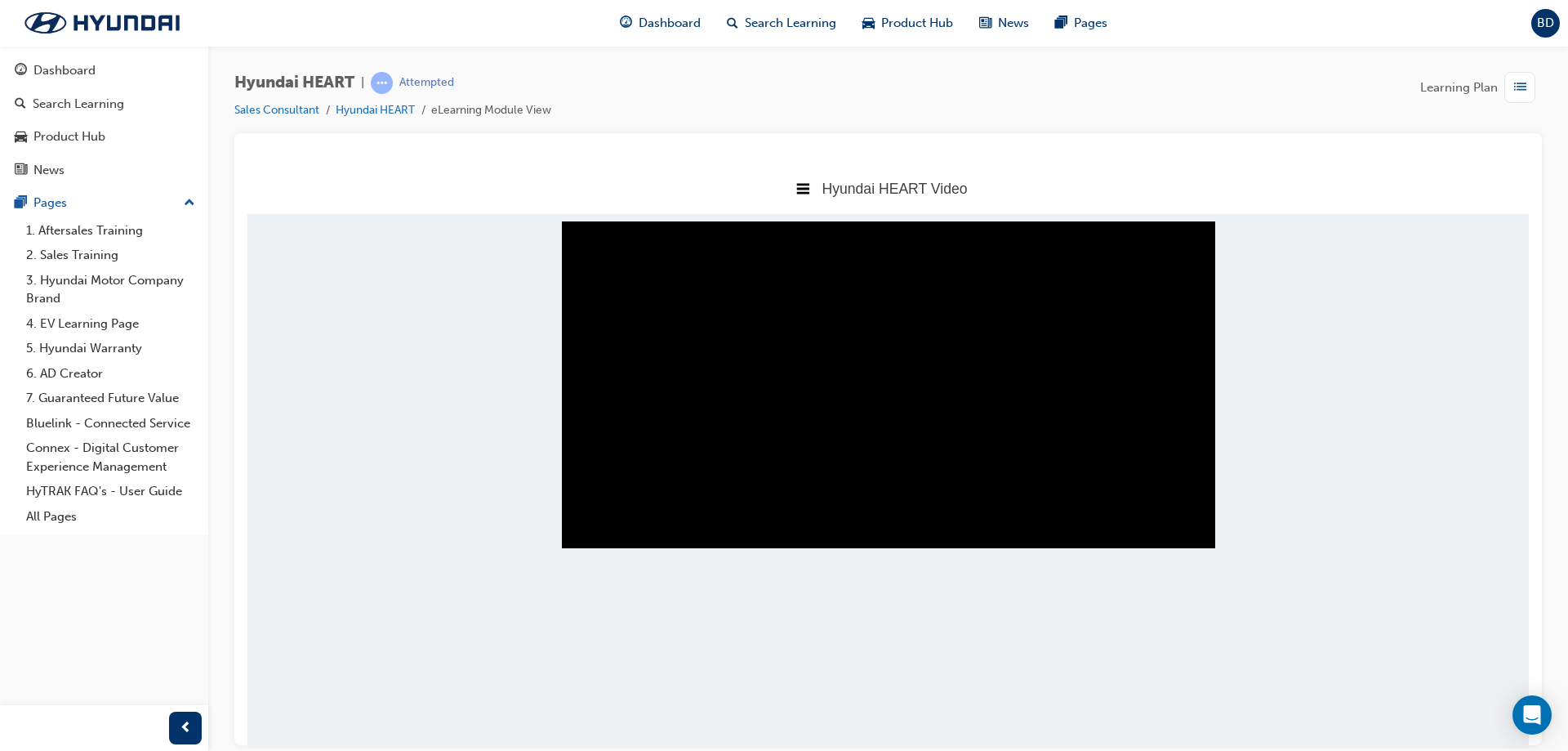
drag, startPoint x: 1167, startPoint y: 581, endPoint x: 1257, endPoint y: 578, distance: 90.0
click at [1257, 578] on body "Hyundai HEART Video Title Page Hyundai HEART Video Hyundai Key Behaviour Manual…" at bounding box center [888, 455] width 1281 height 586
click at [571, 534] on div "‖" at bounding box center [579, 515] width 34 height 39
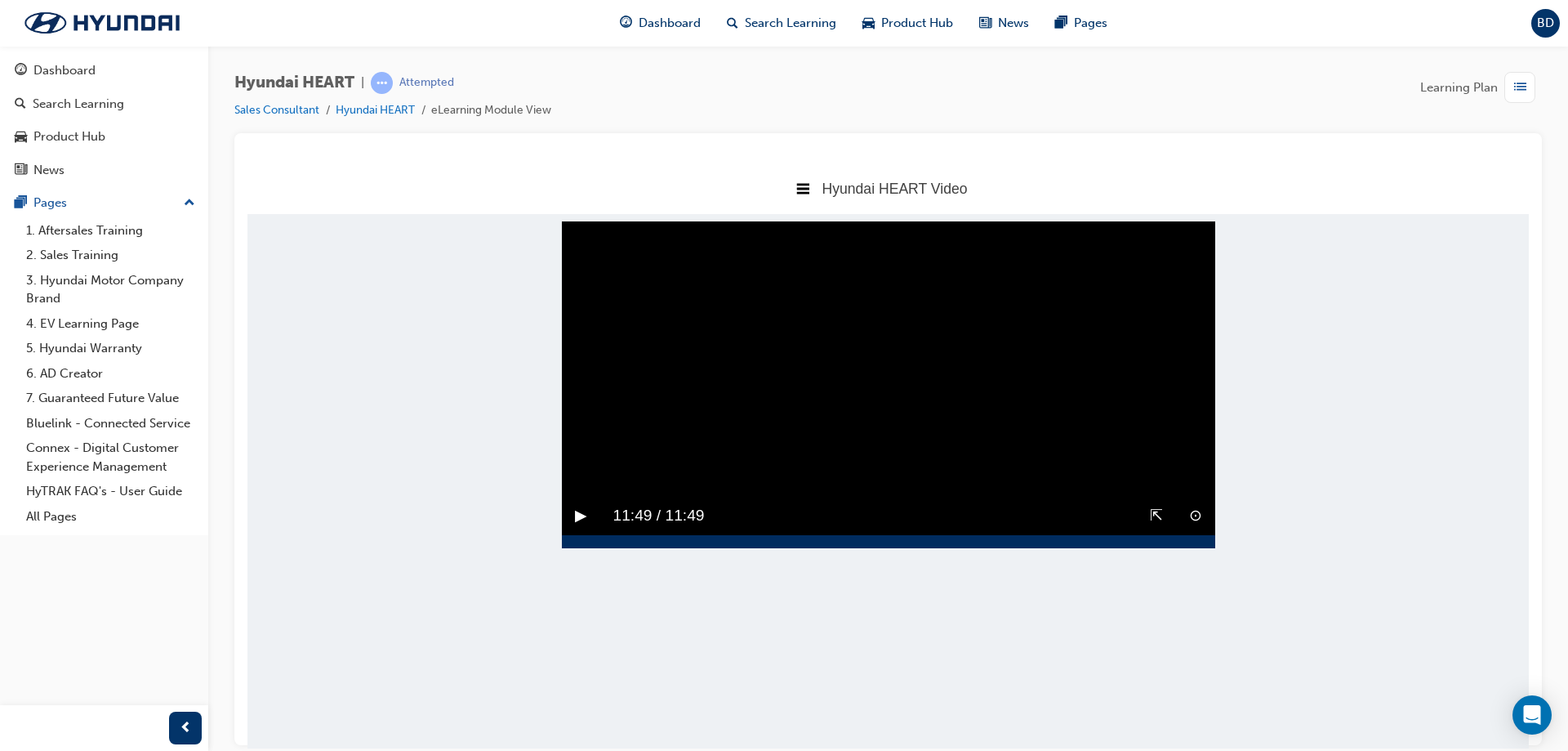
click at [577, 528] on button "▶︎" at bounding box center [581, 515] width 12 height 26
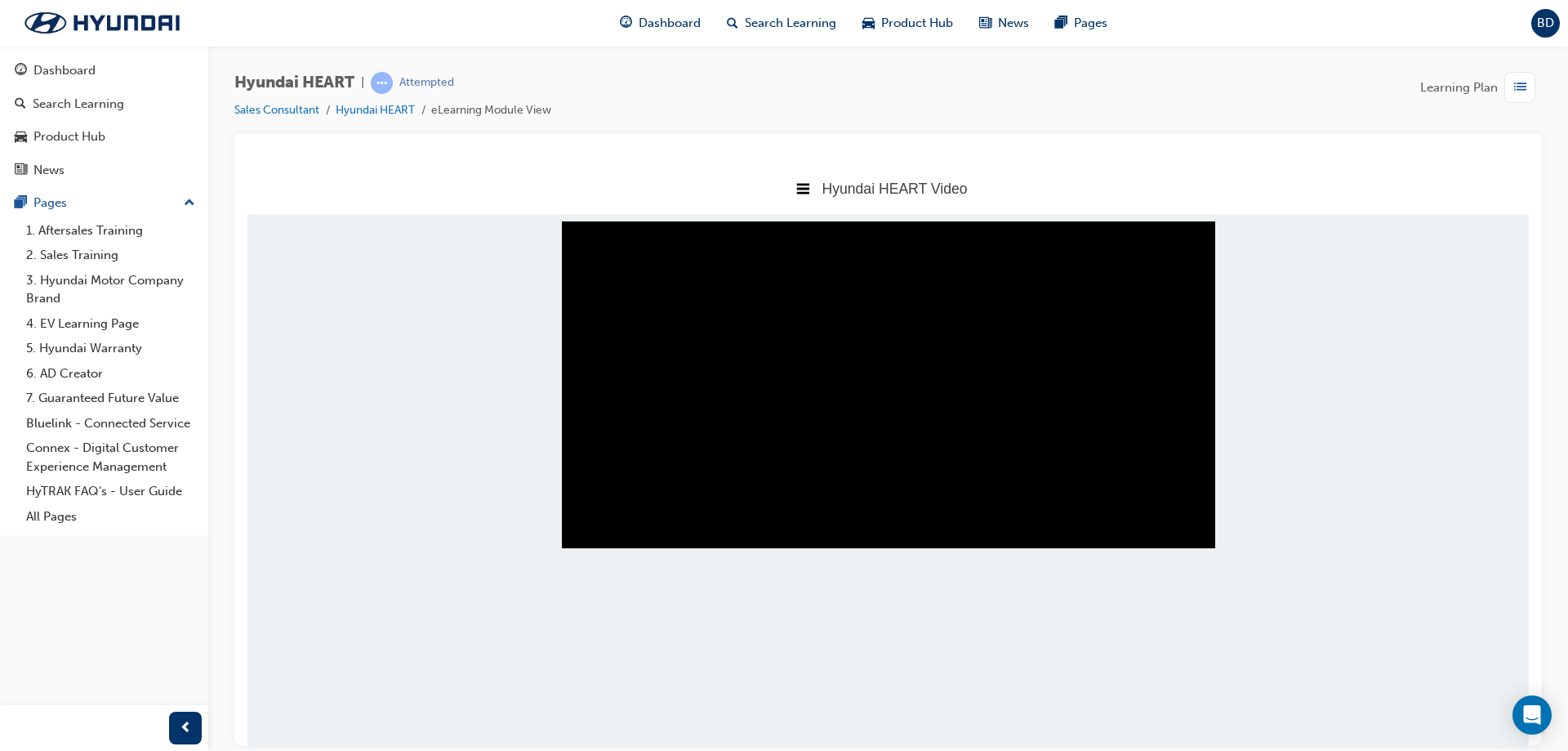
click at [1381, 621] on body "Hyundai HEART Video Title Page Hyundai HEART Video Hyundai Key Behaviour Manual…" at bounding box center [888, 455] width 1281 height 586
click at [189, 717] on div "button" at bounding box center [185, 727] width 33 height 33
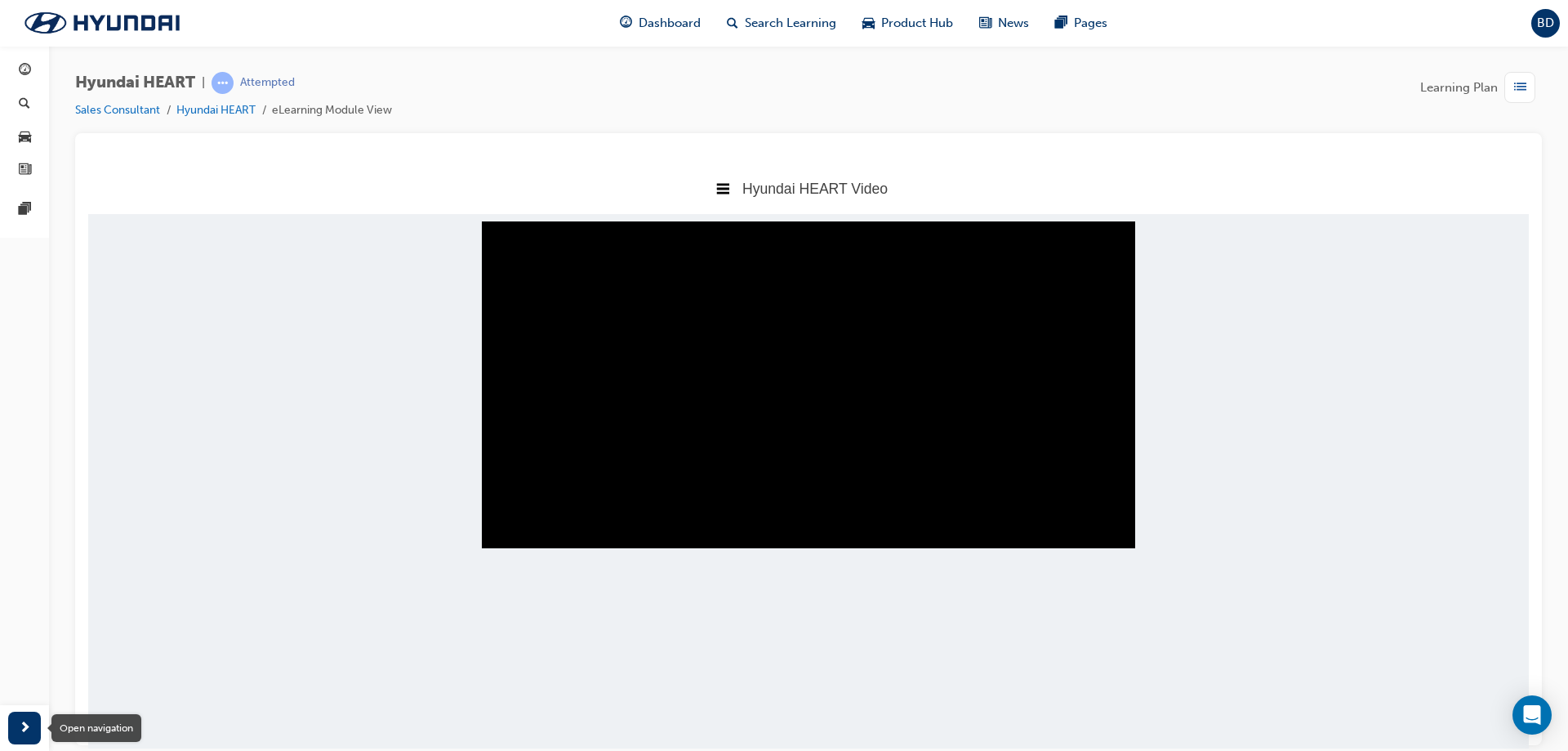
click at [22, 724] on span "next-icon" at bounding box center [25, 728] width 12 height 20
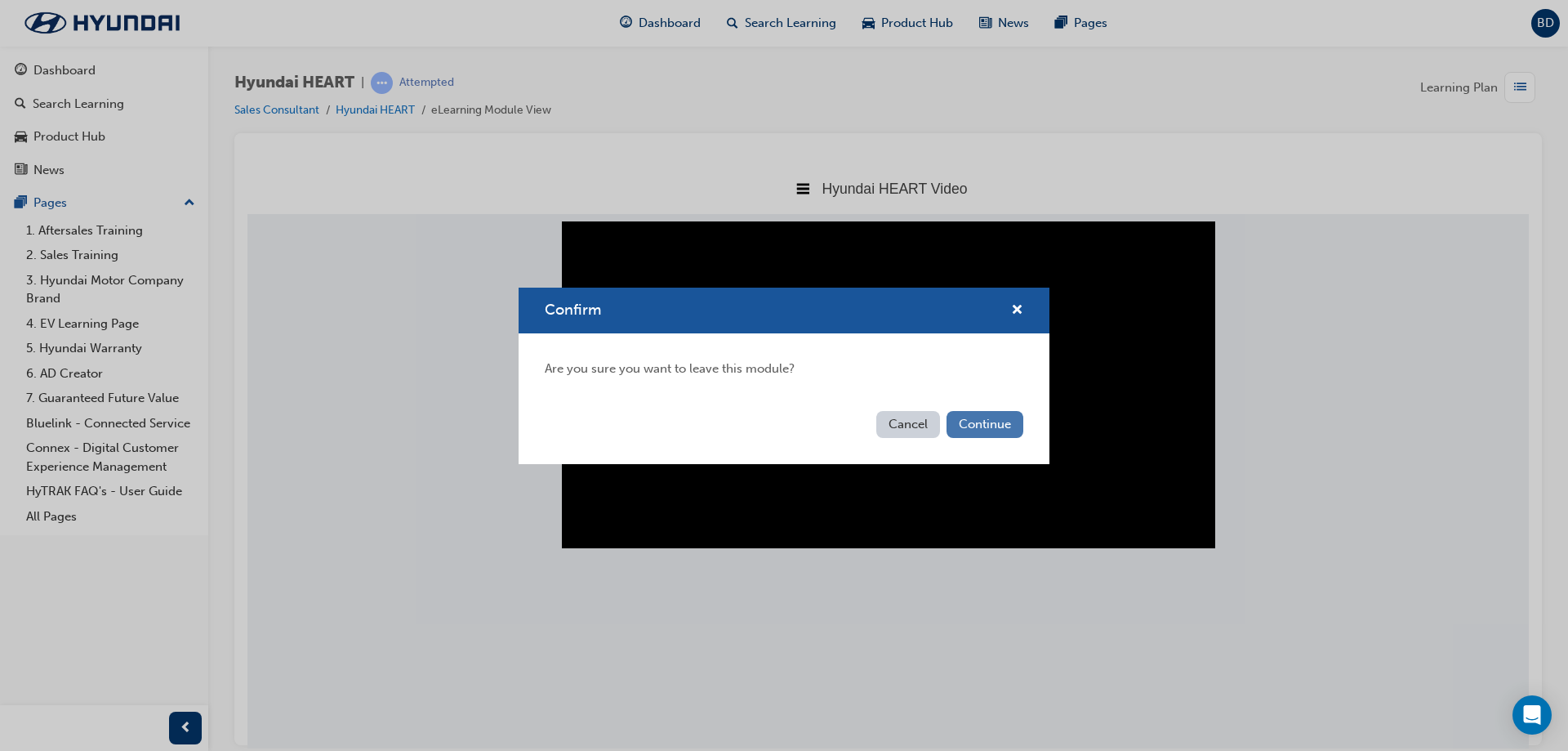
click at [979, 416] on button "Continue" at bounding box center [985, 424] width 77 height 27
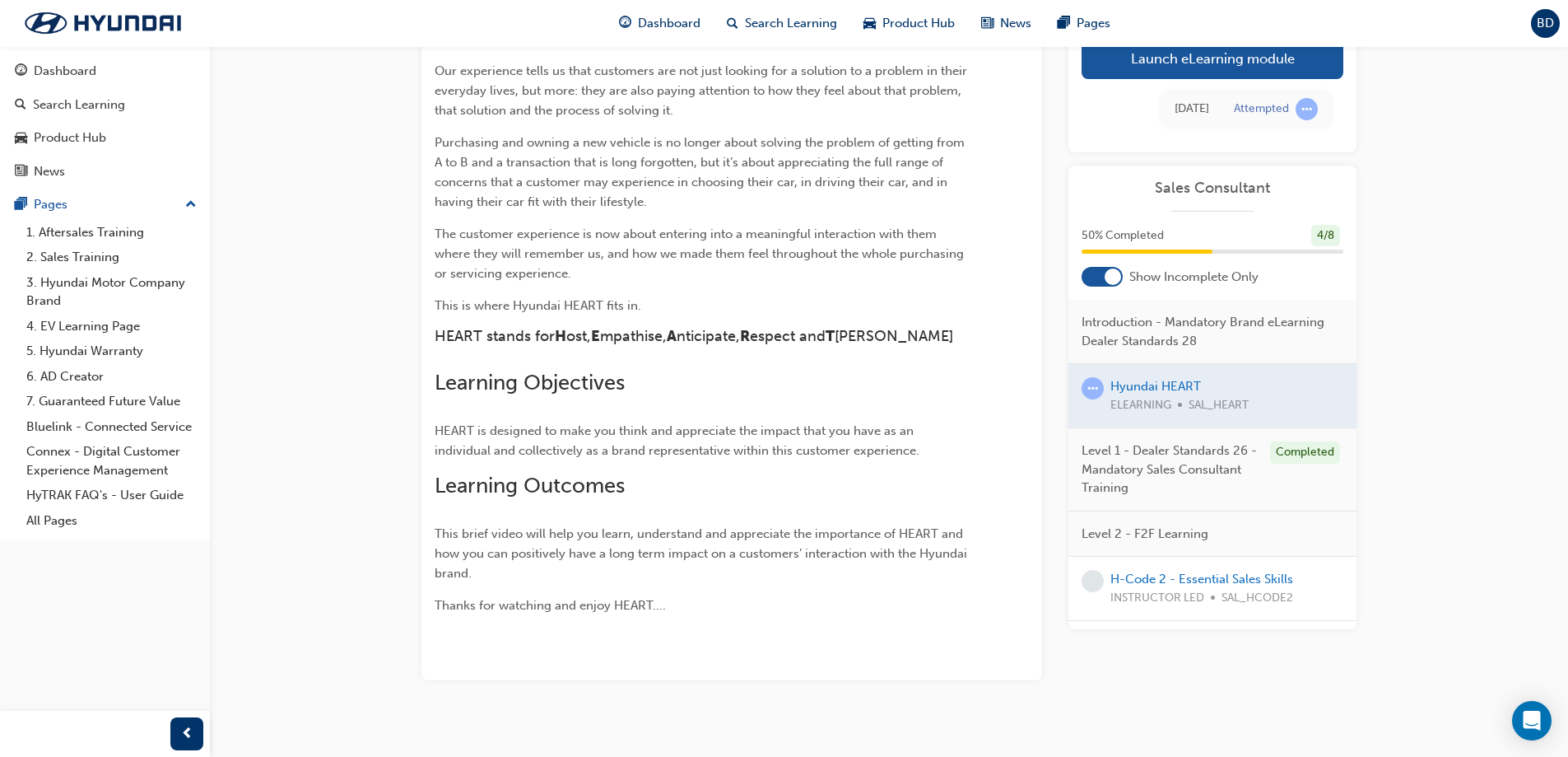
click at [1107, 277] on div at bounding box center [1113, 277] width 17 height 17
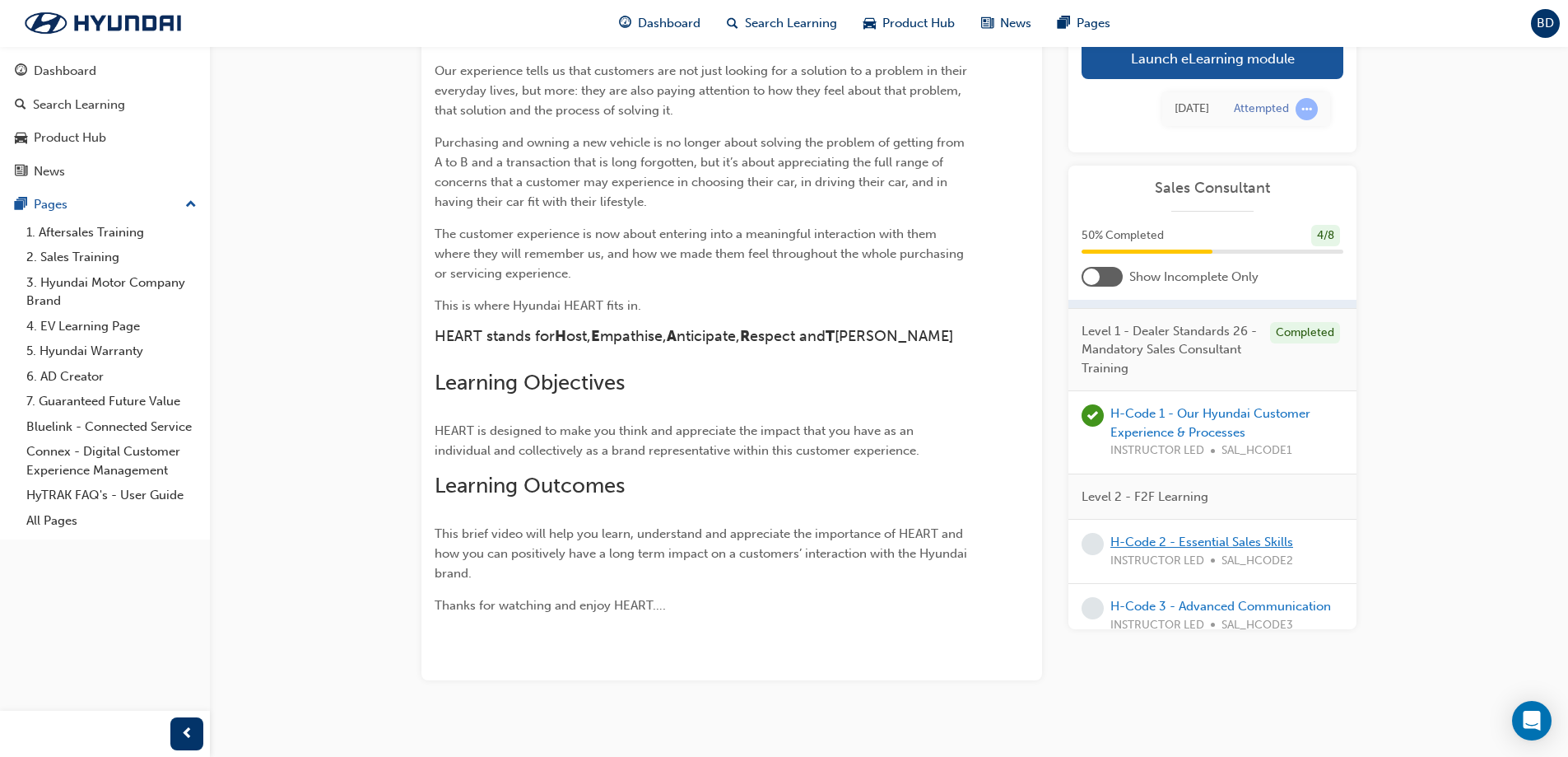
scroll to position [329, 0]
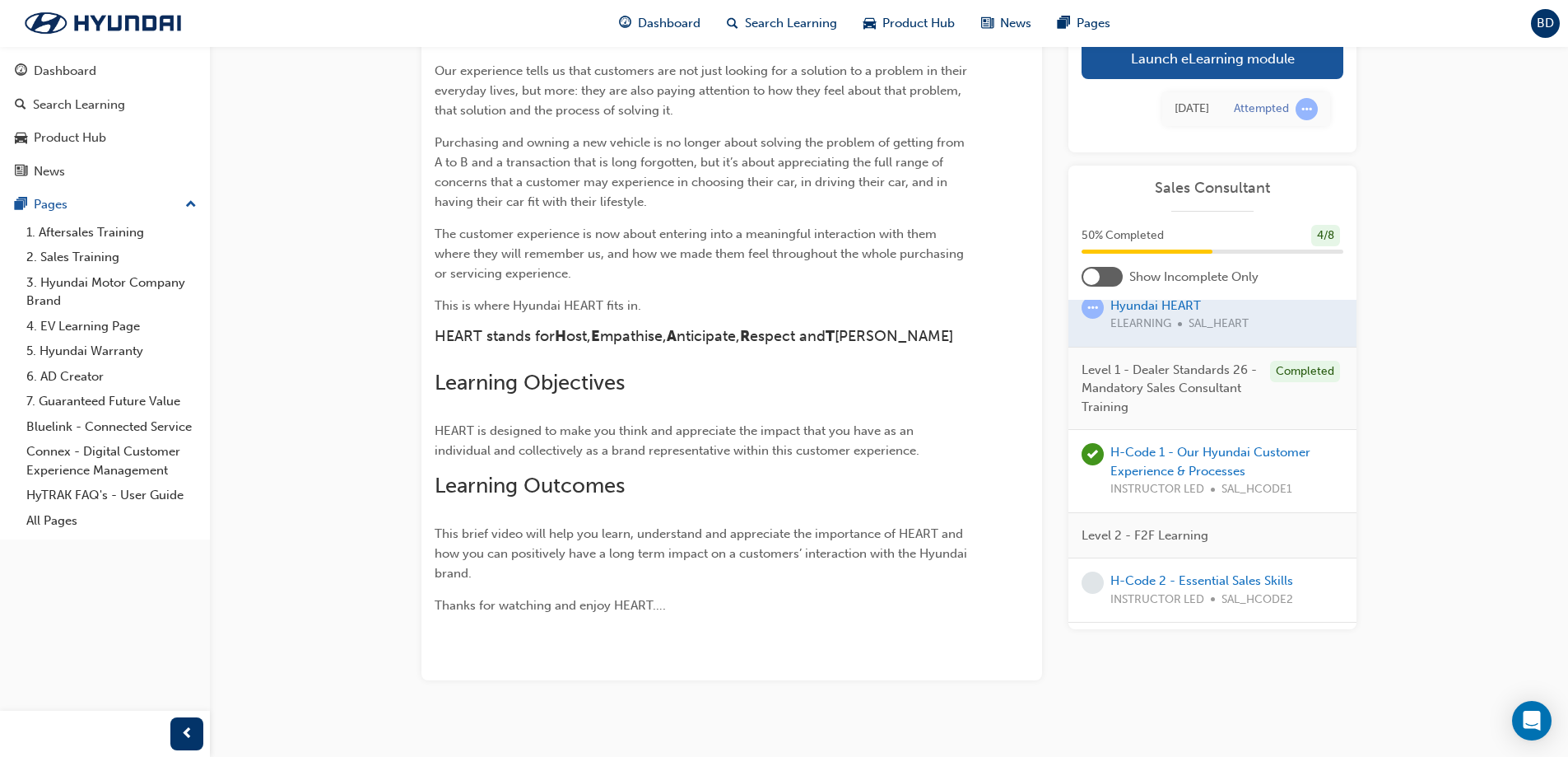
click at [1152, 311] on div at bounding box center [1212, 314] width 288 height 63
click at [1130, 301] on div at bounding box center [1212, 314] width 288 height 63
click at [1130, 309] on div at bounding box center [1212, 314] width 288 height 63
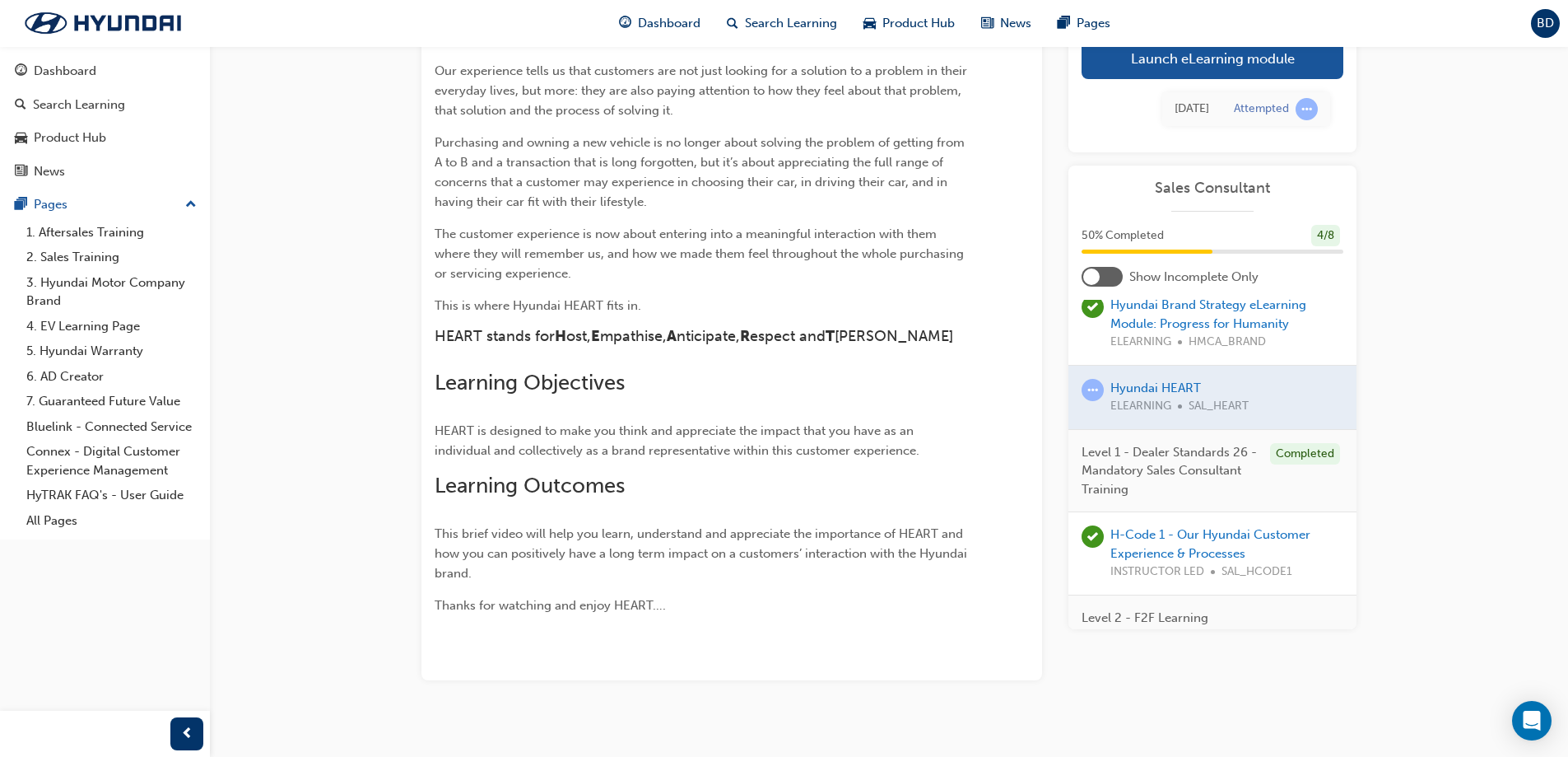
click at [1151, 380] on div at bounding box center [1212, 397] width 288 height 63
click at [1151, 386] on div at bounding box center [1212, 397] width 288 height 63
click at [1094, 388] on span "learningRecordVerb_ATTEMPT-icon" at bounding box center [1093, 390] width 22 height 22
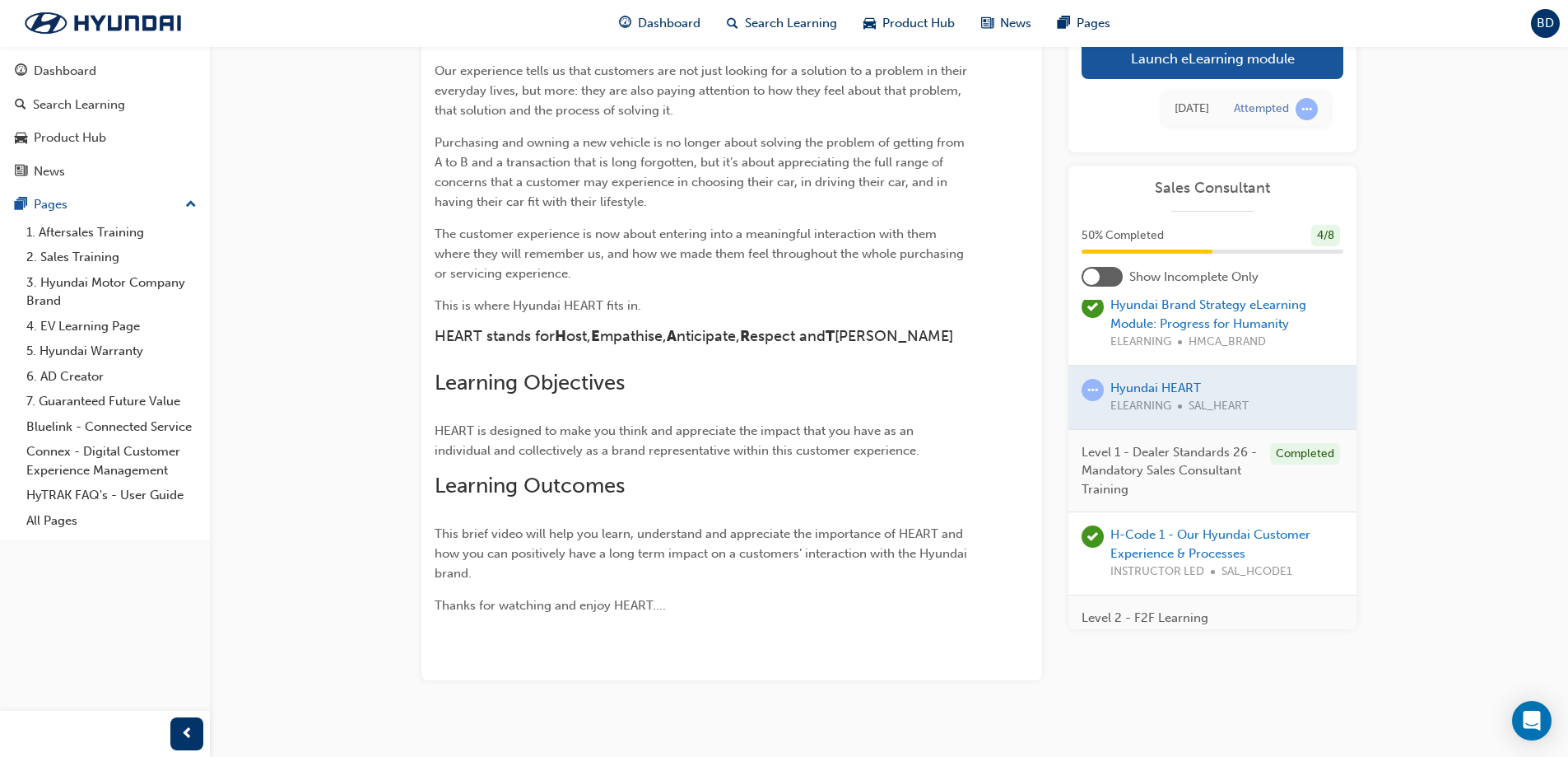
click at [1093, 280] on div at bounding box center [1092, 277] width 17 height 17
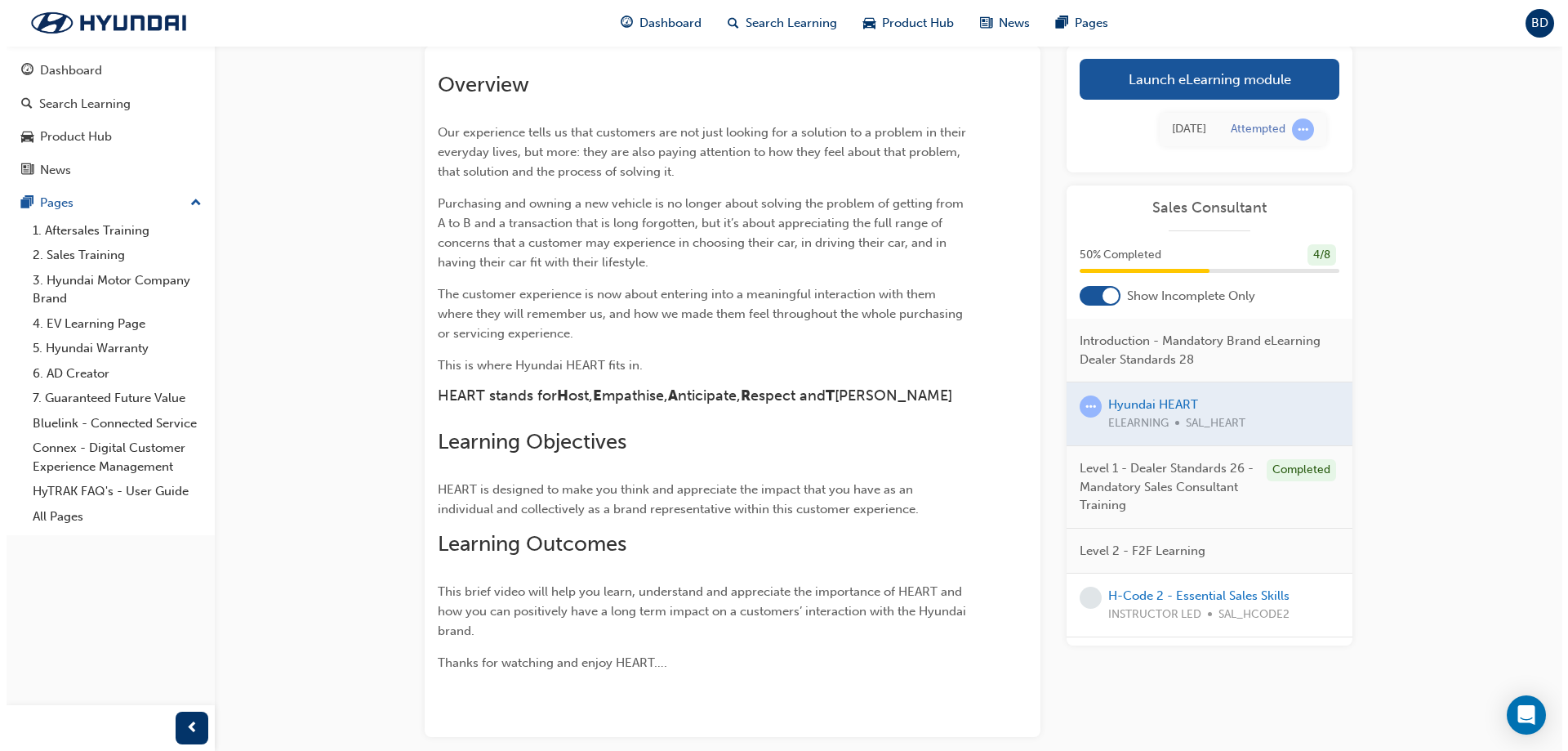
scroll to position [0, 0]
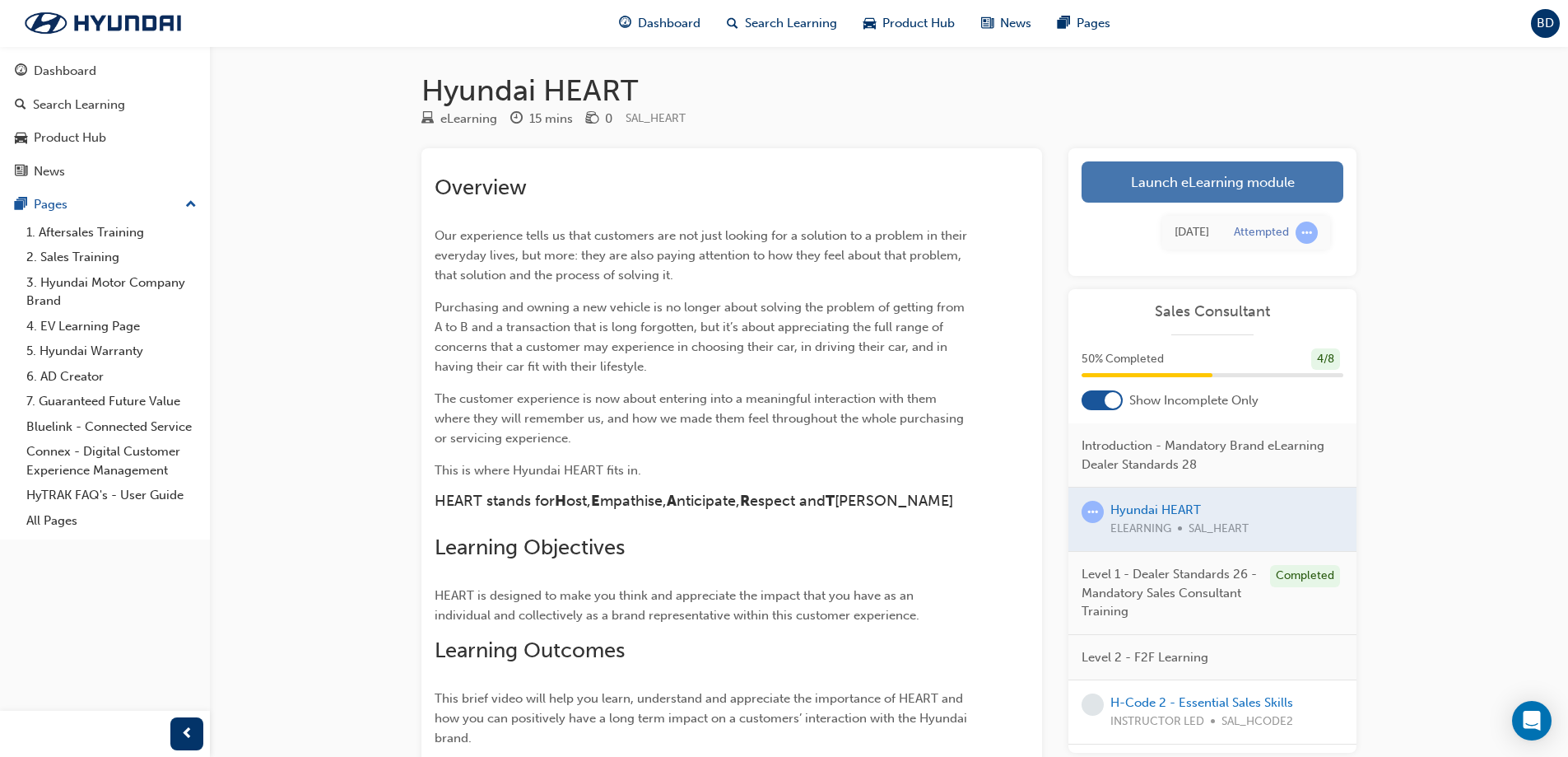
click at [1117, 181] on link "Launch eLearning module" at bounding box center [1212, 182] width 262 height 41
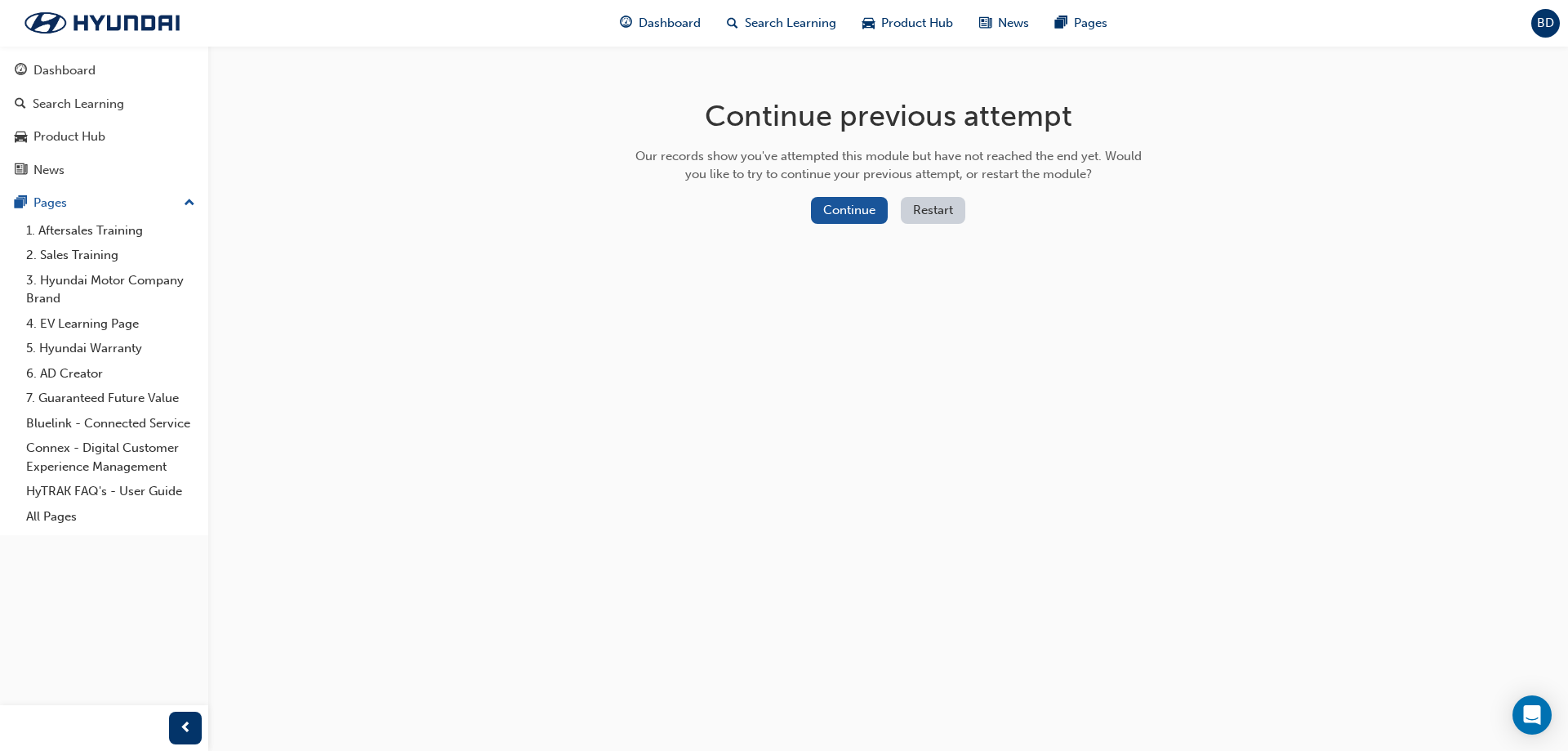
click at [923, 205] on button "Restart" at bounding box center [933, 210] width 64 height 27
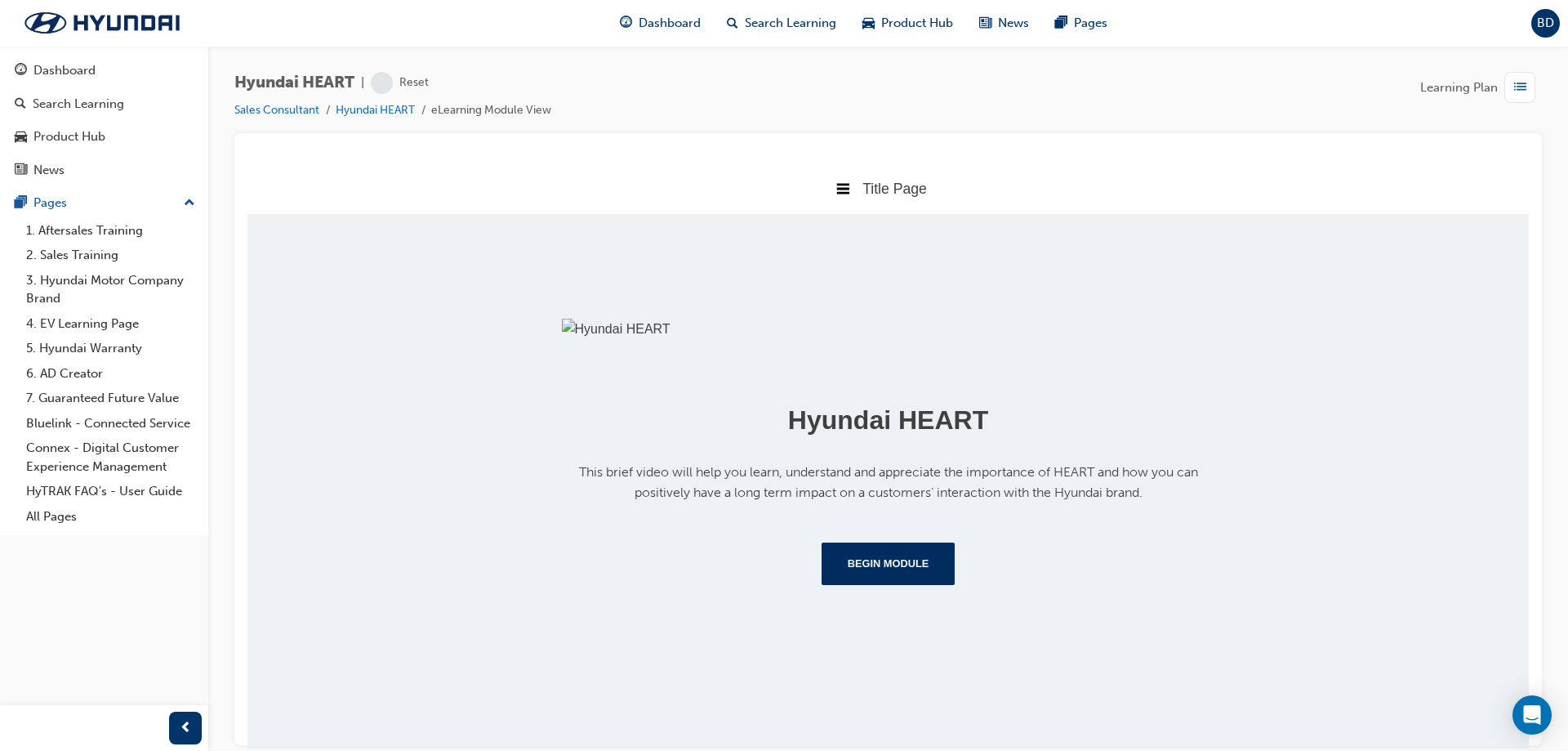
scroll to position [182, 0]
click at [896, 585] on button "Begin Module" at bounding box center [889, 563] width 134 height 42
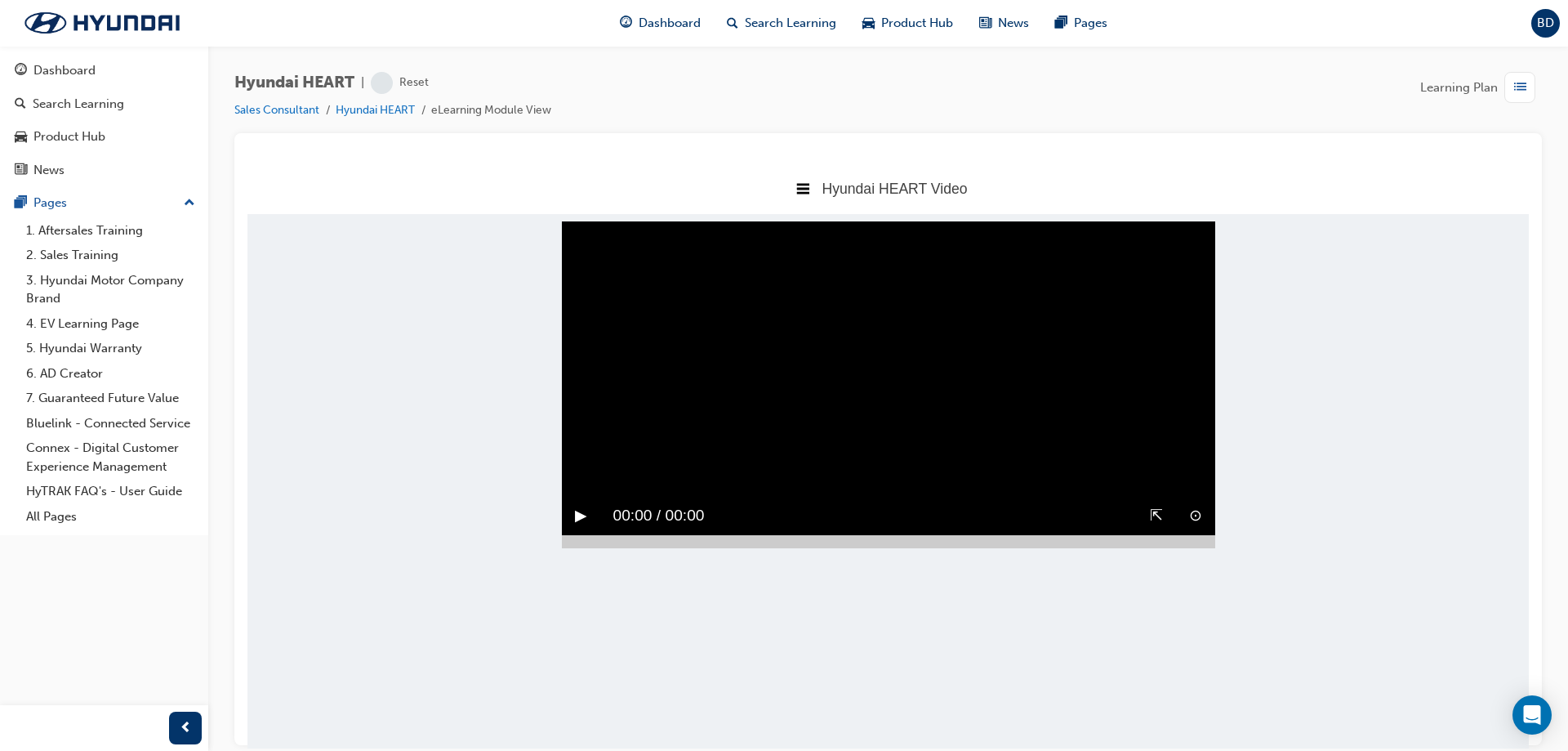
scroll to position [0, 0]
click at [580, 528] on button "▶︎" at bounding box center [581, 515] width 12 height 26
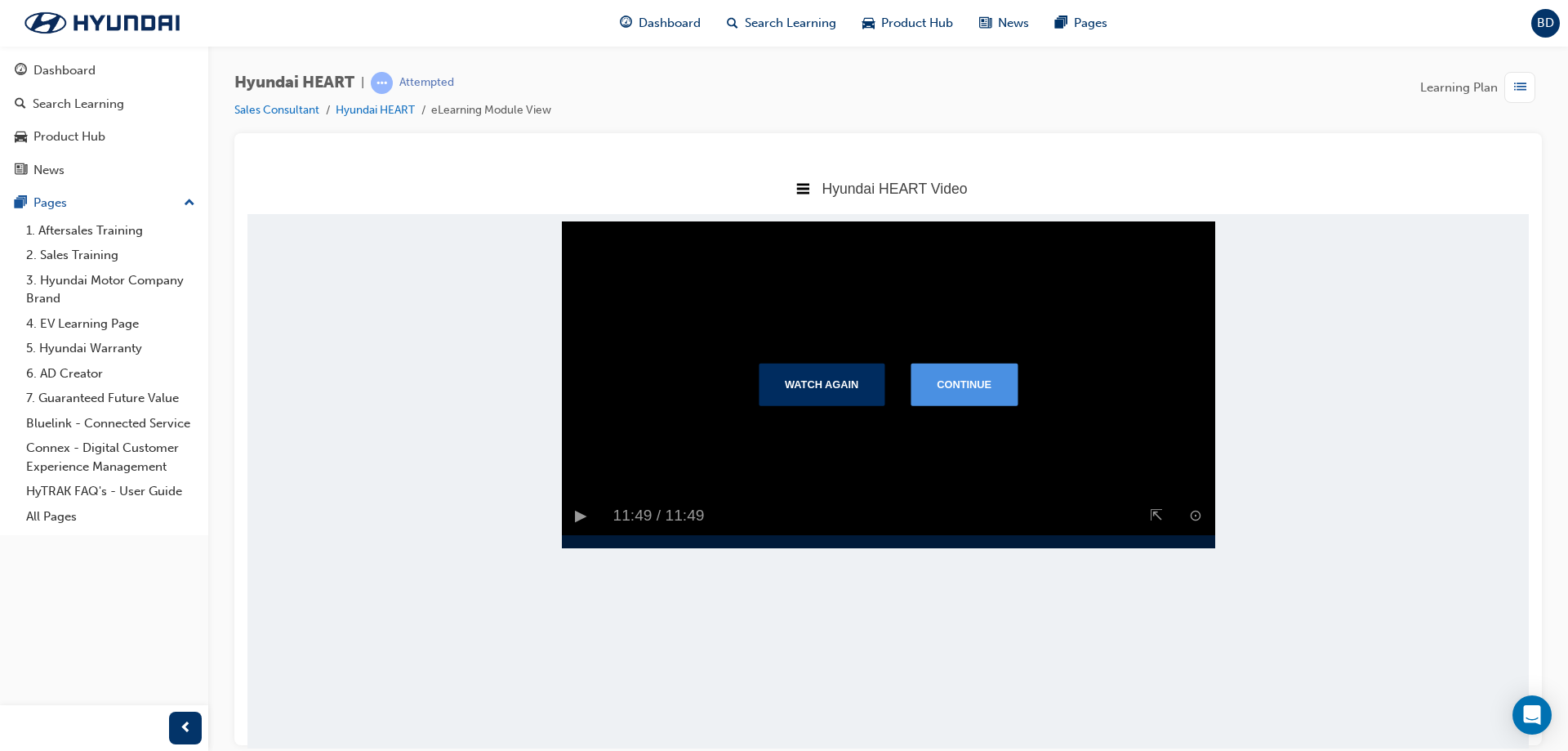
click at [985, 404] on button "Continue" at bounding box center [964, 383] width 107 height 42
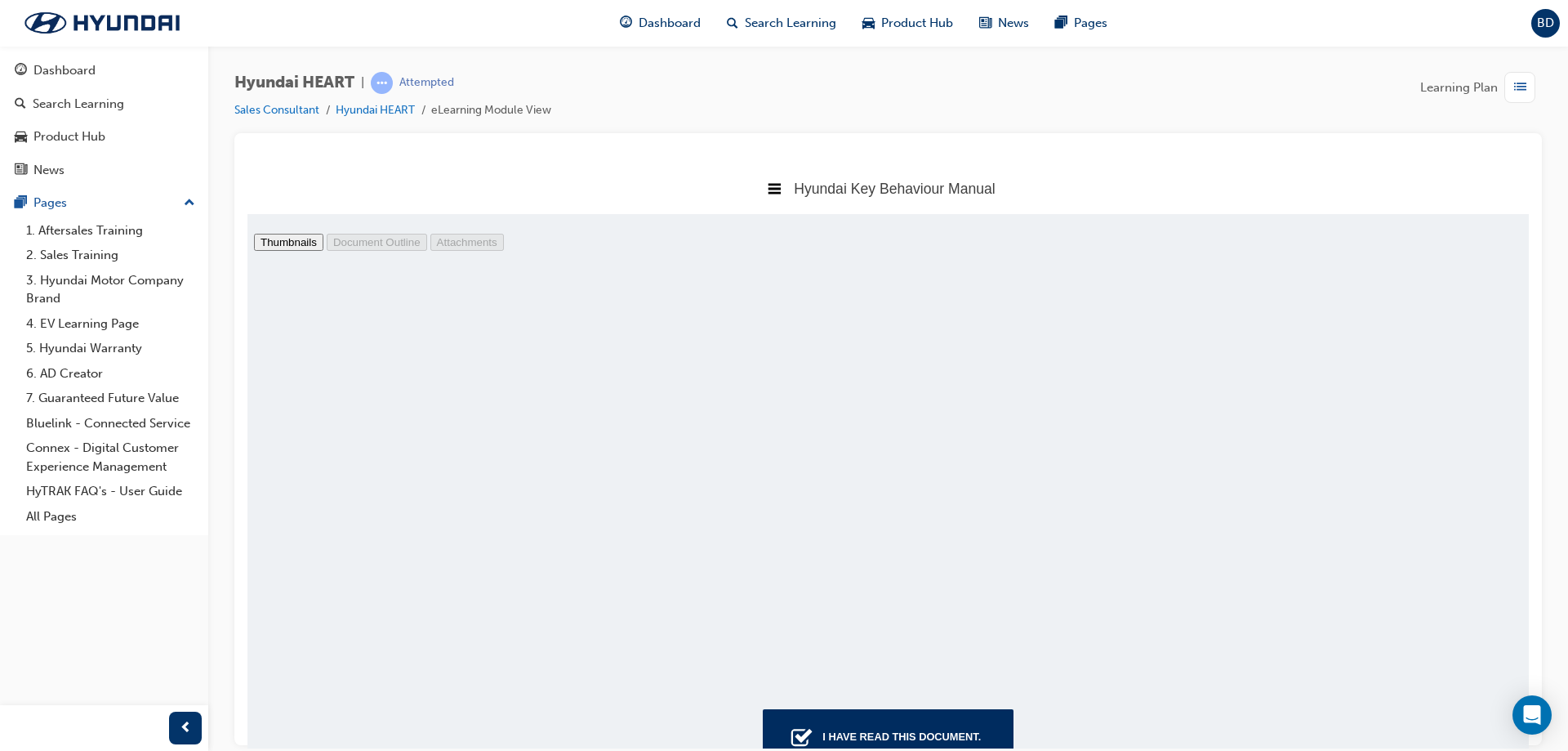
type input "3"
click at [870, 741] on div "I have read this document." at bounding box center [901, 736] width 172 height 29
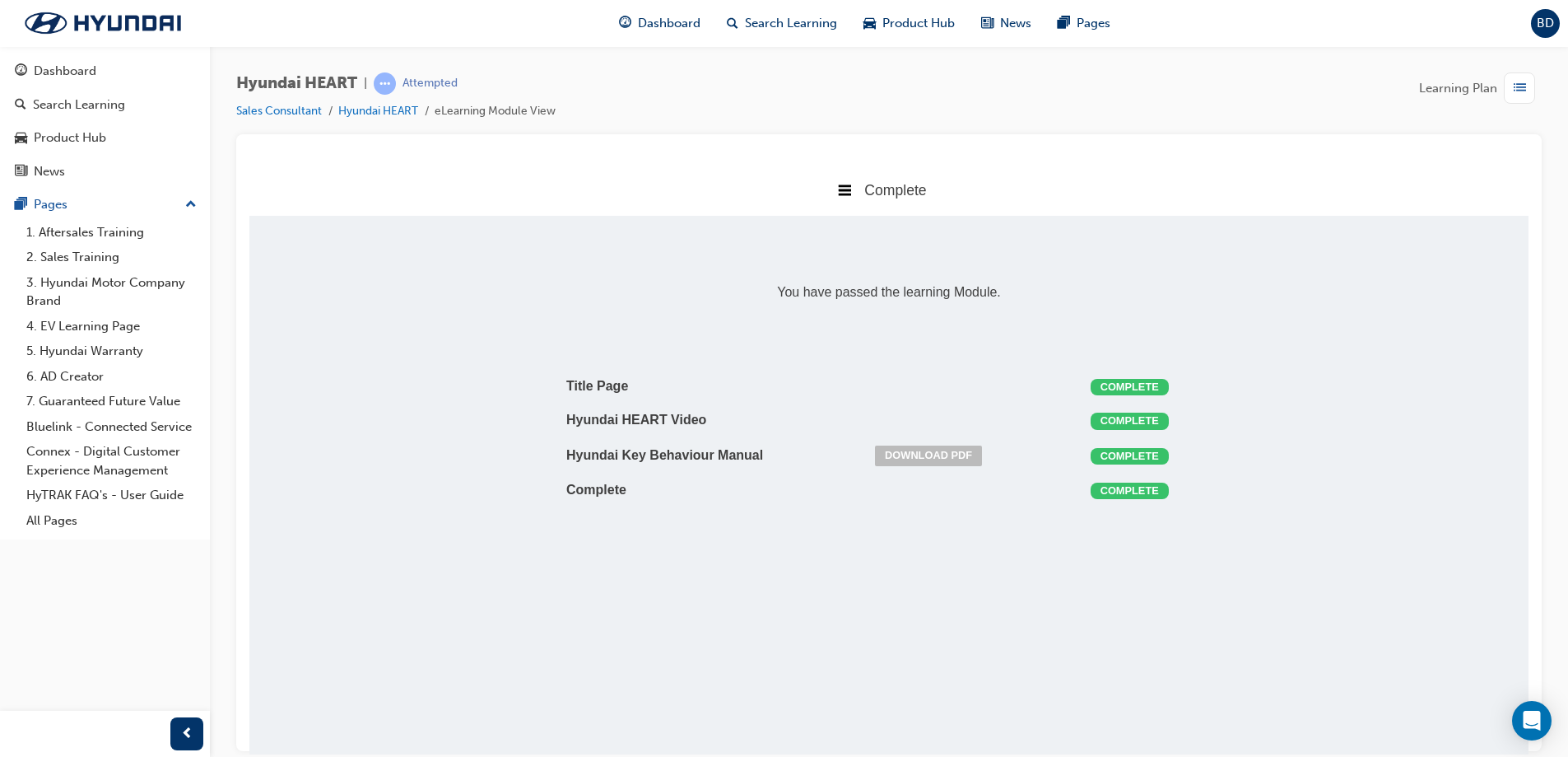
scroll to position [369, 1317]
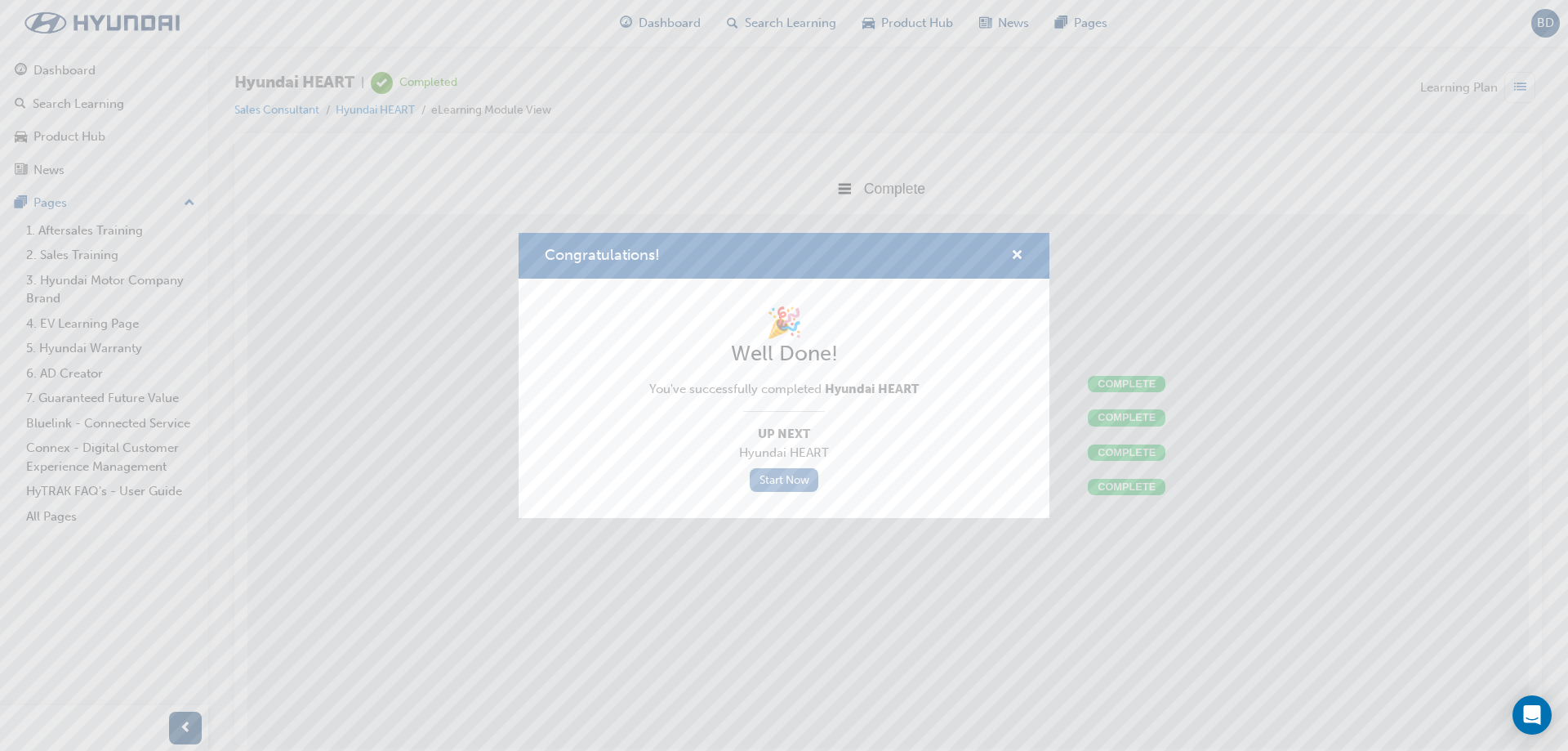
click at [780, 482] on link "Start Now" at bounding box center [784, 480] width 69 height 24
click at [1012, 253] on span "cross-icon" at bounding box center [1017, 256] width 12 height 15
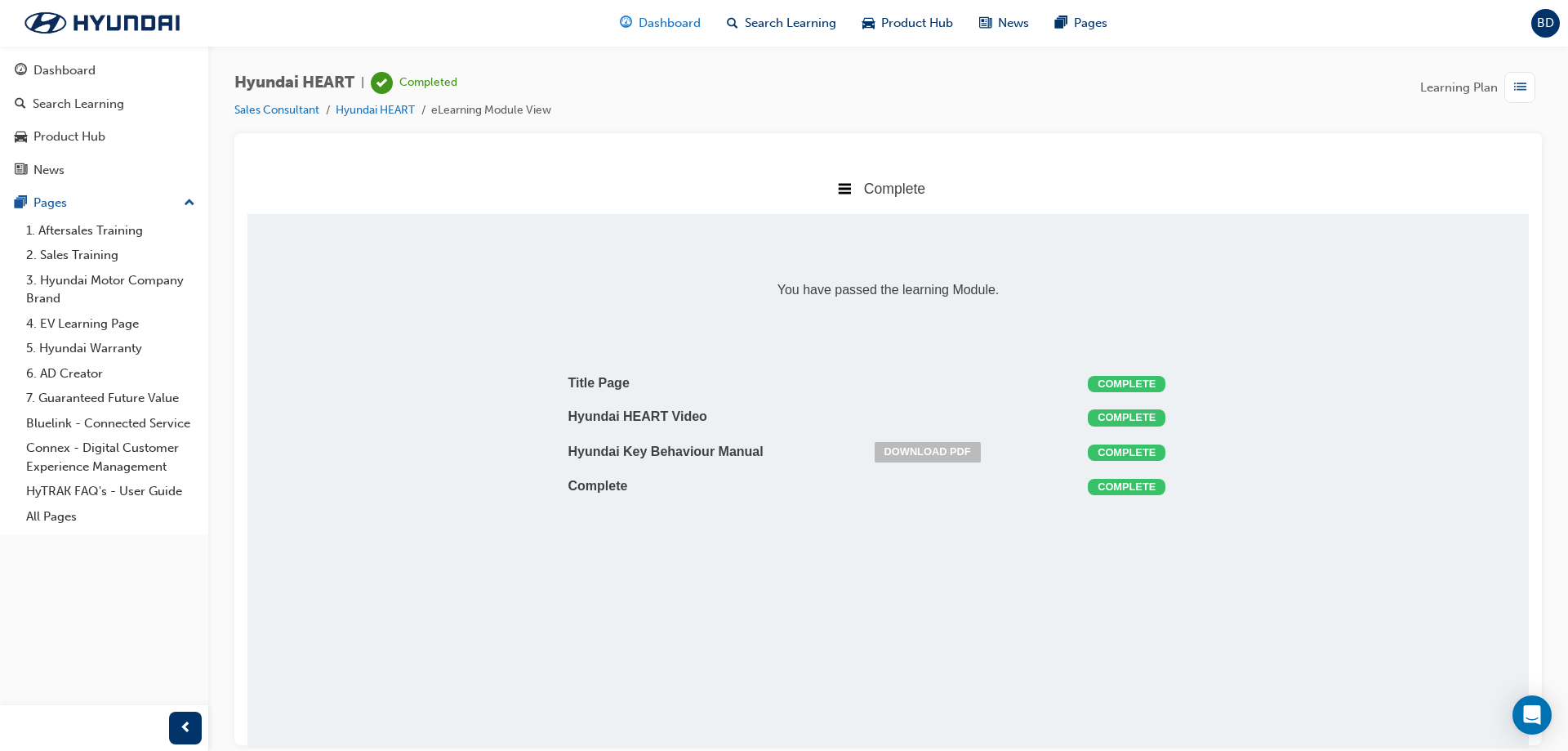
click at [642, 18] on span "Dashboard" at bounding box center [670, 23] width 62 height 18
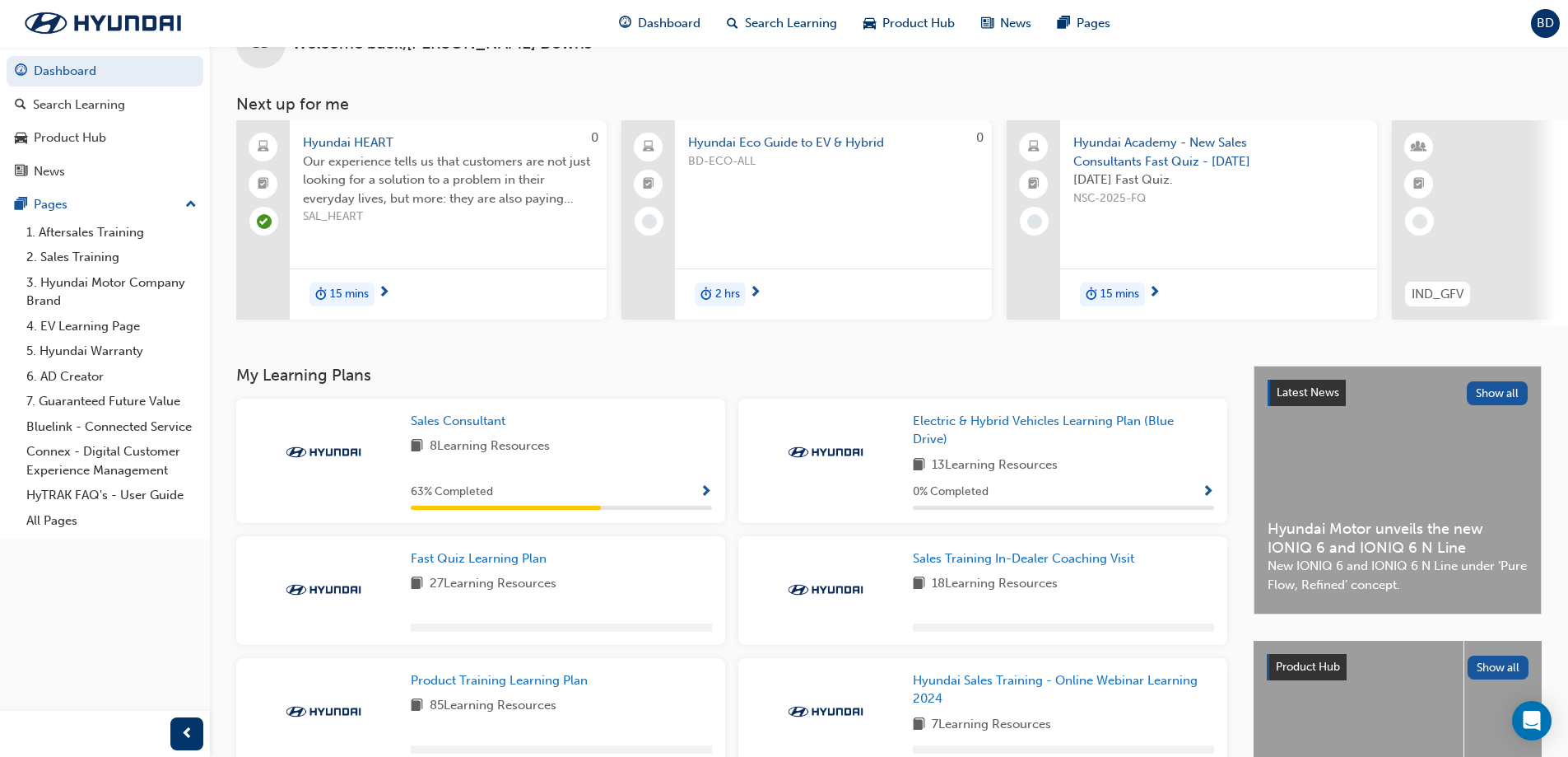
scroll to position [83, 0]
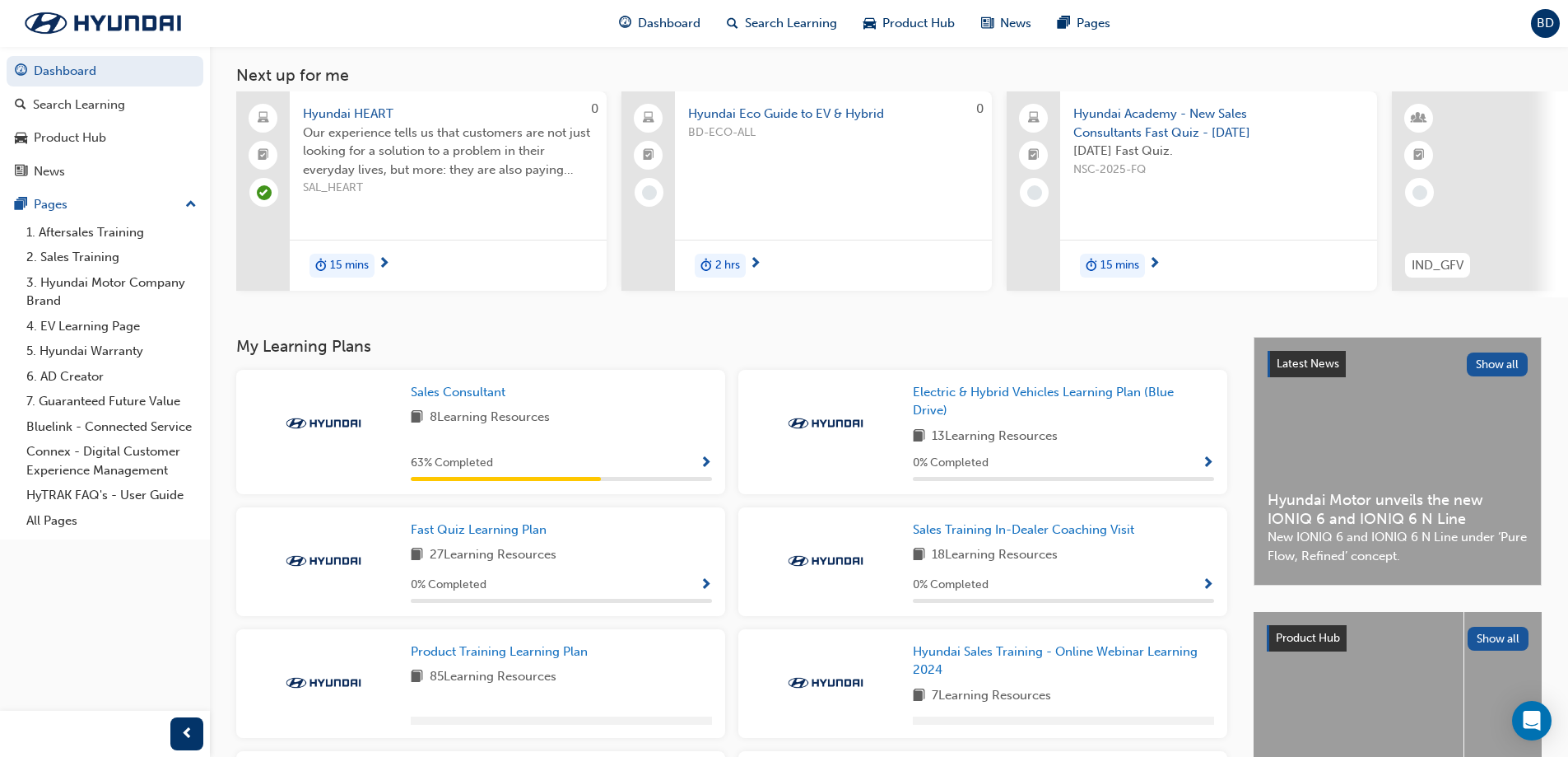
click at [712, 460] on div "Sales Consultant 8 Learning Resources 63 % Completed" at bounding box center [480, 432] width 489 height 124
click at [709, 463] on span "Show Progress" at bounding box center [706, 463] width 12 height 15
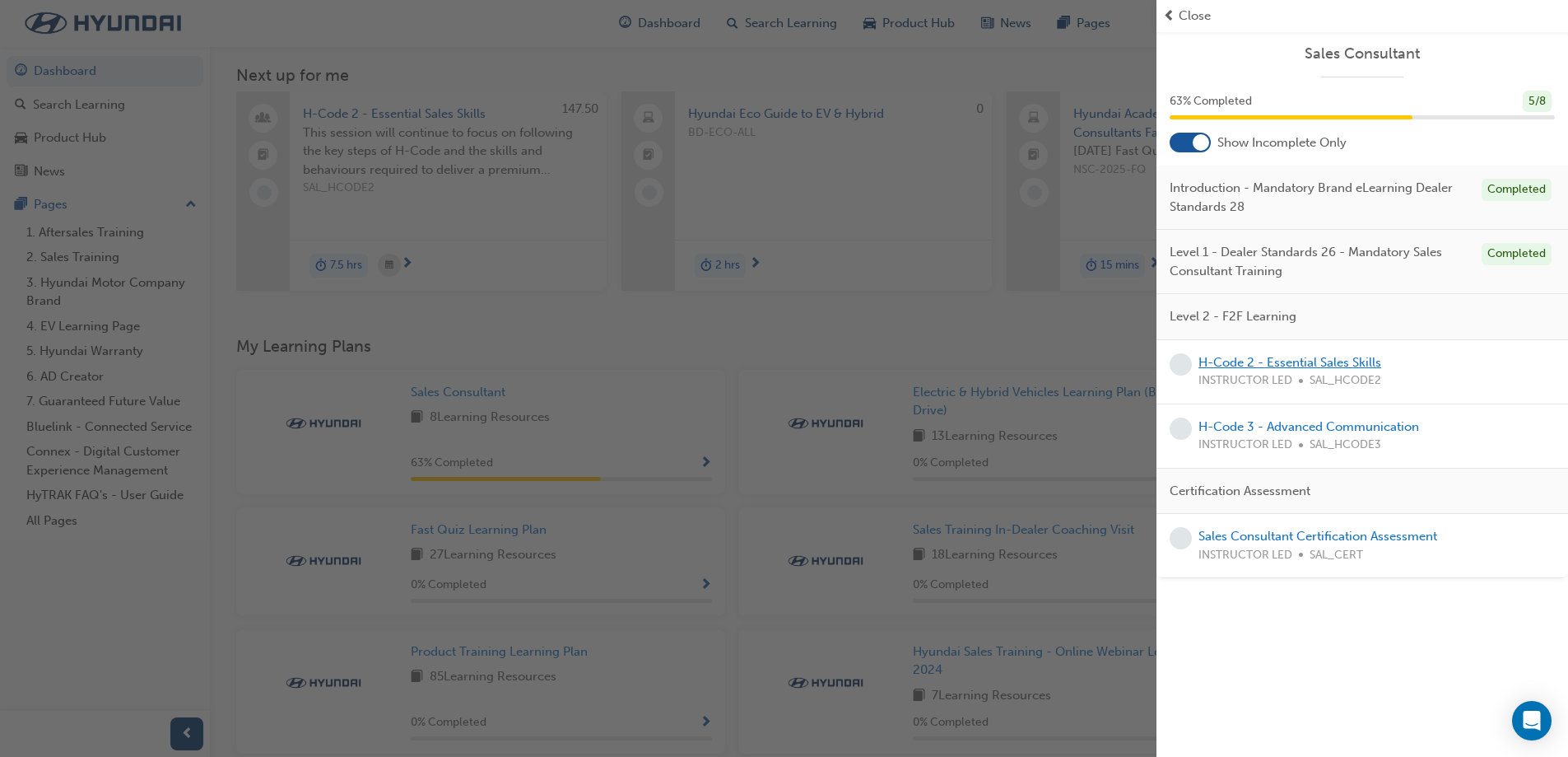
click at [1278, 359] on link "H-Code 2 - Essential Sales Skills" at bounding box center [1290, 362] width 183 height 15
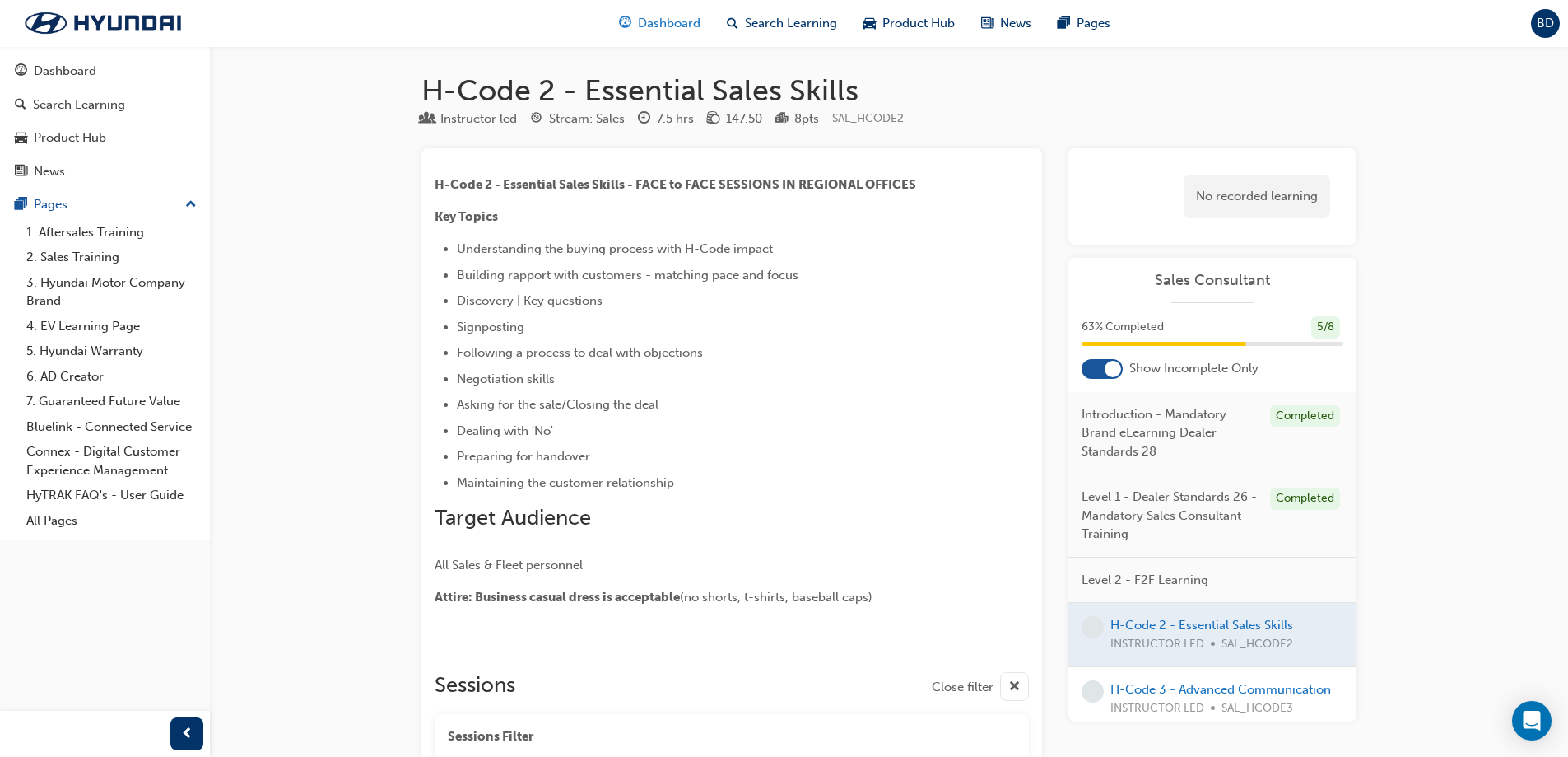
click at [662, 37] on div "Dashboard" at bounding box center [660, 23] width 108 height 34
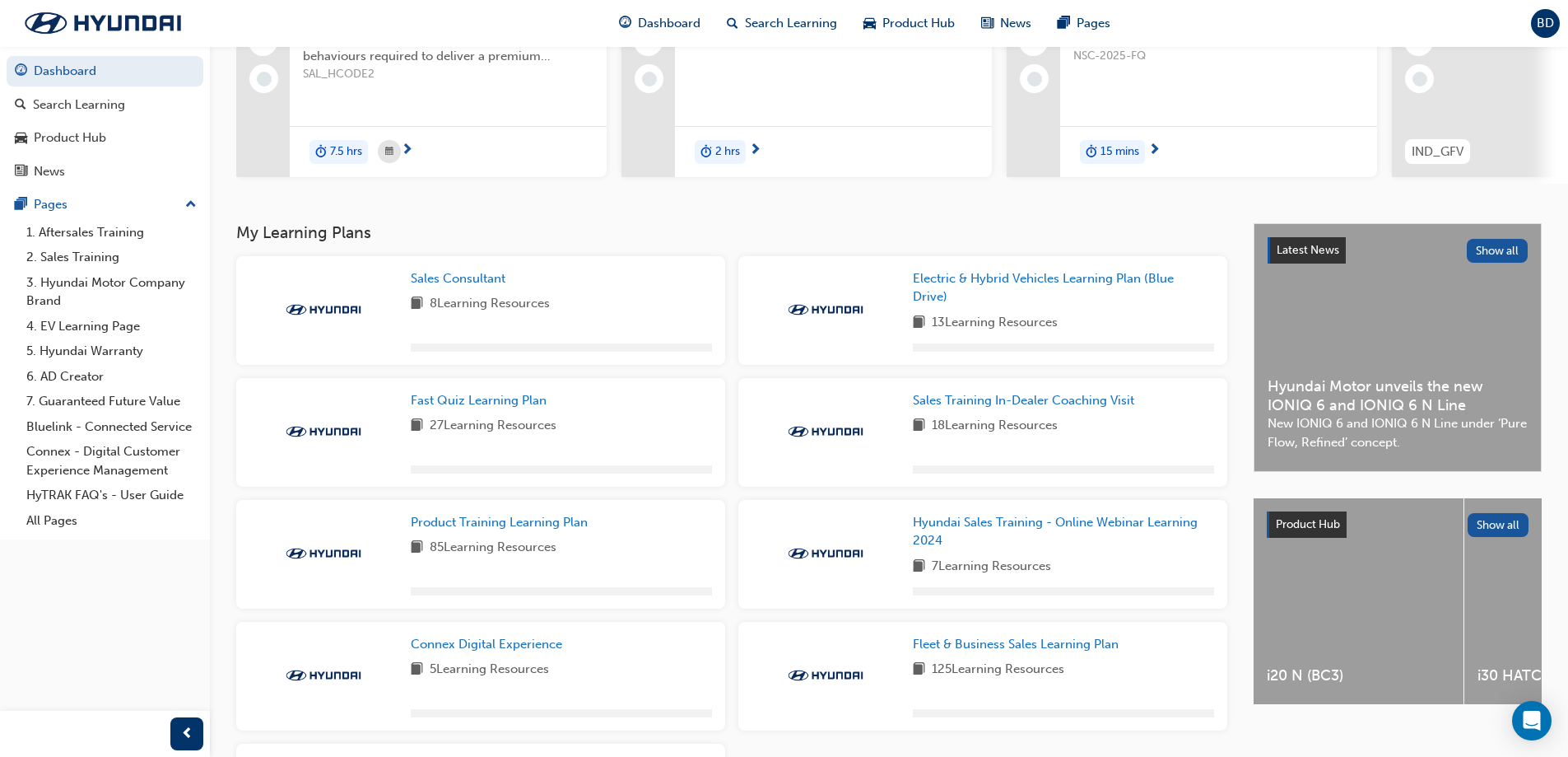
scroll to position [247, 0]
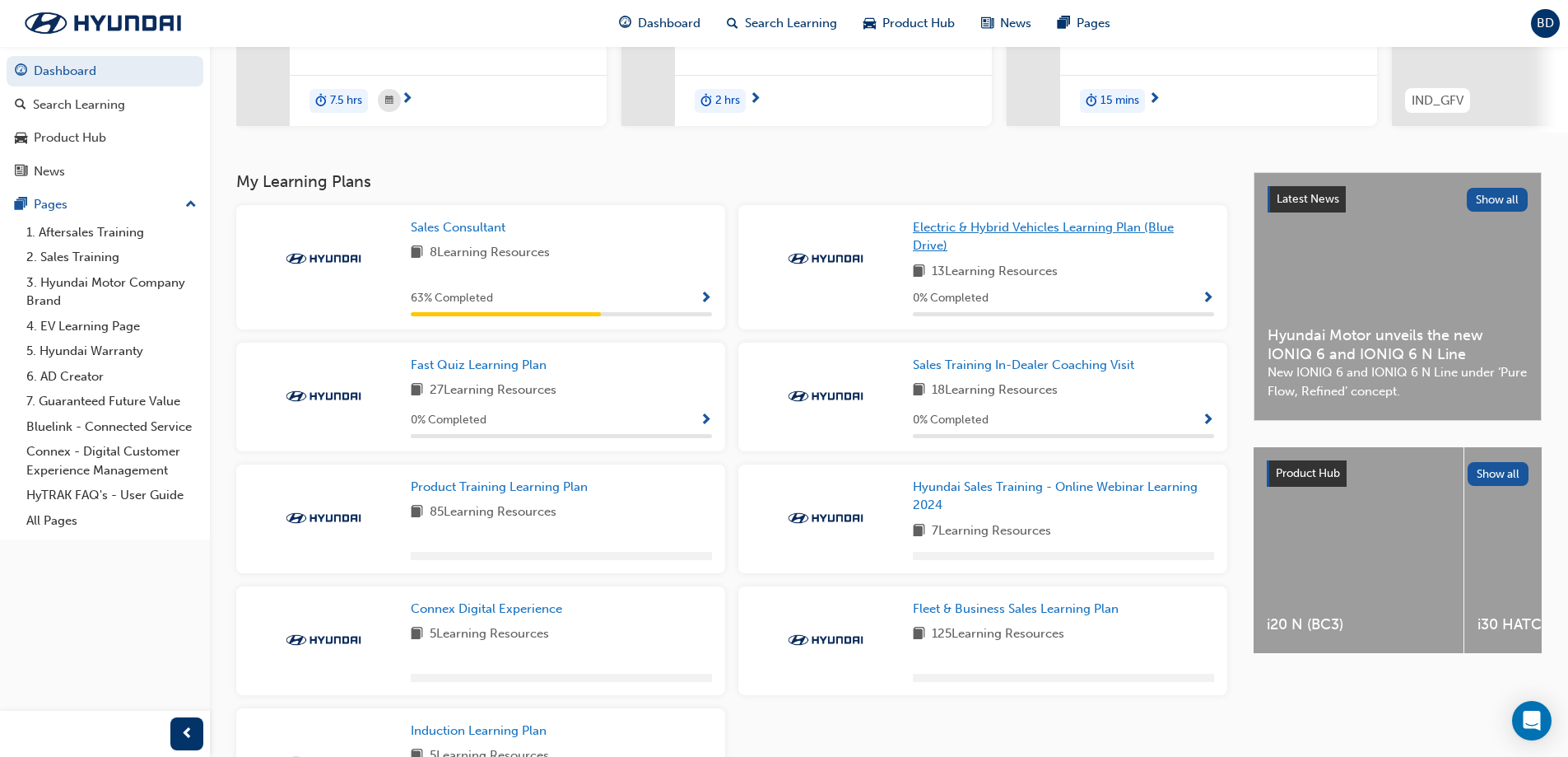
click at [1044, 232] on span "Electric & Hybrid Vehicles Learning Plan (Blue Drive)" at bounding box center [1043, 237] width 261 height 34
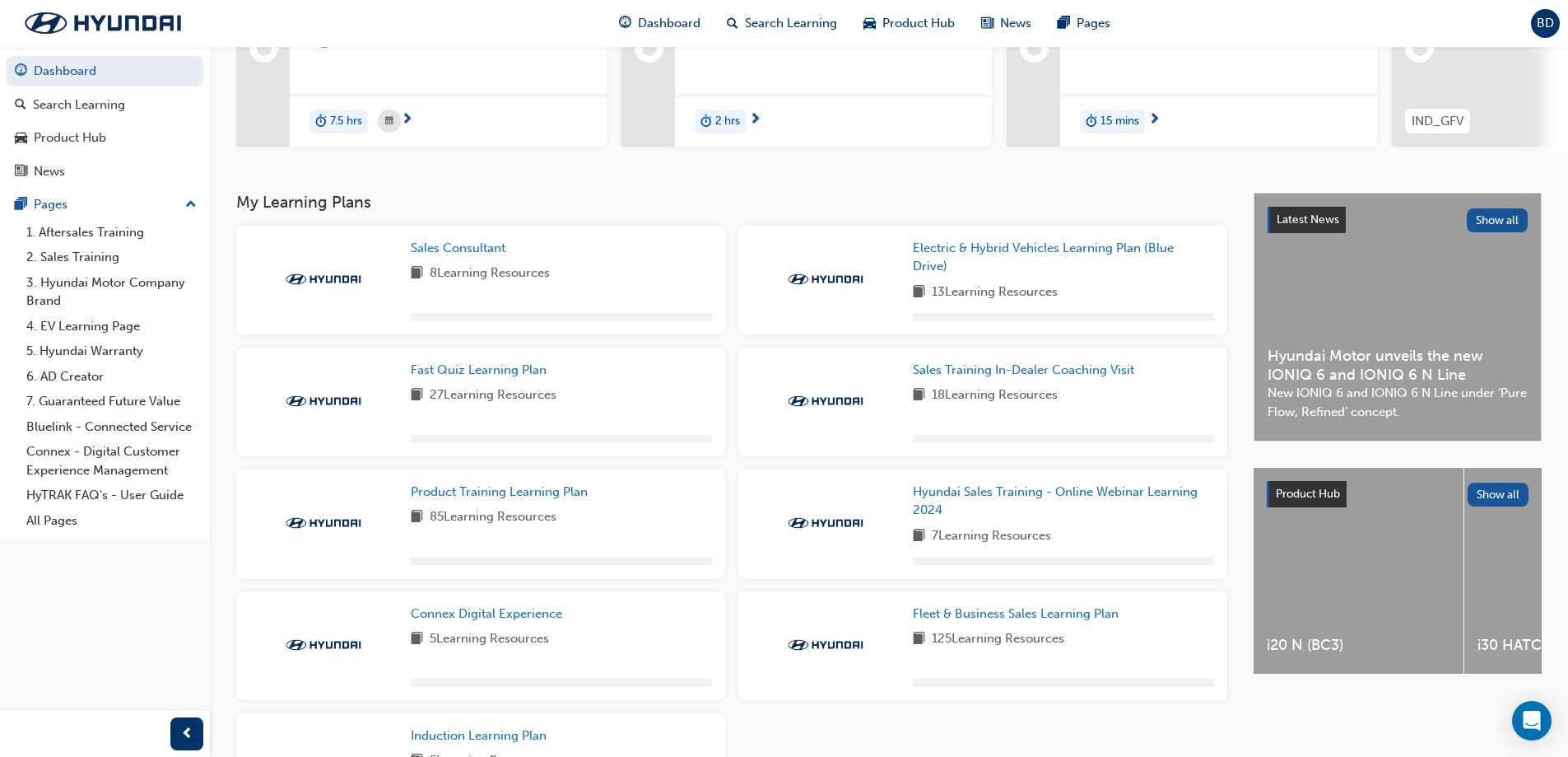
scroll to position [247, 0]
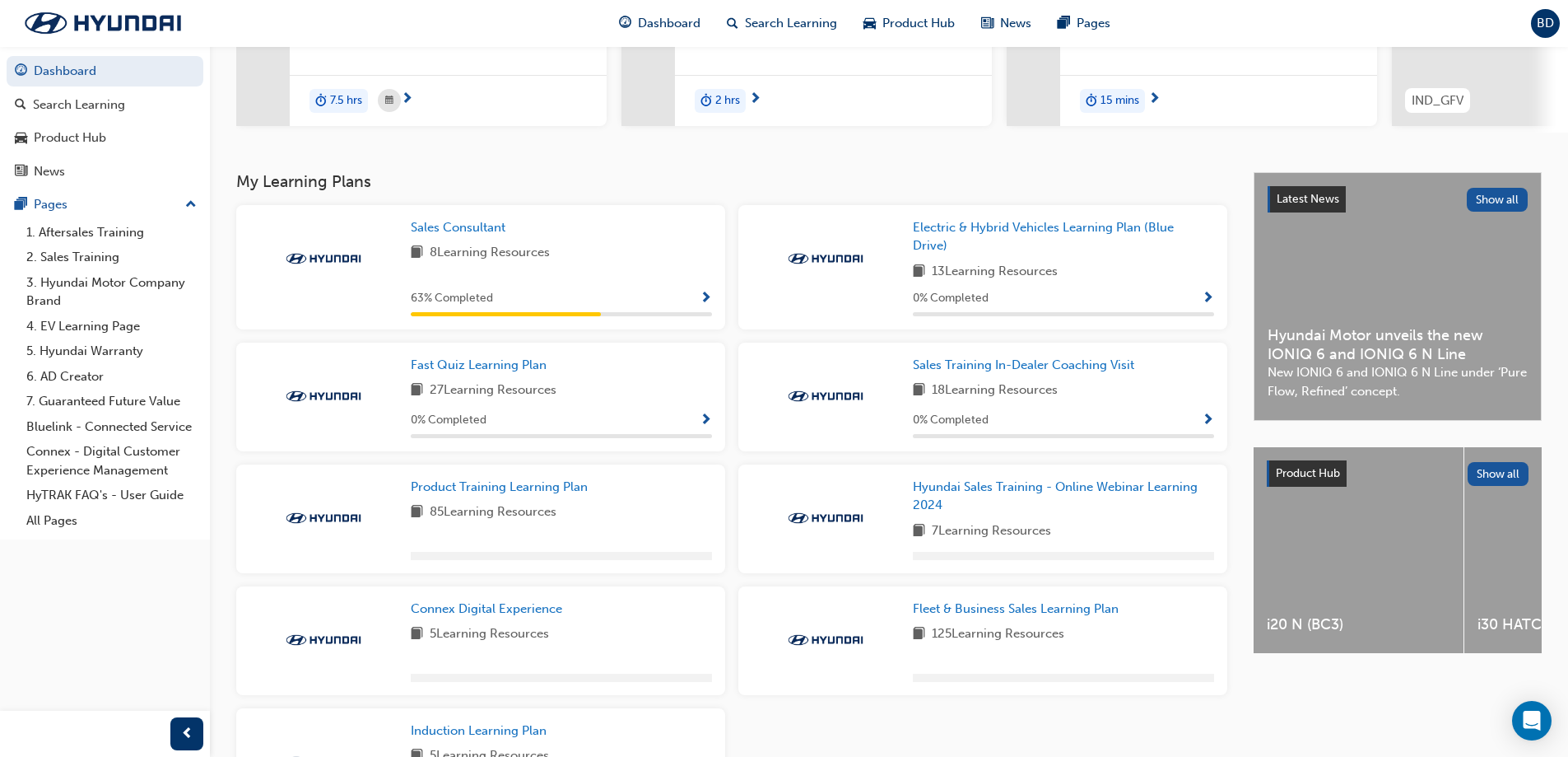
click at [703, 423] on span "Show Progress" at bounding box center [706, 421] width 12 height 15
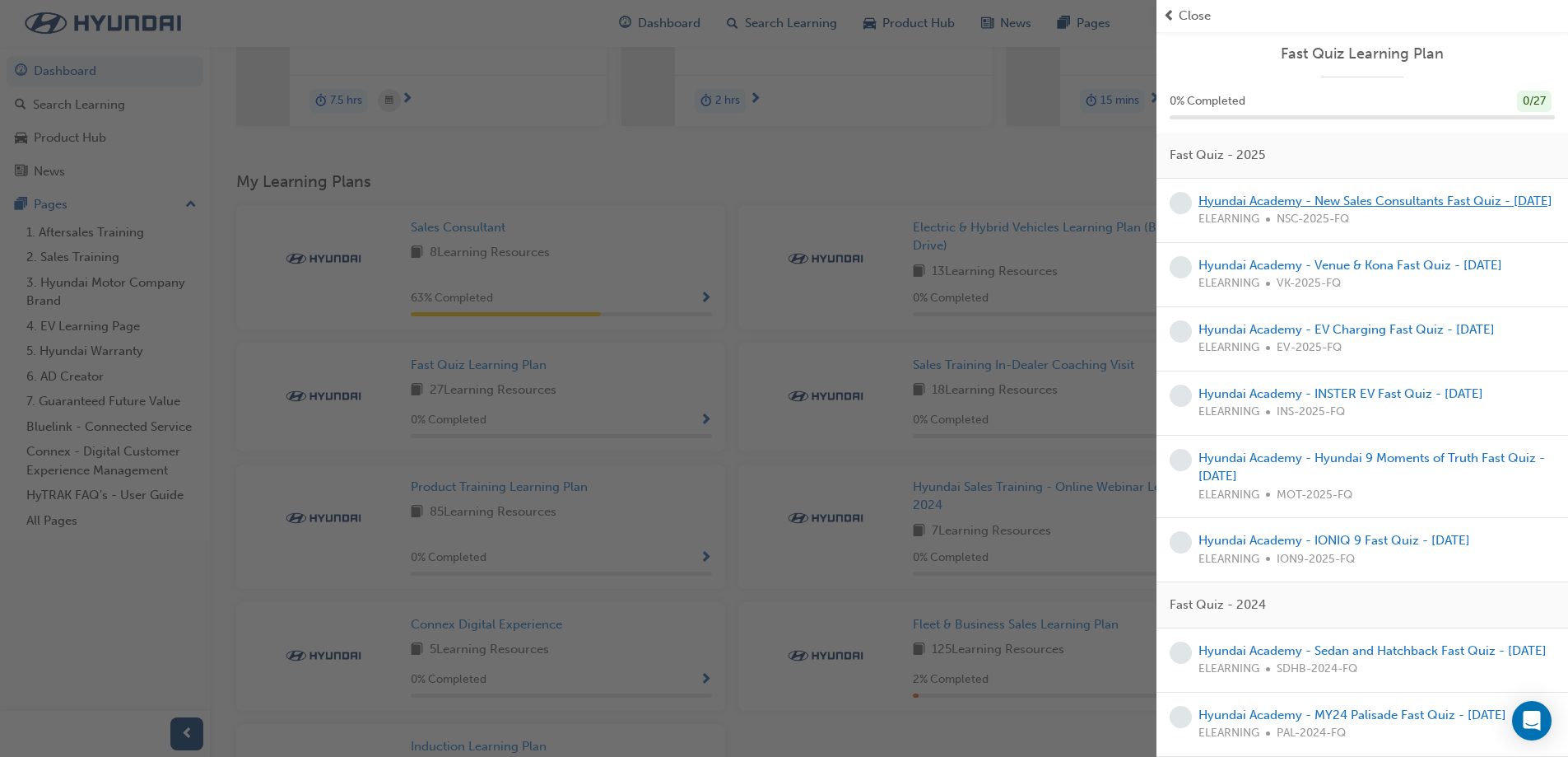
click at [1309, 201] on link "Hyundai Academy - New Sales Consultants Fast Quiz - [DATE]" at bounding box center [1376, 201] width 354 height 15
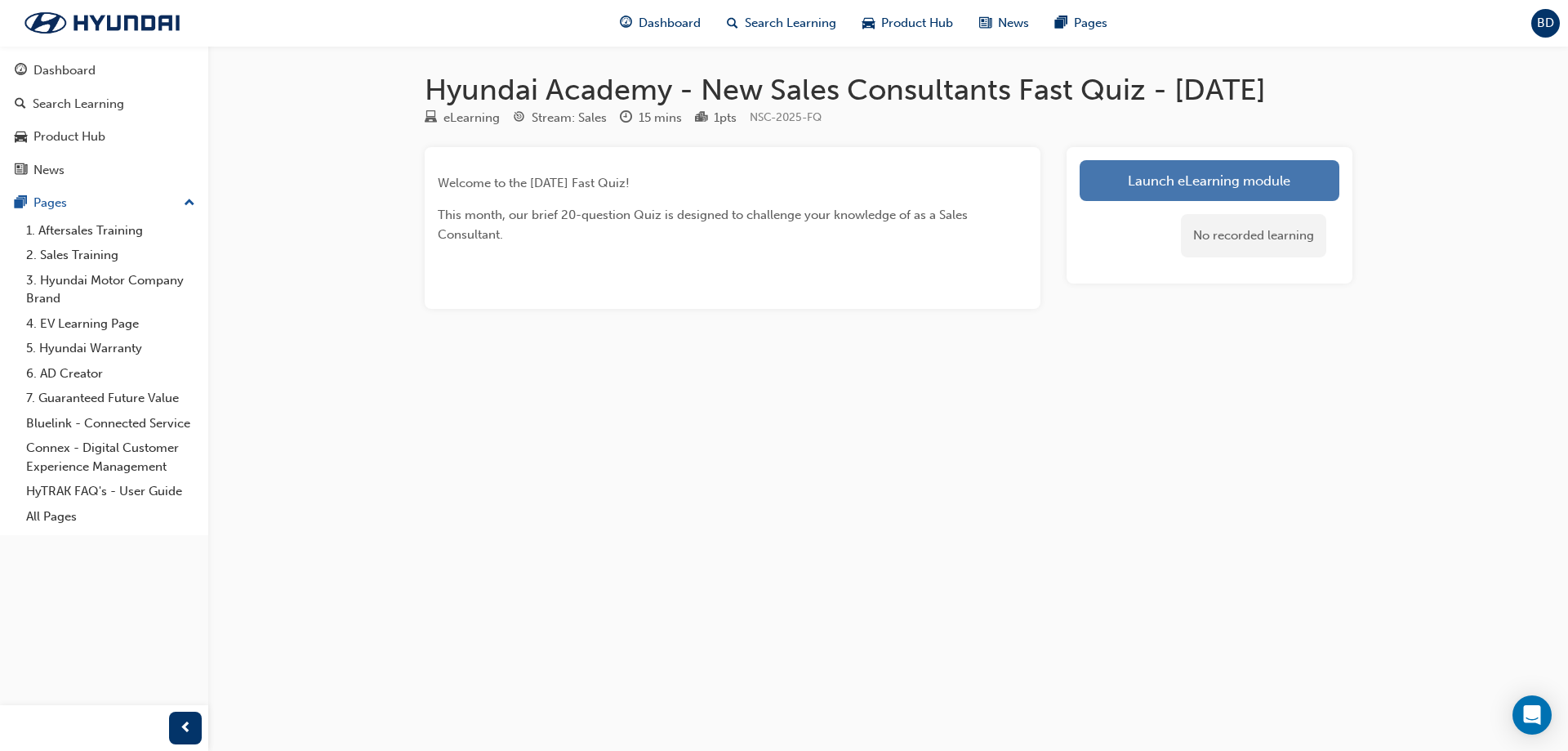
click at [1118, 201] on link "Launch eLearning module" at bounding box center [1209, 180] width 260 height 40
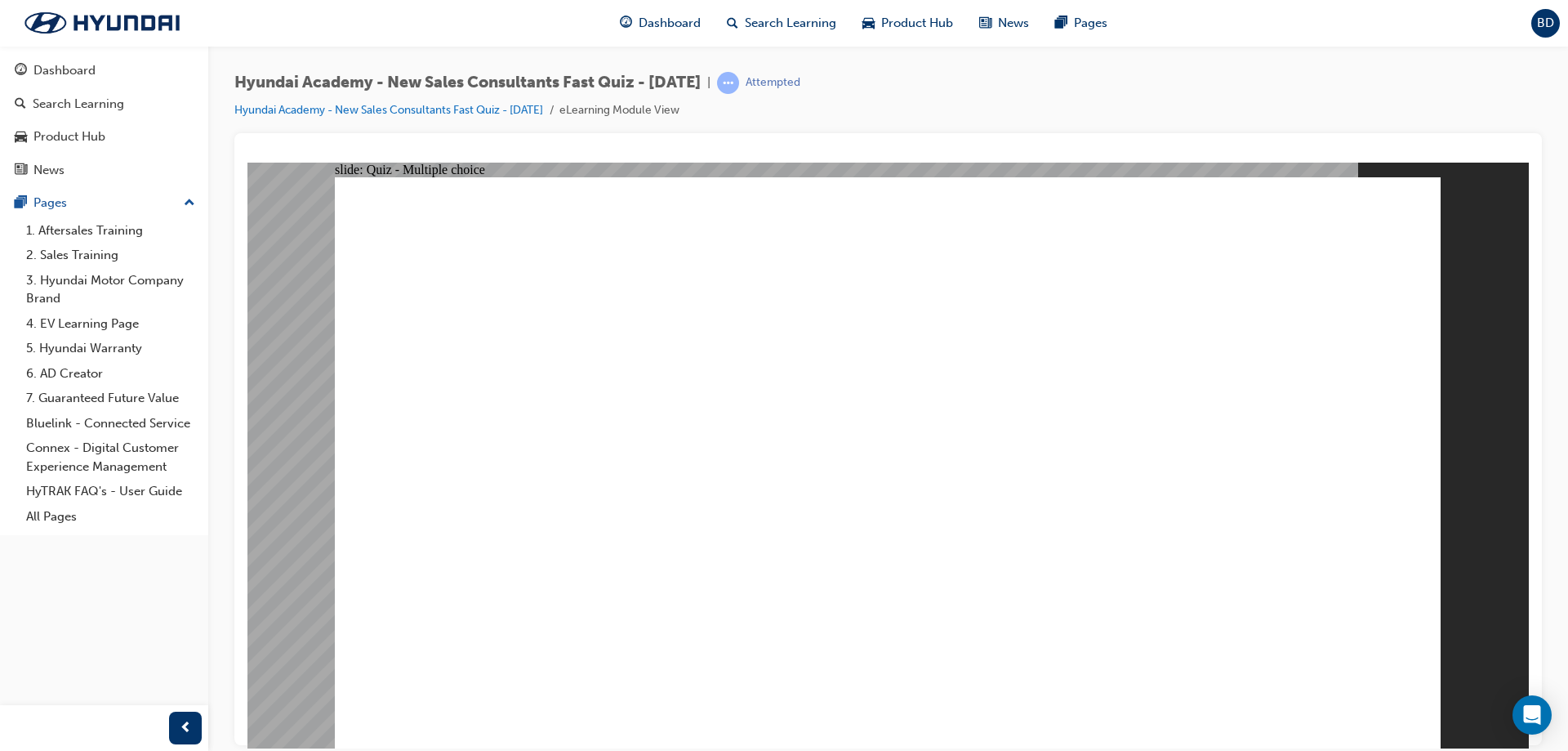
radio input "true"
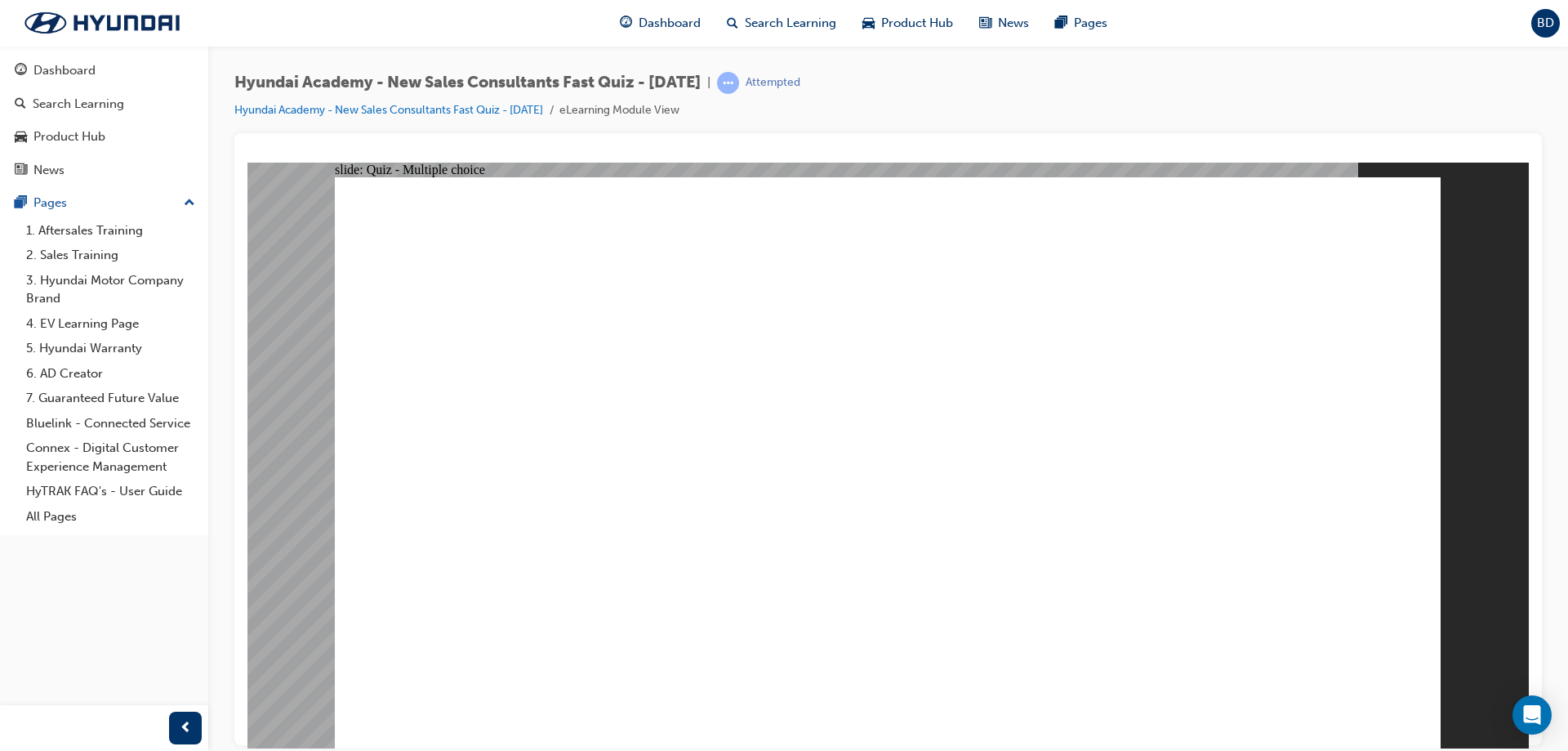
radio input "true"
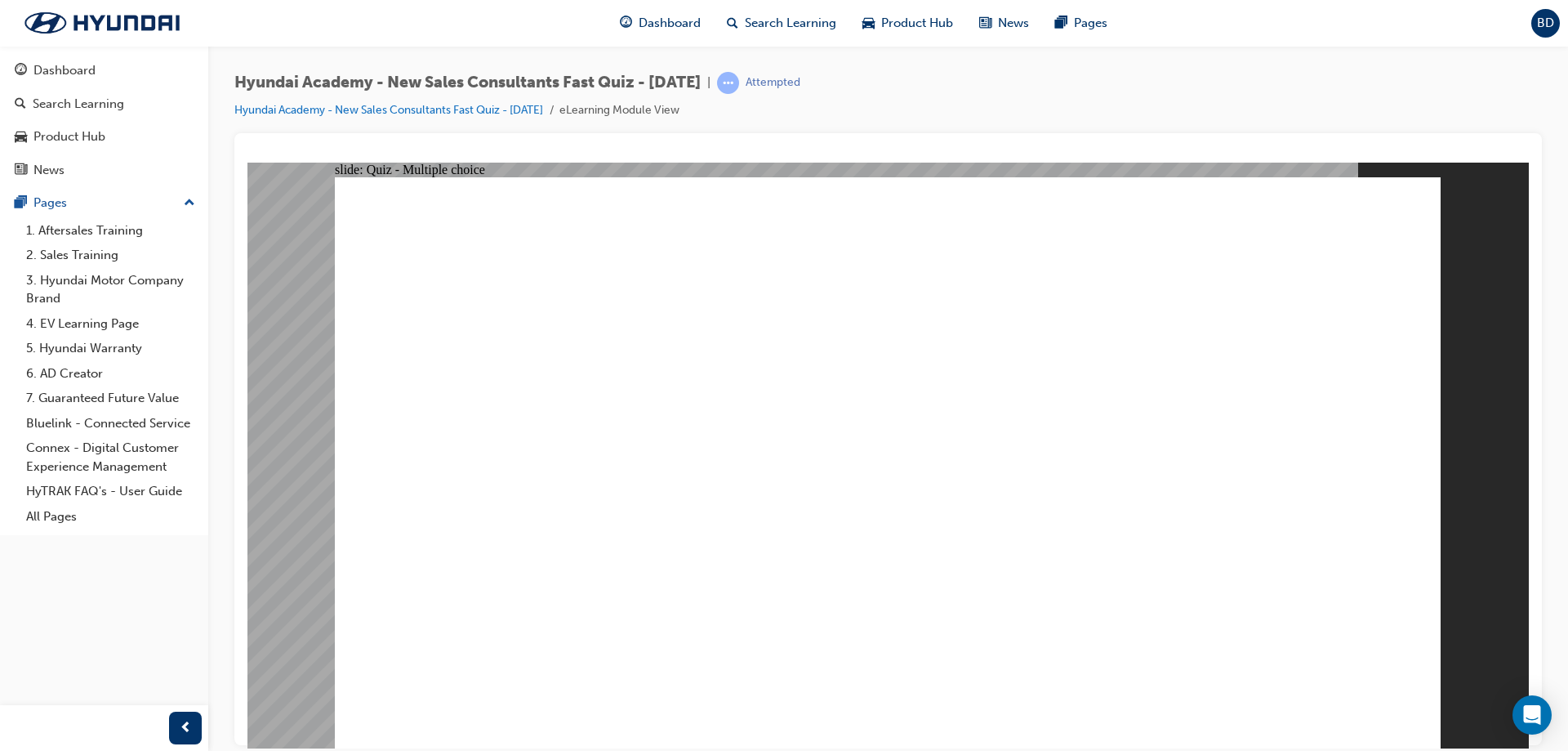
radio input "true"
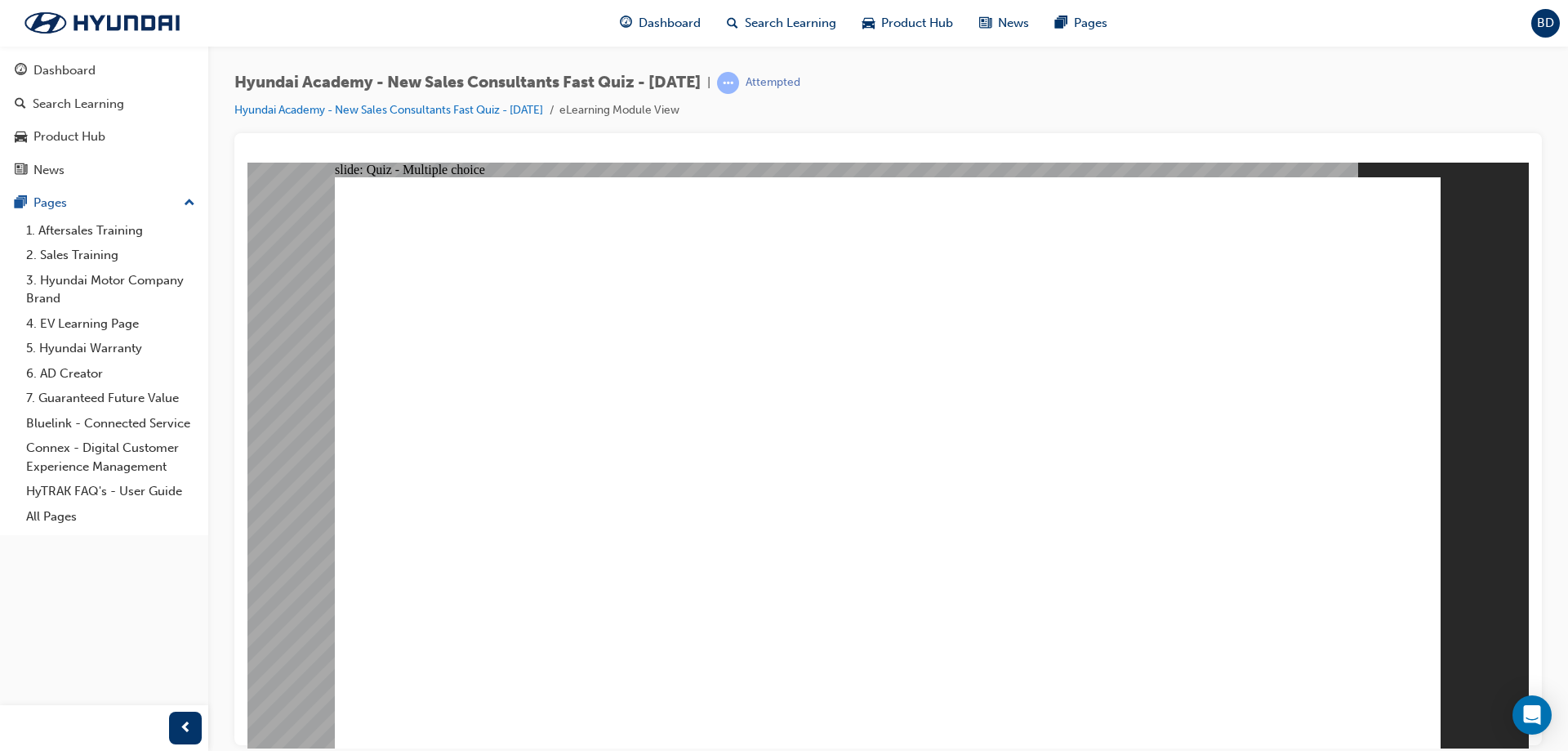
radio input "true"
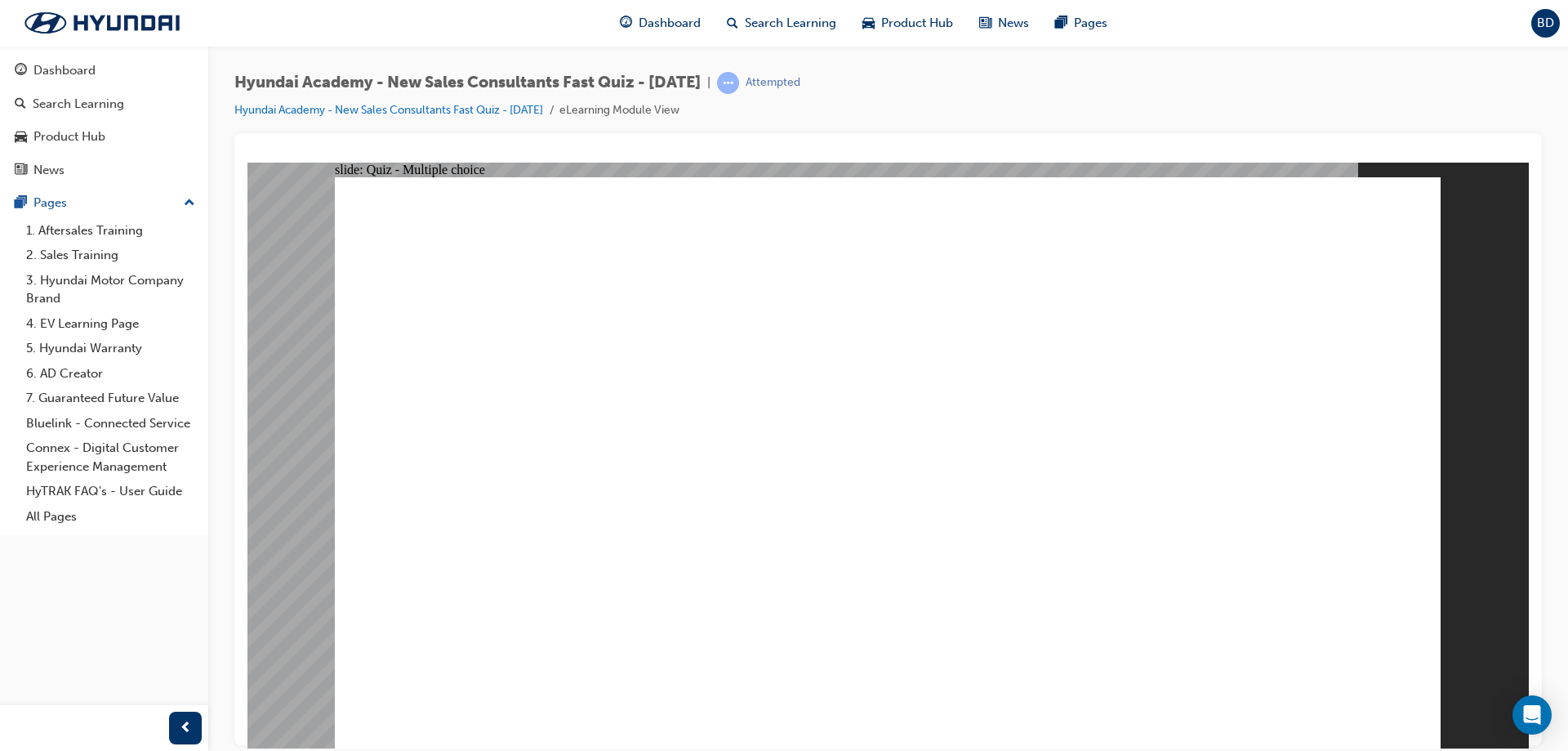
drag, startPoint x: 585, startPoint y: 256, endPoint x: 1090, endPoint y: 307, distance: 507.6
radio input "true"
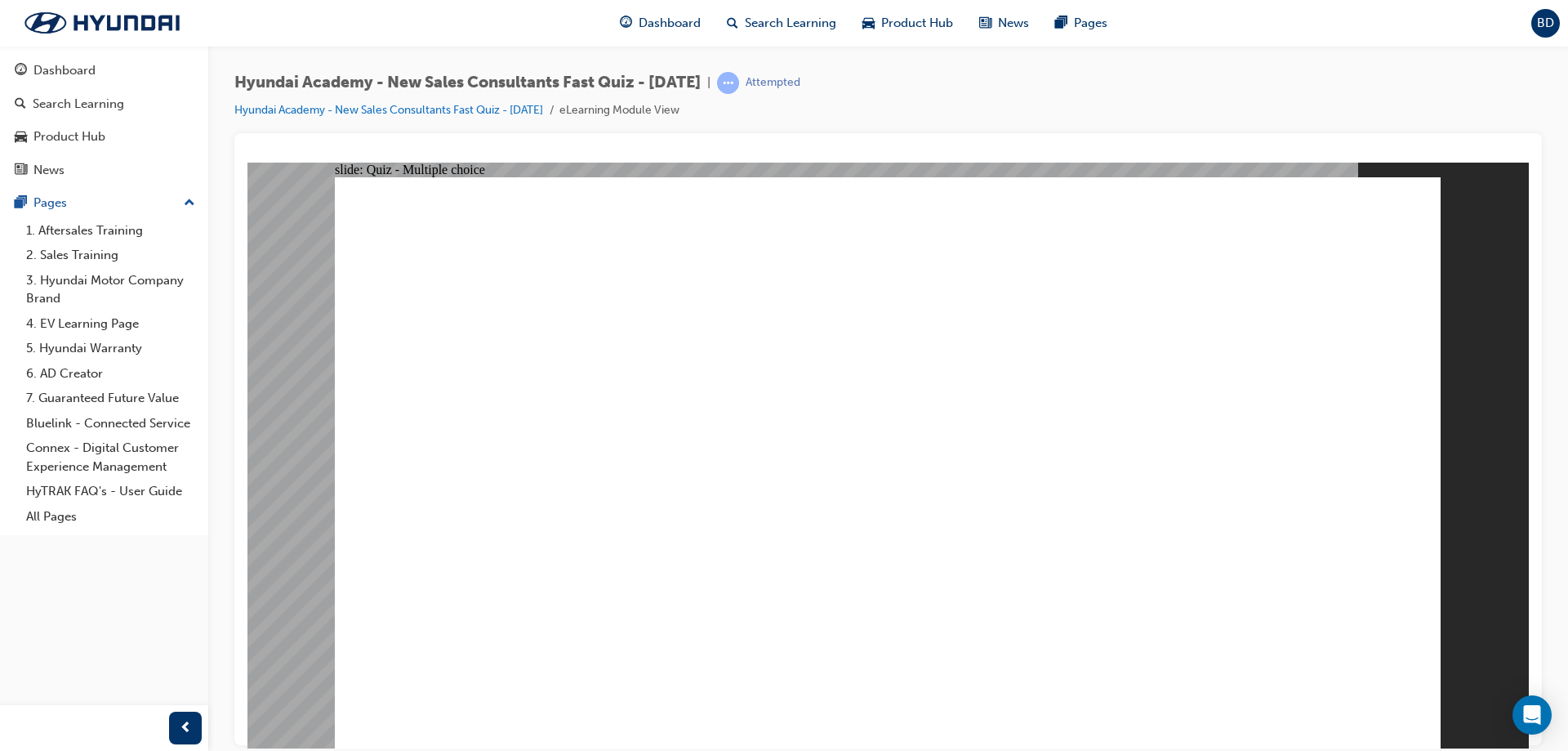
radio input "true"
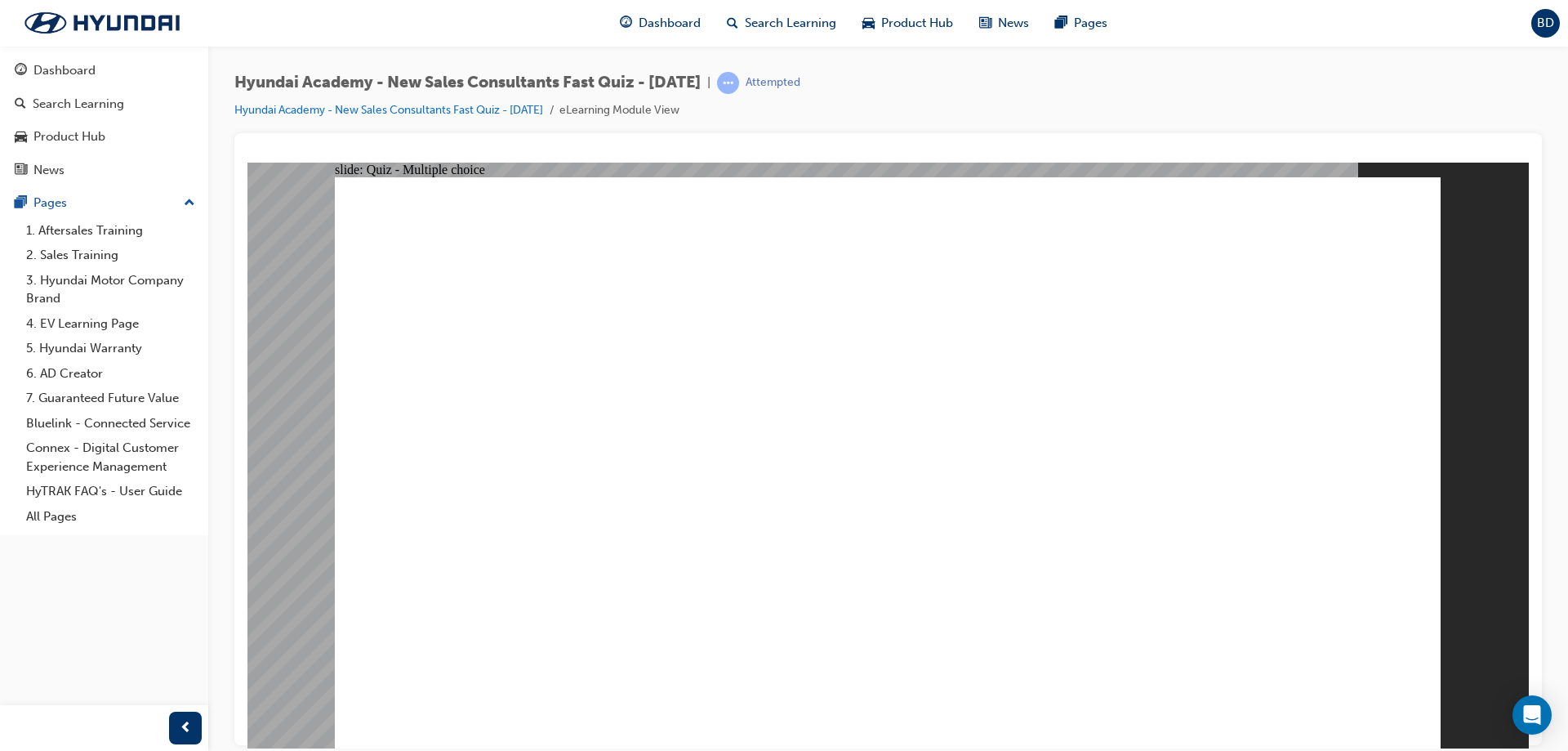
radio input "true"
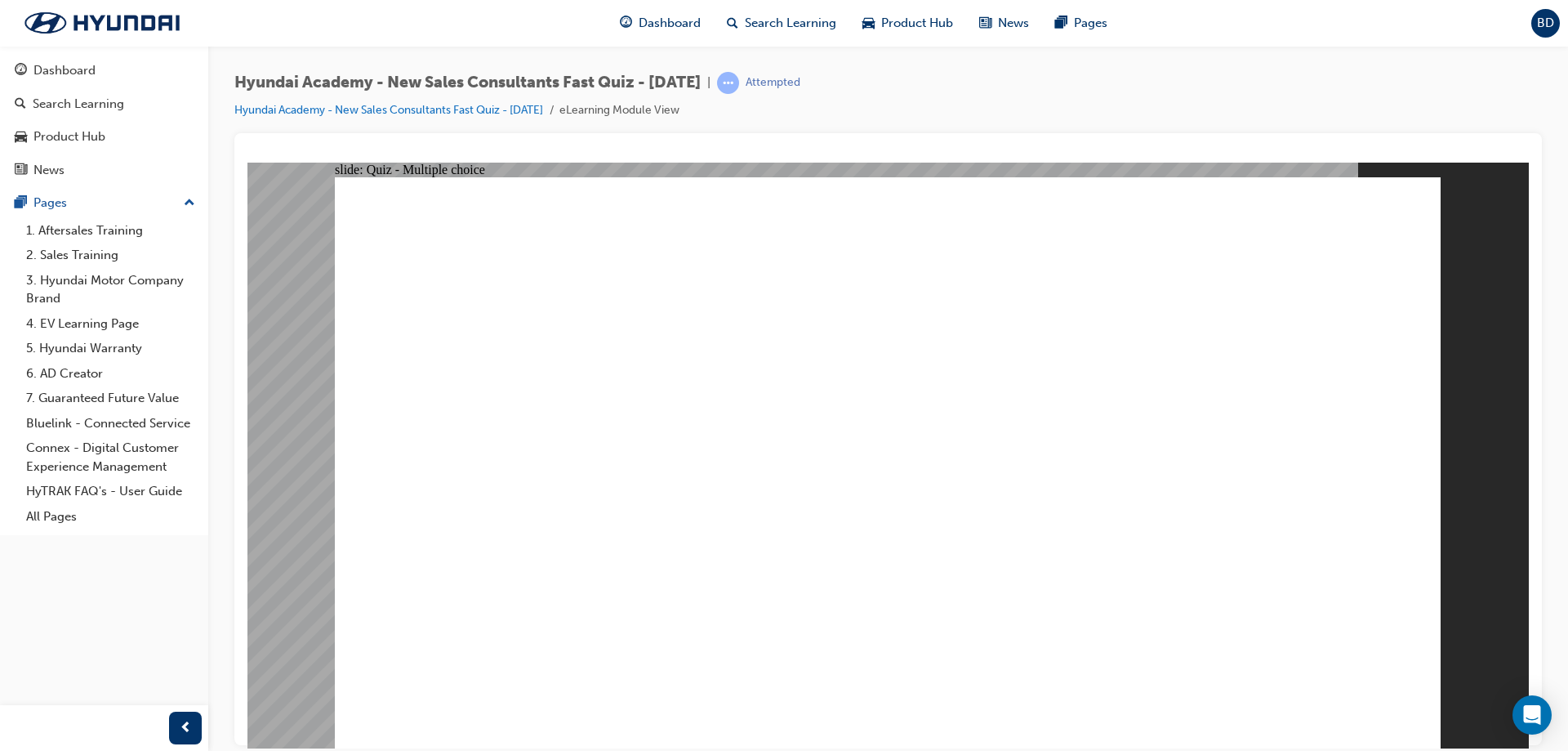
radio input "true"
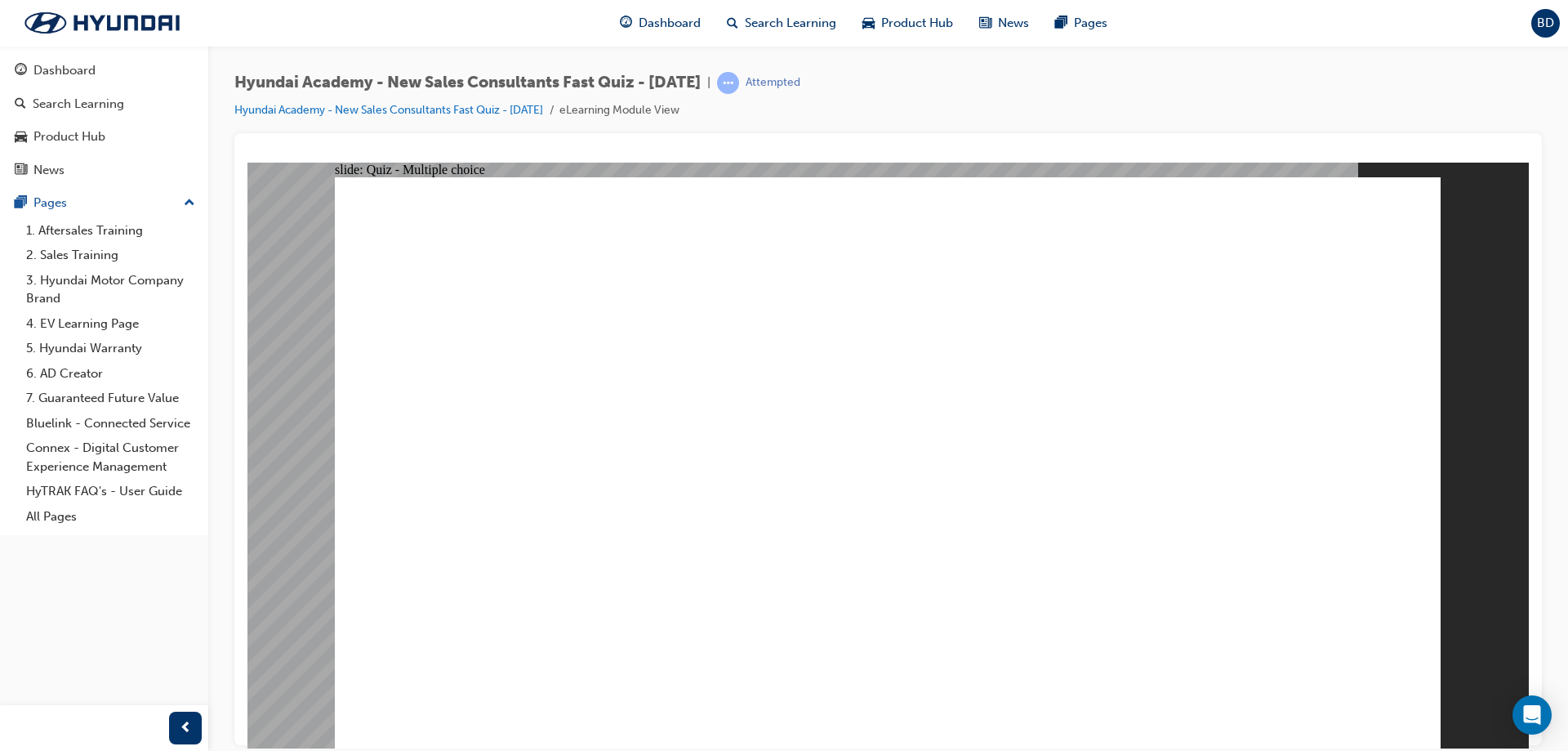
radio input "true"
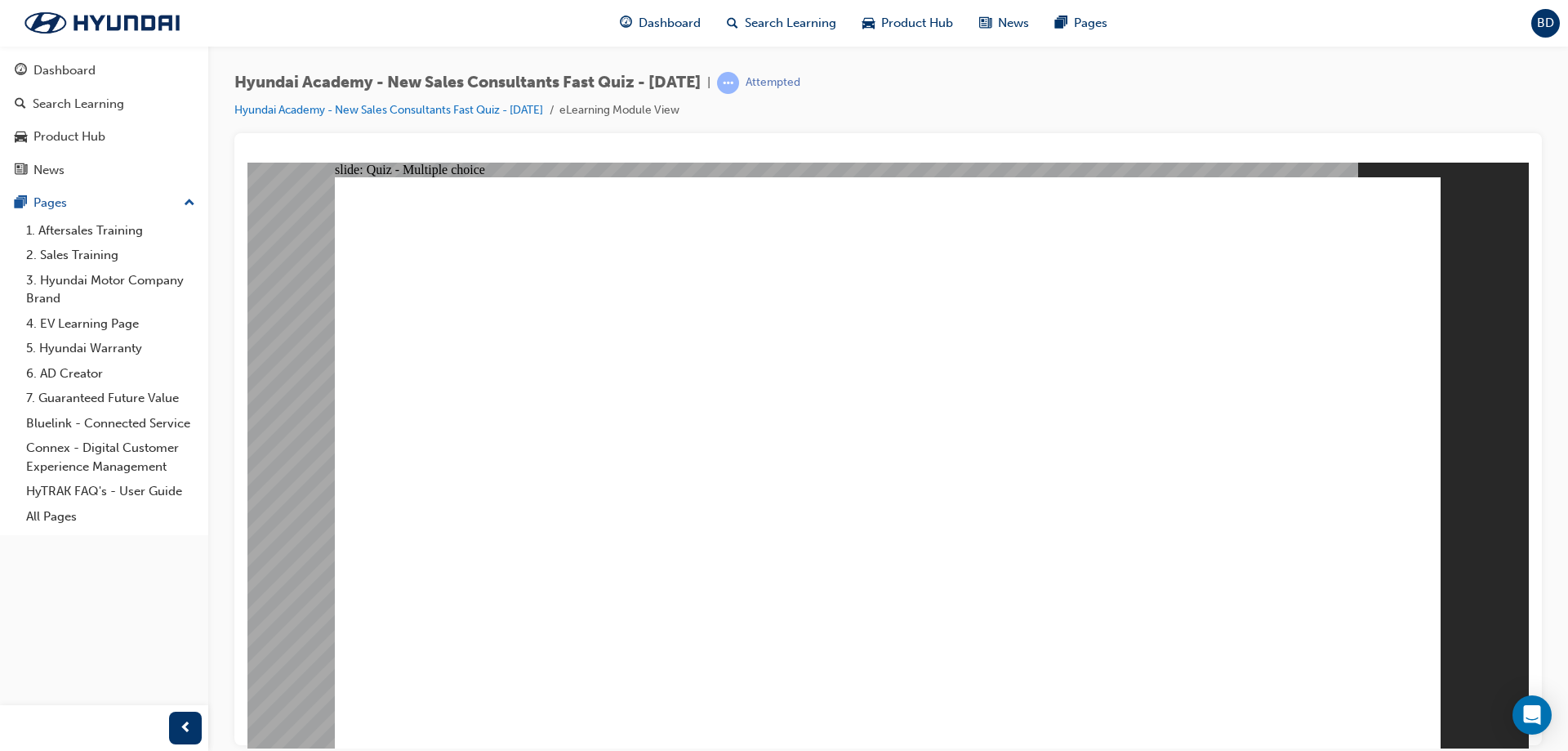
radio input "true"
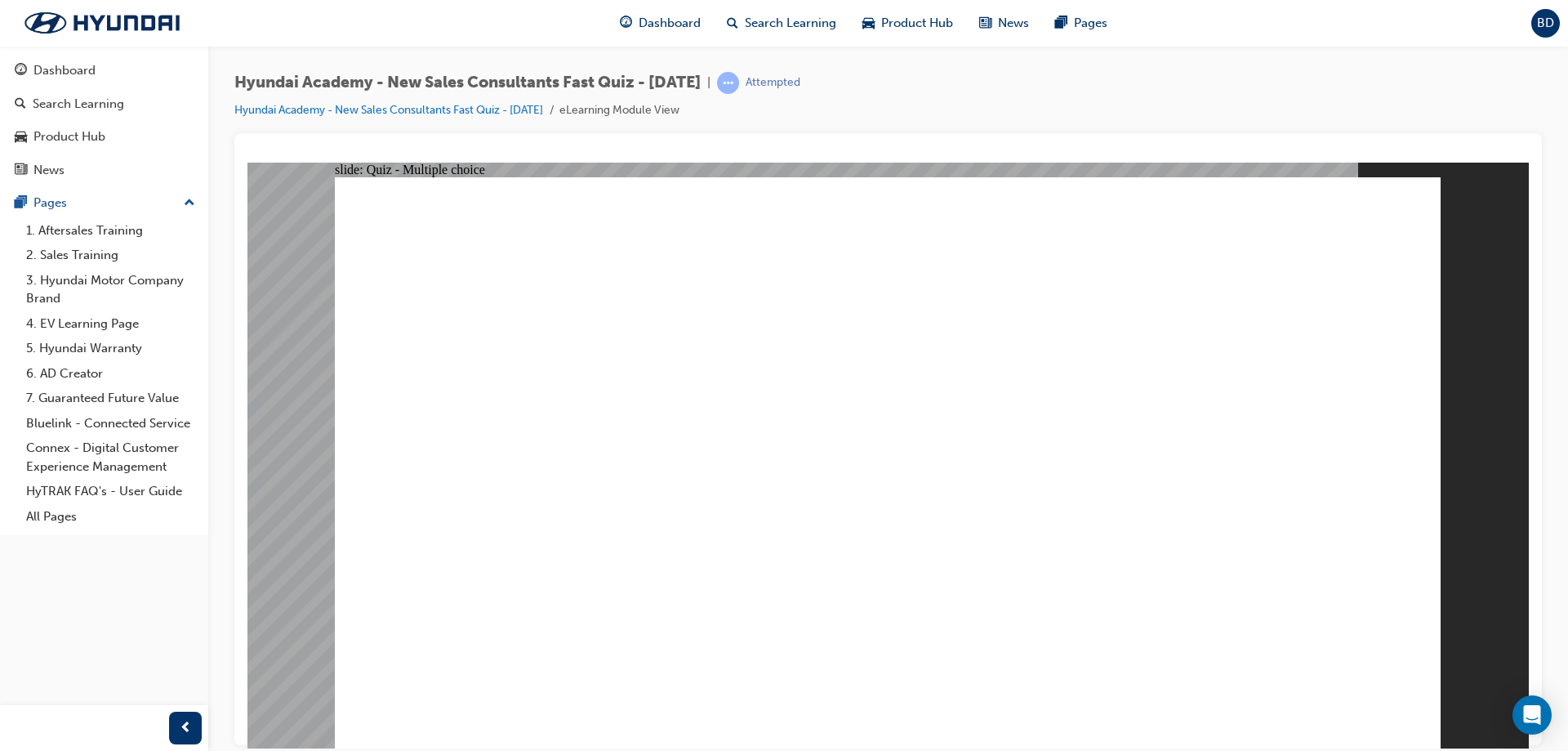
radio input "true"
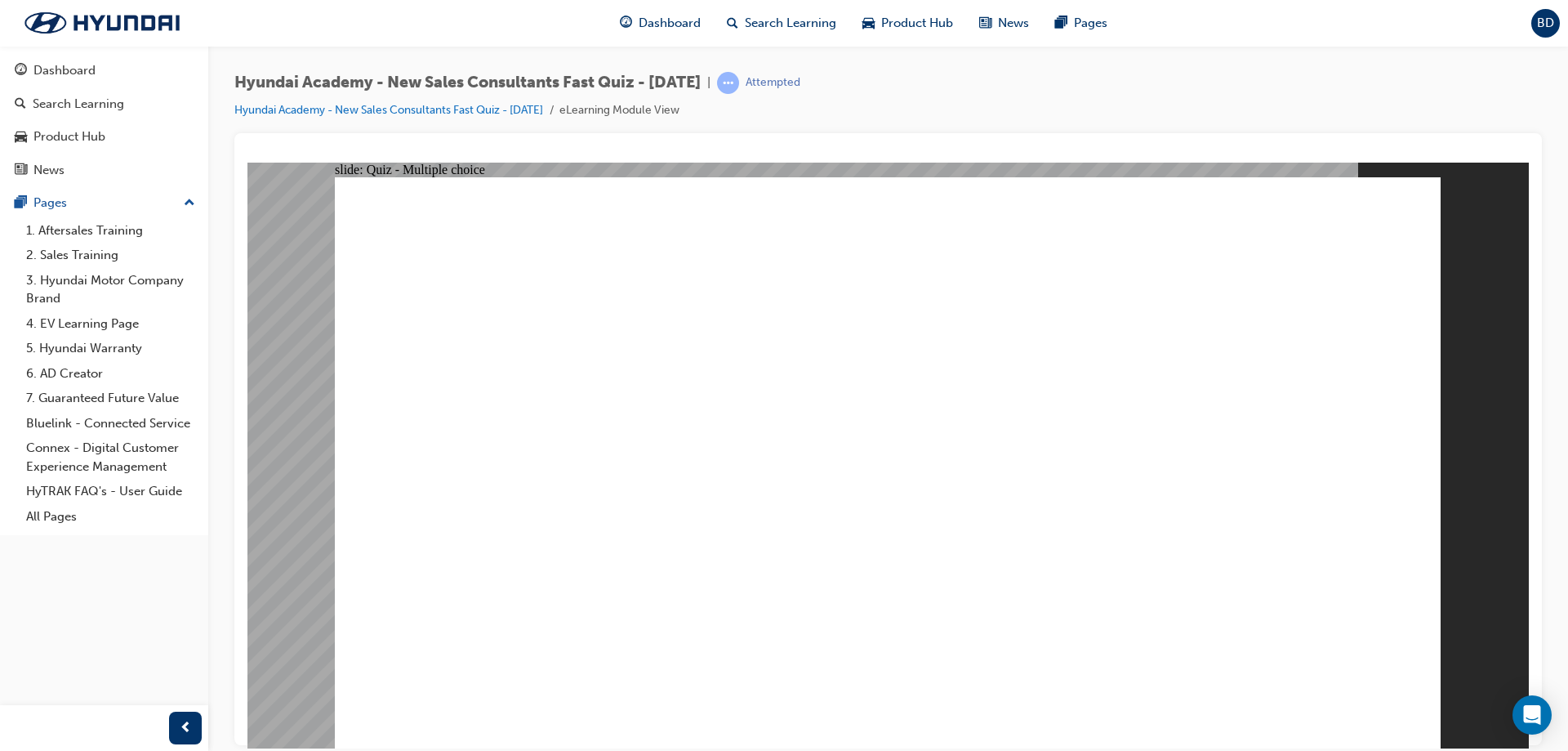
radio input "true"
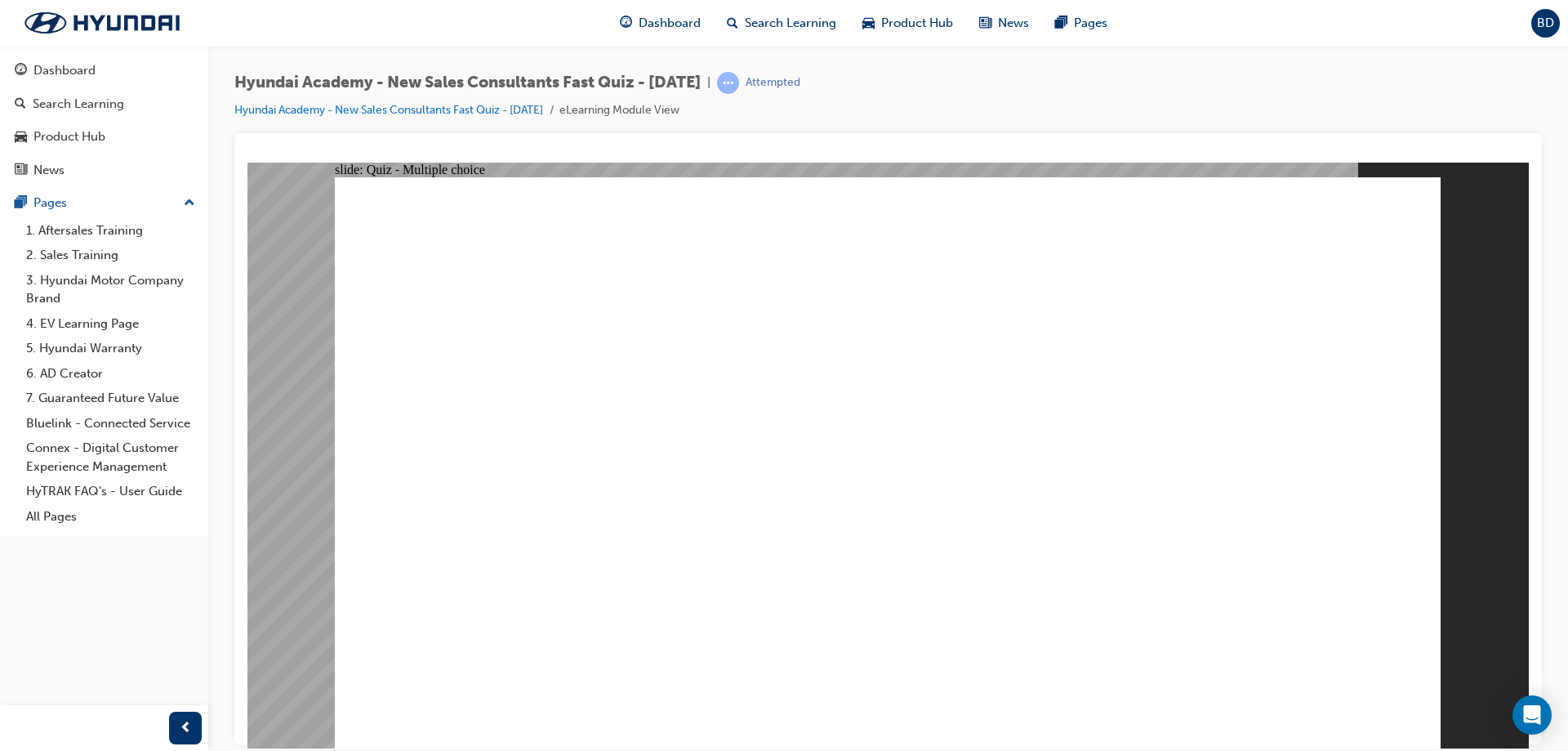
radio input "true"
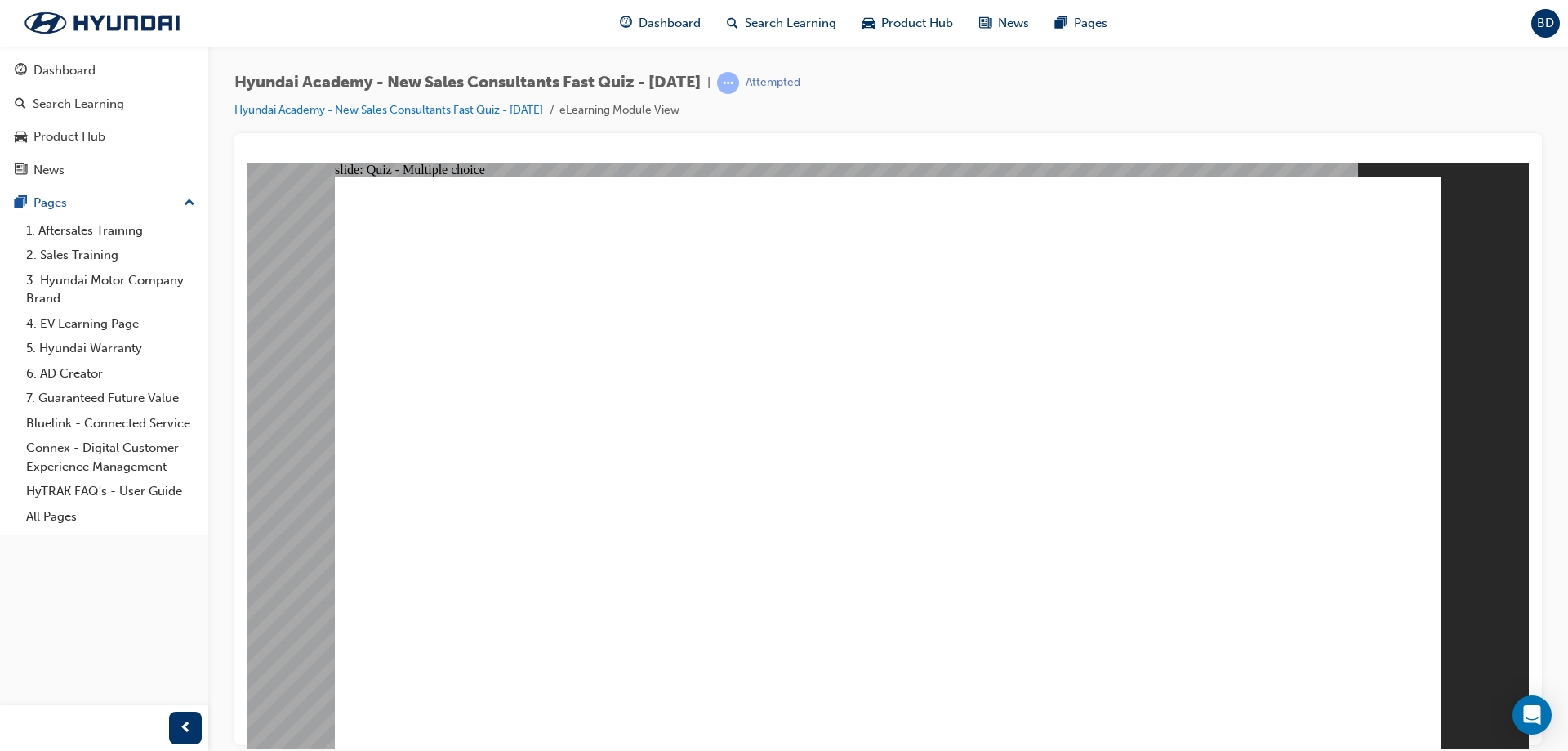
radio input "true"
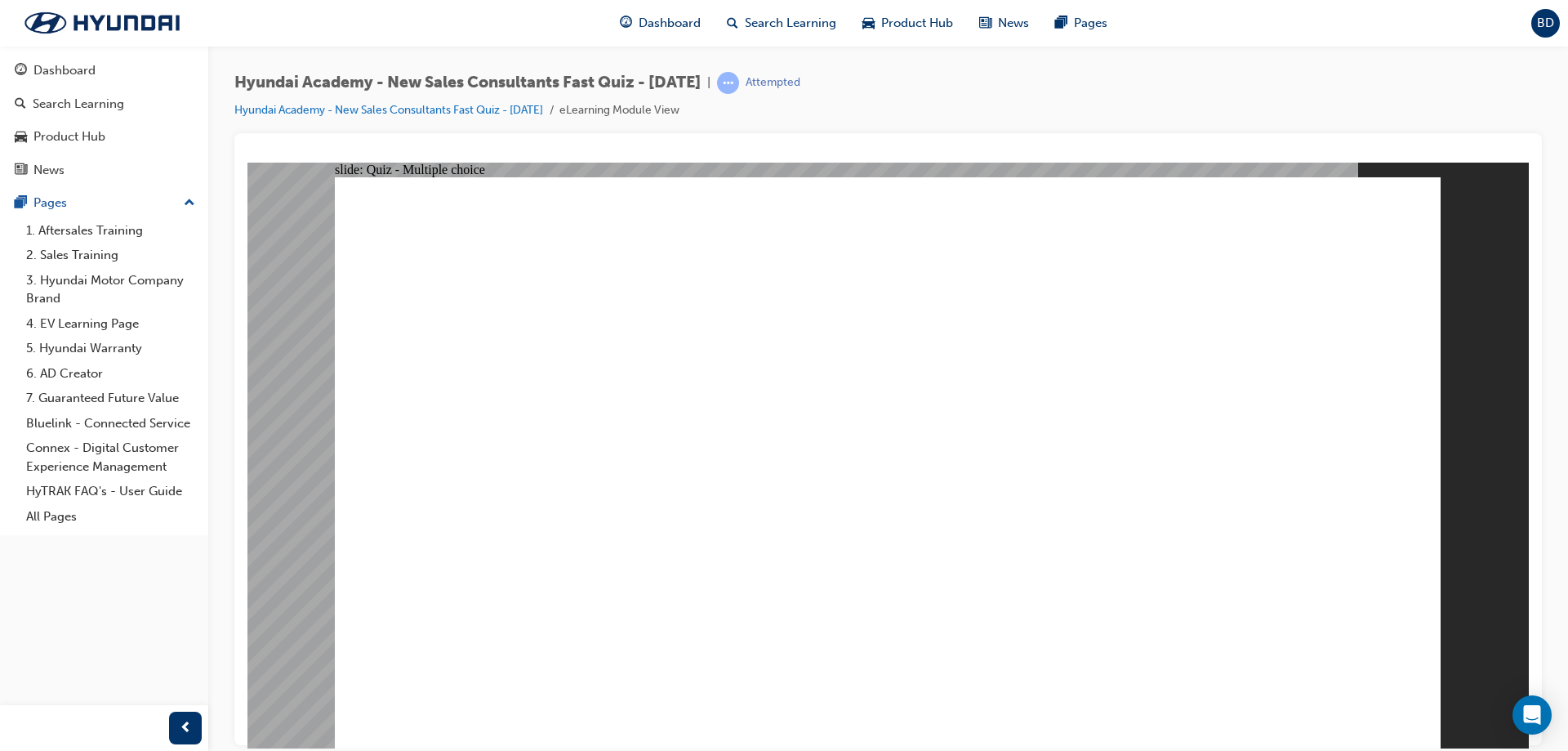
radio input "true"
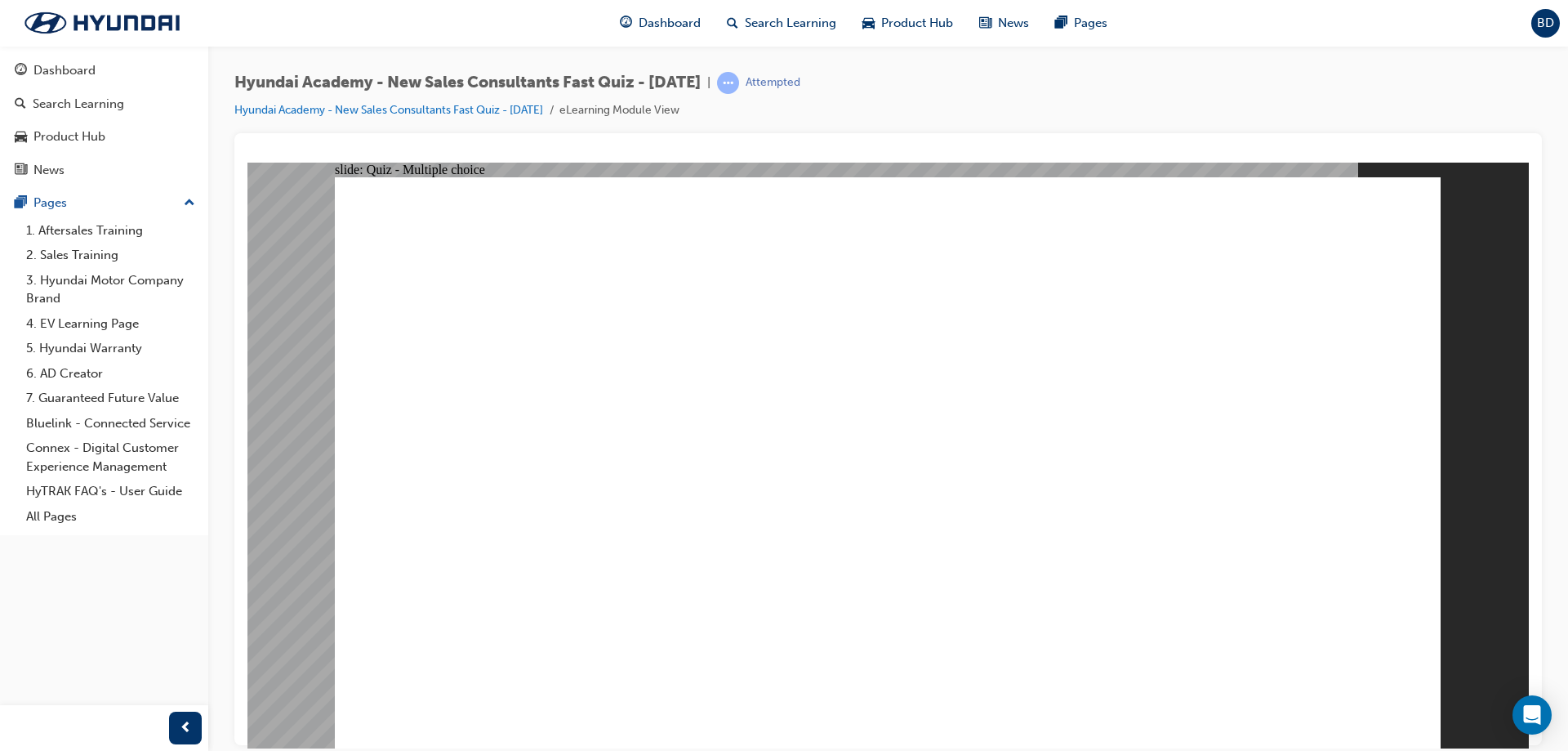
radio input "true"
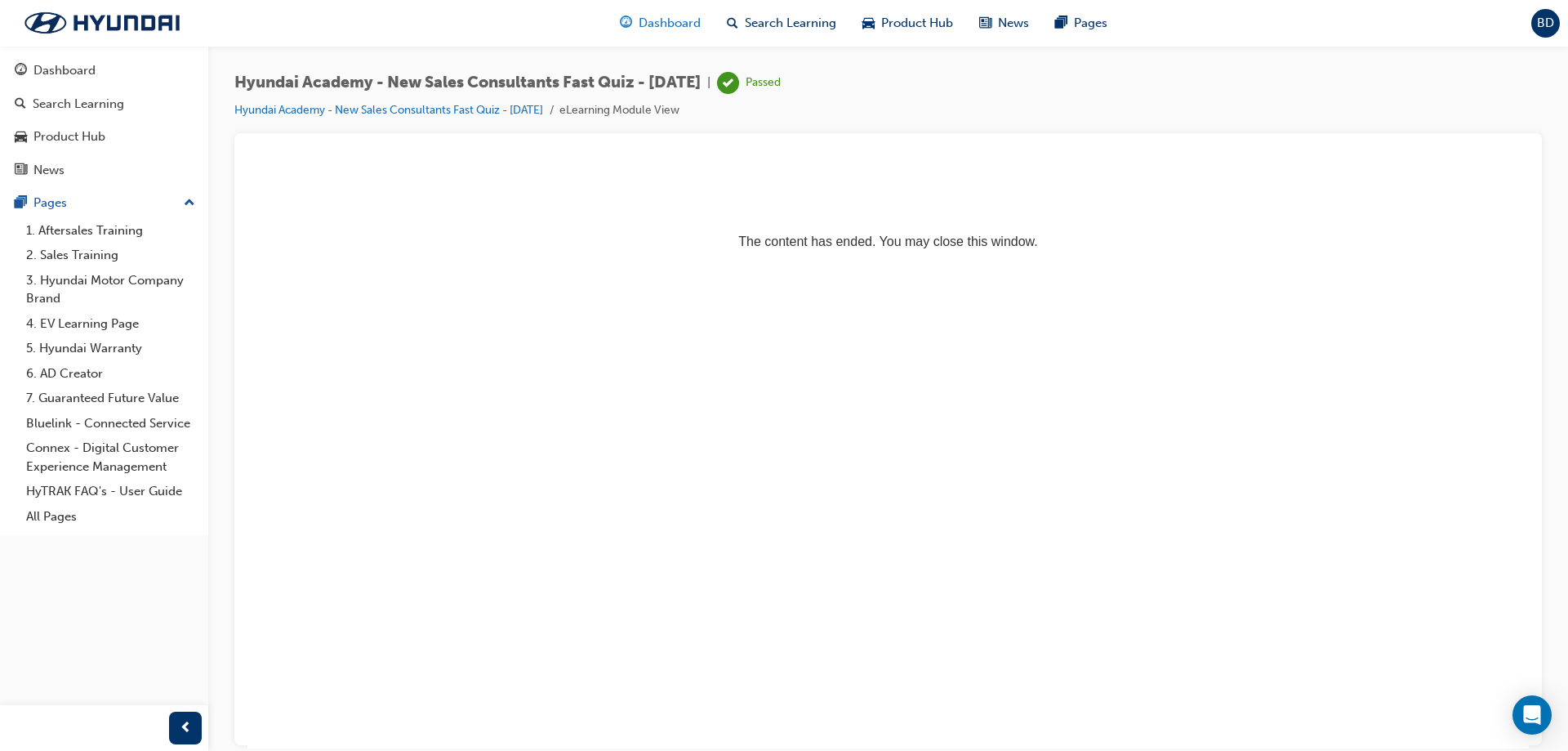
click at [674, 27] on span "Dashboard" at bounding box center [670, 23] width 62 height 18
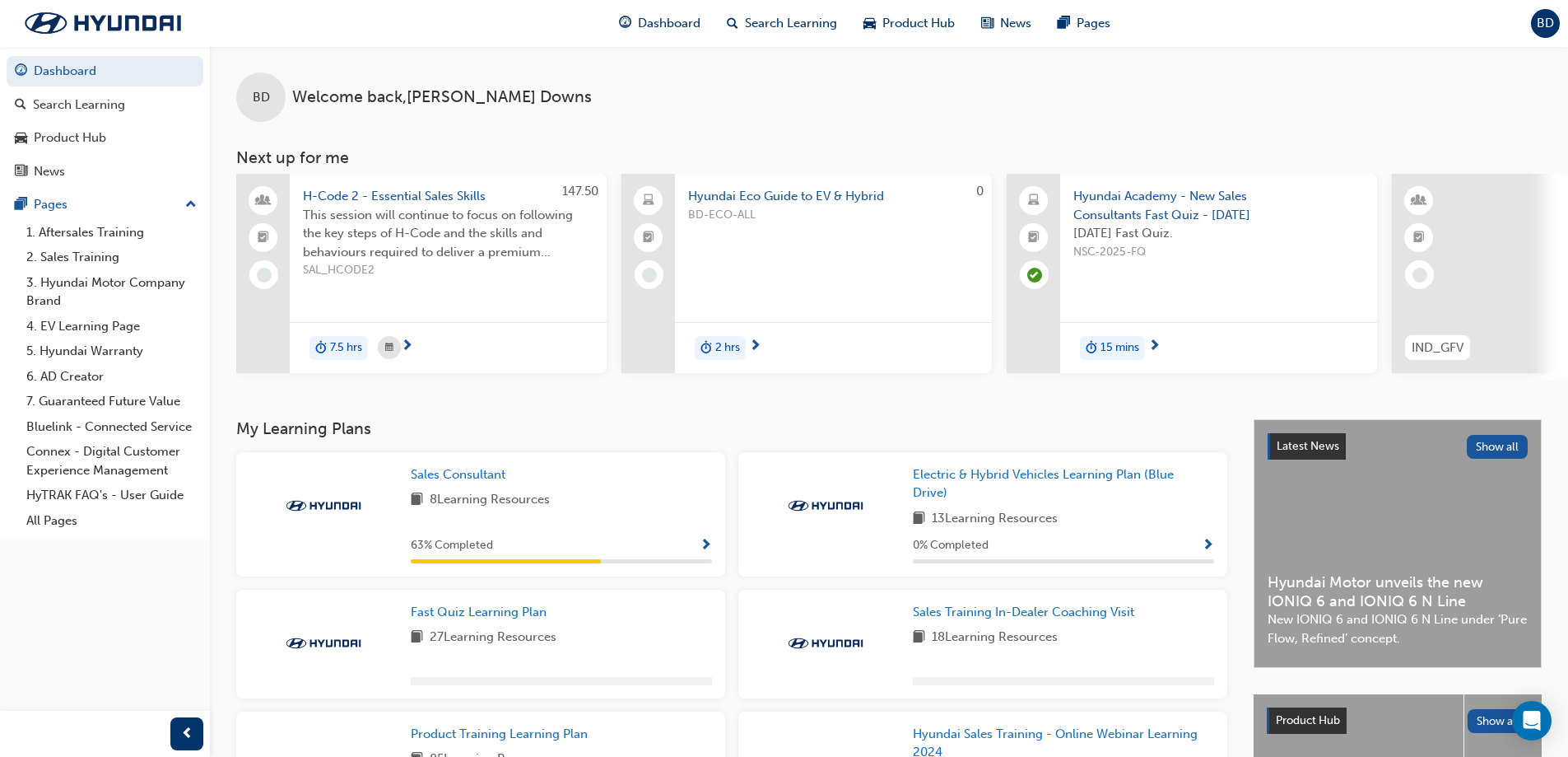
scroll to position [247, 0]
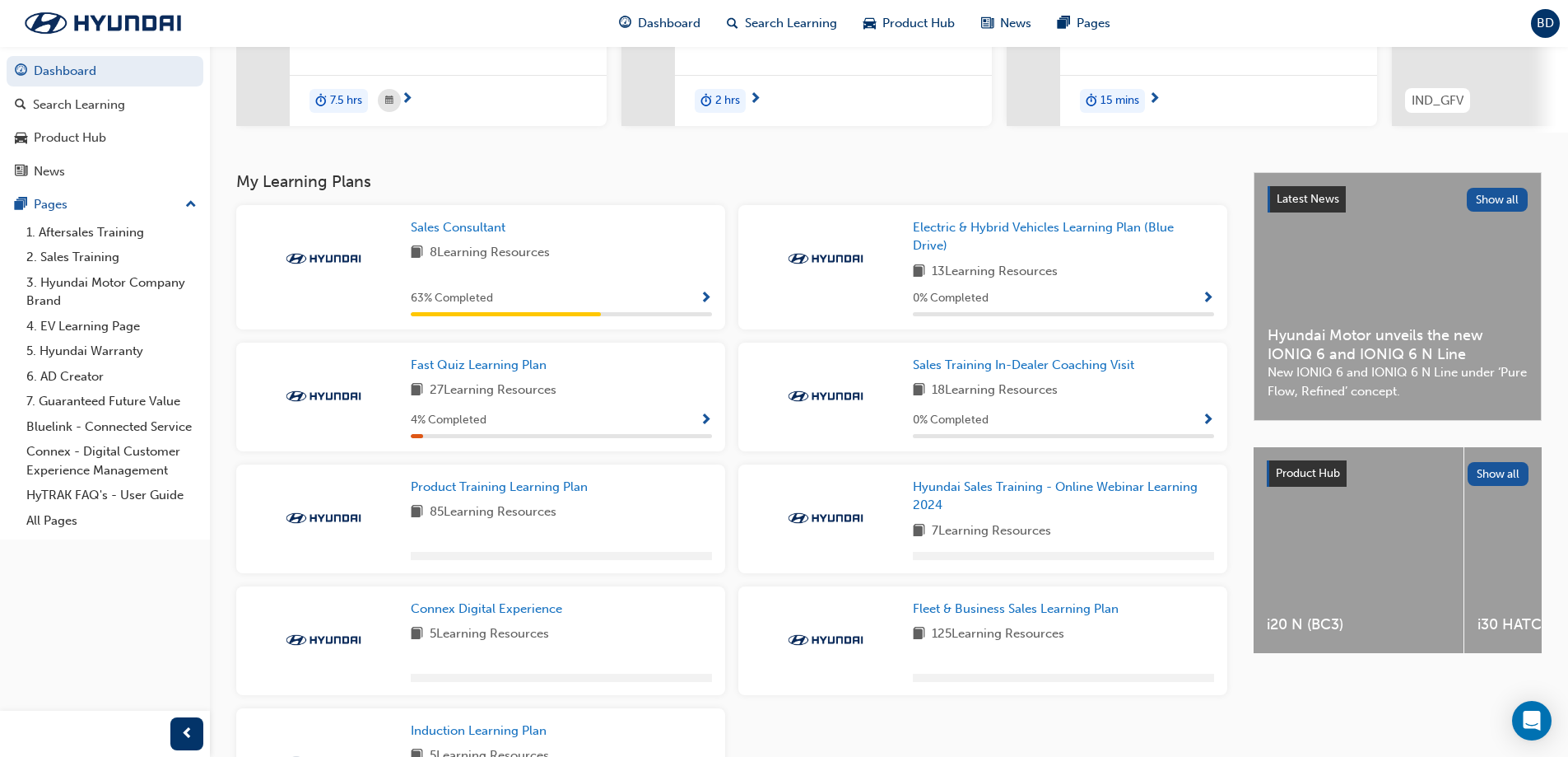
click at [707, 424] on span "Show Progress" at bounding box center [706, 421] width 12 height 15
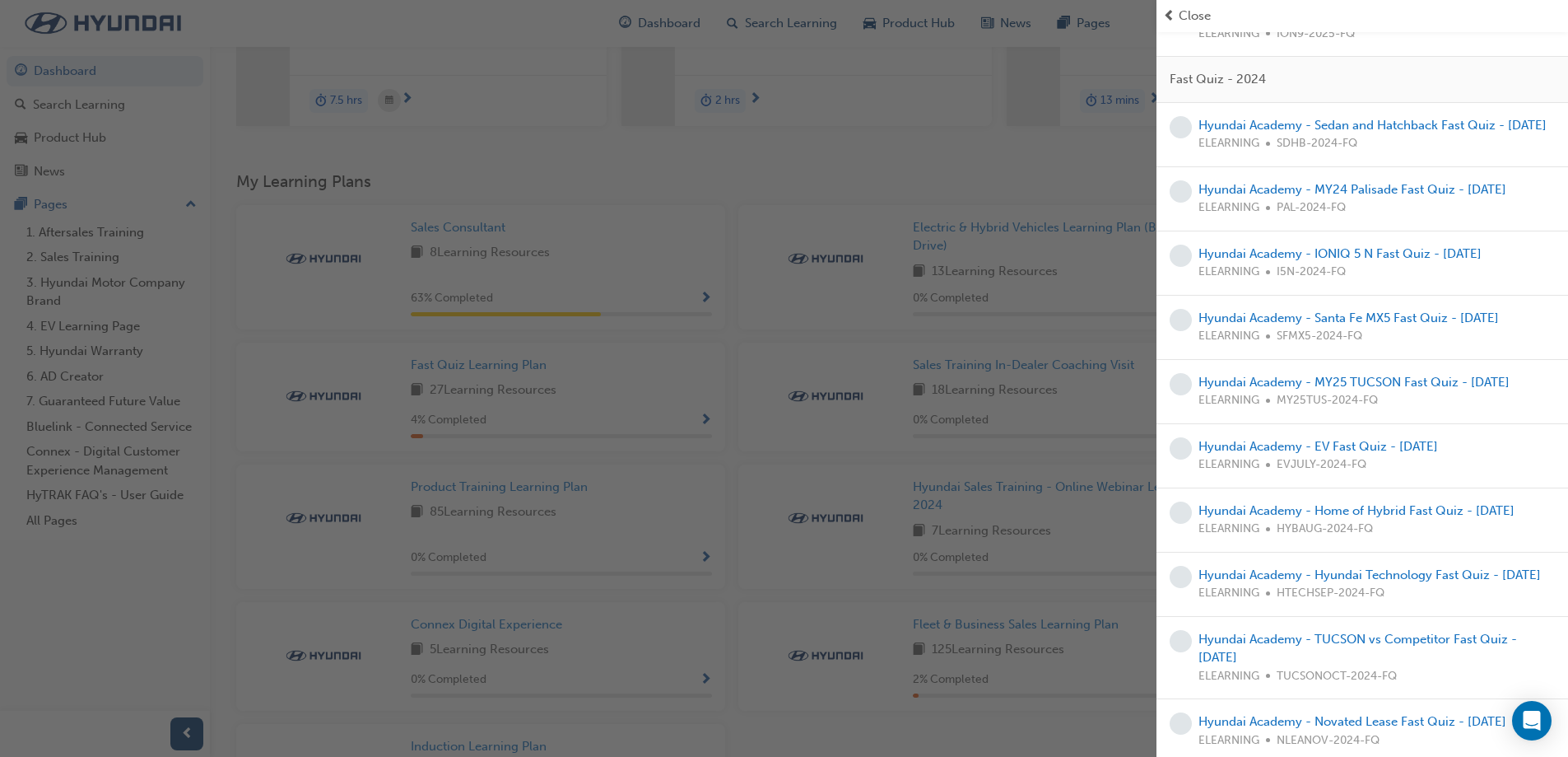
scroll to position [0, 0]
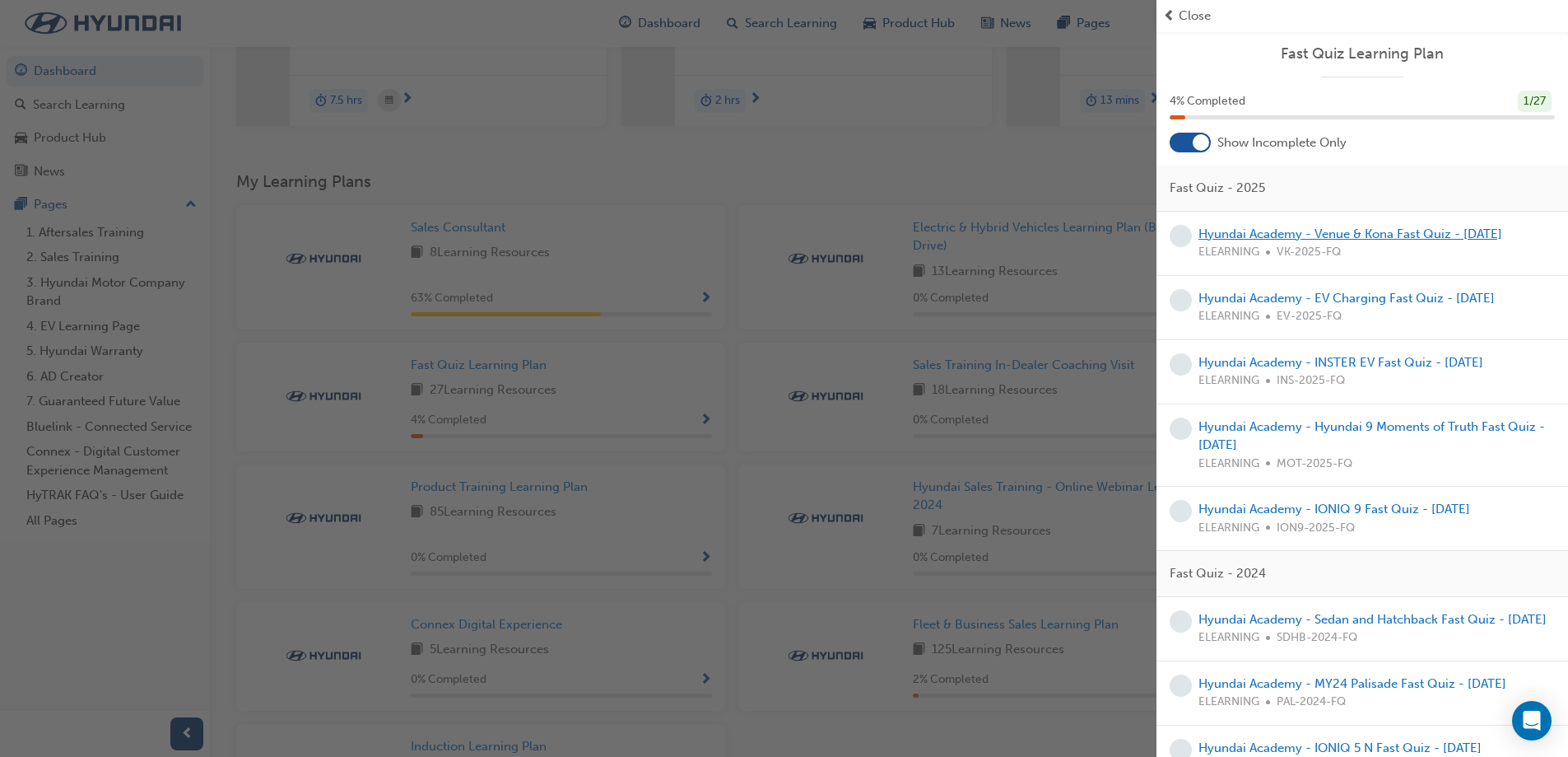
click at [1343, 235] on link "Hyundai Academy - Venue & Kona Fast Quiz - [DATE]" at bounding box center [1351, 233] width 304 height 15
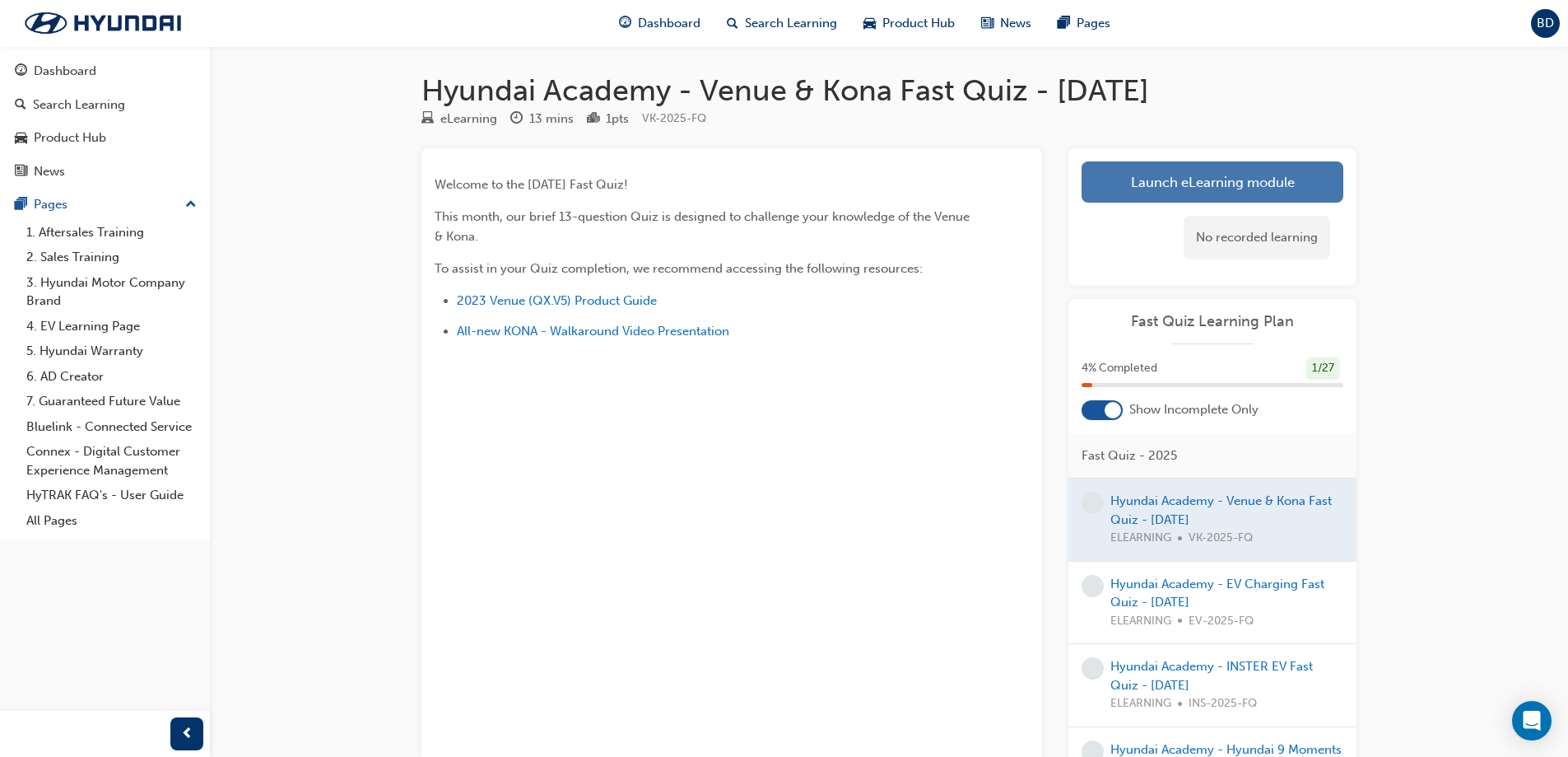
click at [1139, 191] on link "Launch eLearning module" at bounding box center [1212, 182] width 262 height 41
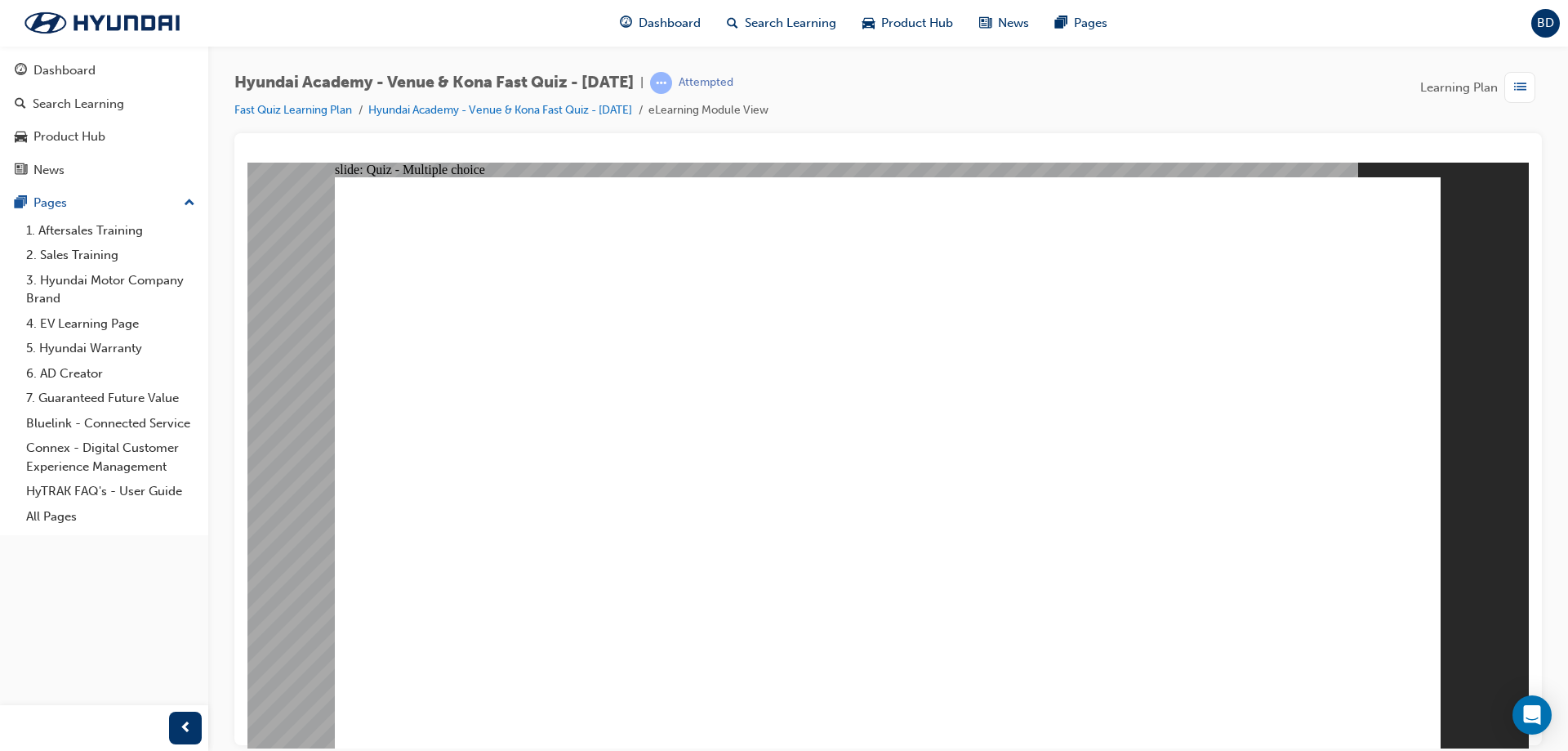
radio input "true"
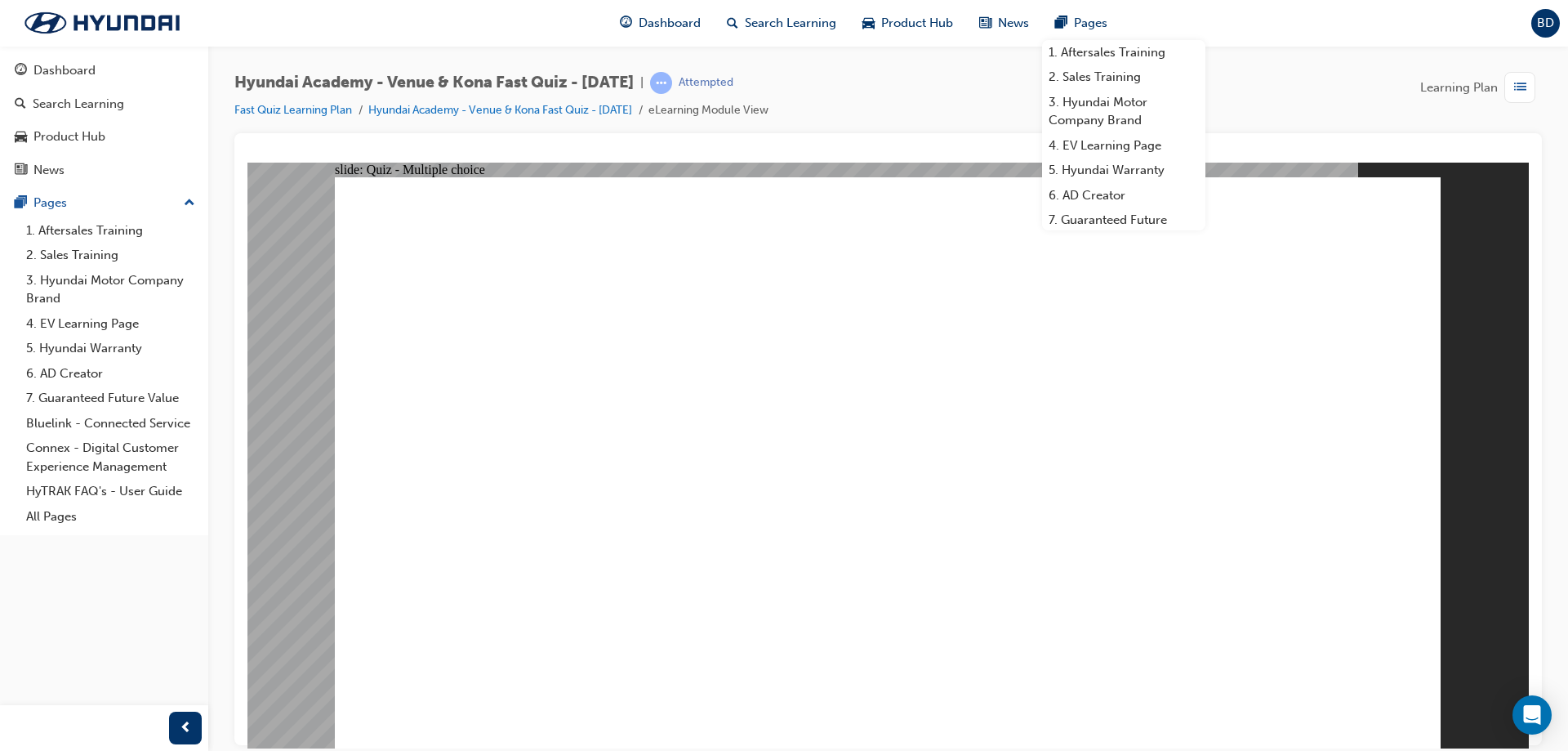
drag, startPoint x: 674, startPoint y: 248, endPoint x: 1159, endPoint y: 298, distance: 487.6
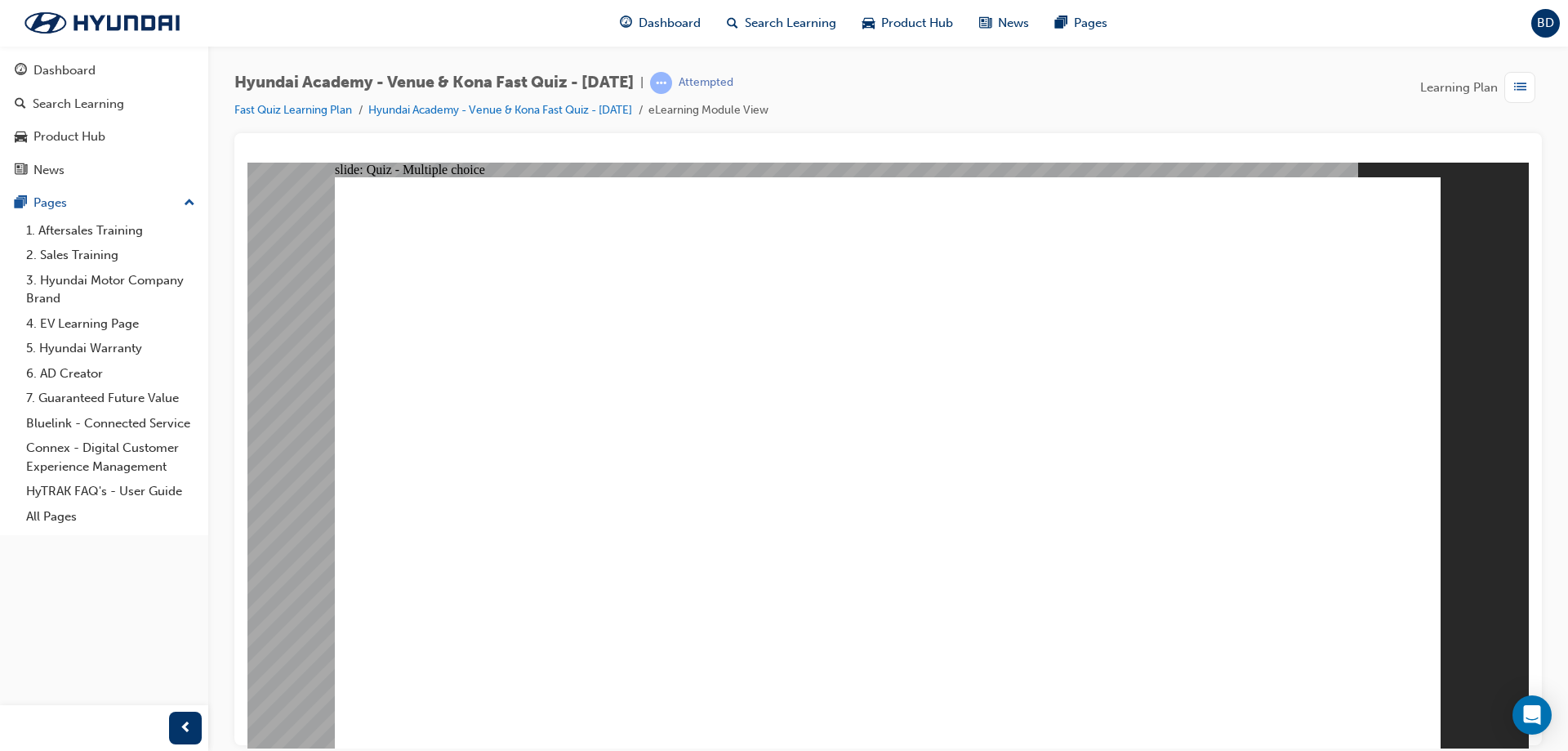
radio input "true"
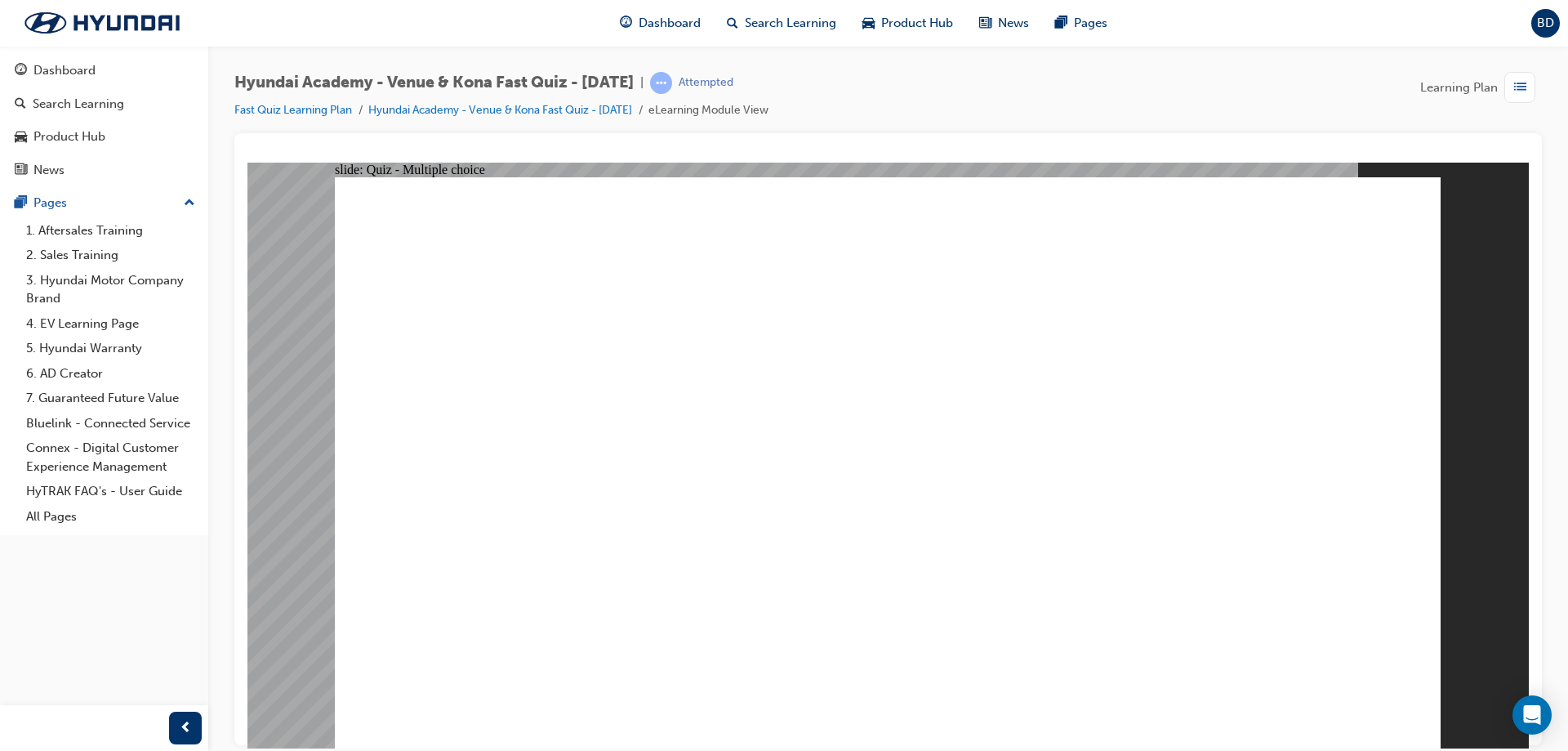
radio input "true"
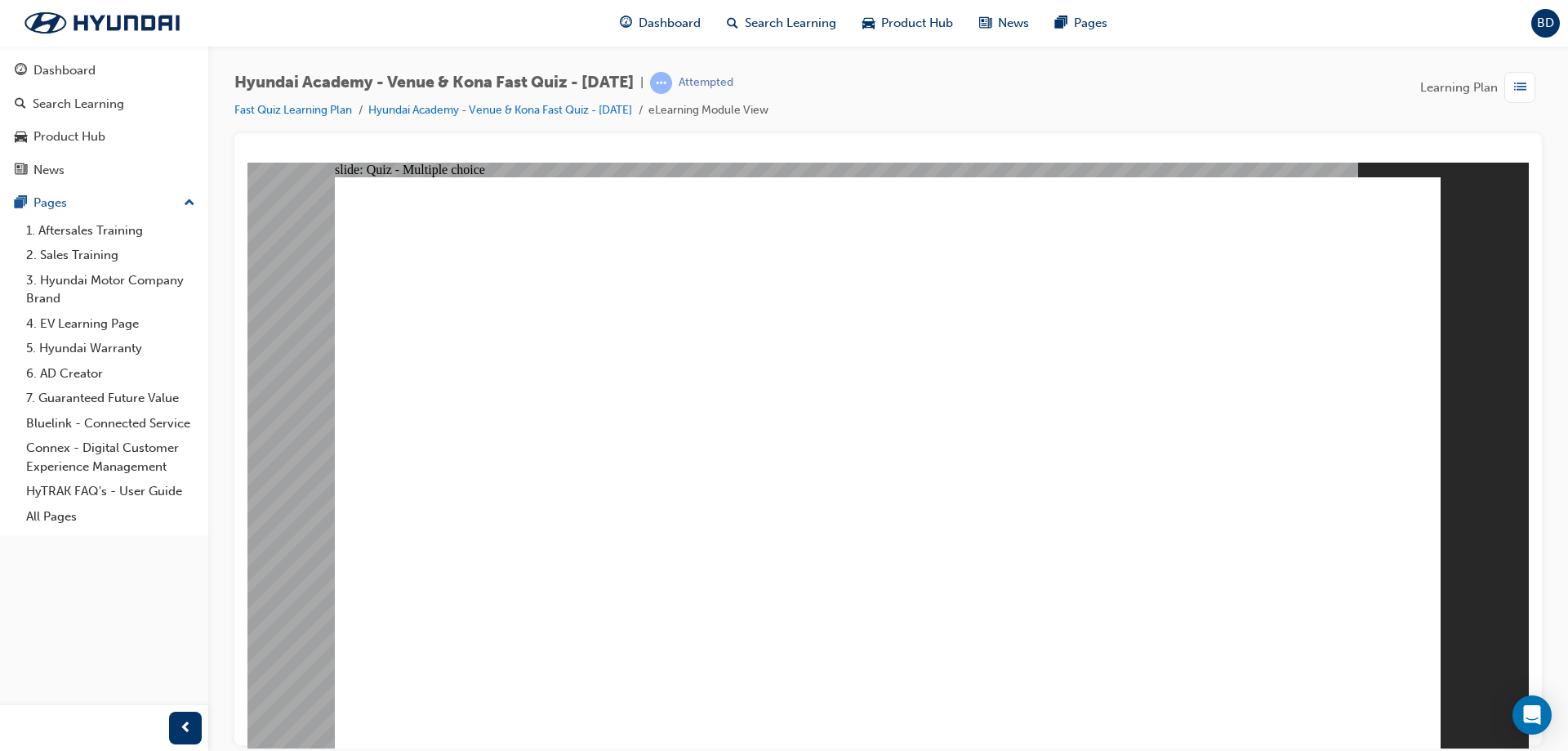
radio input "true"
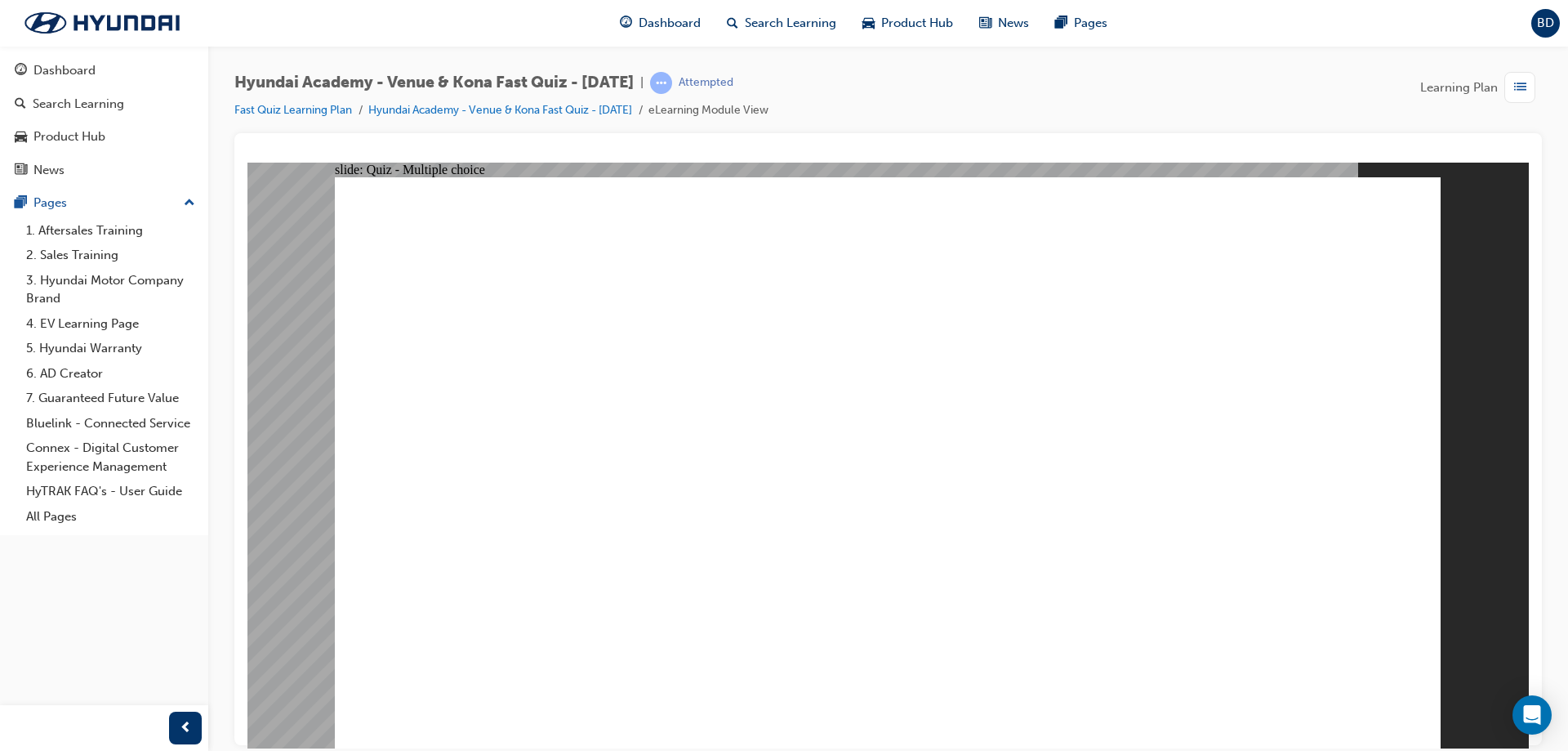
radio input "true"
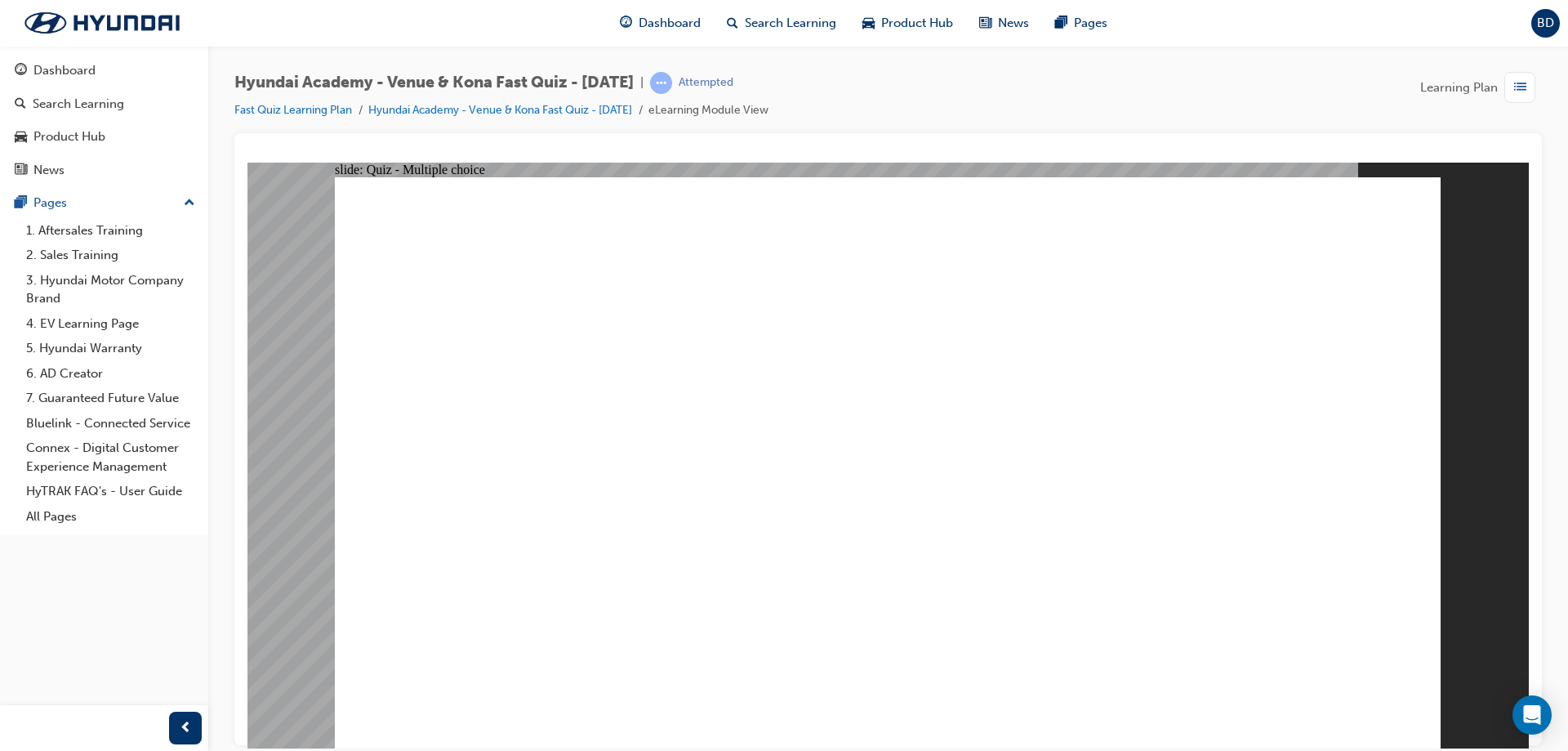
radio input "true"
drag, startPoint x: 482, startPoint y: 247, endPoint x: 1075, endPoint y: 297, distance: 595.1
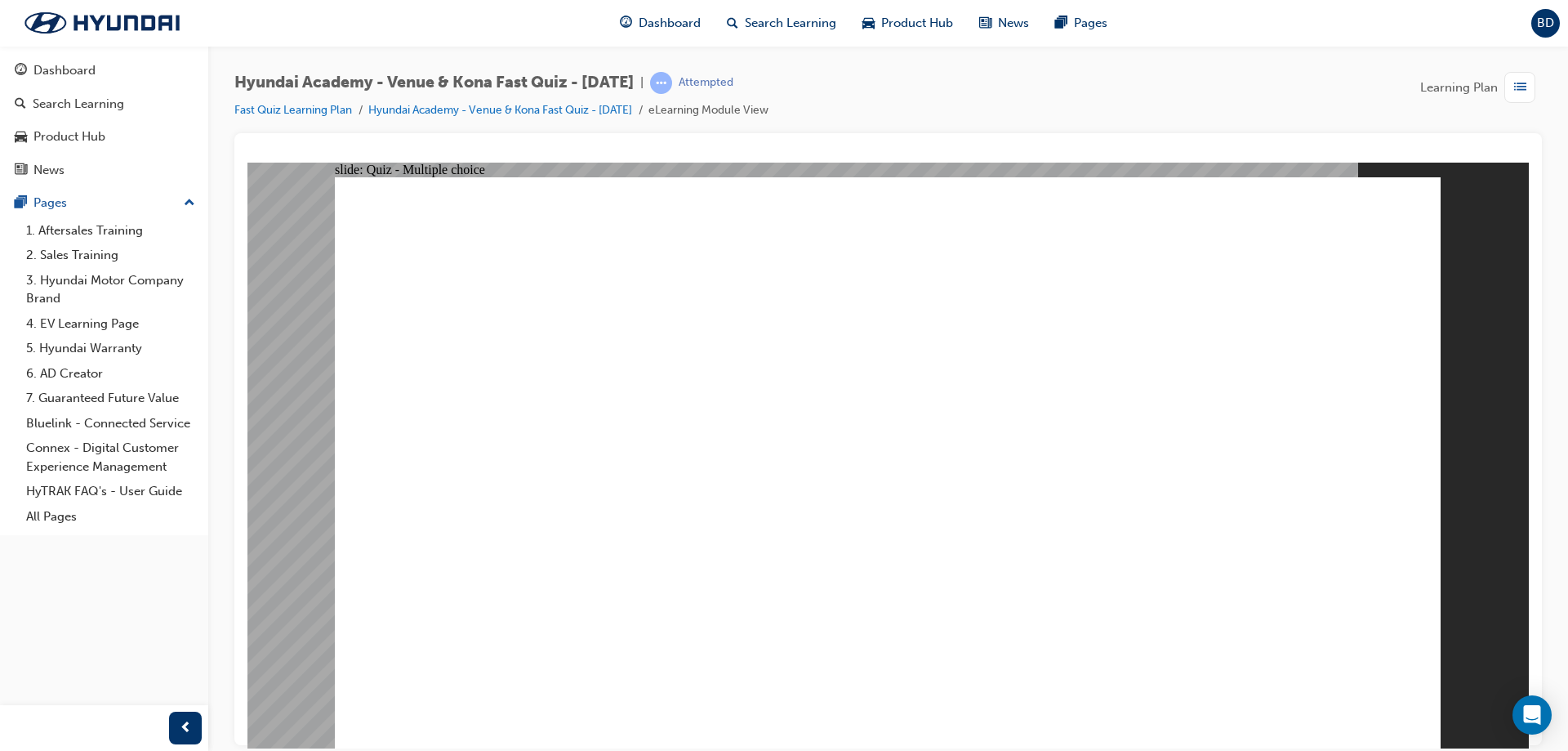
drag, startPoint x: 1088, startPoint y: 313, endPoint x: 582, endPoint y: 246, distance: 510.4
drag, startPoint x: 507, startPoint y: 218, endPoint x: 971, endPoint y: 280, distance: 468.1
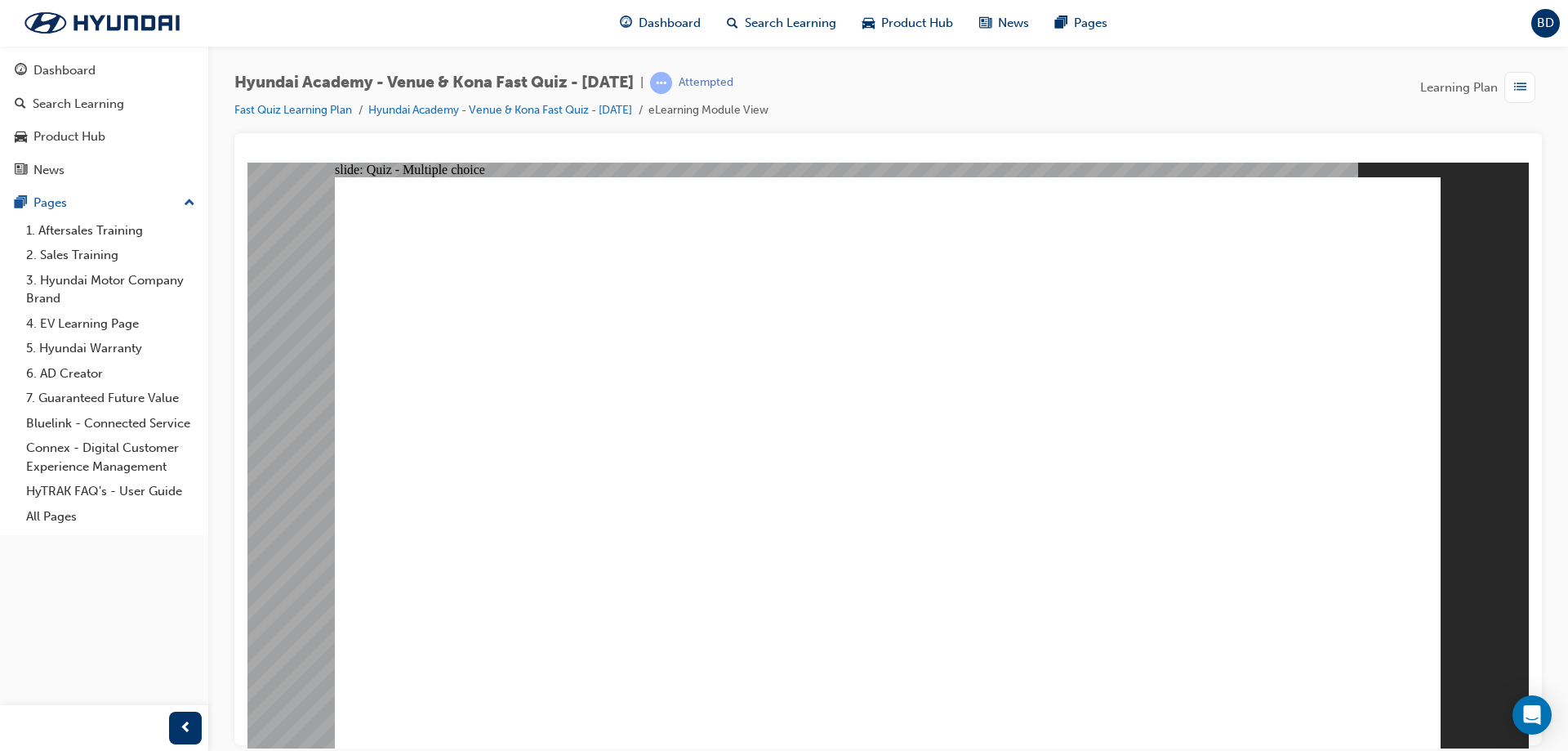
radio input "true"
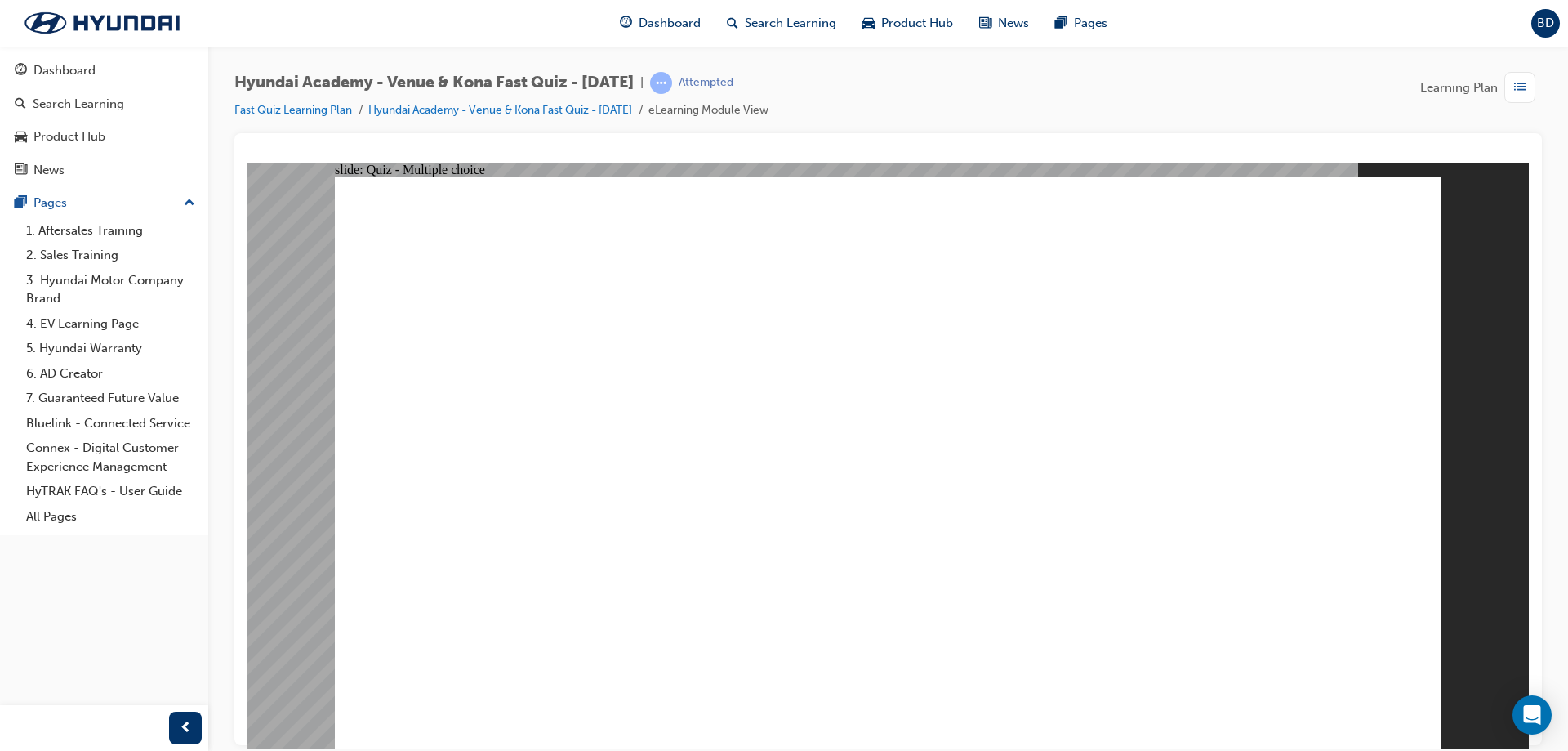
radio input "true"
